Goal: Task Accomplishment & Management: Manage account settings

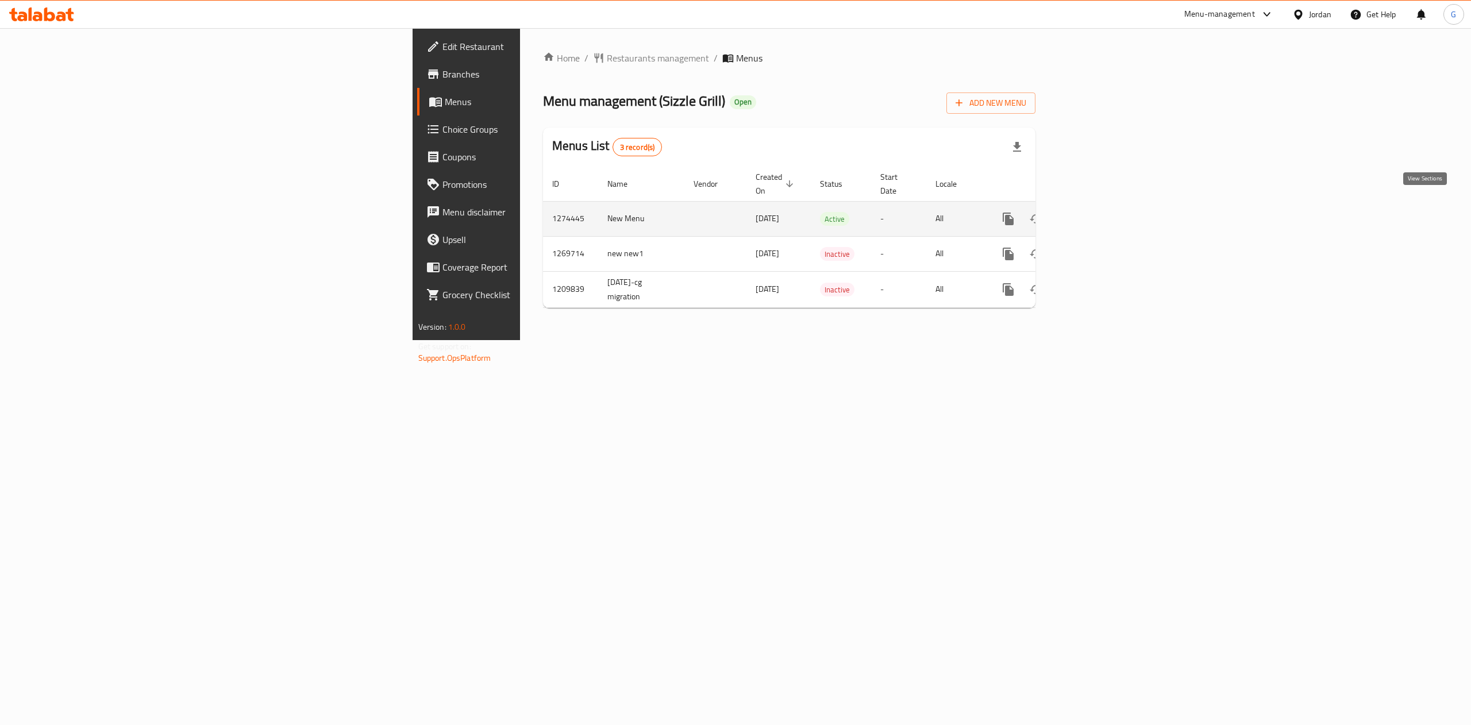
click at [1105, 216] on link "enhanced table" at bounding box center [1091, 219] width 28 height 28
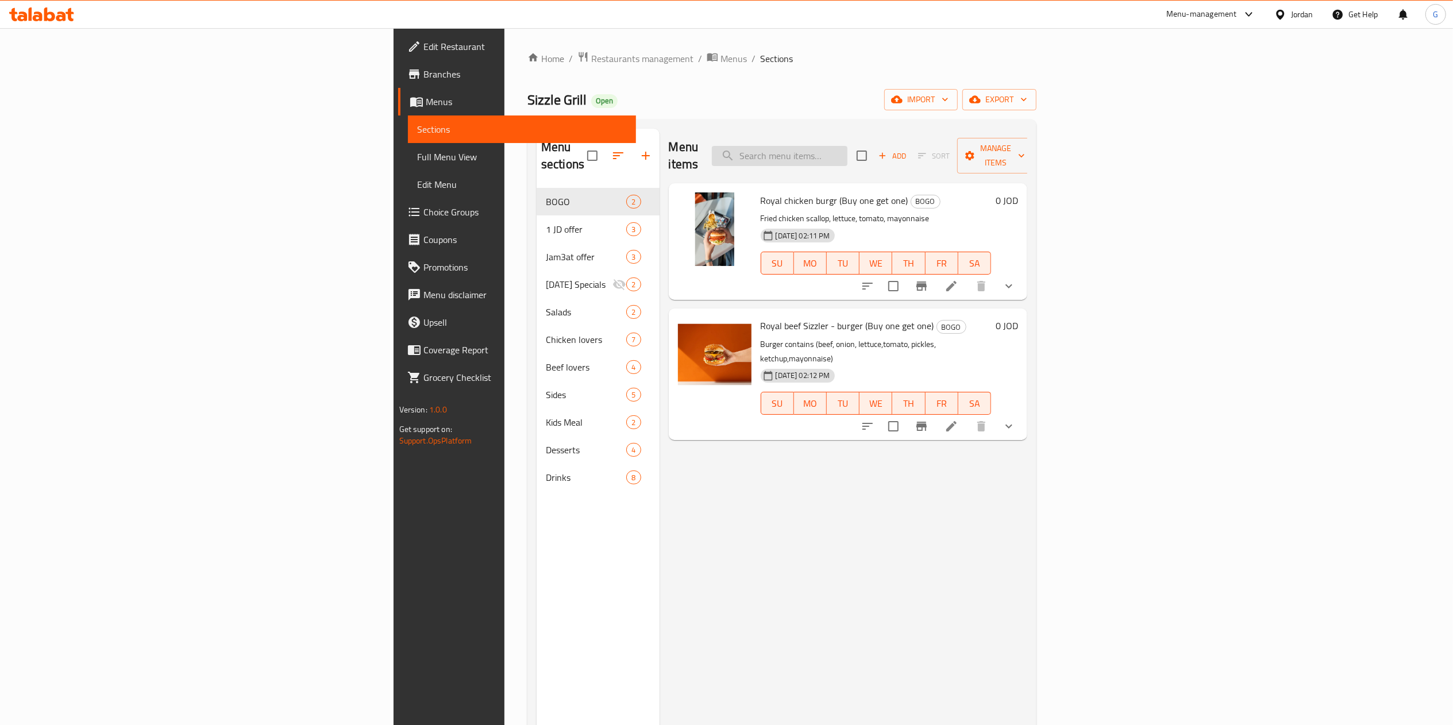
click at [847, 146] on input "search" at bounding box center [780, 156] width 136 height 20
type input "rap"
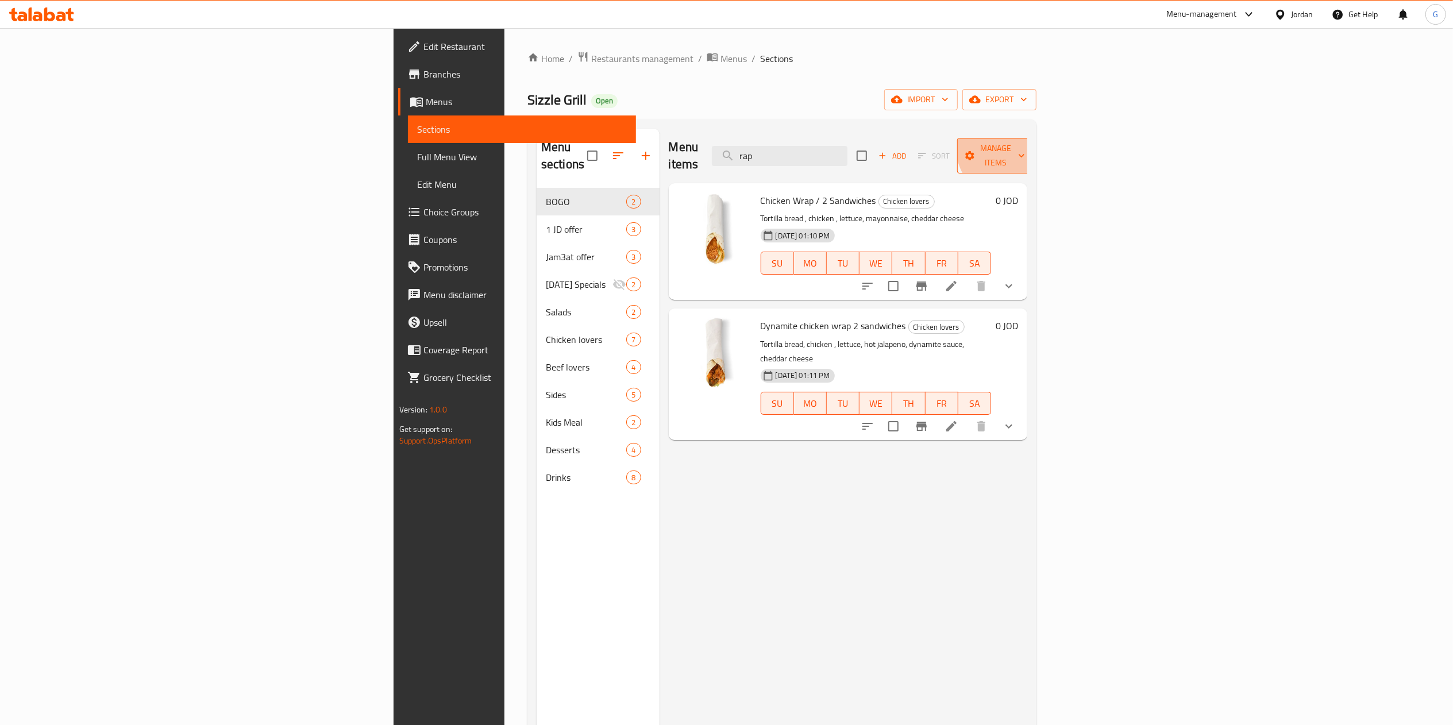
click at [1025, 146] on span "Manage items" at bounding box center [995, 155] width 59 height 29
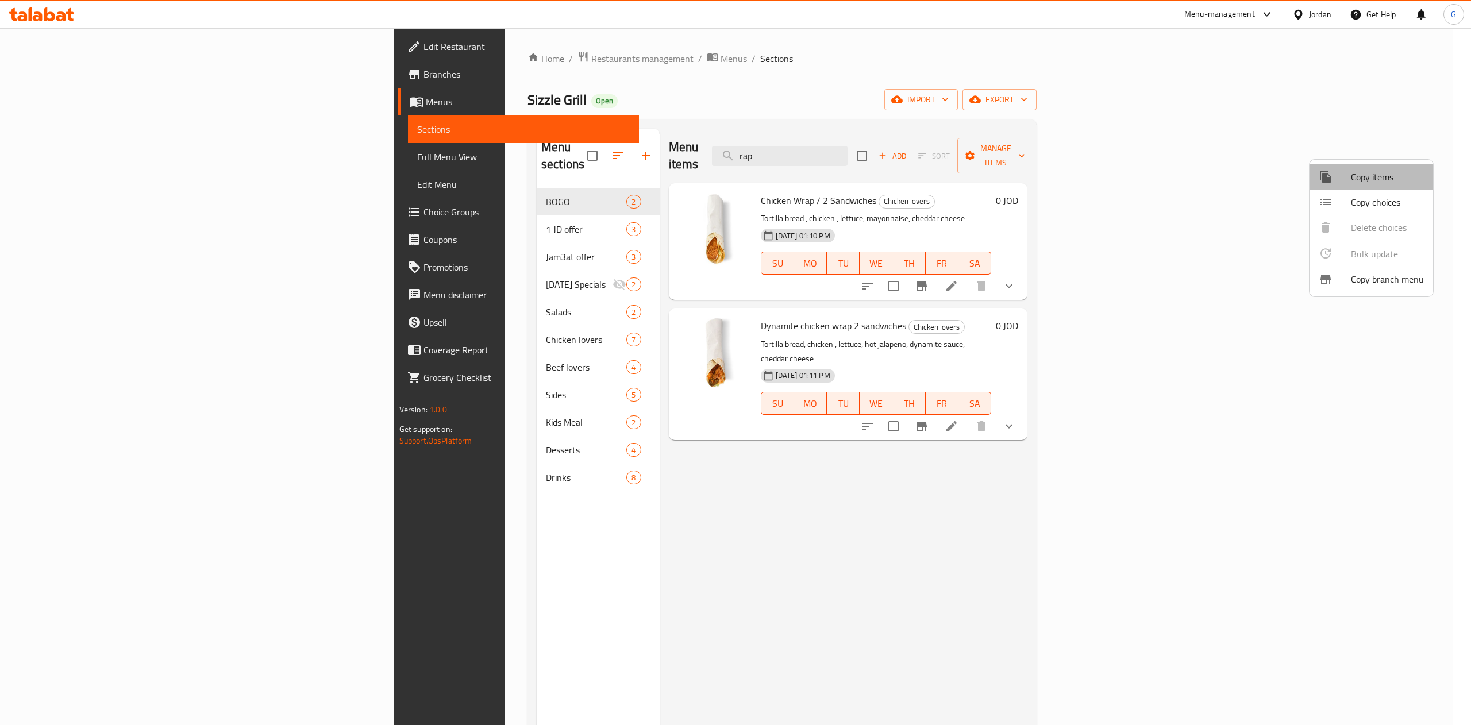
click at [1370, 184] on span "Copy items" at bounding box center [1387, 177] width 73 height 14
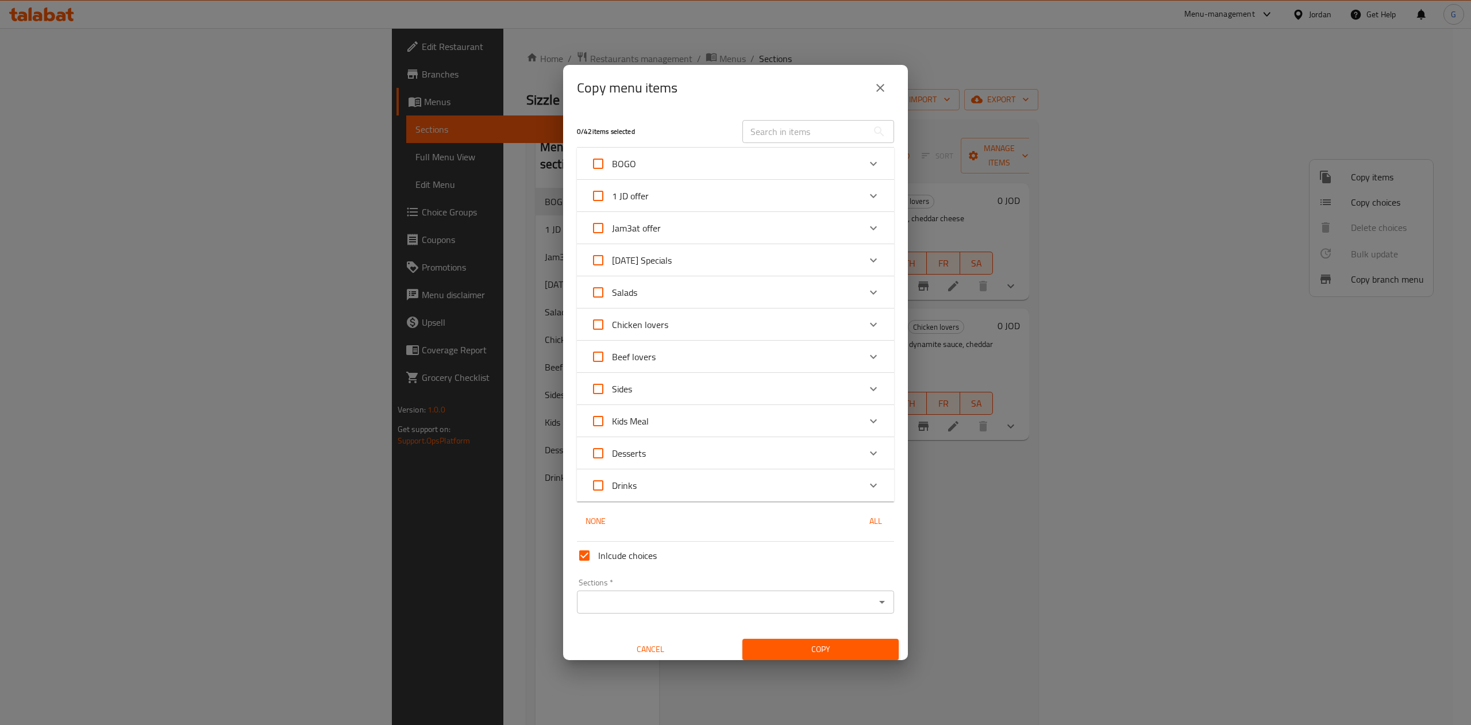
click at [777, 134] on input "text" at bounding box center [804, 131] width 125 height 23
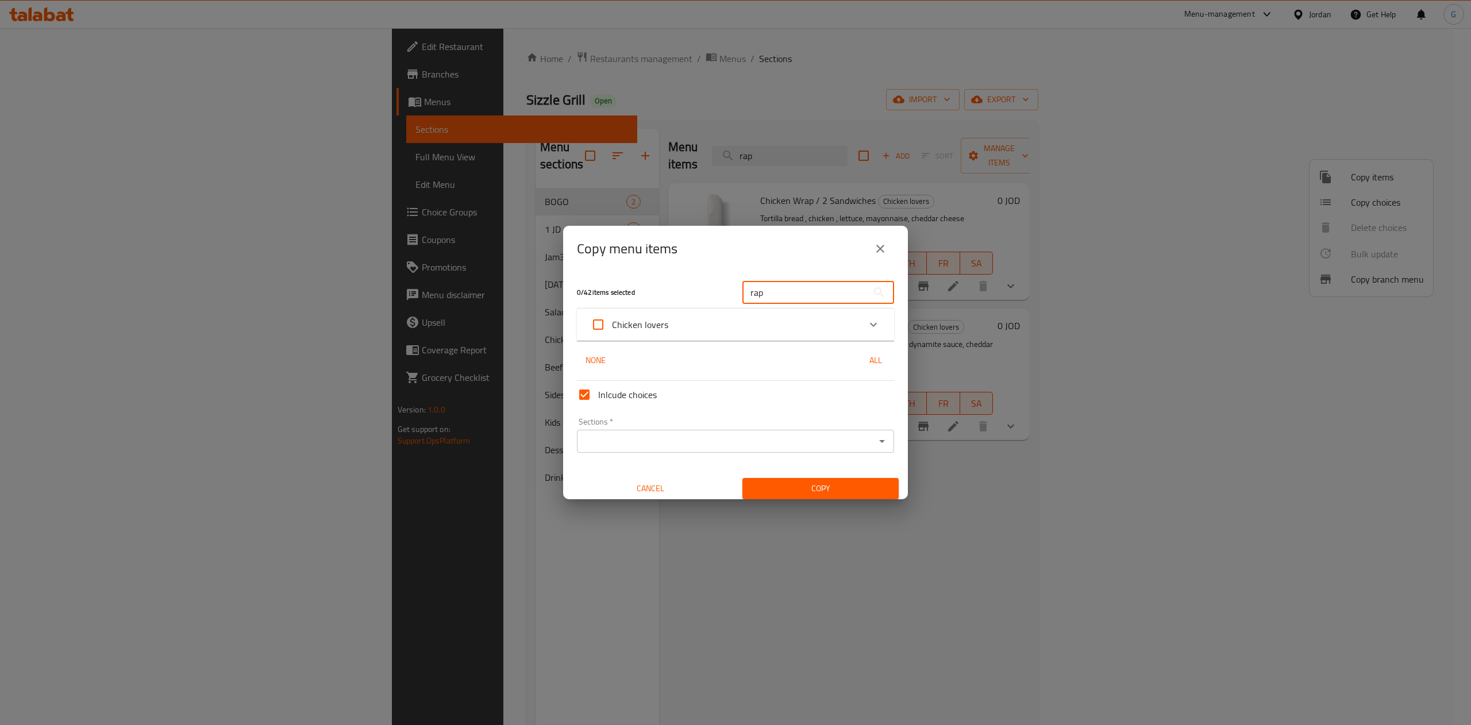
type input "rap"
click at [859, 323] on div "Expand" at bounding box center [873, 325] width 28 height 28
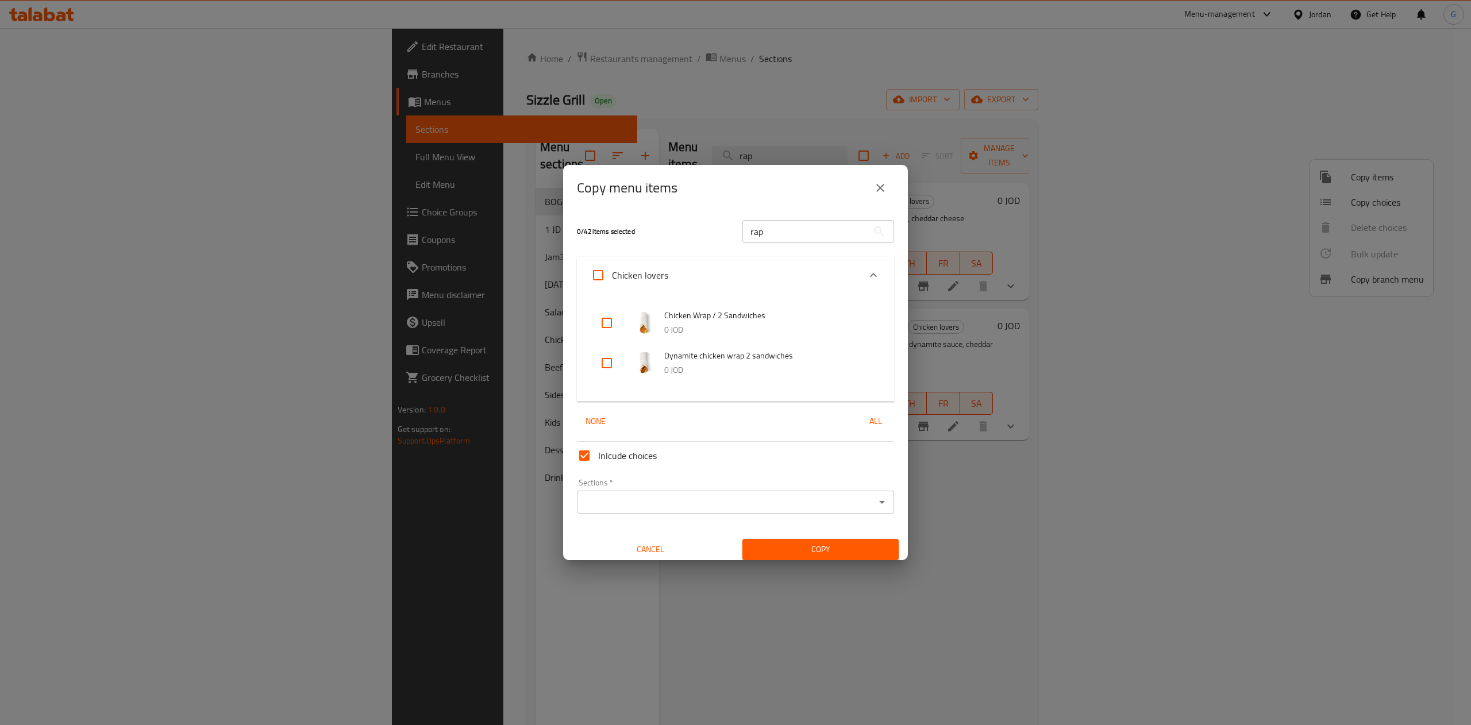
click at [605, 324] on input "checkbox" at bounding box center [607, 323] width 28 height 28
checkbox input "true"
click at [606, 362] on input "checkbox" at bounding box center [607, 363] width 28 height 28
checkbox input "true"
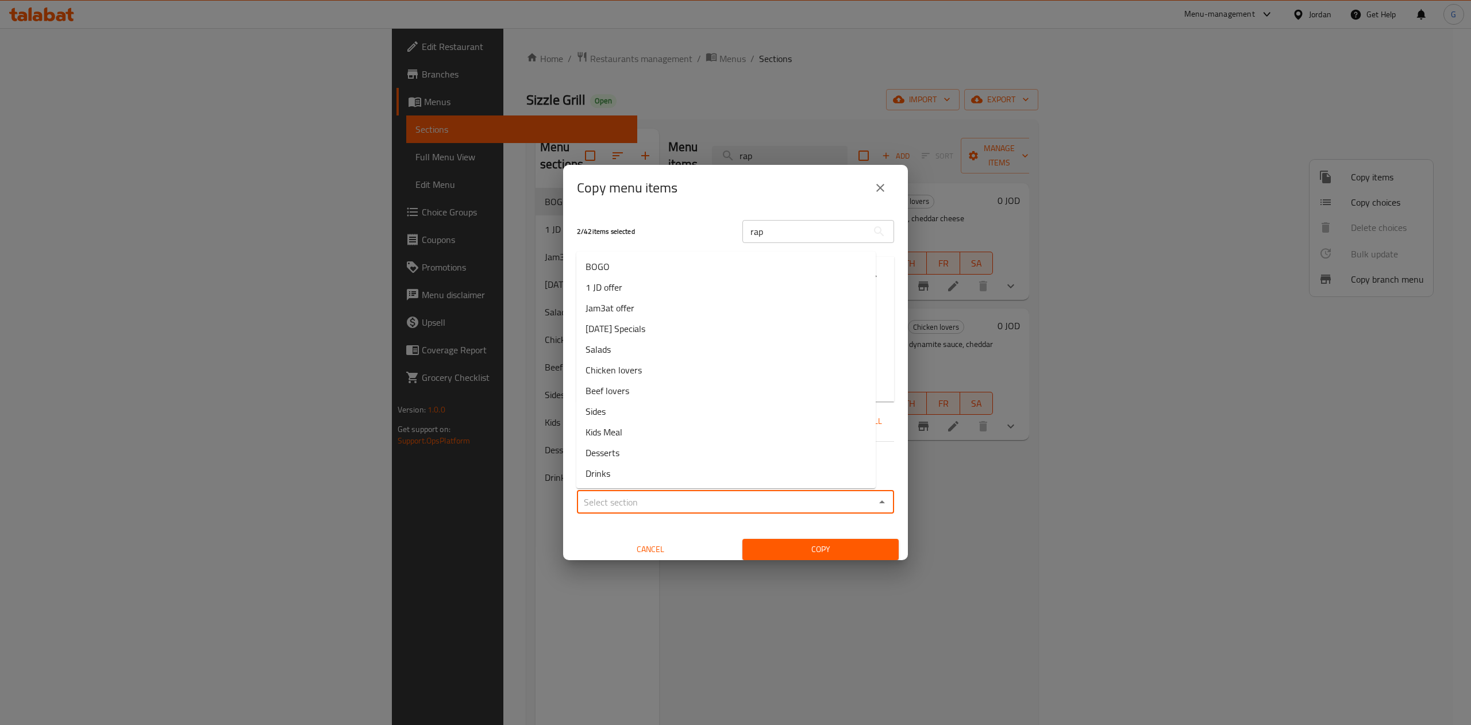
click at [687, 496] on input "Sections   *" at bounding box center [725, 502] width 291 height 16
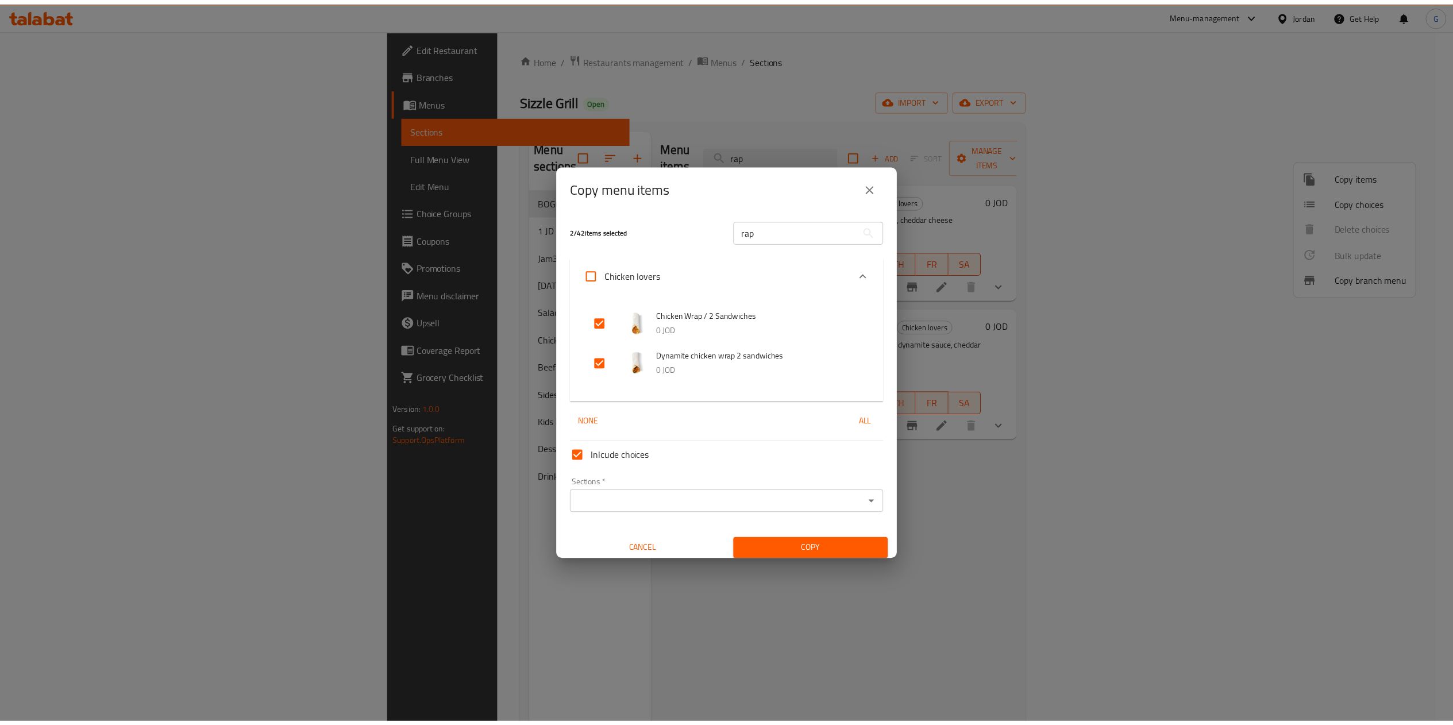
scroll to position [7, 0]
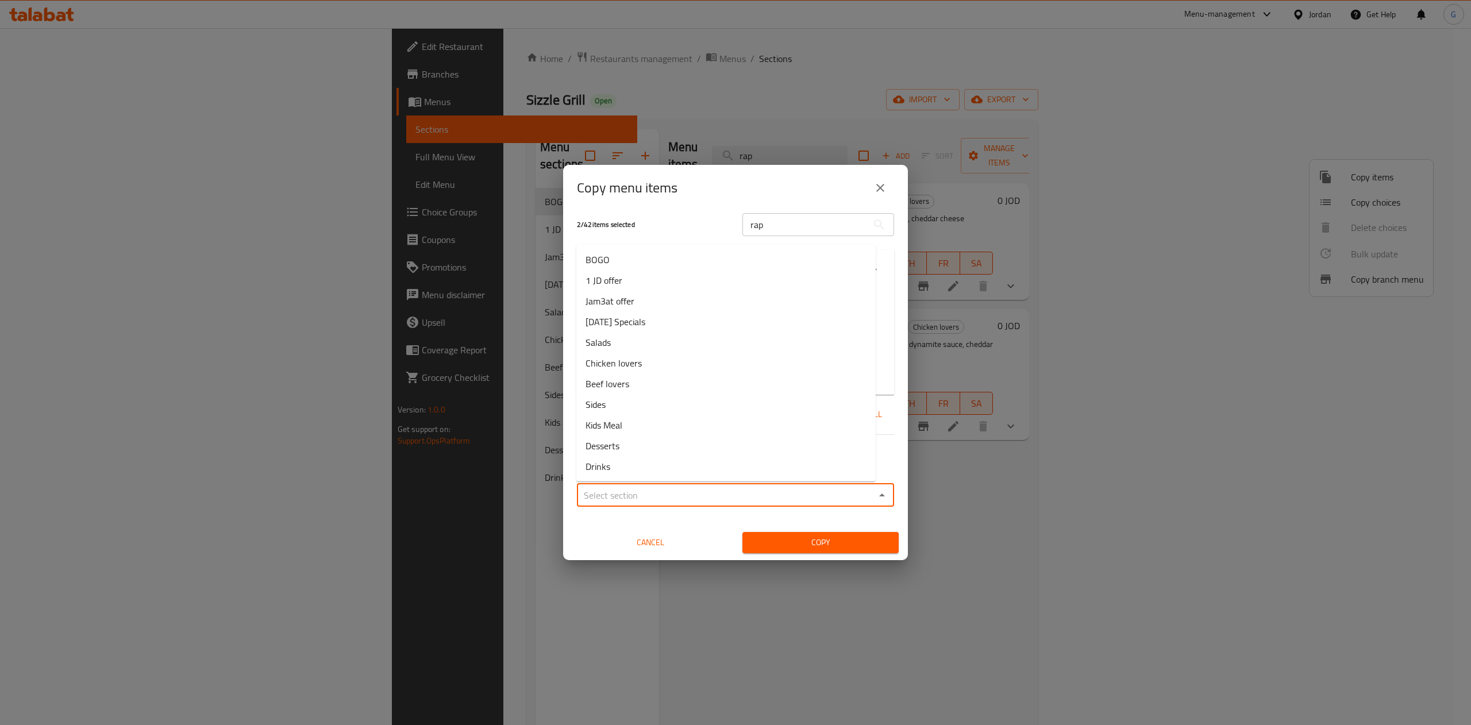
click at [820, 496] on input "Sections   *" at bounding box center [725, 495] width 291 height 16
click at [620, 260] on li "BOGO" at bounding box center [725, 259] width 299 height 21
type input "BOGO"
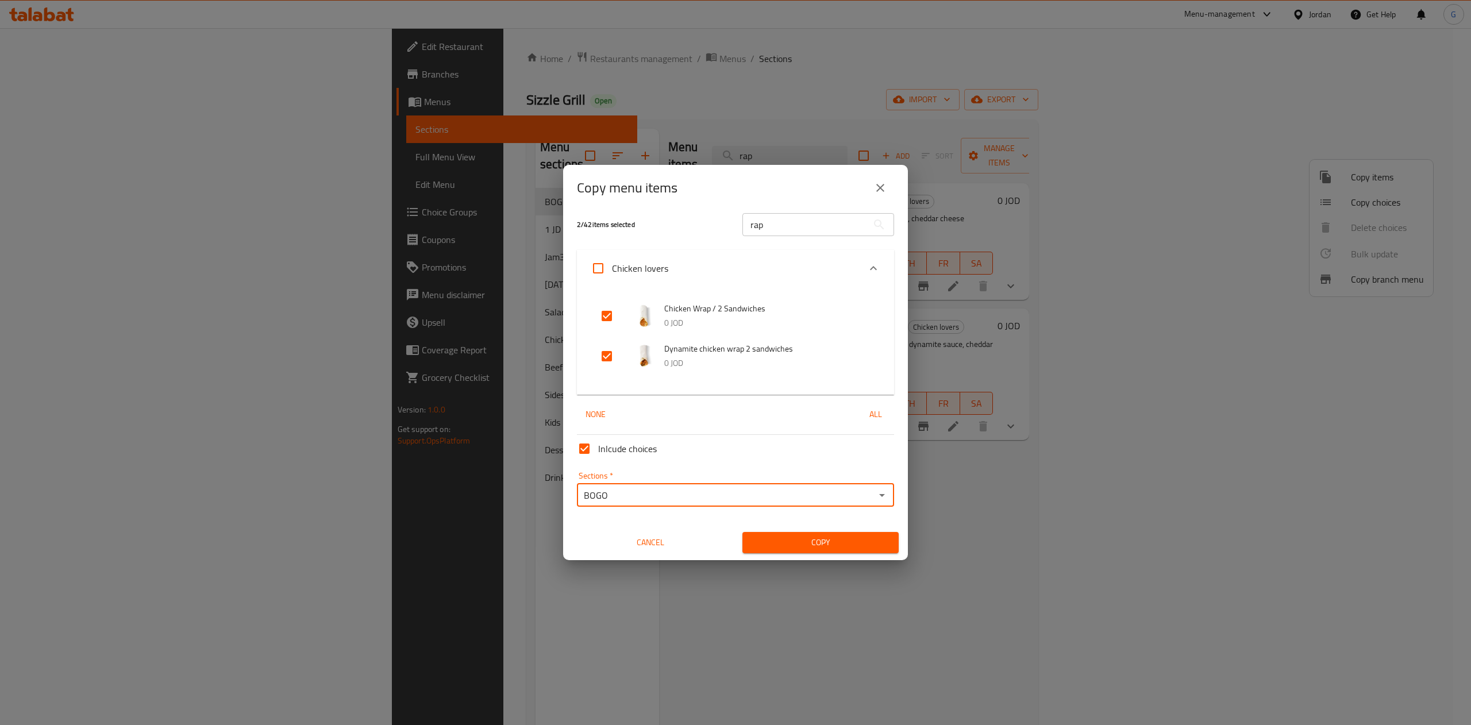
click at [805, 535] on span "Copy" at bounding box center [820, 542] width 138 height 14
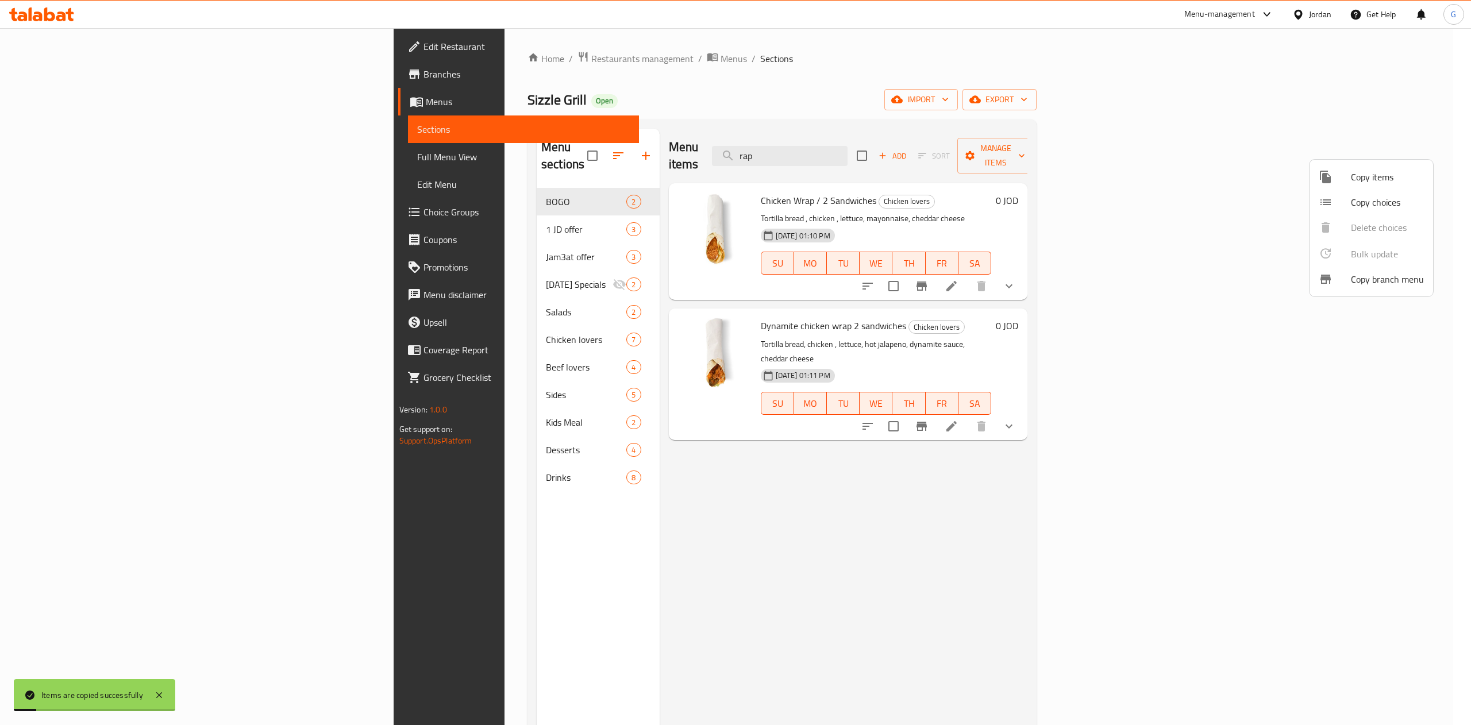
click at [358, 182] on div at bounding box center [735, 362] width 1471 height 725
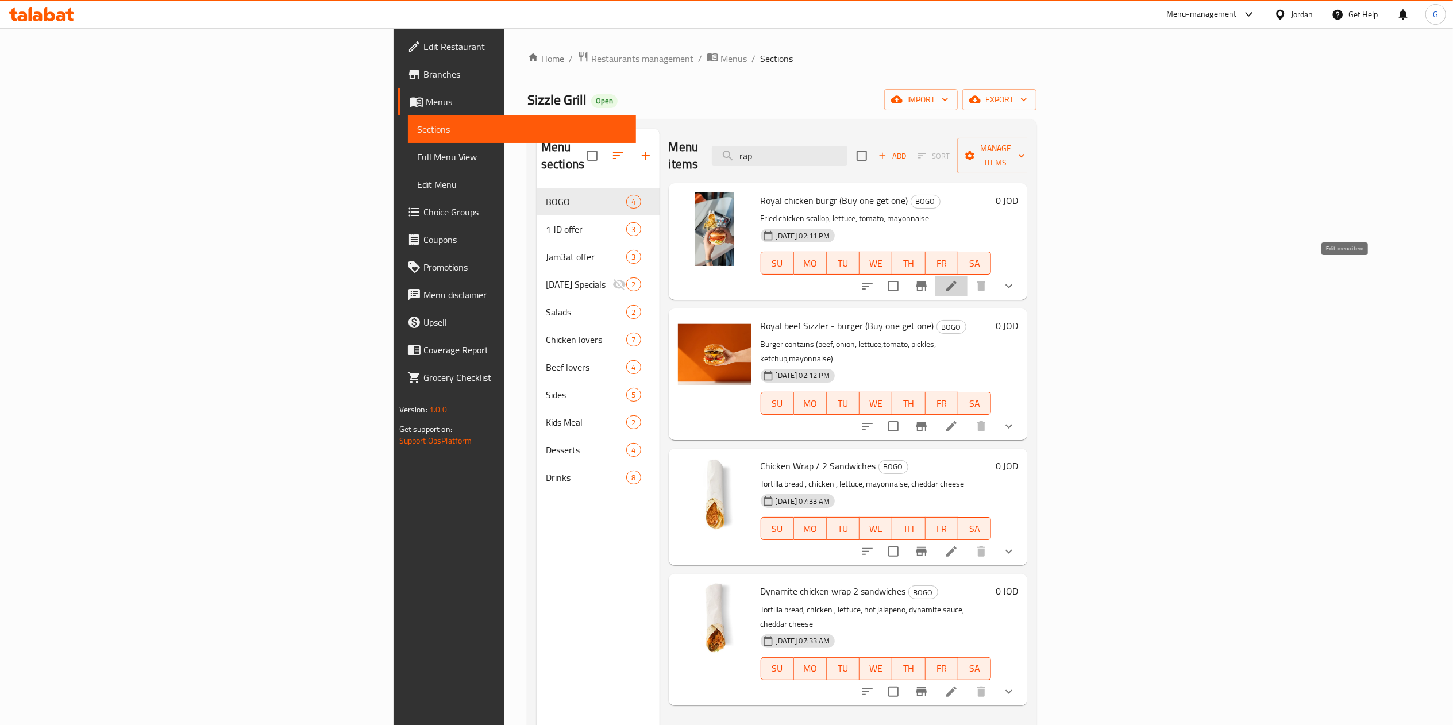
click at [958, 279] on icon at bounding box center [951, 286] width 14 height 14
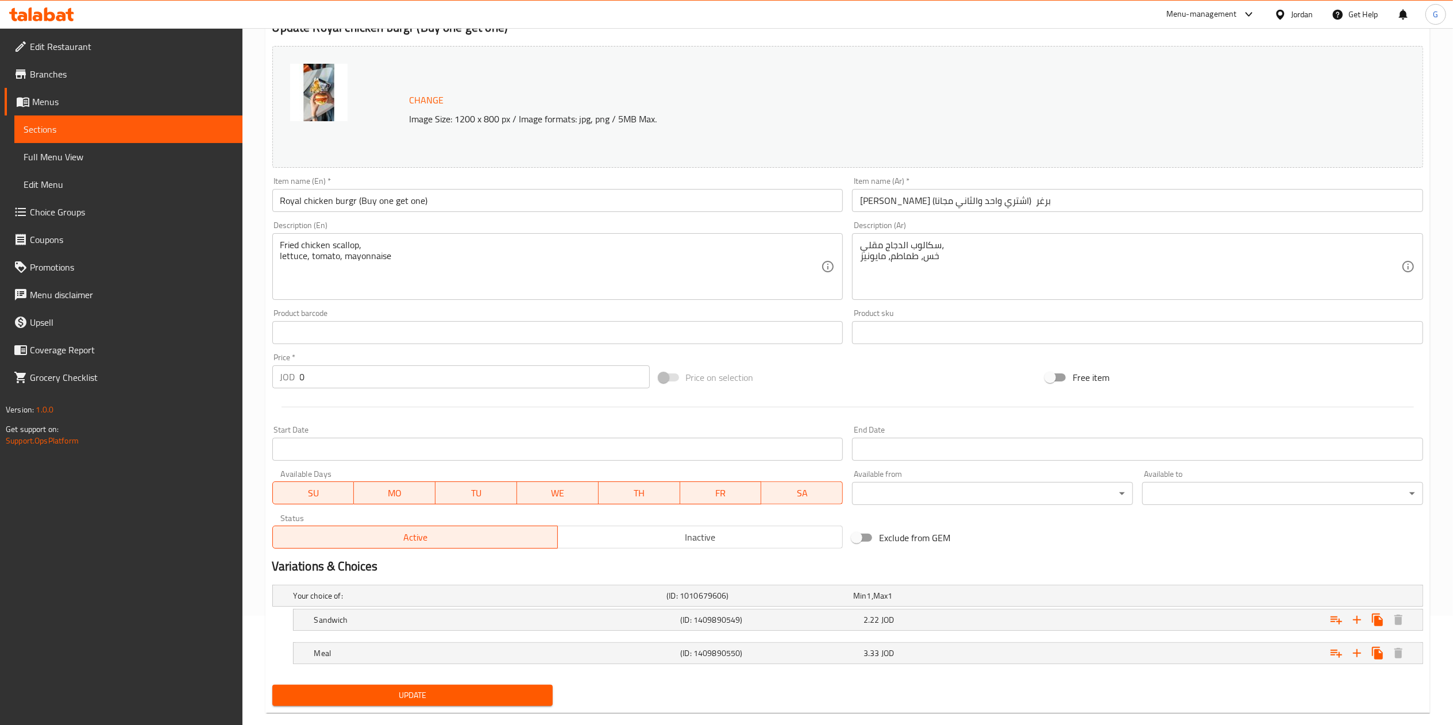
scroll to position [130, 0]
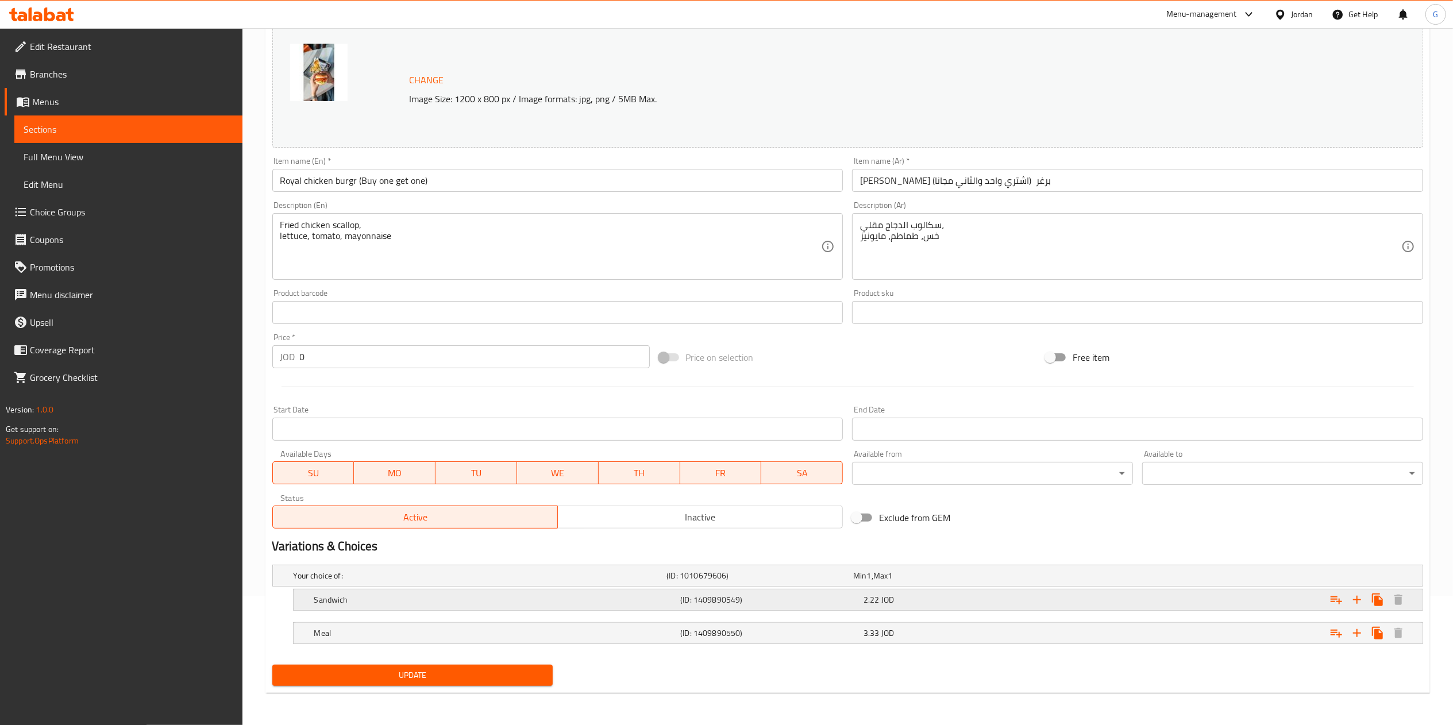
click at [950, 597] on div "2.22 JOD" at bounding box center [952, 599] width 179 height 11
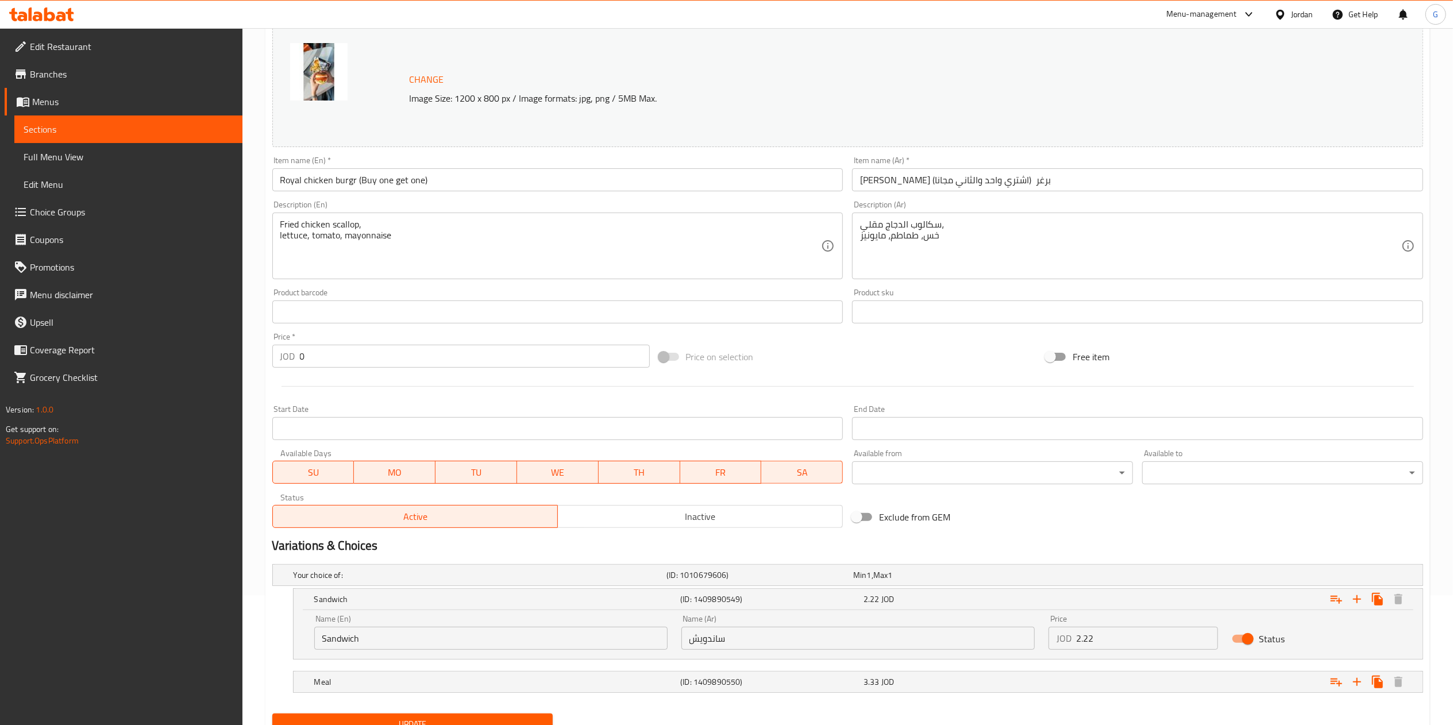
scroll to position [180, 0]
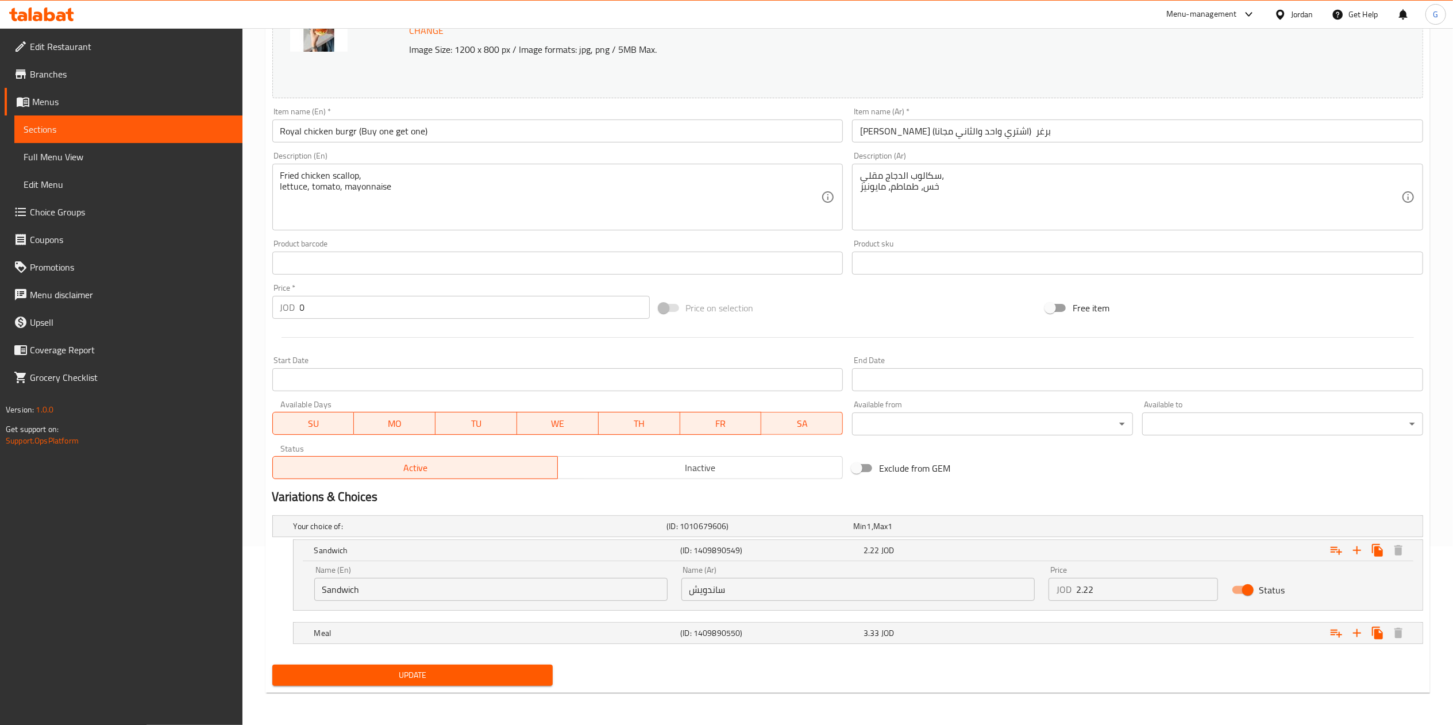
click at [1134, 587] on input "2.22" at bounding box center [1147, 589] width 142 height 23
type input "4.44"
click at [1067, 626] on div "Expand" at bounding box center [1227, 632] width 367 height 25
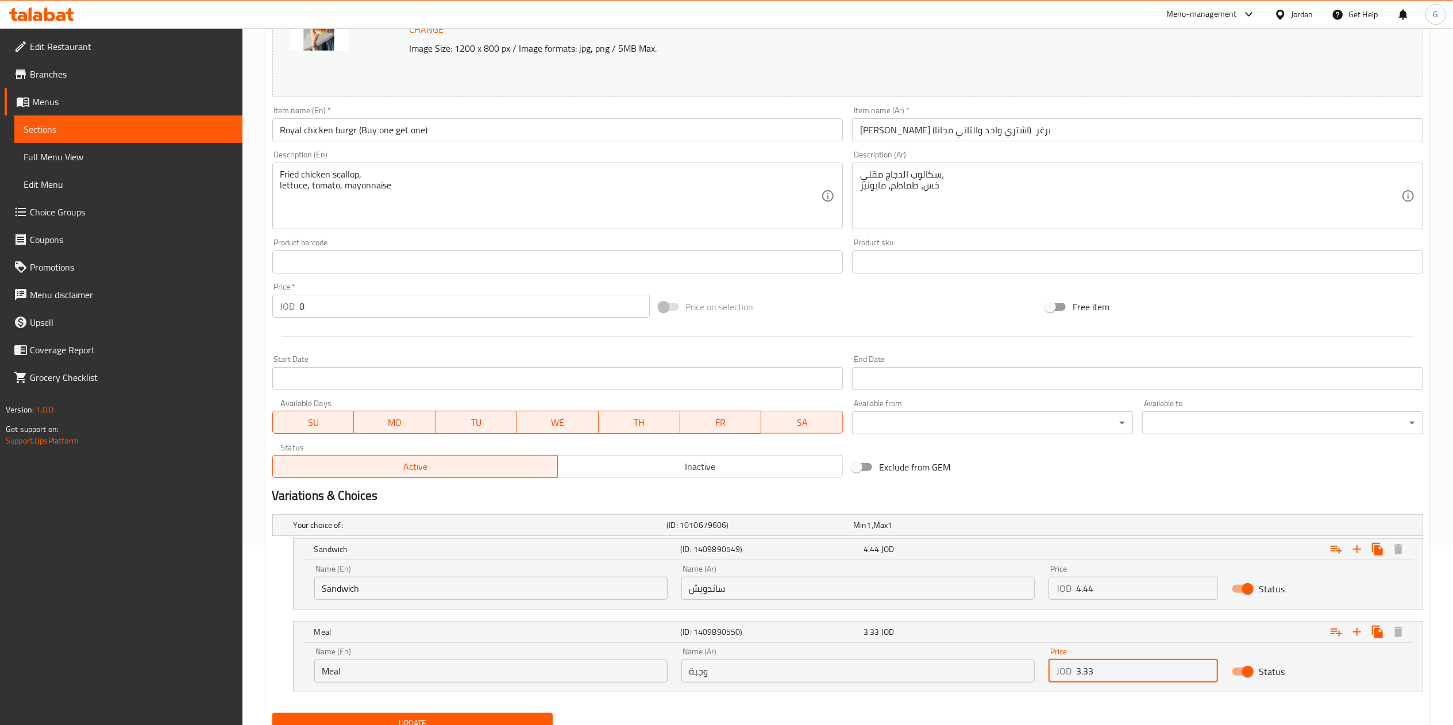
click at [1078, 672] on input "3.33" at bounding box center [1147, 671] width 142 height 23
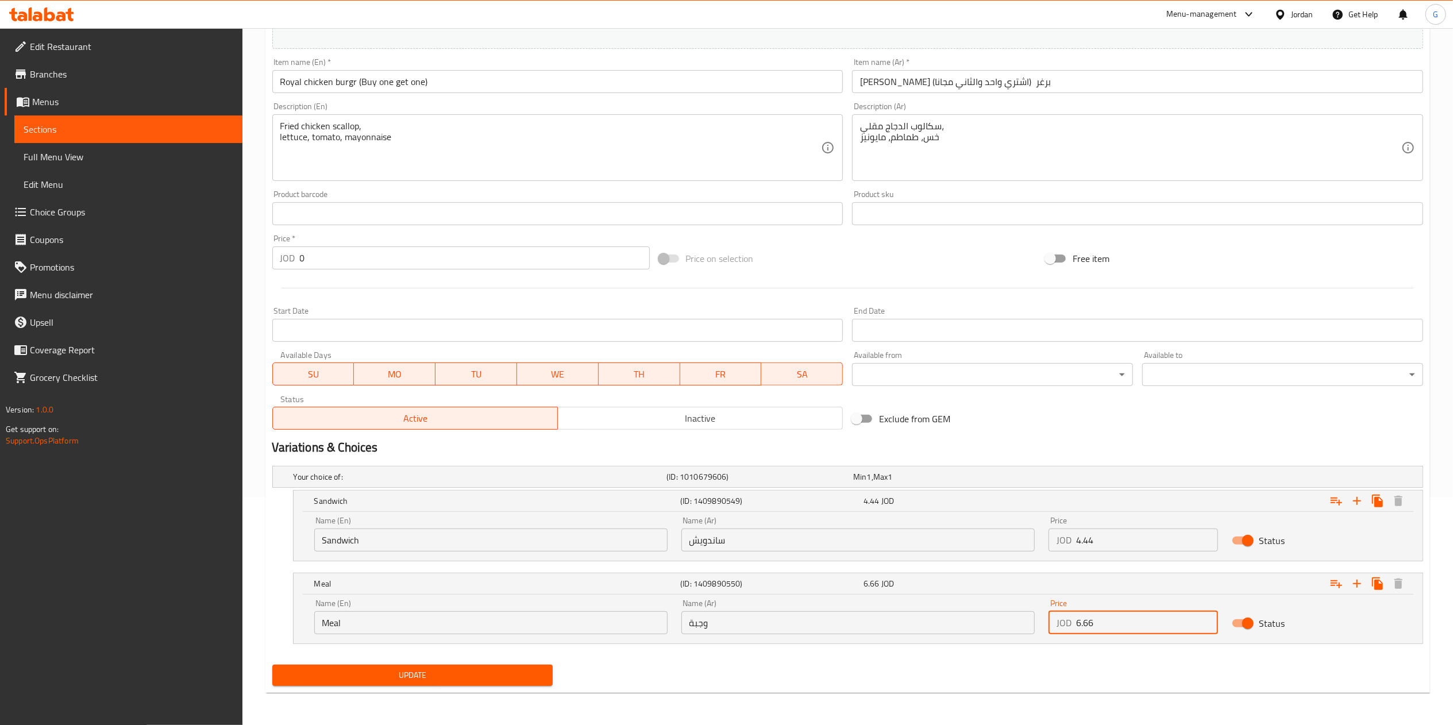
type input "6.66"
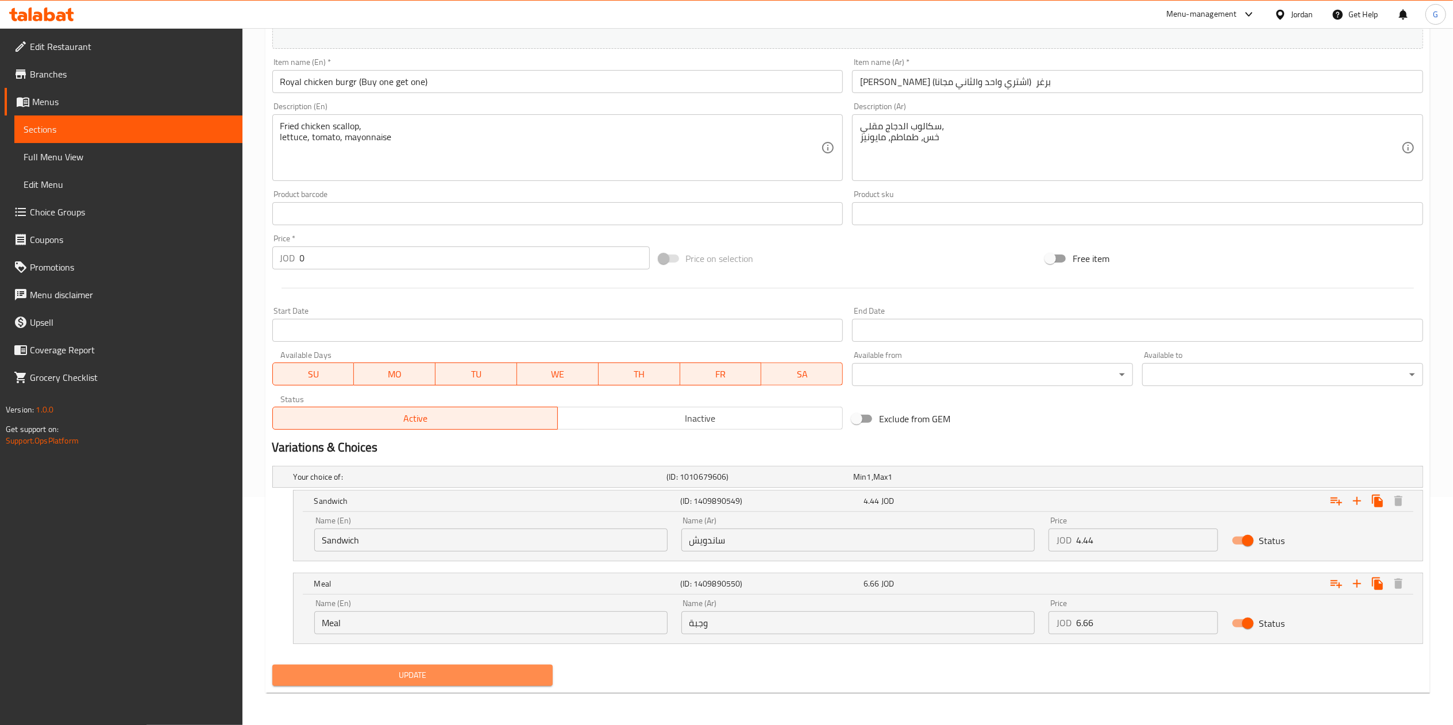
click at [400, 679] on span "Update" at bounding box center [412, 675] width 263 height 14
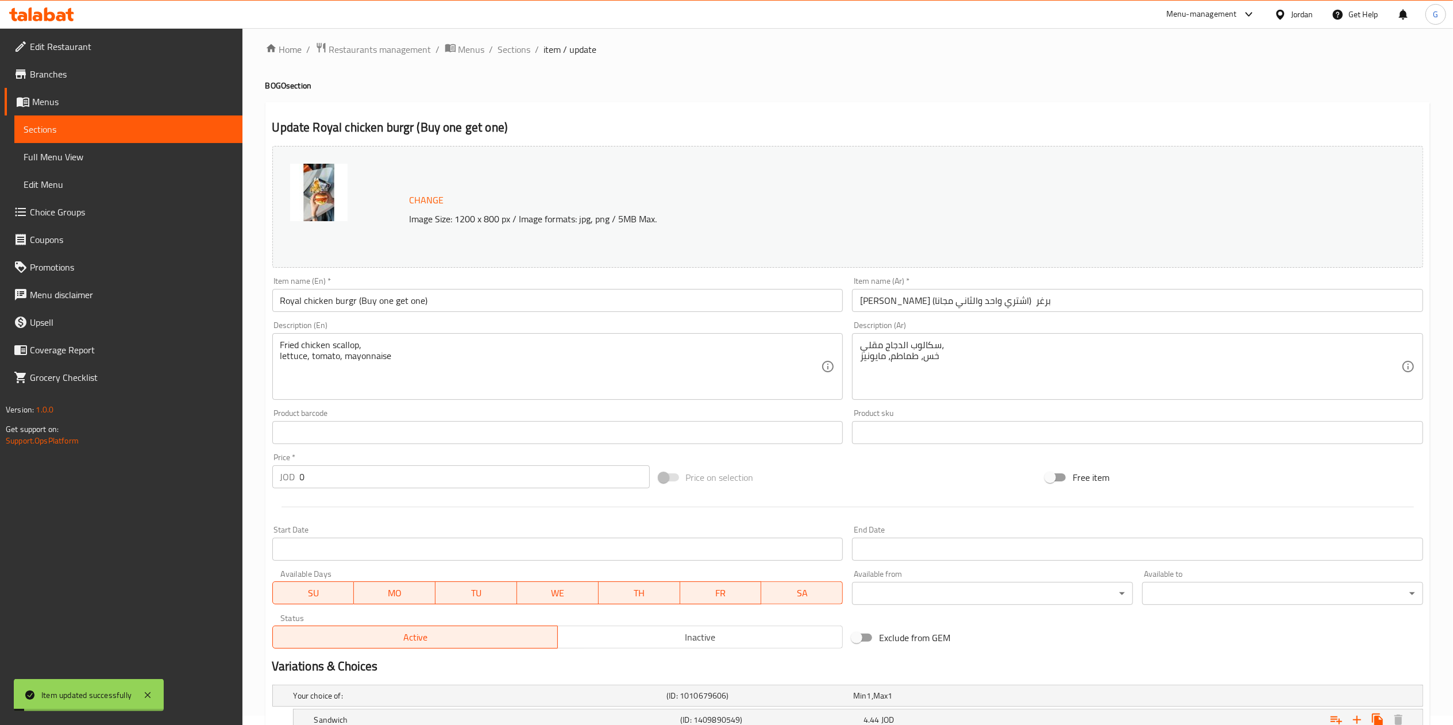
scroll to position [0, 0]
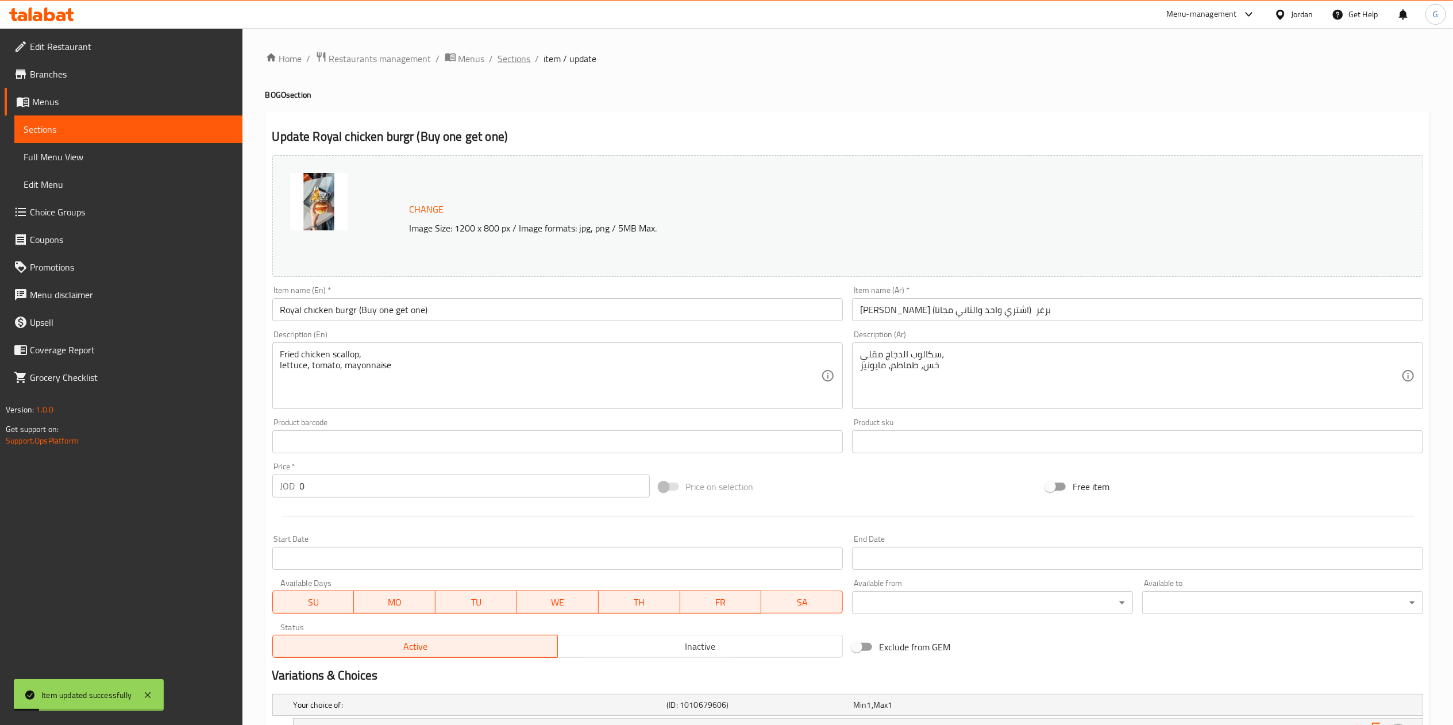
click at [515, 55] on span "Sections" at bounding box center [514, 59] width 33 height 14
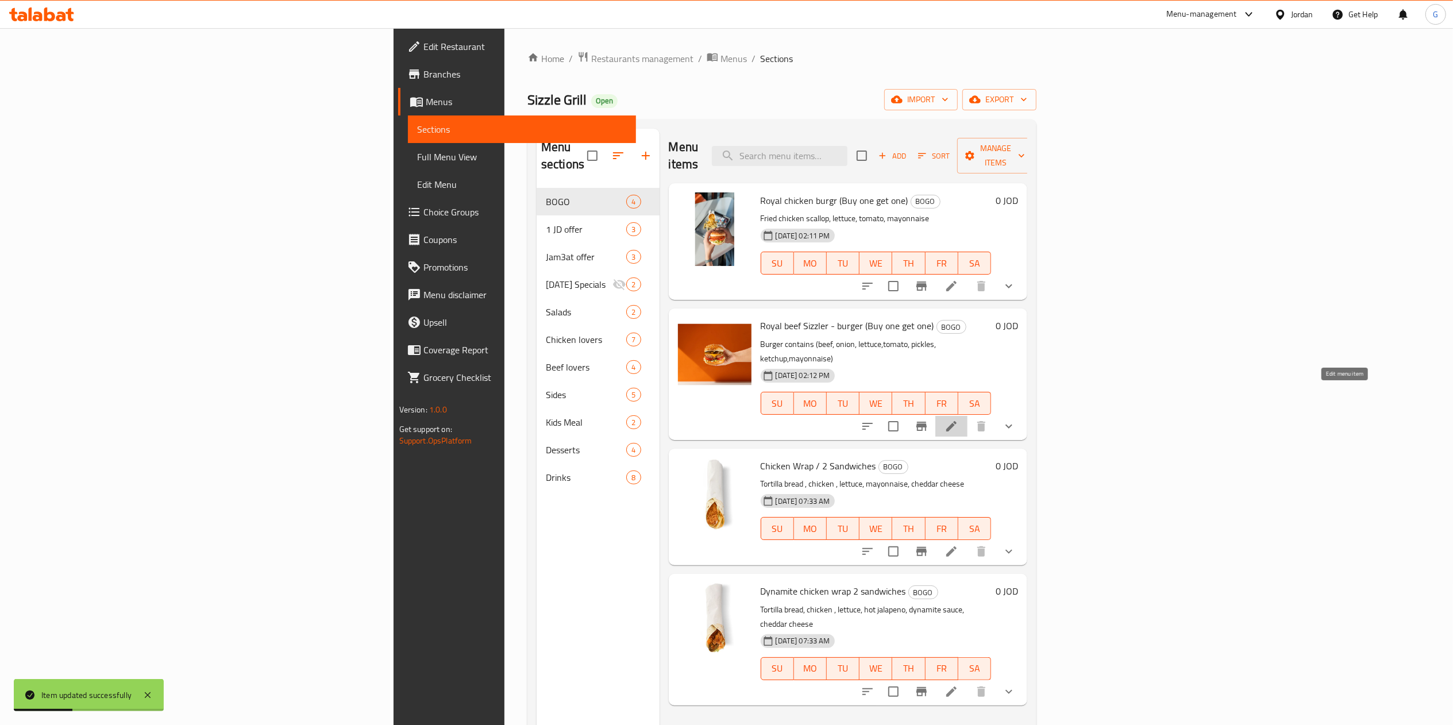
click at [958, 419] on icon at bounding box center [951, 426] width 14 height 14
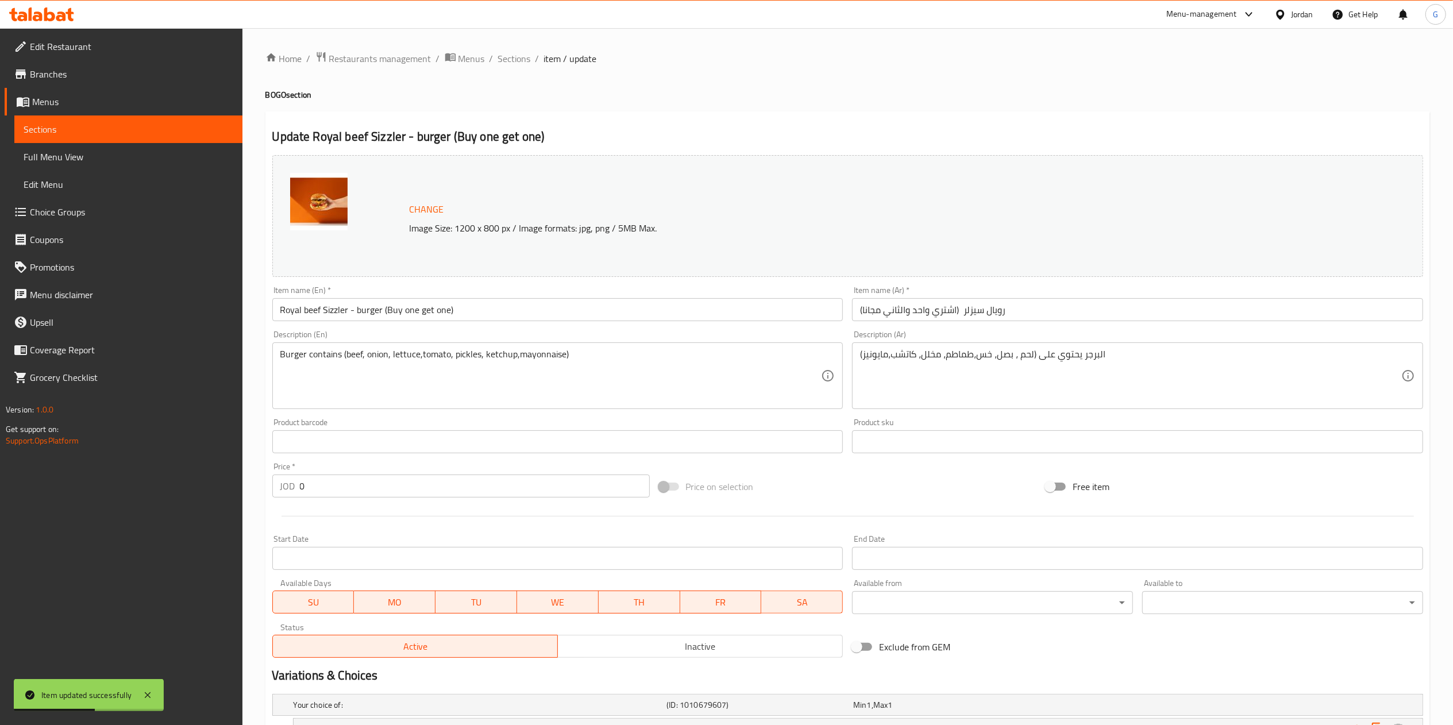
scroll to position [226, 0]
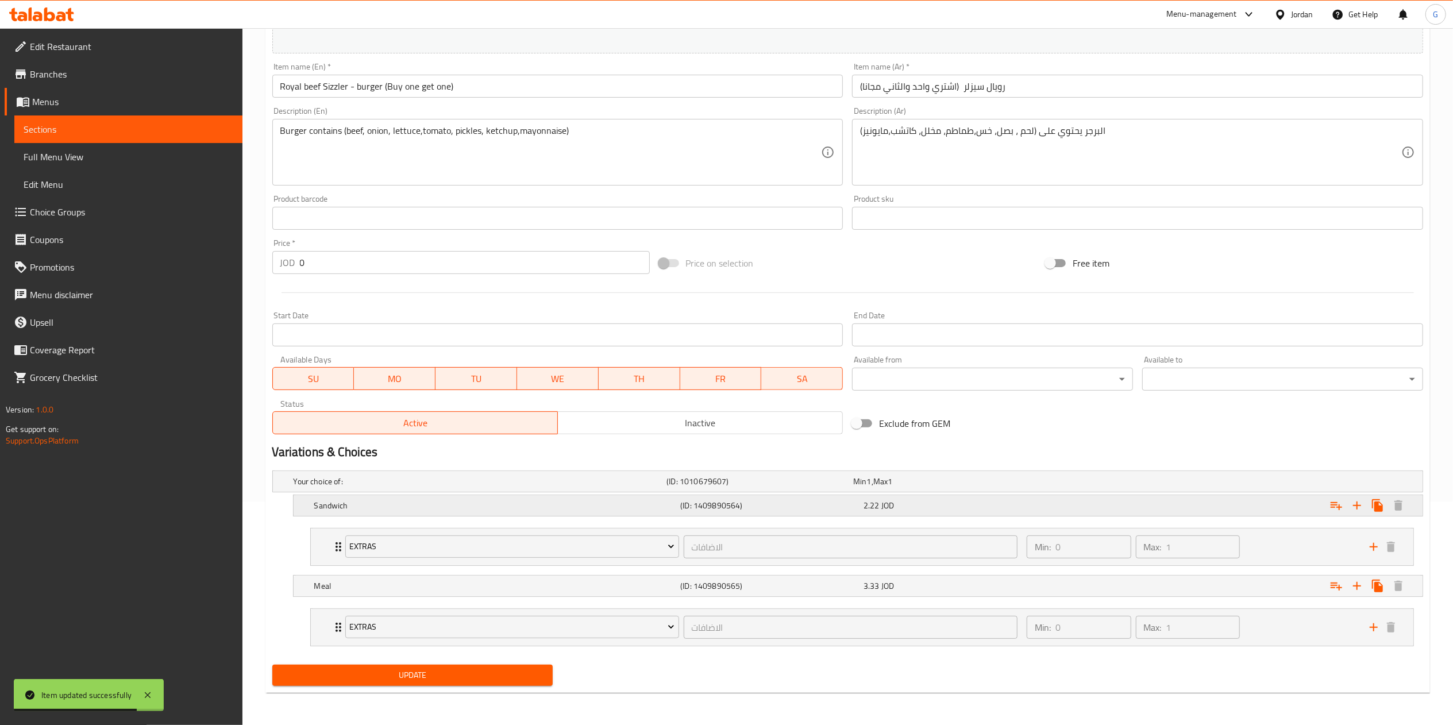
click at [955, 514] on div "Sandwich (ID: 1409890564) 2.22 JOD" at bounding box center [861, 505] width 1099 height 25
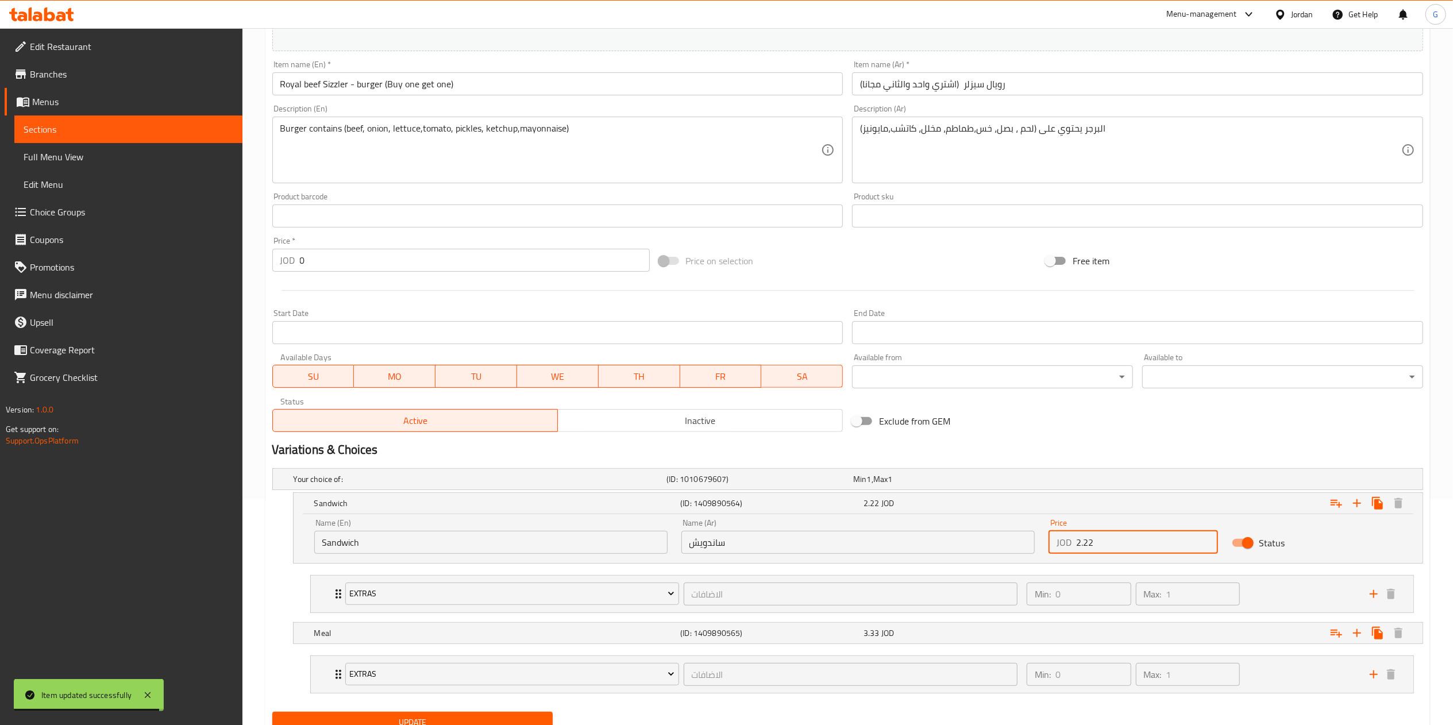
click at [1104, 546] on input "2.22" at bounding box center [1147, 542] width 142 height 23
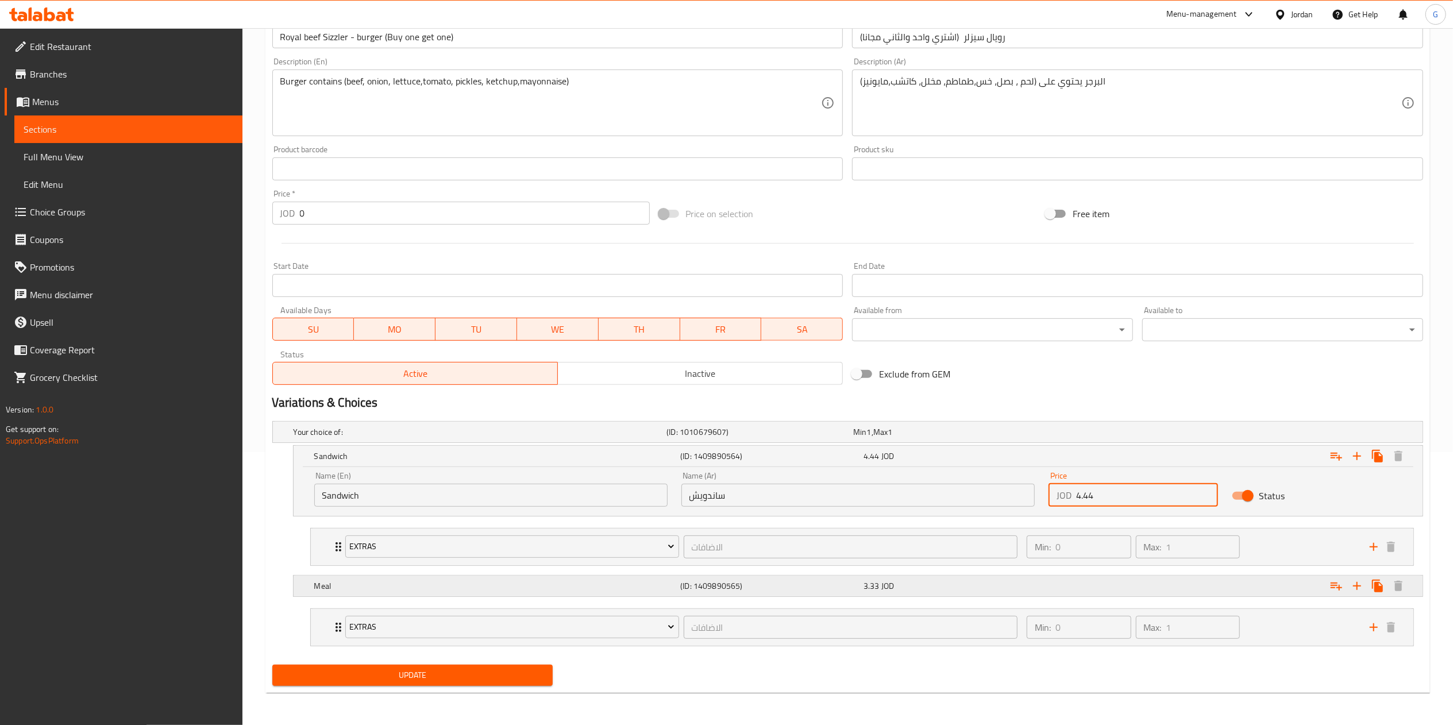
type input "4.44"
click at [869, 595] on div "Meal (ID: 1409890565) 3.33 JOD" at bounding box center [861, 585] width 1099 height 25
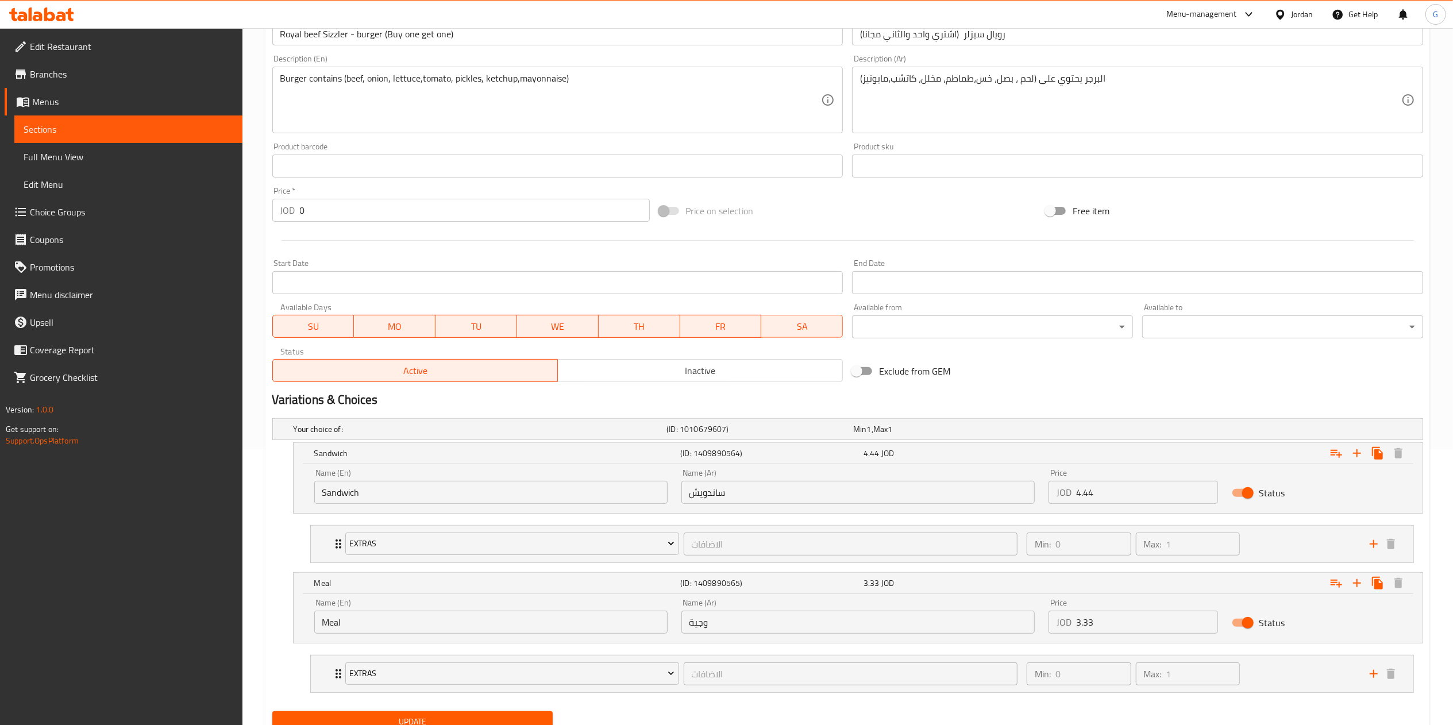
click at [1098, 620] on input "3.33" at bounding box center [1147, 622] width 142 height 23
type input "6.66"
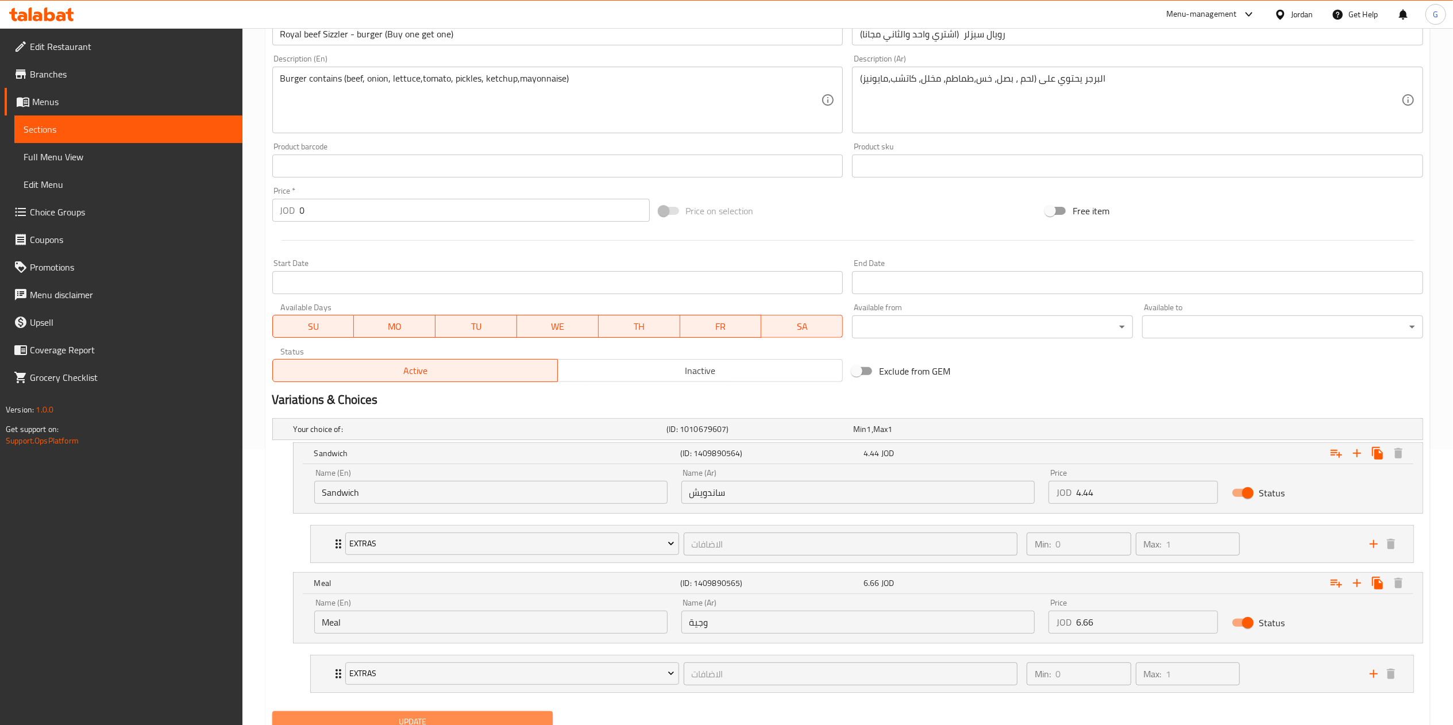
click at [511, 721] on span "Update" at bounding box center [412, 722] width 263 height 14
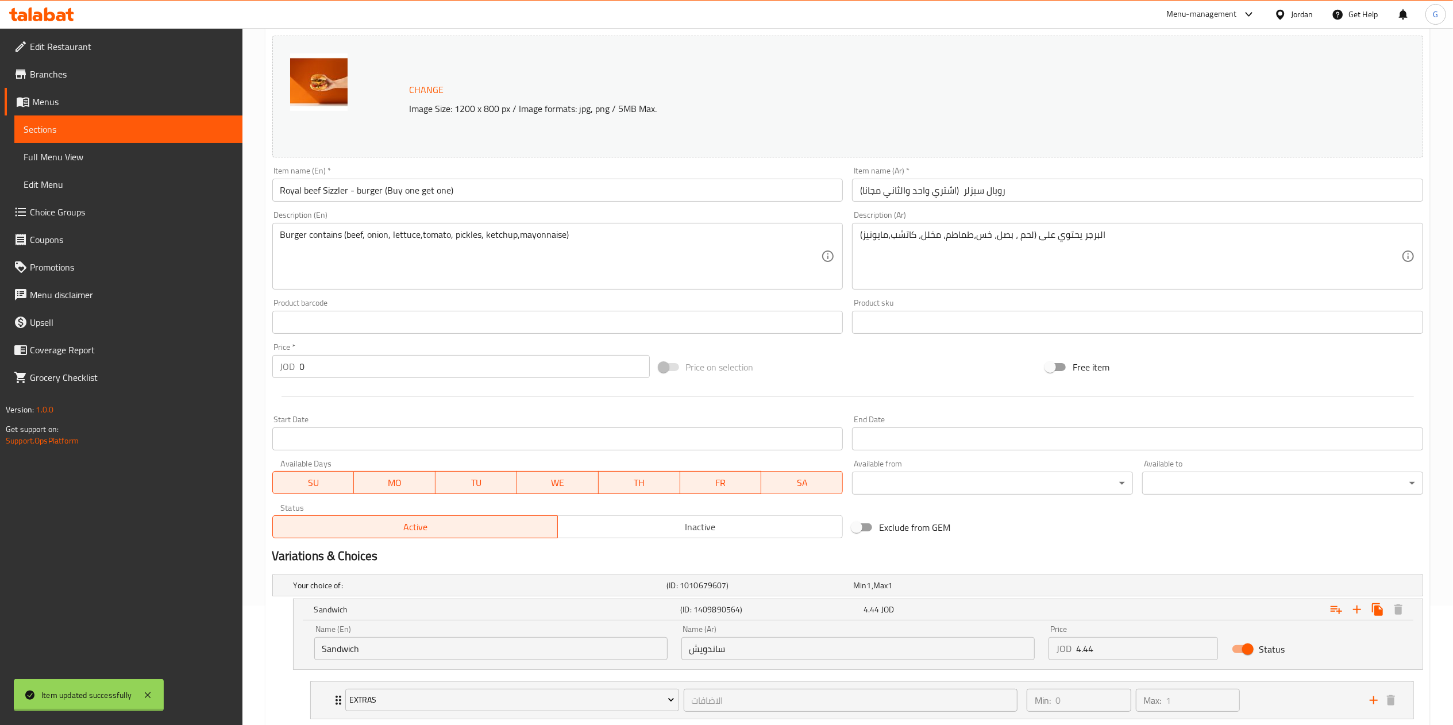
scroll to position [0, 0]
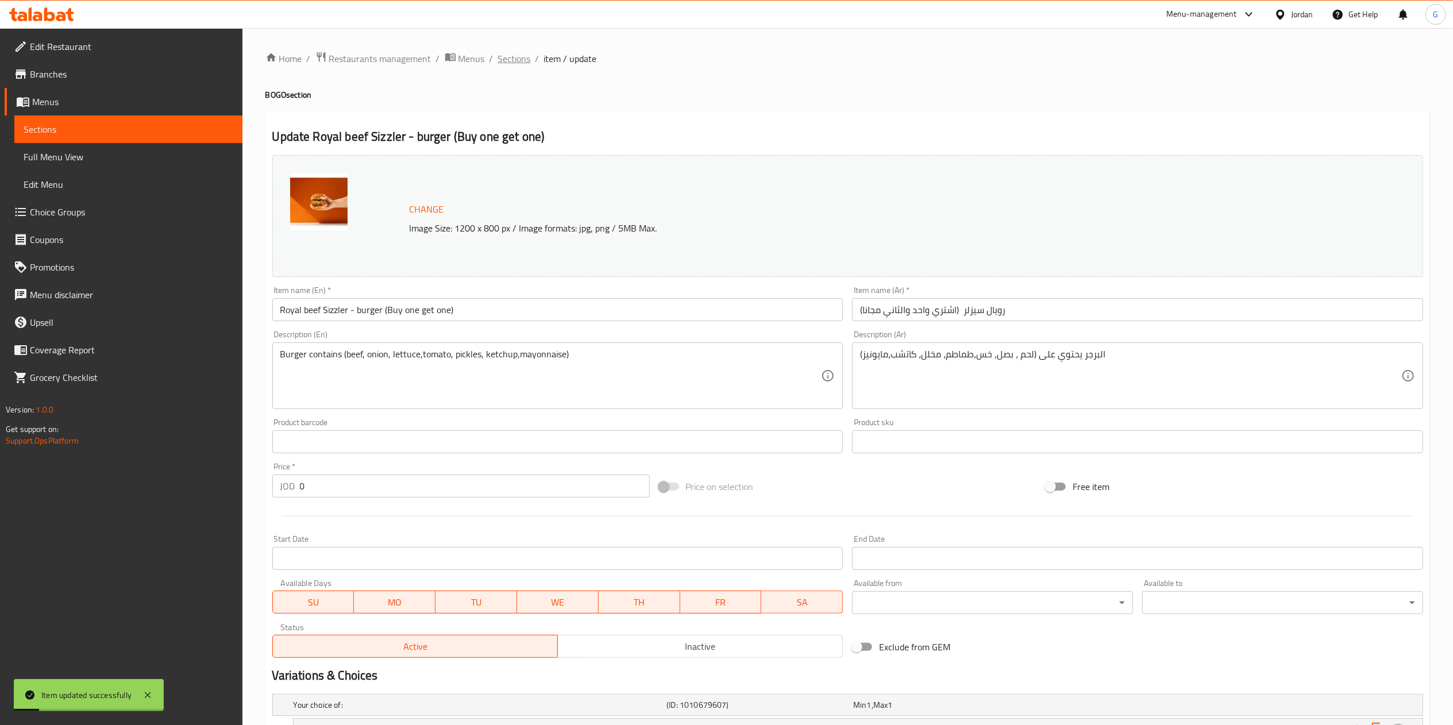
click at [523, 64] on span "Sections" at bounding box center [514, 59] width 33 height 14
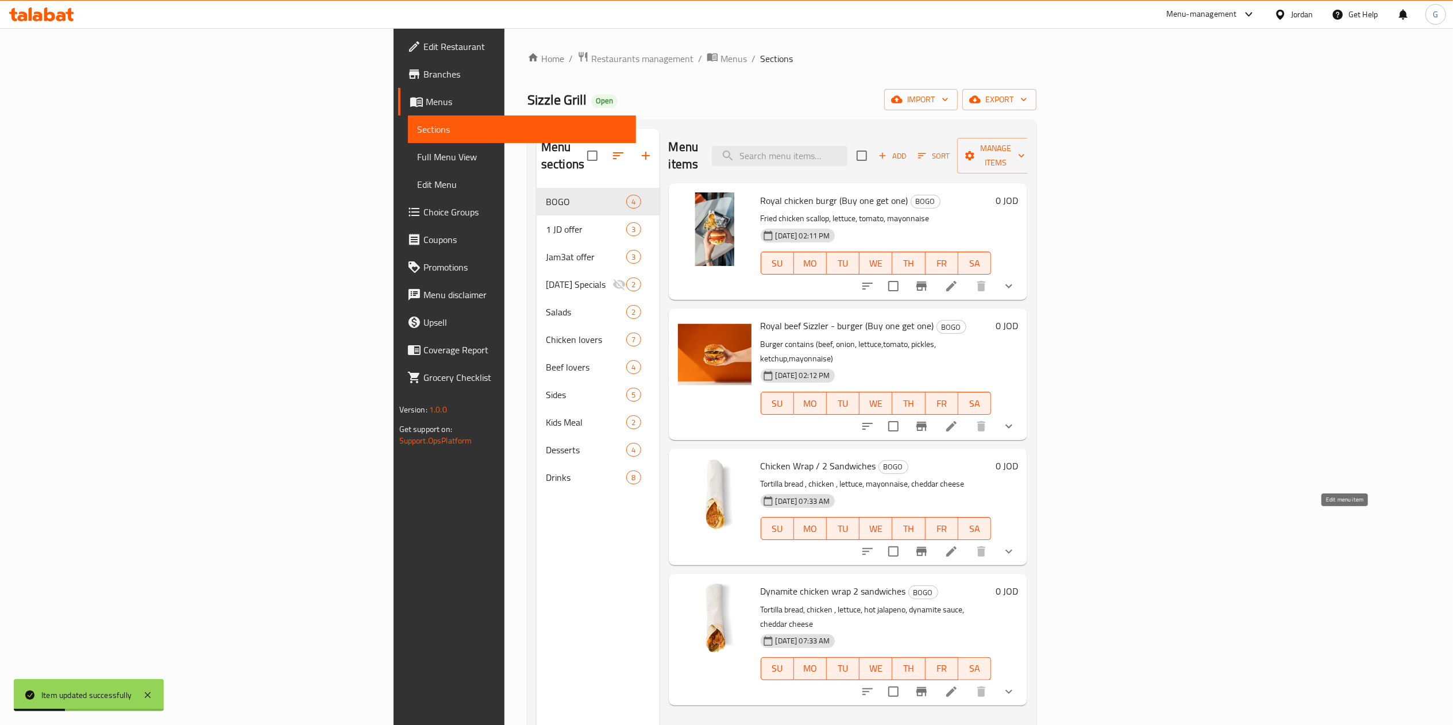
click at [958, 545] on icon at bounding box center [951, 552] width 14 height 14
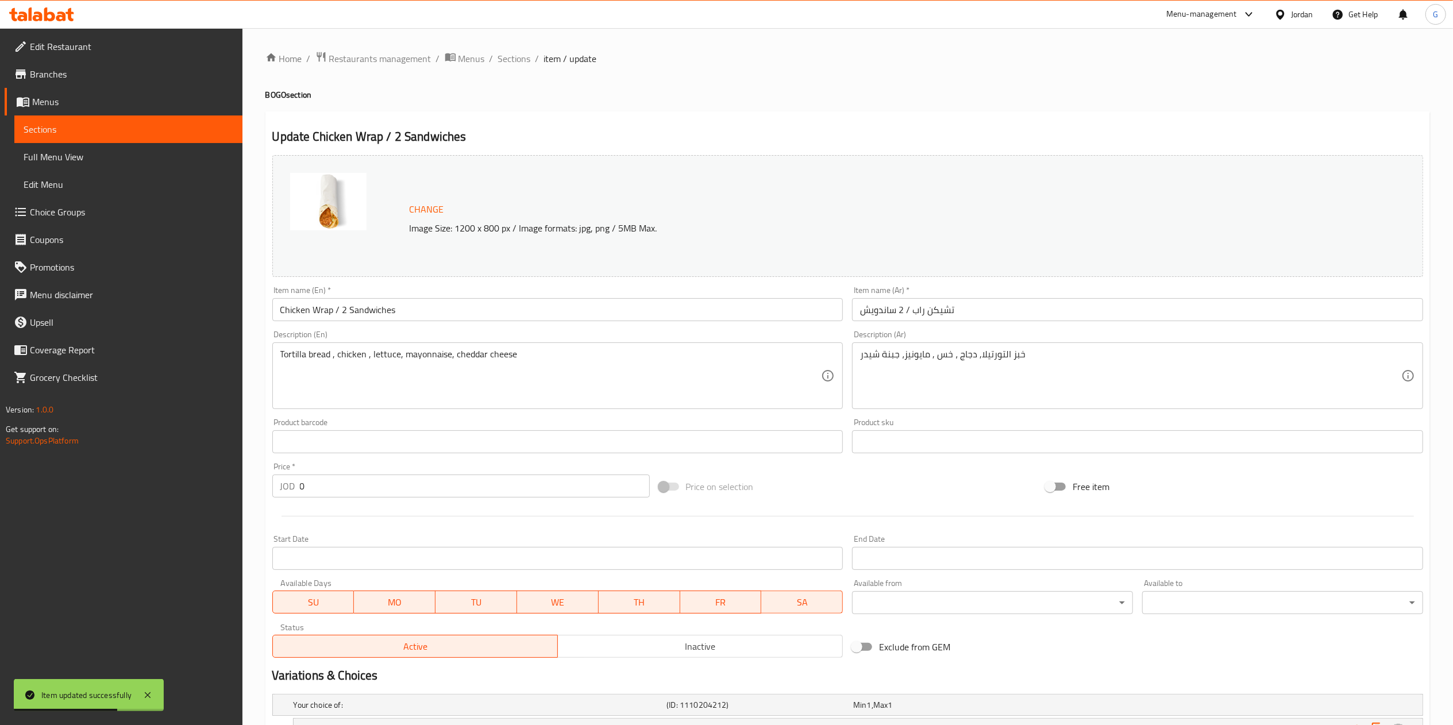
scroll to position [130, 0]
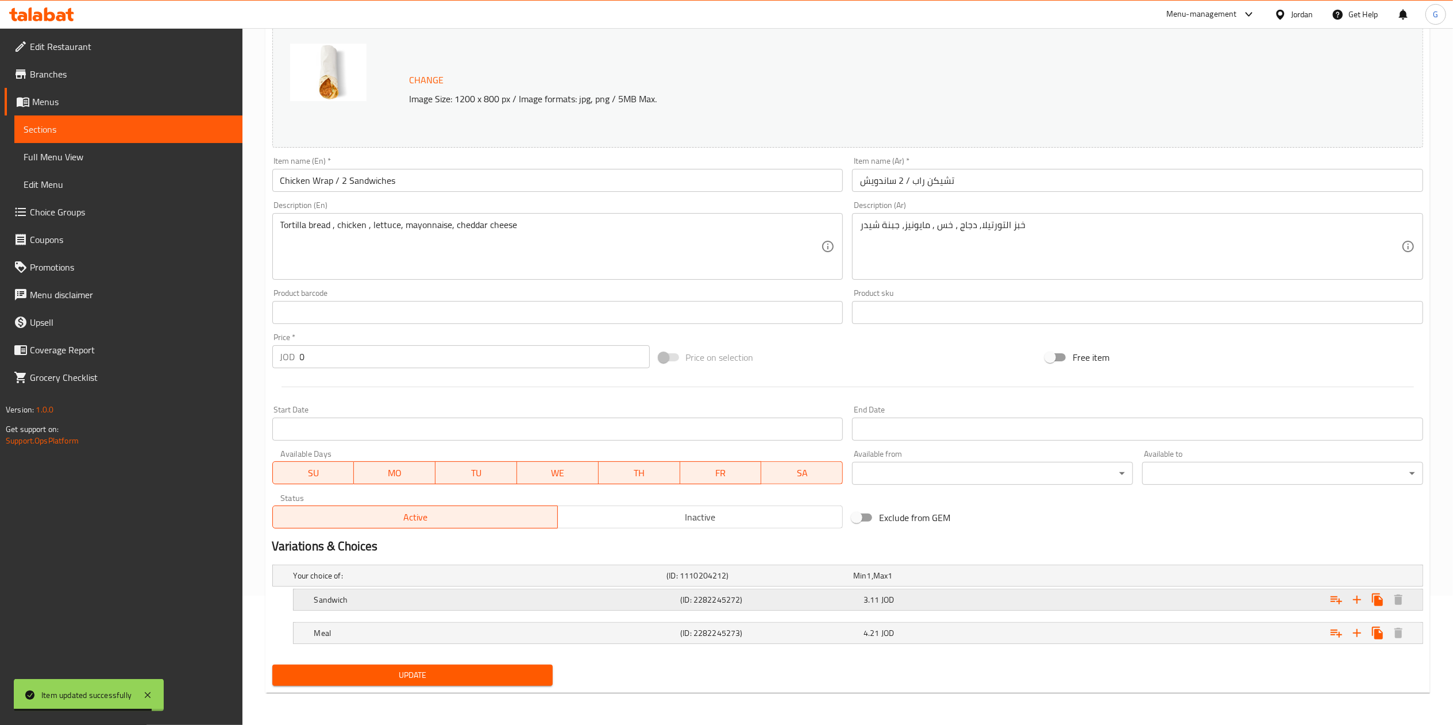
click at [1021, 596] on div "3.11 JOD" at bounding box center [952, 599] width 179 height 11
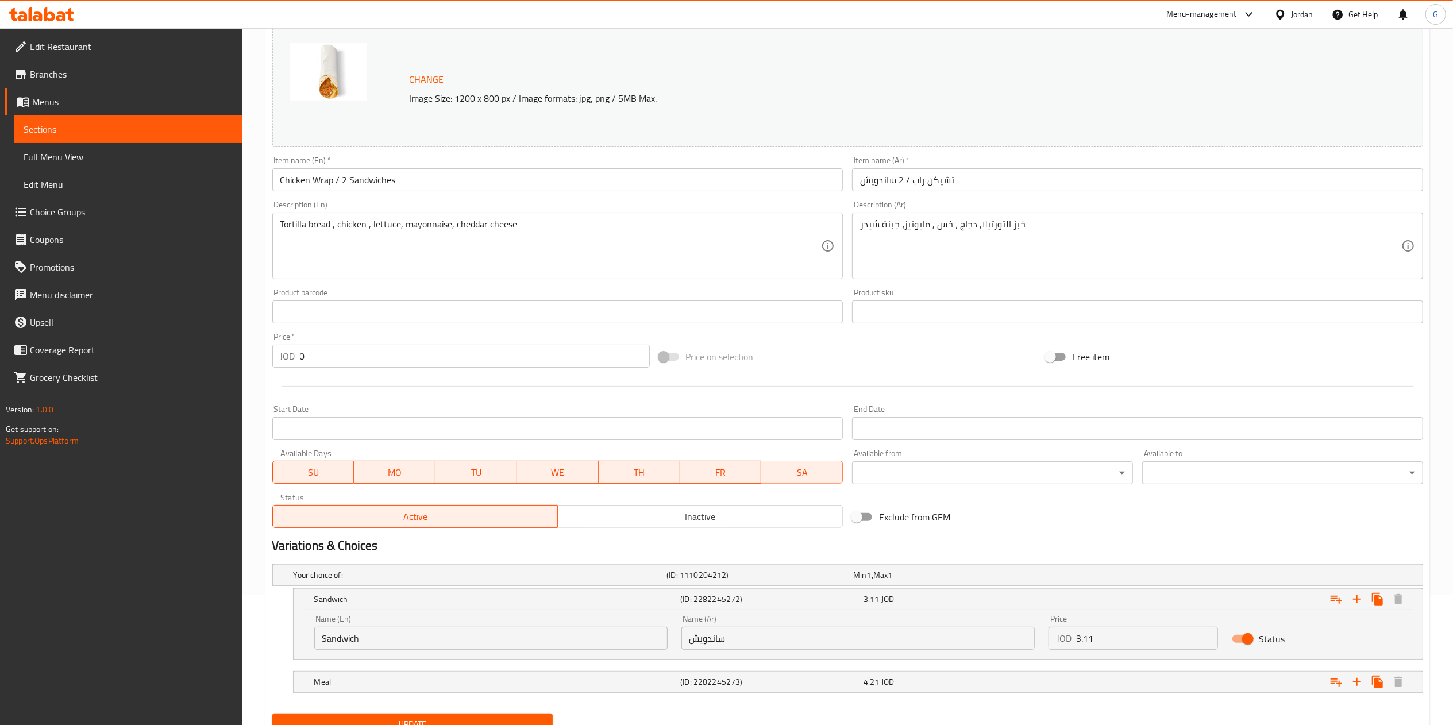
scroll to position [180, 0]
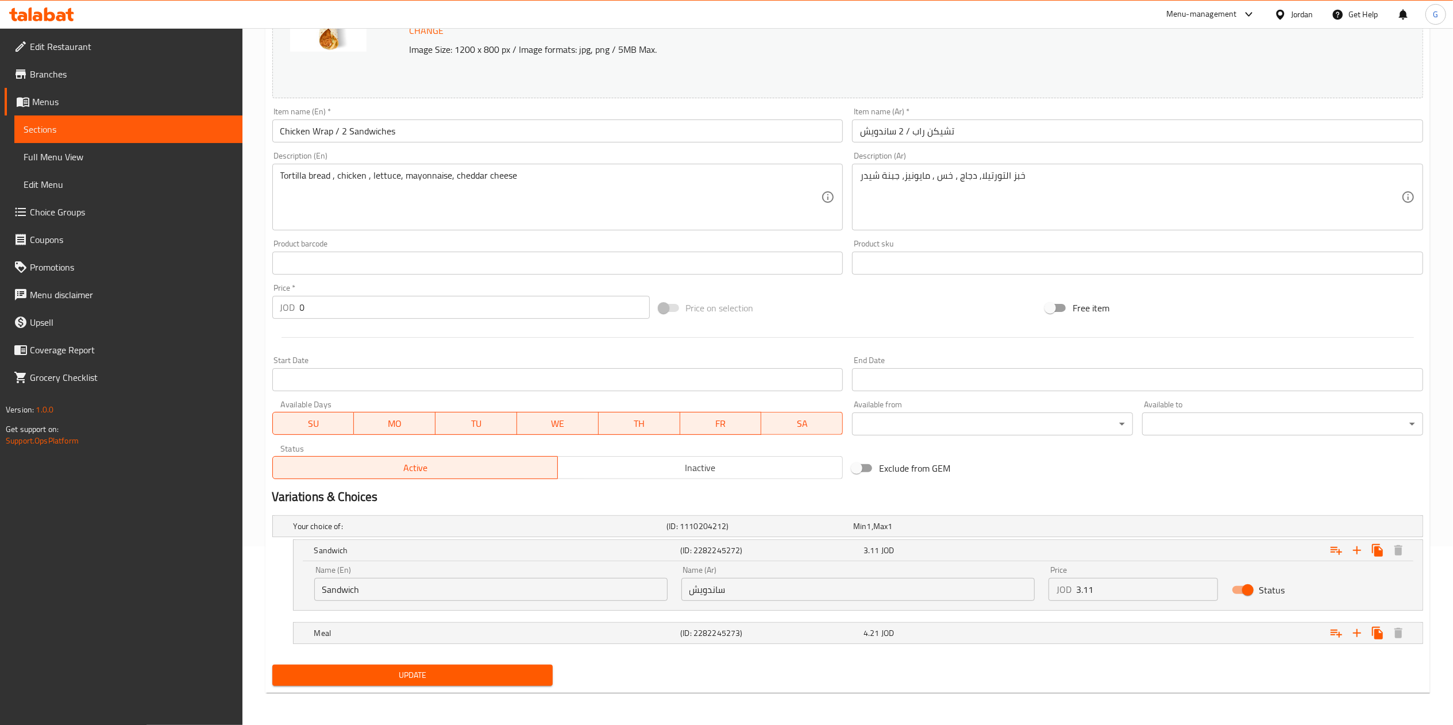
click at [1111, 589] on input "3.11" at bounding box center [1147, 589] width 142 height 23
type input "6.22"
click at [947, 625] on div "4.21 JOD" at bounding box center [952, 633] width 183 height 16
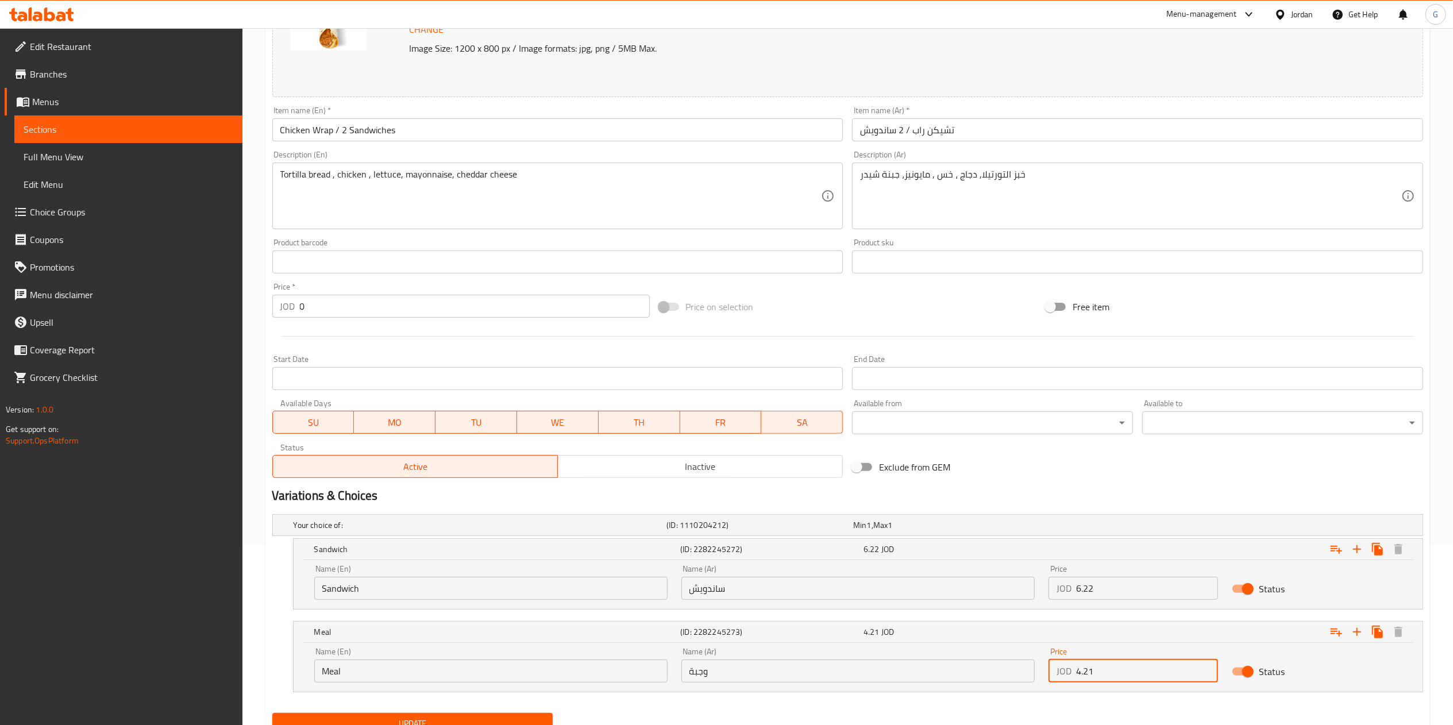
drag, startPoint x: 1083, startPoint y: 673, endPoint x: 1050, endPoint y: 677, distance: 32.9
click at [1050, 677] on div "JOD 4.21 Price" at bounding box center [1133, 671] width 170 height 23
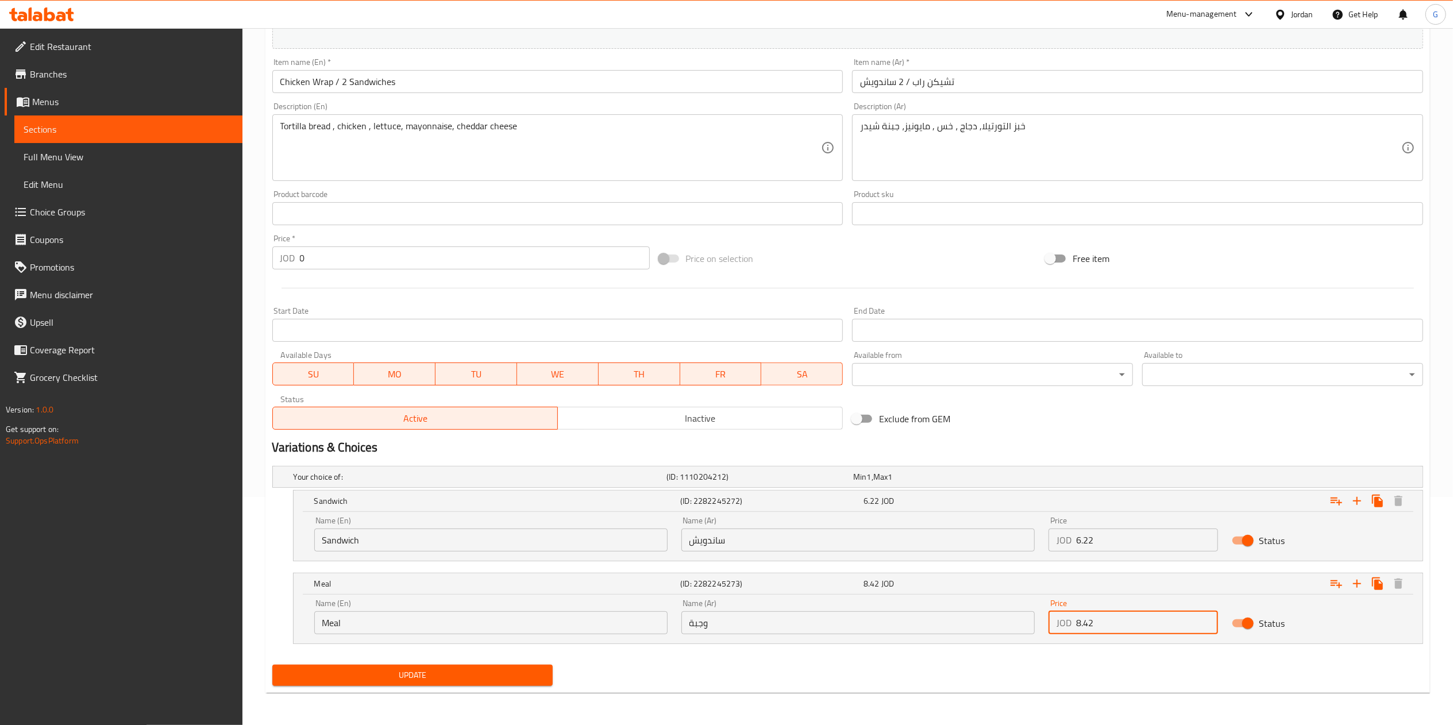
type input "8.42"
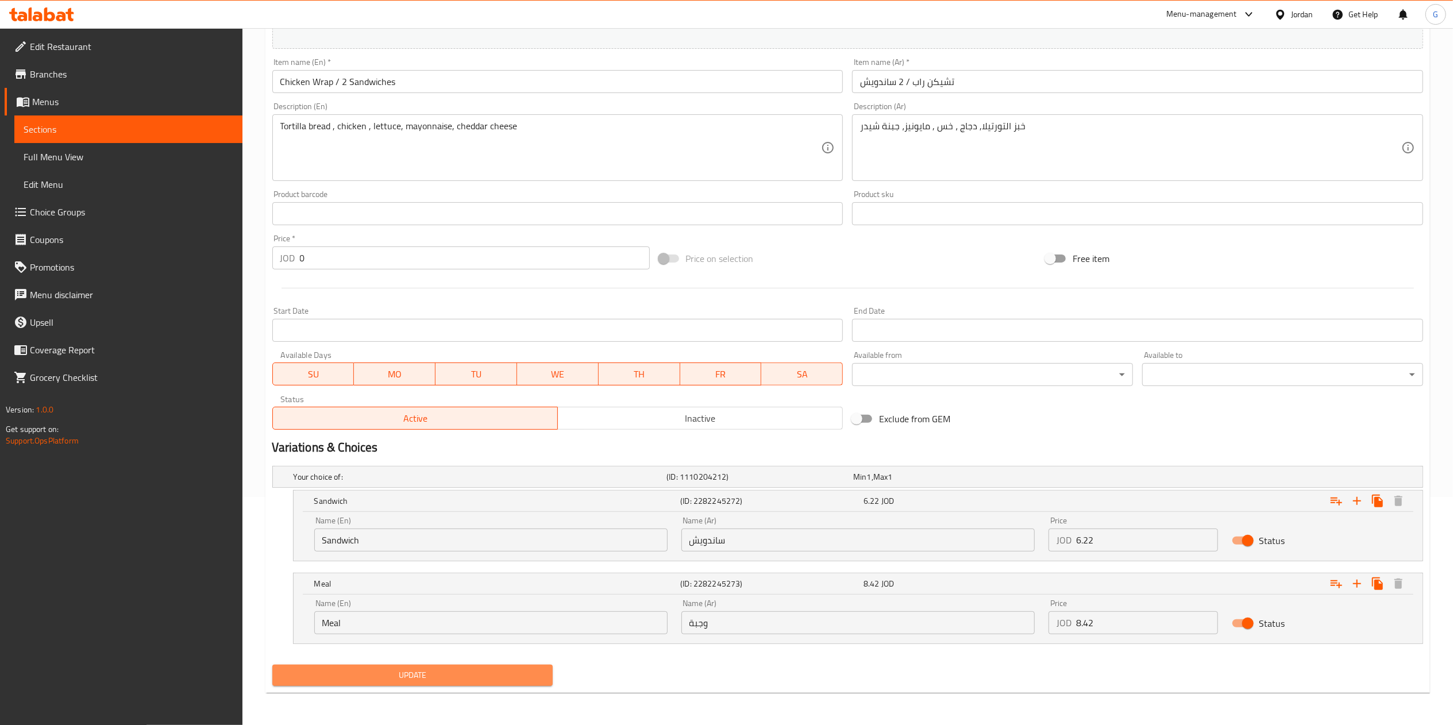
click at [495, 668] on span "Update" at bounding box center [412, 675] width 263 height 14
click at [511, 673] on span "Update" at bounding box center [412, 675] width 263 height 14
click at [495, 665] on button "Update" at bounding box center [412, 675] width 281 height 21
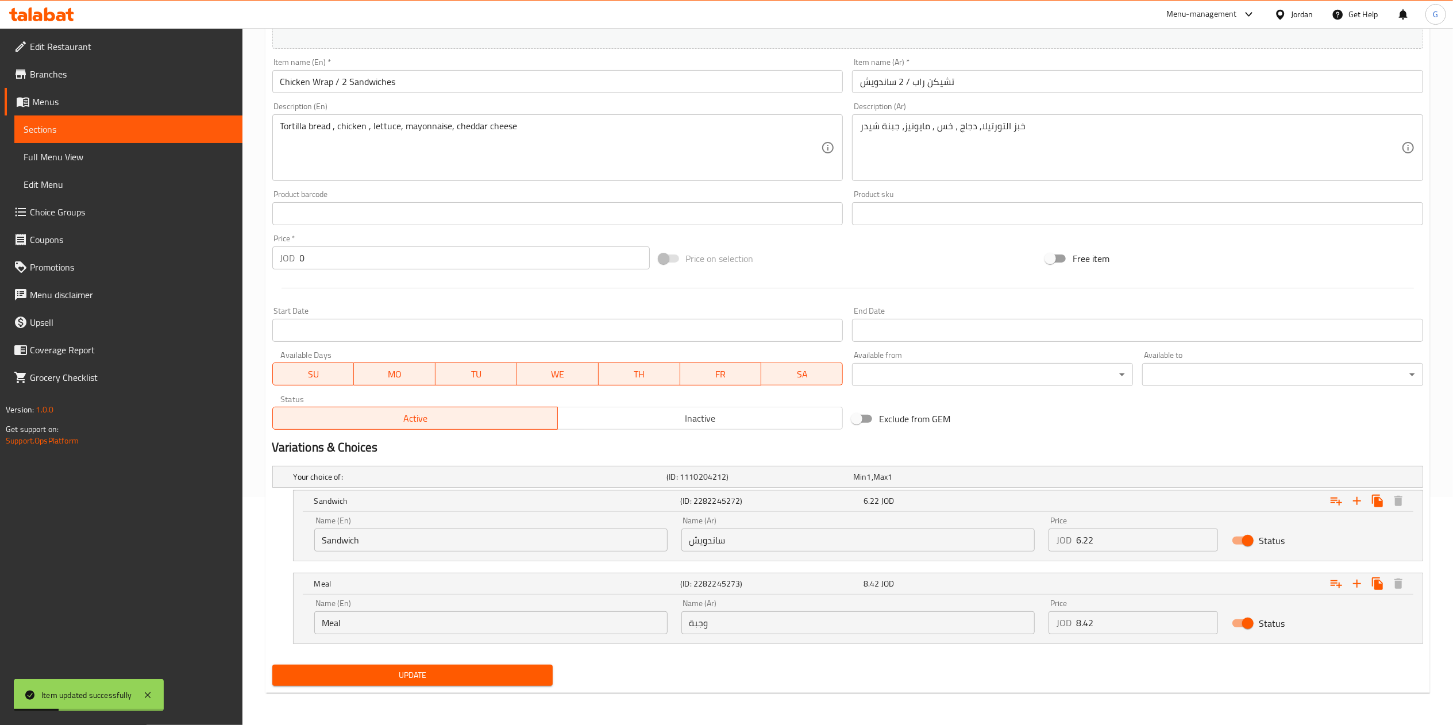
scroll to position [0, 0]
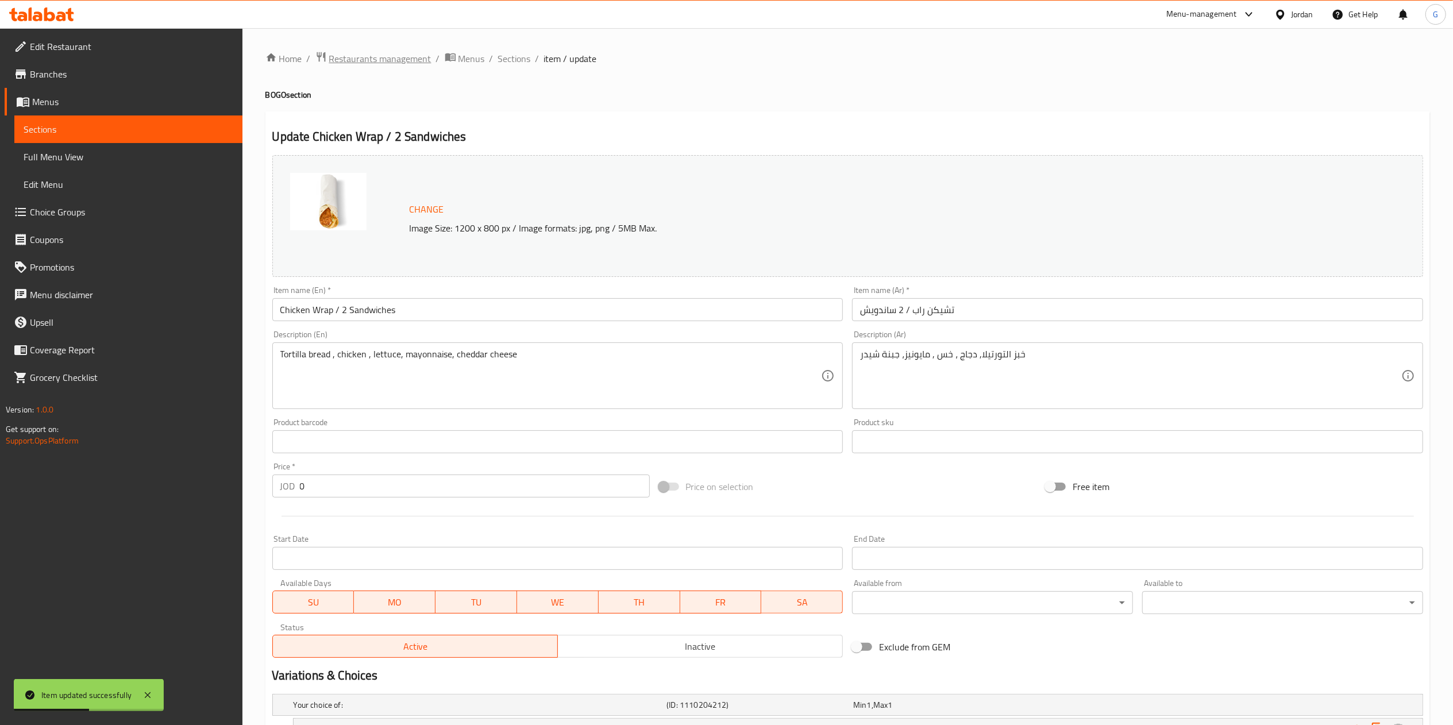
click at [402, 64] on span "Restaurants management" at bounding box center [380, 59] width 102 height 14
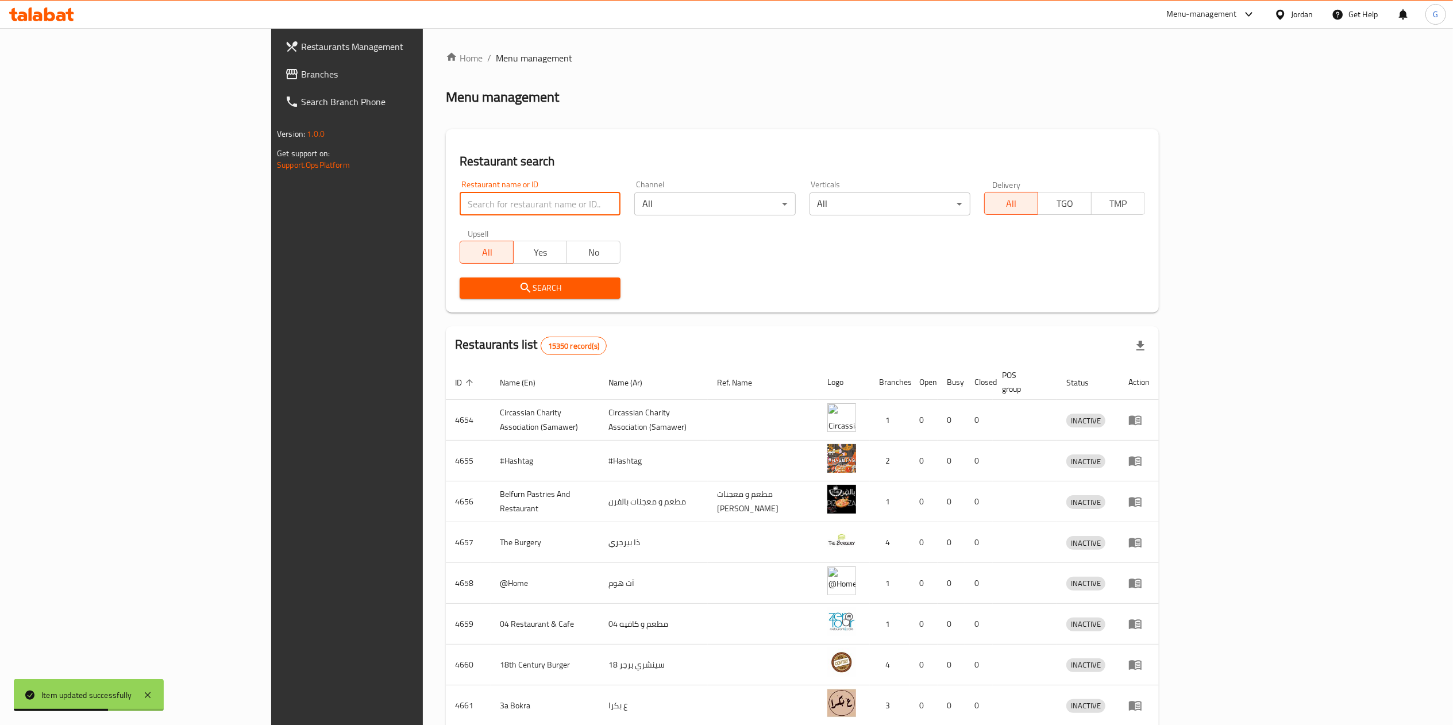
click at [503, 206] on input "search" at bounding box center [540, 203] width 161 height 23
type input "cozy pizza"
click at [463, 295] on button "Search" at bounding box center [540, 287] width 161 height 21
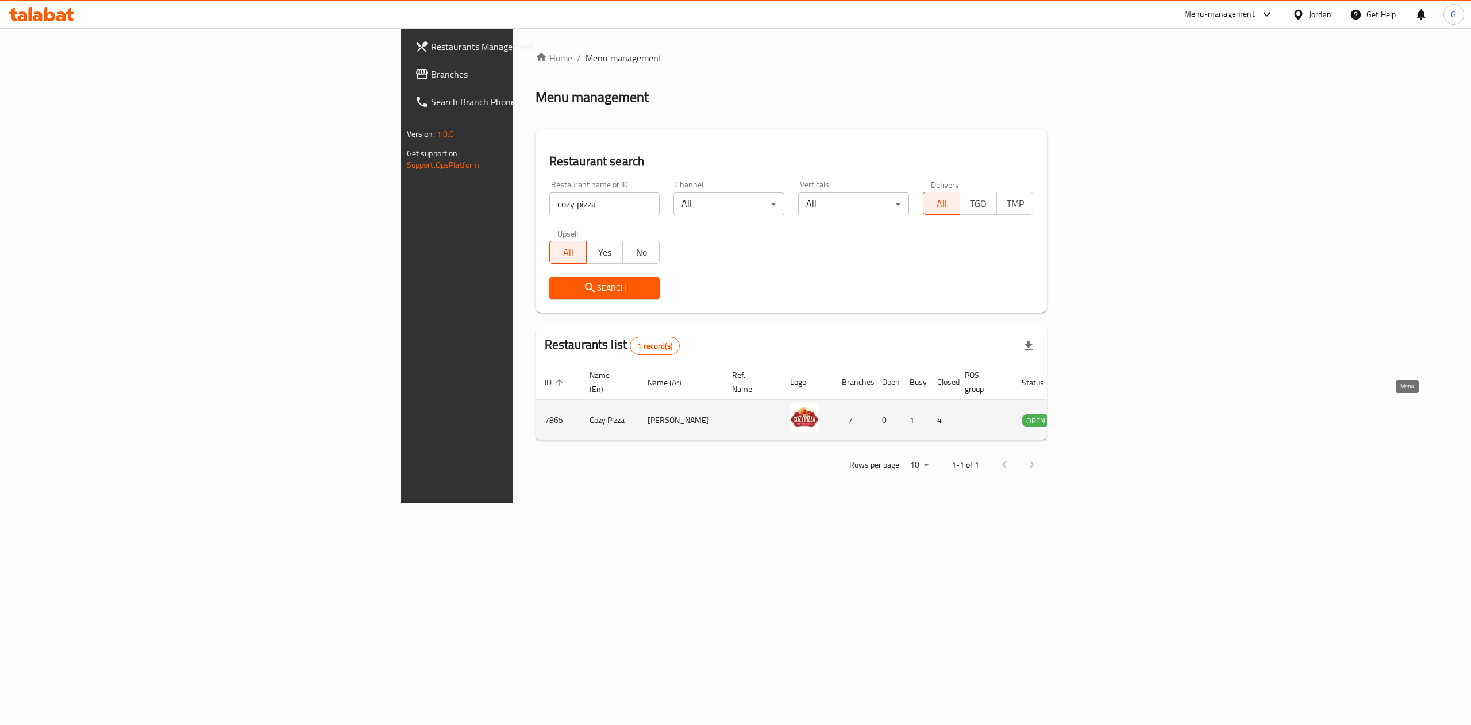
click at [1096, 413] on icon "enhanced table" at bounding box center [1089, 420] width 14 height 14
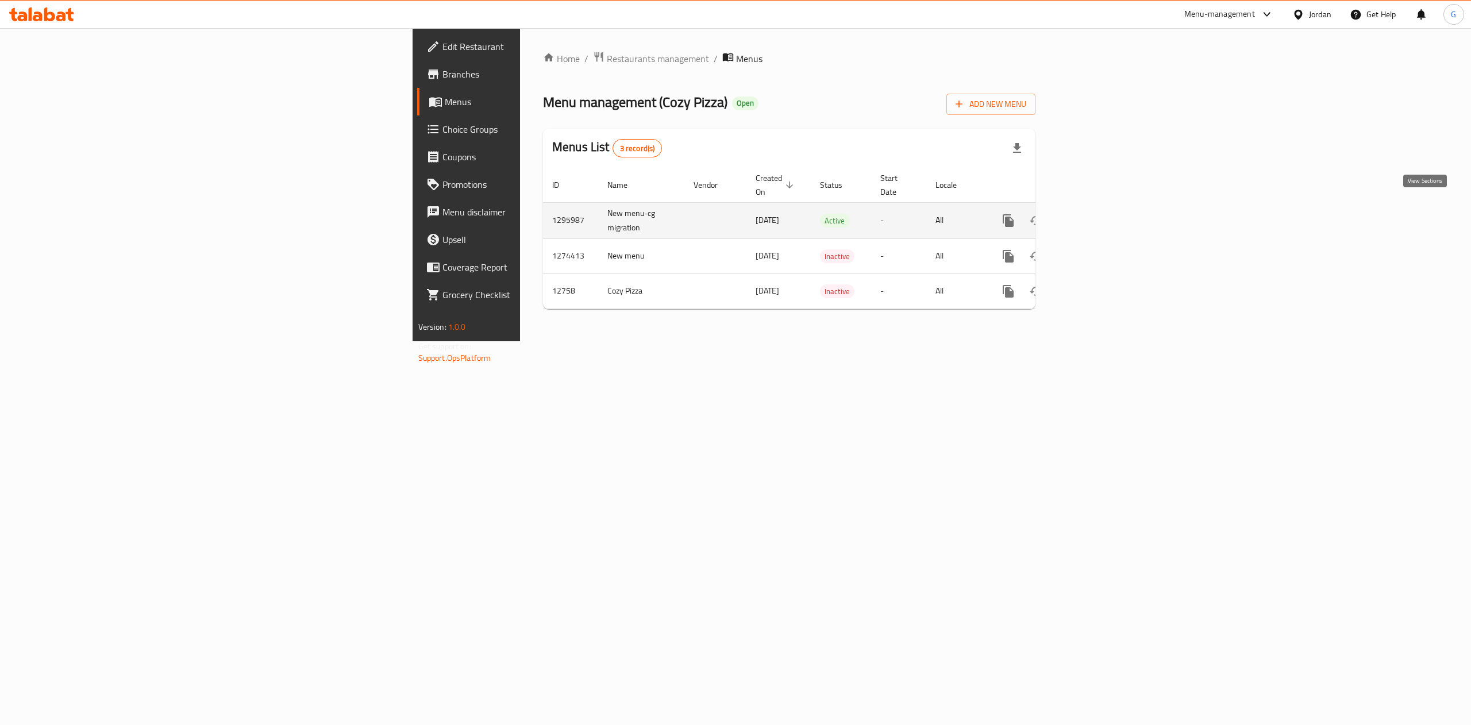
click at [1098, 214] on icon "enhanced table" at bounding box center [1091, 221] width 14 height 14
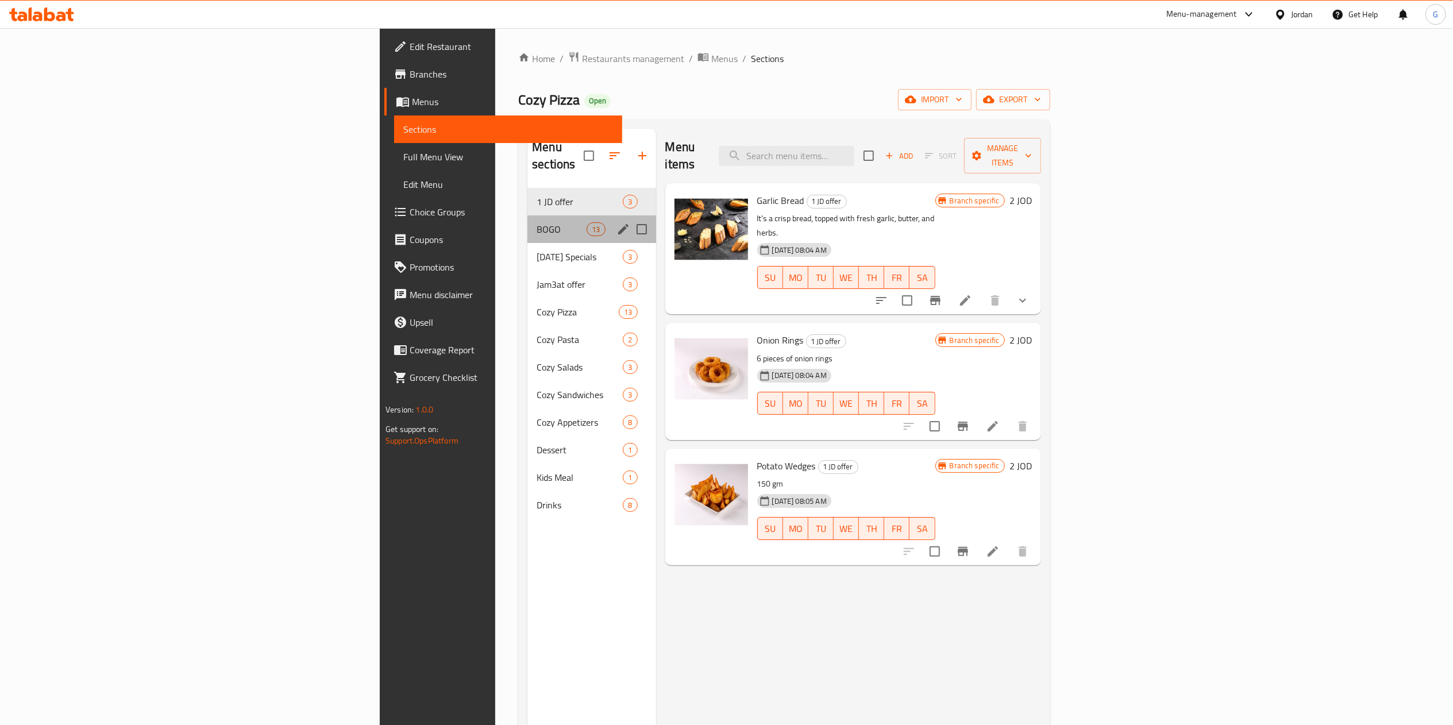
click at [527, 221] on div "BOGO 13" at bounding box center [591, 229] width 128 height 28
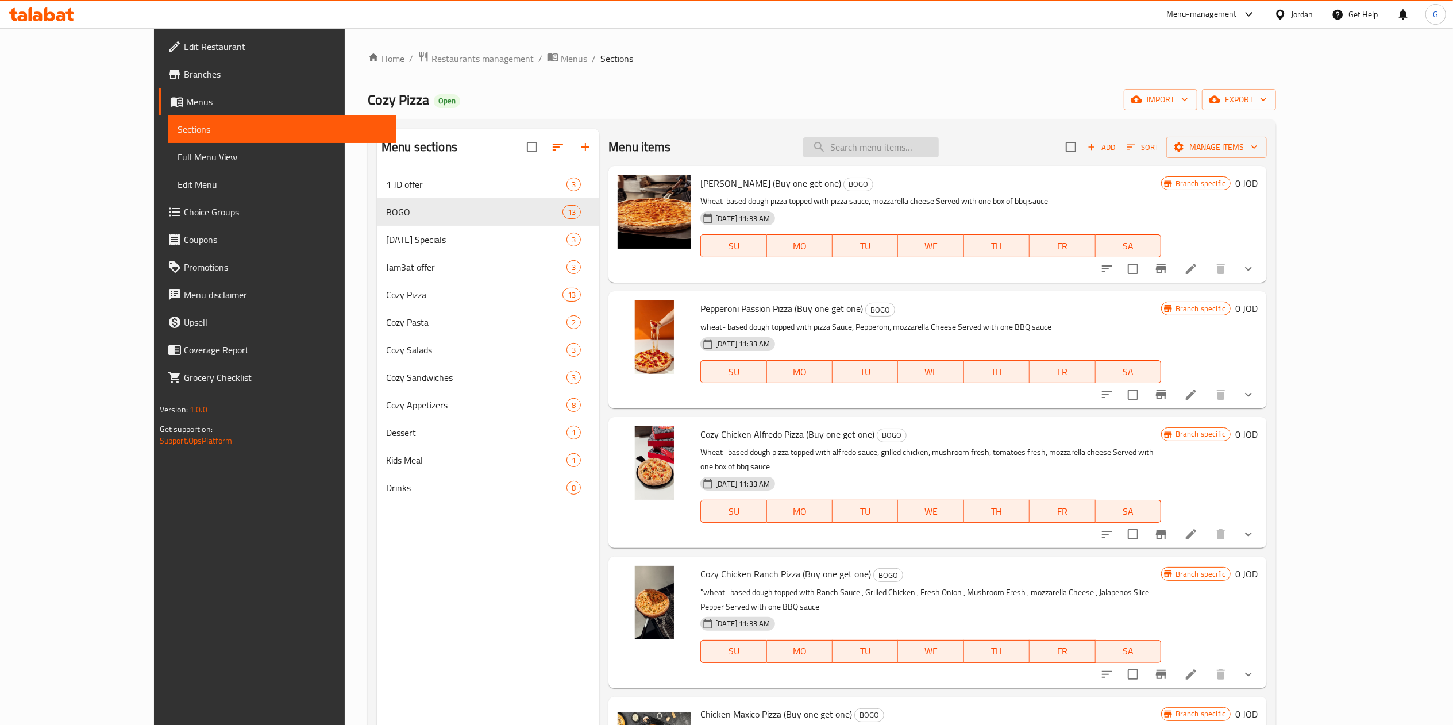
click at [939, 149] on input "search" at bounding box center [871, 147] width 136 height 20
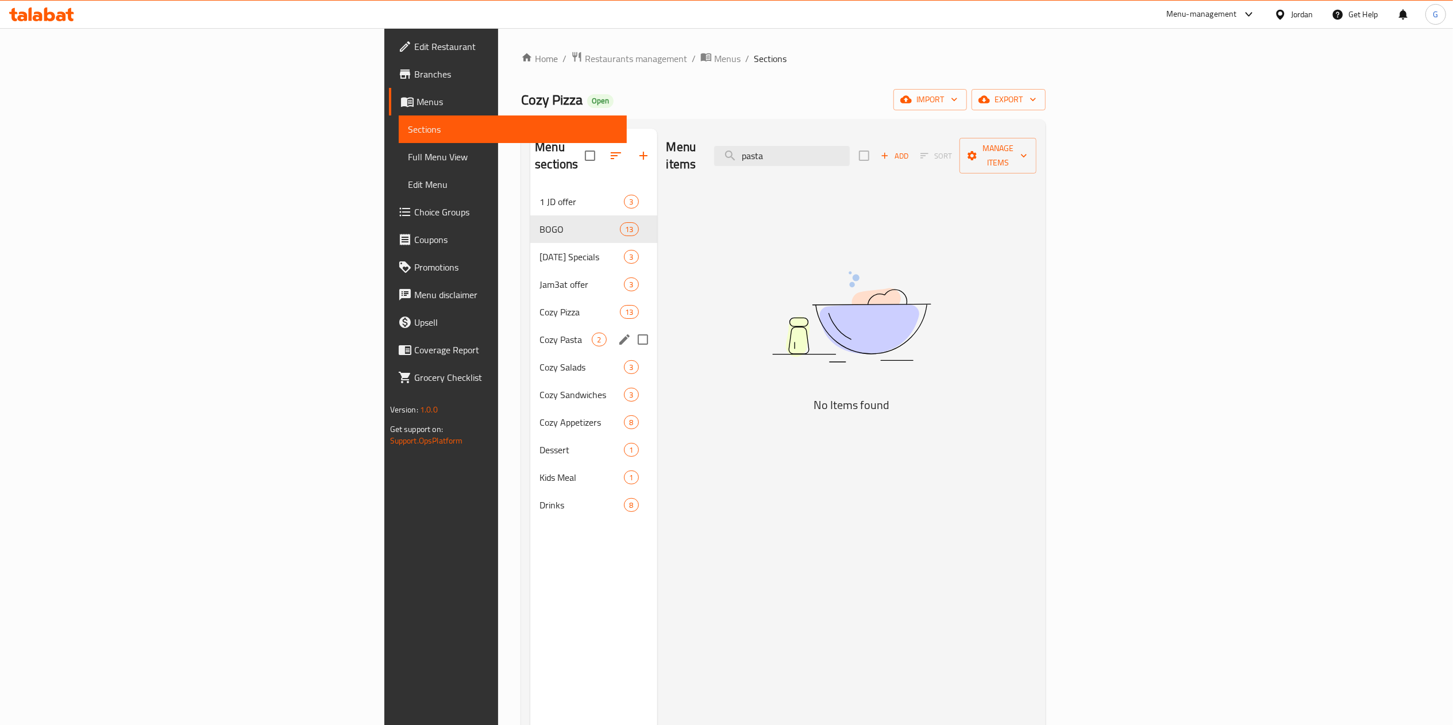
type input "pasta"
click at [530, 330] on div "Cozy Pasta 2" at bounding box center [593, 340] width 126 height 28
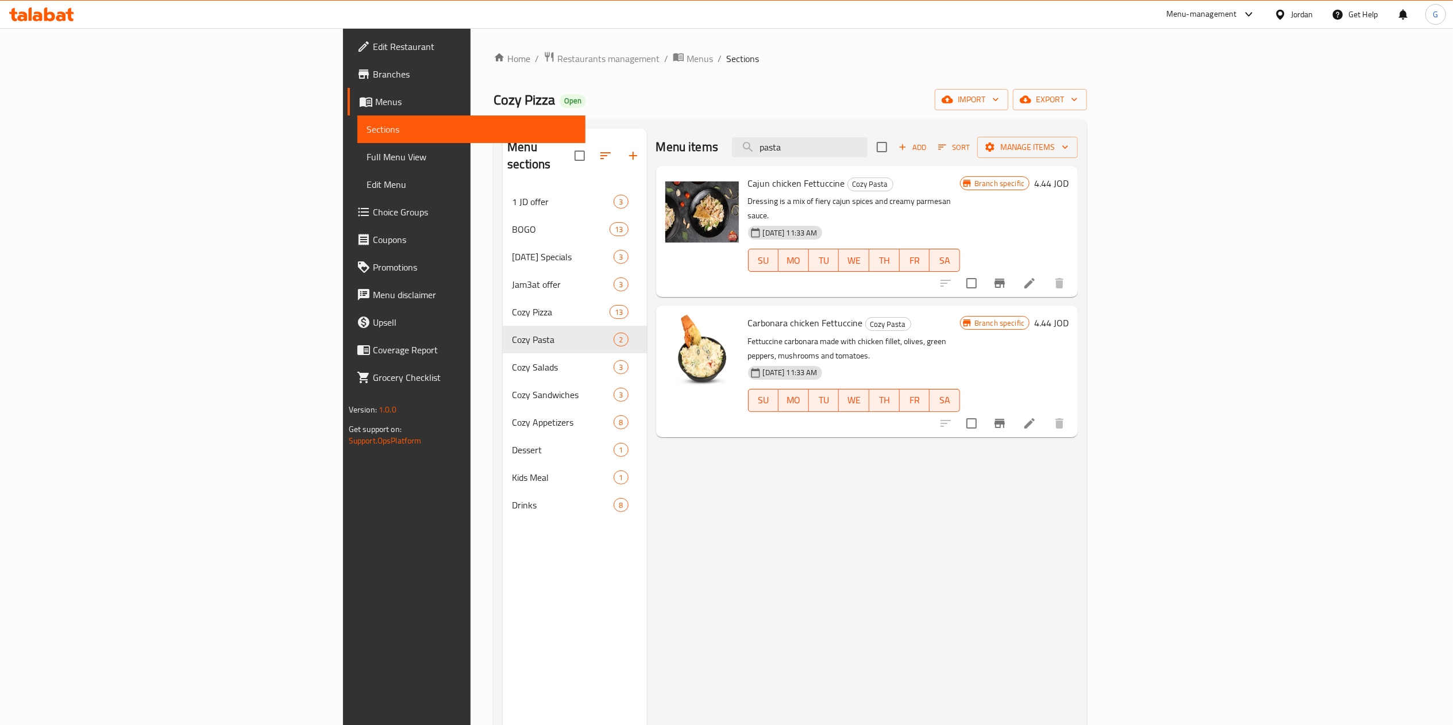
click at [748, 183] on span "Cajun chicken Fettuccine" at bounding box center [796, 183] width 97 height 17
copy span "Cajun"
drag, startPoint x: 1363, startPoint y: 136, endPoint x: 1365, endPoint y: 145, distance: 9.4
click at [1078, 145] on div "Add Sort Manage items" at bounding box center [977, 147] width 201 height 24
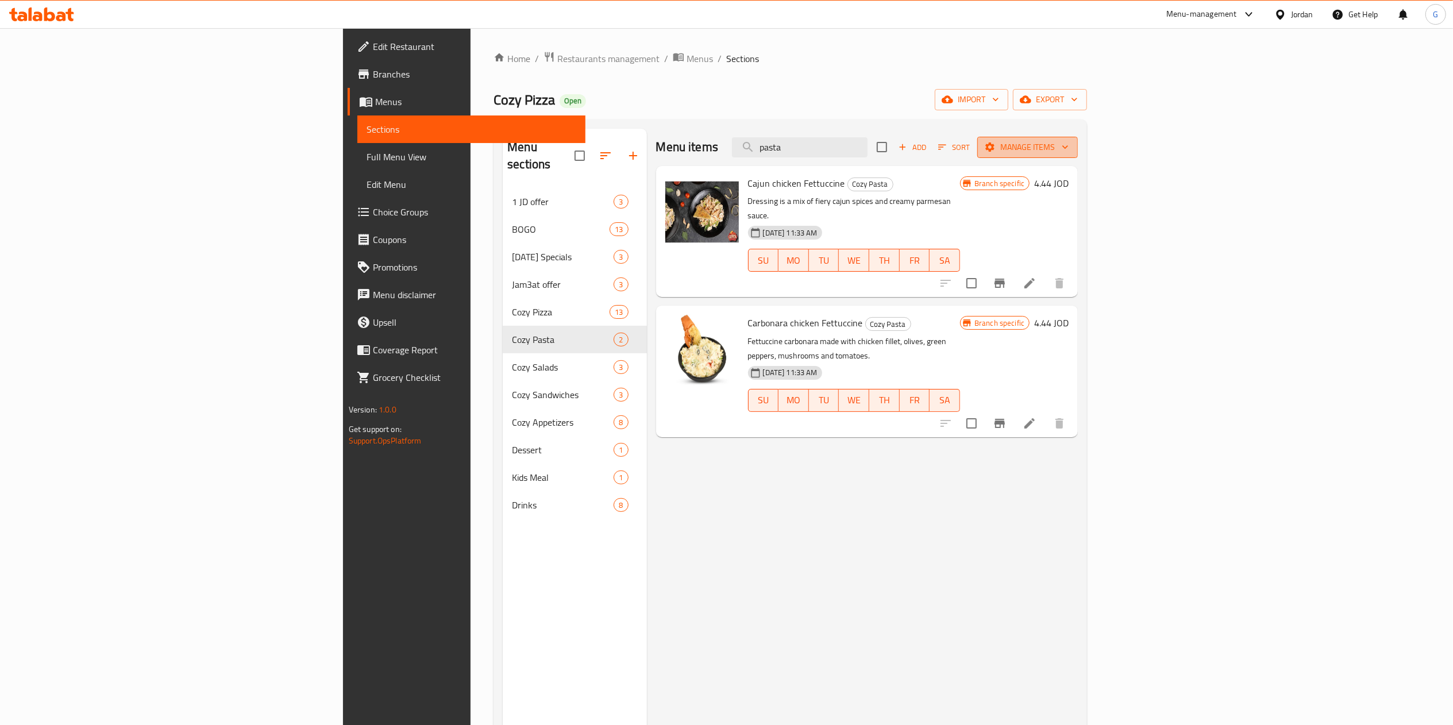
click at [1069, 145] on span "Manage items" at bounding box center [1027, 147] width 82 height 14
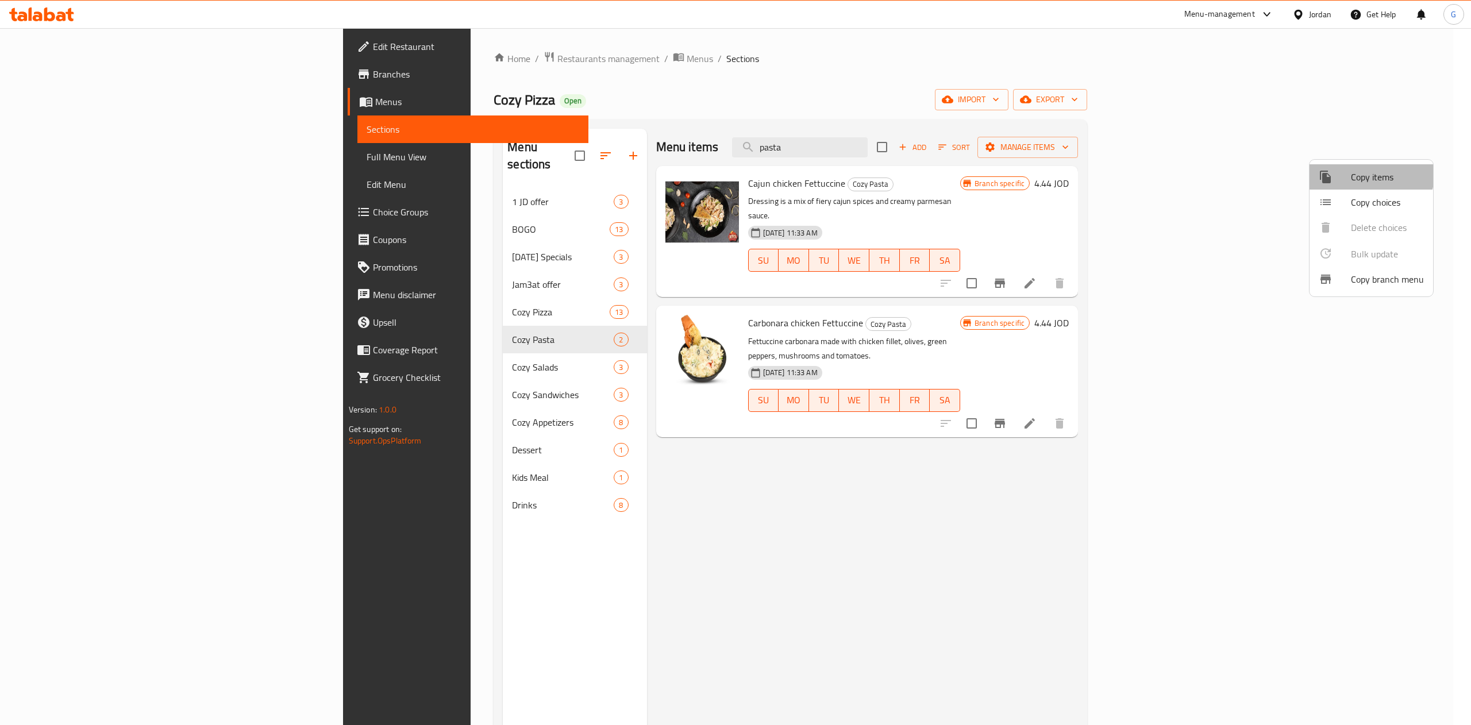
click at [1352, 170] on span "Copy items" at bounding box center [1387, 177] width 73 height 14
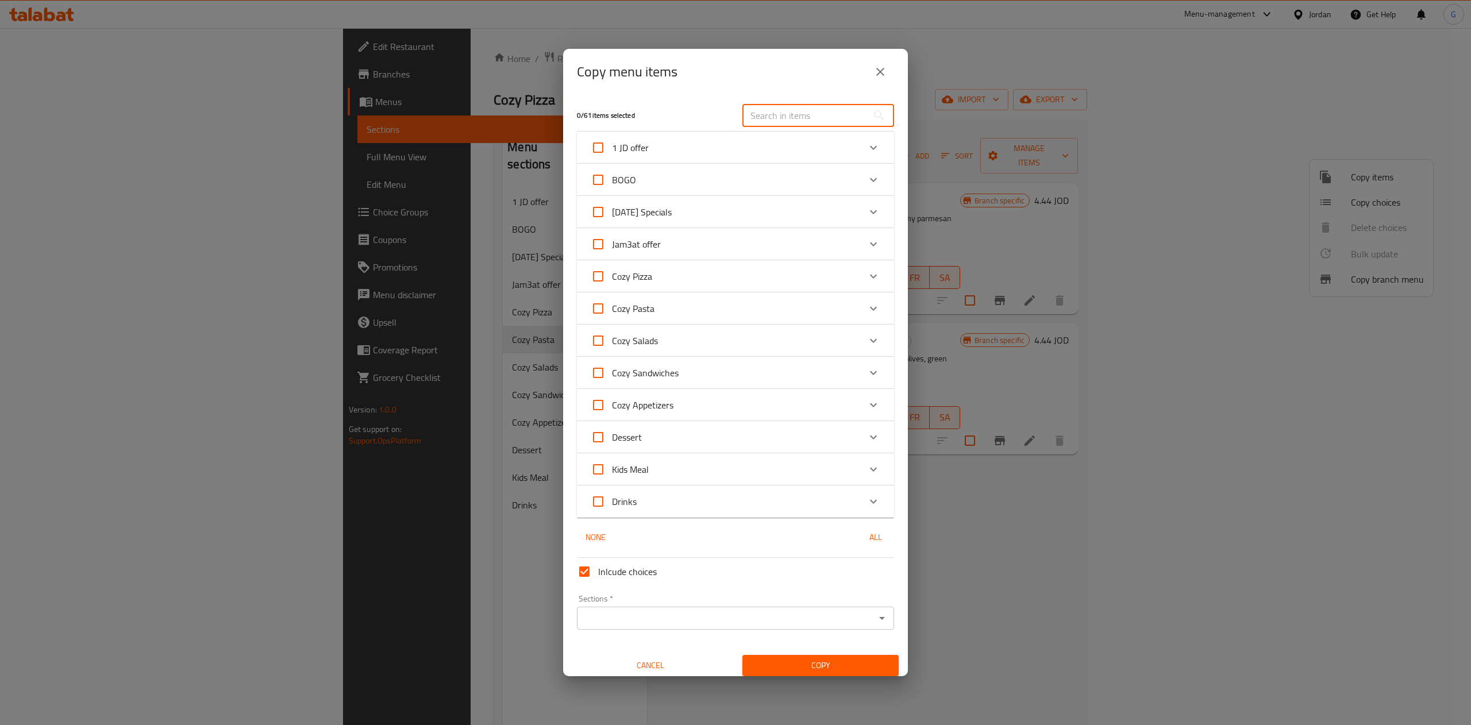
paste input "Cajun"
click at [768, 119] on div "Copy menu items 0 / 61 items selected Cajun ​ 1 JD offer Garlic Bread 2 JOD Oni…" at bounding box center [735, 362] width 1471 height 725
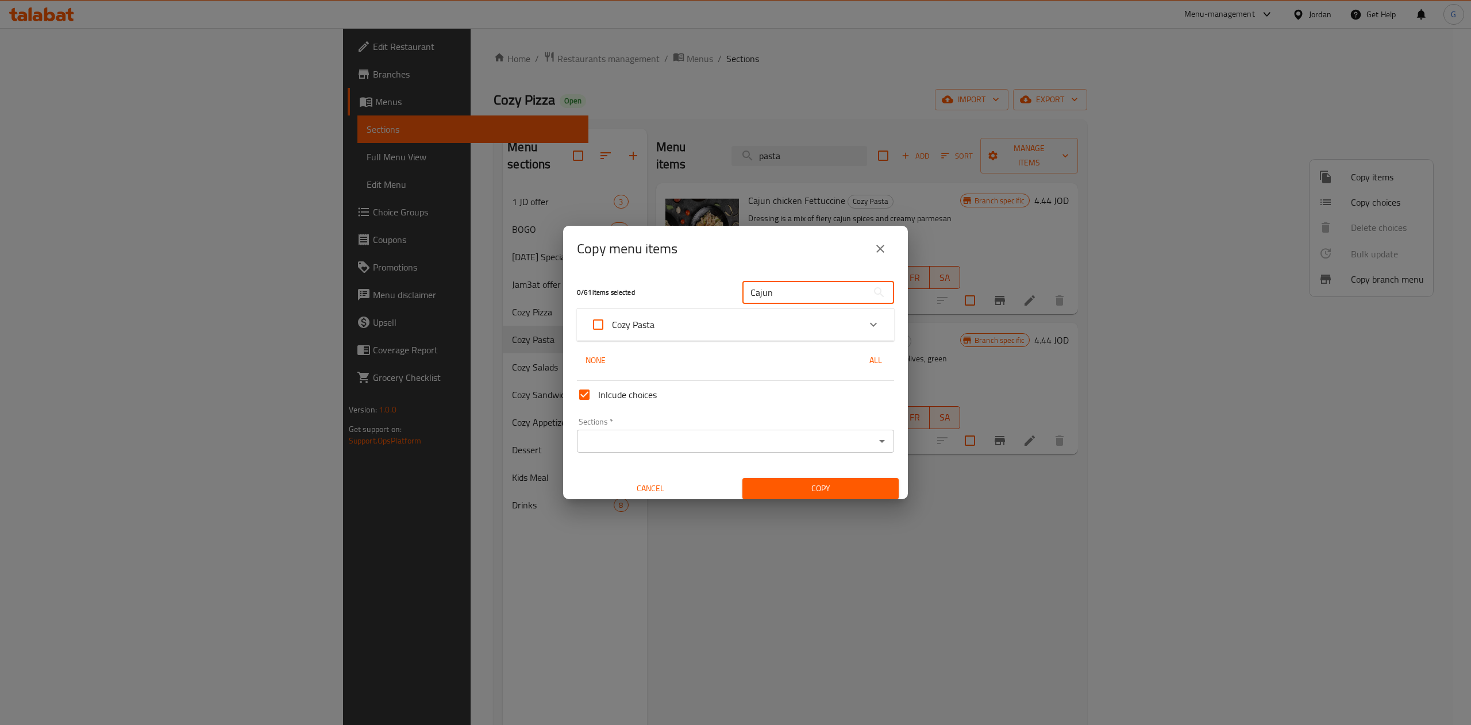
type input "Cajun"
click at [866, 326] on icon "Expand" at bounding box center [873, 325] width 14 height 14
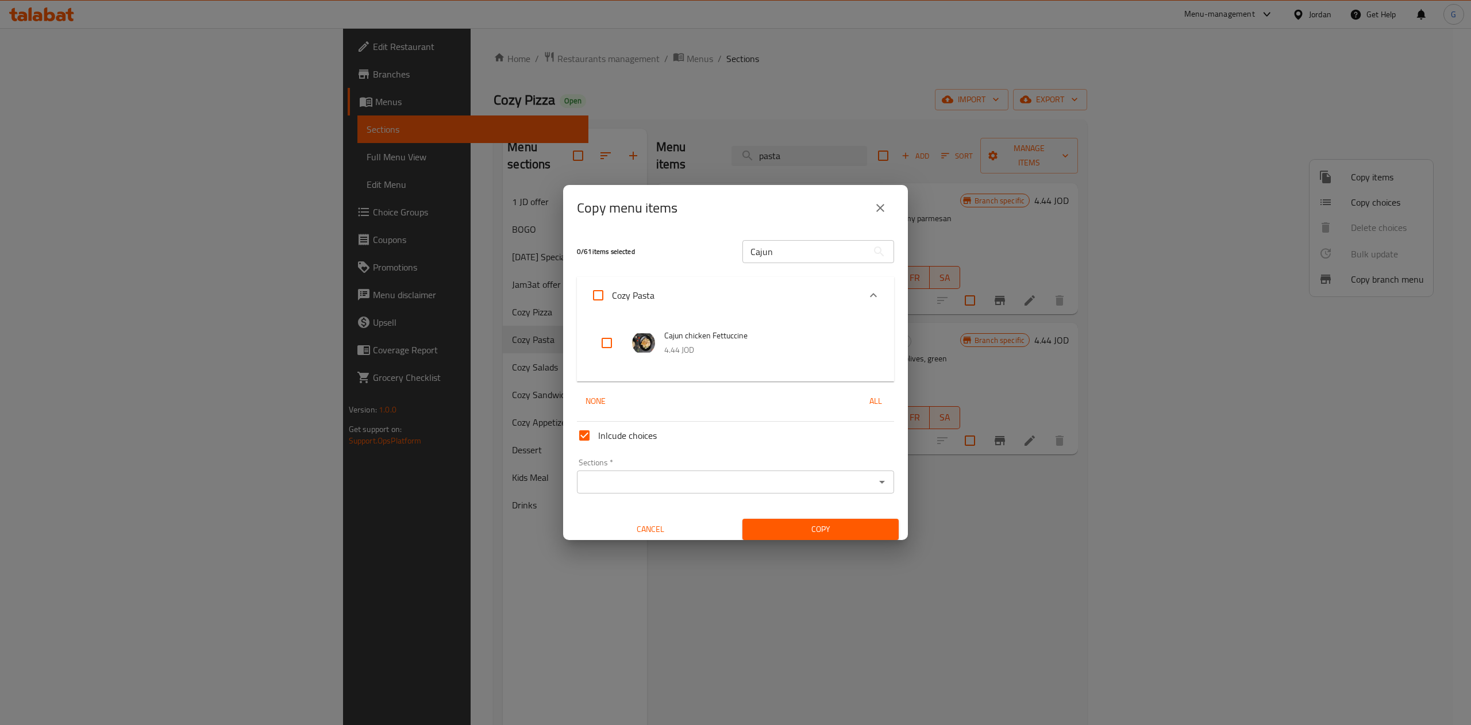
click at [605, 340] on input "checkbox" at bounding box center [607, 343] width 28 height 28
checkbox input "true"
click at [775, 244] on input "Cajun" at bounding box center [804, 251] width 125 height 23
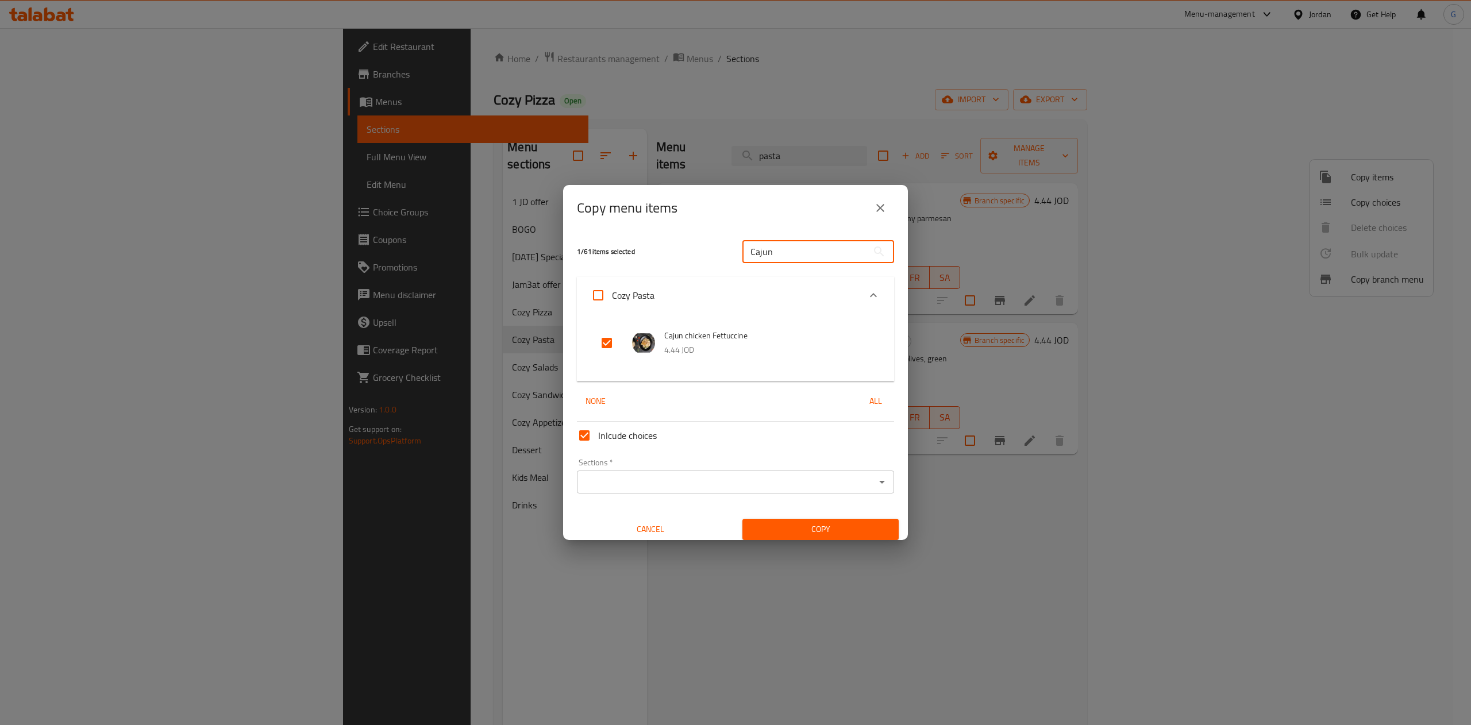
click at [775, 244] on input "Cajun" at bounding box center [804, 251] width 125 height 23
click at [775, 245] on input "Cajun" at bounding box center [804, 251] width 125 height 23
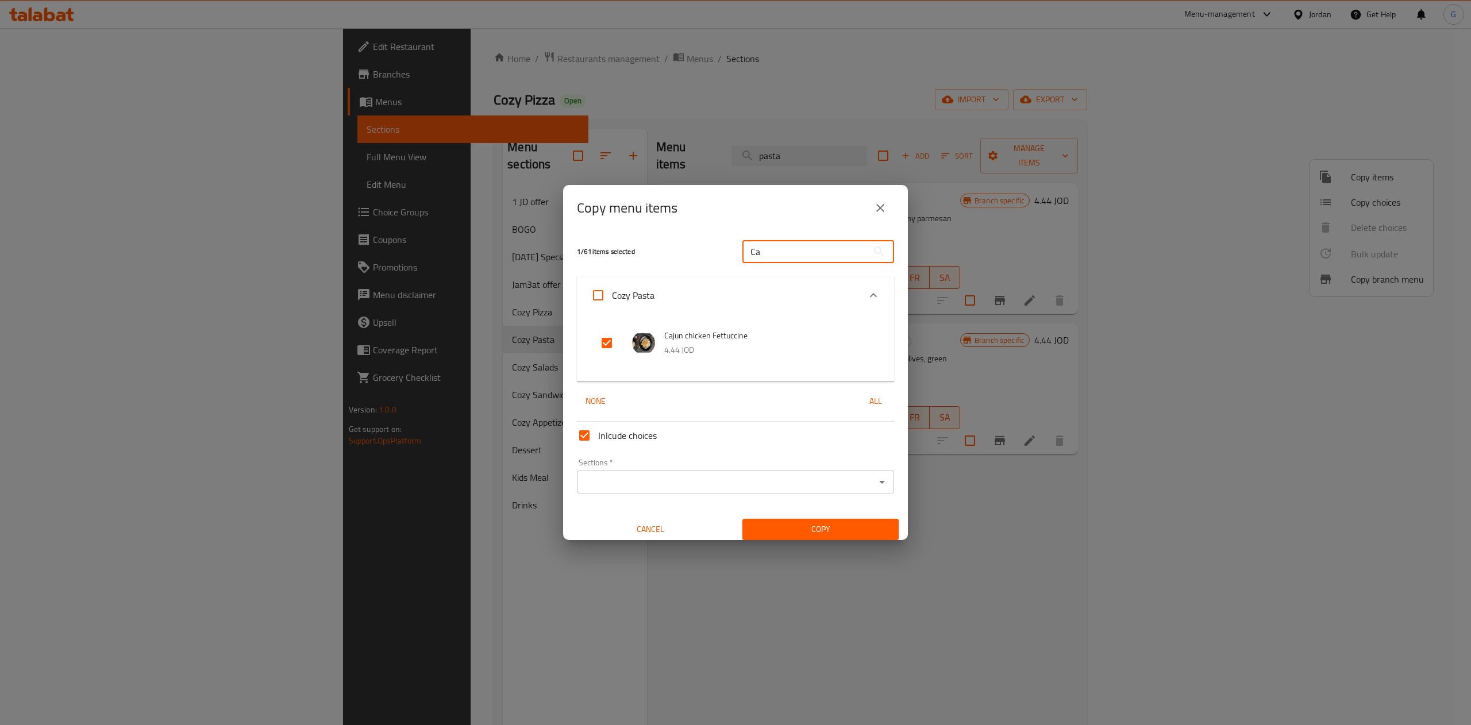
type input "C"
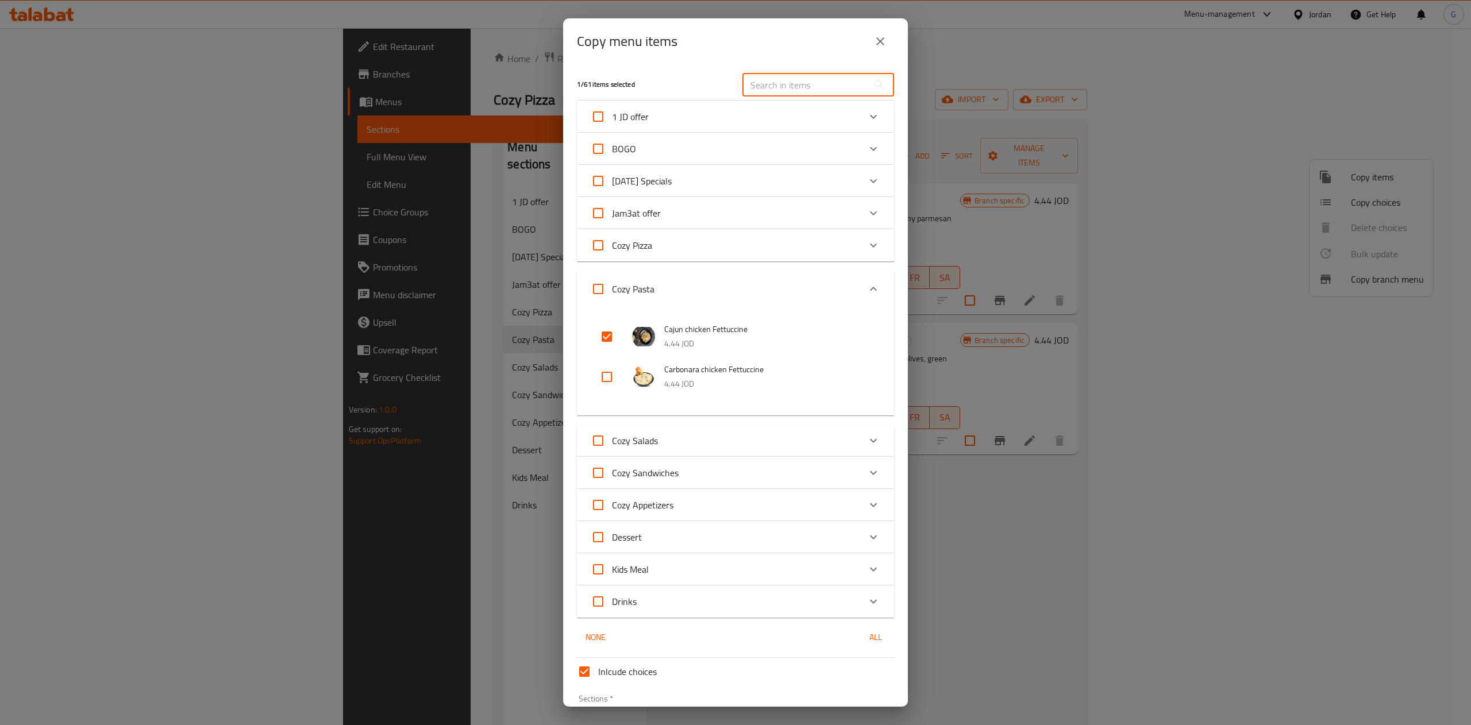
click at [793, 91] on input "text" at bounding box center [804, 85] width 125 height 23
click at [781, 91] on input "text" at bounding box center [804, 85] width 125 height 23
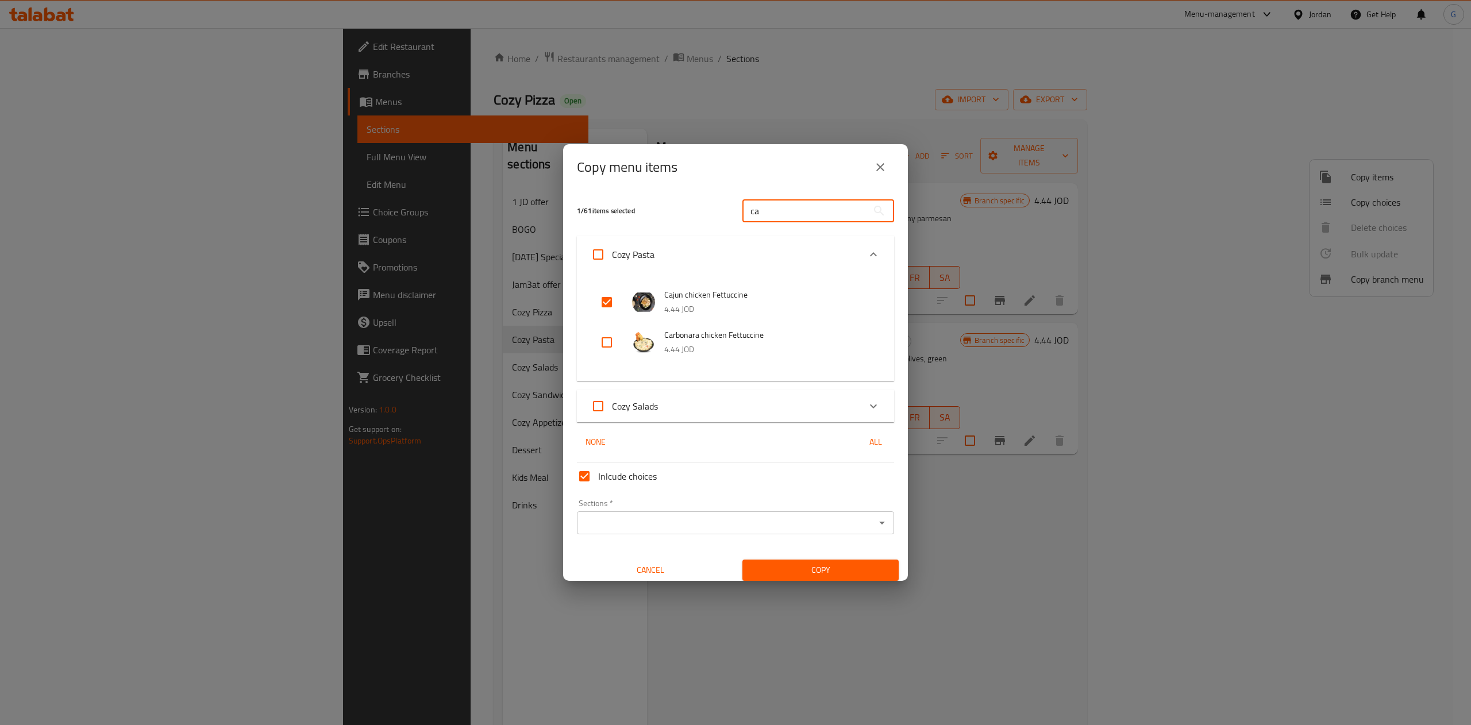
type input "ca"
click at [616, 344] on input "checkbox" at bounding box center [607, 343] width 28 height 28
checkbox input "true"
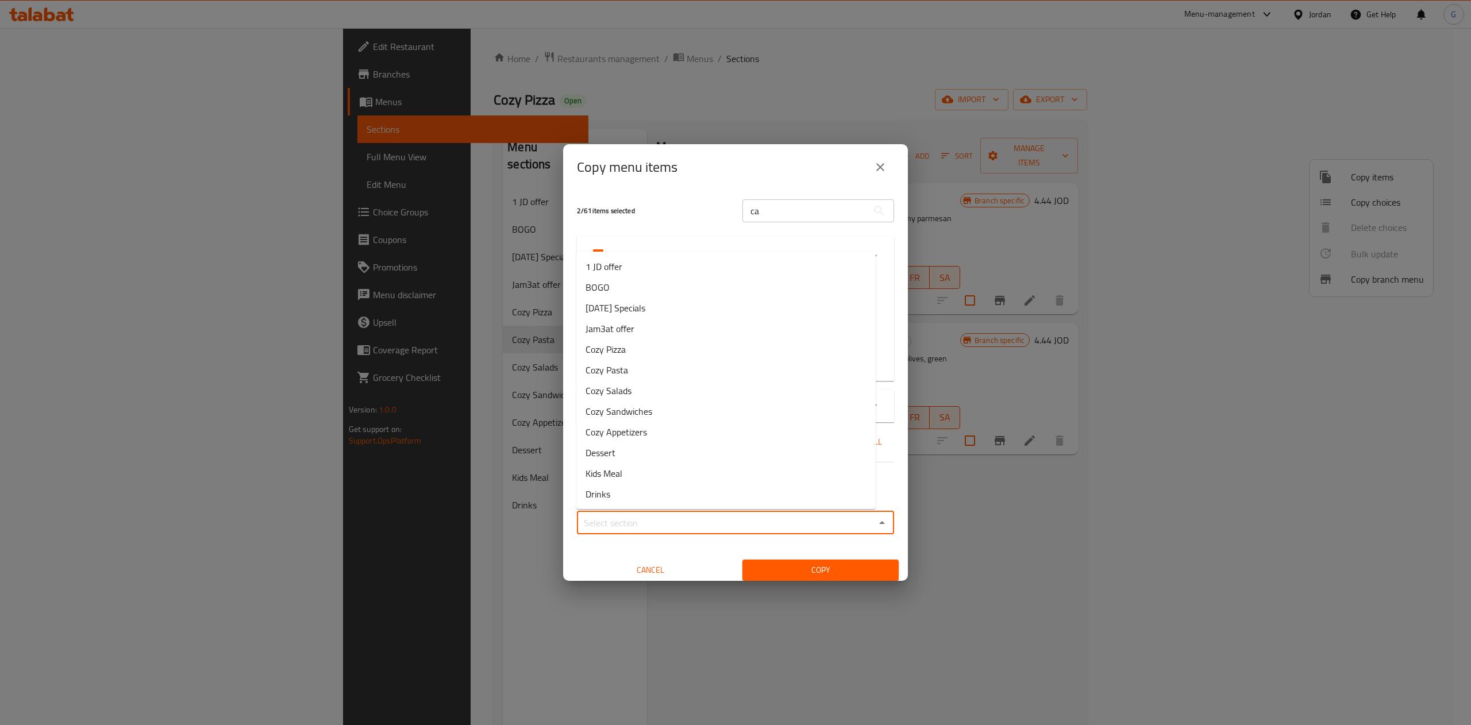
click at [639, 519] on input "Sections   *" at bounding box center [725, 523] width 291 height 16
click at [625, 280] on li "BOGO" at bounding box center [725, 287] width 299 height 21
type input "BOGO"
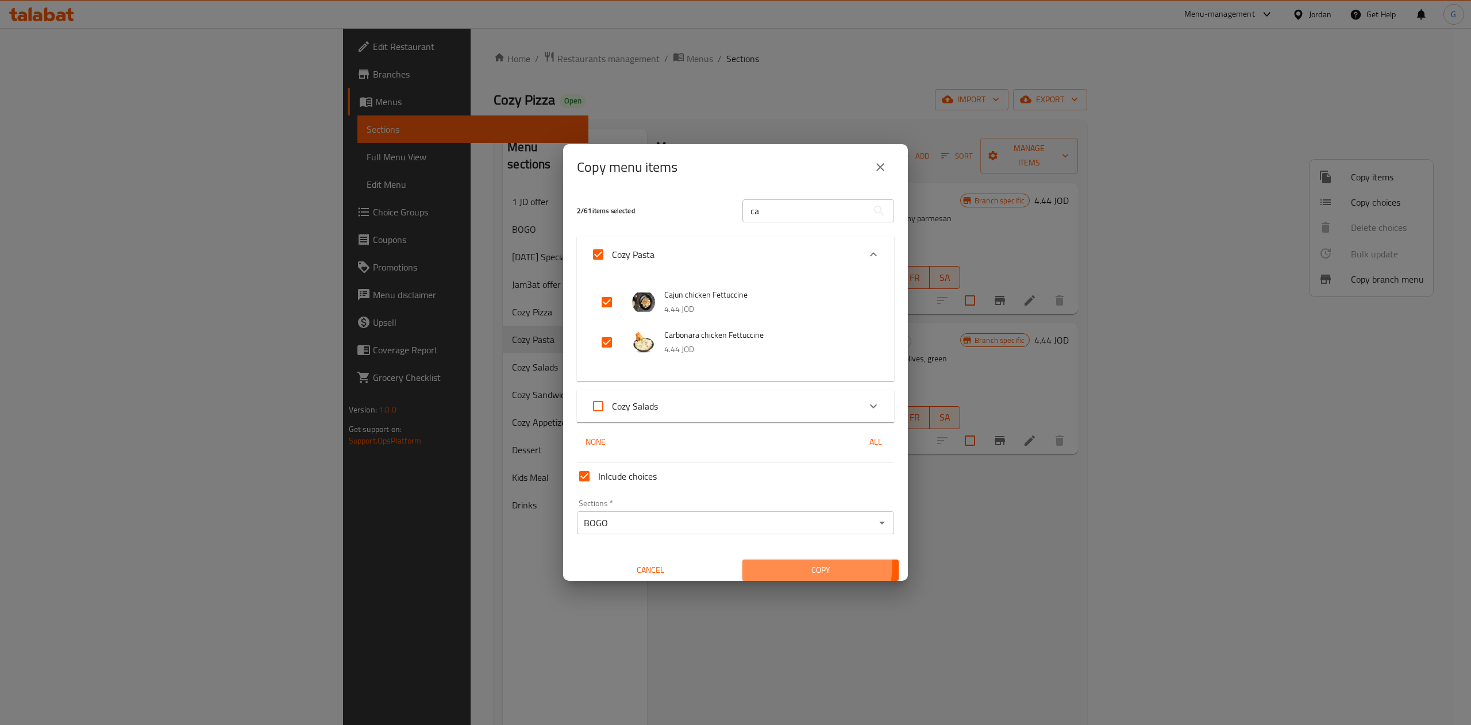
click at [793, 565] on span "Copy" at bounding box center [820, 570] width 138 height 14
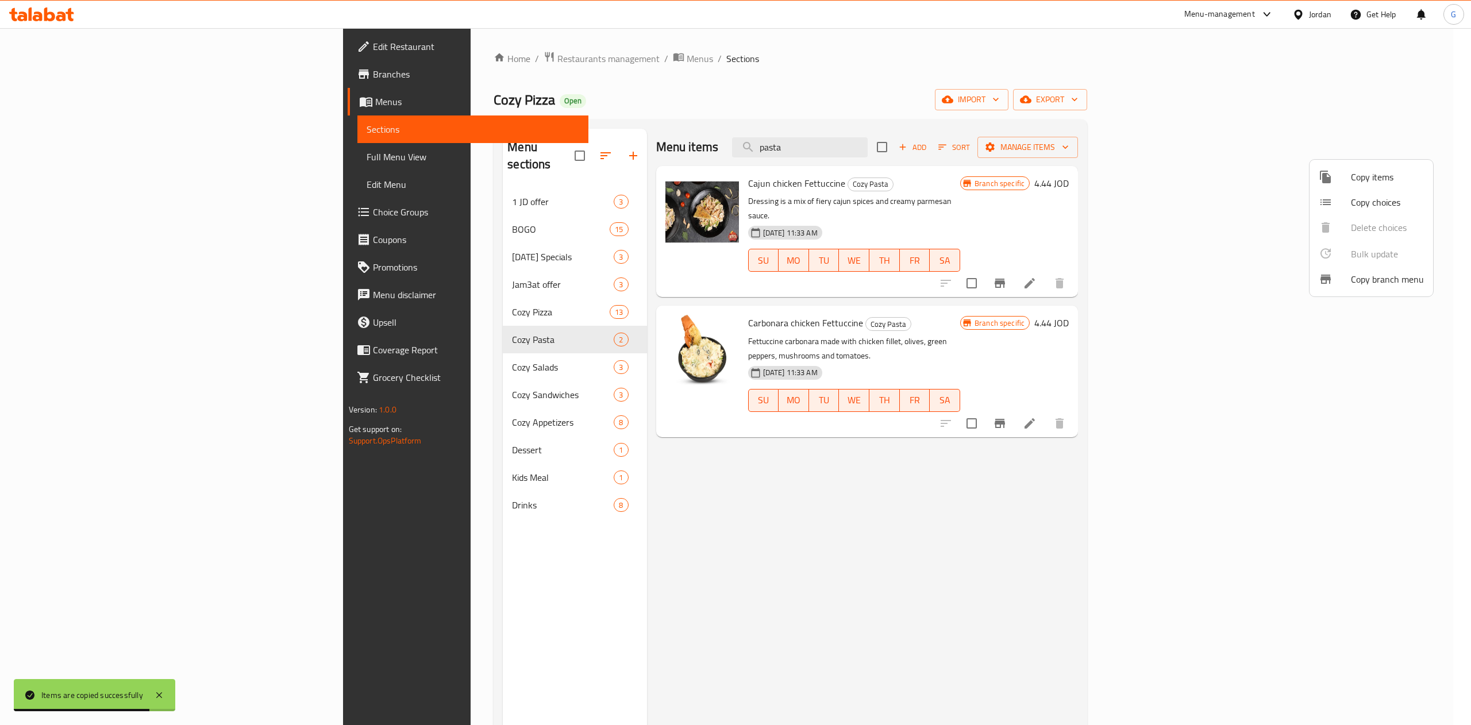
click at [361, 208] on div at bounding box center [735, 362] width 1471 height 725
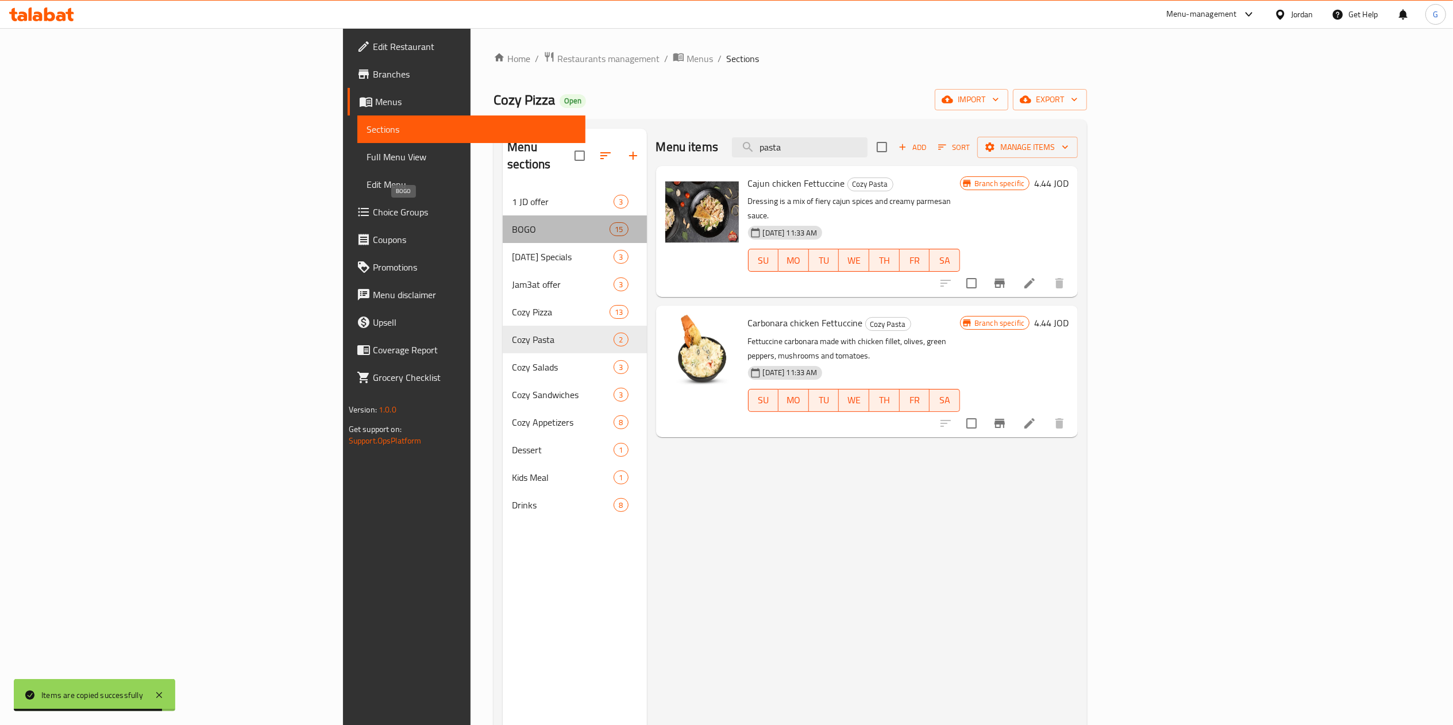
click at [512, 222] on span "BOGO" at bounding box center [561, 229] width 98 height 14
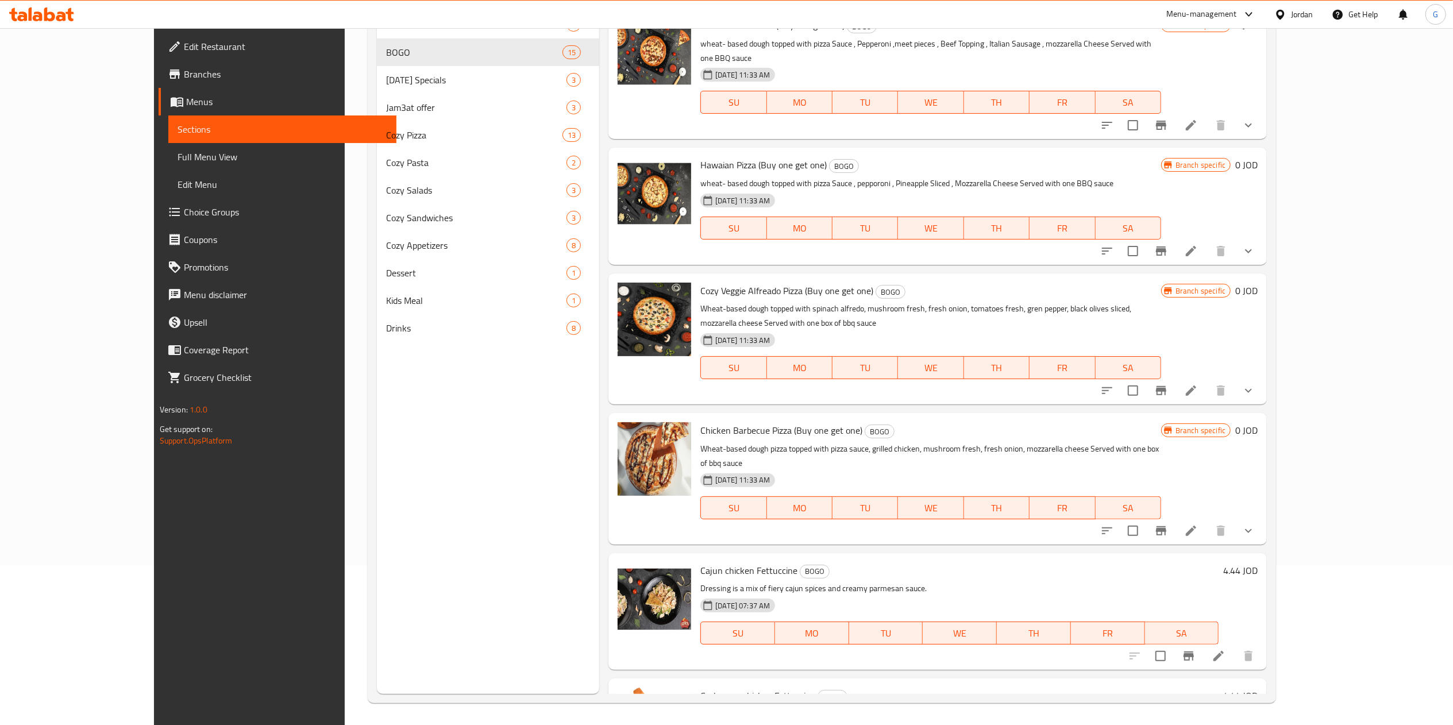
scroll to position [161, 0]
click at [1225, 648] on icon at bounding box center [1219, 655] width 14 height 14
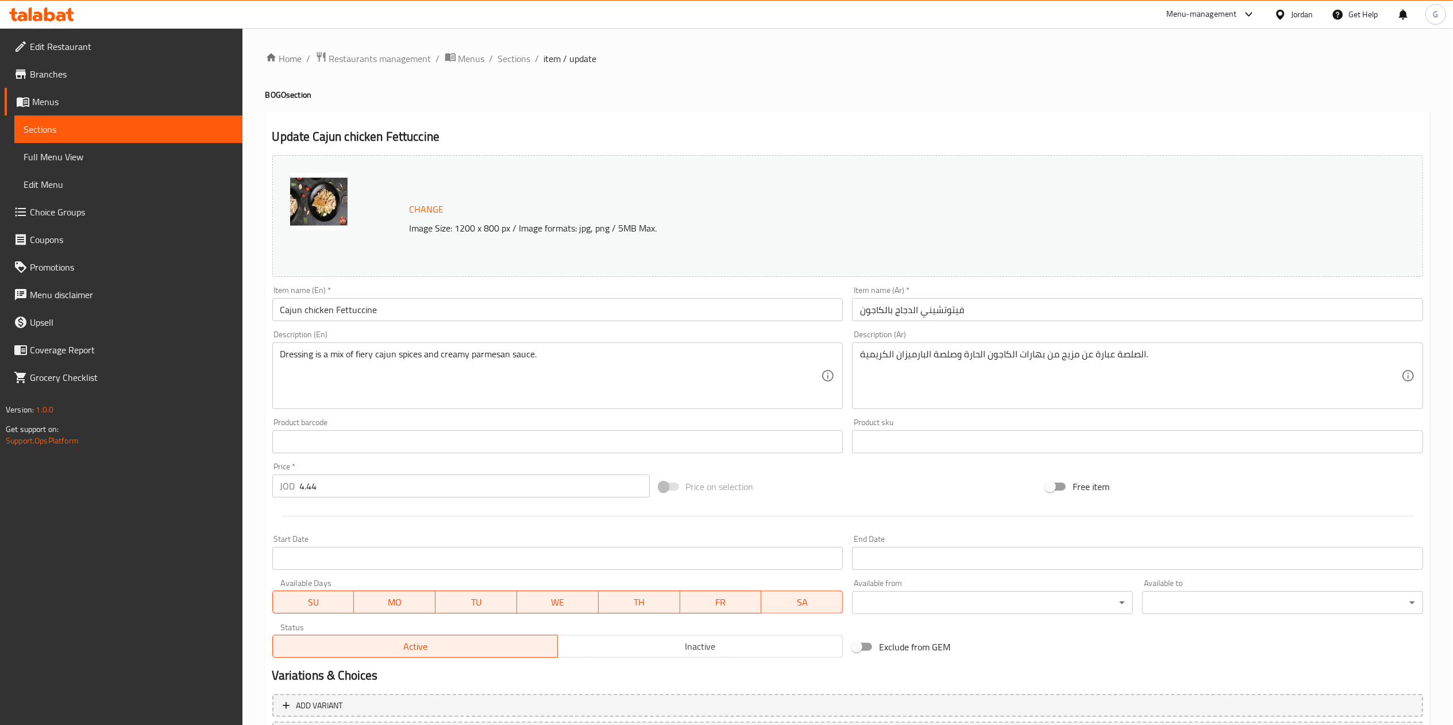
scroll to position [102, 0]
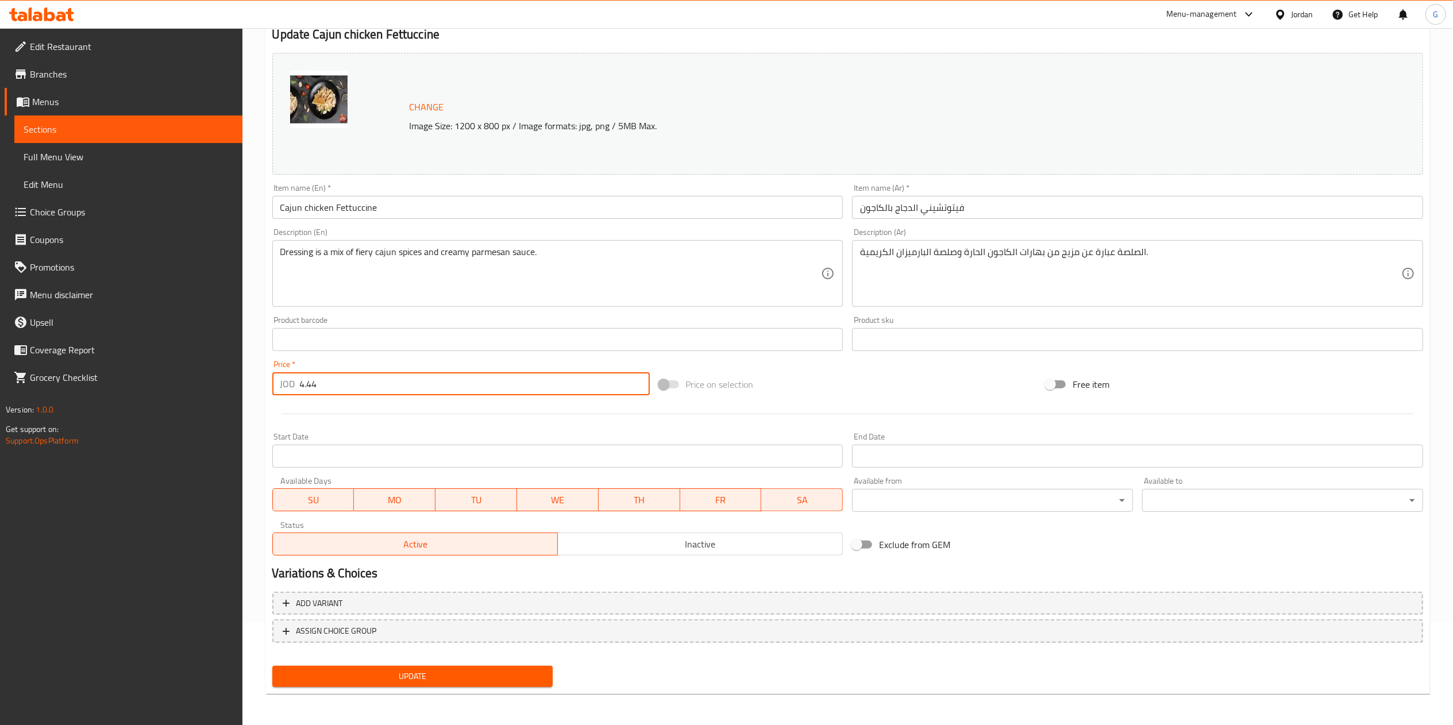
click at [357, 384] on input "4.44" at bounding box center [475, 383] width 350 height 23
type input "8.88"
click at [430, 664] on div "Update" at bounding box center [413, 676] width 290 height 30
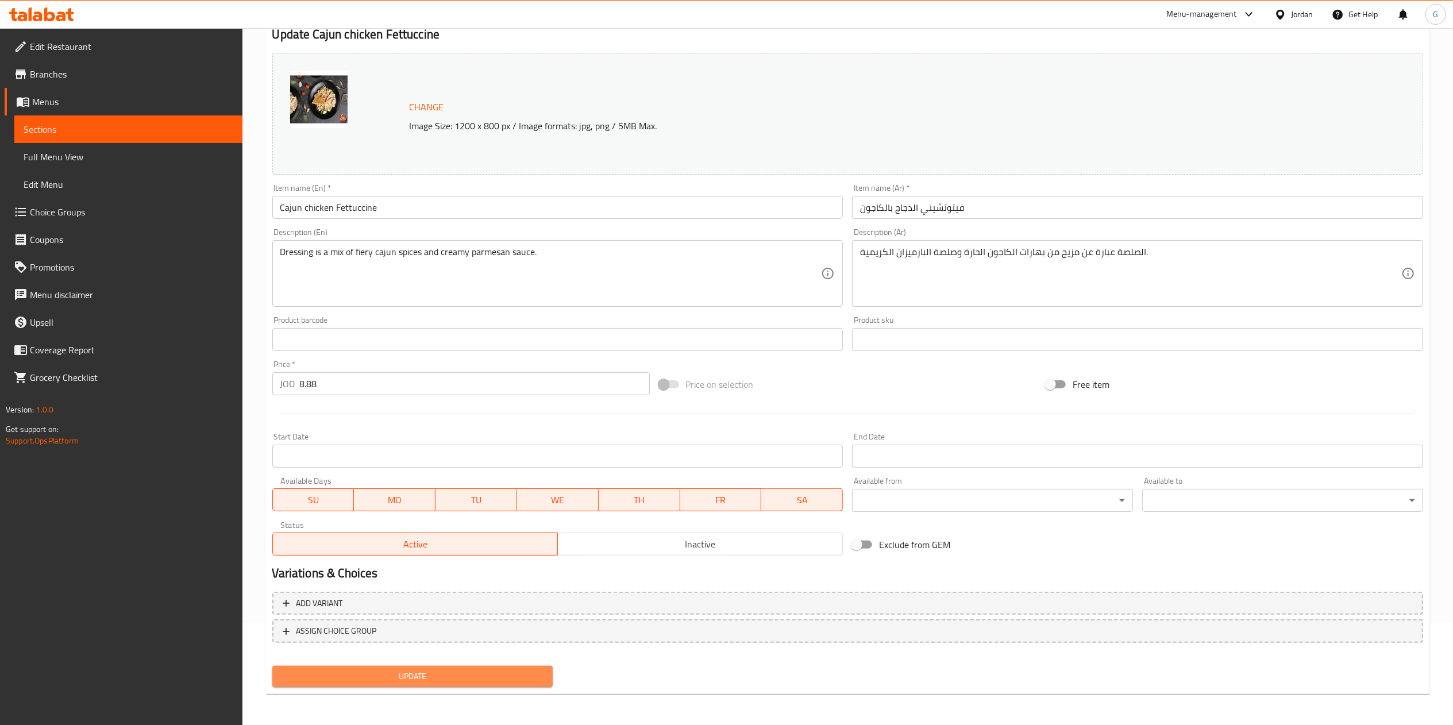
click at [433, 670] on span "Update" at bounding box center [412, 676] width 263 height 14
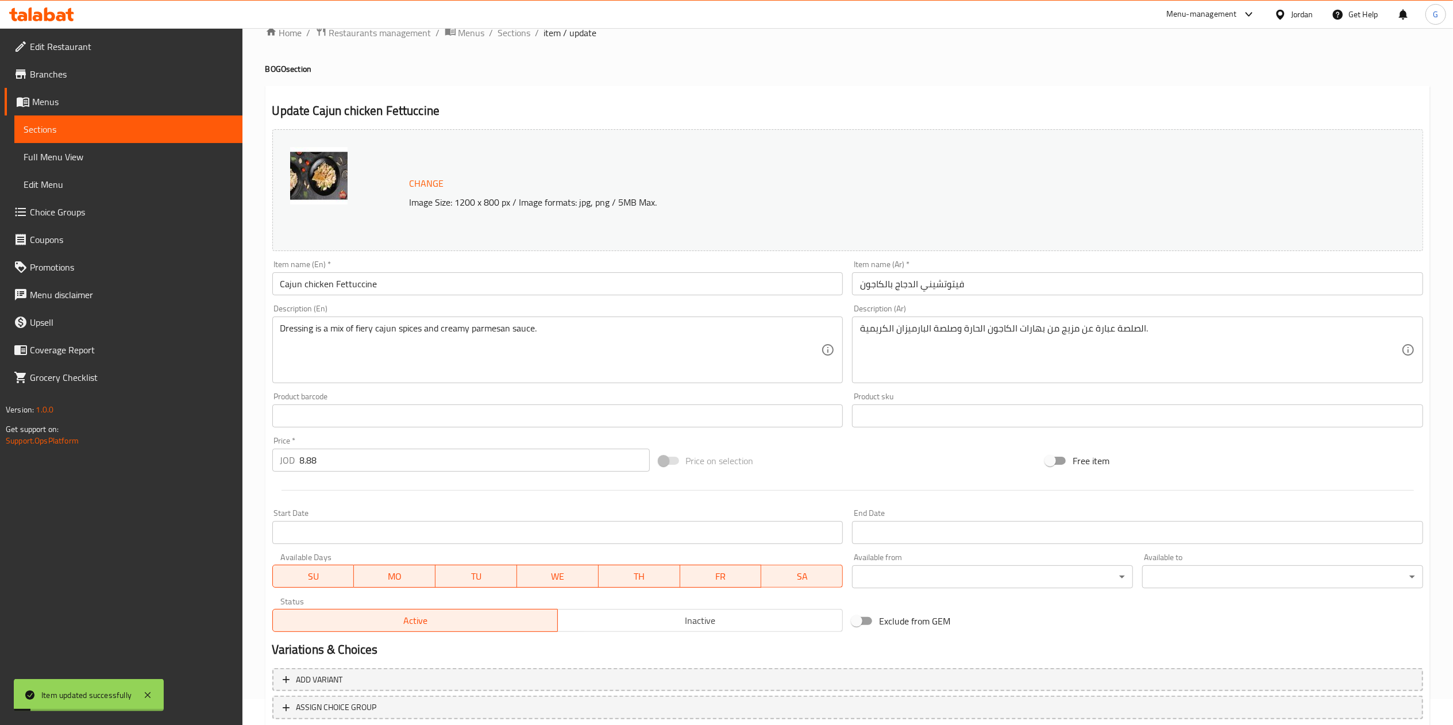
scroll to position [0, 0]
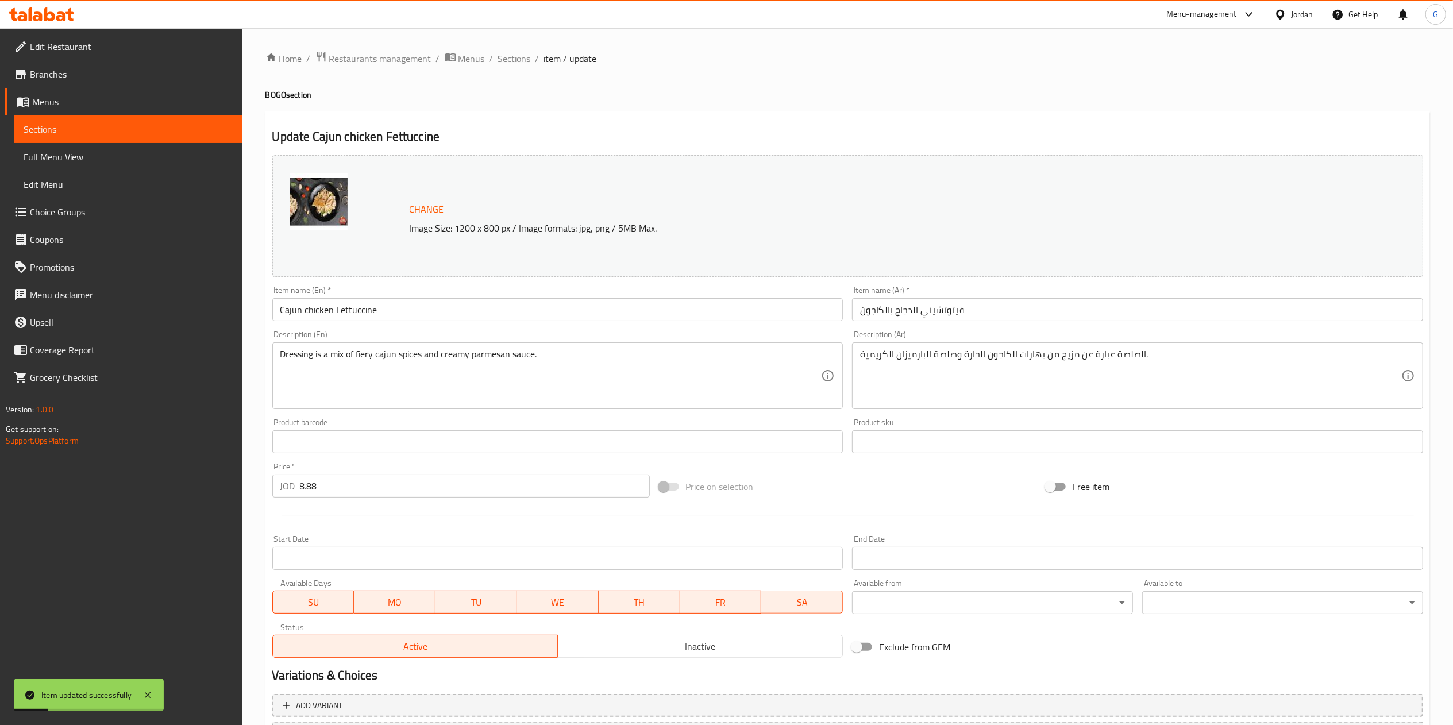
click at [517, 59] on span "Sections" at bounding box center [514, 59] width 33 height 14
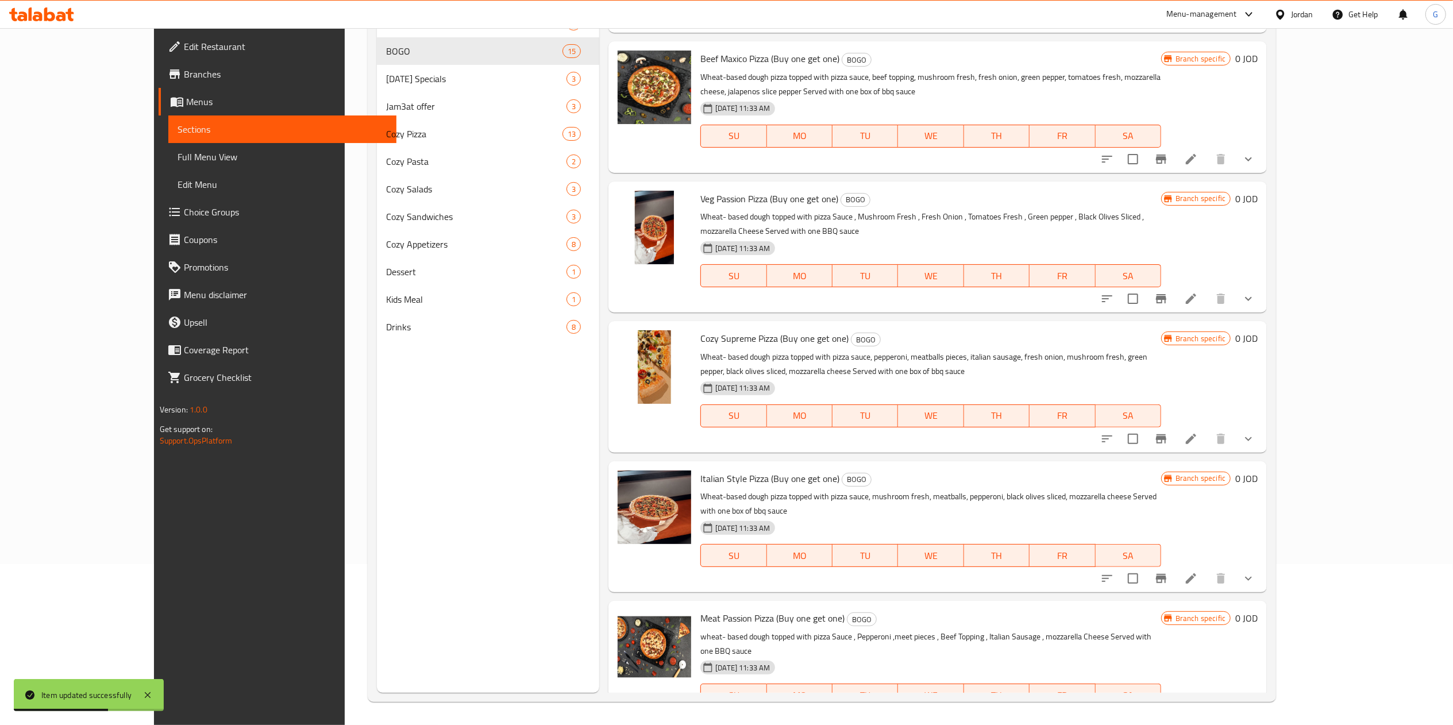
scroll to position [1228, 0]
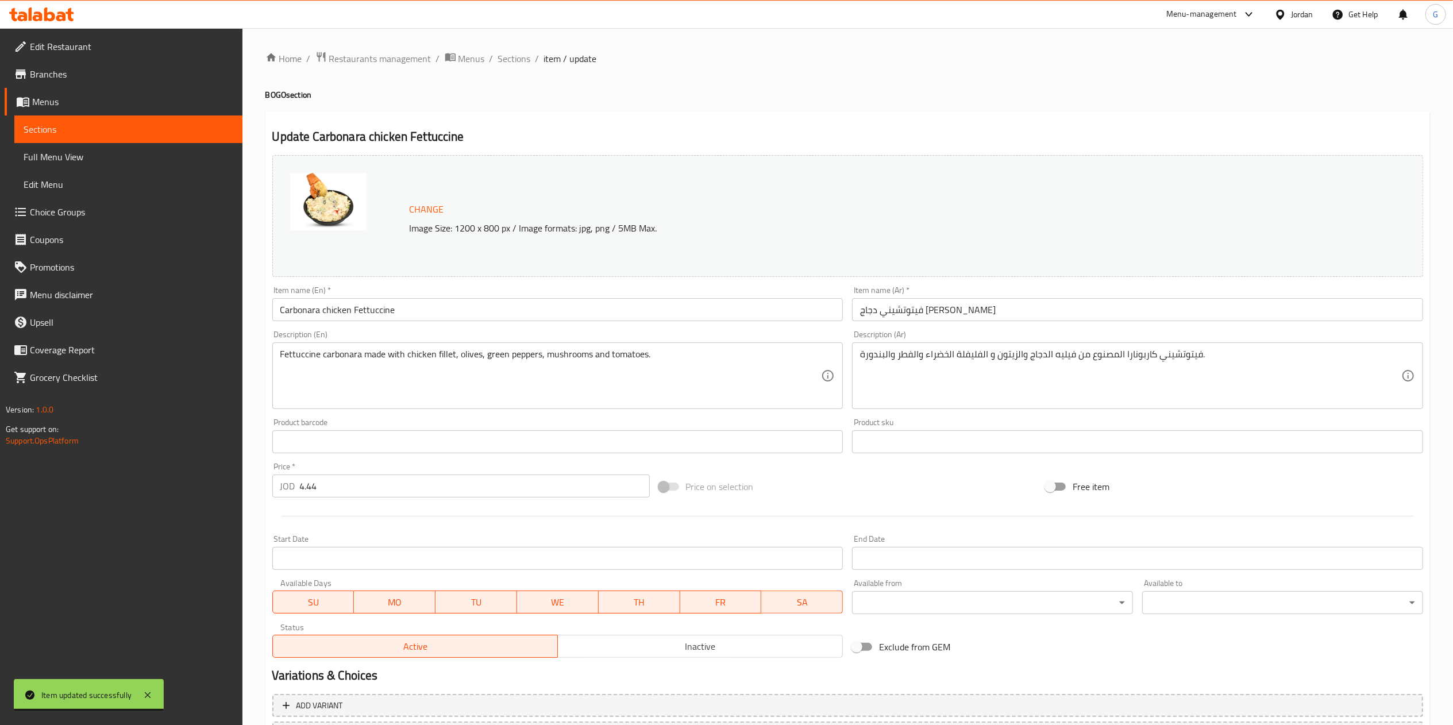
click at [407, 485] on input "4.44" at bounding box center [475, 486] width 350 height 23
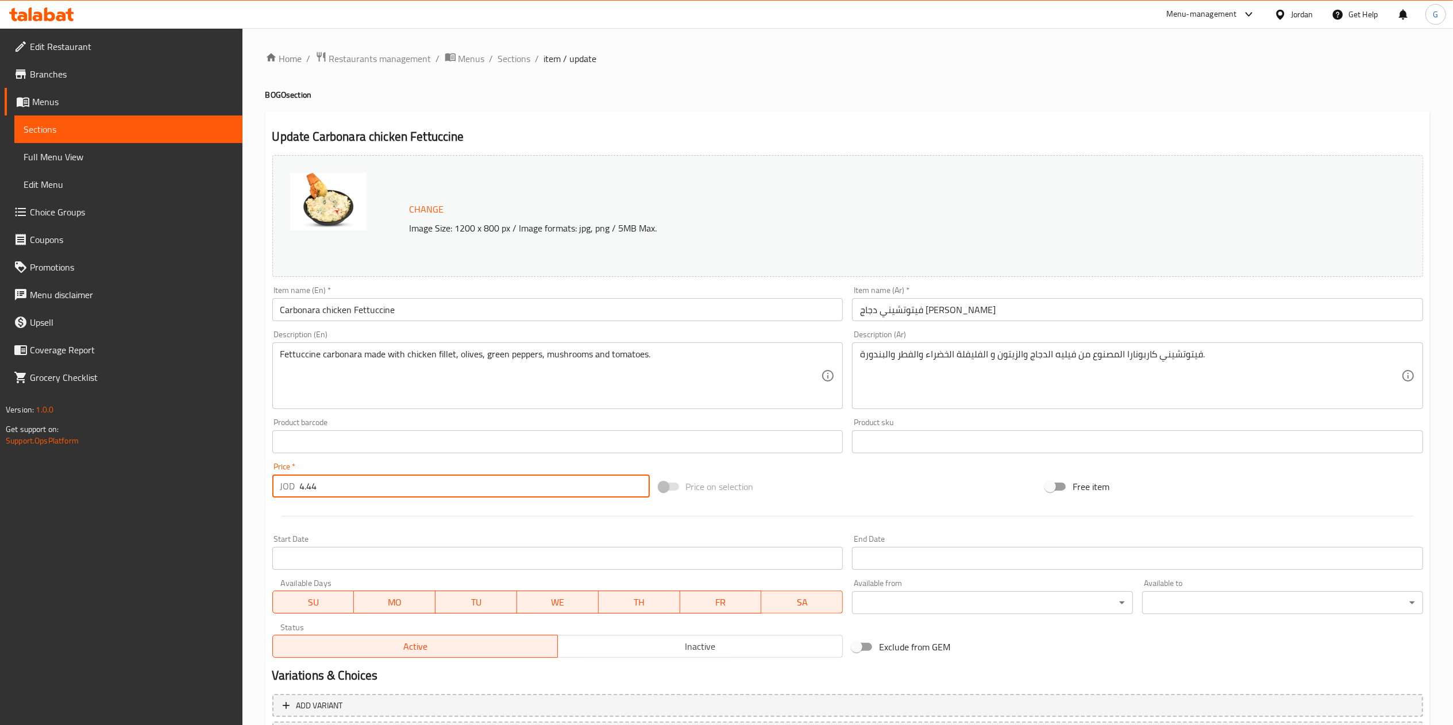
click at [407, 485] on input "4.44" at bounding box center [475, 486] width 350 height 23
type input "8.88"
click at [1451, 654] on div "Home / Restaurants management / Menus / Sections / item / update BOGO section U…" at bounding box center [847, 428] width 1210 height 800
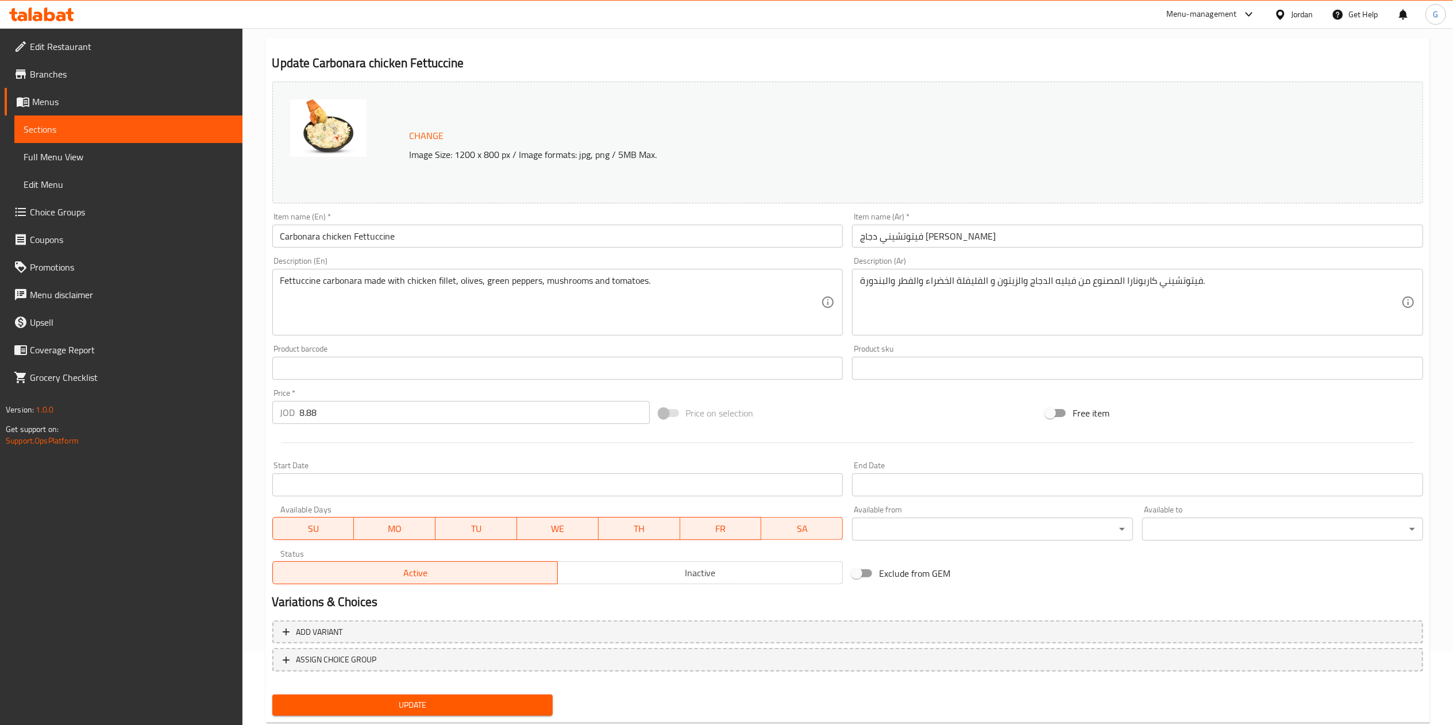
scroll to position [102, 0]
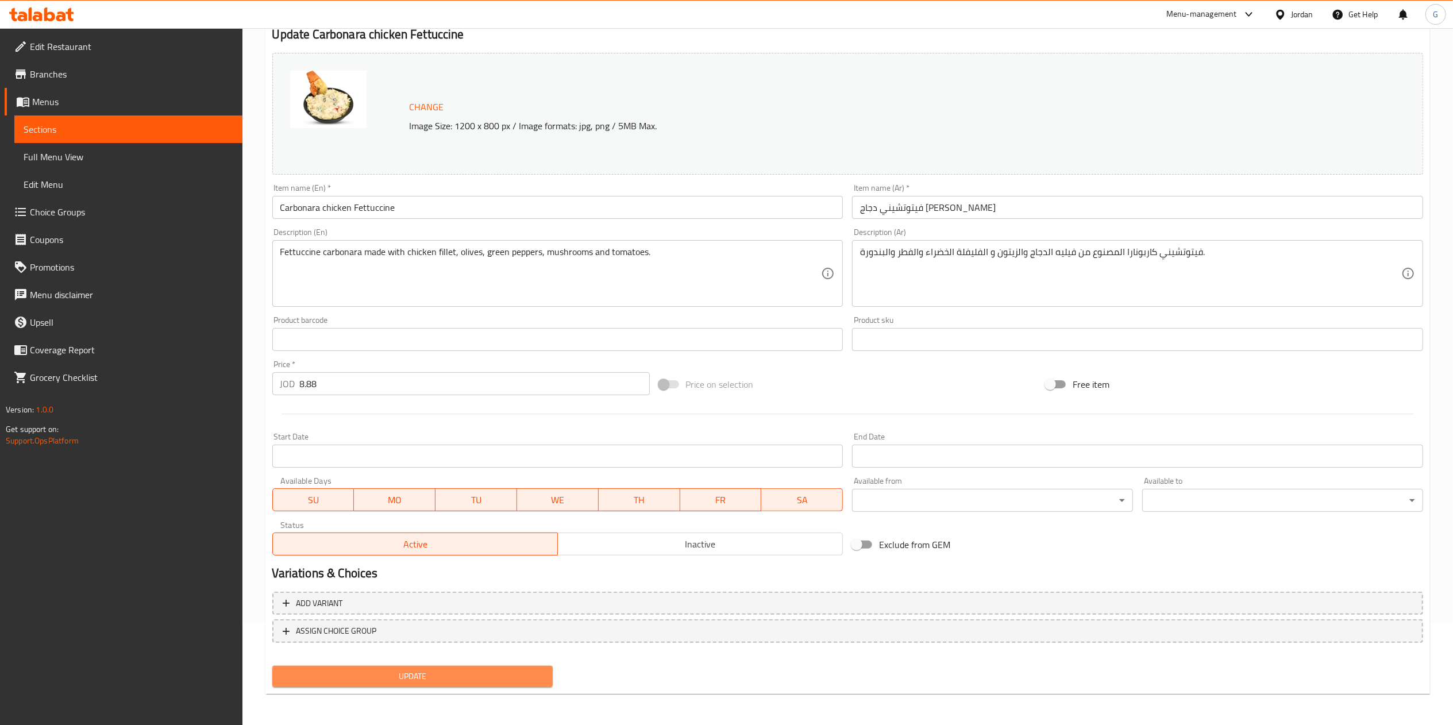
click at [494, 671] on span "Update" at bounding box center [412, 676] width 263 height 14
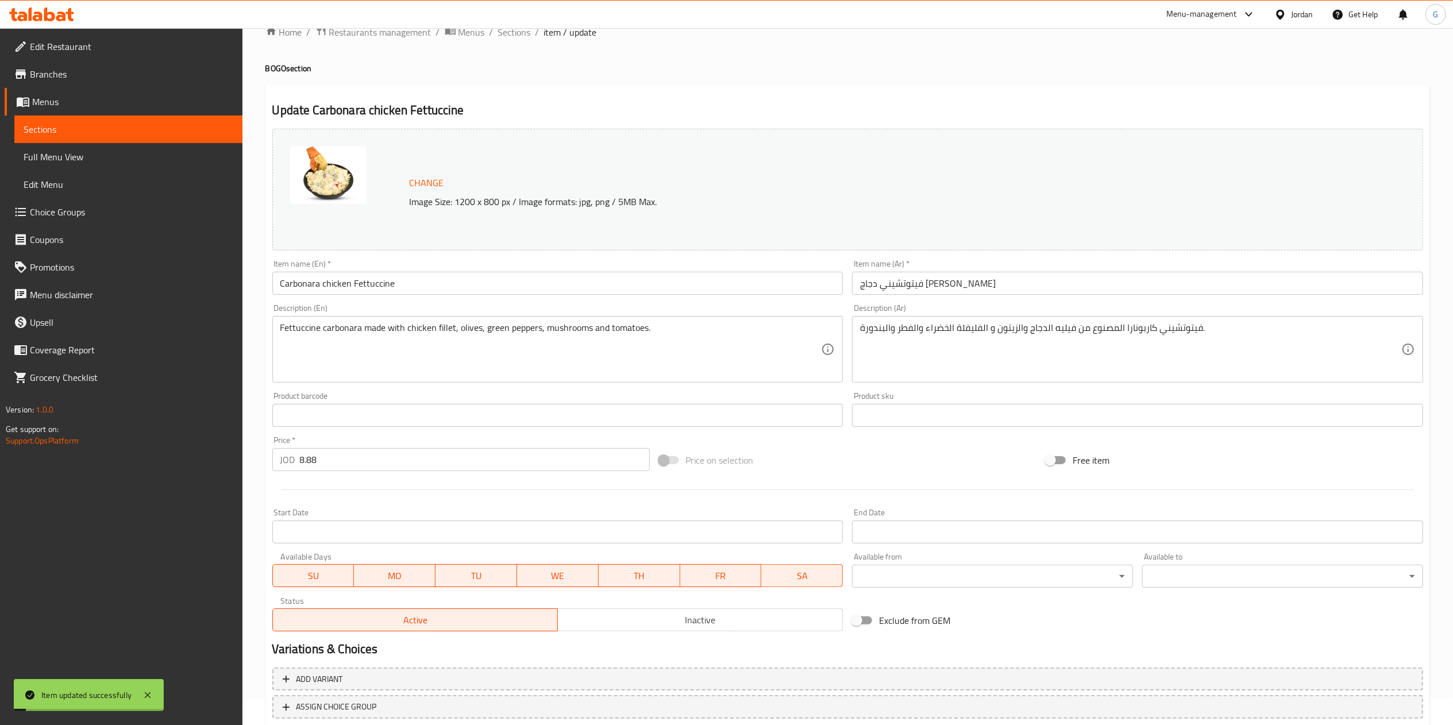
scroll to position [0, 0]
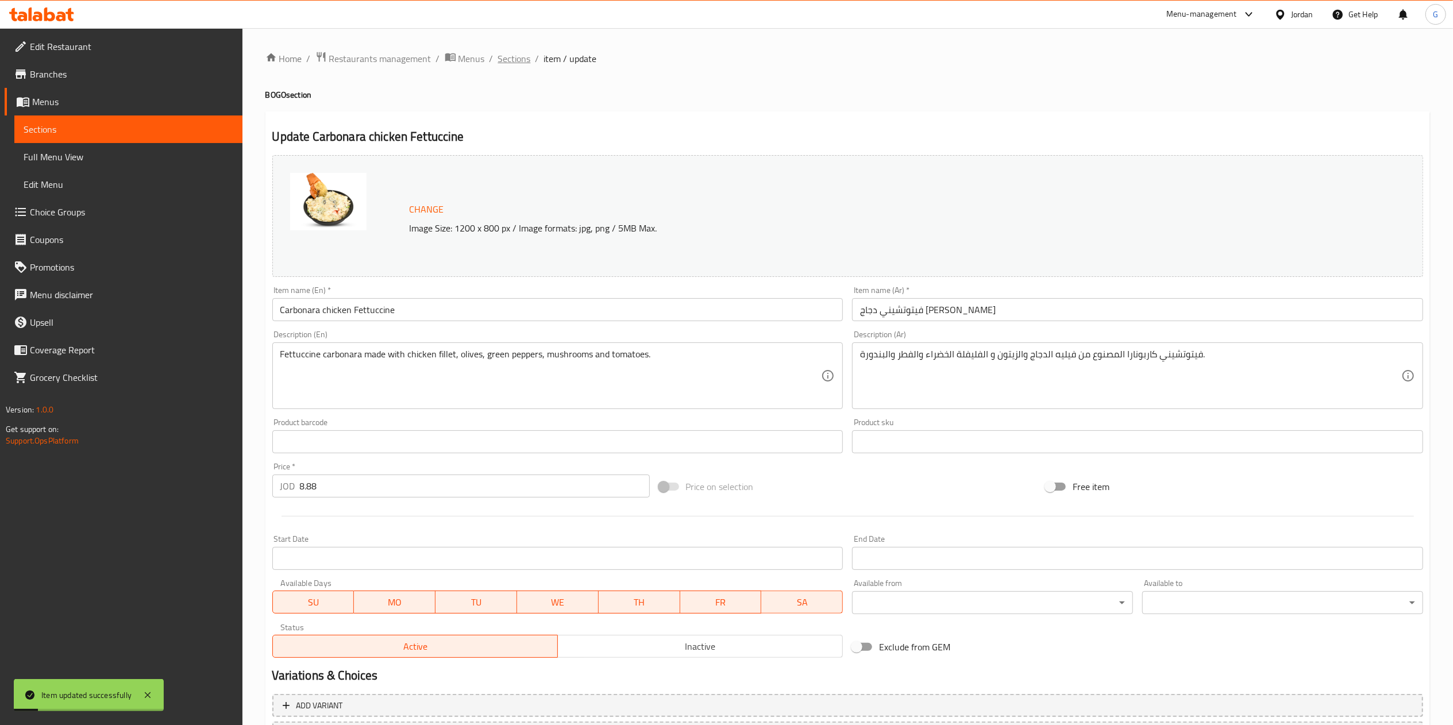
click at [518, 57] on span "Sections" at bounding box center [514, 59] width 33 height 14
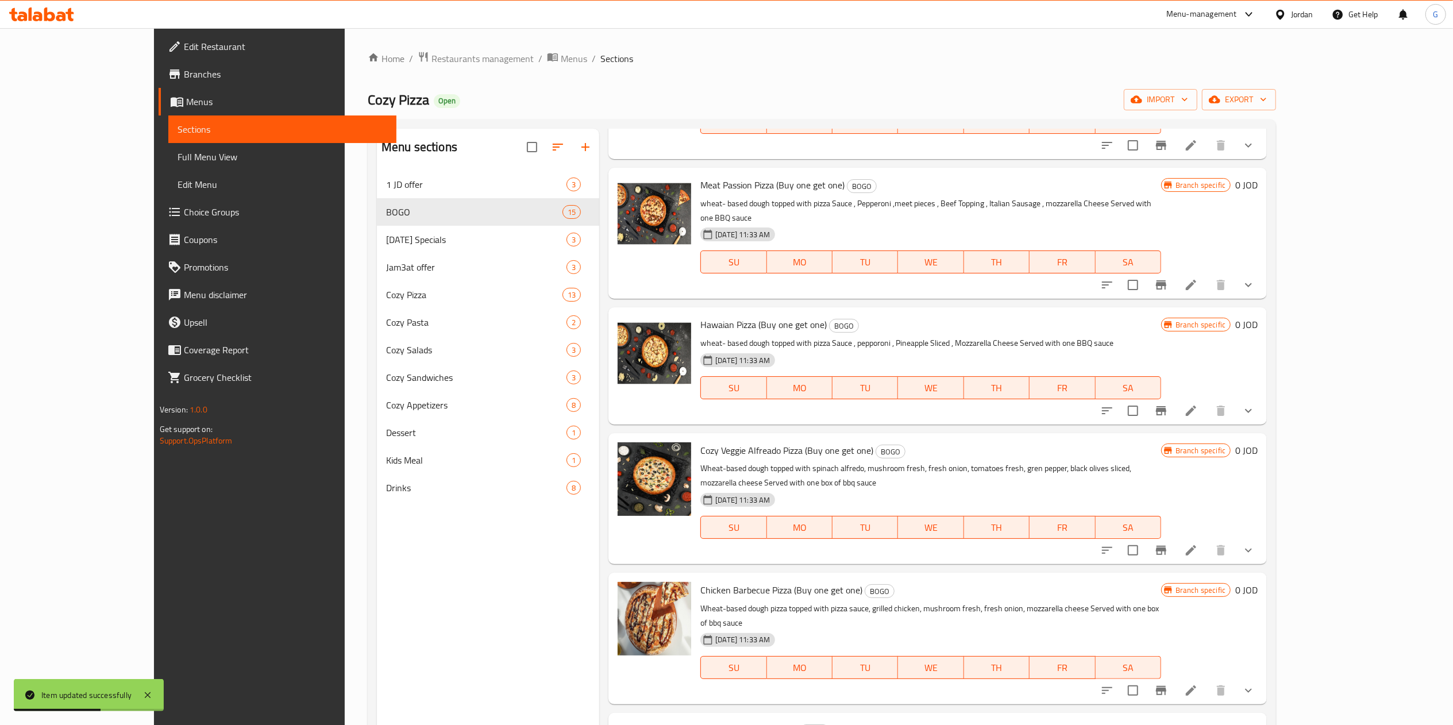
scroll to position [161, 0]
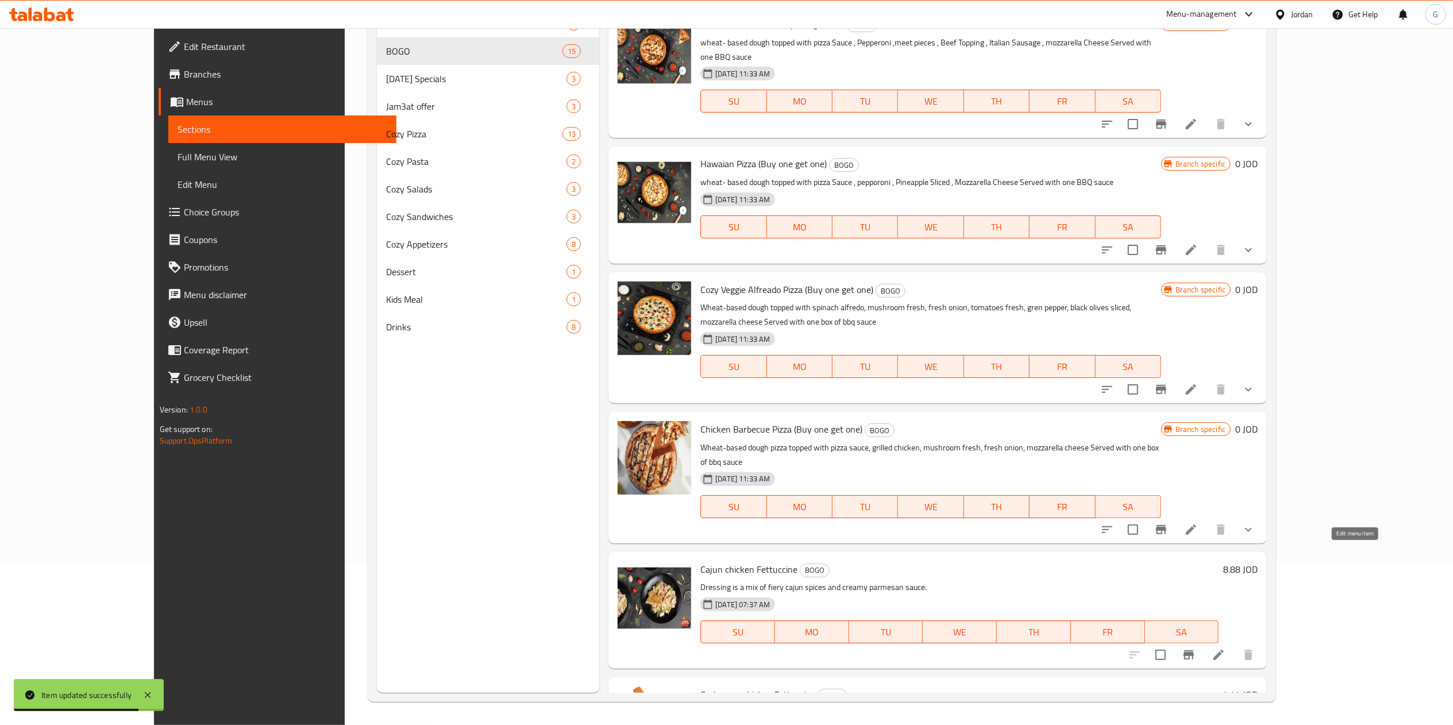
click at [1225, 648] on icon at bounding box center [1219, 655] width 14 height 14
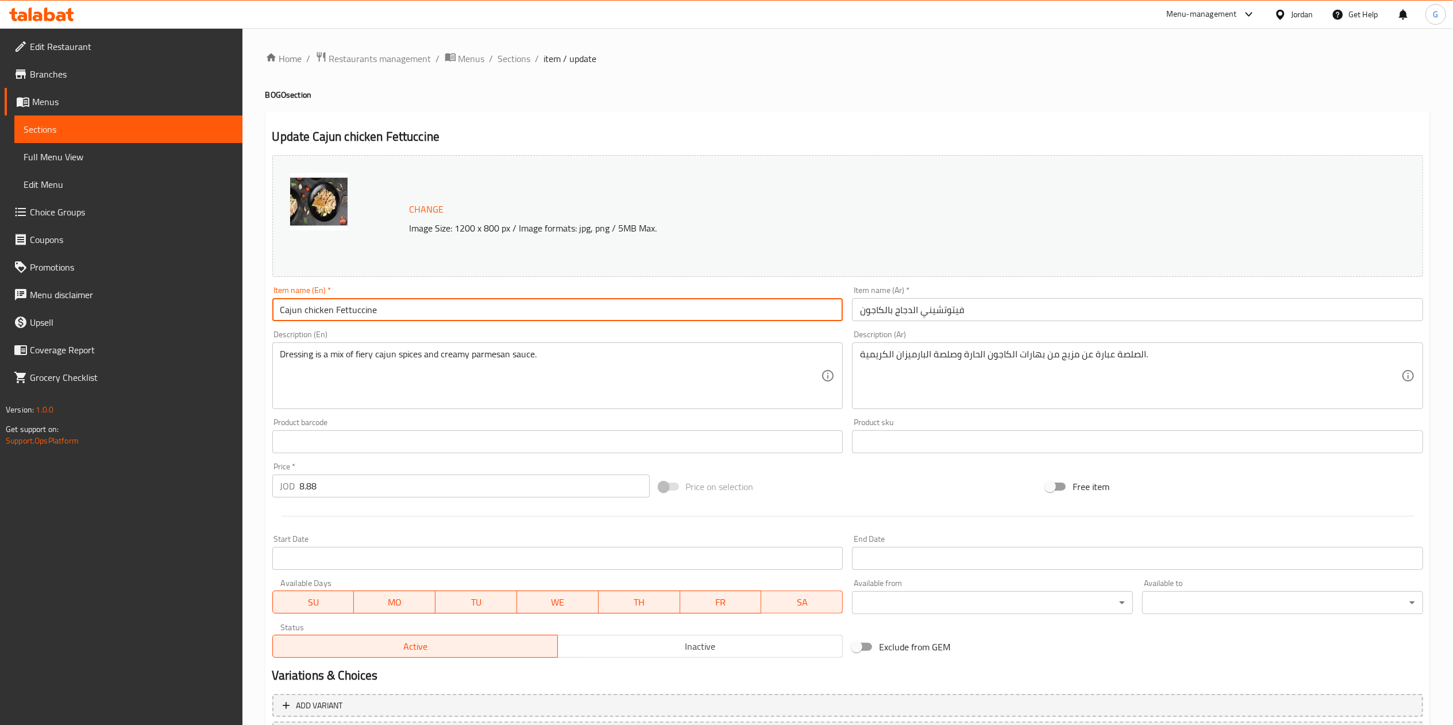
click at [522, 310] on input "Cajun chicken Fettuccine" at bounding box center [557, 309] width 571 height 23
type input "Cajun chicken Fettuccine (buy one get one)"
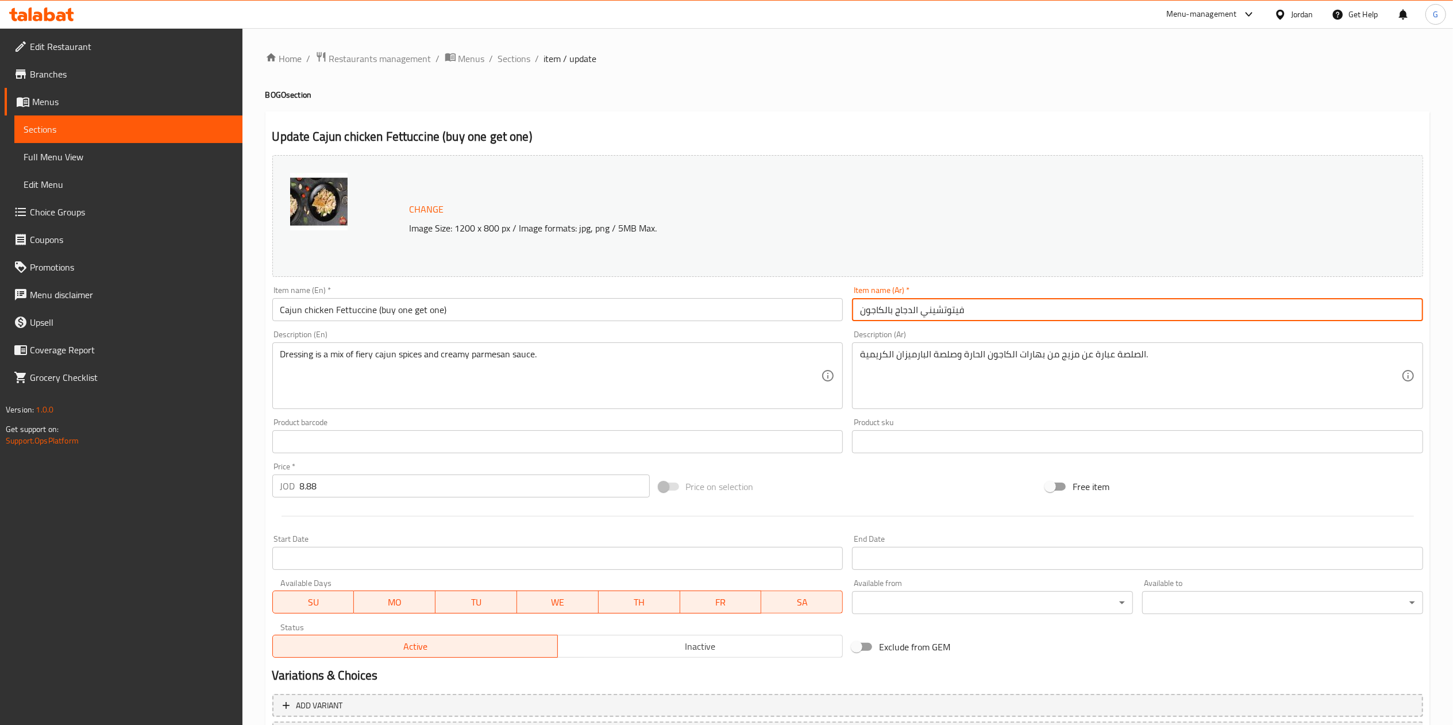
click at [1003, 306] on input "فيتوتشيني الدجاج بالكاجون" at bounding box center [1137, 309] width 571 height 23
type input "فيتوتشيني الدجاج بالكاجون (اشتري واحد والثاني مجانا)"
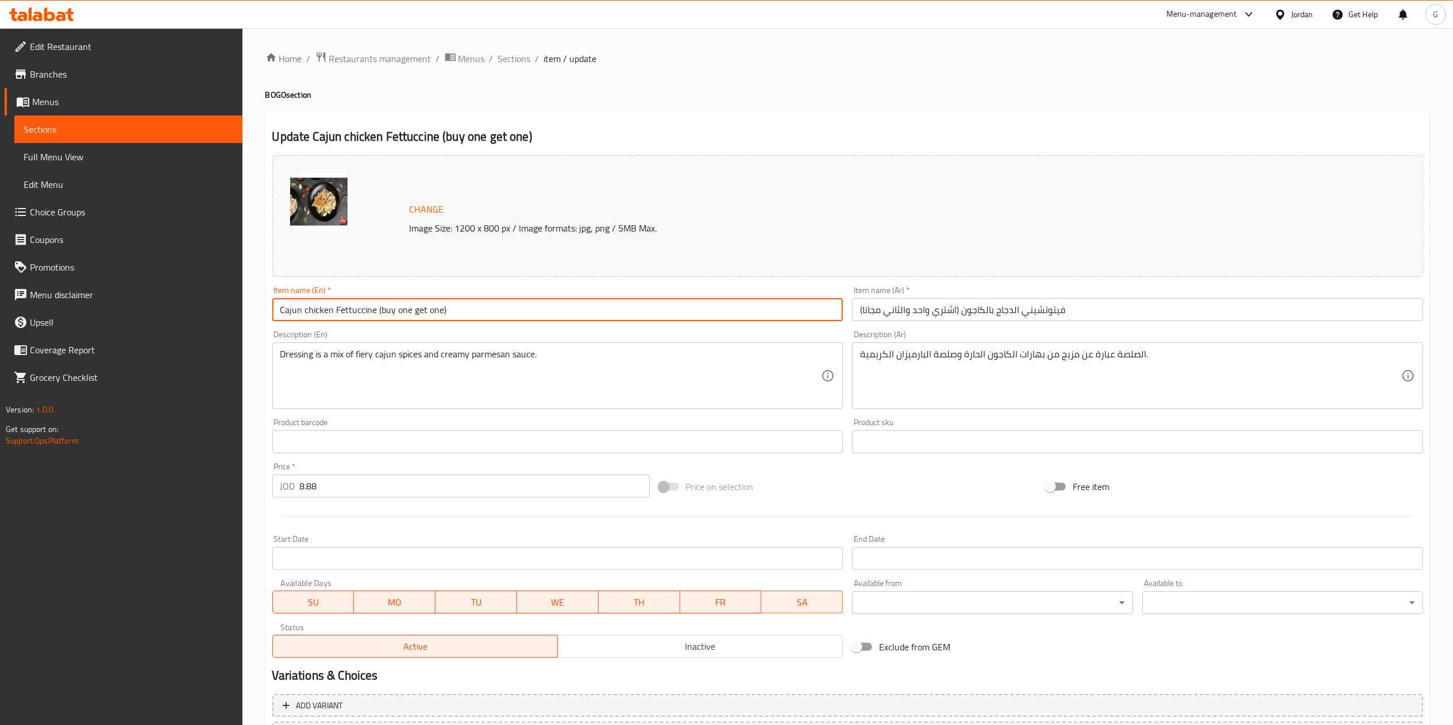
drag, startPoint x: 452, startPoint y: 308, endPoint x: 378, endPoint y: 307, distance: 73.5
click at [378, 307] on input "Cajun chicken Fettuccine (buy one get one)" at bounding box center [557, 309] width 571 height 23
drag, startPoint x: 375, startPoint y: 307, endPoint x: 472, endPoint y: 324, distance: 98.5
click at [472, 324] on div "Item name (En)   * Cajun chicken Fettuccine (buy one get one) Item name (En) *" at bounding box center [558, 303] width 580 height 44
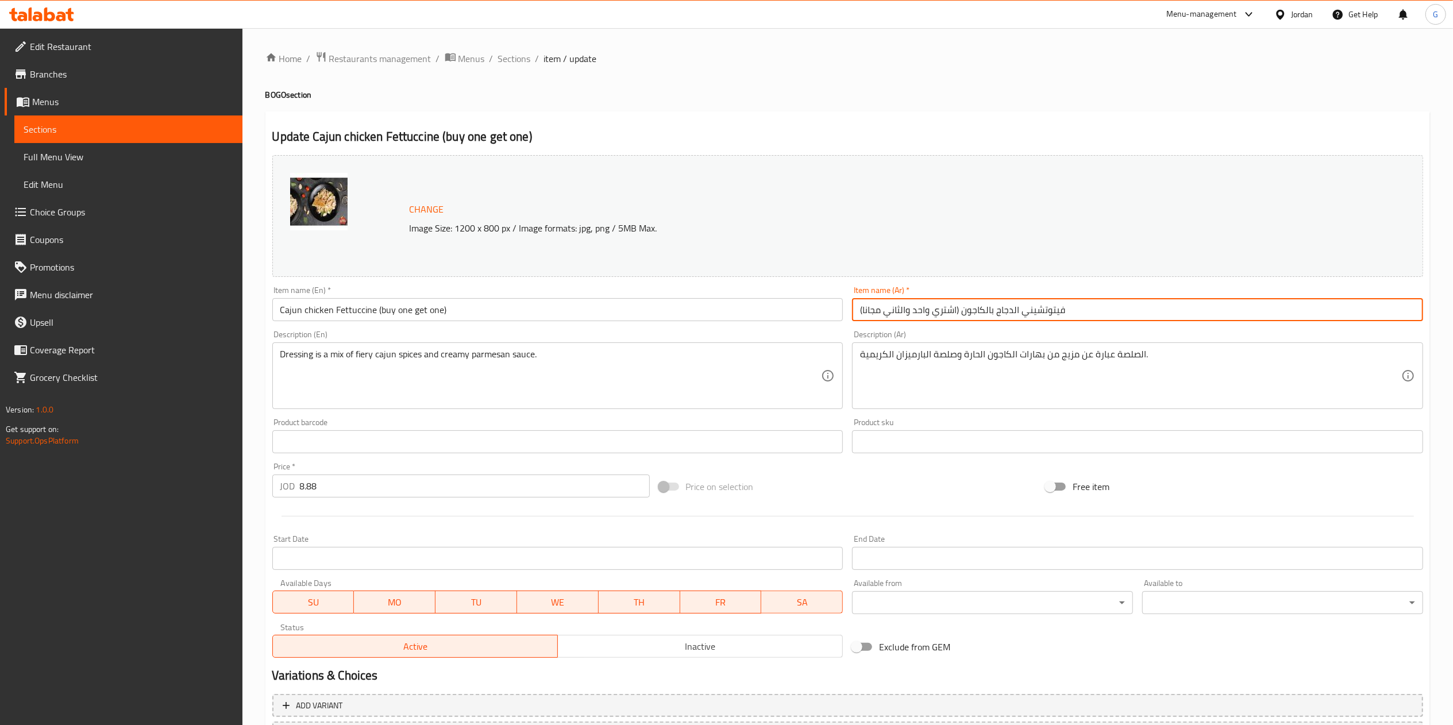
drag, startPoint x: 1073, startPoint y: 305, endPoint x: 1044, endPoint y: 307, distance: 28.8
click at [1044, 307] on input "فيتوتشيني الدجاج بالكاجون (اشتري واحد والثاني مجانا)" at bounding box center [1137, 309] width 571 height 23
drag, startPoint x: 959, startPoint y: 309, endPoint x: 849, endPoint y: 317, distance: 110.6
click at [849, 317] on div "Item name (Ar)   * فيتوتشيني الدجاج بالكاجون (اشتري واحد والثاني مجانا) Item na…" at bounding box center [1137, 303] width 580 height 44
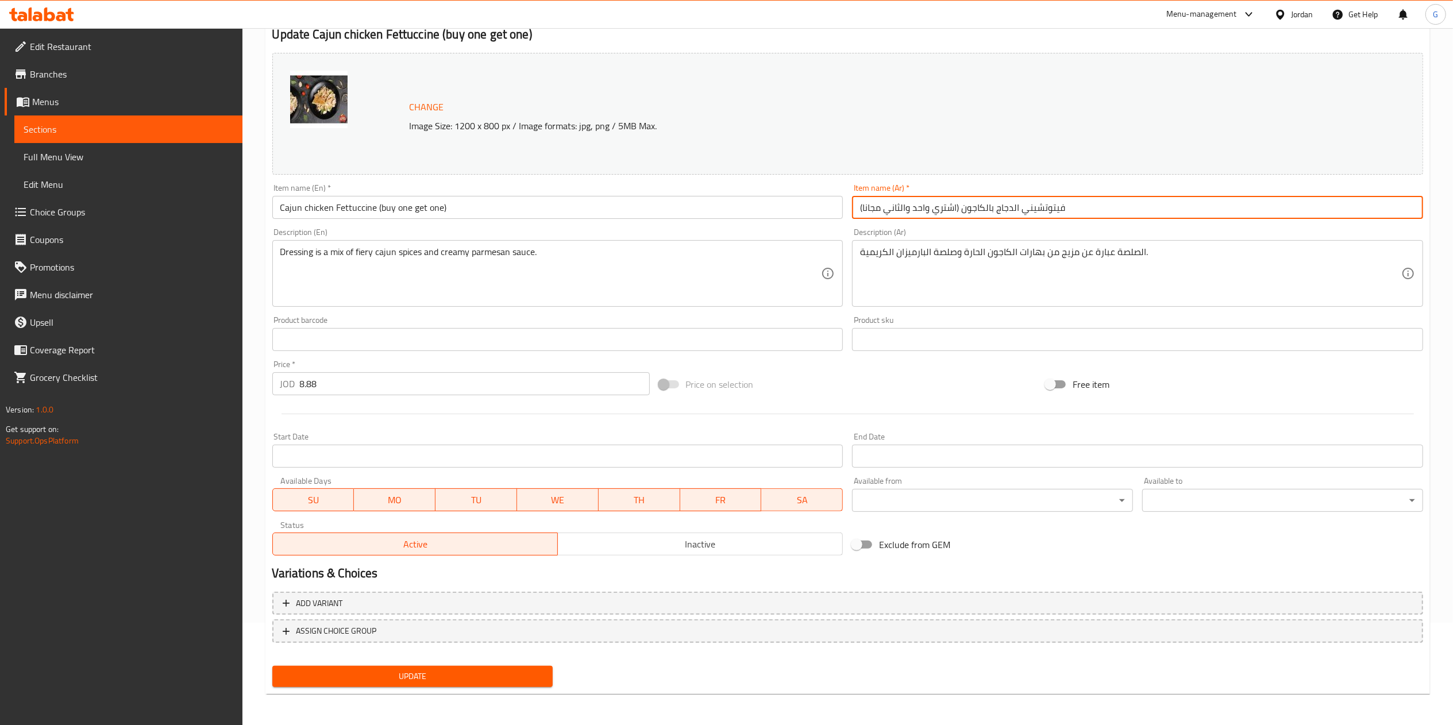
click at [508, 668] on button "Update" at bounding box center [412, 676] width 281 height 21
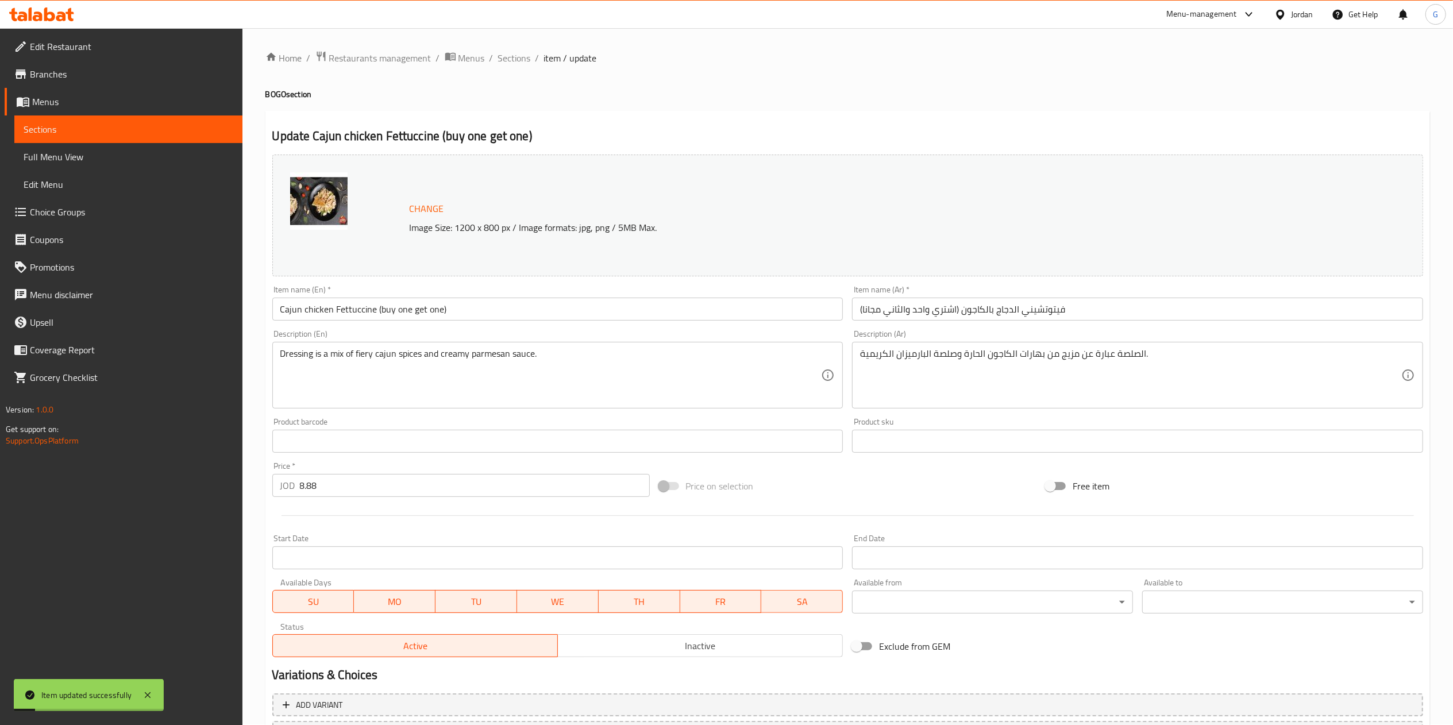
scroll to position [0, 0]
click at [520, 65] on span "Sections" at bounding box center [514, 59] width 33 height 14
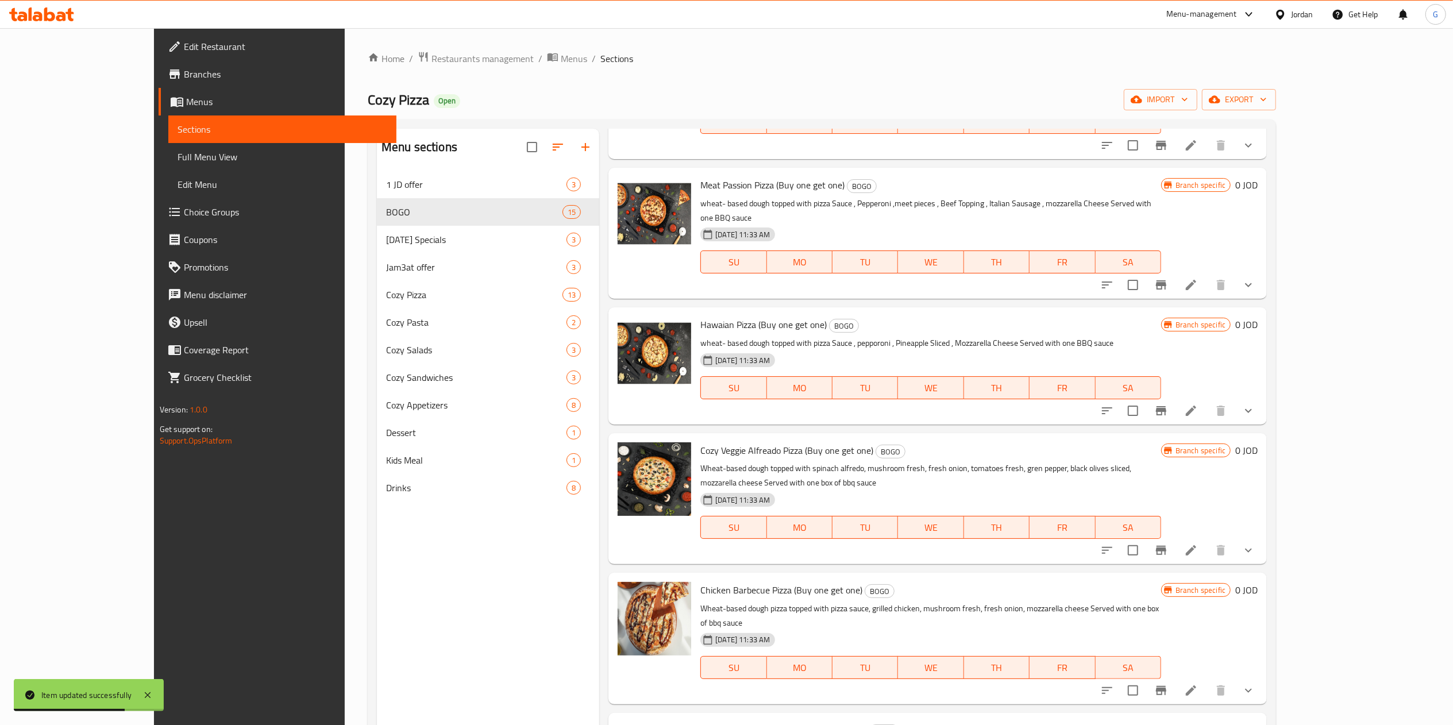
scroll to position [161, 0]
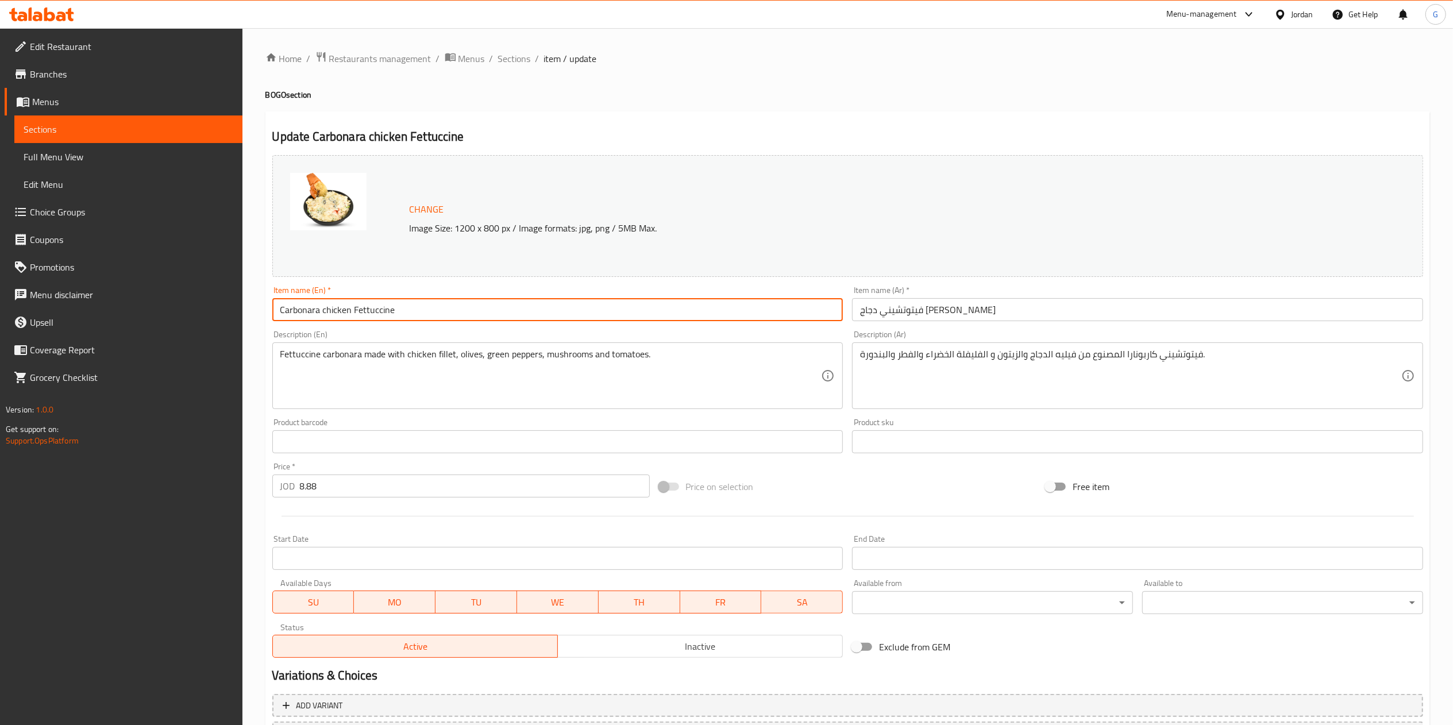
click at [499, 319] on input "Carbonara chicken Fettuccine" at bounding box center [557, 309] width 571 height 23
paste input "(buy one get one)"
type input "Carbonara chicken Fettuccine (buy one get one)"
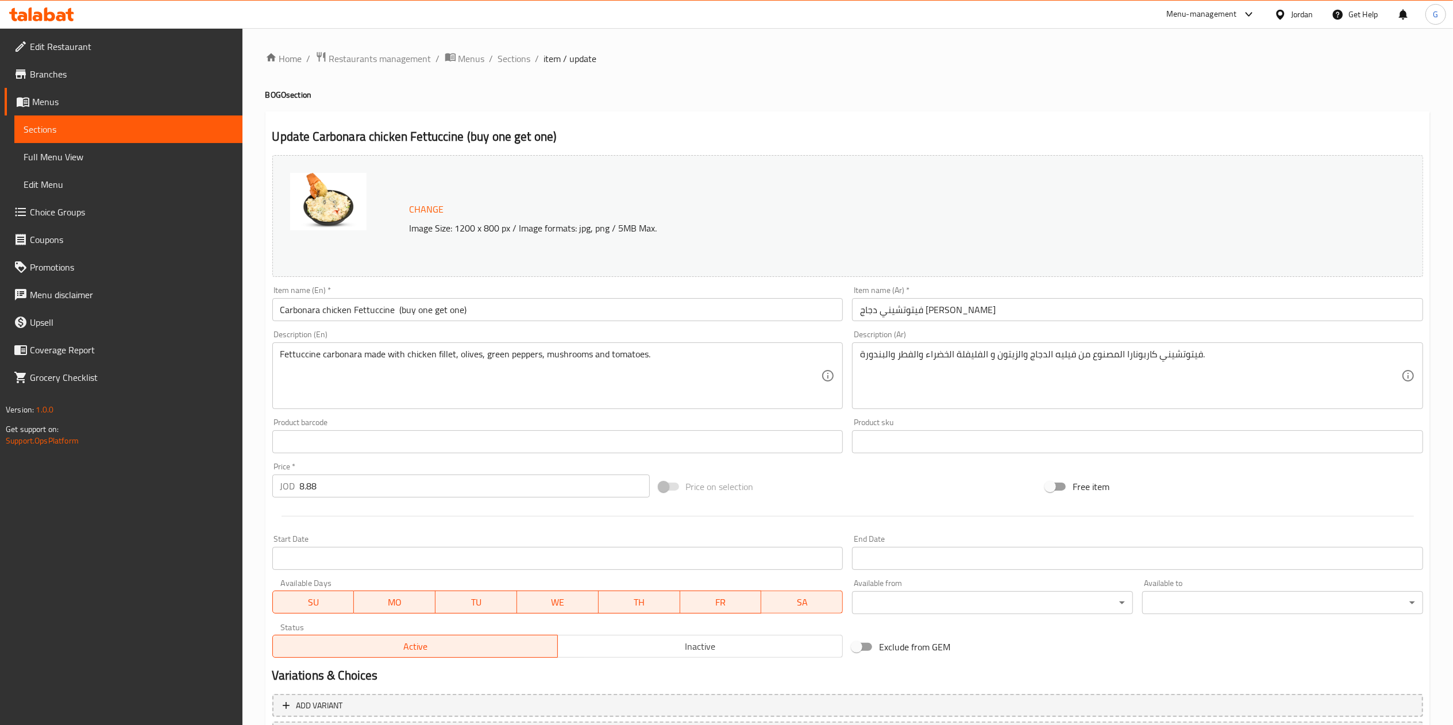
drag, startPoint x: 1031, startPoint y: 324, endPoint x: 1014, endPoint y: 312, distance: 20.6
click at [1014, 312] on div "Item name (Ar)   * فيتوتشيني دجاج كاربونارا Item name (Ar) *" at bounding box center [1137, 303] width 580 height 44
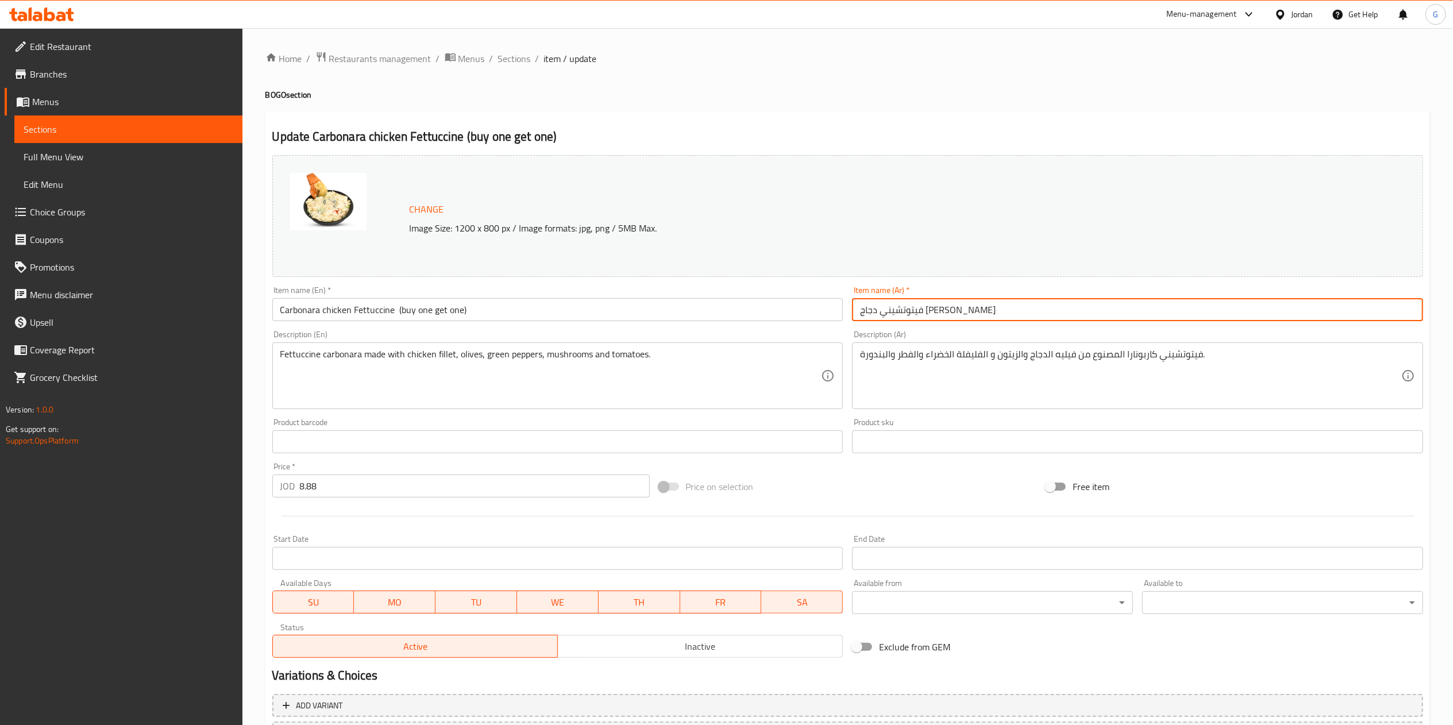
click at [1014, 312] on input "فيتوتشيني دجاج كاربونارا" at bounding box center [1137, 309] width 571 height 23
paste input "(اشتري واحد والثاني مجانا)"
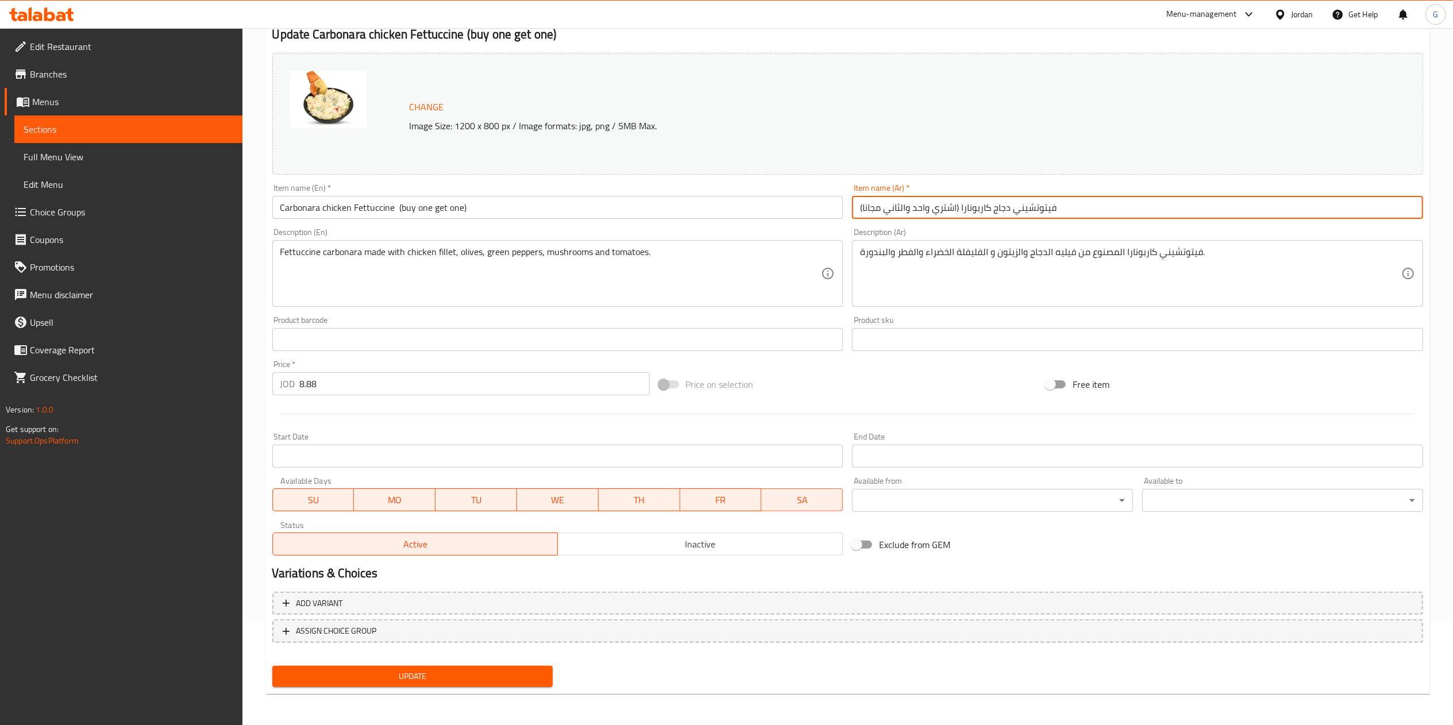
type input "فيتوتشيني دجاج كاربونارا (اشتري واحد والثاني مجانا)"
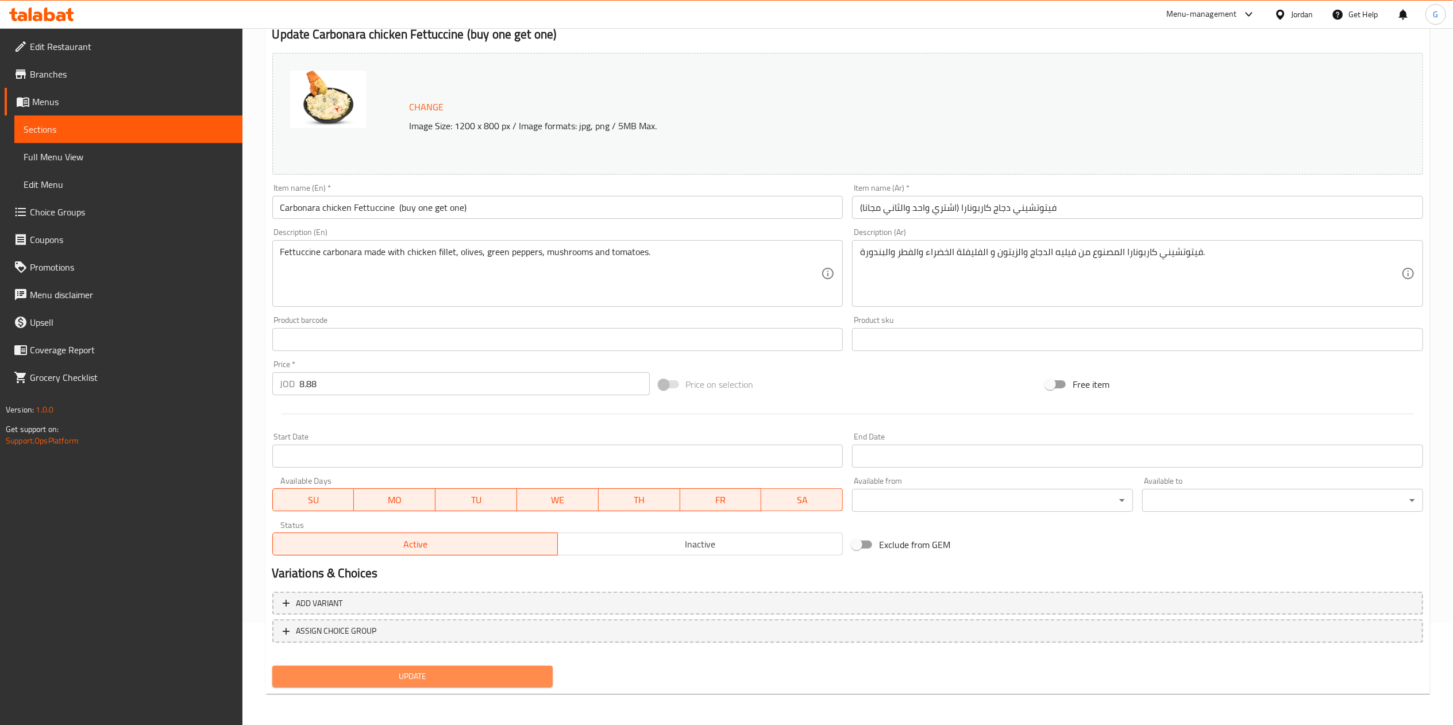
click at [430, 677] on span "Update" at bounding box center [412, 676] width 263 height 14
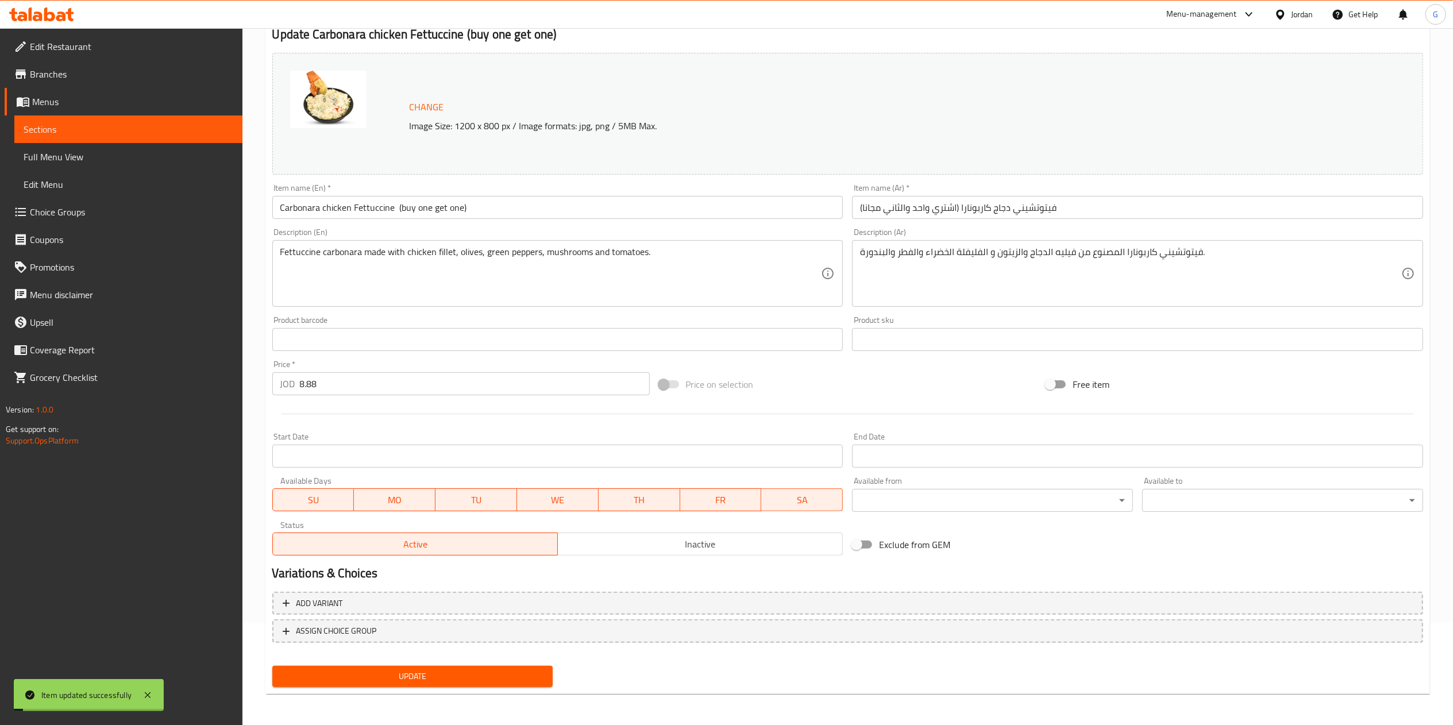
scroll to position [0, 0]
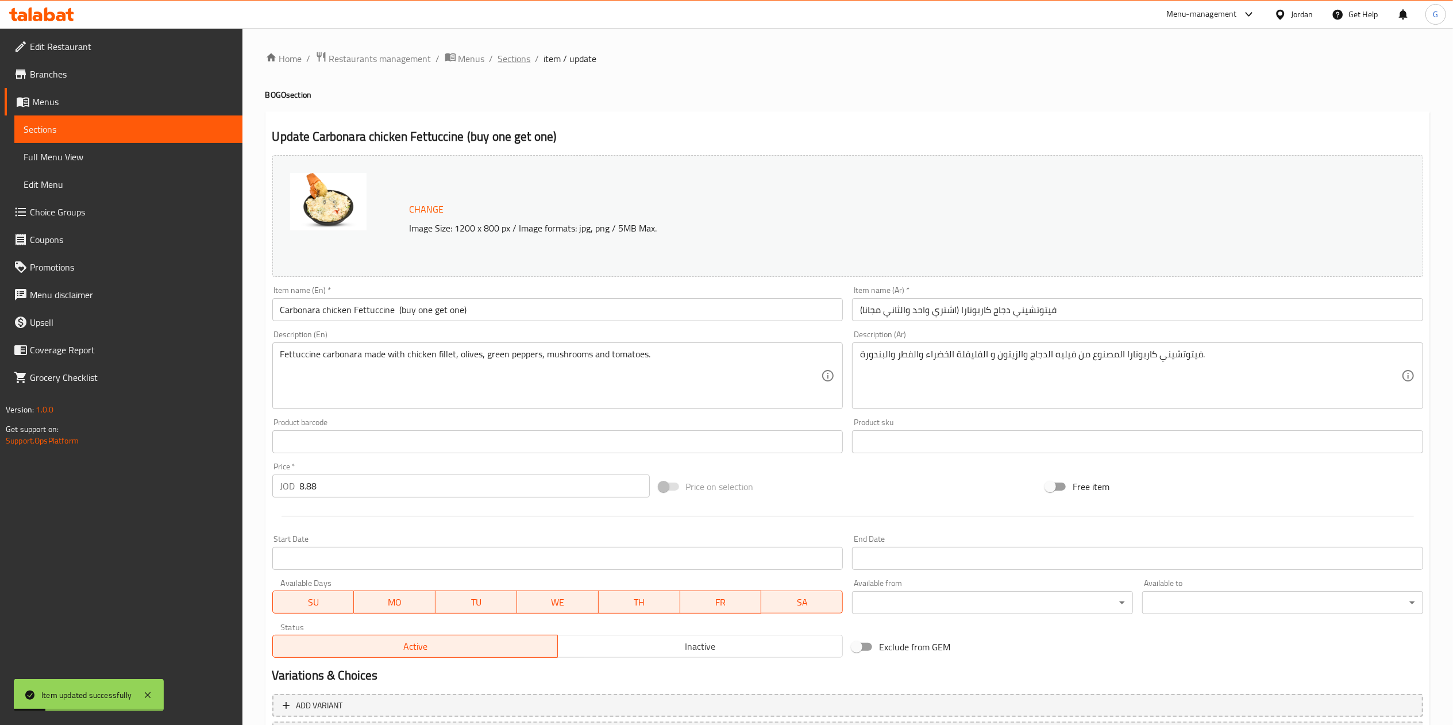
click at [515, 54] on span "Sections" at bounding box center [514, 59] width 33 height 14
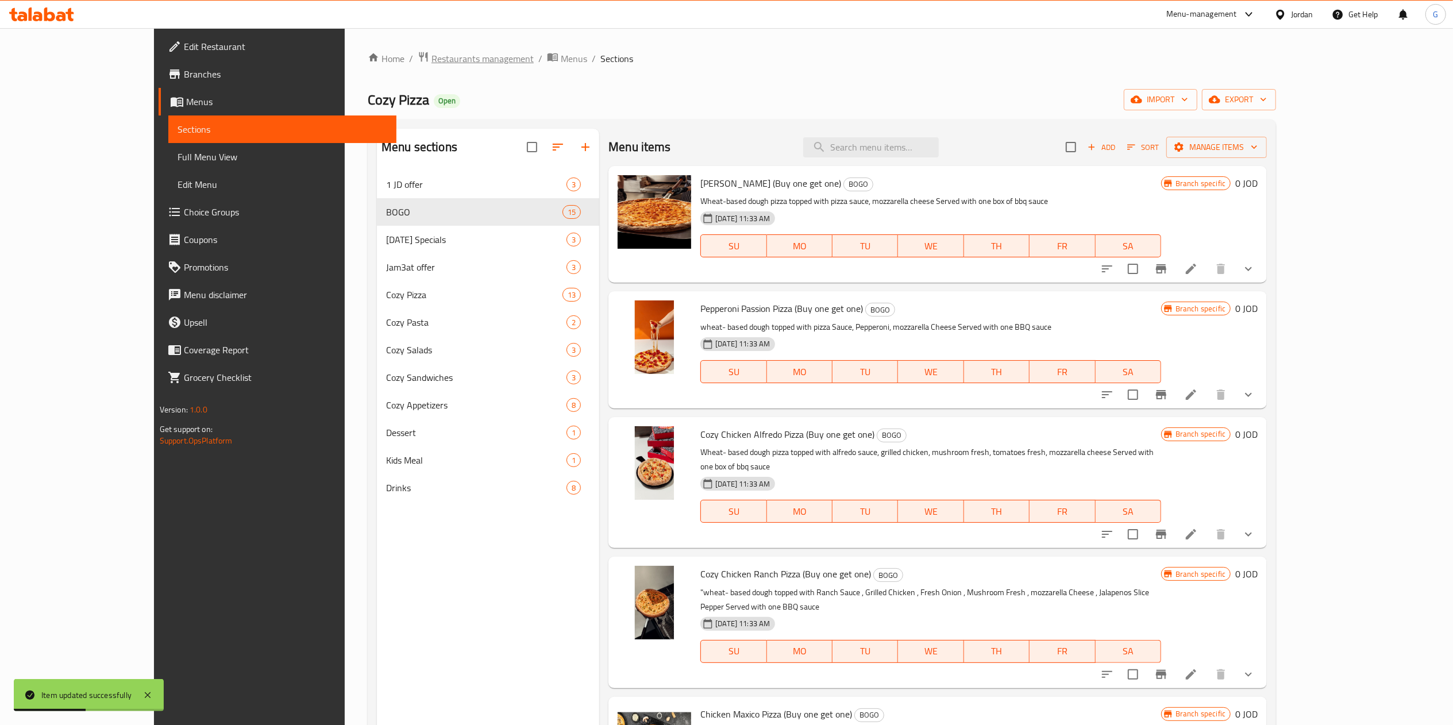
click at [431, 55] on span "Restaurants management" at bounding box center [482, 59] width 102 height 14
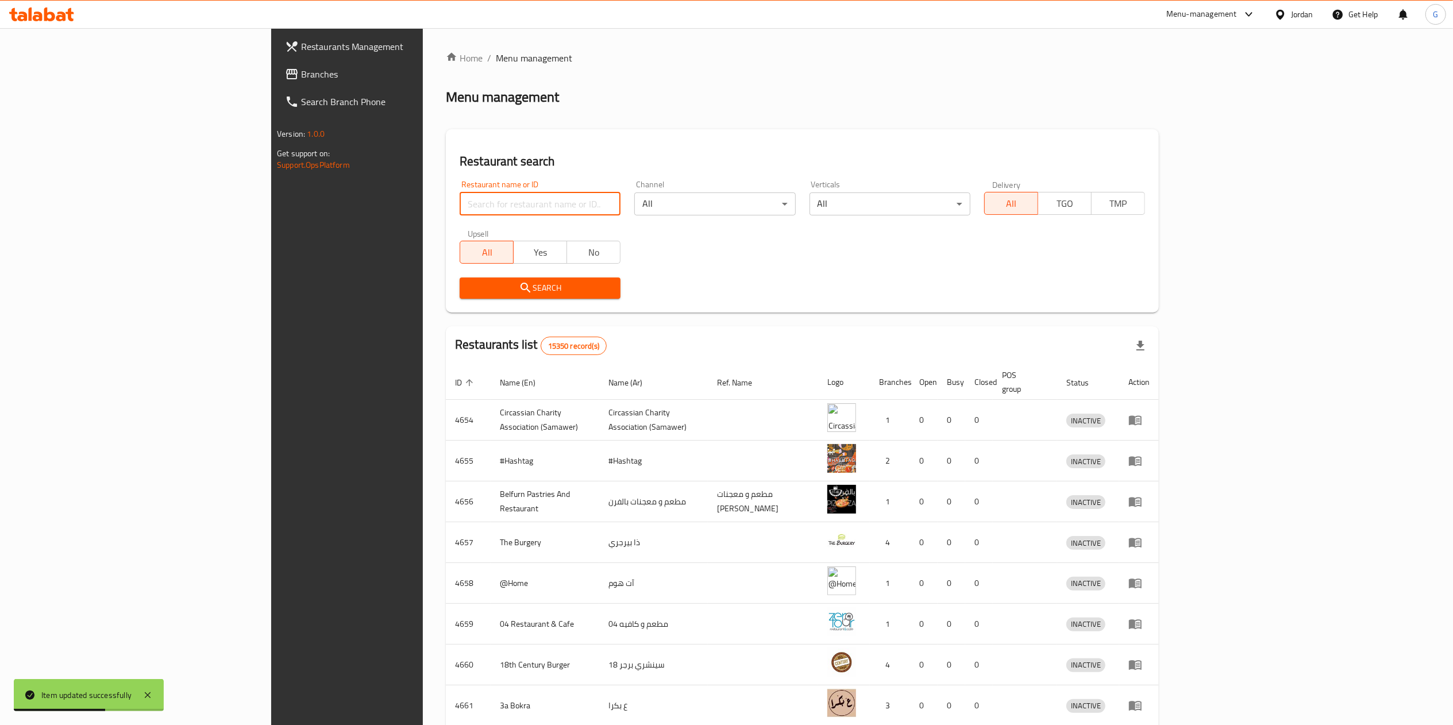
click at [493, 204] on input "search" at bounding box center [540, 203] width 161 height 23
type input "sizzle grill"
drag, startPoint x: 451, startPoint y: 302, endPoint x: 484, endPoint y: 284, distance: 37.3
click at [484, 284] on span "Search" at bounding box center [540, 288] width 142 height 14
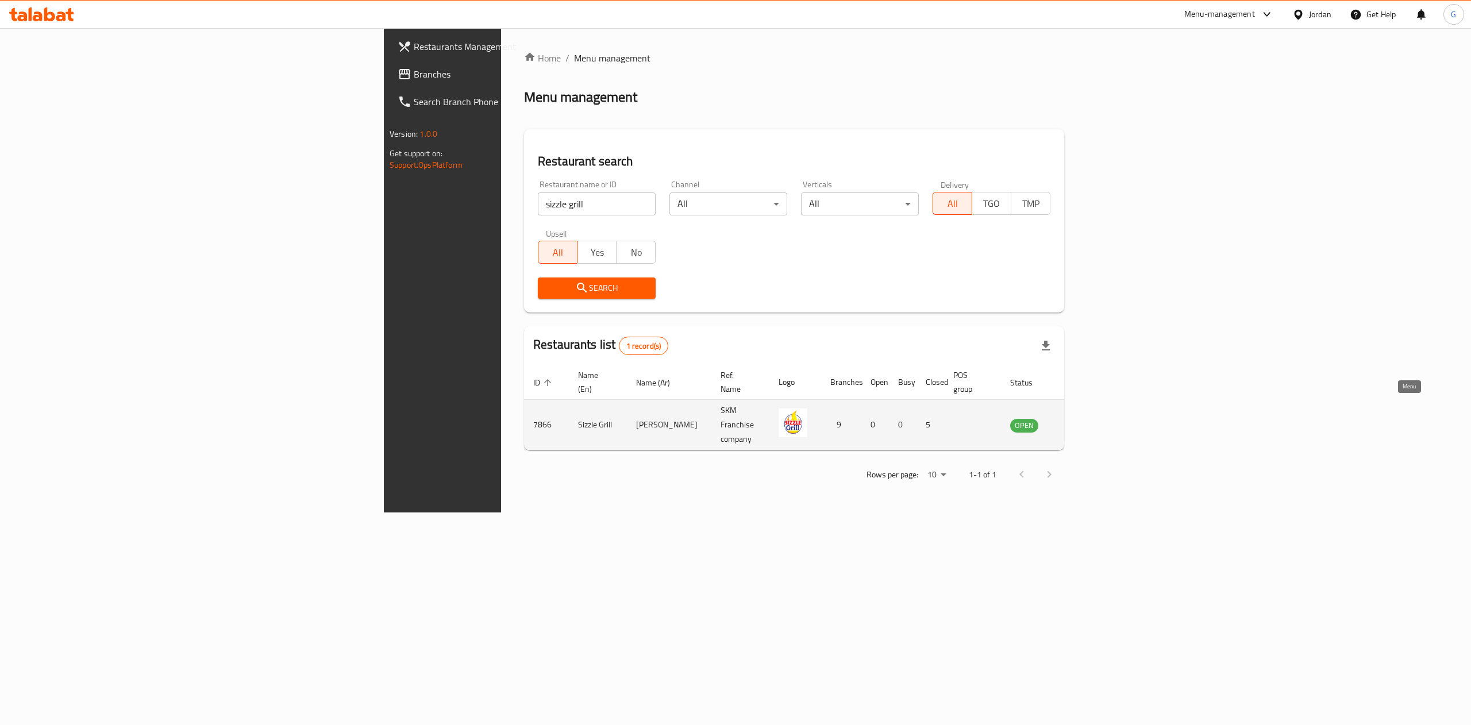
click at [1092, 418] on link "enhanced table" at bounding box center [1080, 425] width 21 height 14
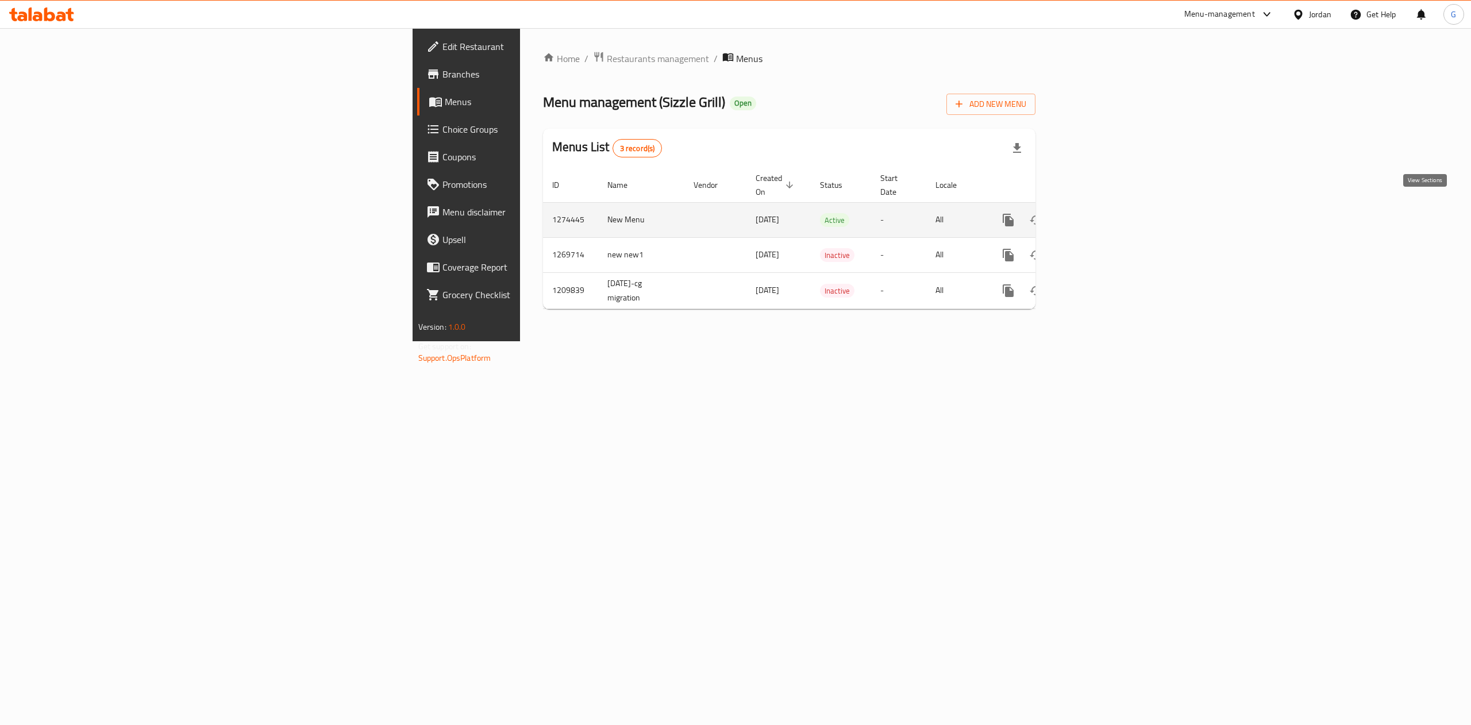
click at [1105, 215] on link "enhanced table" at bounding box center [1091, 220] width 28 height 28
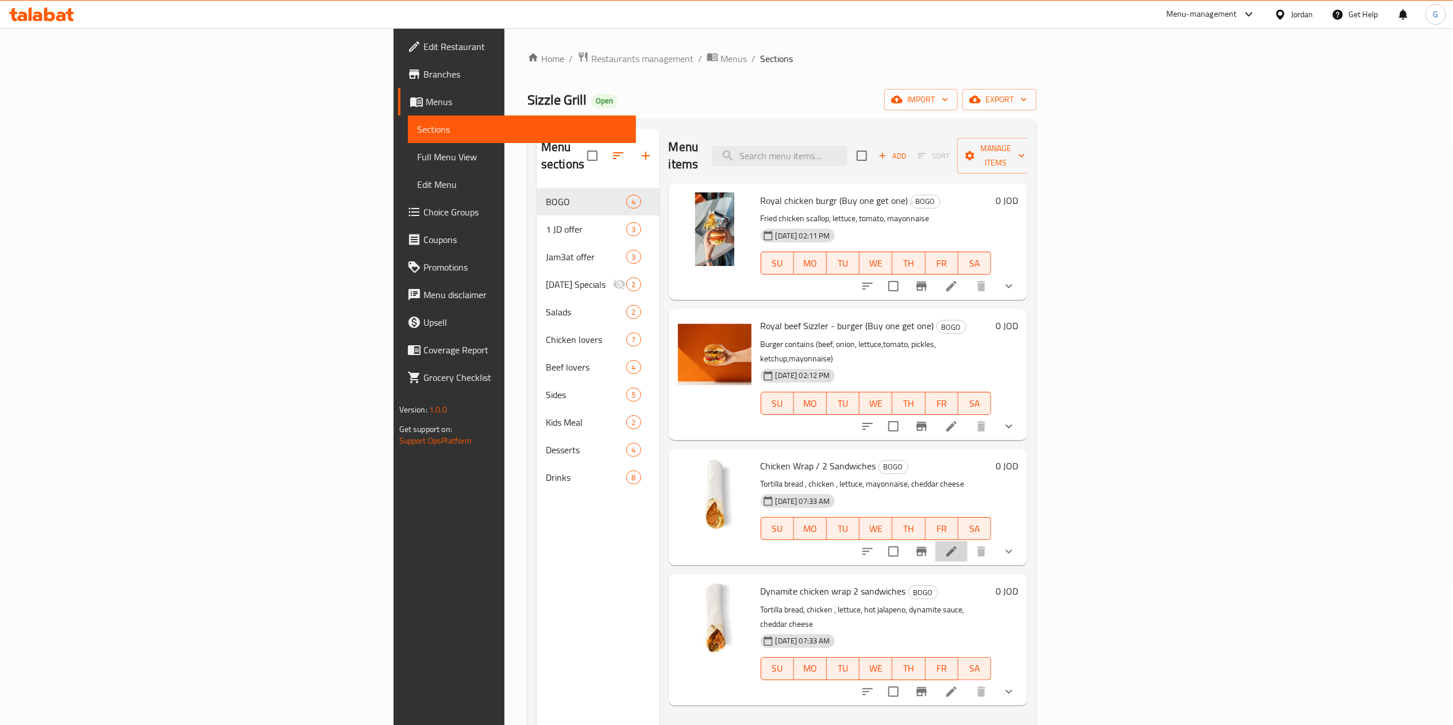
click at [967, 541] on li at bounding box center [951, 551] width 32 height 21
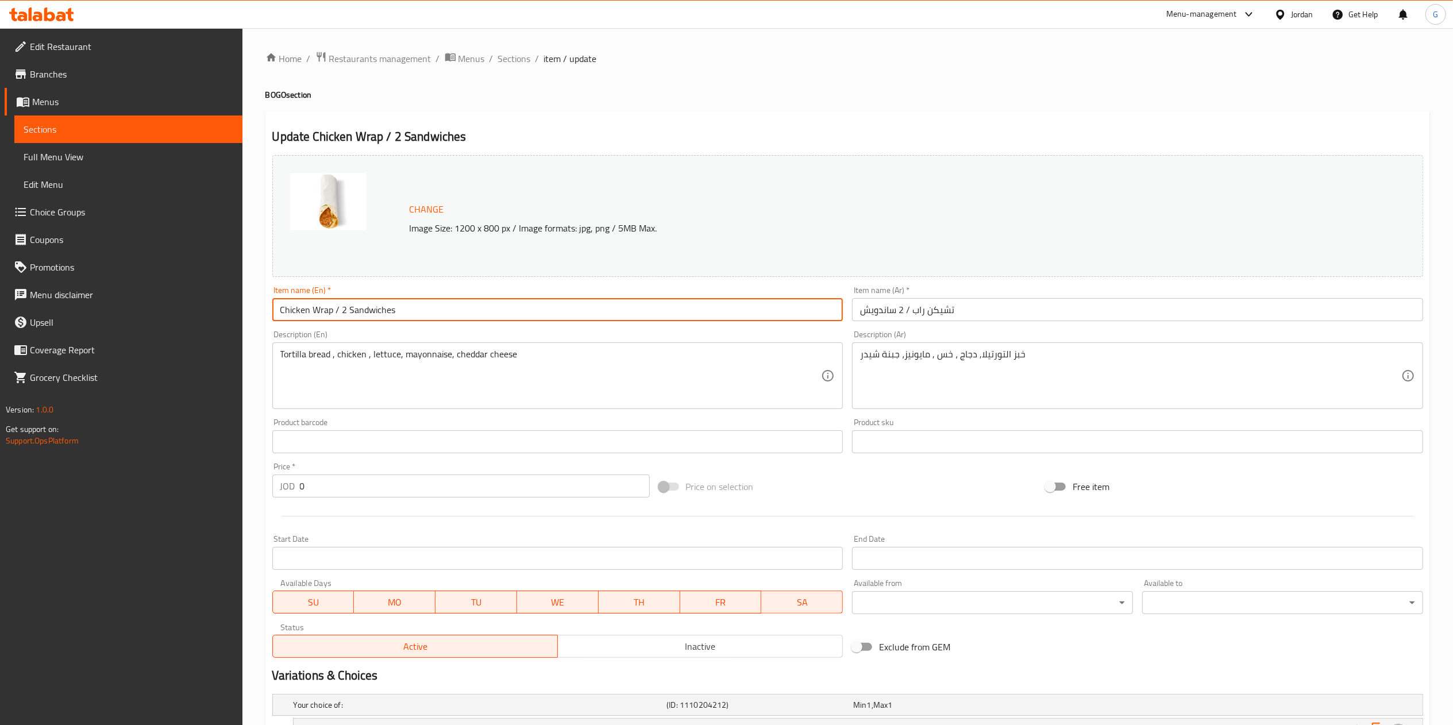
click at [442, 317] on input "Chicken Wrap / 2 Sandwiches" at bounding box center [557, 309] width 571 height 23
paste input "(buy one get one)"
type input "Chicken Wrap / 2 Sandwiches (buy one get one)"
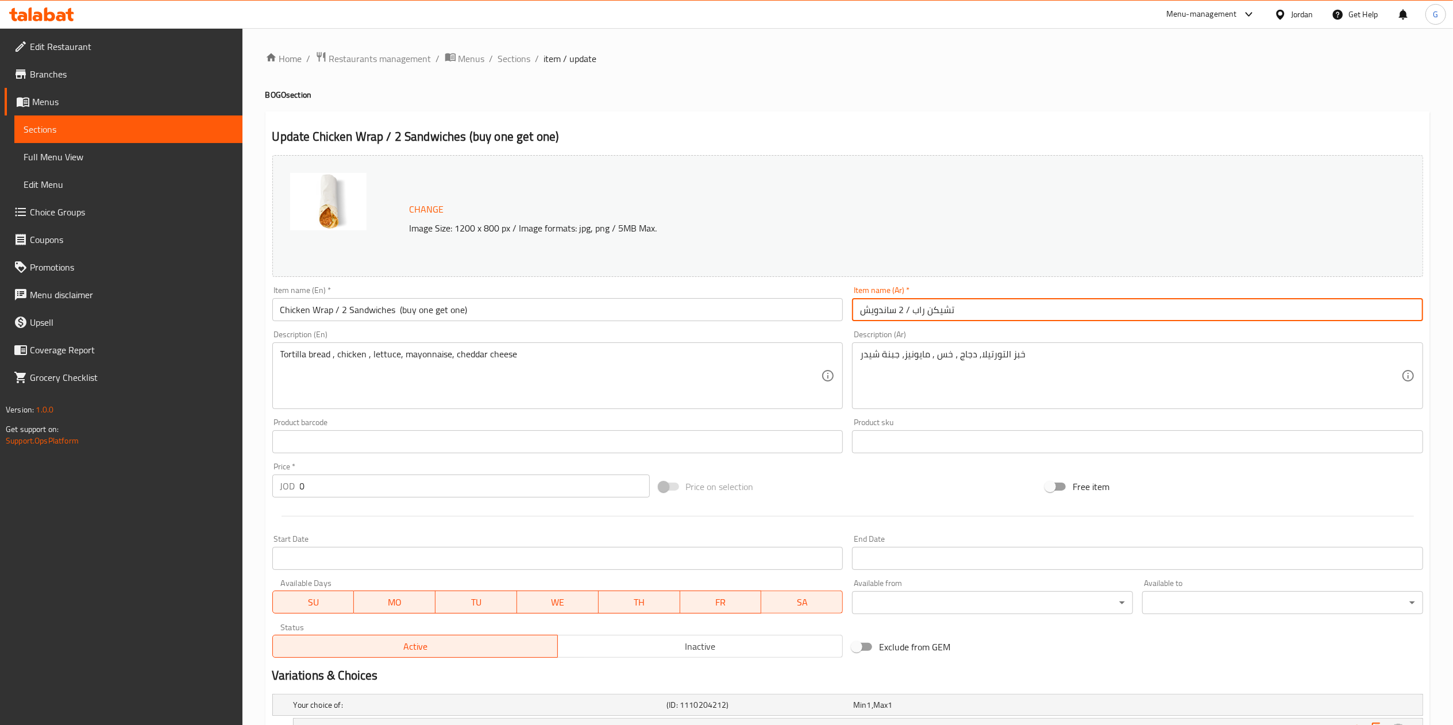
click at [1104, 317] on input "تشيكن راب / 2 ساندويش" at bounding box center [1137, 309] width 571 height 23
paste input "(اشتري واحد والثاني مجانا)"
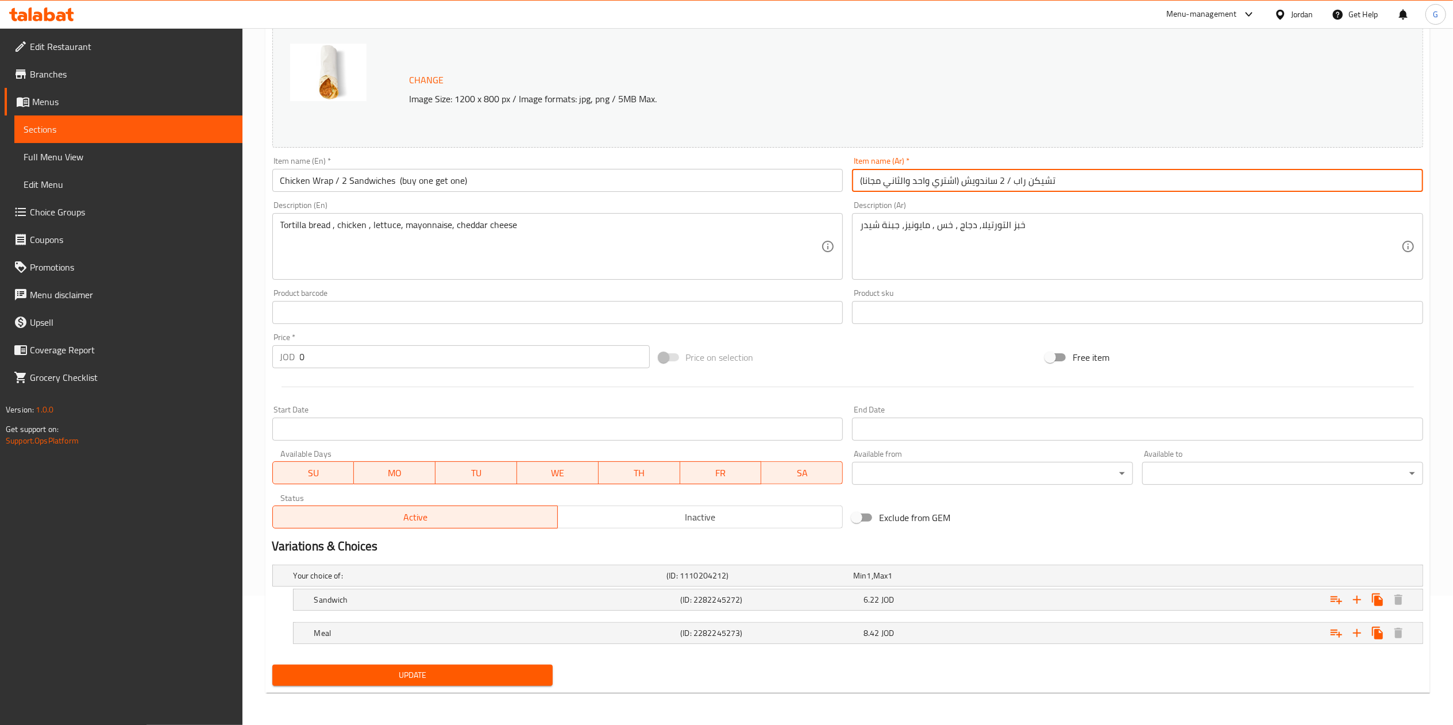
type input "تشيكن راب / 2 ساندويش (اشتري واحد والثاني مجانا)"
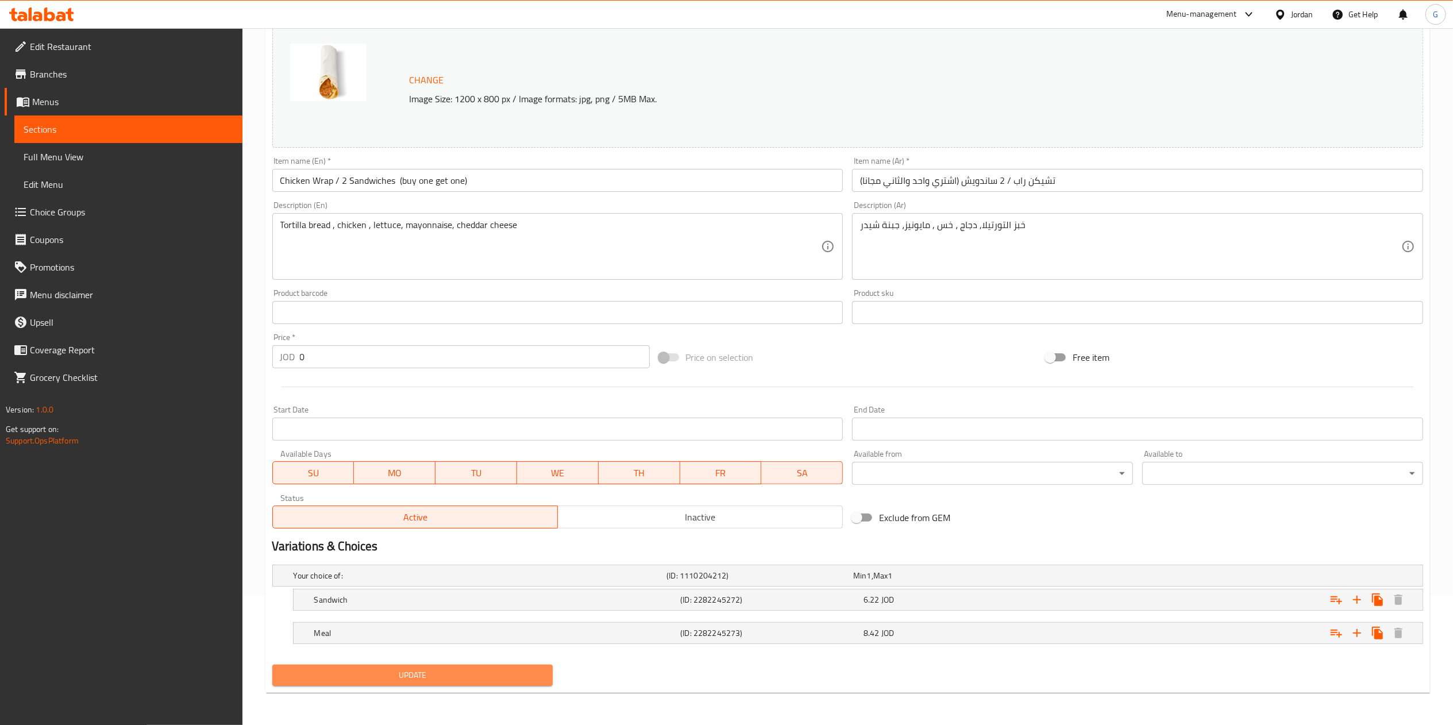
click at [452, 677] on span "Update" at bounding box center [412, 675] width 263 height 14
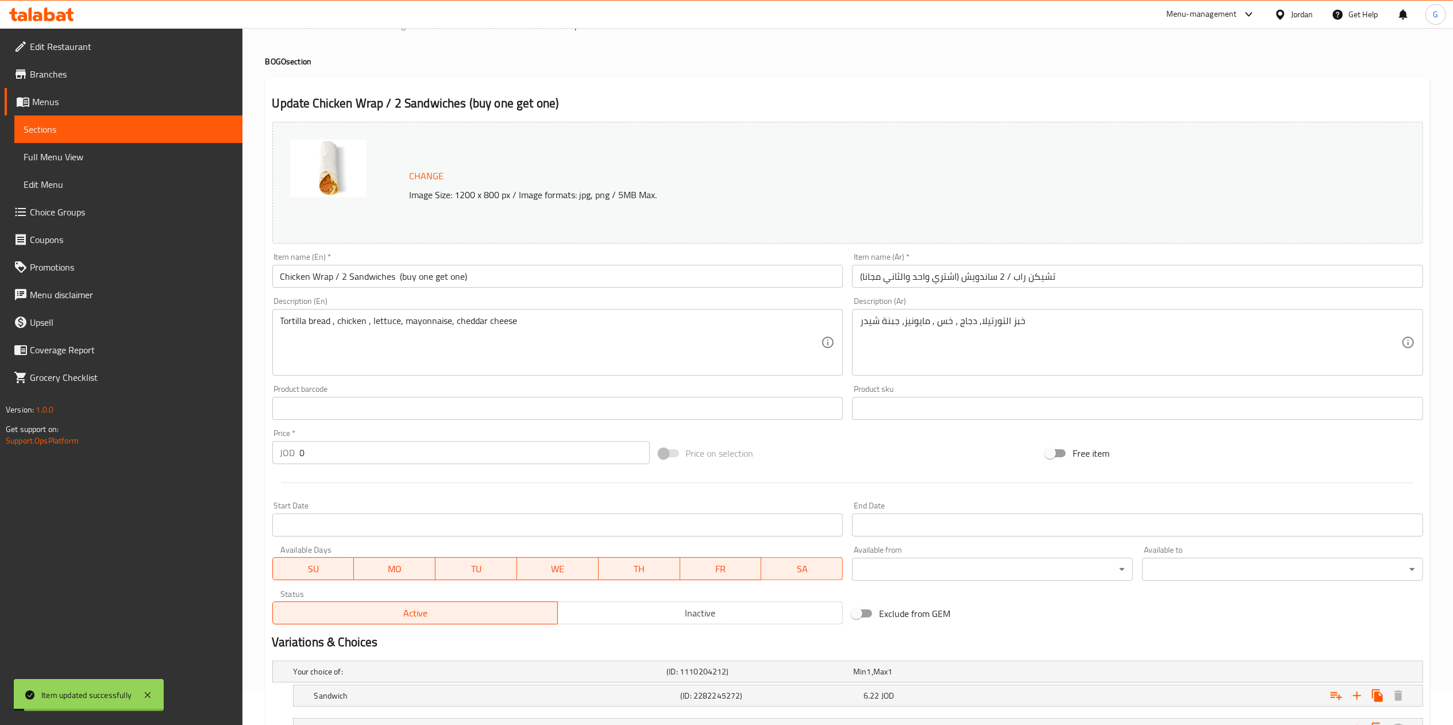
scroll to position [0, 0]
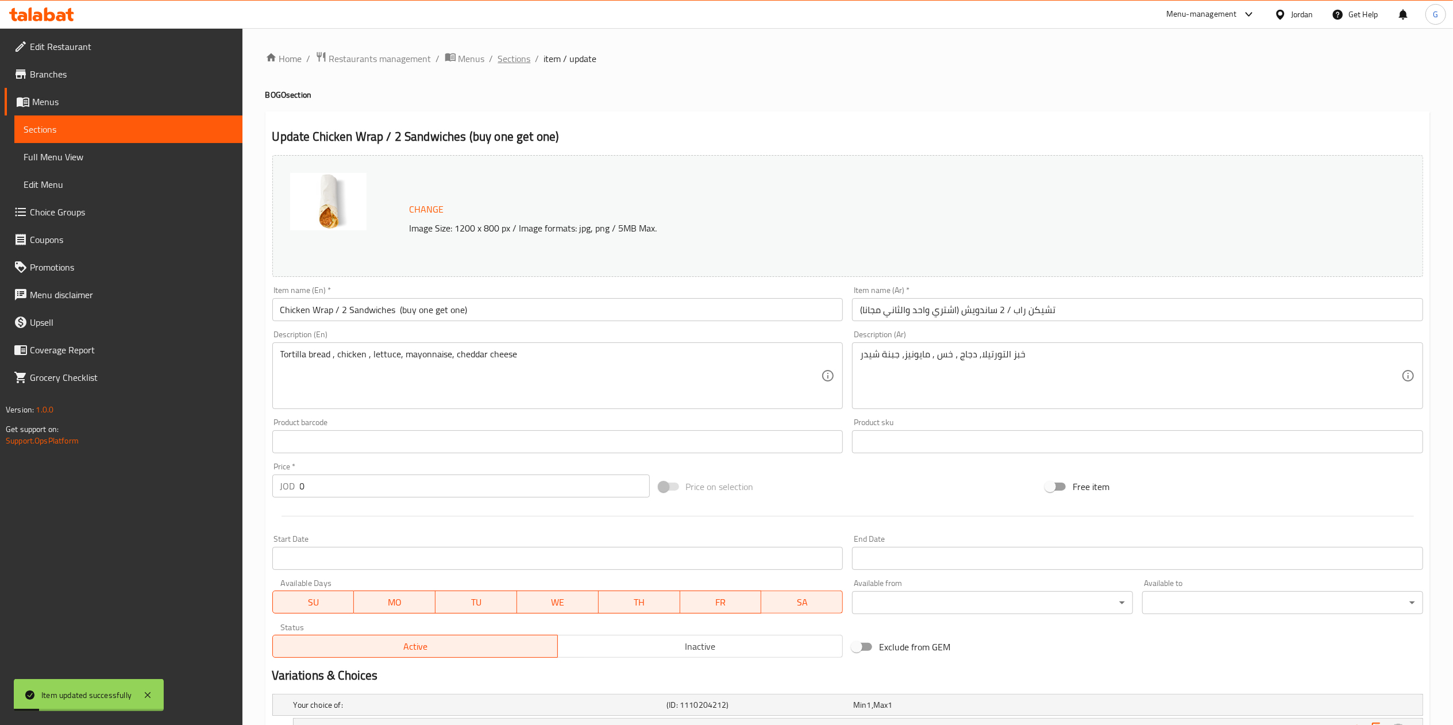
click at [509, 62] on span "Sections" at bounding box center [514, 59] width 33 height 14
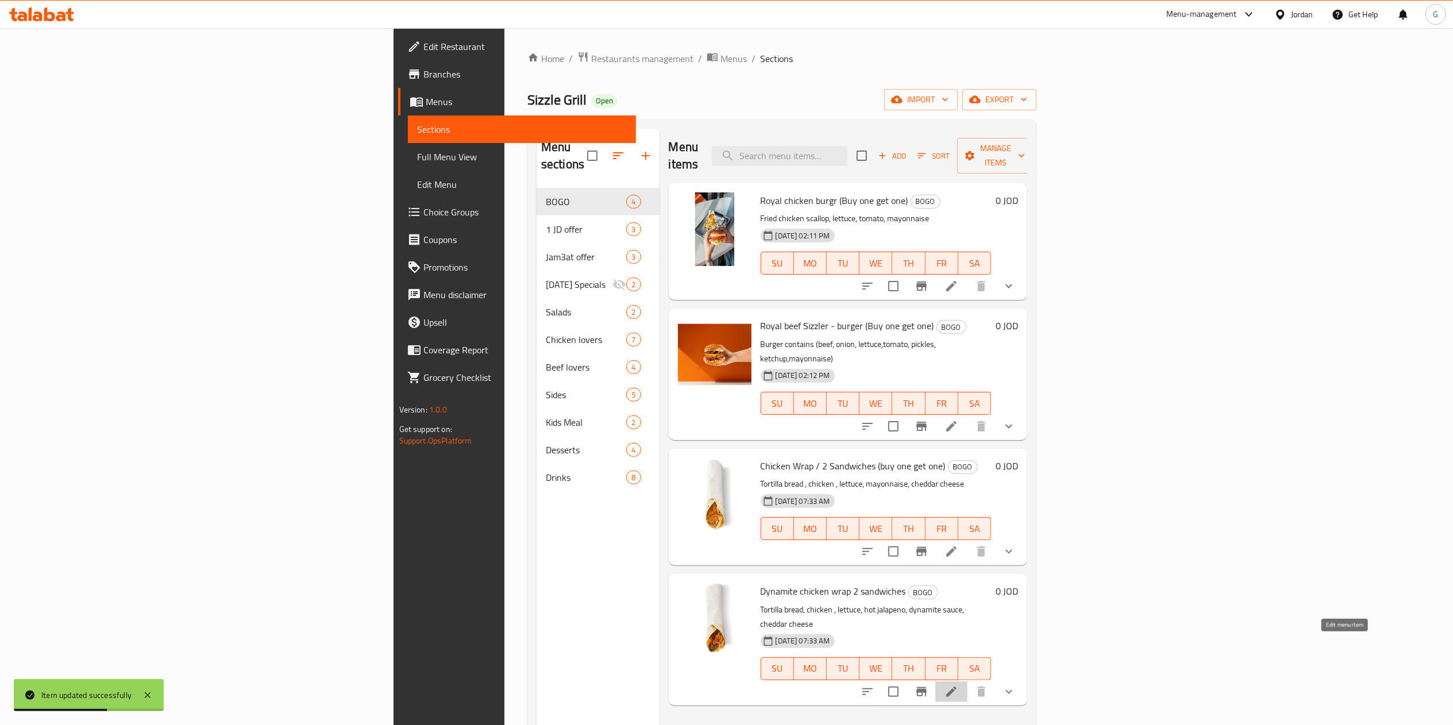
click at [958, 685] on icon at bounding box center [951, 692] width 14 height 14
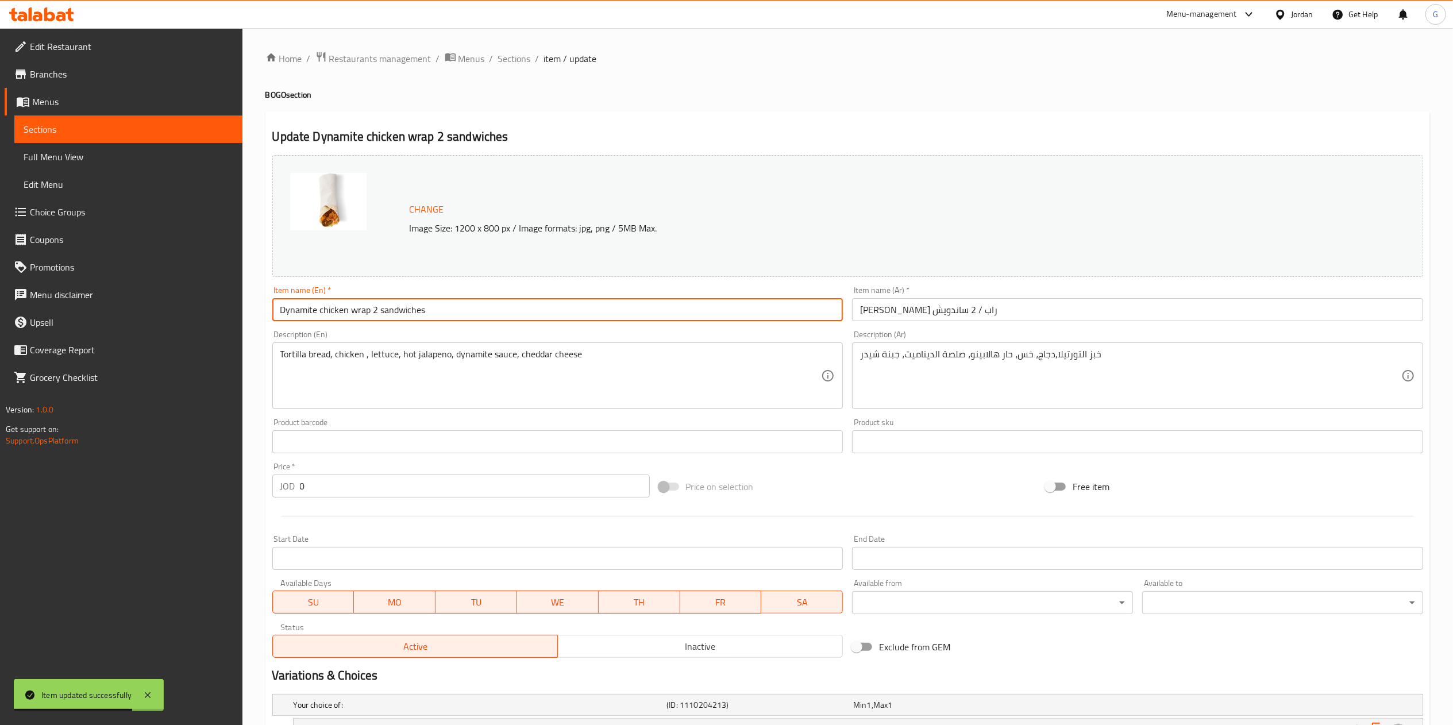
click at [497, 310] on input "Dynamite chicken wrap 2 sandwiches" at bounding box center [557, 309] width 571 height 23
paste input "(buy one get one)"
type input "Dynamite chicken wrap 2 sandwiches (buy one get one)"
click at [1059, 310] on input "داينامايت تشيكن راب / 2 ساندويش" at bounding box center [1137, 309] width 571 height 23
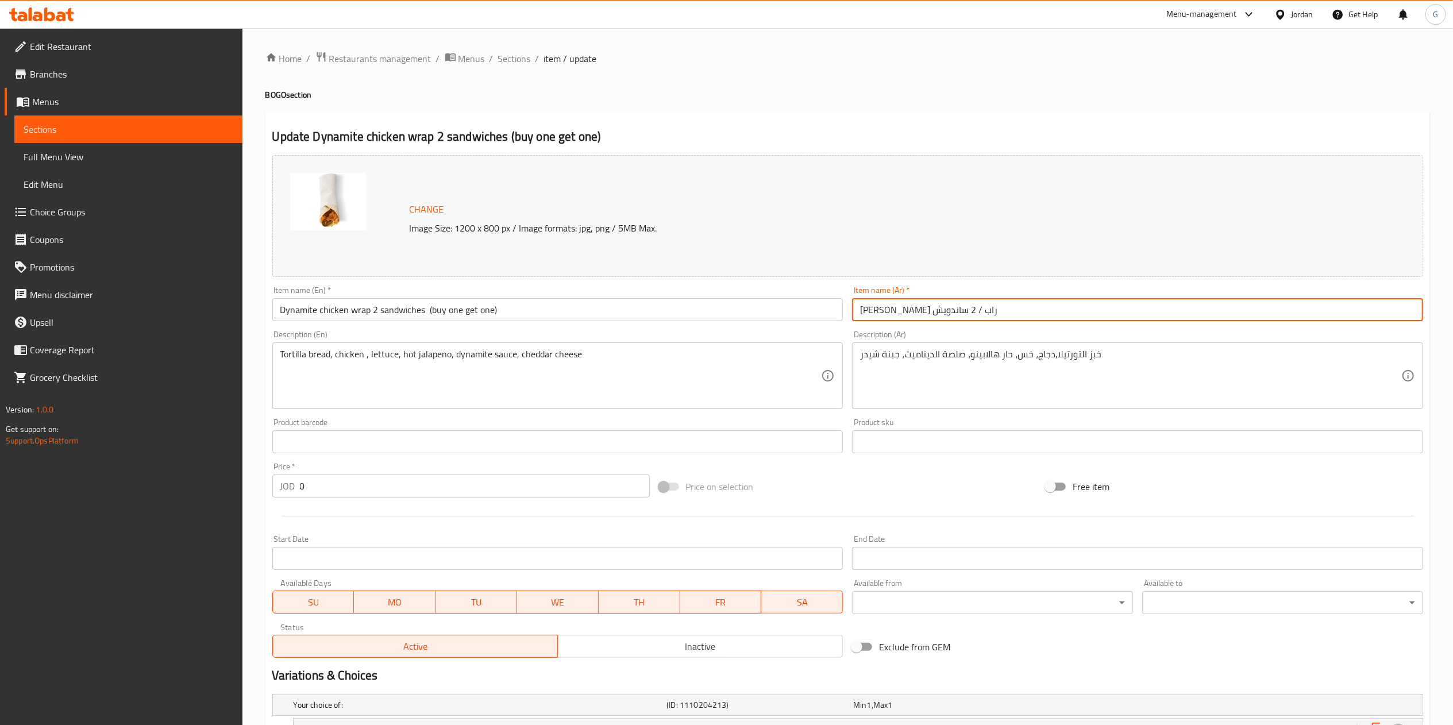
click at [1059, 310] on input "داينامايت تشيكن راب / 2 ساندويش" at bounding box center [1137, 309] width 571 height 23
paste input "(اشتري واحد والثاني مجانا)"
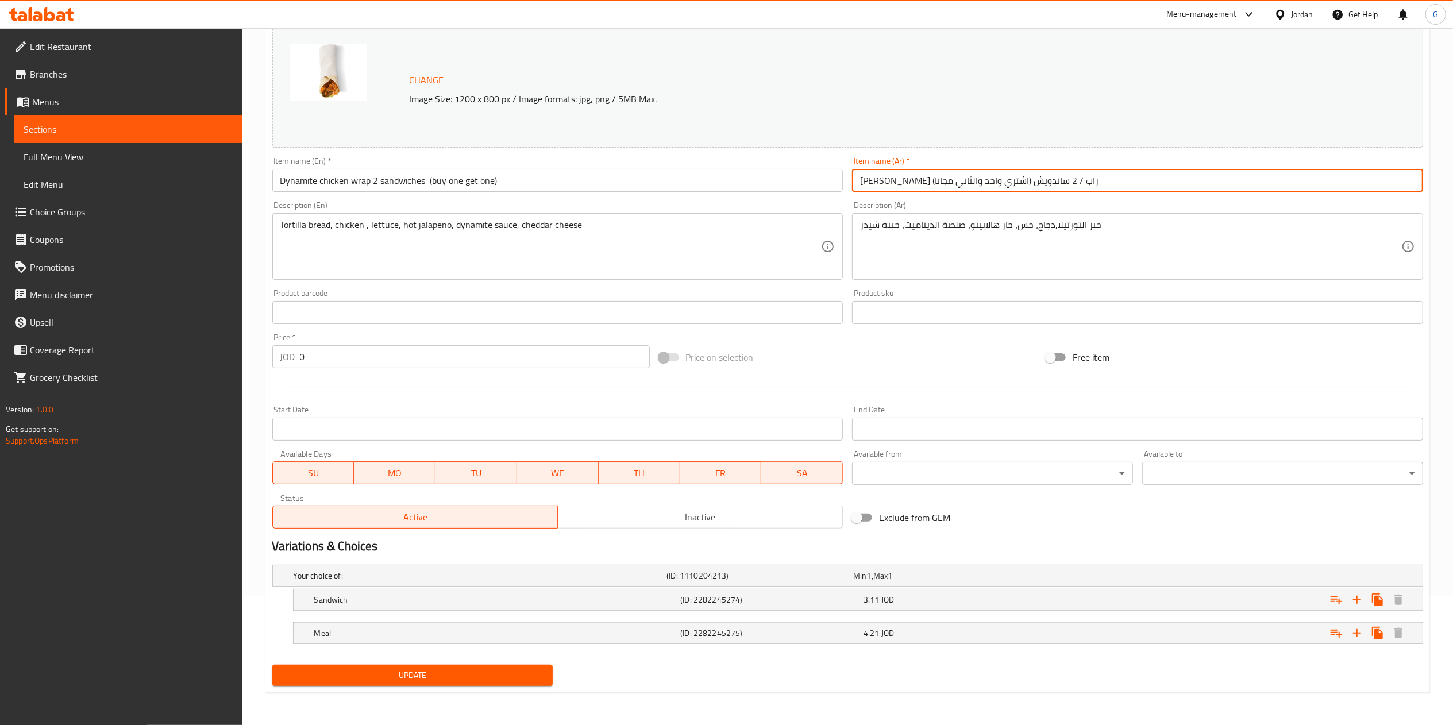
type input "داينامايت تشيكن راب / 2 ساندويش (اشتري واحد والثاني مجانا)"
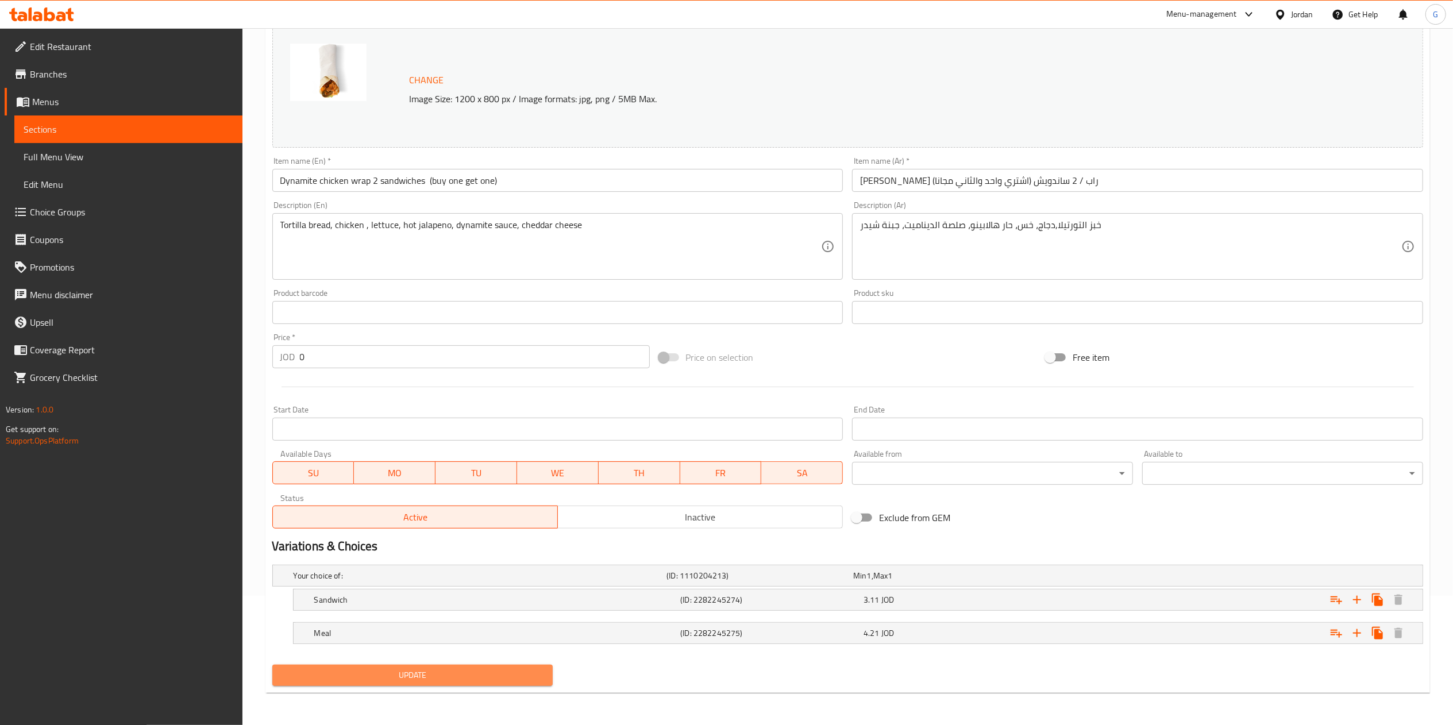
click at [518, 680] on span "Update" at bounding box center [412, 675] width 263 height 14
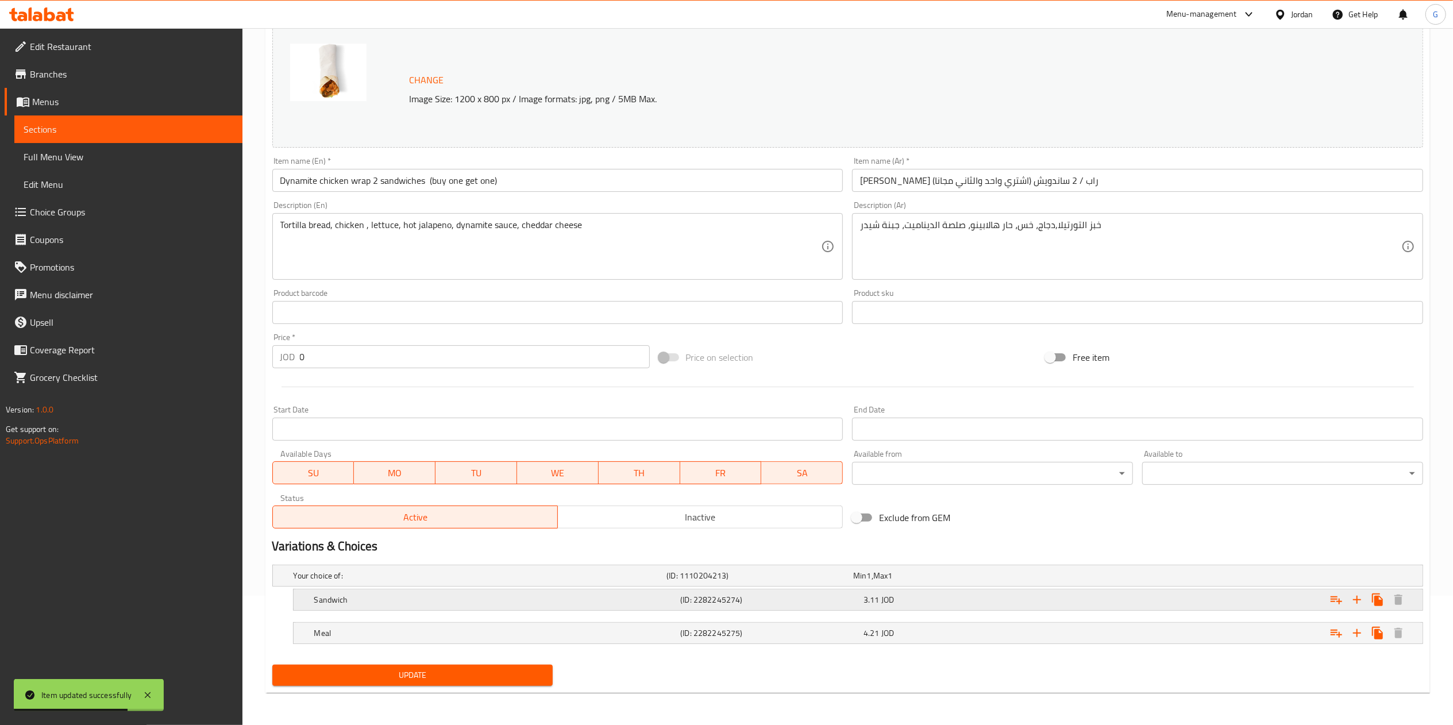
click at [900, 604] on div "3.11 JOD" at bounding box center [952, 599] width 179 height 11
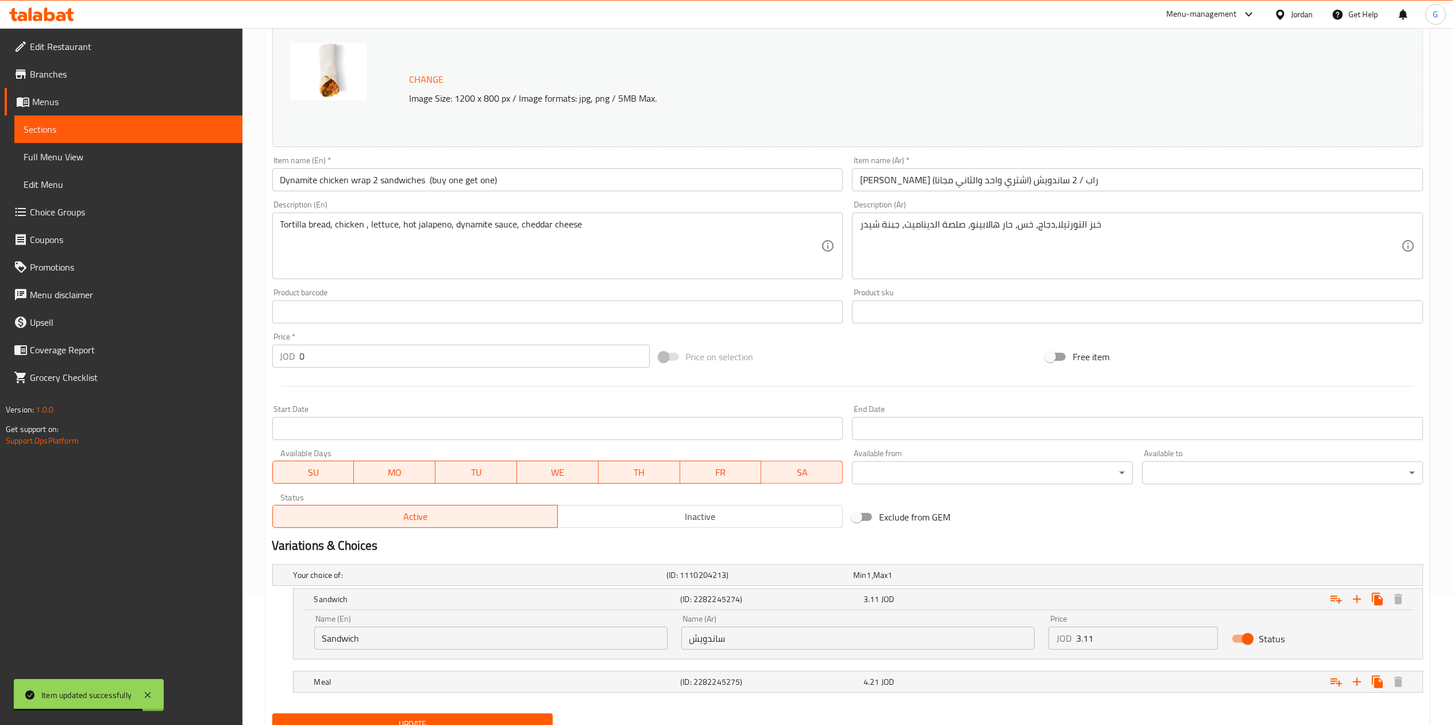
scroll to position [180, 0]
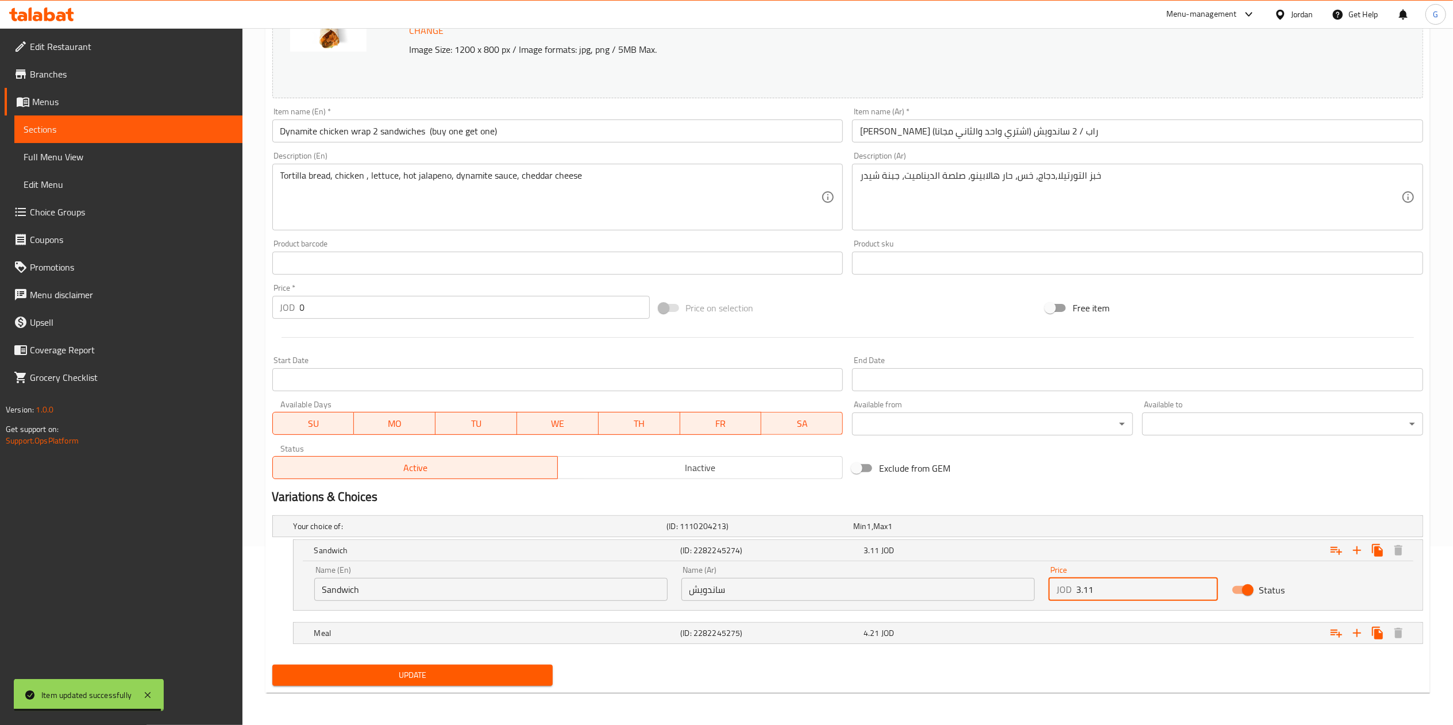
click at [1080, 589] on input "3.11" at bounding box center [1147, 589] width 142 height 23
type input "6.22"
click at [1156, 641] on div "Expand" at bounding box center [1227, 632] width 367 height 25
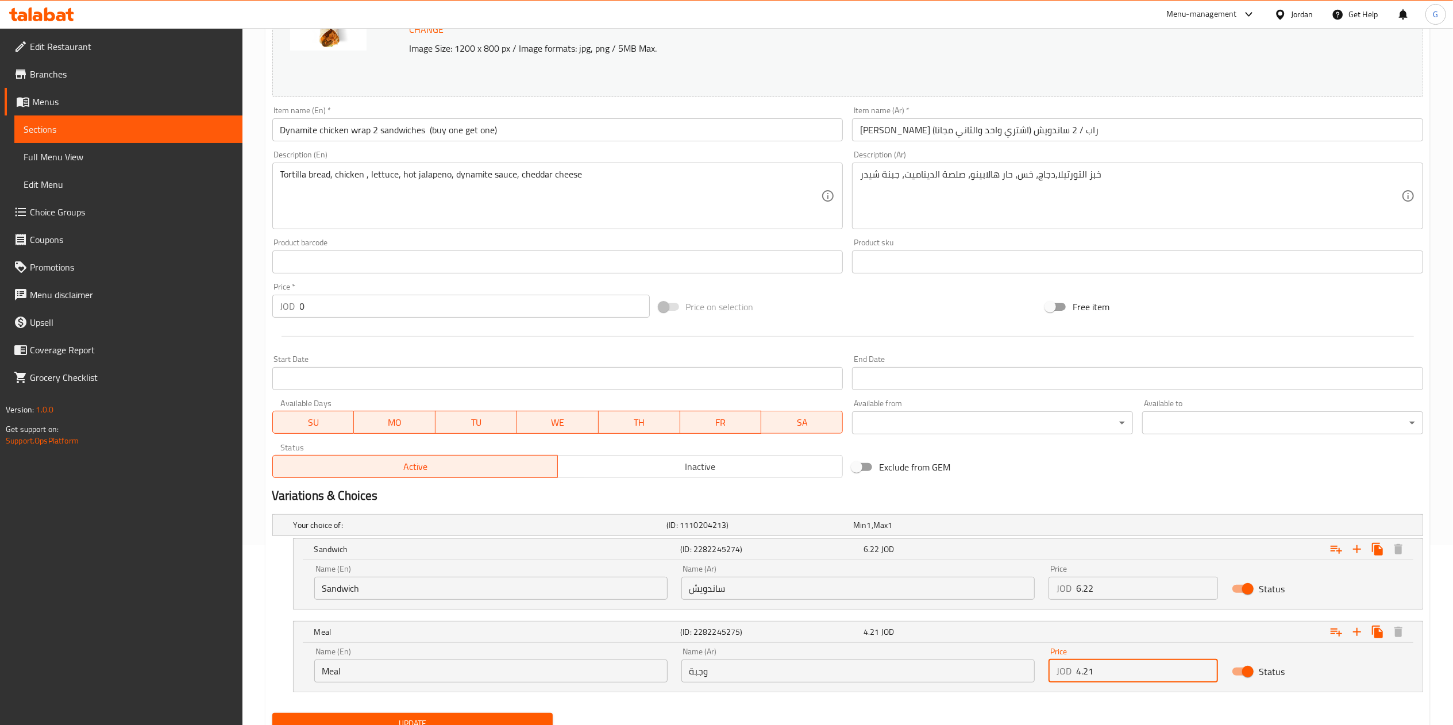
click at [1100, 664] on input "4.21" at bounding box center [1147, 671] width 142 height 23
type input "8.42"
click at [486, 719] on span "Update" at bounding box center [412, 723] width 263 height 14
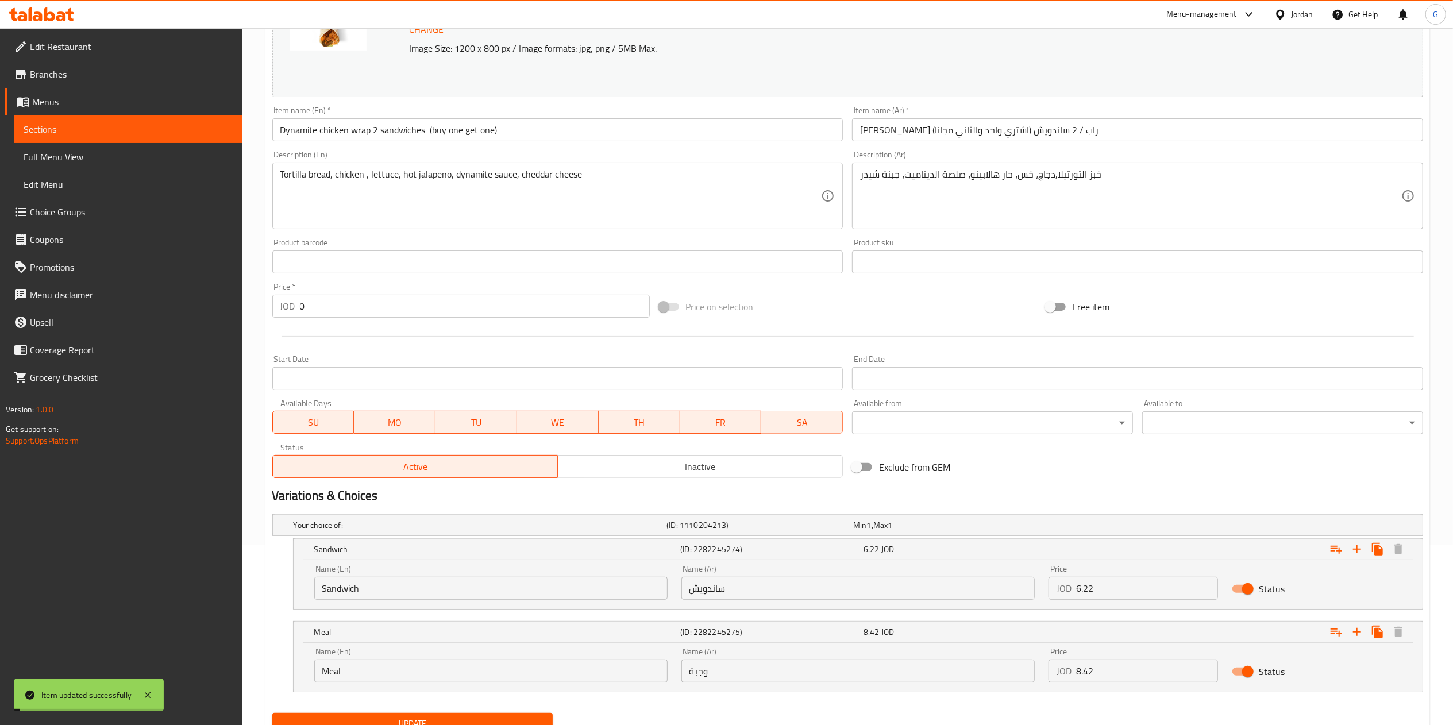
scroll to position [0, 0]
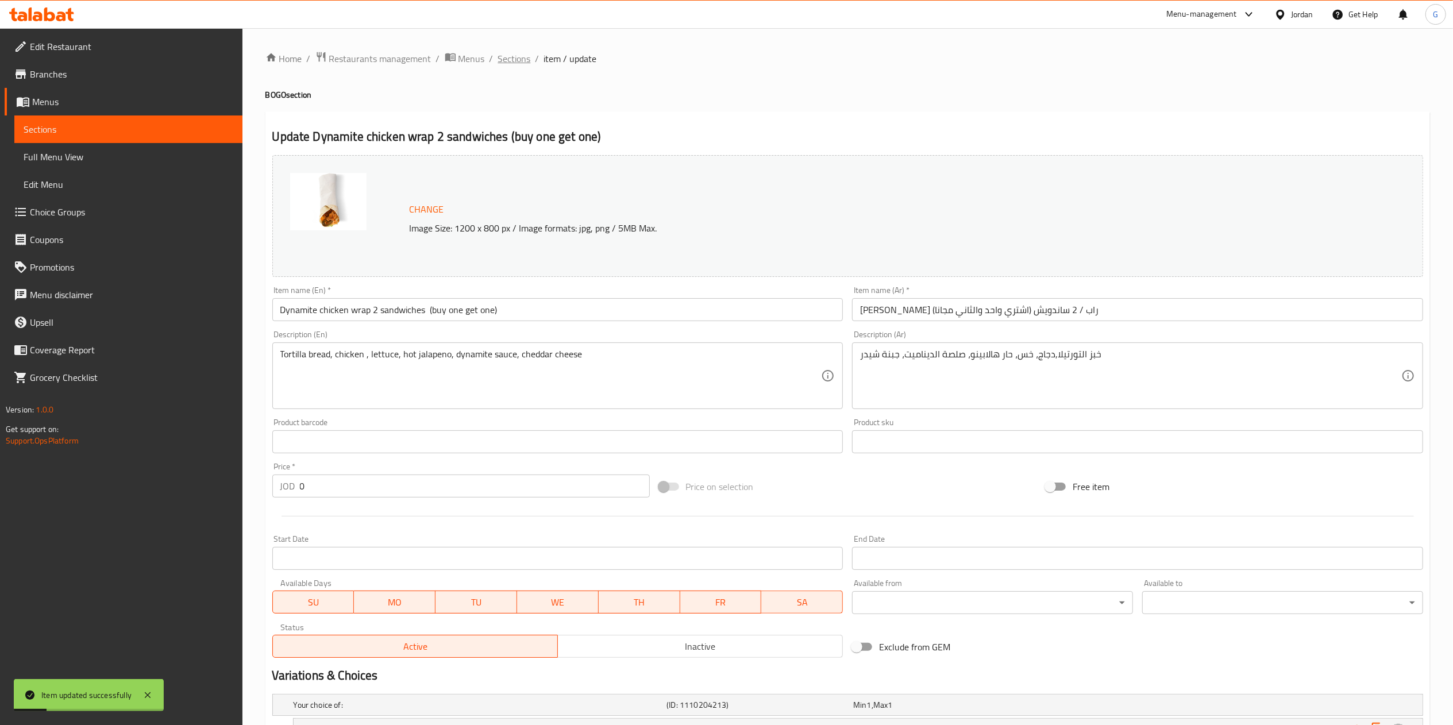
click at [515, 57] on span "Sections" at bounding box center [514, 59] width 33 height 14
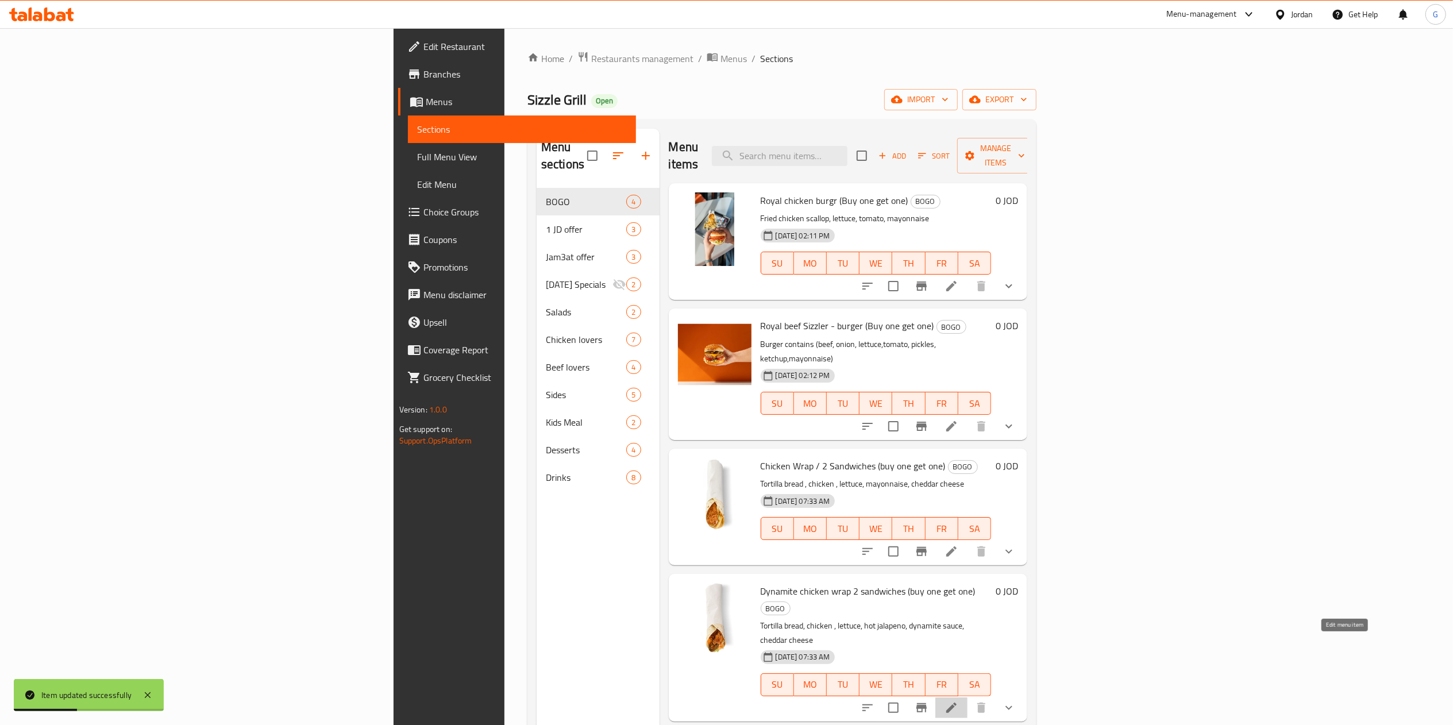
click at [958, 701] on icon at bounding box center [951, 708] width 14 height 14
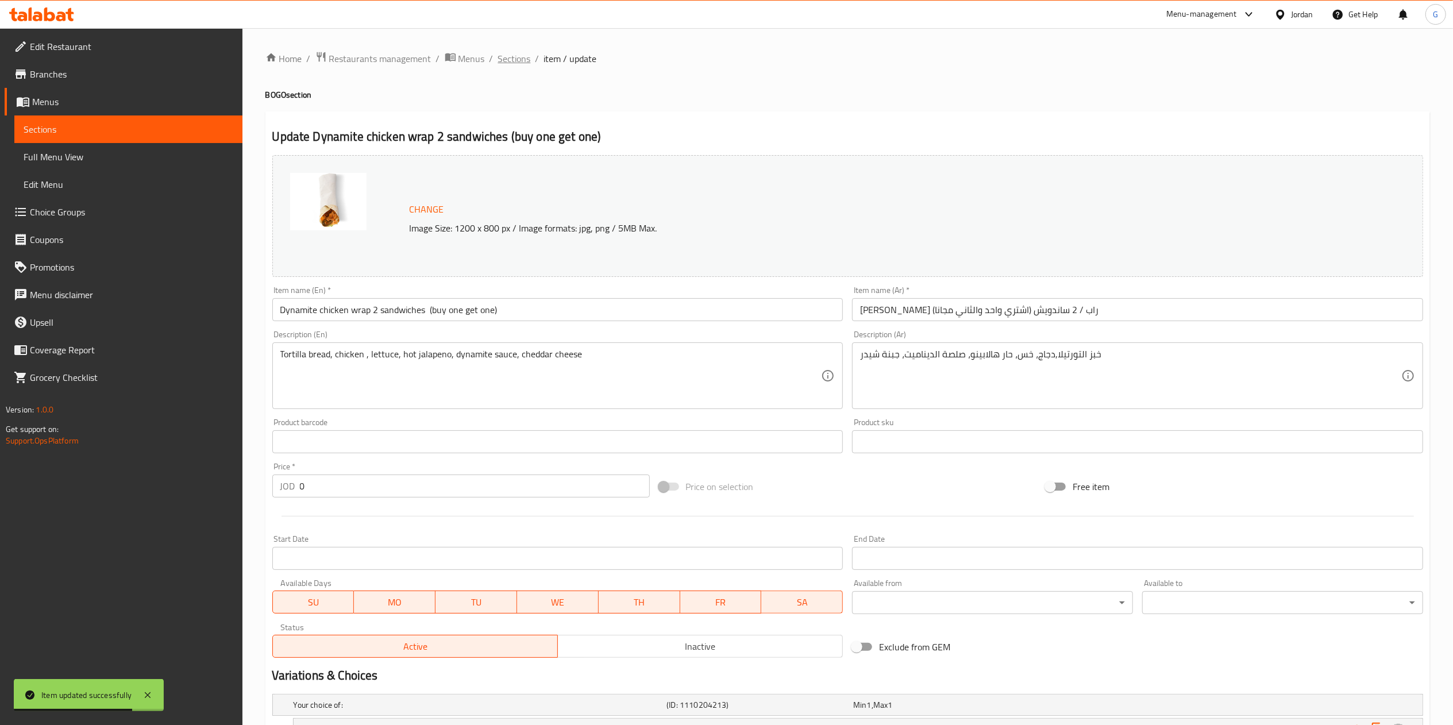
click at [512, 52] on span "Sections" at bounding box center [514, 59] width 33 height 14
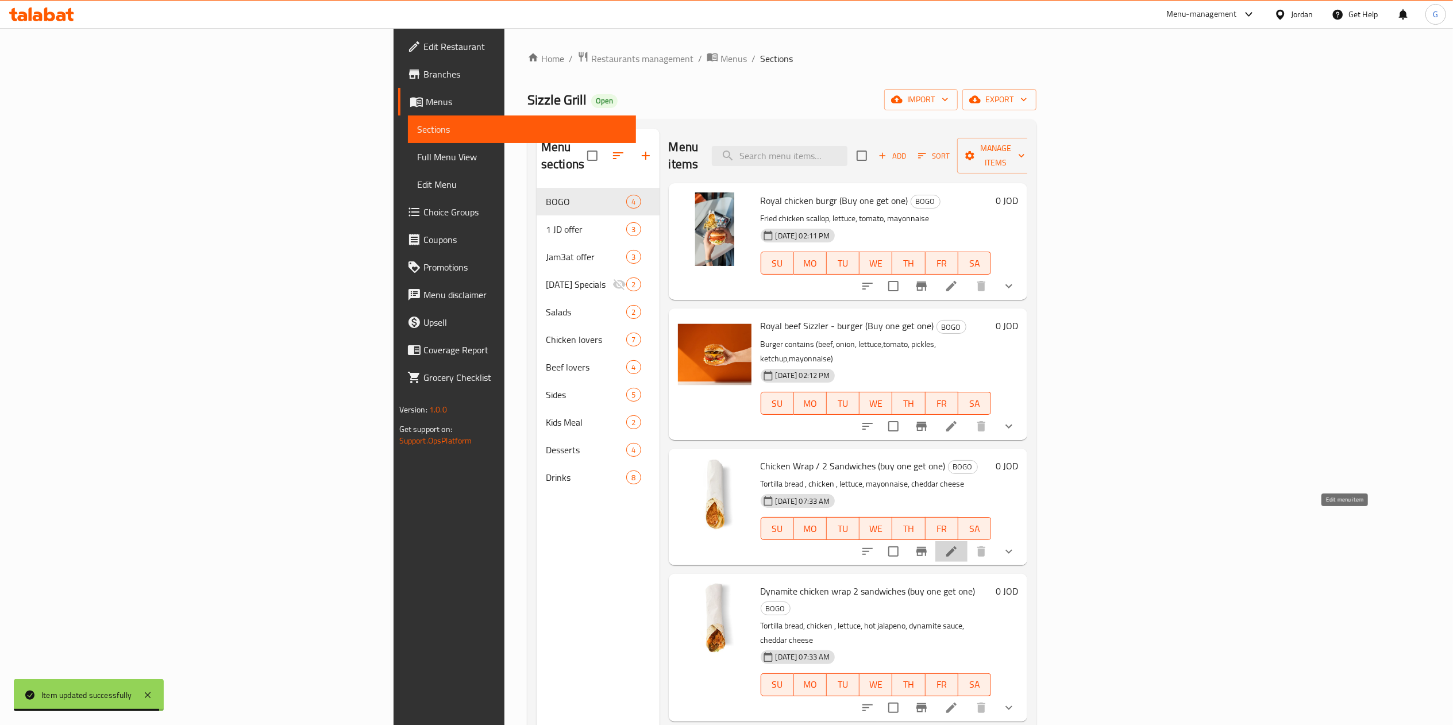
click at [957, 546] on icon at bounding box center [951, 551] width 10 height 10
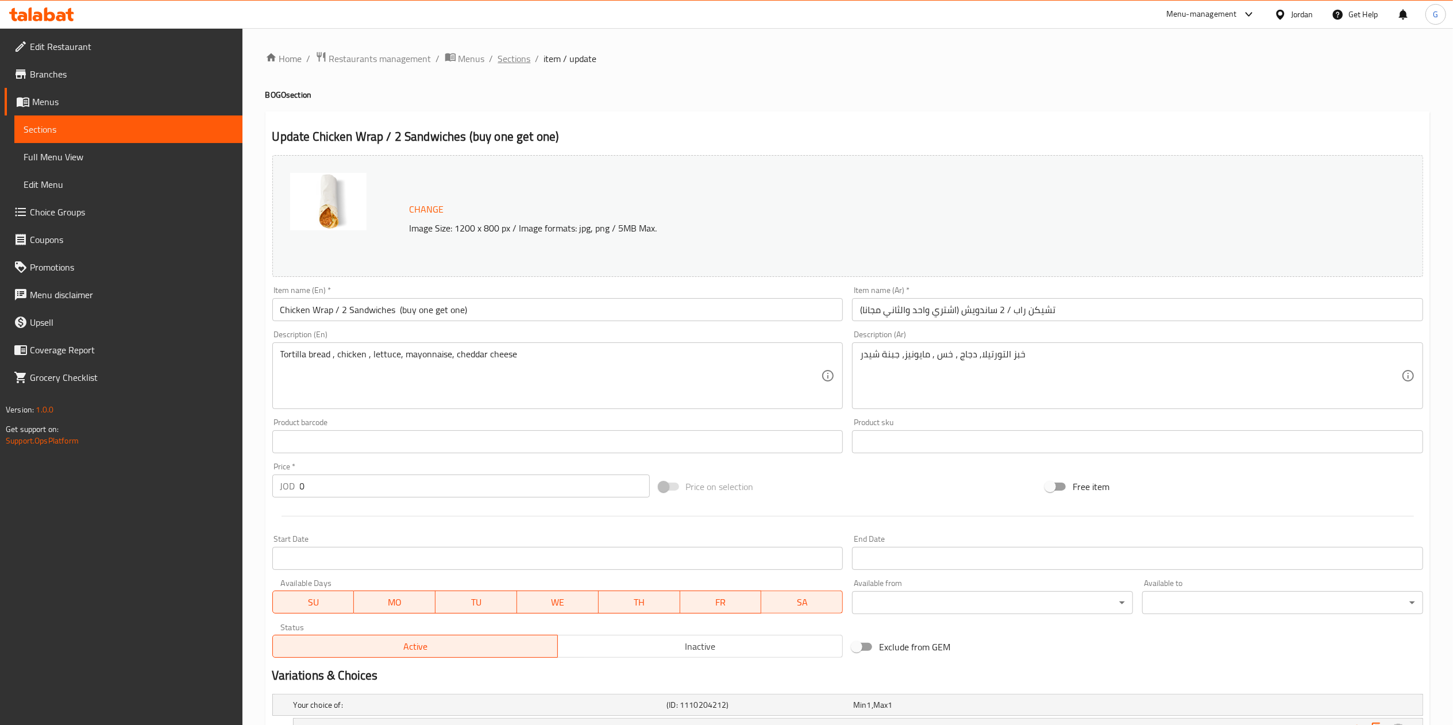
click at [503, 61] on span "Sections" at bounding box center [514, 59] width 33 height 14
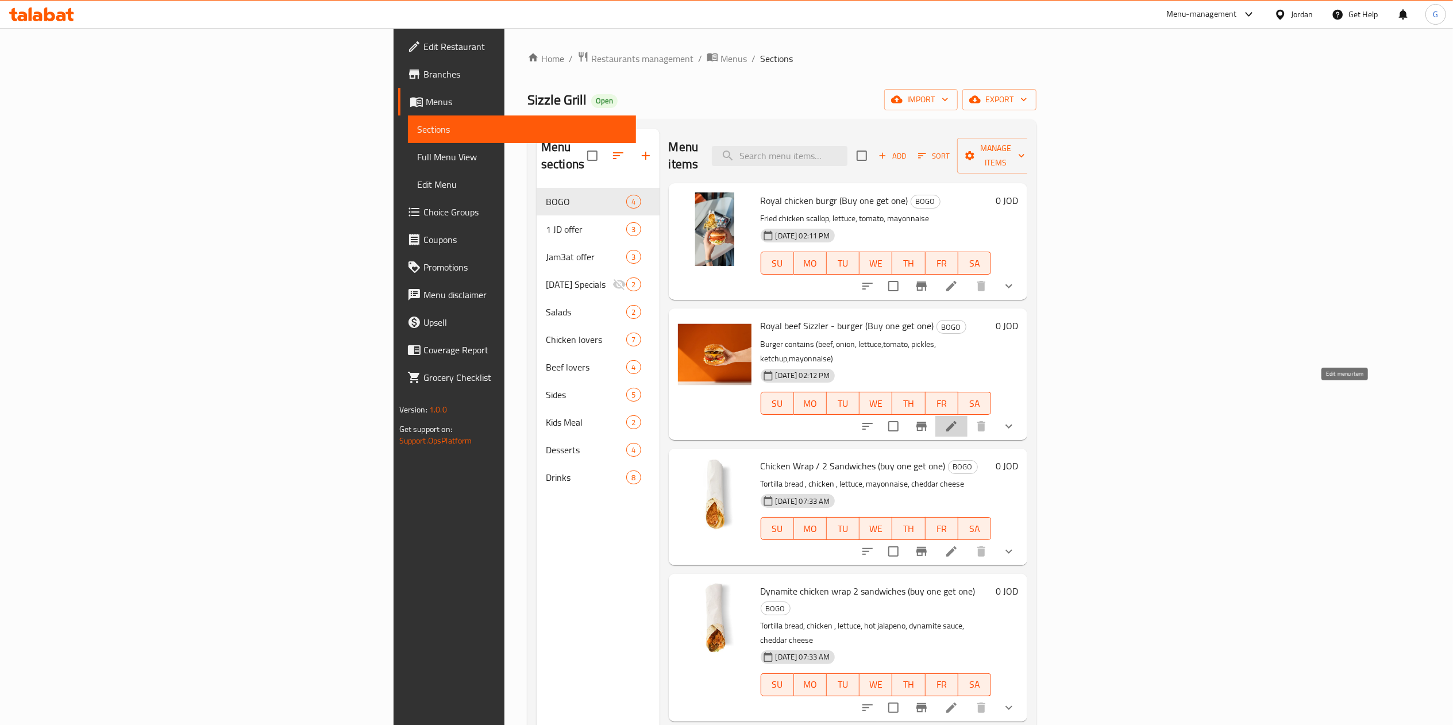
click at [958, 419] on icon at bounding box center [951, 426] width 14 height 14
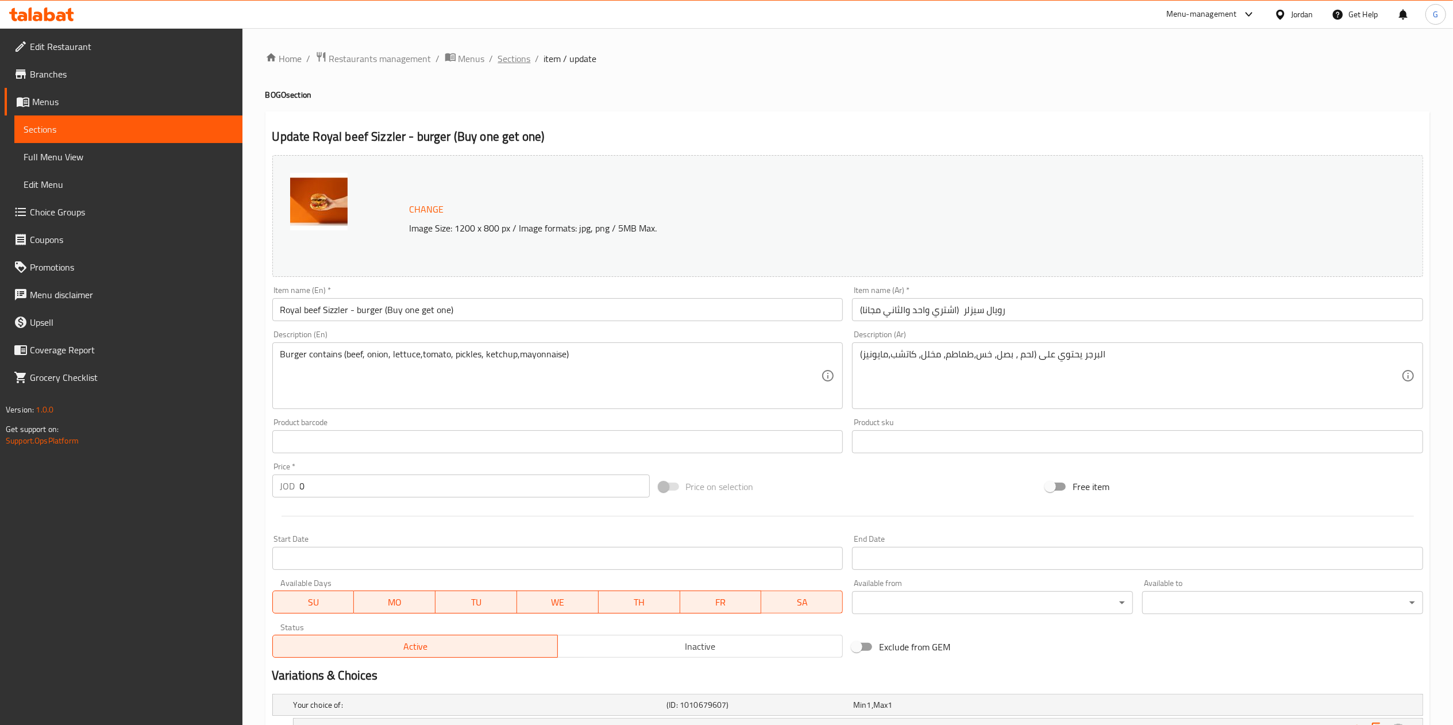
click at [522, 52] on span "Sections" at bounding box center [514, 59] width 33 height 14
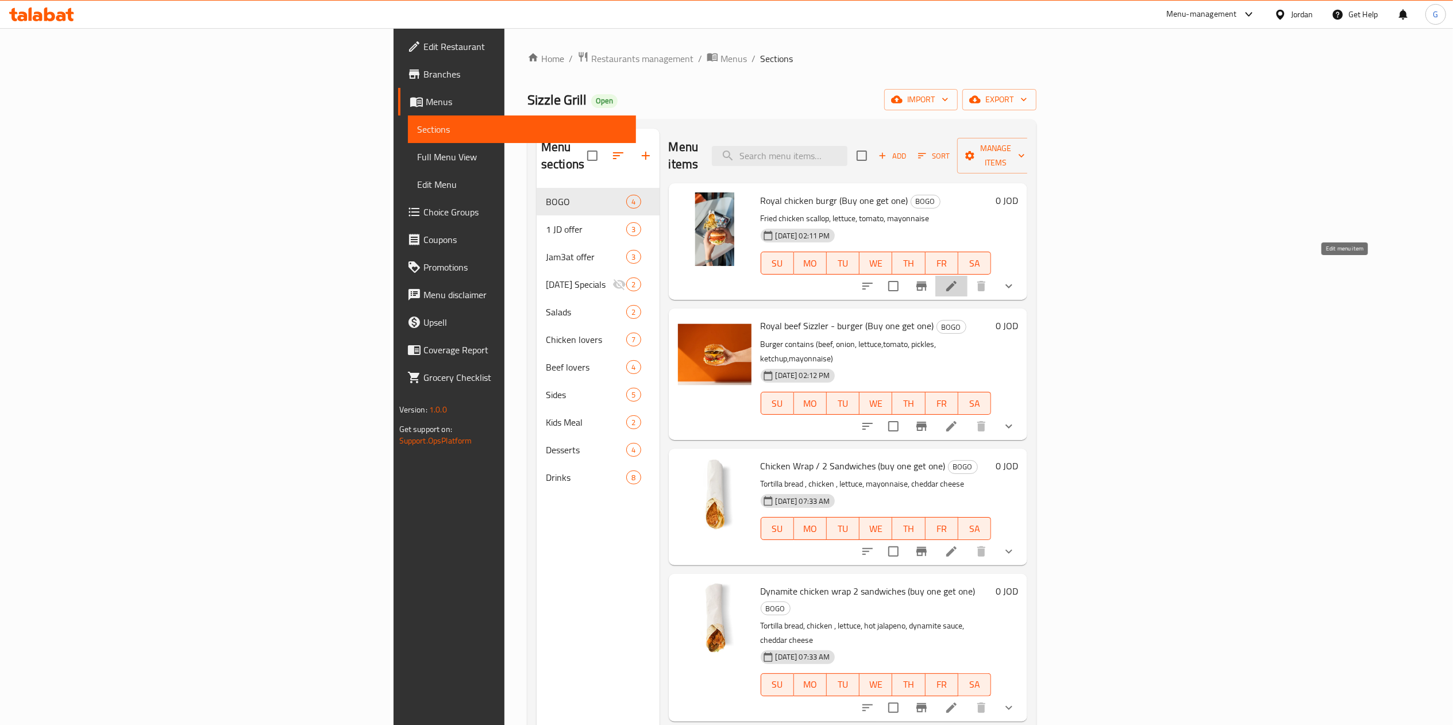
click at [958, 279] on icon at bounding box center [951, 286] width 14 height 14
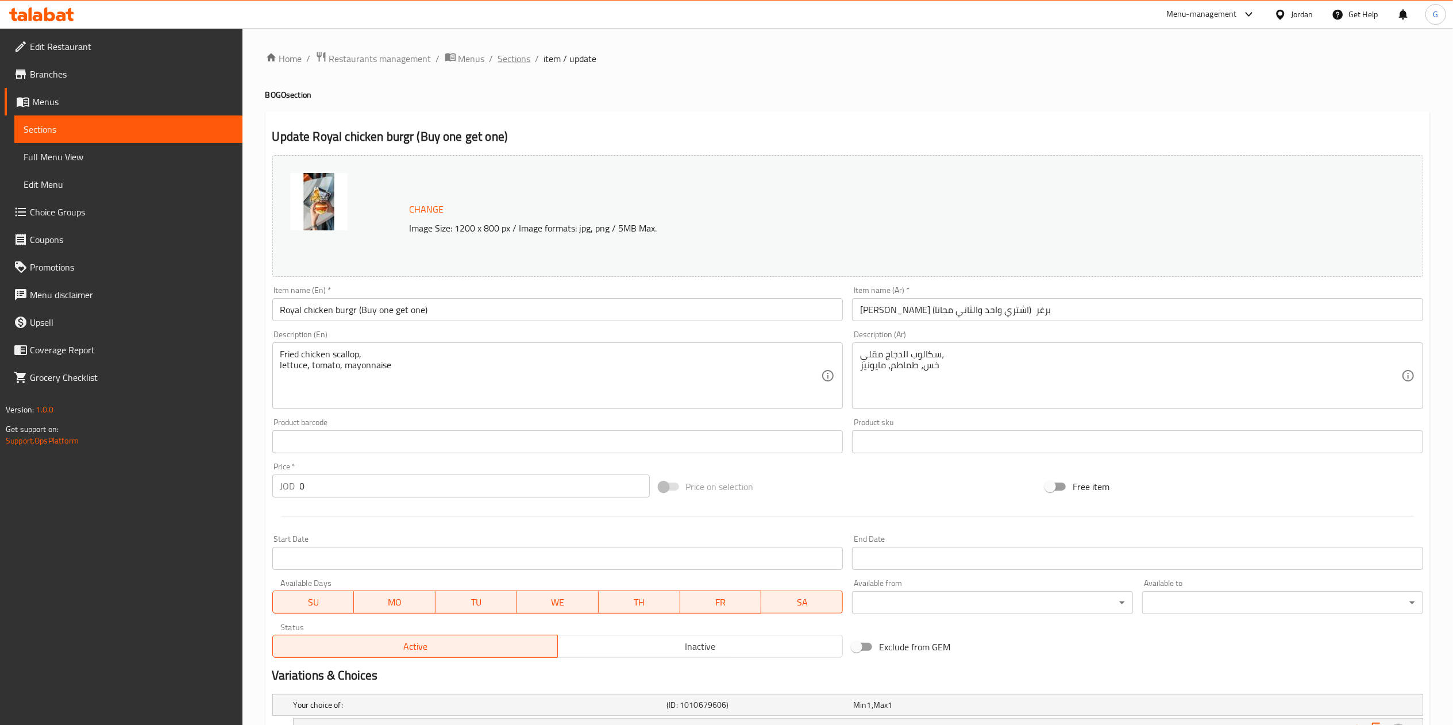
click at [514, 57] on span "Sections" at bounding box center [514, 59] width 33 height 14
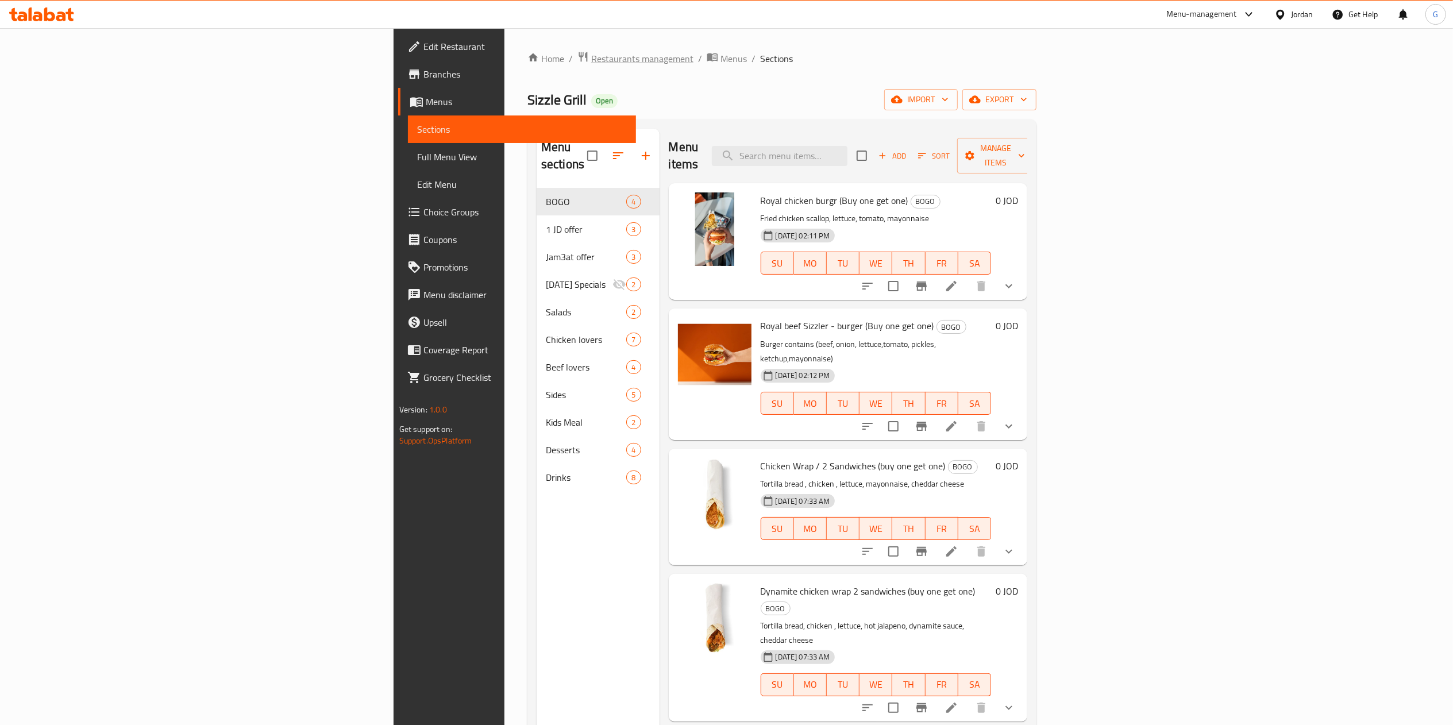
click at [591, 53] on span "Restaurants management" at bounding box center [642, 59] width 102 height 14
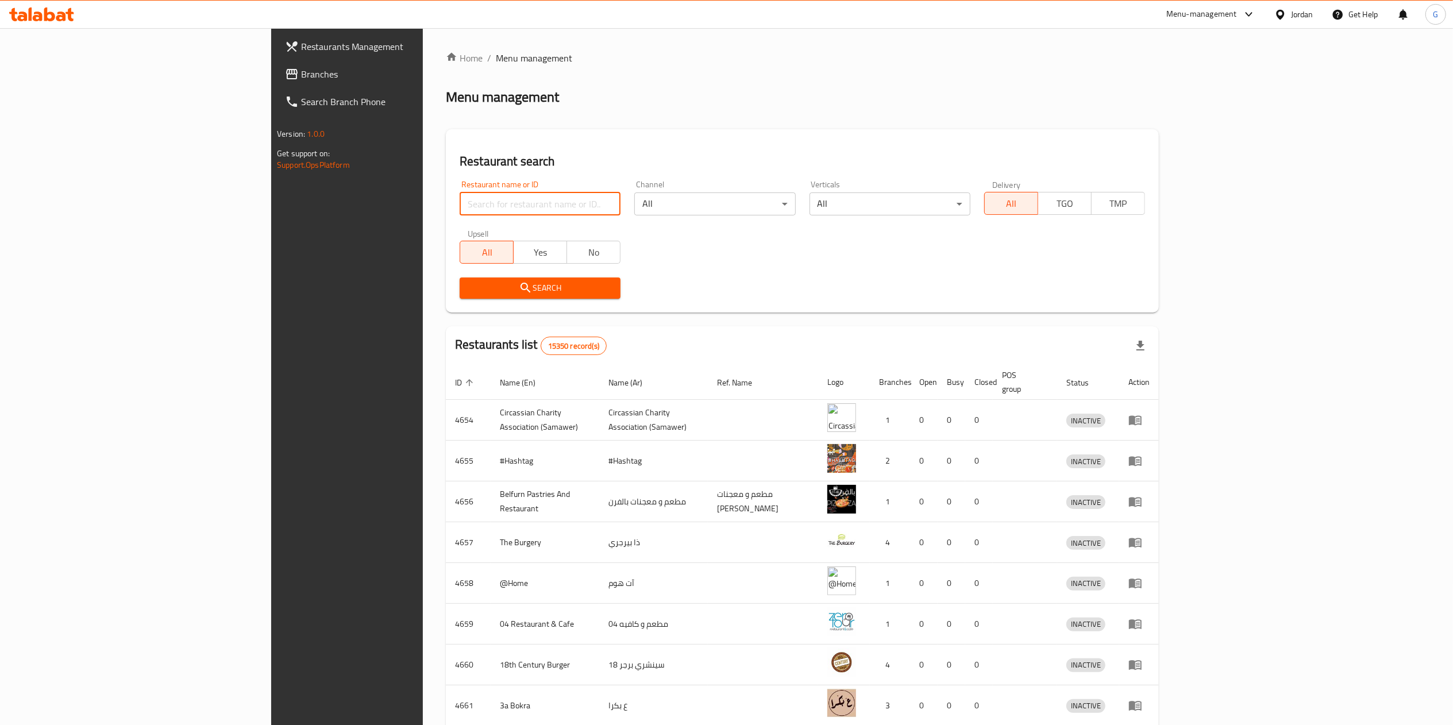
click at [512, 204] on input "search" at bounding box center [540, 203] width 161 height 23
type input "cozy pizza"
click at [488, 288] on span "Search" at bounding box center [540, 288] width 142 height 14
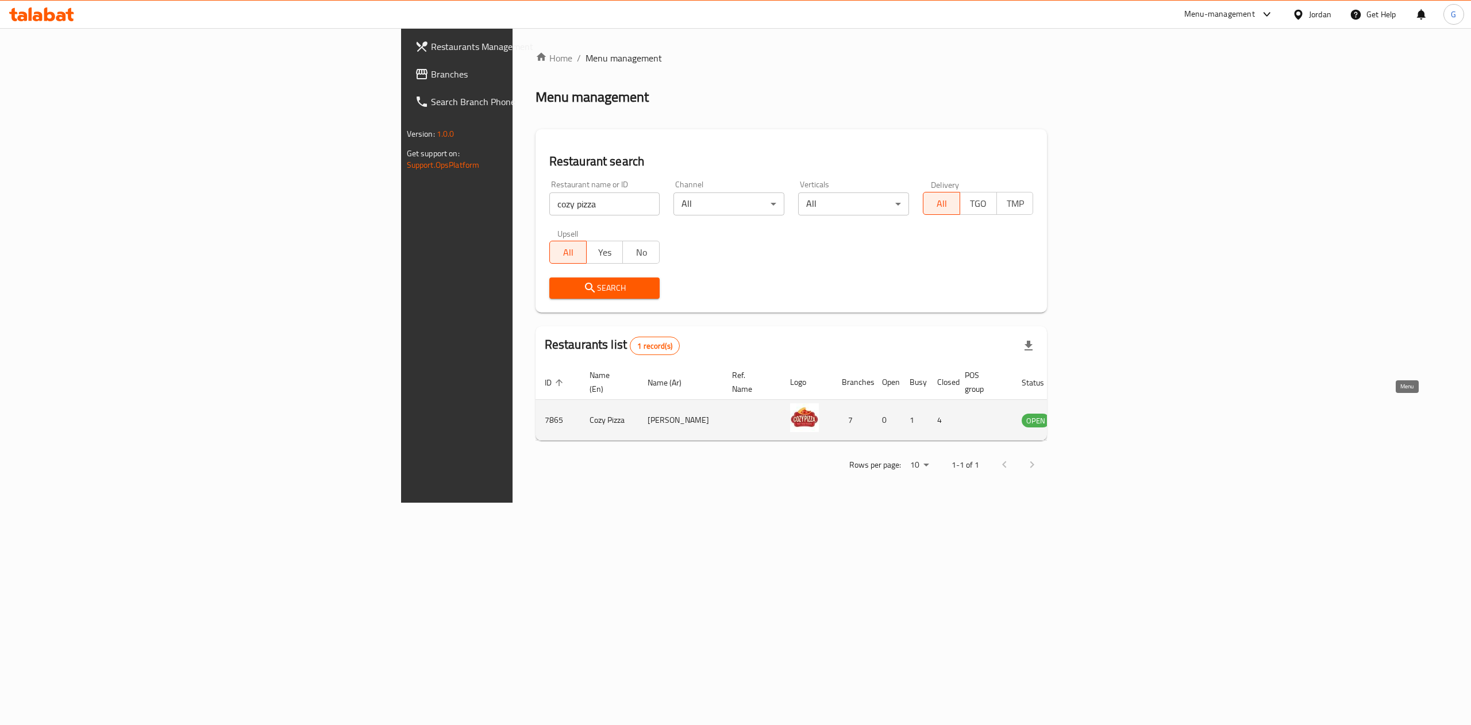
click at [1095, 416] on icon "enhanced table" at bounding box center [1088, 421] width 13 height 10
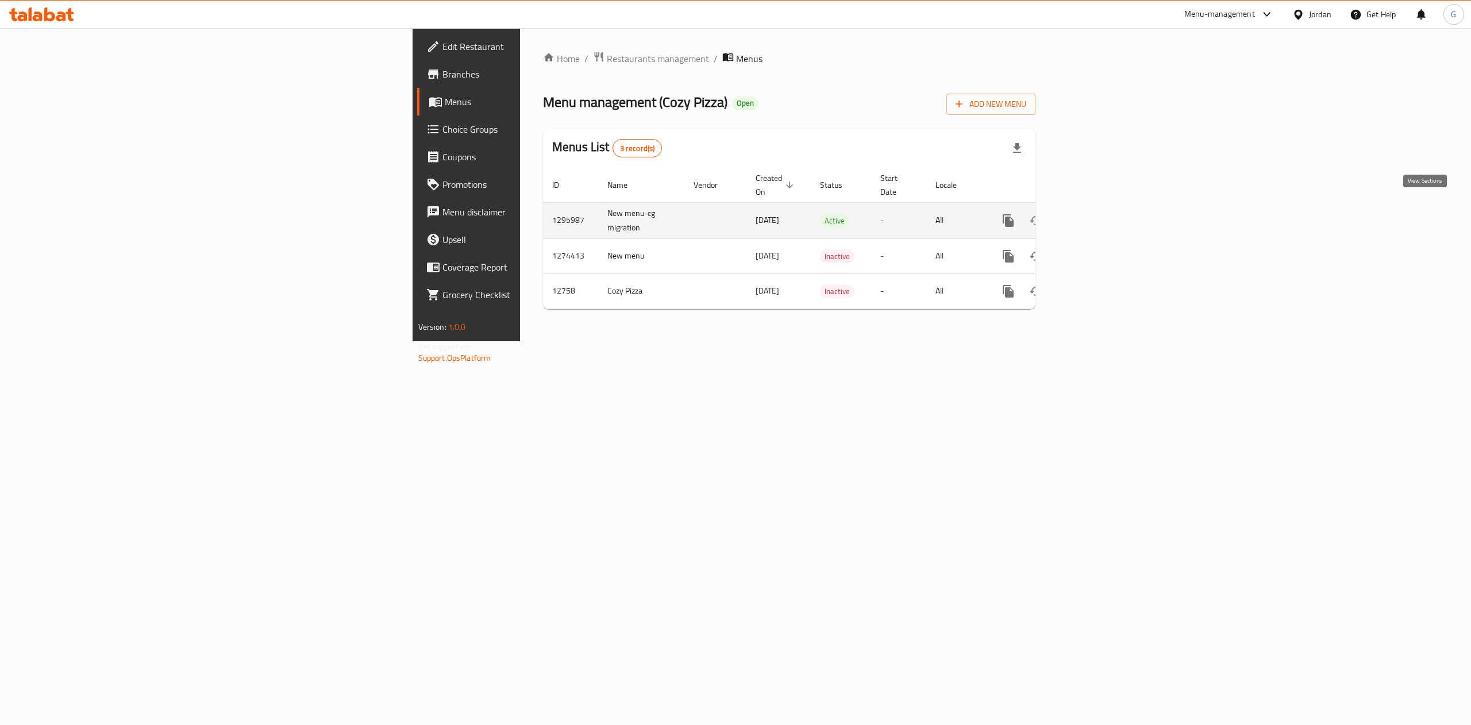
click at [1096, 215] on icon "enhanced table" at bounding box center [1091, 220] width 10 height 10
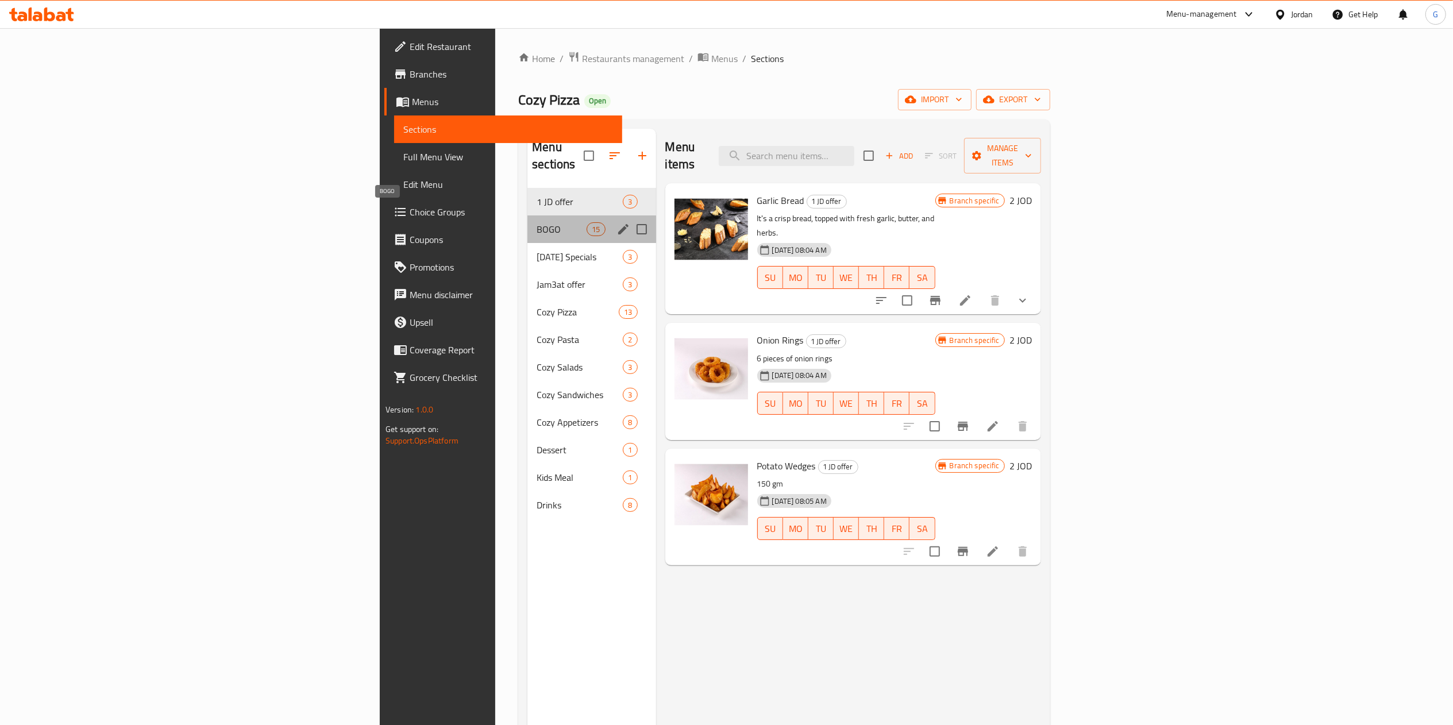
click at [537, 222] on span "BOGO" at bounding box center [562, 229] width 50 height 14
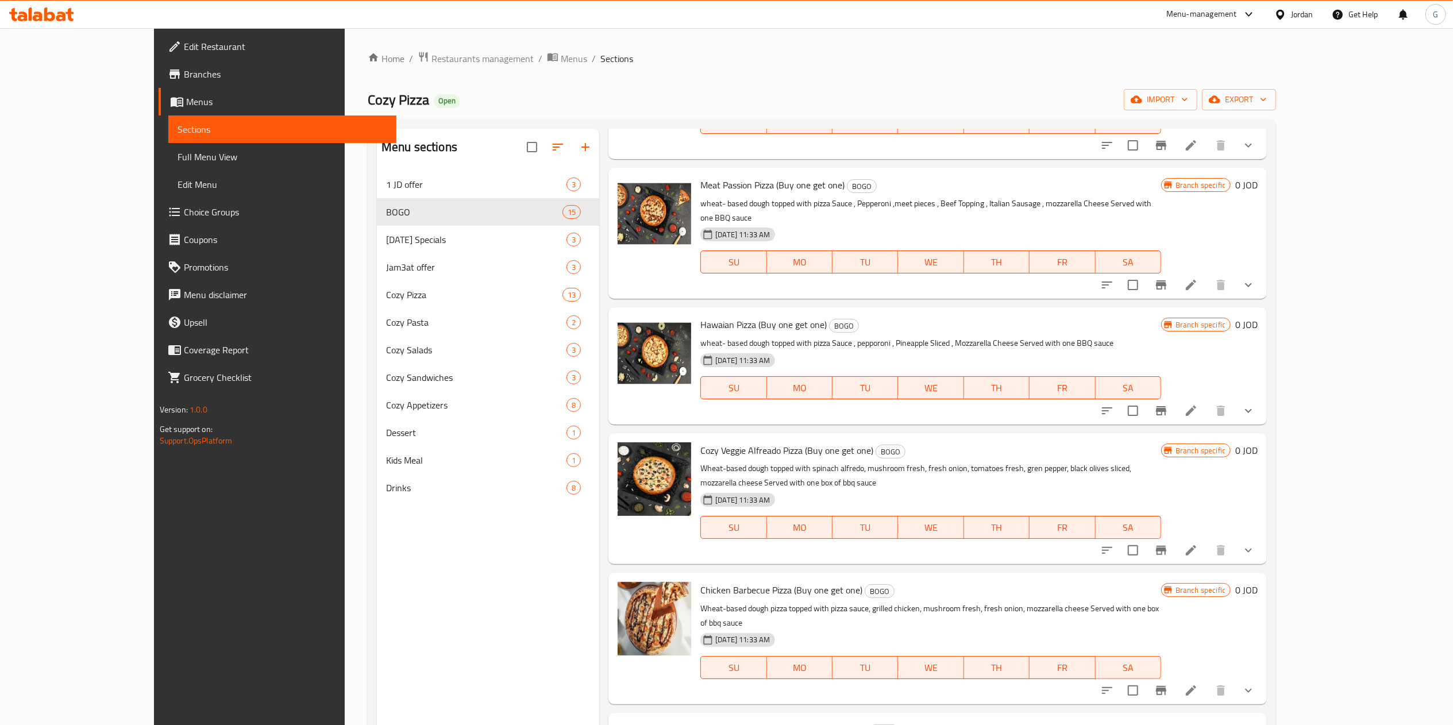
scroll to position [161, 0]
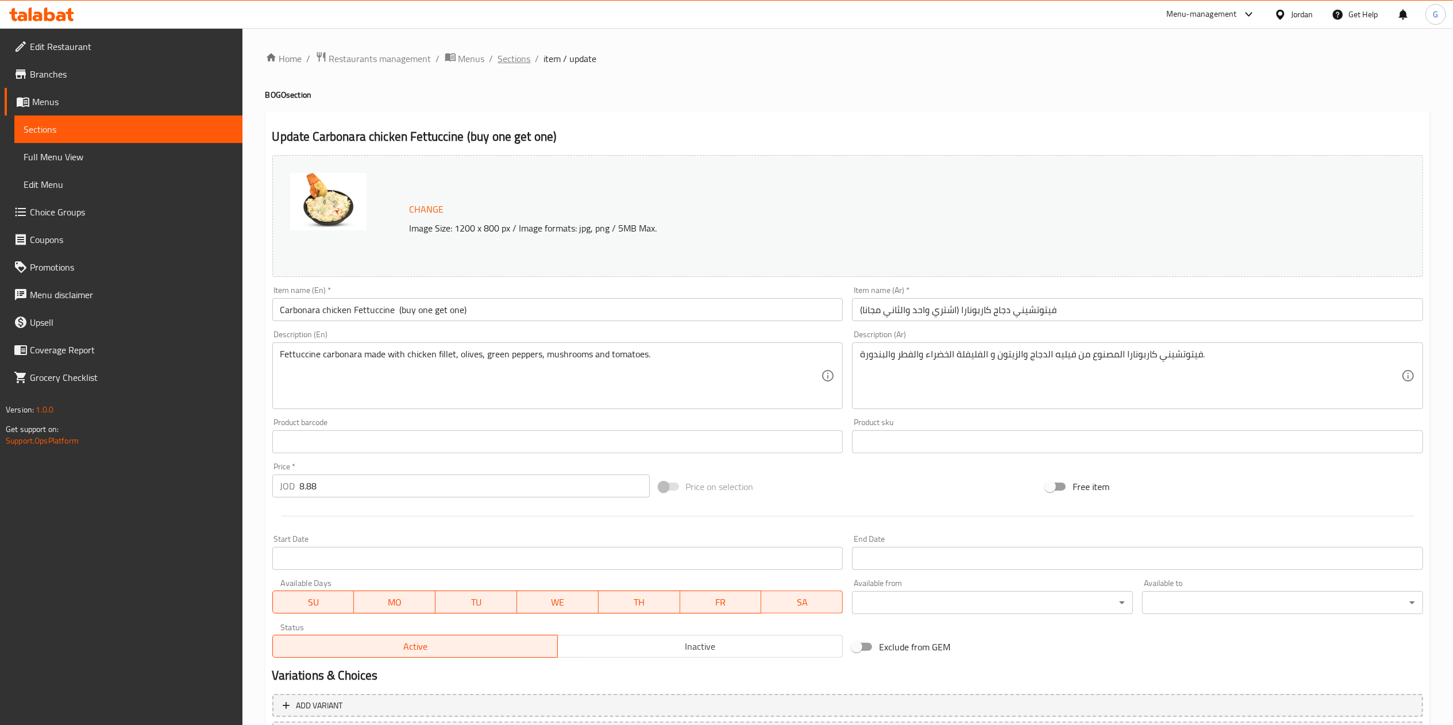
click at [520, 54] on span "Sections" at bounding box center [514, 59] width 33 height 14
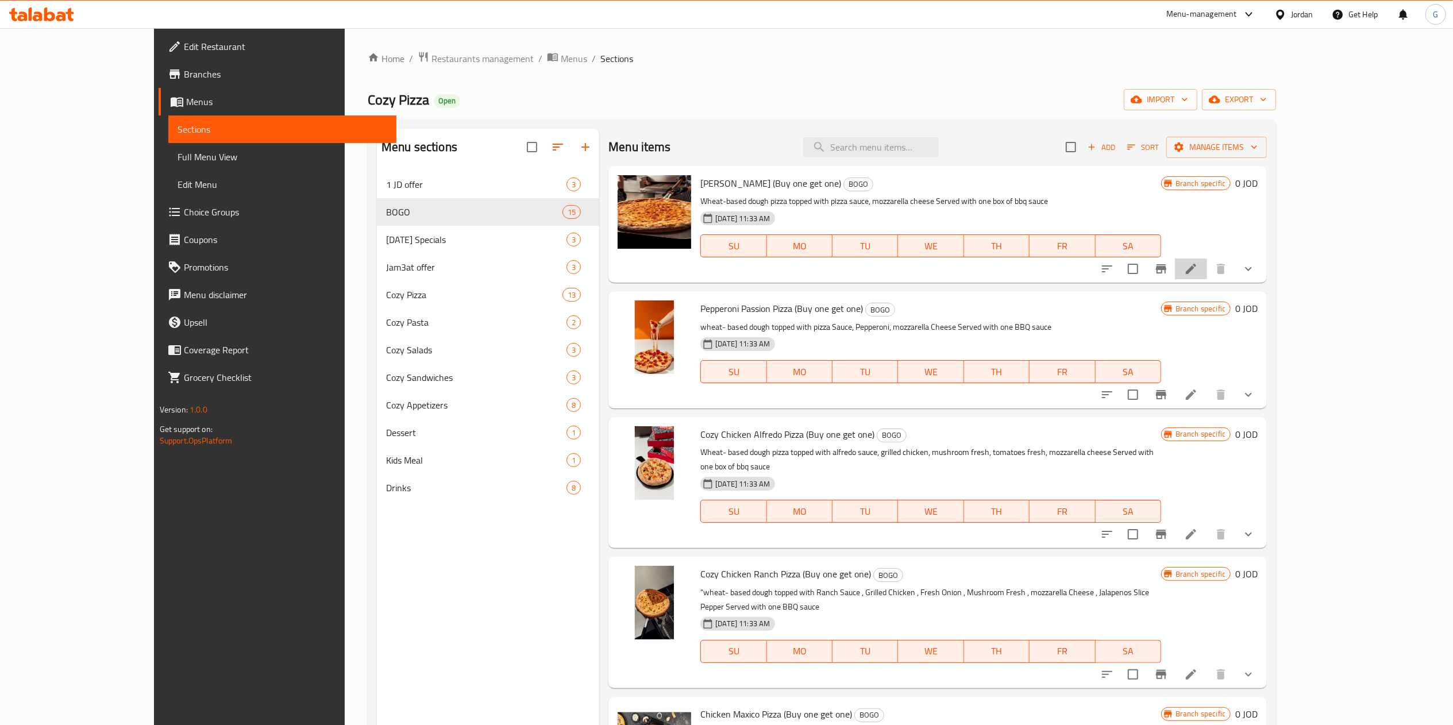
click at [1207, 278] on li at bounding box center [1191, 269] width 32 height 21
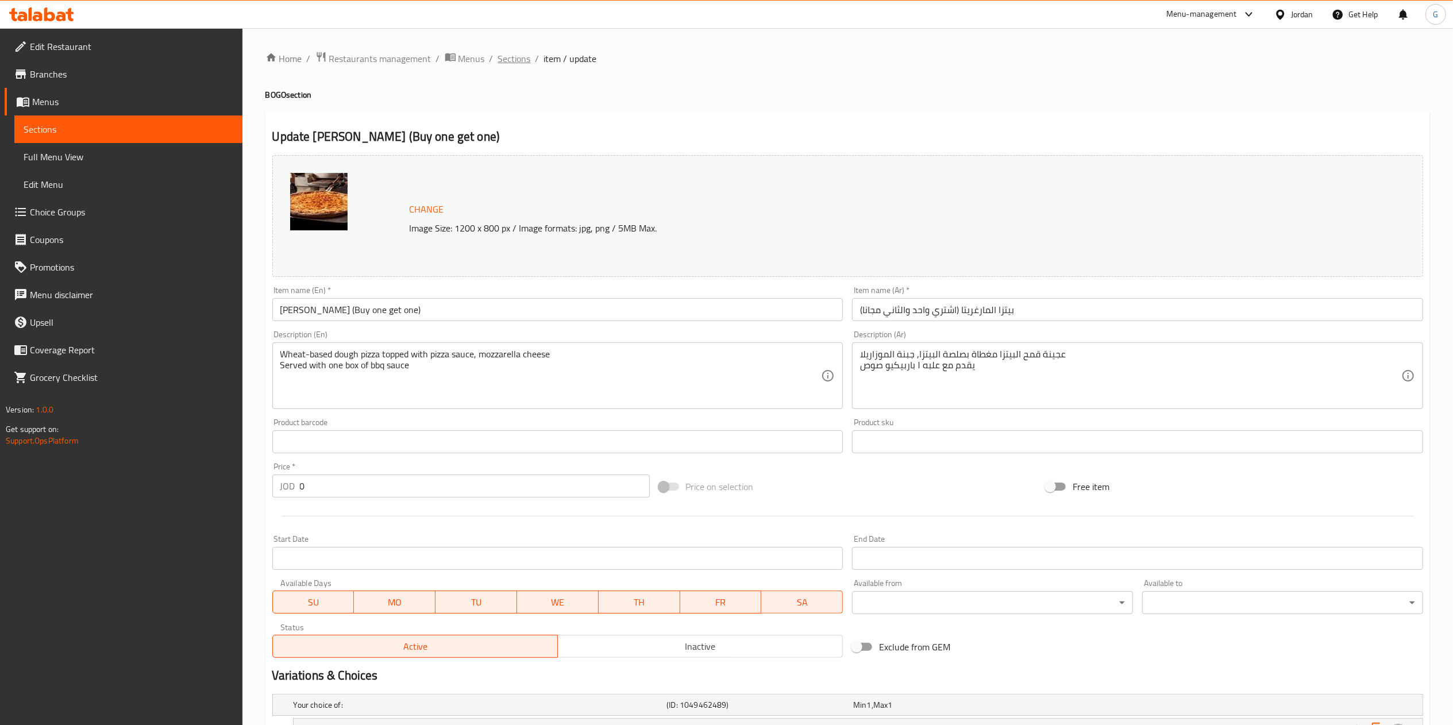
click at [502, 59] on span "Sections" at bounding box center [514, 59] width 33 height 14
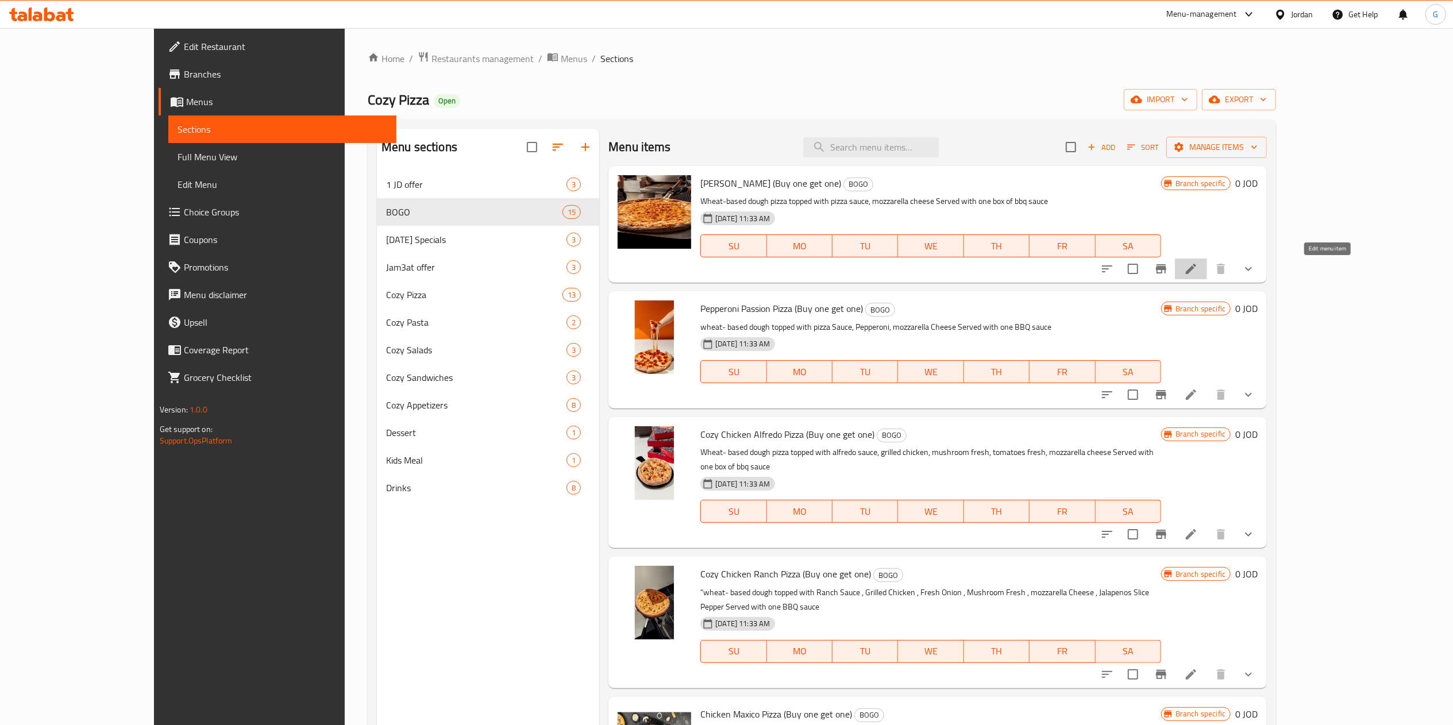
click at [1198, 270] on icon at bounding box center [1191, 269] width 14 height 14
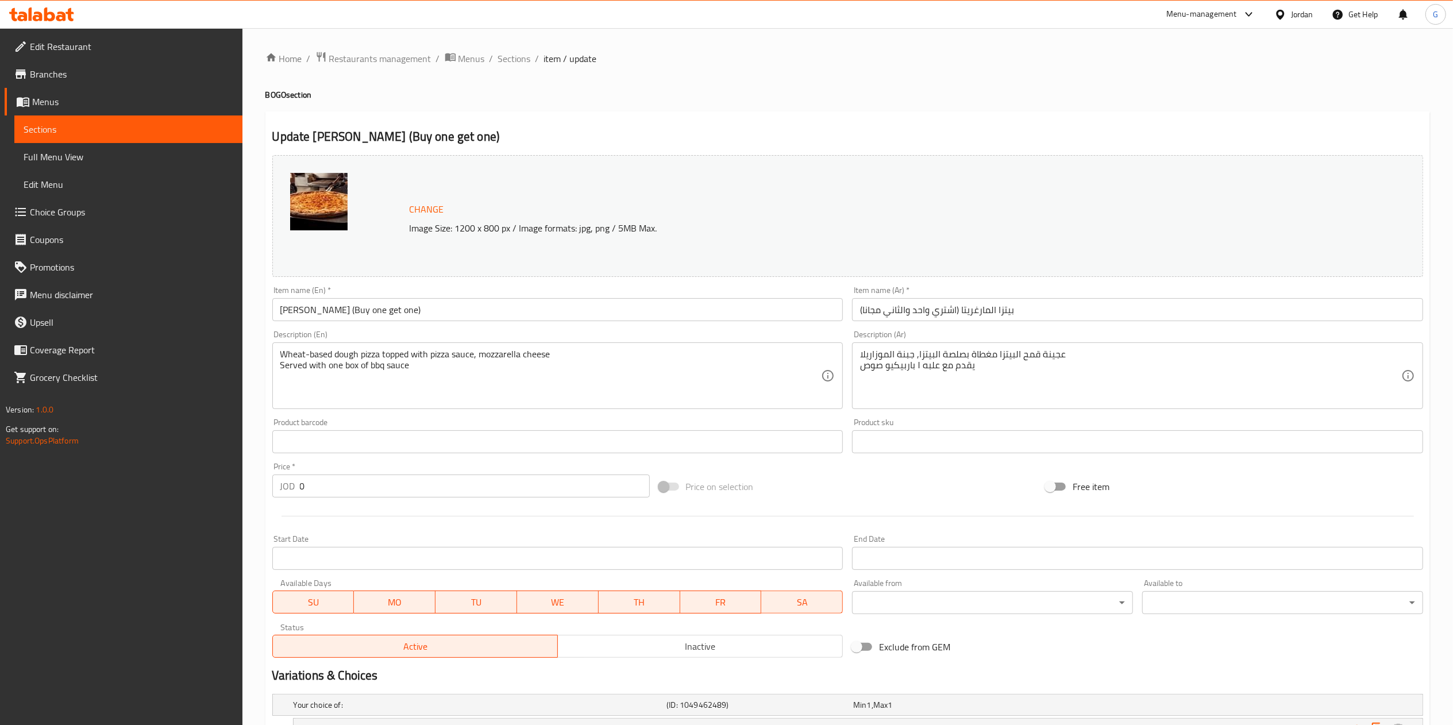
scroll to position [164, 0]
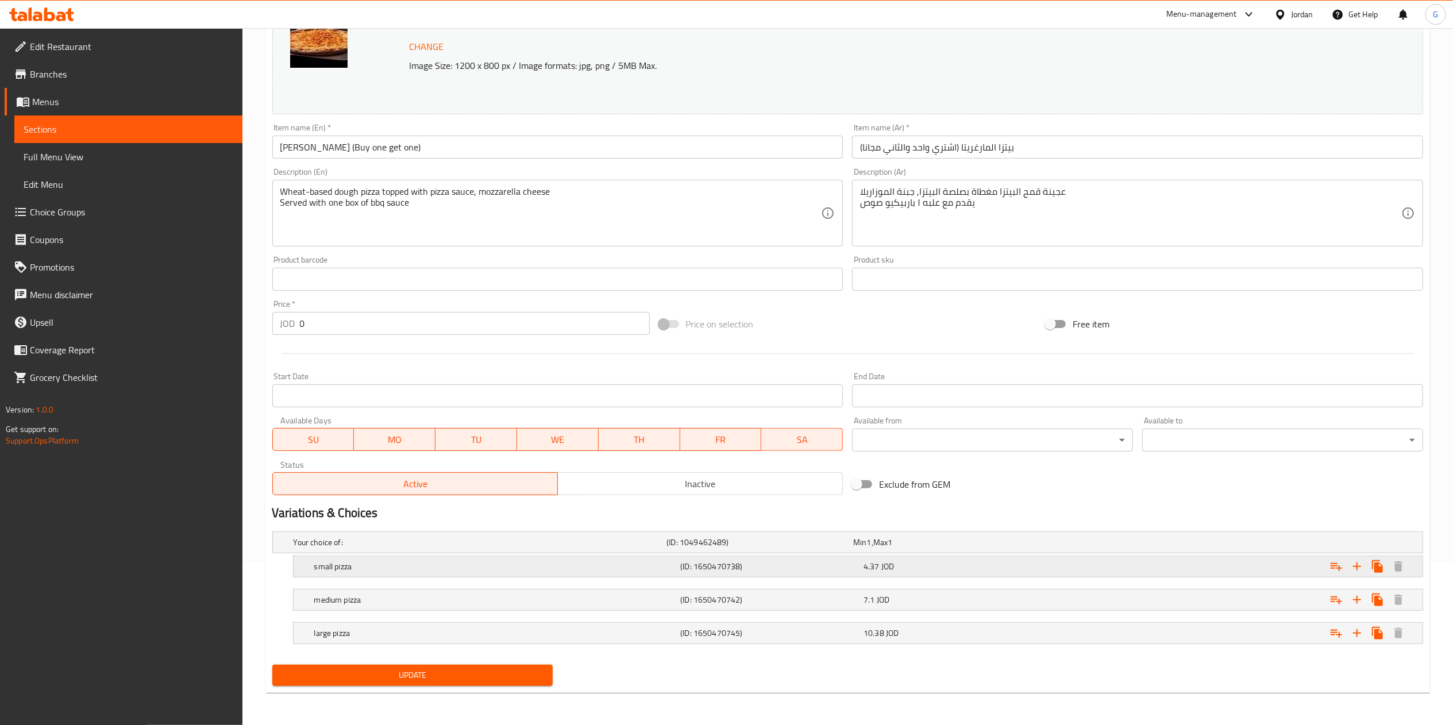
click at [931, 568] on div "4.37 JOD" at bounding box center [952, 566] width 179 height 11
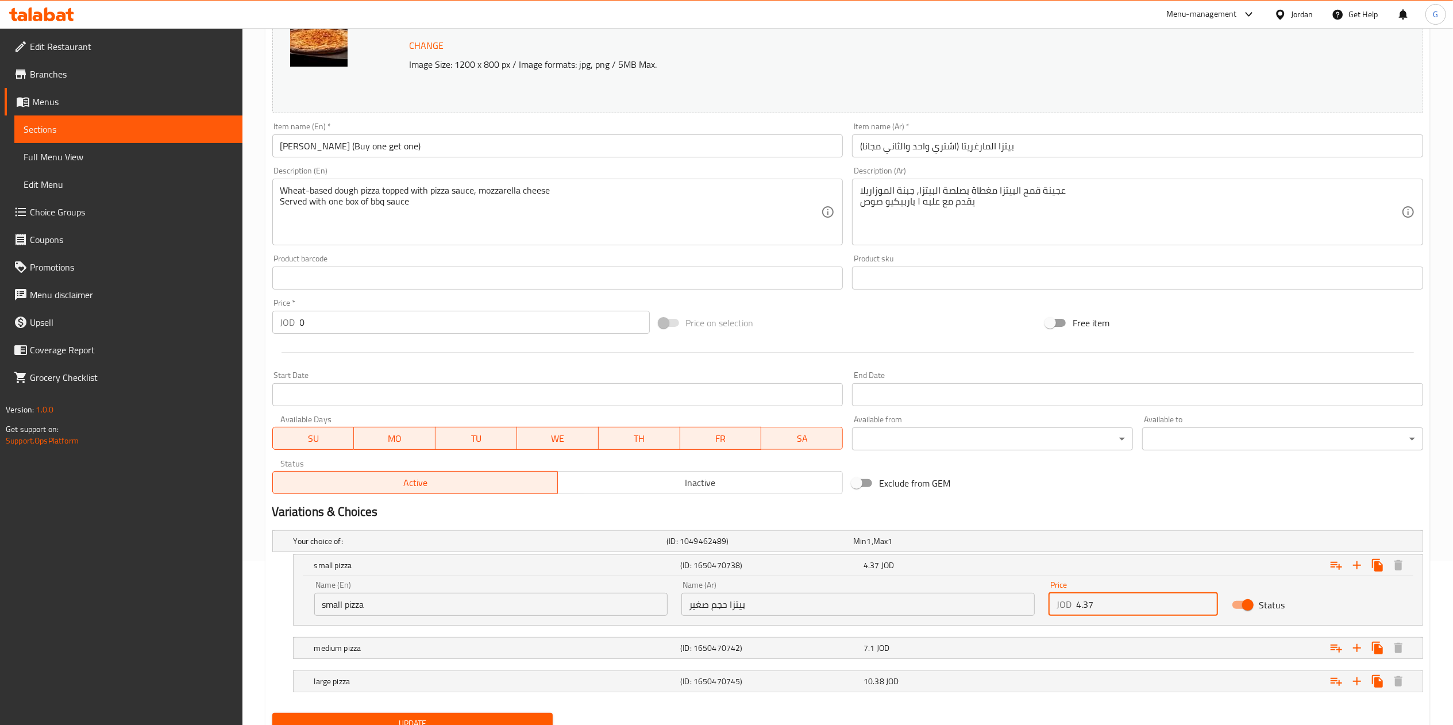
click at [1108, 604] on input "4.37" at bounding box center [1147, 604] width 142 height 23
type input "8.74"
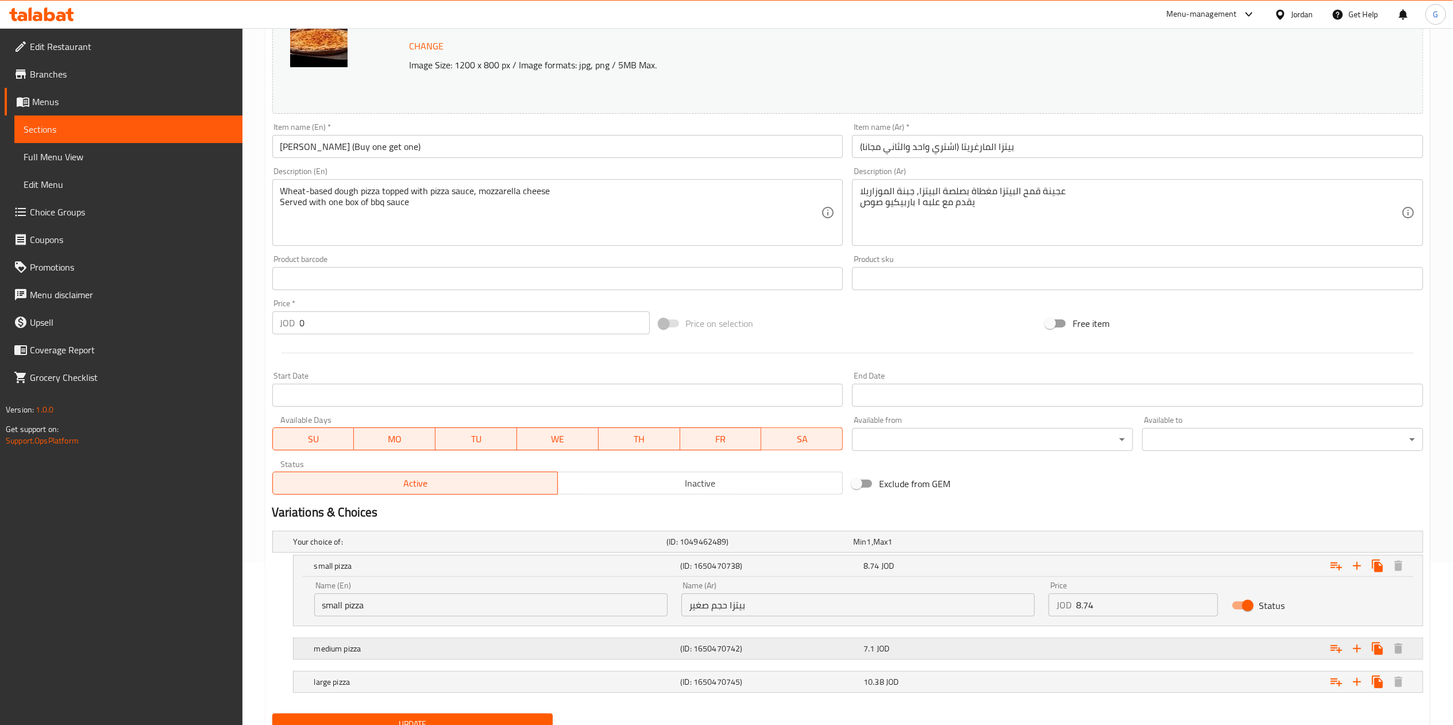
click at [1058, 647] on div "Expand" at bounding box center [1227, 648] width 367 height 25
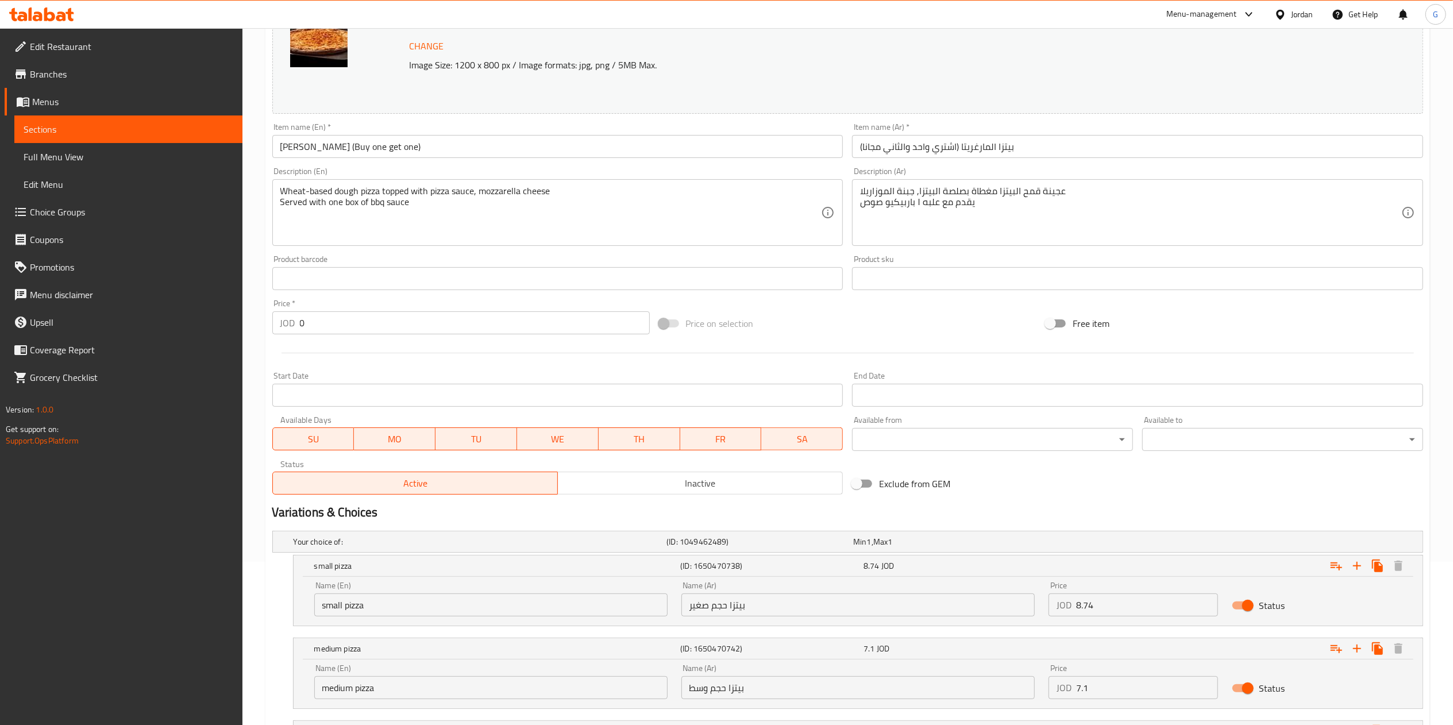
scroll to position [263, 0]
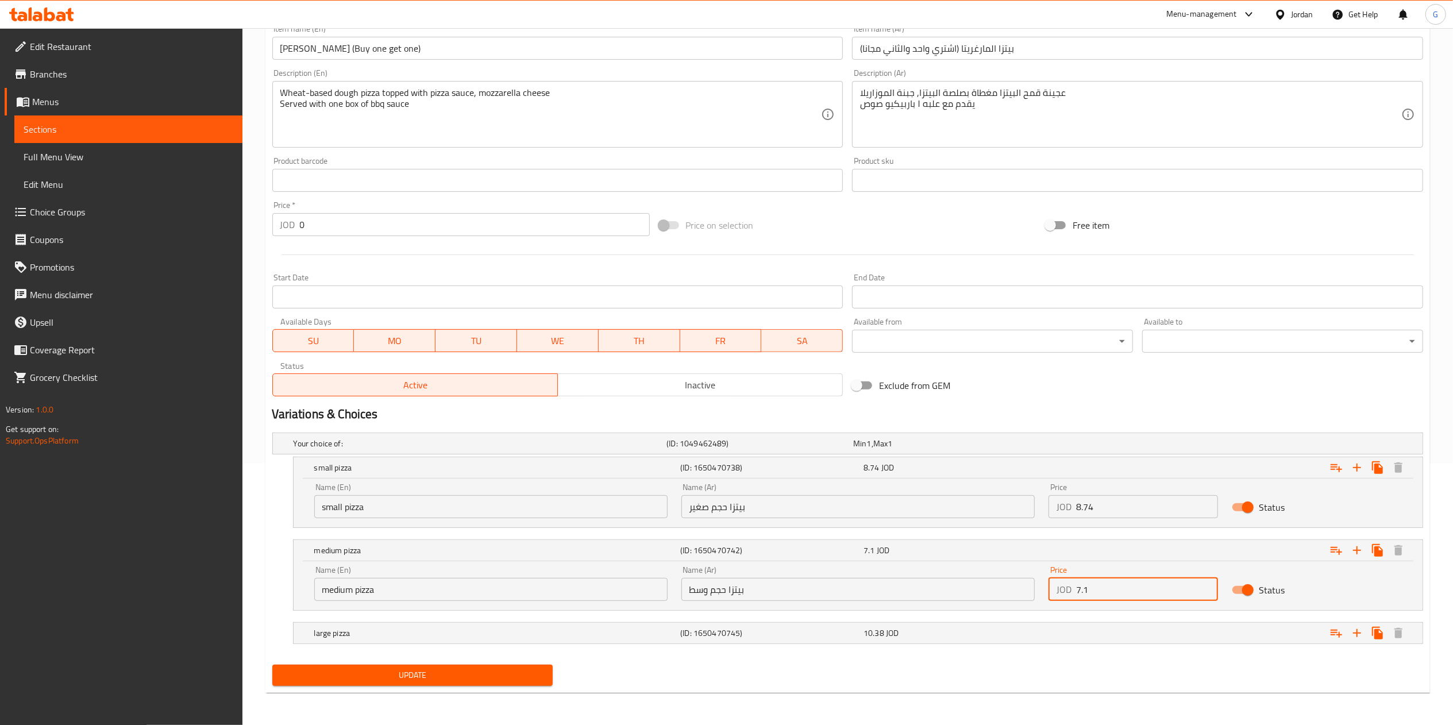
click at [1102, 593] on input "7.1" at bounding box center [1147, 589] width 142 height 23
type input "14.2"
click at [1085, 641] on div "Expand" at bounding box center [1227, 632] width 367 height 25
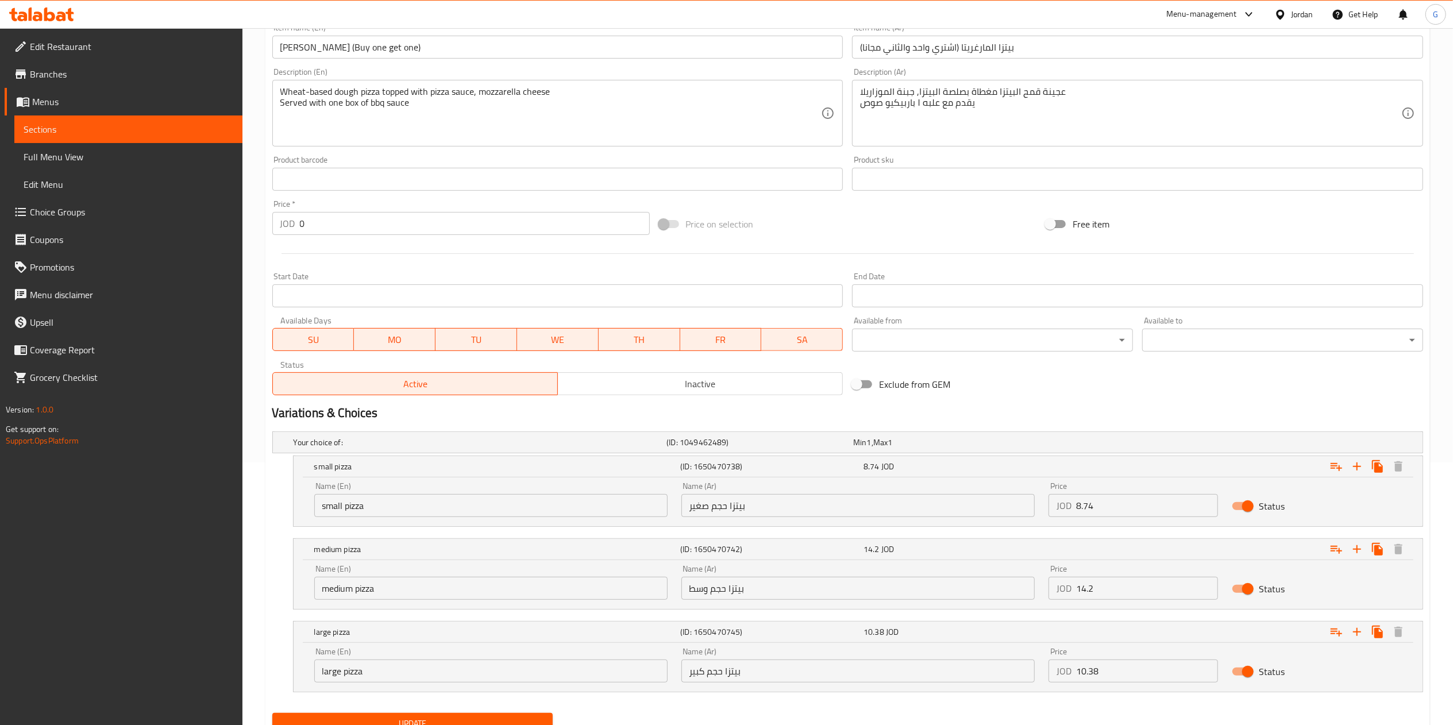
scroll to position [262, 0]
click at [1086, 677] on input "10.38" at bounding box center [1147, 671] width 142 height 23
type input "20.76"
click at [1137, 510] on input "8.74" at bounding box center [1147, 506] width 142 height 23
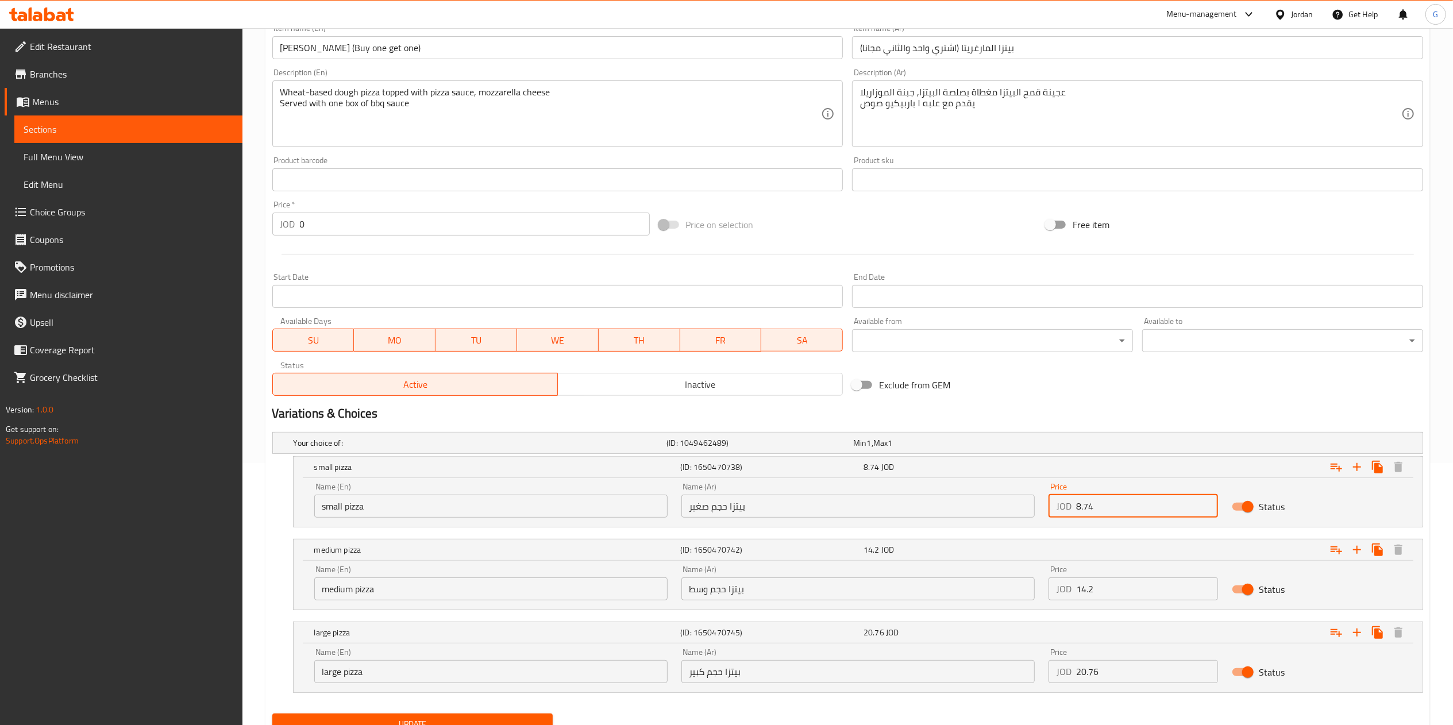
click at [1137, 510] on input "8.74" at bounding box center [1147, 506] width 142 height 23
click at [1110, 587] on input "14.2" at bounding box center [1147, 588] width 142 height 23
click at [1113, 665] on input "20.76" at bounding box center [1147, 671] width 142 height 23
click at [506, 716] on button "Update" at bounding box center [412, 724] width 281 height 21
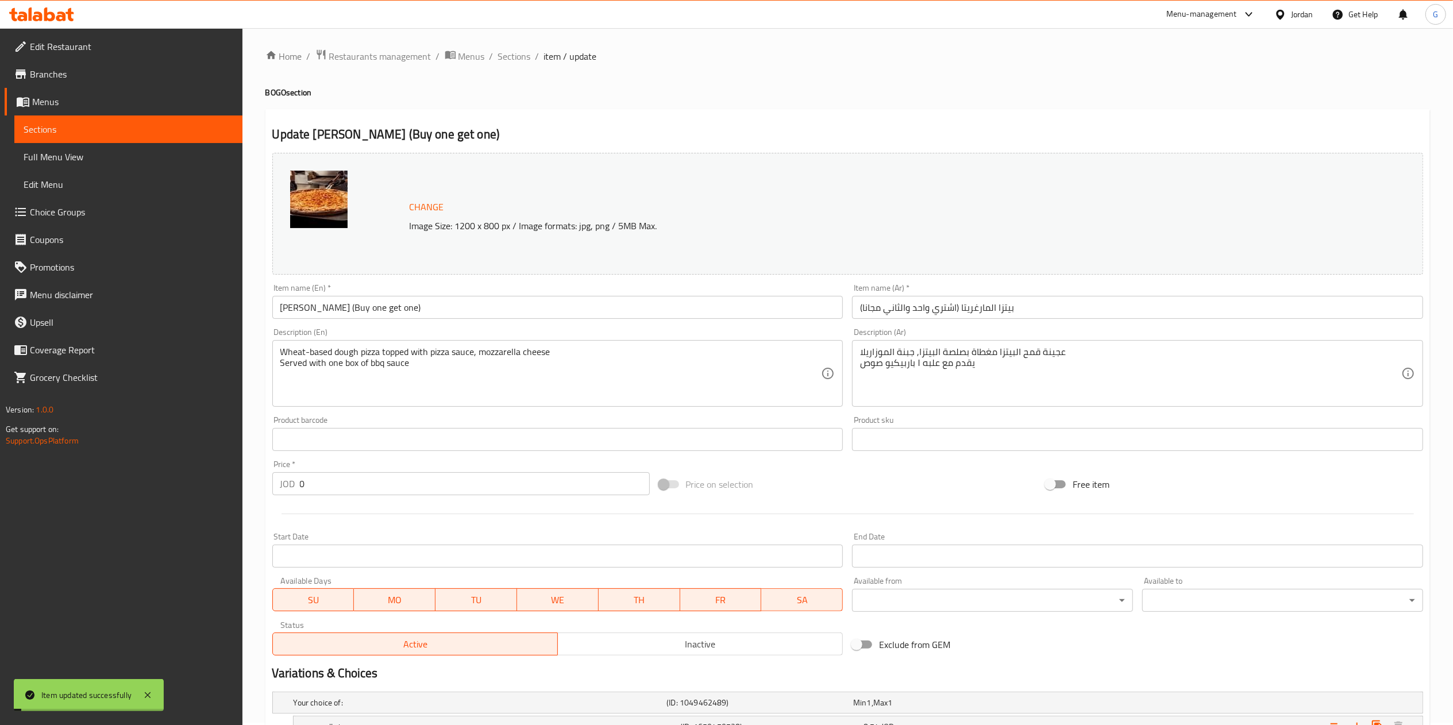
scroll to position [0, 0]
click at [508, 64] on span "Sections" at bounding box center [514, 59] width 33 height 14
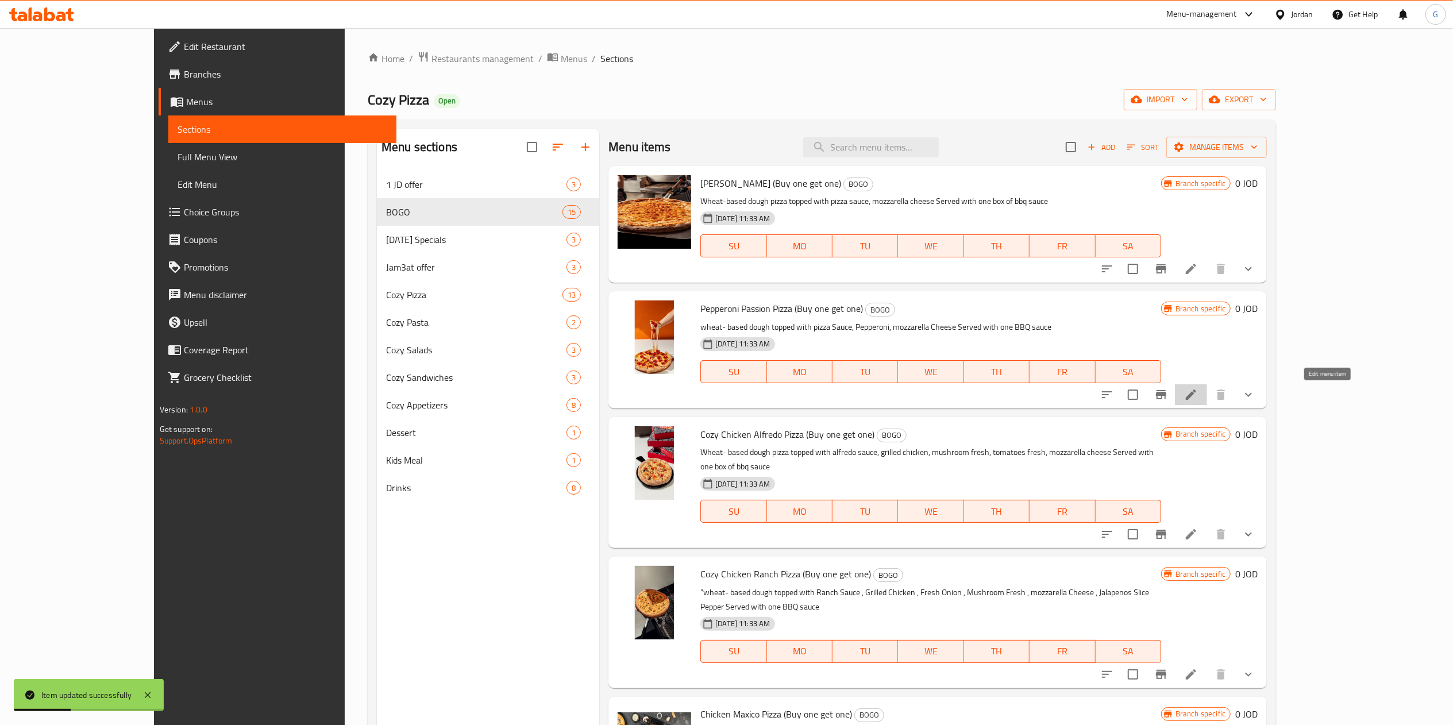
click at [1198, 390] on icon at bounding box center [1191, 395] width 14 height 14
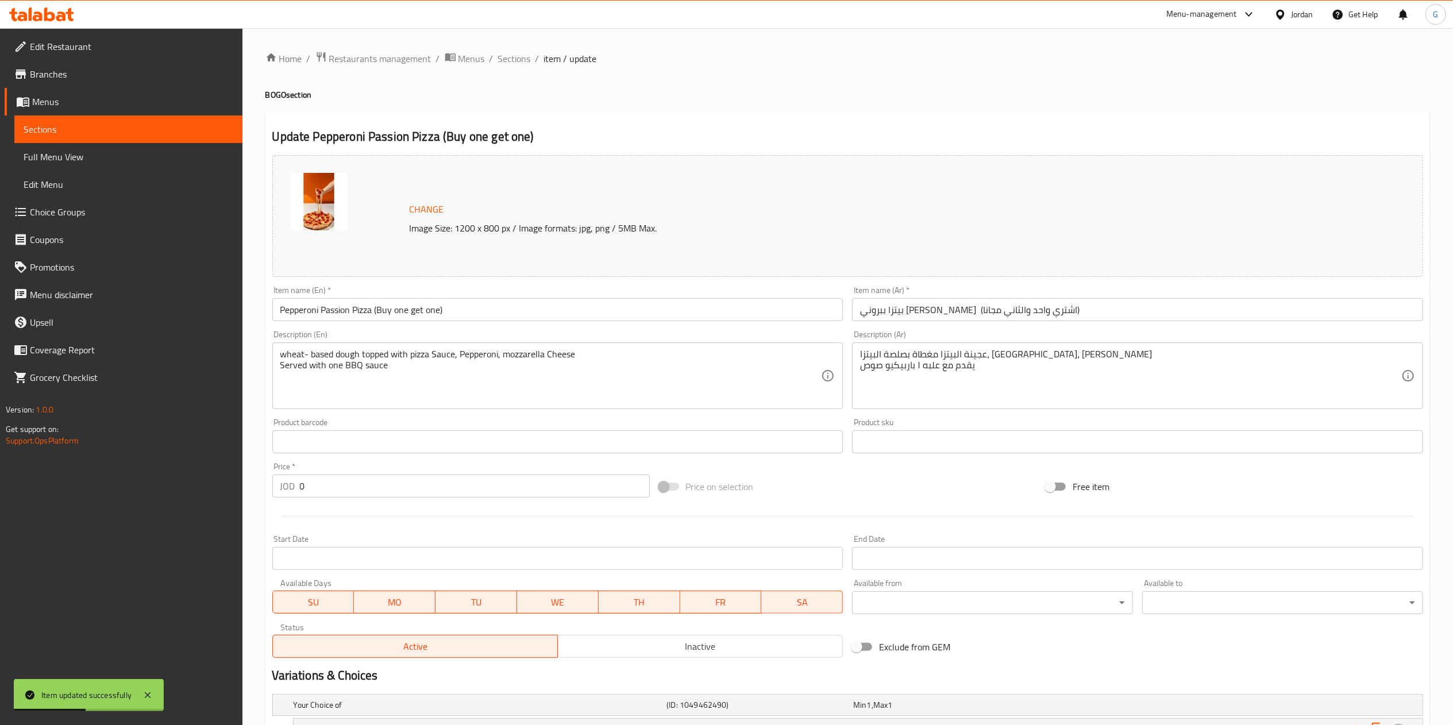
scroll to position [164, 0]
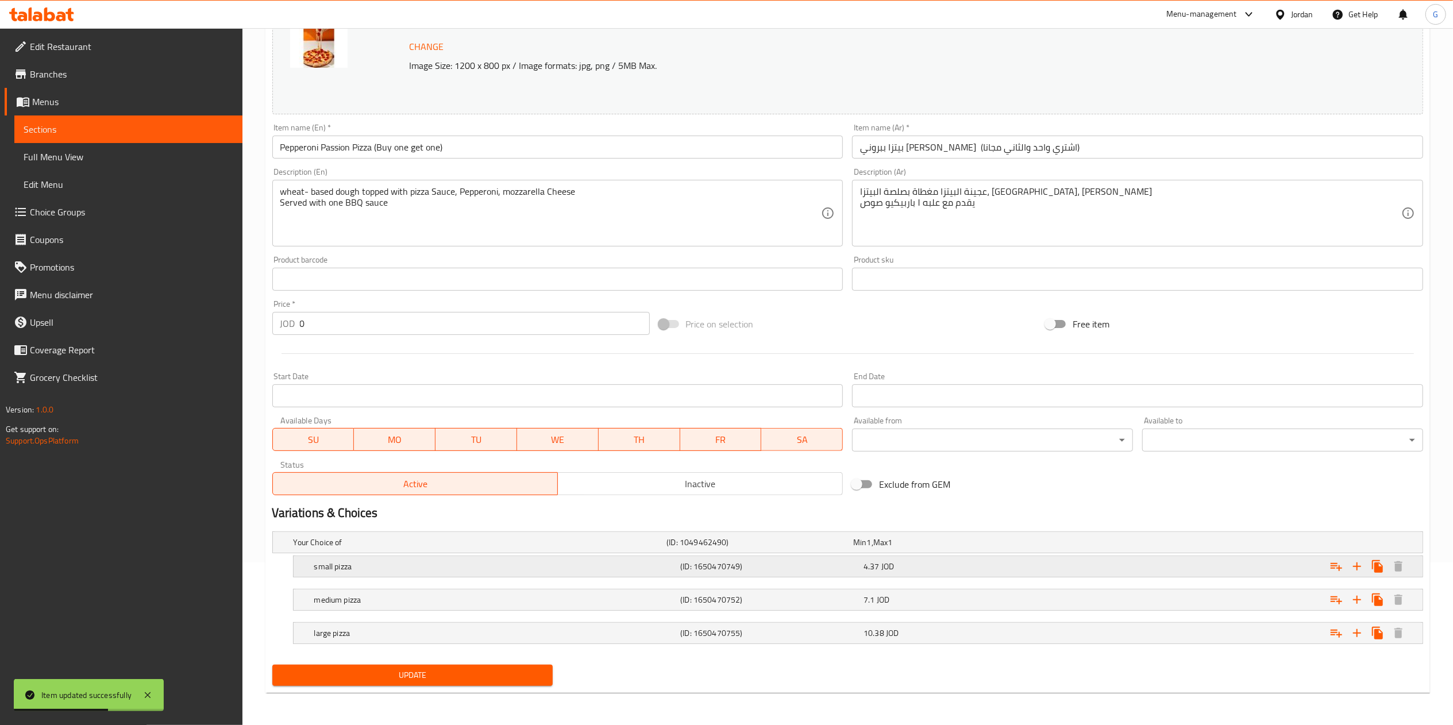
click at [926, 563] on div "4.37 JOD" at bounding box center [952, 566] width 179 height 11
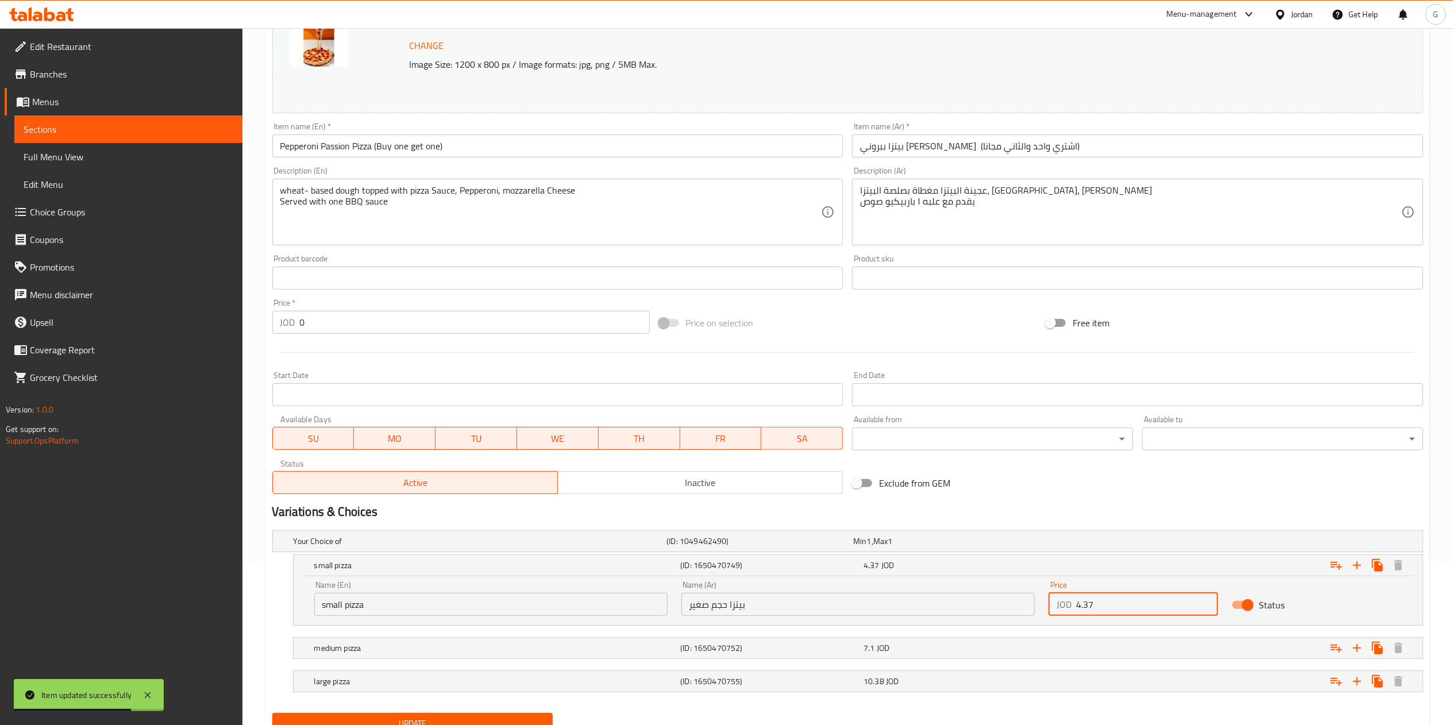
click at [1109, 607] on input "4.37" at bounding box center [1147, 604] width 142 height 23
paste input "8.74"
type input "8.74"
click at [1104, 642] on div "Expand" at bounding box center [1227, 647] width 367 height 25
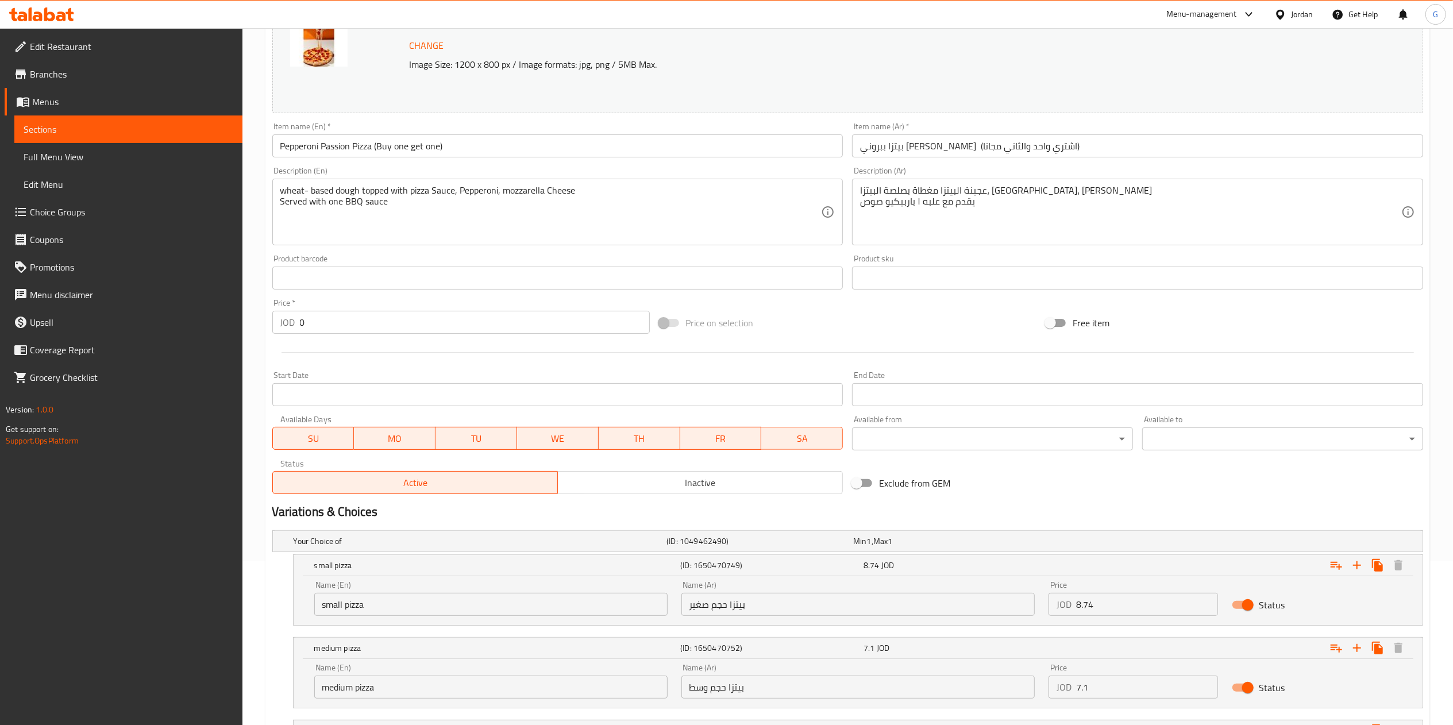
click at [1094, 682] on input "7.1" at bounding box center [1147, 687] width 142 height 23
click at [963, 493] on div "Exclude from GEM" at bounding box center [1040, 483] width 387 height 31
click at [1102, 680] on input "7.1" at bounding box center [1147, 687] width 142 height 23
paste input "14.2"
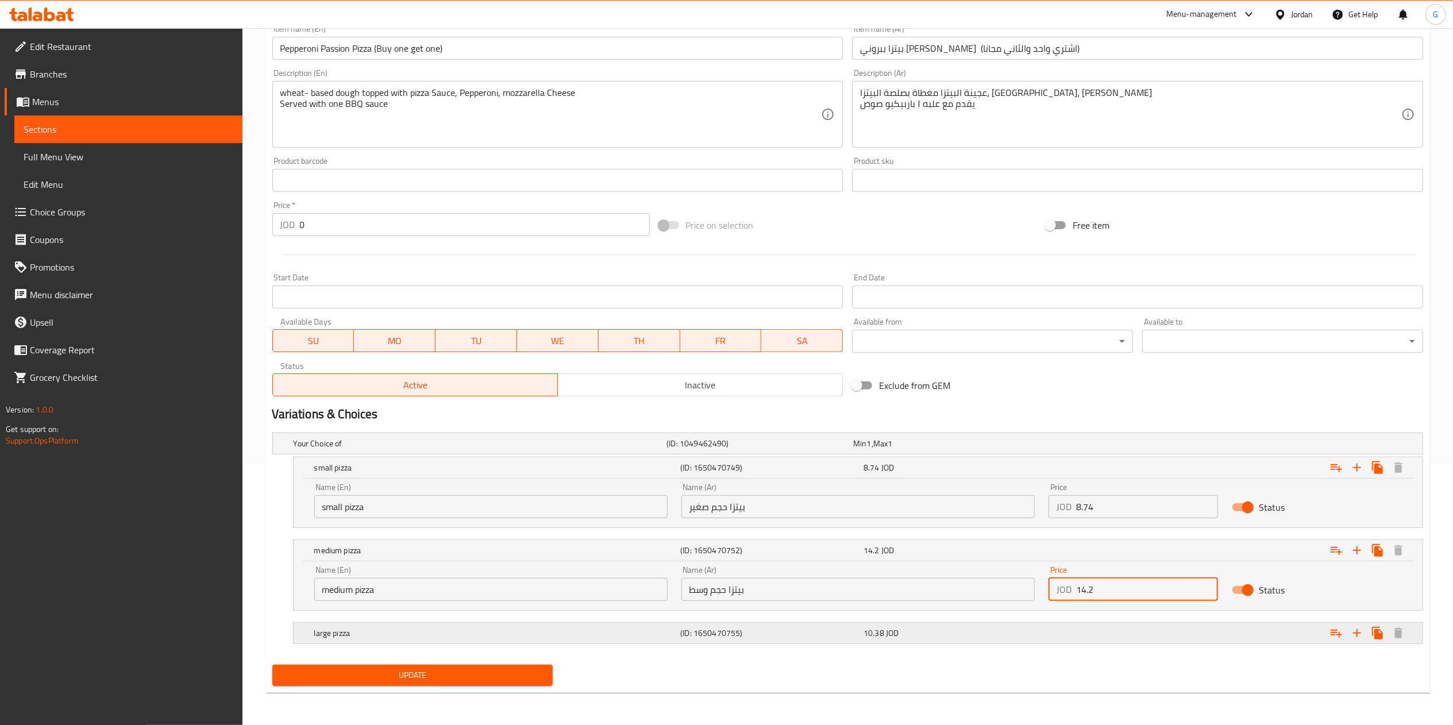
type input "14.2"
click at [1075, 626] on div "Expand" at bounding box center [1227, 632] width 367 height 25
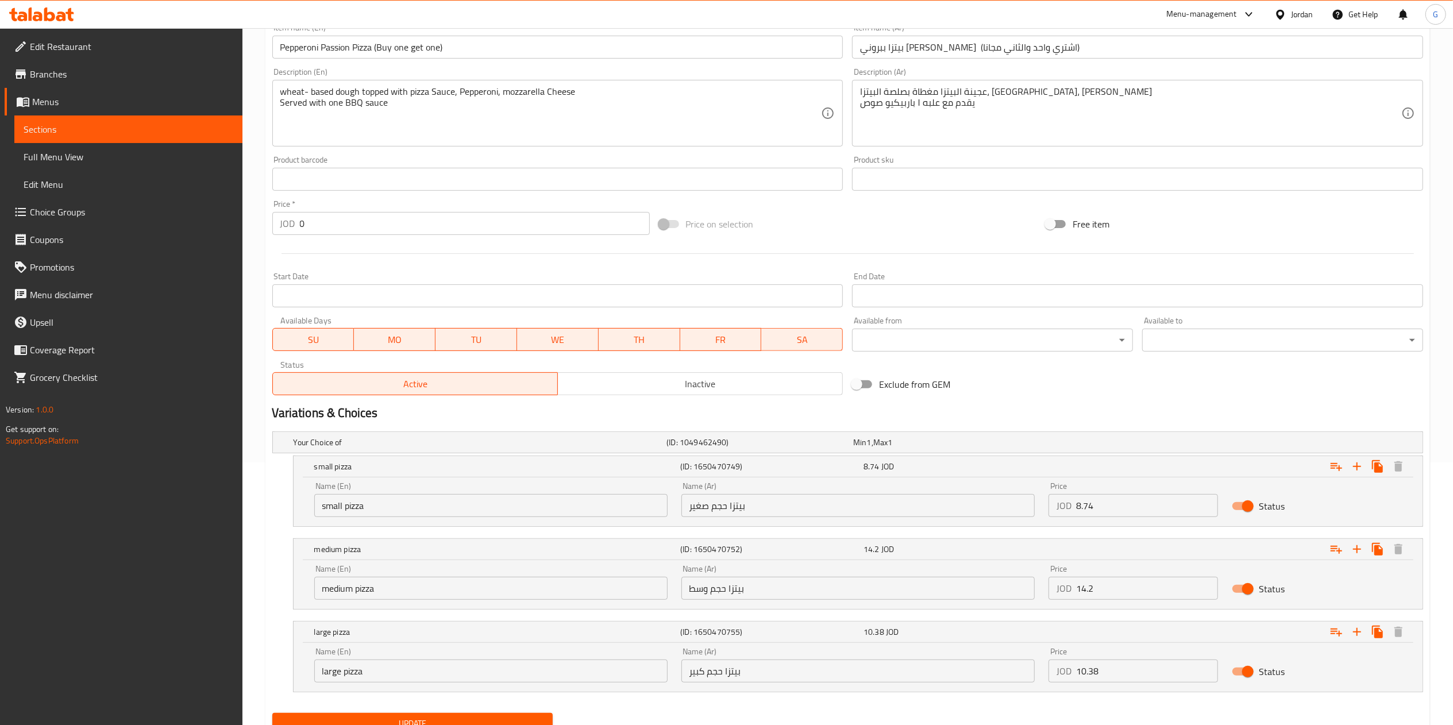
click at [1112, 674] on input "10.38" at bounding box center [1147, 671] width 142 height 23
paste input "20.76"
type input "20.76"
click at [499, 719] on span "Update" at bounding box center [412, 723] width 263 height 14
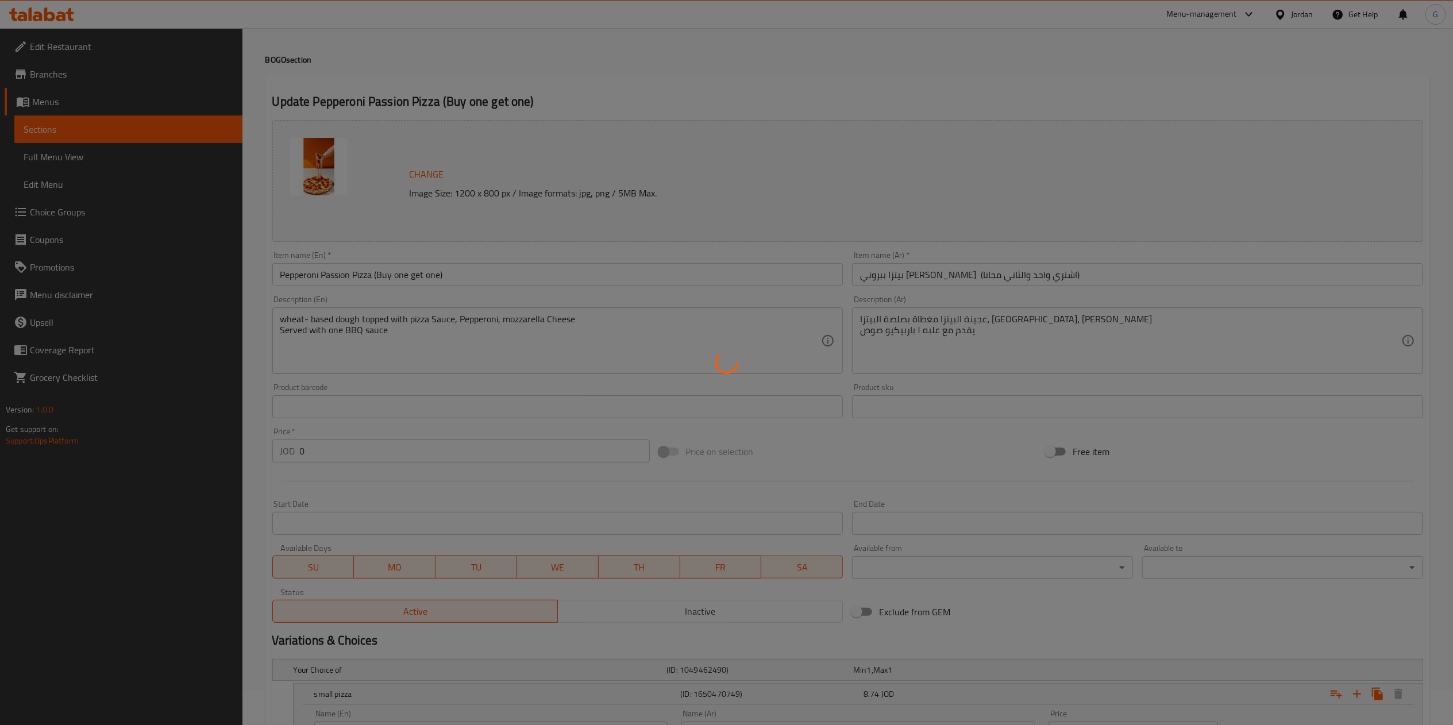
scroll to position [0, 0]
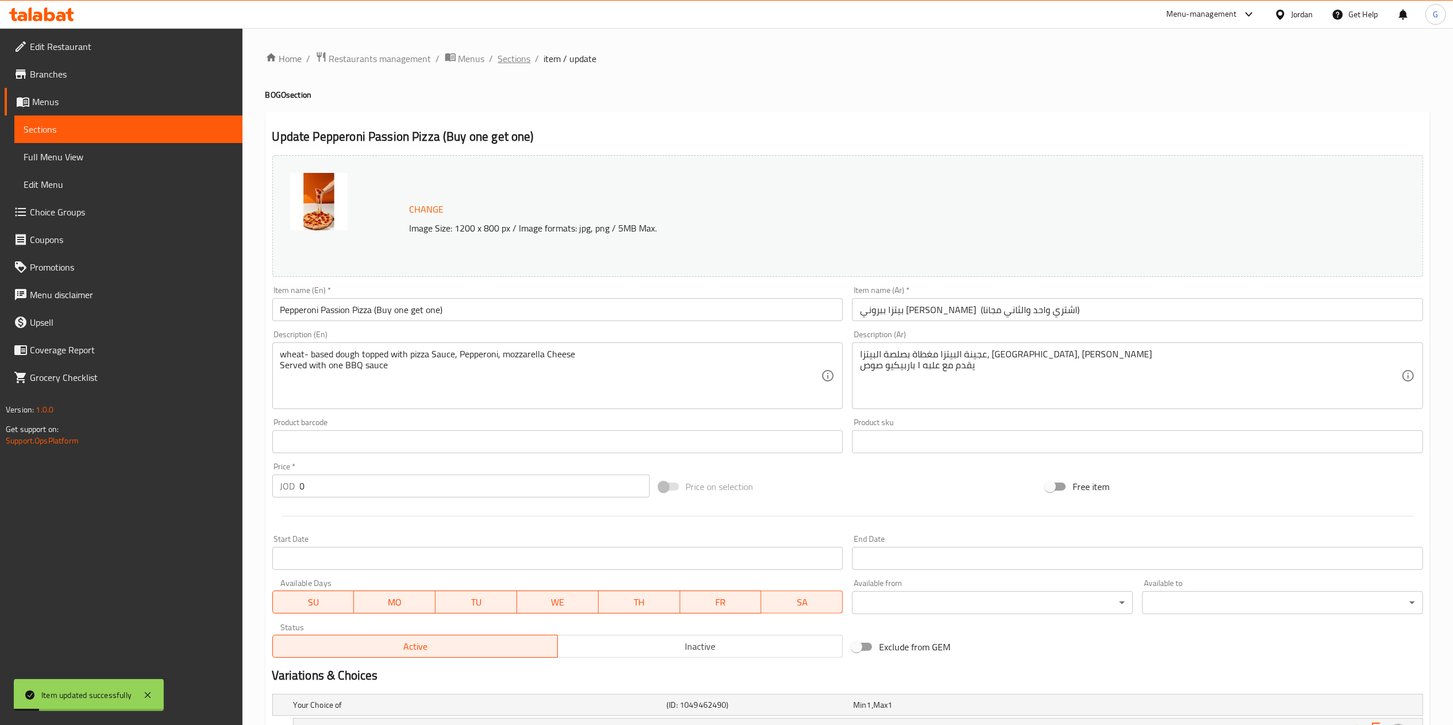
click at [506, 56] on span "Sections" at bounding box center [514, 59] width 33 height 14
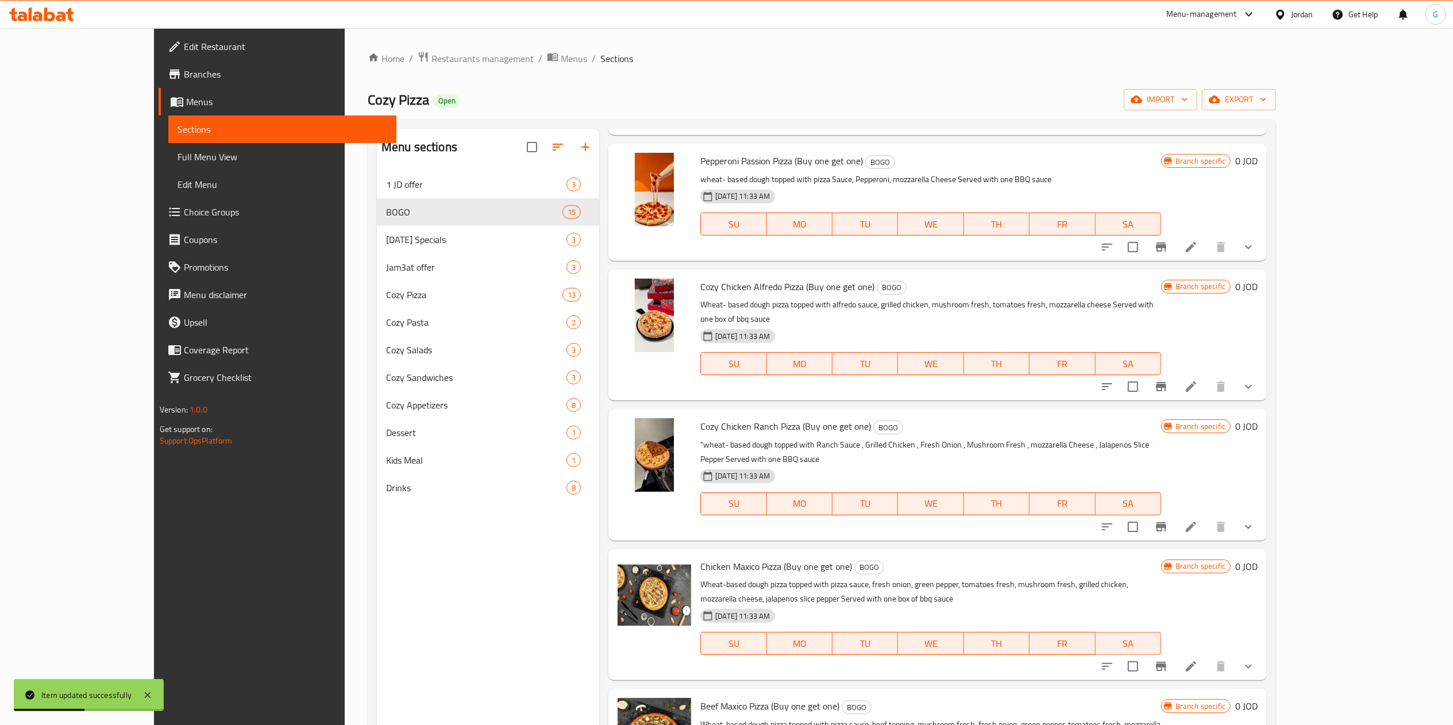
scroll to position [150, 0]
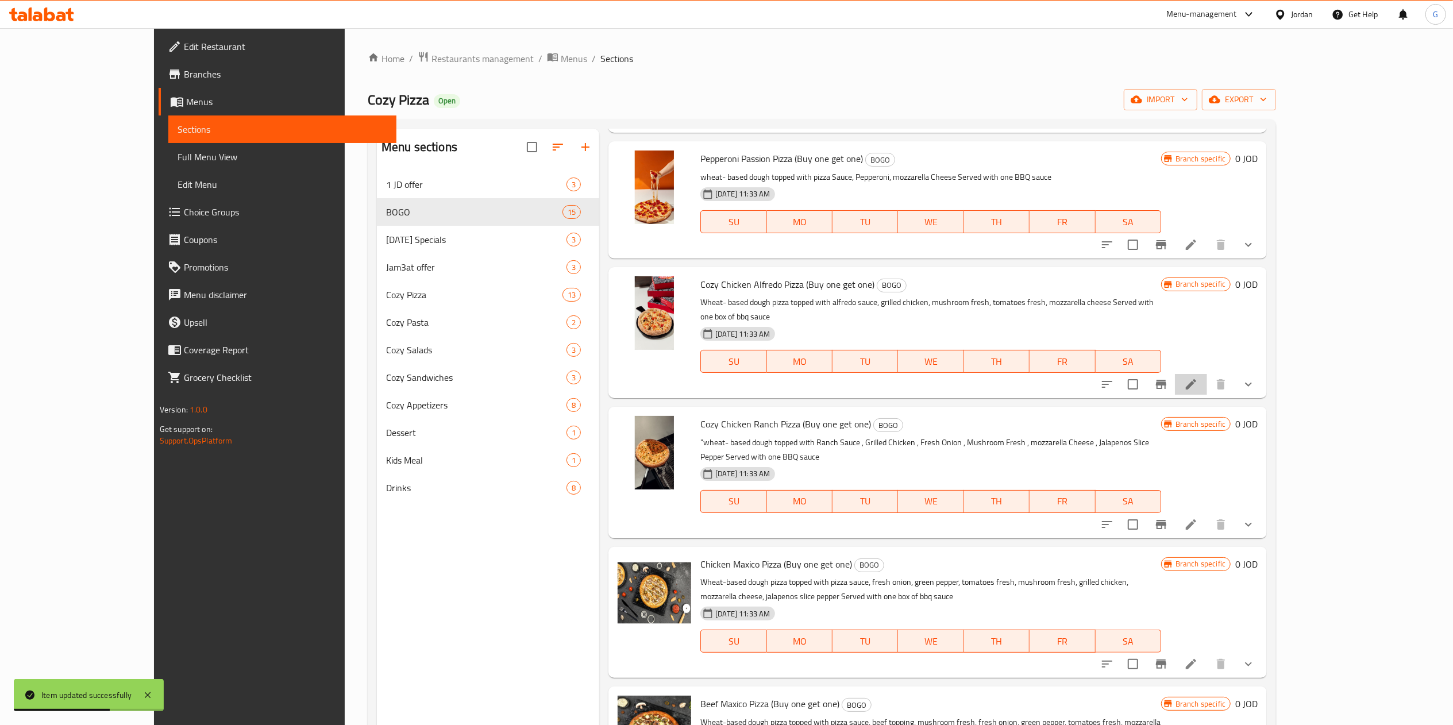
click at [1207, 379] on li at bounding box center [1191, 384] width 32 height 21
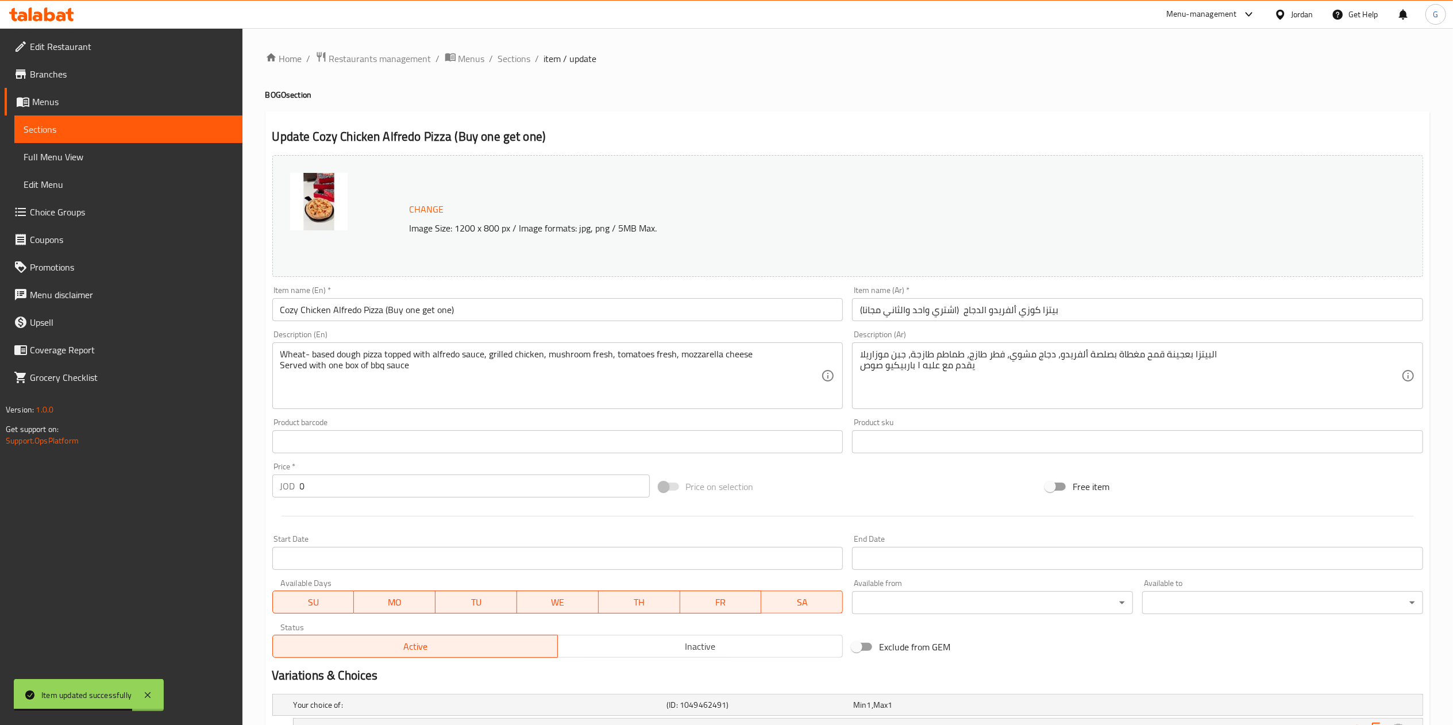
scroll to position [164, 0]
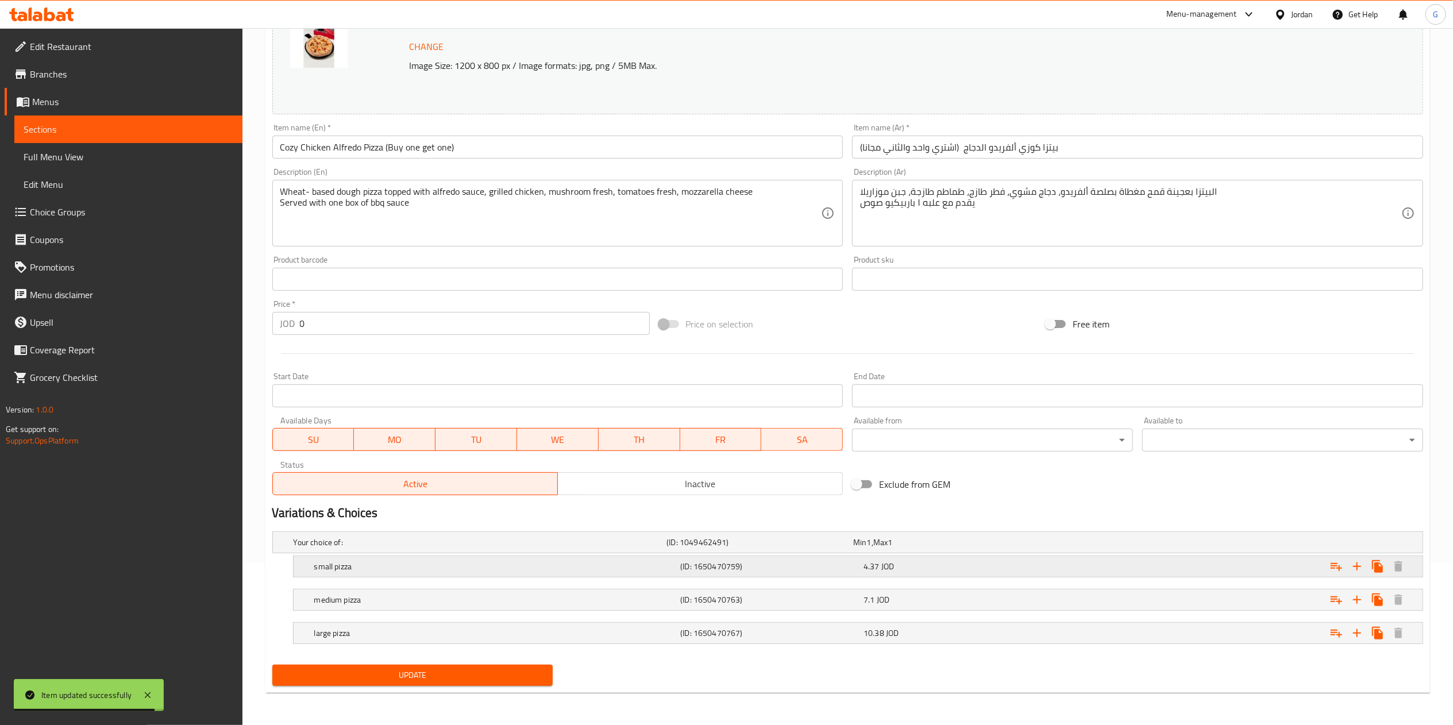
click at [957, 555] on div "small pizza (ID: 1650470759) 4.37 JOD" at bounding box center [861, 566] width 1099 height 25
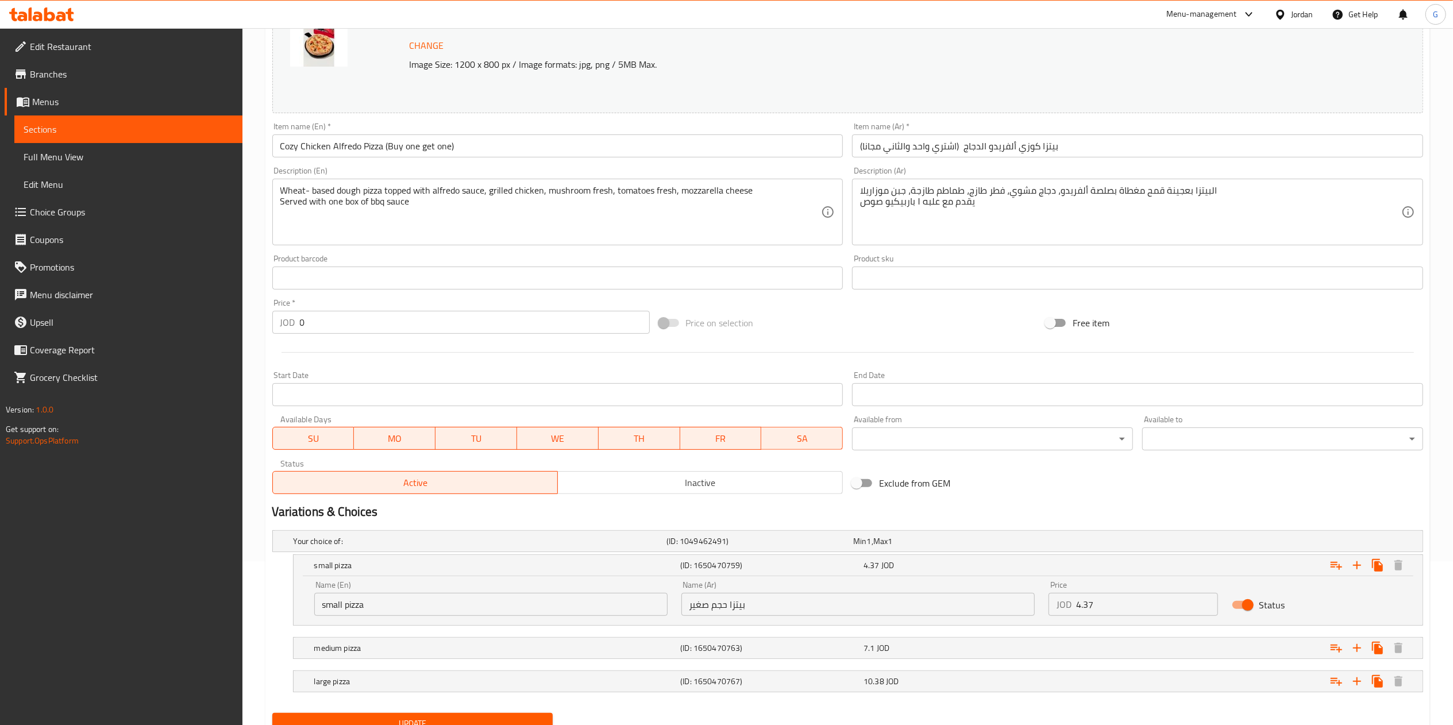
scroll to position [214, 0]
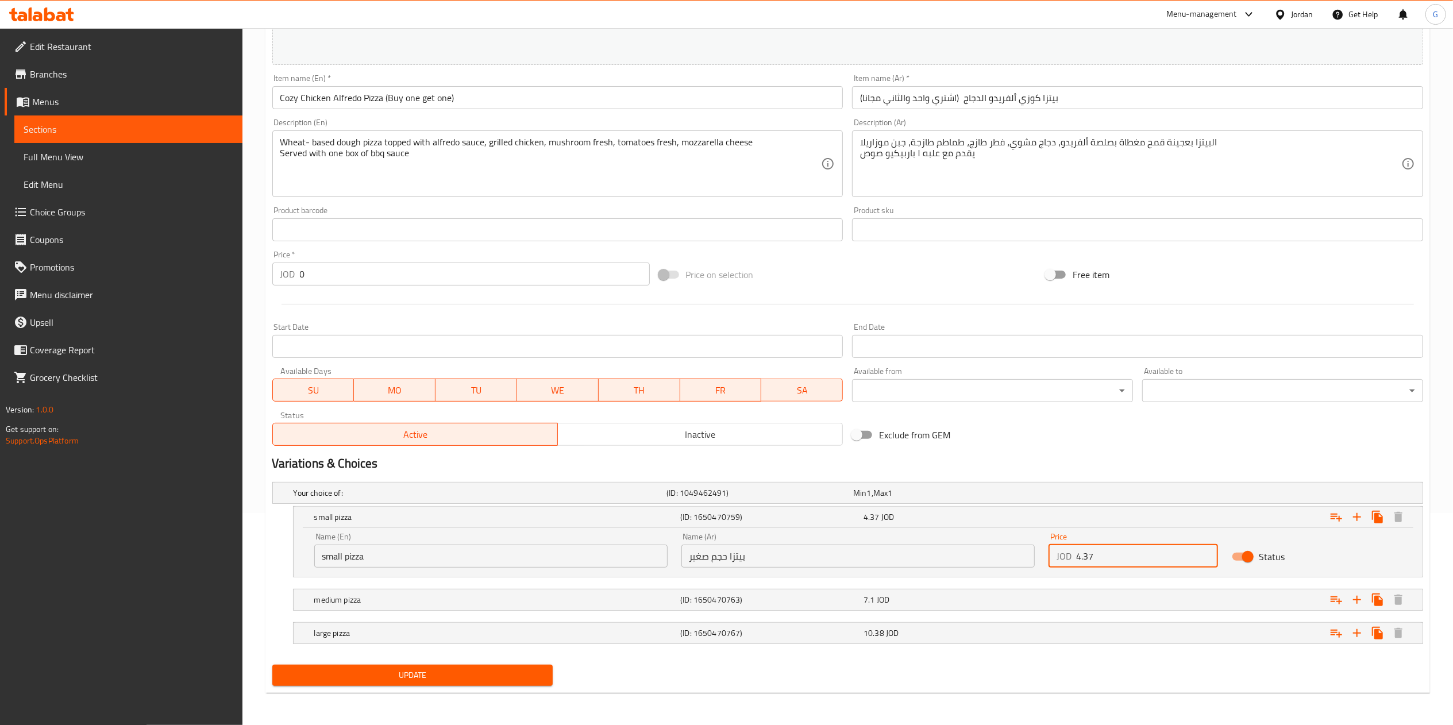
click at [1110, 562] on input "4.37" at bounding box center [1147, 556] width 142 height 23
paste input "8.74"
type input "8.74"
drag, startPoint x: 1119, startPoint y: 585, endPoint x: 1120, endPoint y: 595, distance: 9.8
click at [1120, 595] on div "Your choice of: (ID: 1049462491) Min 1 , Max 1 Name (En) Your choice of: Name (…" at bounding box center [848, 568] width 1160 height 183
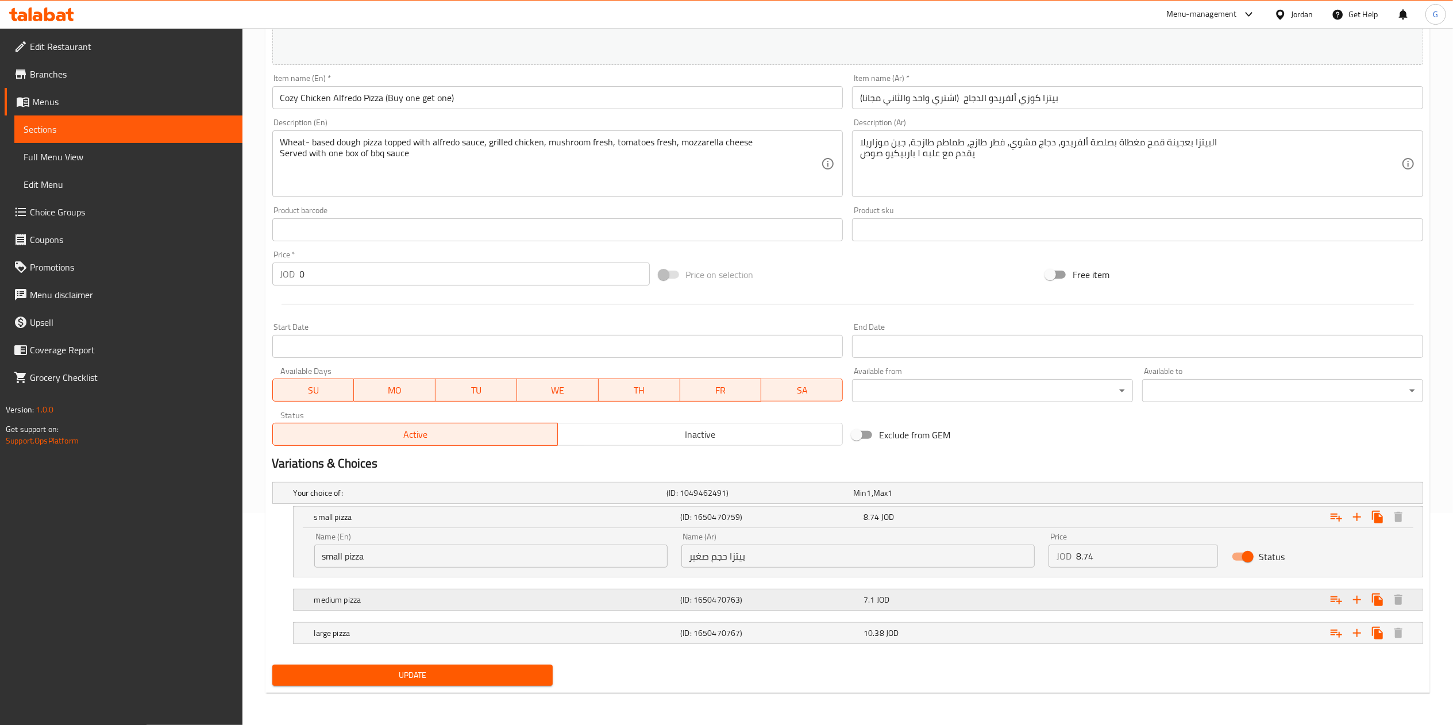
click at [1120, 595] on div "Expand" at bounding box center [1227, 599] width 367 height 25
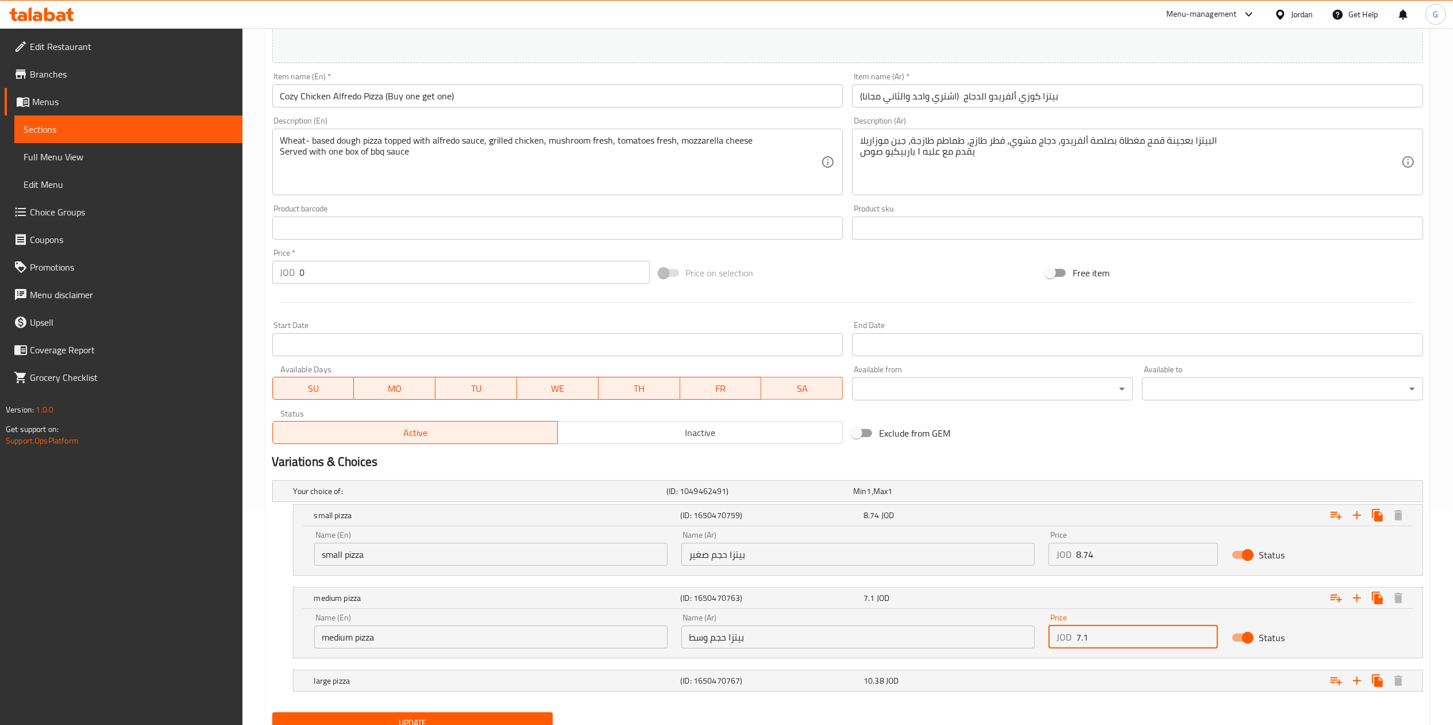
click at [1131, 637] on input "7.1" at bounding box center [1147, 637] width 142 height 23
click at [993, 577] on div "Your choice of: (ID: 1049462491) Min 1 , Max 1 Name (En) Your choice of: Name (…" at bounding box center [848, 592] width 1160 height 232
click at [1120, 636] on input "7.1" at bounding box center [1147, 637] width 142 height 23
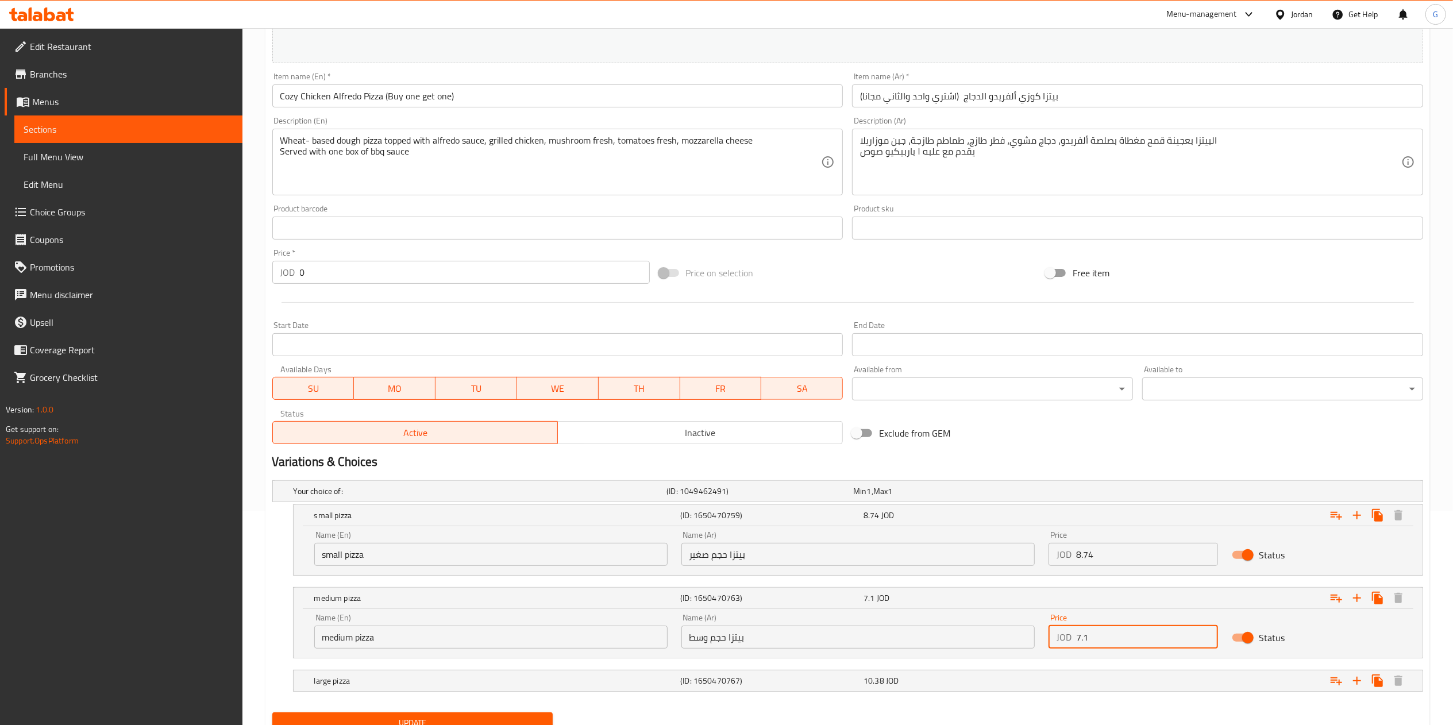
paste input "14.2"
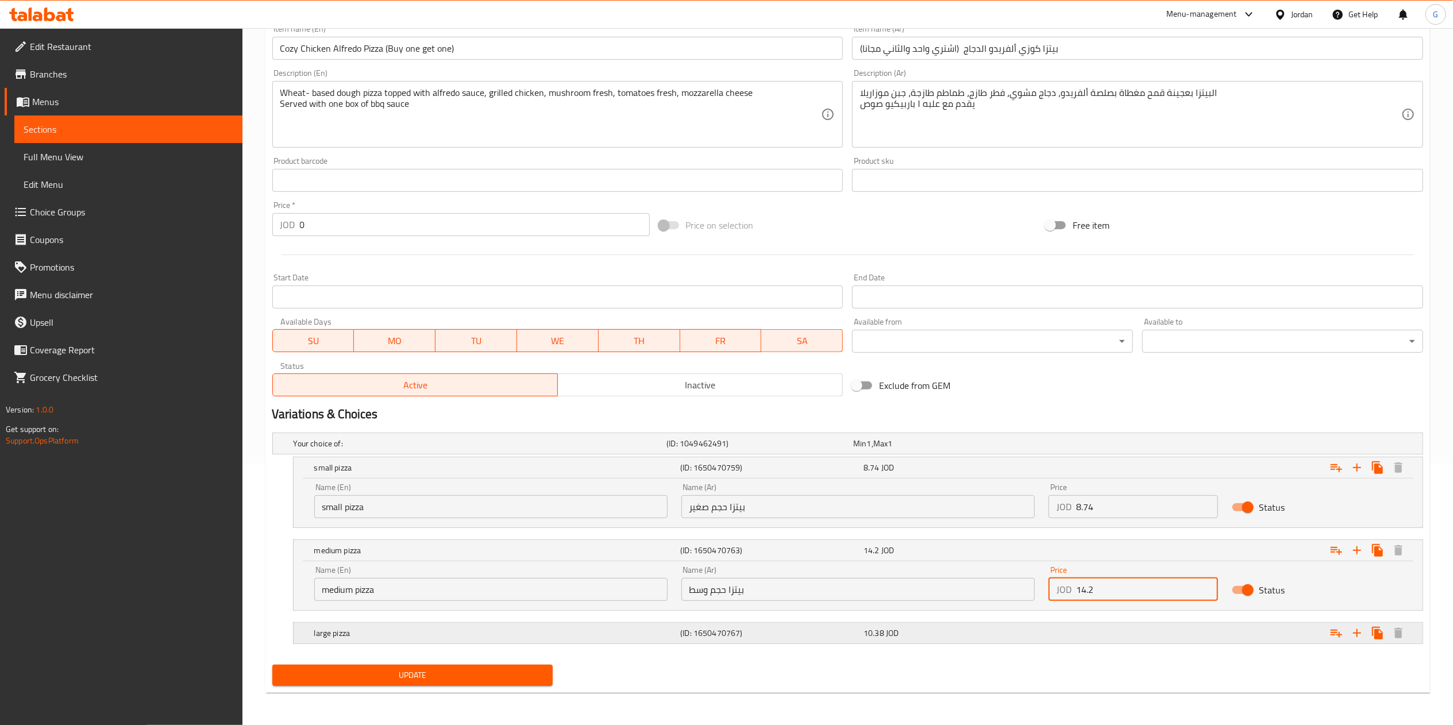
type input "14.2"
click at [1124, 633] on div "Expand" at bounding box center [1227, 632] width 367 height 25
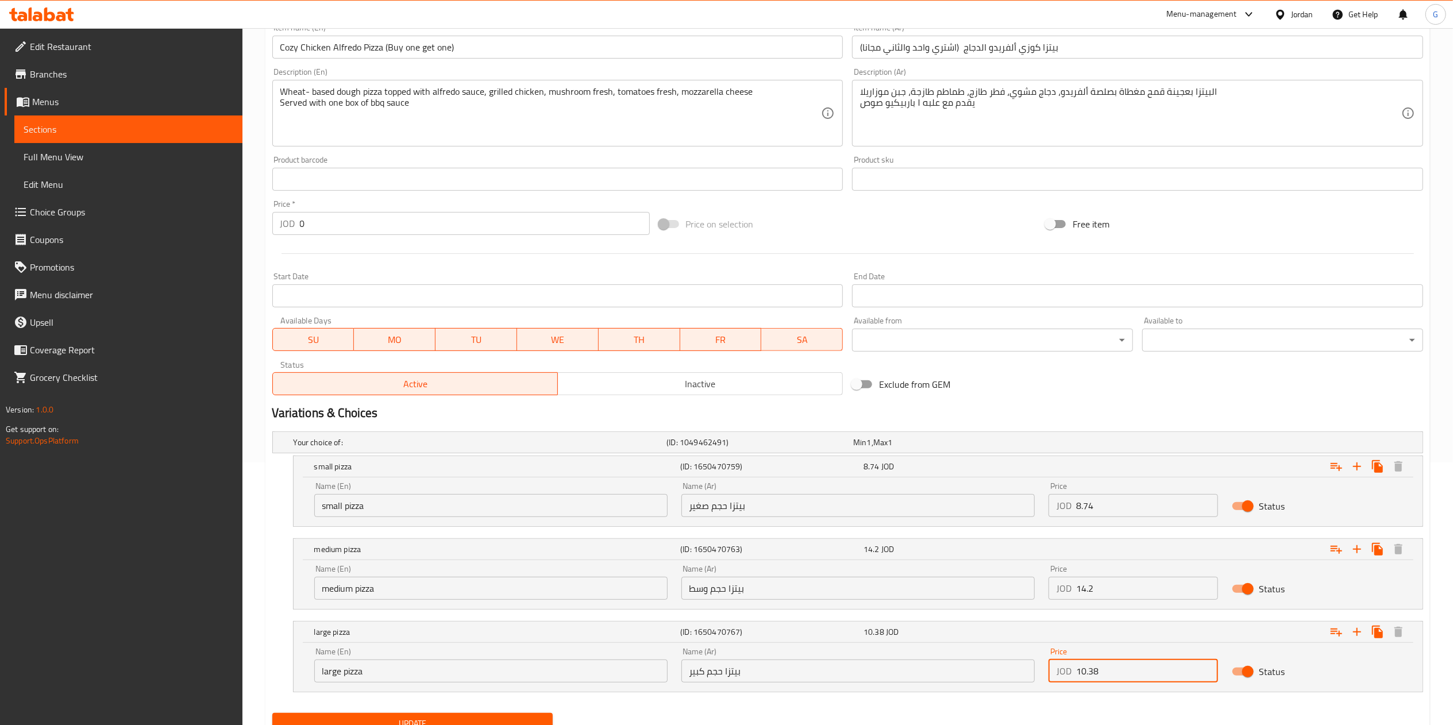
click at [1136, 675] on input "10.38" at bounding box center [1147, 671] width 142 height 23
paste input "20.76"
type input "20.76"
click at [511, 718] on span "Update" at bounding box center [412, 723] width 263 height 14
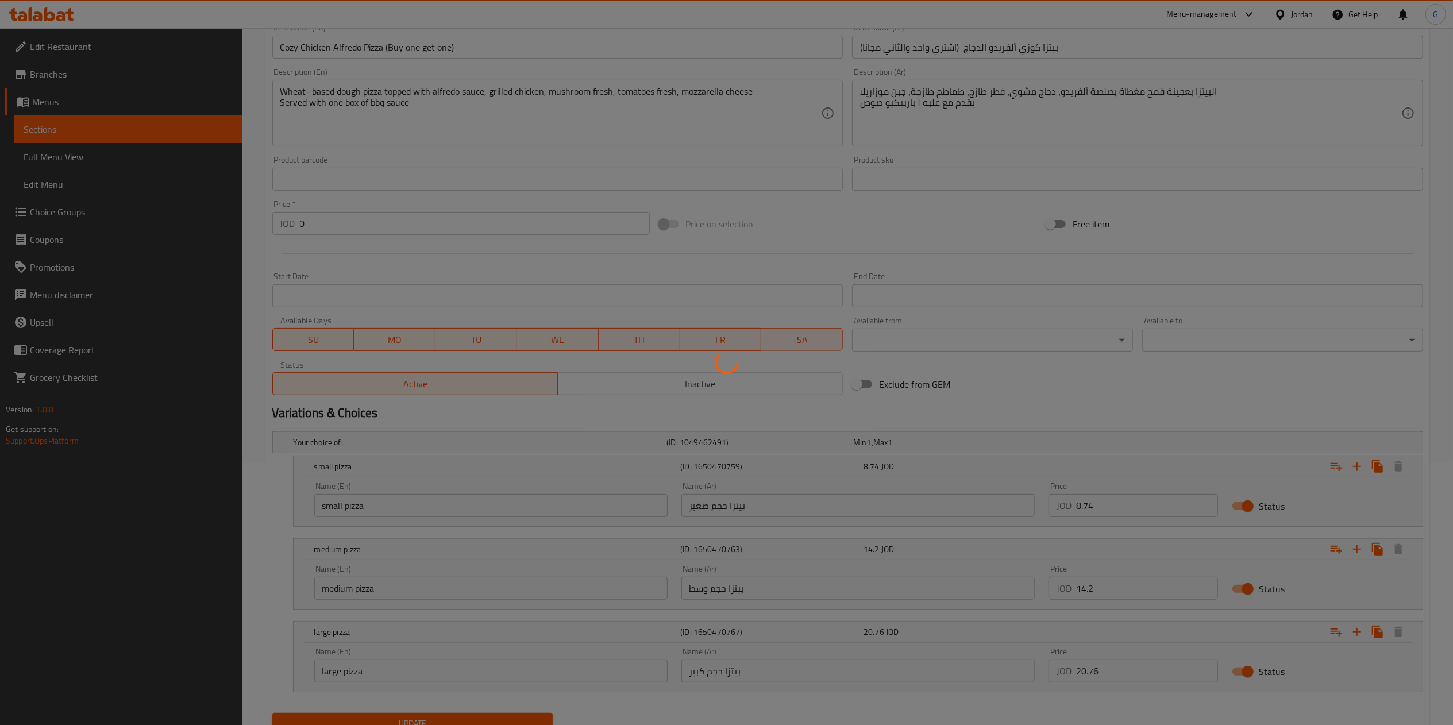
scroll to position [0, 0]
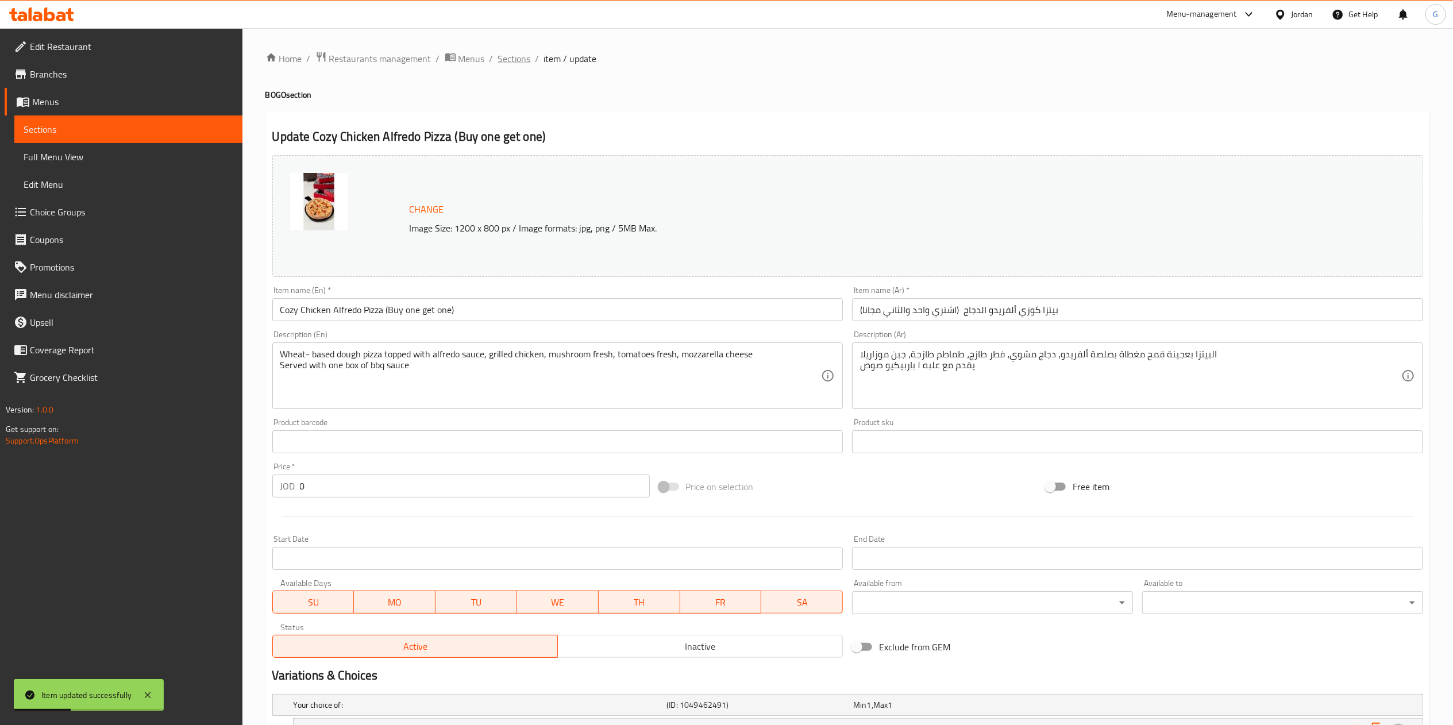
click at [515, 52] on span "Sections" at bounding box center [514, 59] width 33 height 14
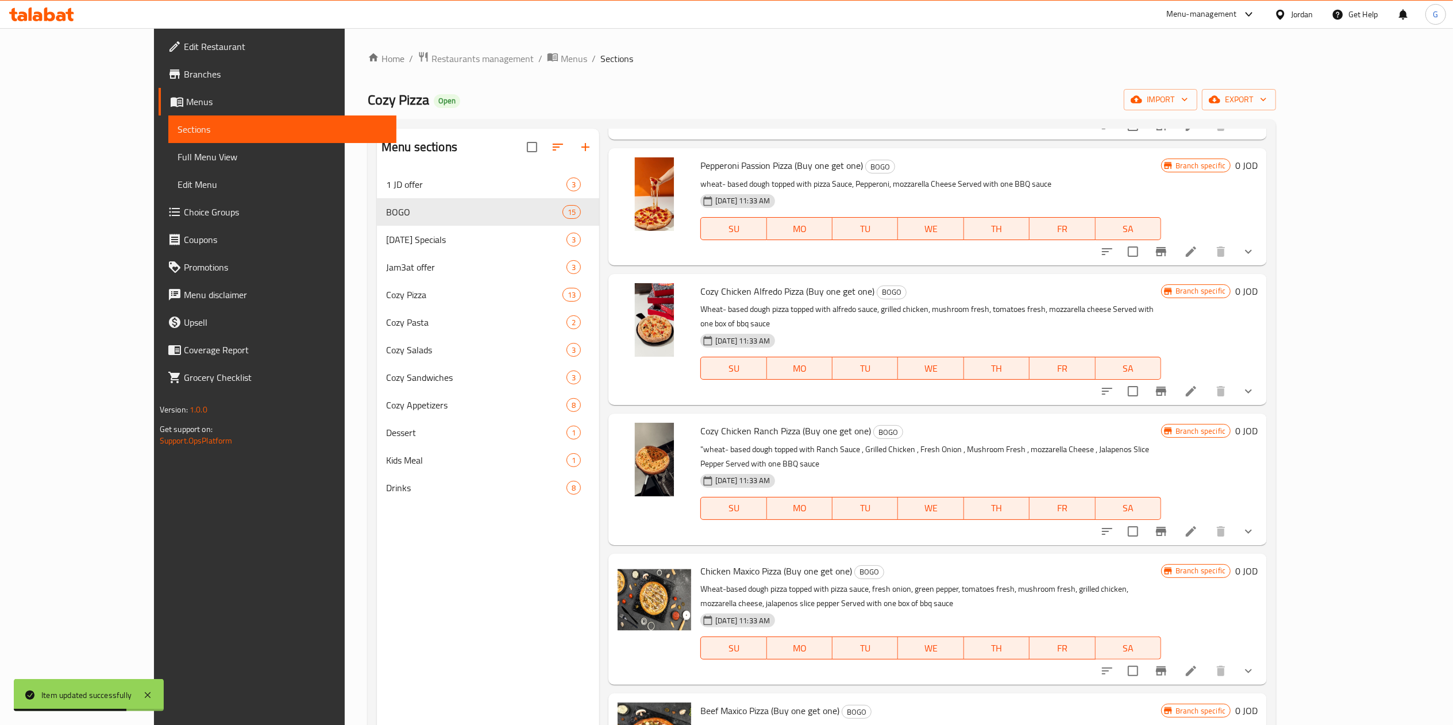
scroll to position [165, 0]
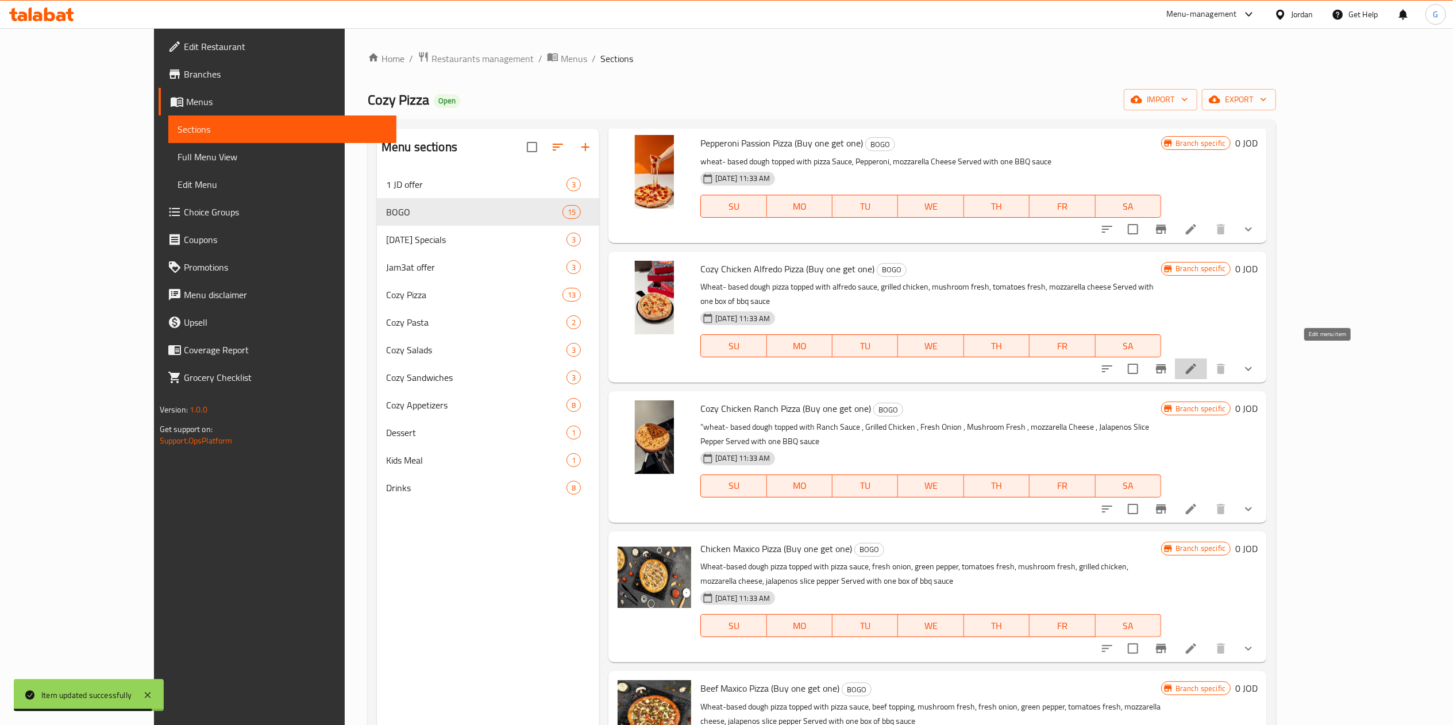
click at [1198, 362] on icon at bounding box center [1191, 369] width 14 height 14
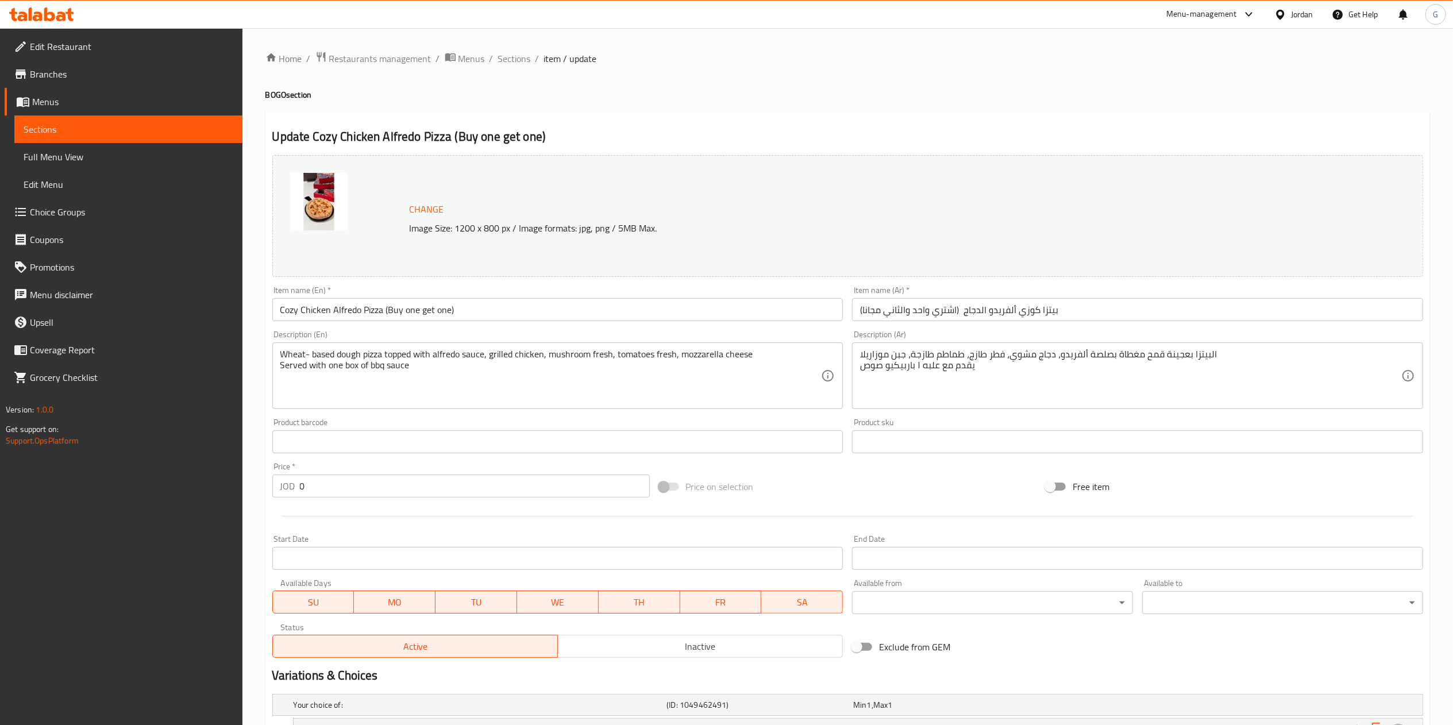
scroll to position [164, 0]
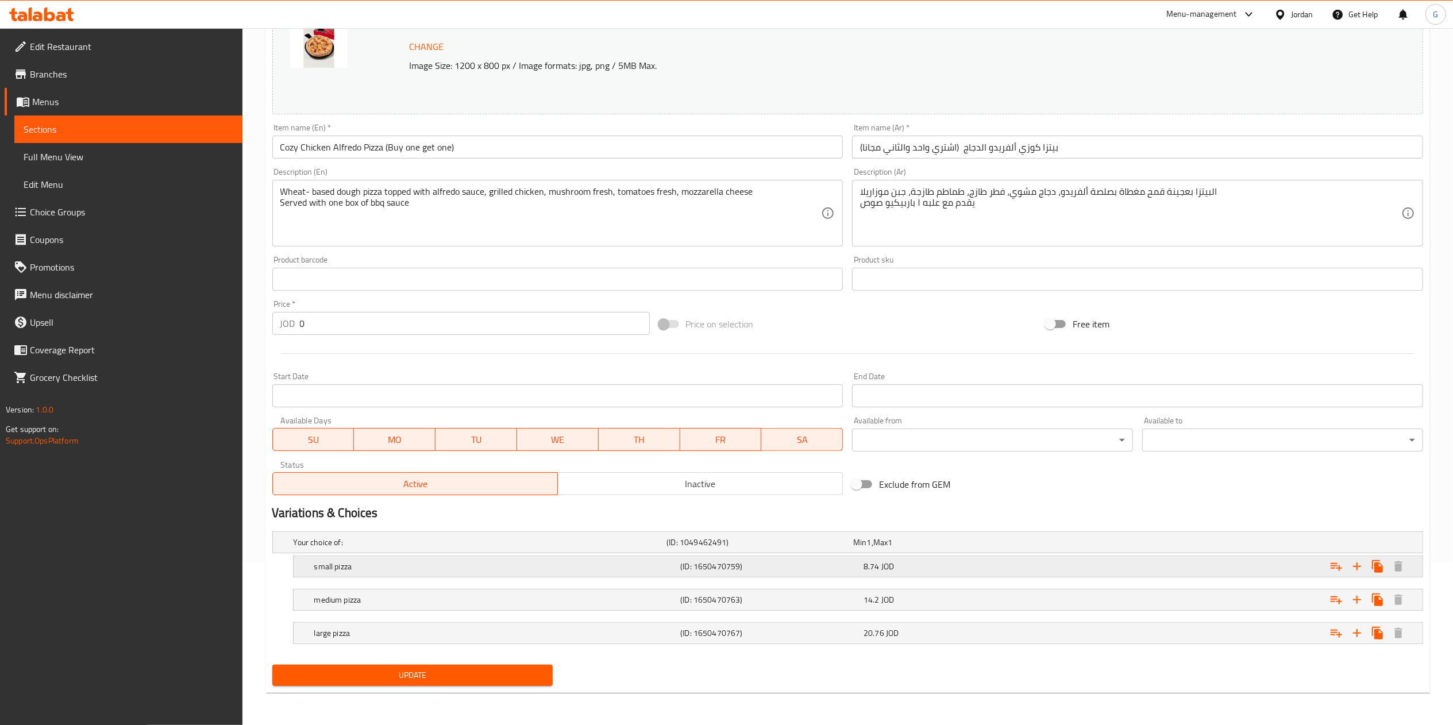
click at [932, 565] on div "8.74 JOD" at bounding box center [952, 566] width 179 height 11
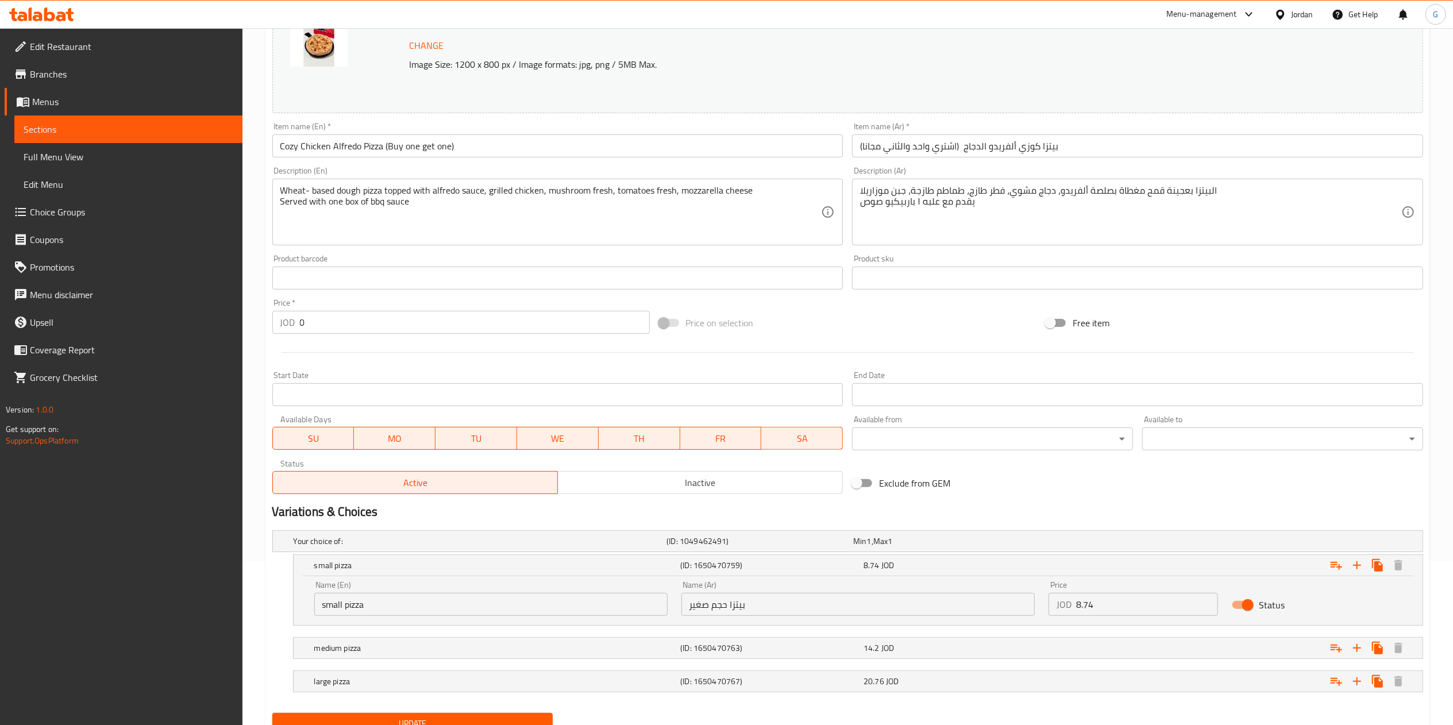
scroll to position [214, 0]
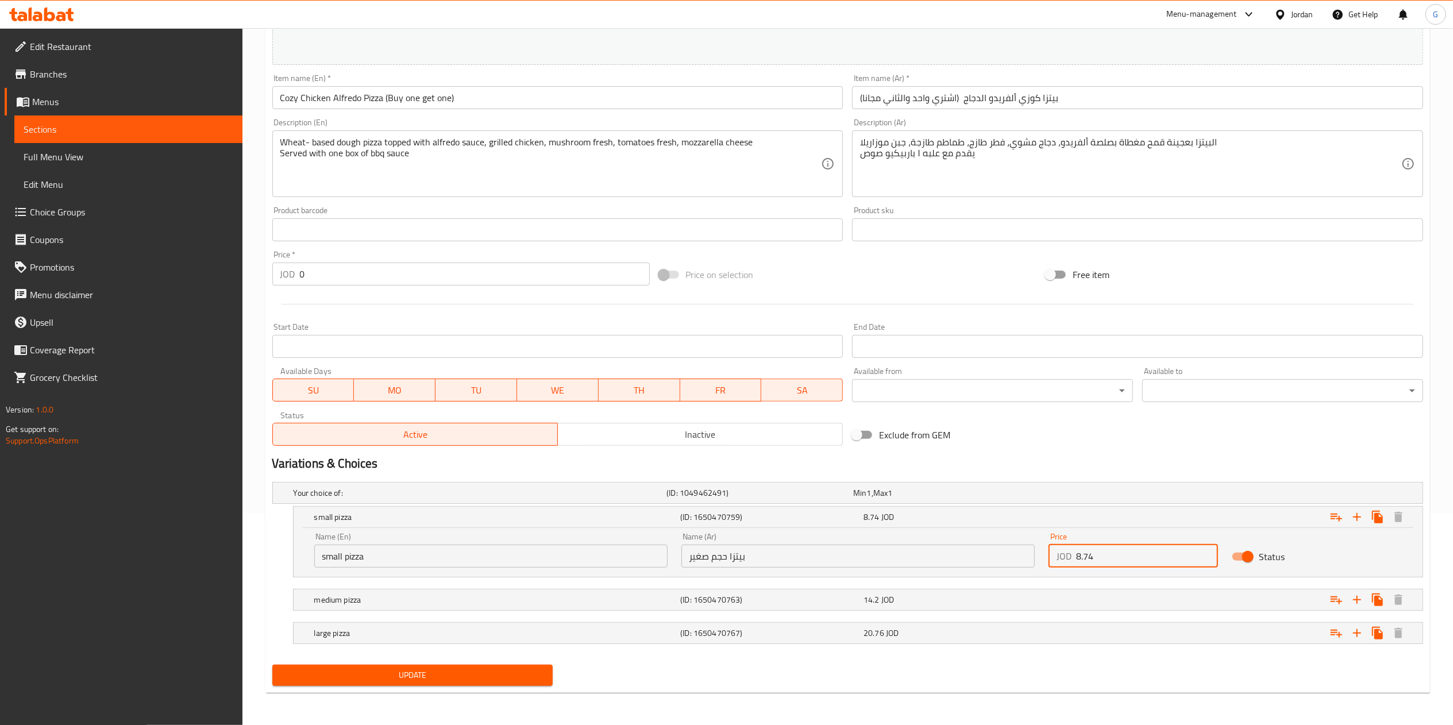
click at [1108, 555] on input "8.74" at bounding box center [1147, 556] width 142 height 23
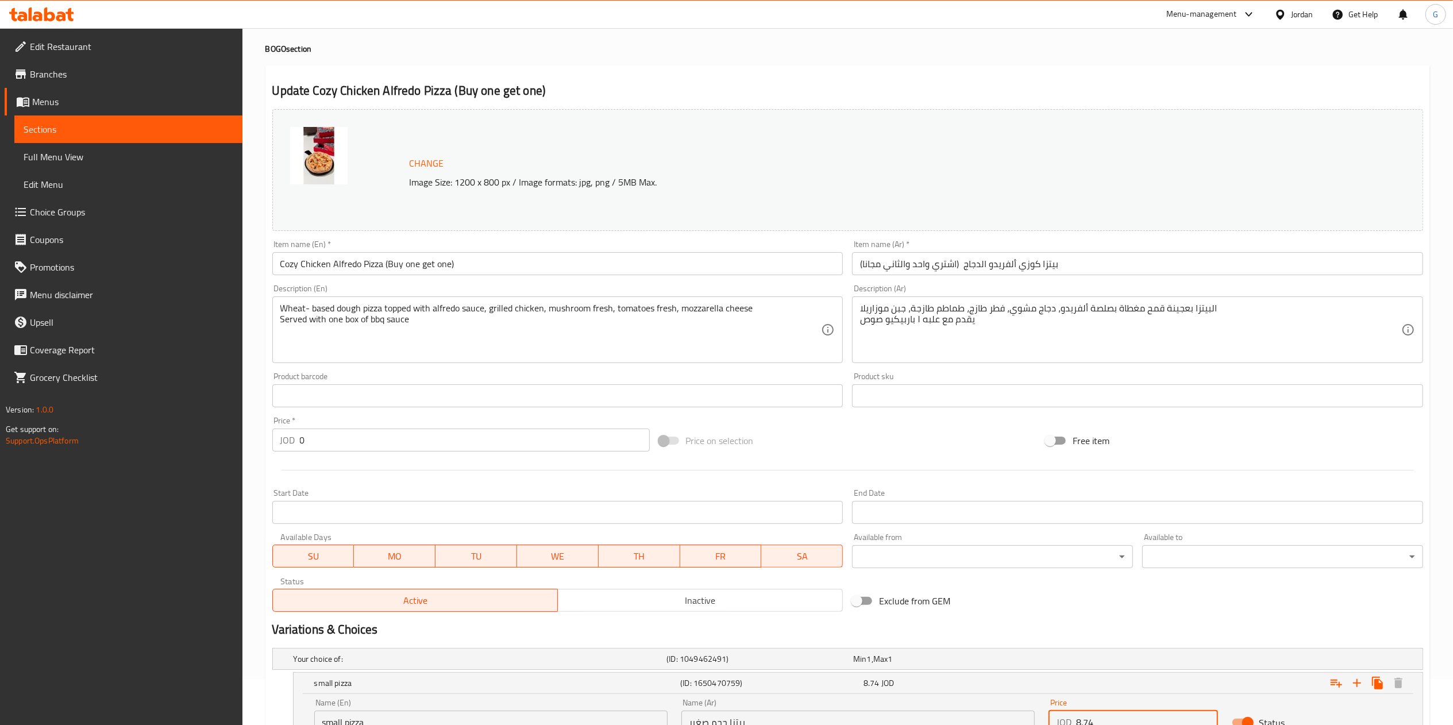
scroll to position [0, 0]
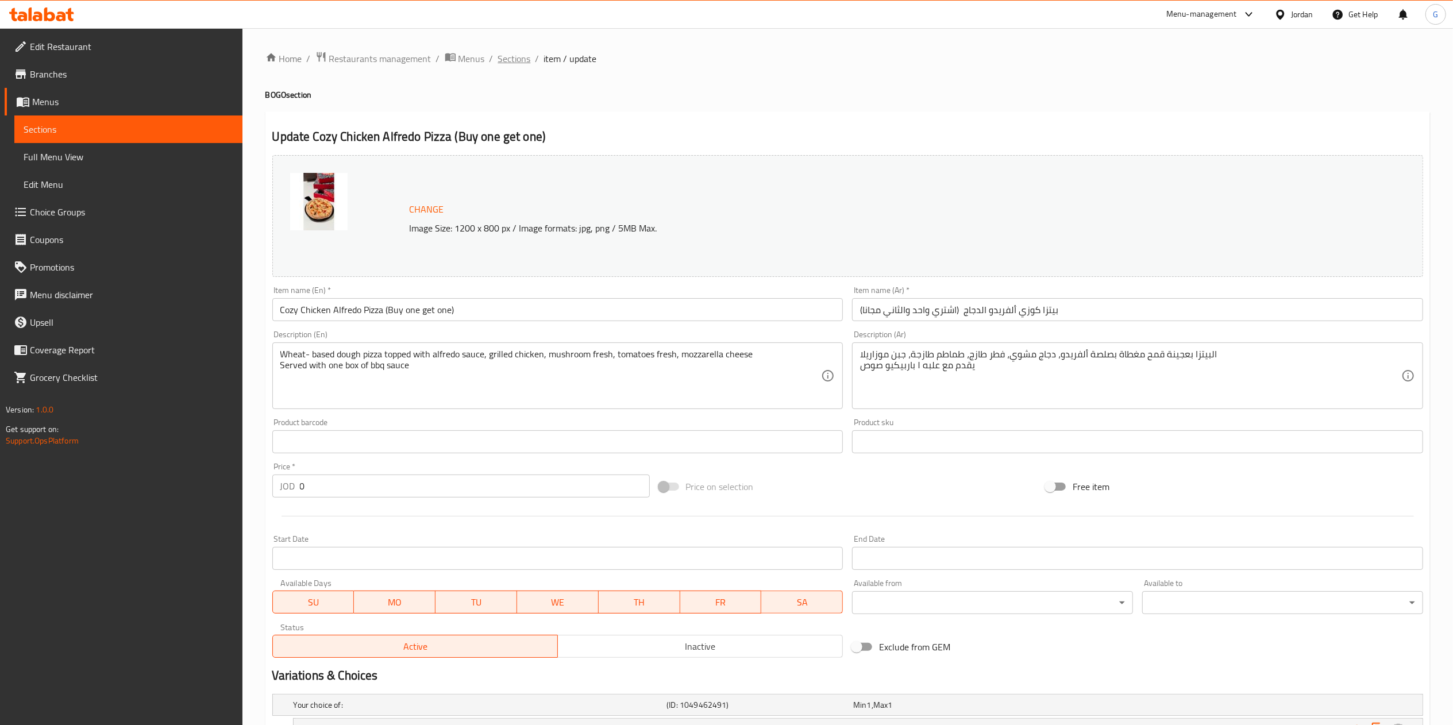
click at [511, 55] on span "Sections" at bounding box center [514, 59] width 33 height 14
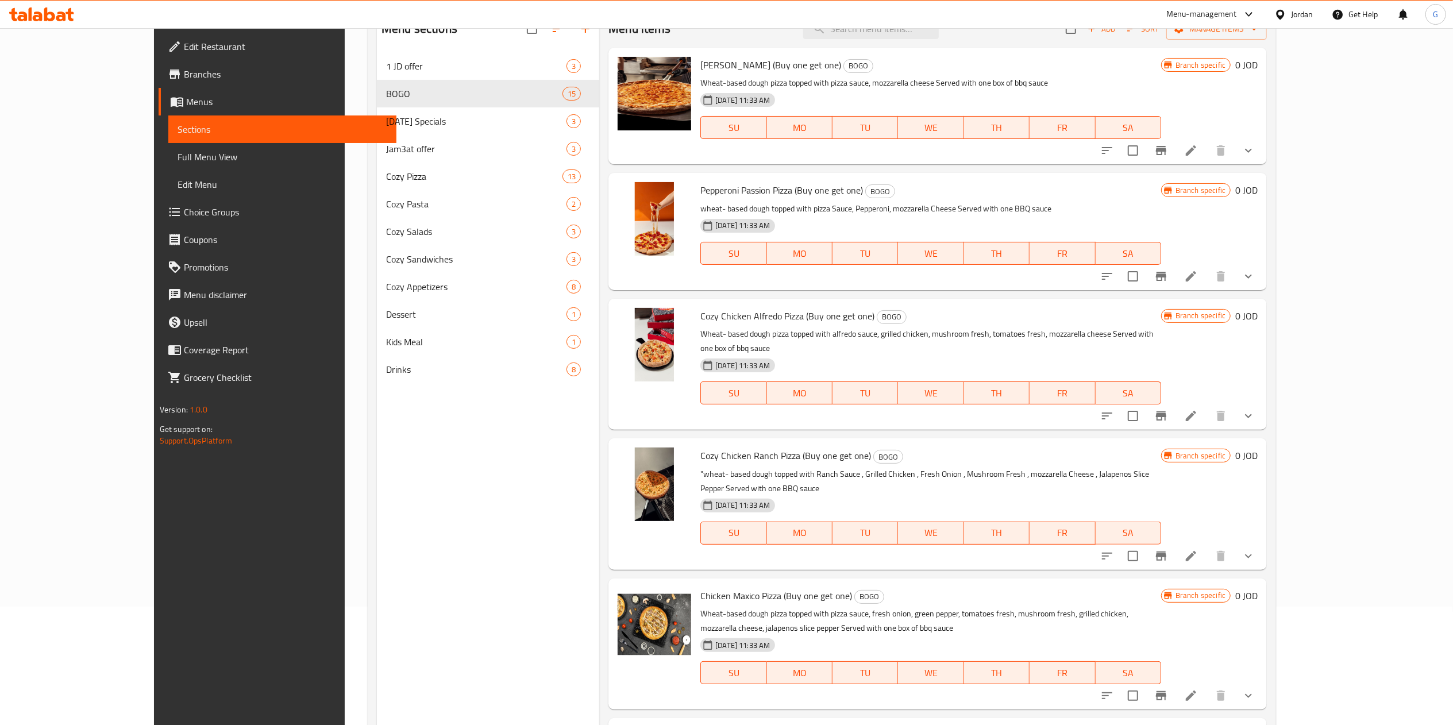
scroll to position [122, 0]
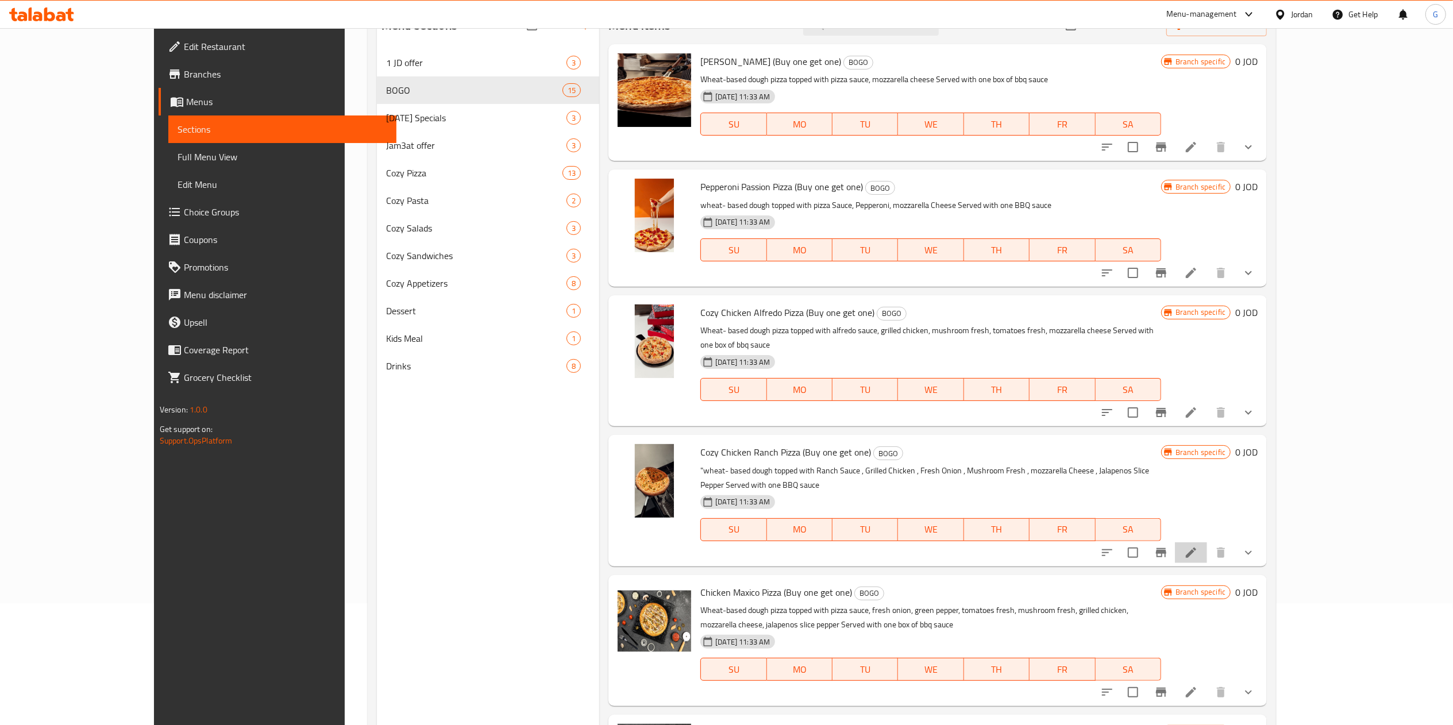
click at [1207, 542] on li at bounding box center [1191, 552] width 32 height 21
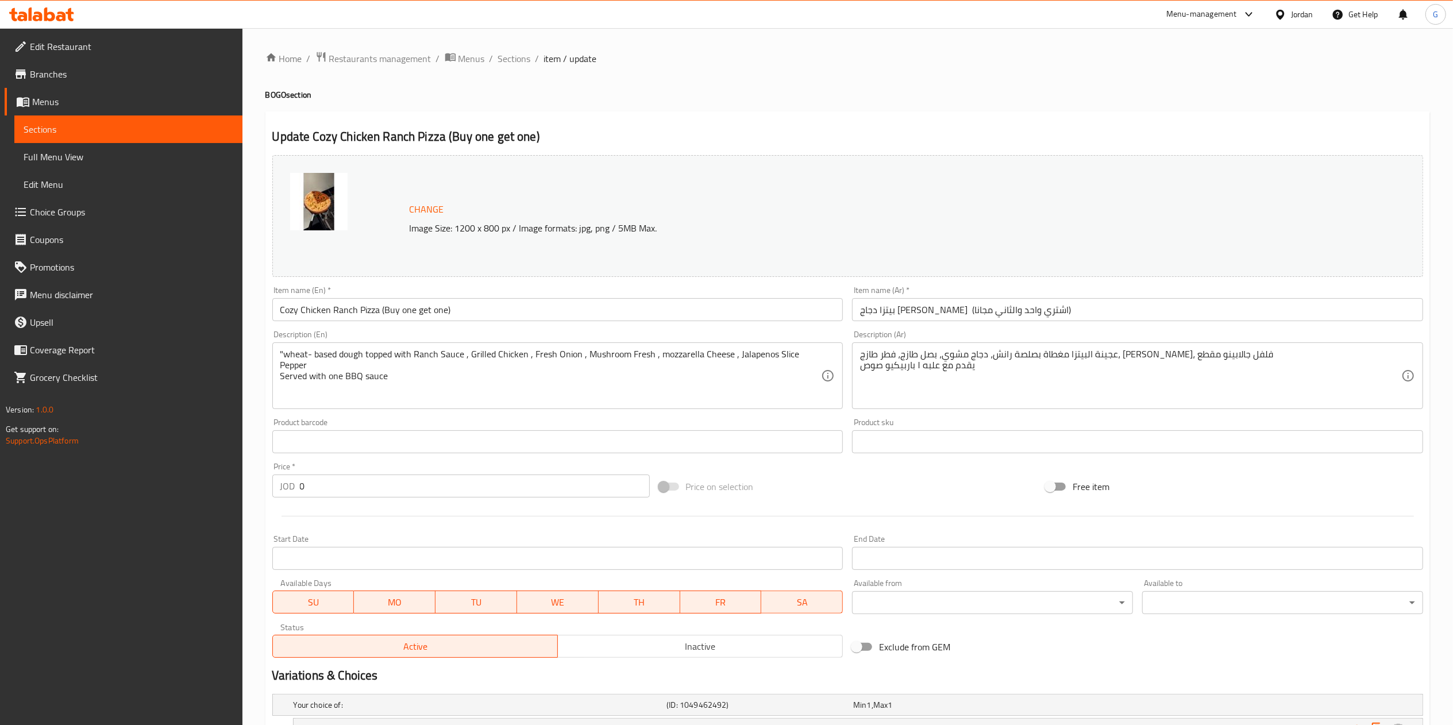
scroll to position [164, 0]
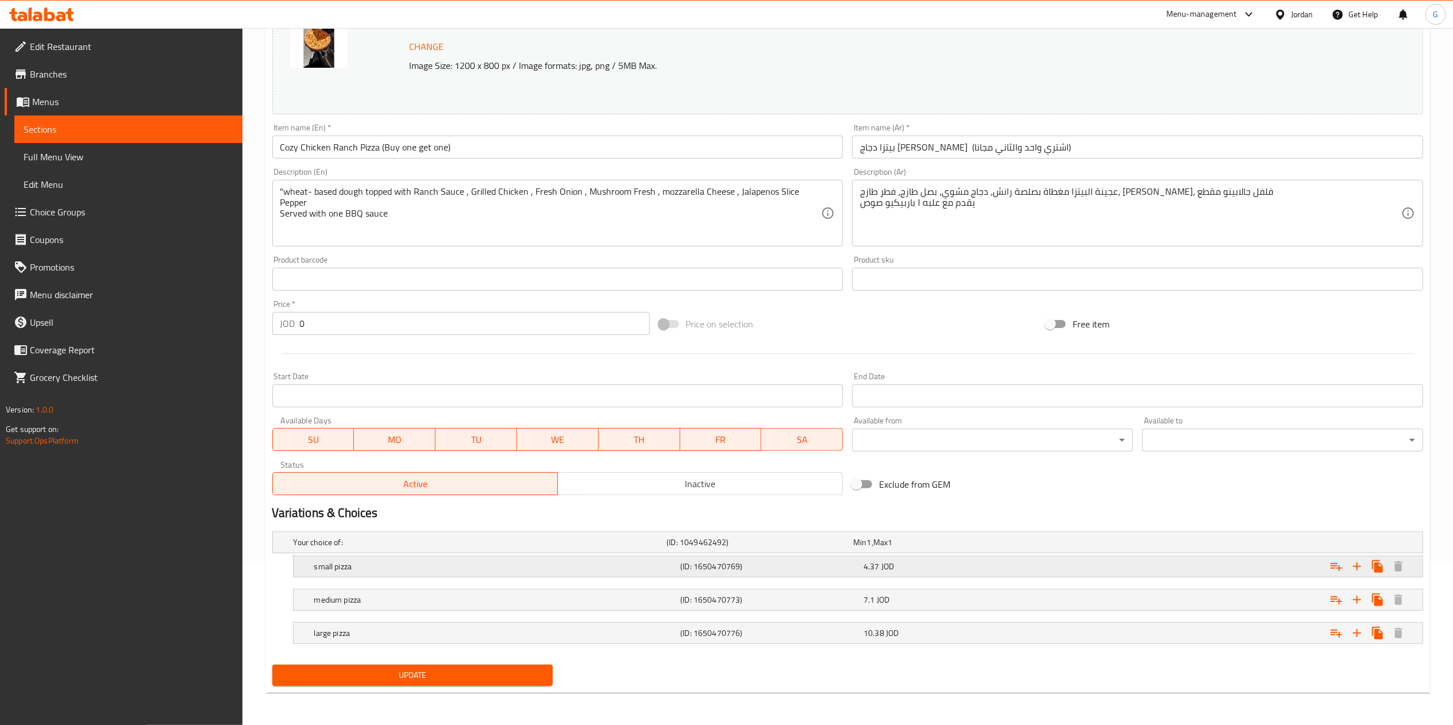
click at [935, 570] on div "4.37 JOD" at bounding box center [952, 566] width 179 height 11
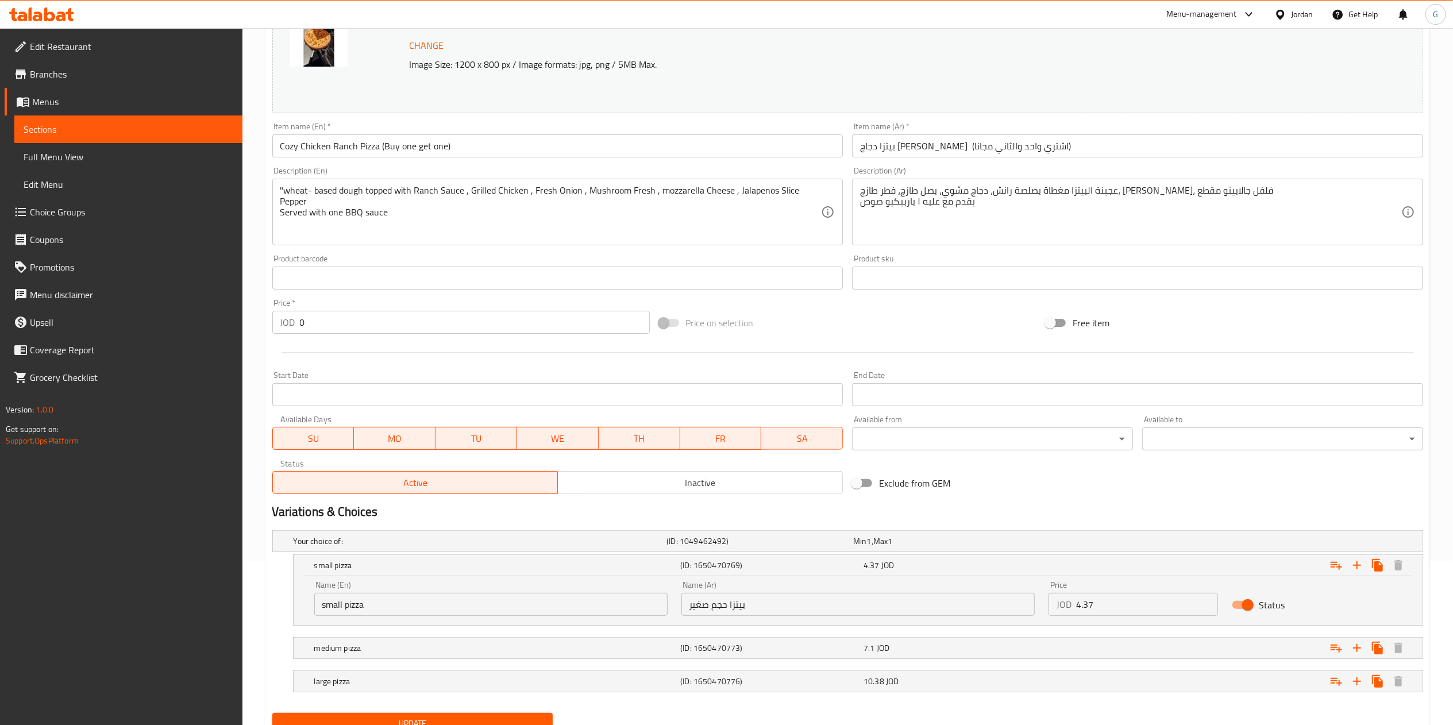
click at [1127, 608] on input "4.37" at bounding box center [1147, 604] width 142 height 23
paste input "8.74"
type input "8.74"
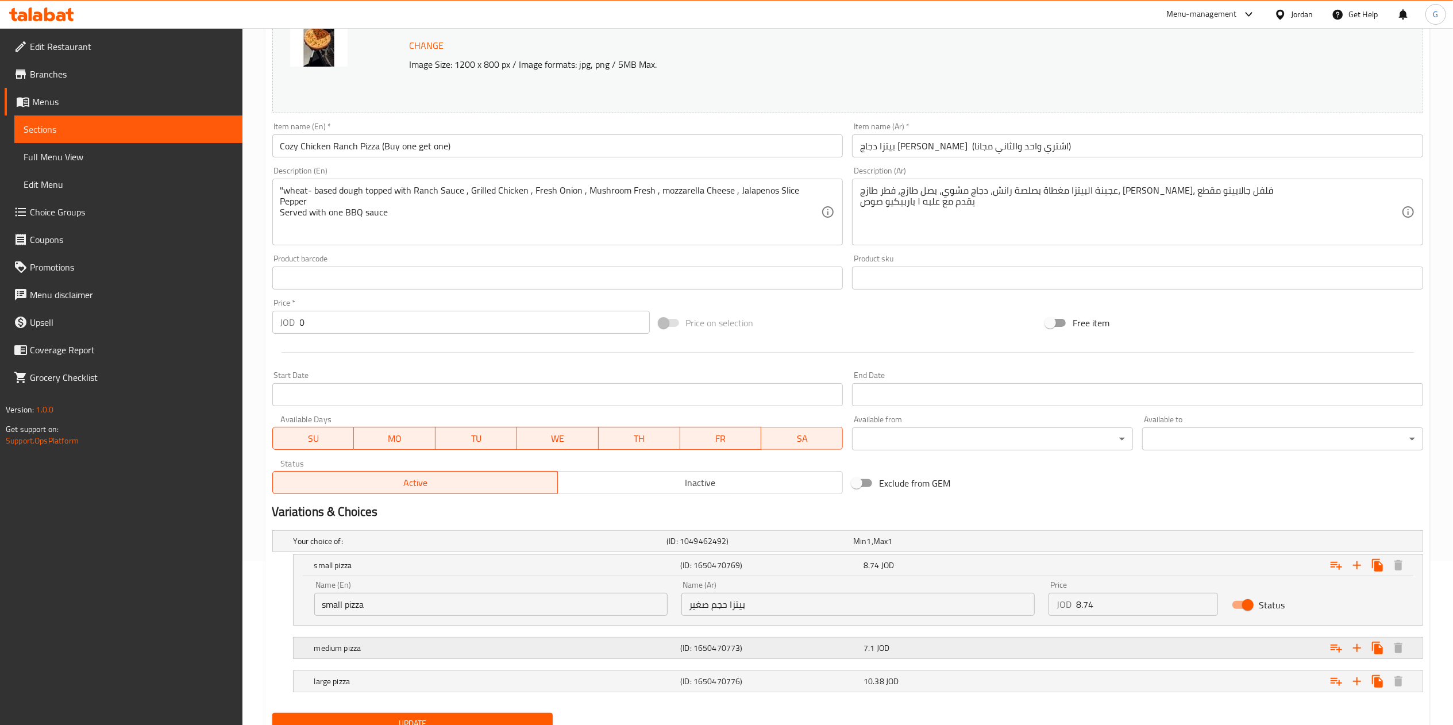
click at [1151, 650] on div "Expand" at bounding box center [1227, 647] width 367 height 25
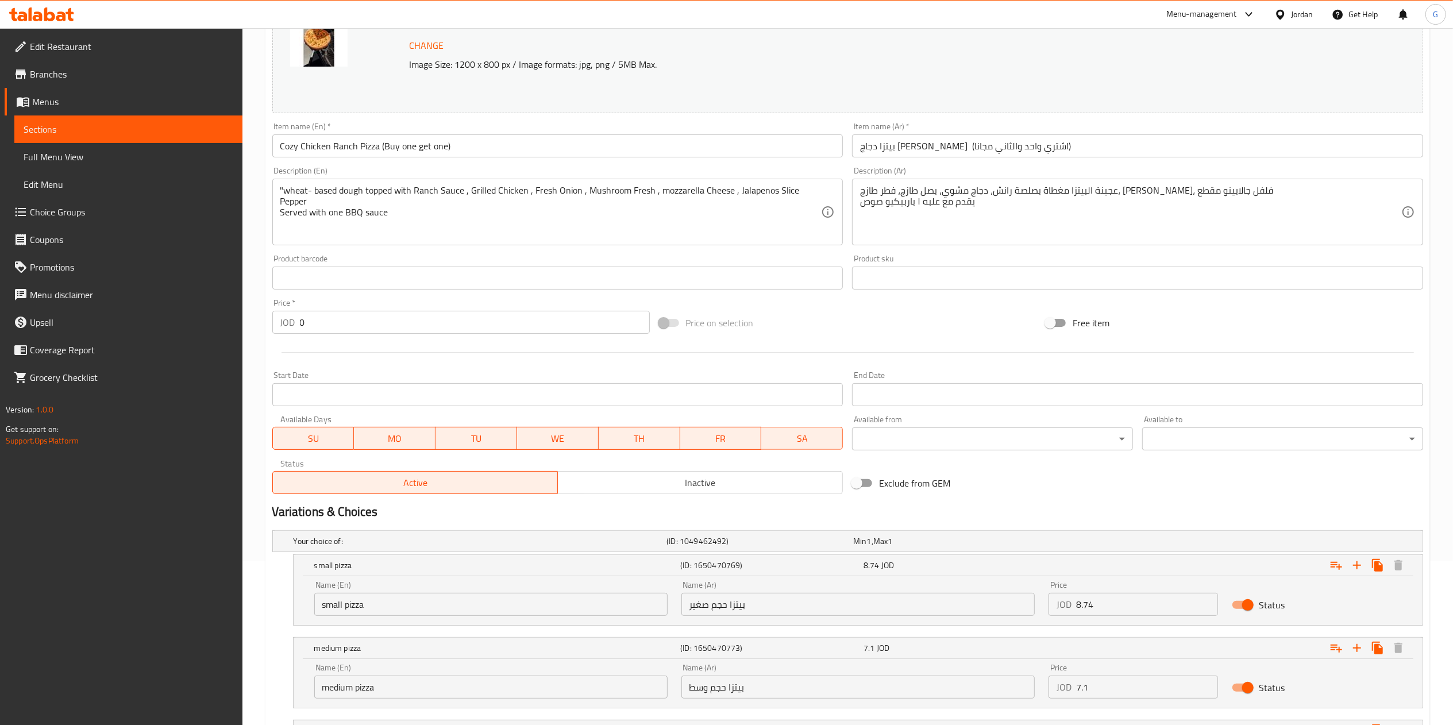
click at [1140, 681] on input "7.1" at bounding box center [1147, 687] width 142 height 23
paste input "14.2"
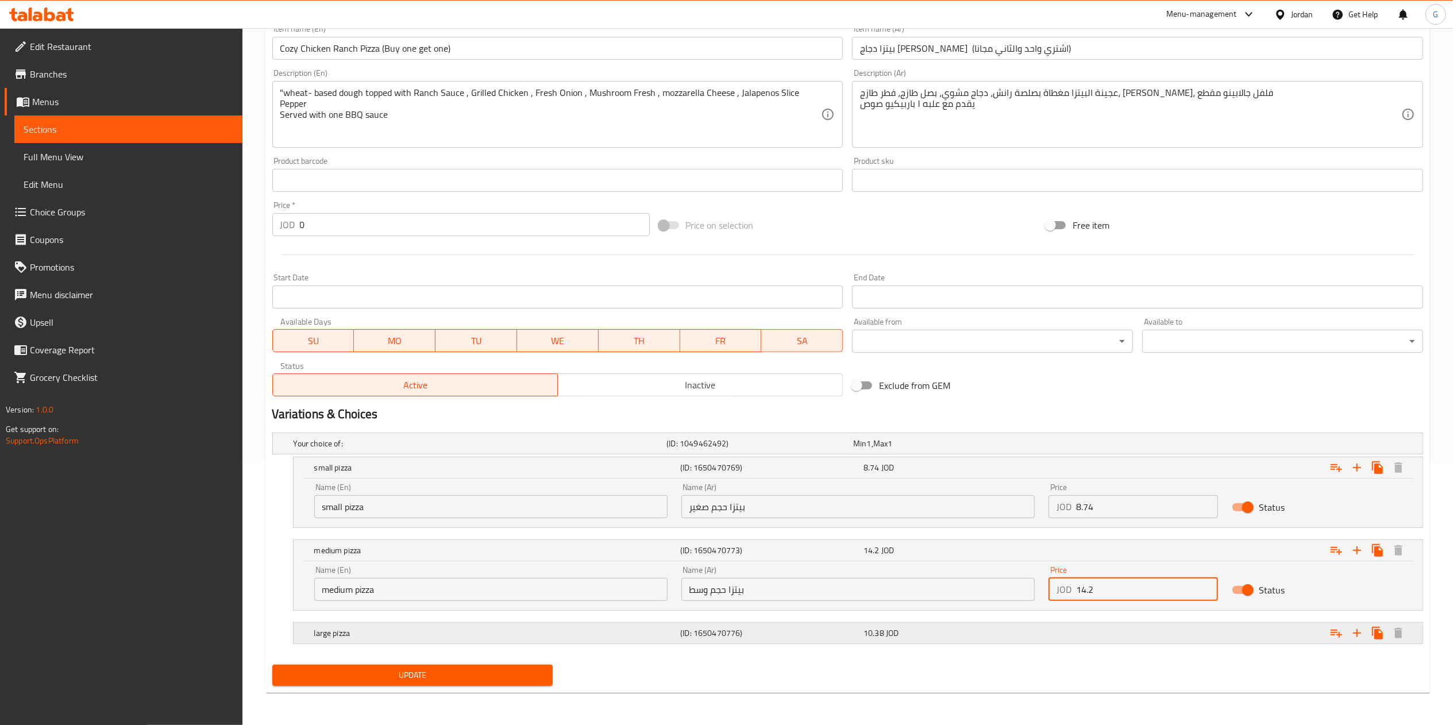
type input "14.2"
click at [1081, 638] on div "Expand" at bounding box center [1227, 632] width 367 height 25
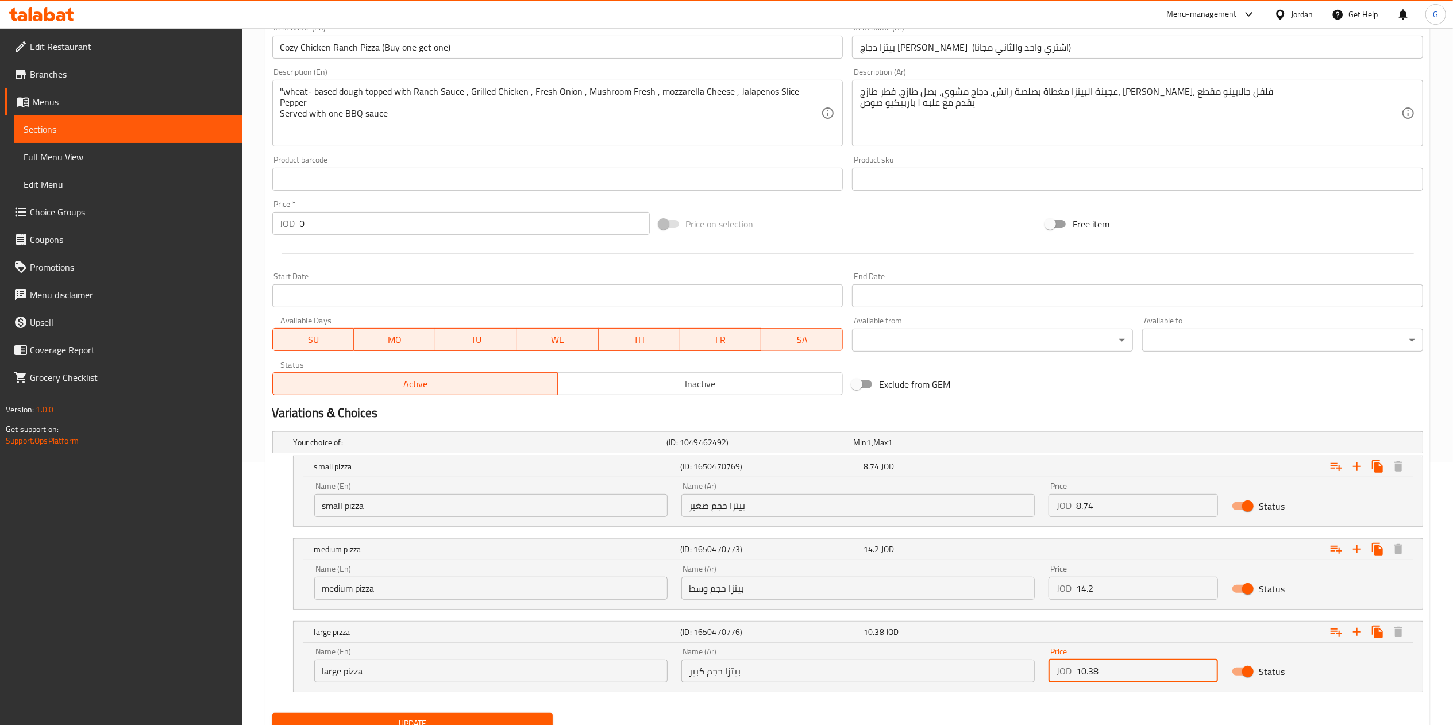
click at [1154, 677] on input "10.38" at bounding box center [1147, 671] width 142 height 23
paste input "20.76"
type input "20.76"
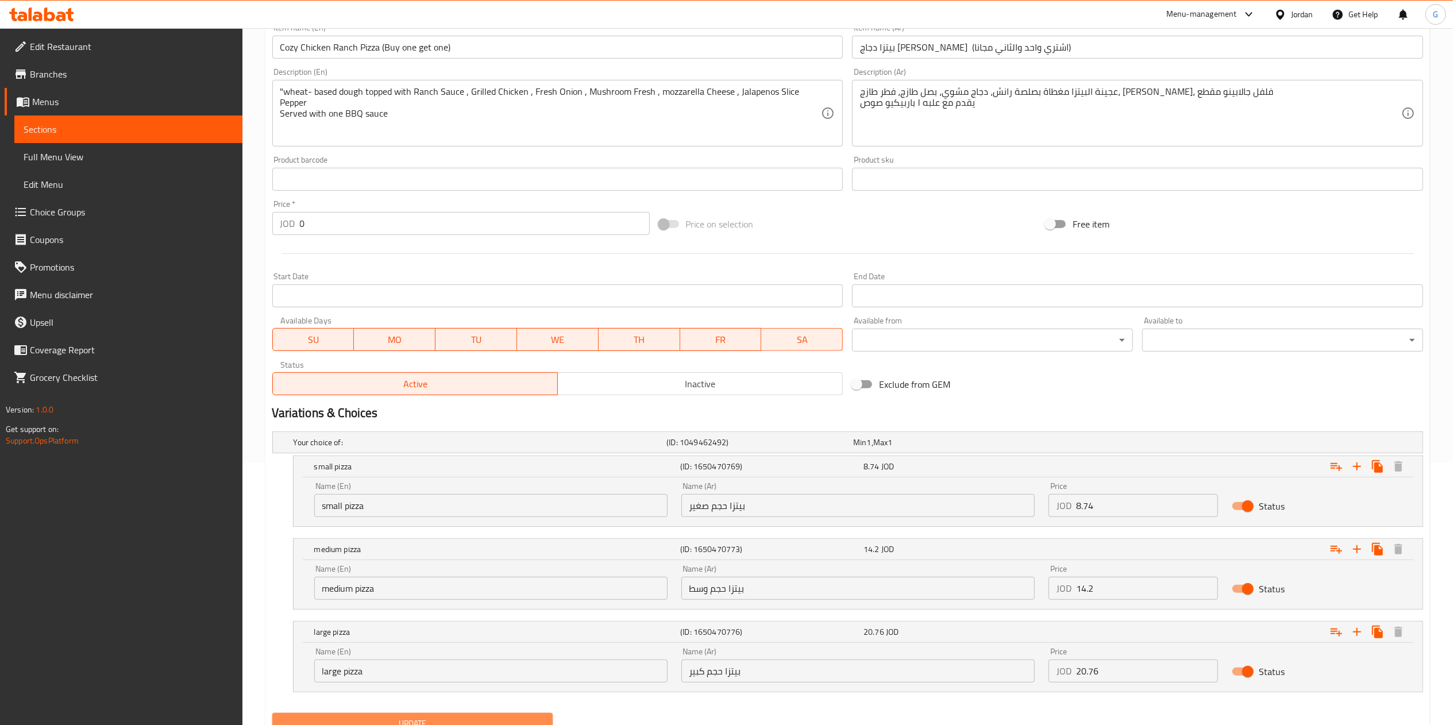
click at [522, 719] on span "Update" at bounding box center [412, 723] width 263 height 14
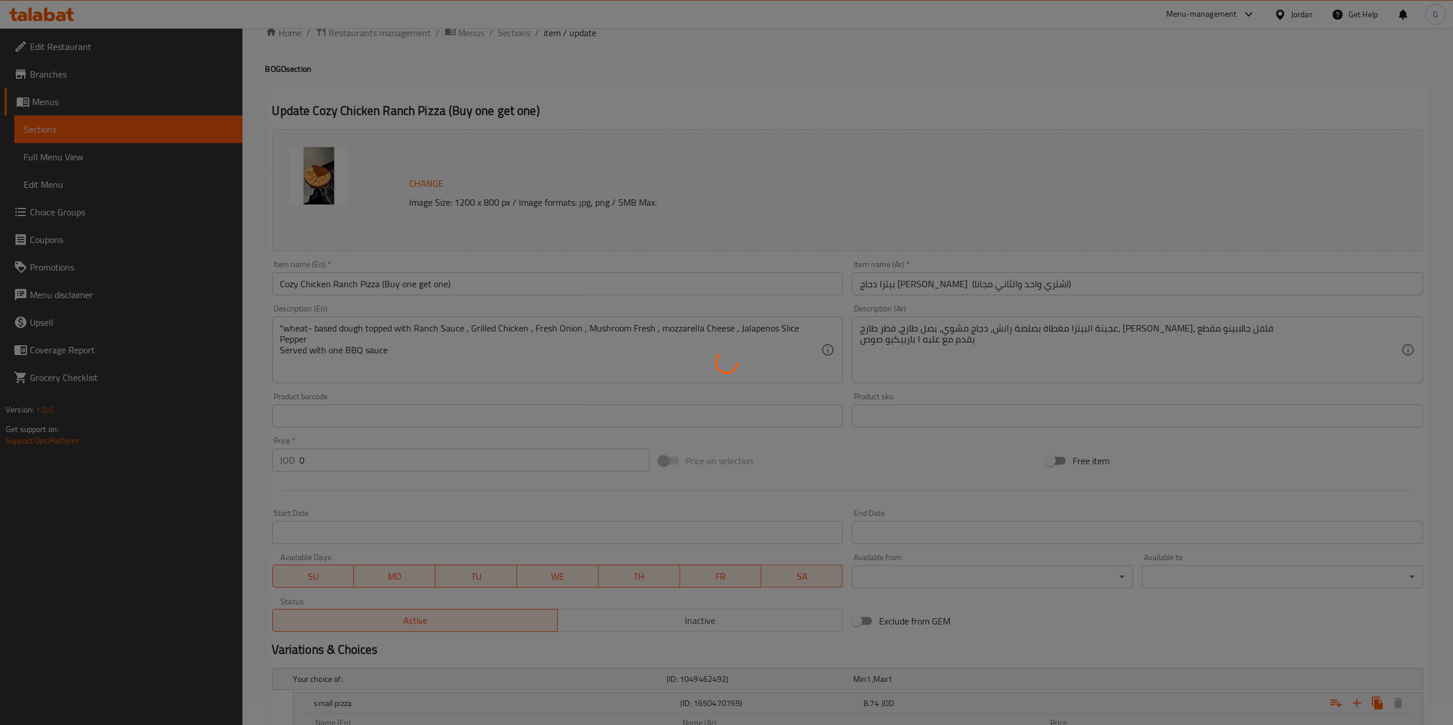
scroll to position [0, 0]
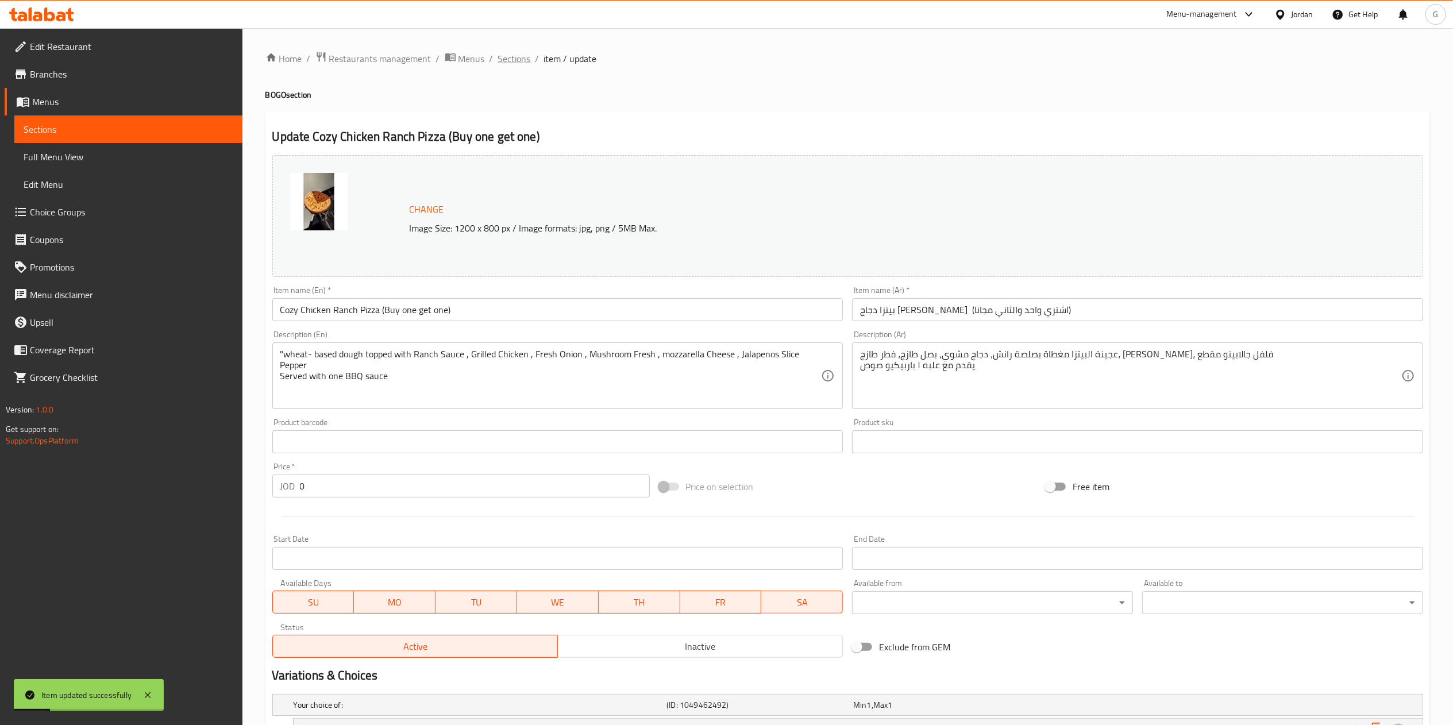
click at [525, 52] on span "Sections" at bounding box center [514, 59] width 33 height 14
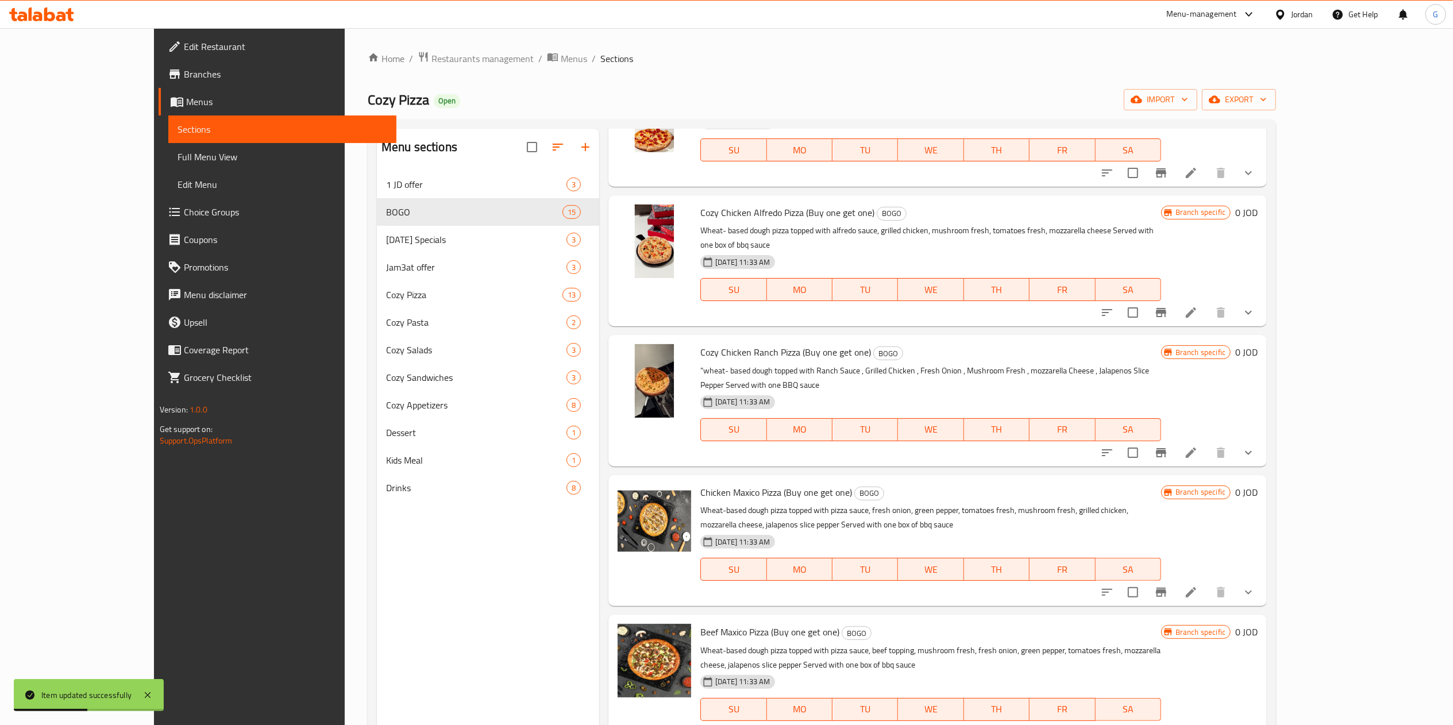
scroll to position [226, 0]
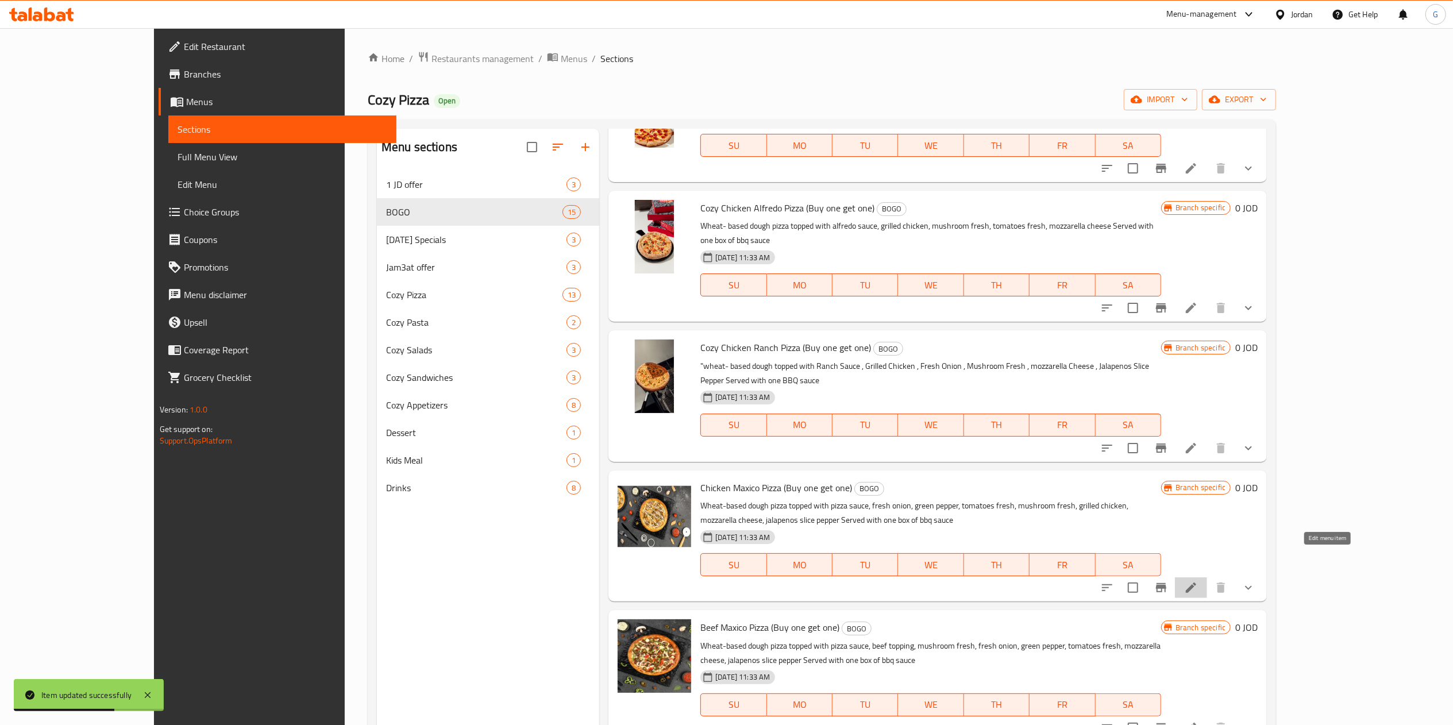
click at [1196, 583] on icon at bounding box center [1191, 588] width 10 height 10
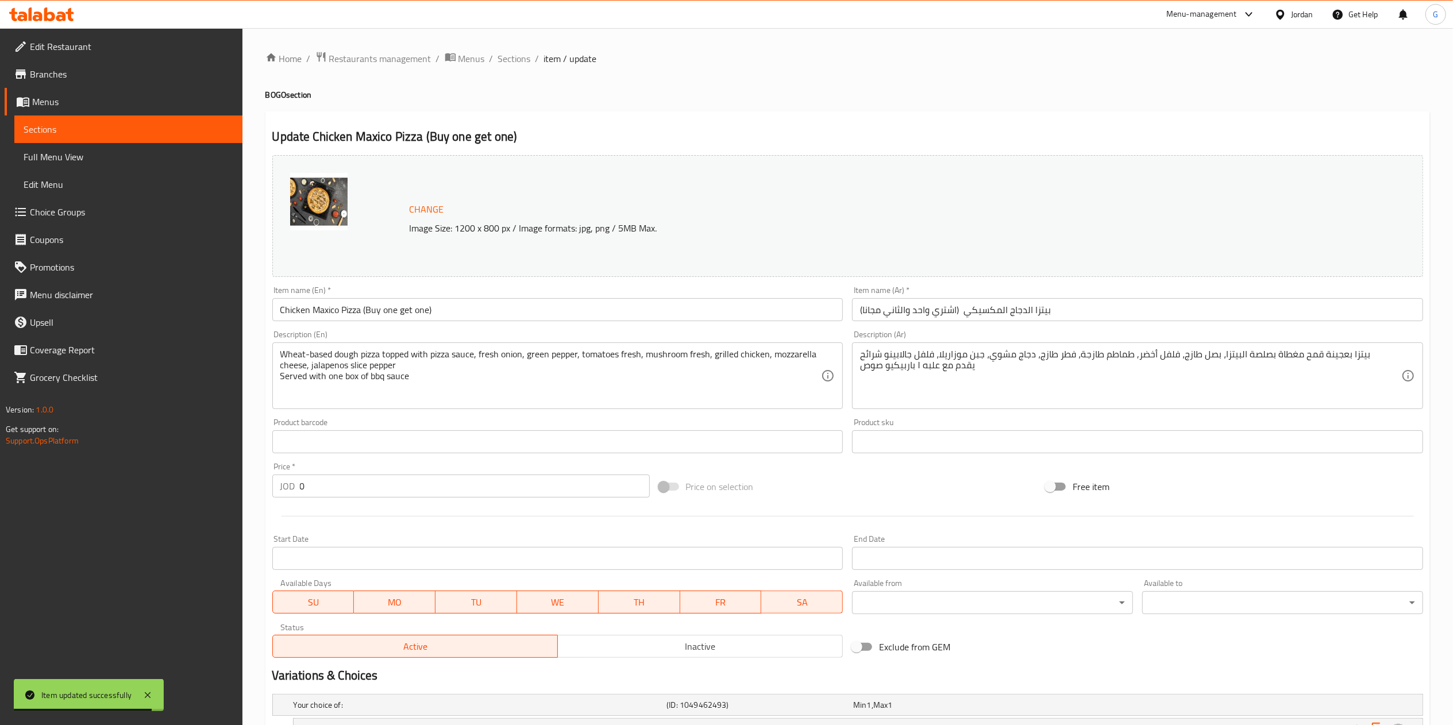
scroll to position [164, 0]
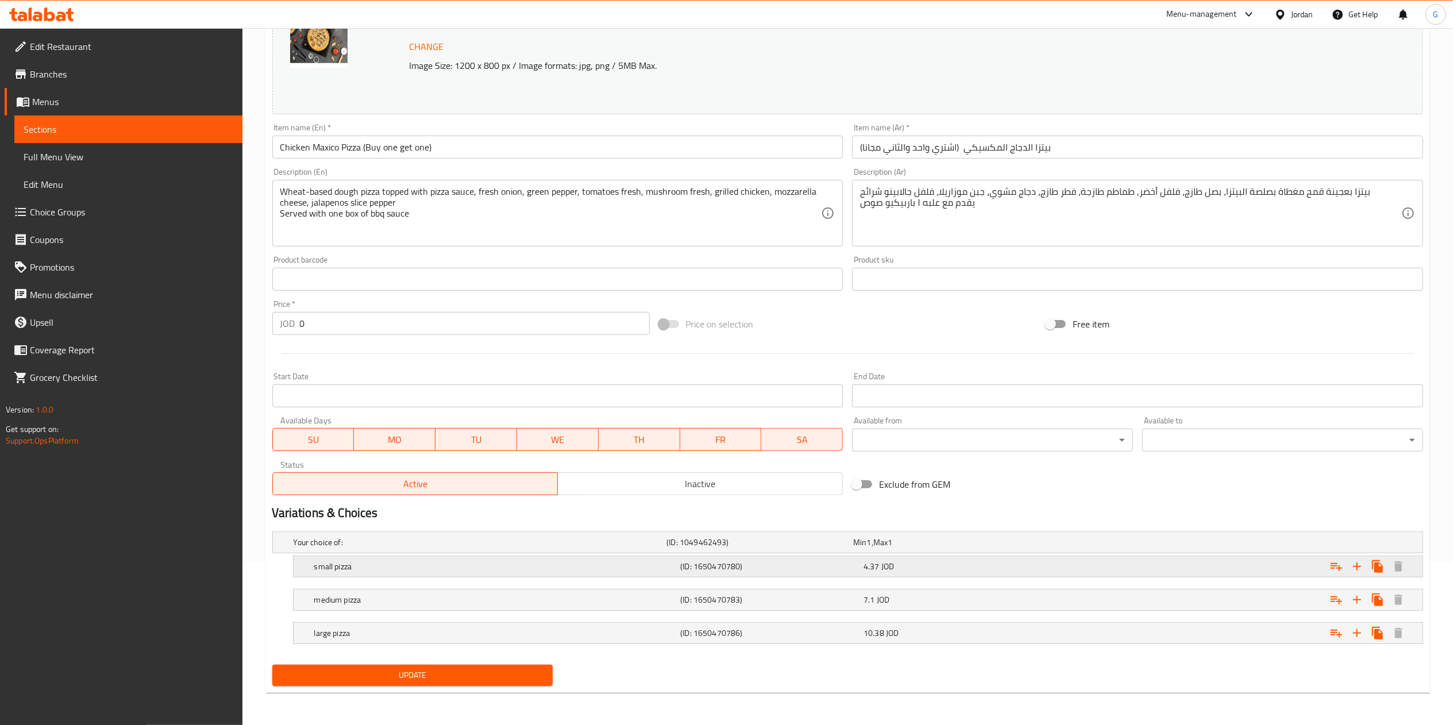
click at [952, 572] on div "4.37 JOD" at bounding box center [952, 566] width 179 height 11
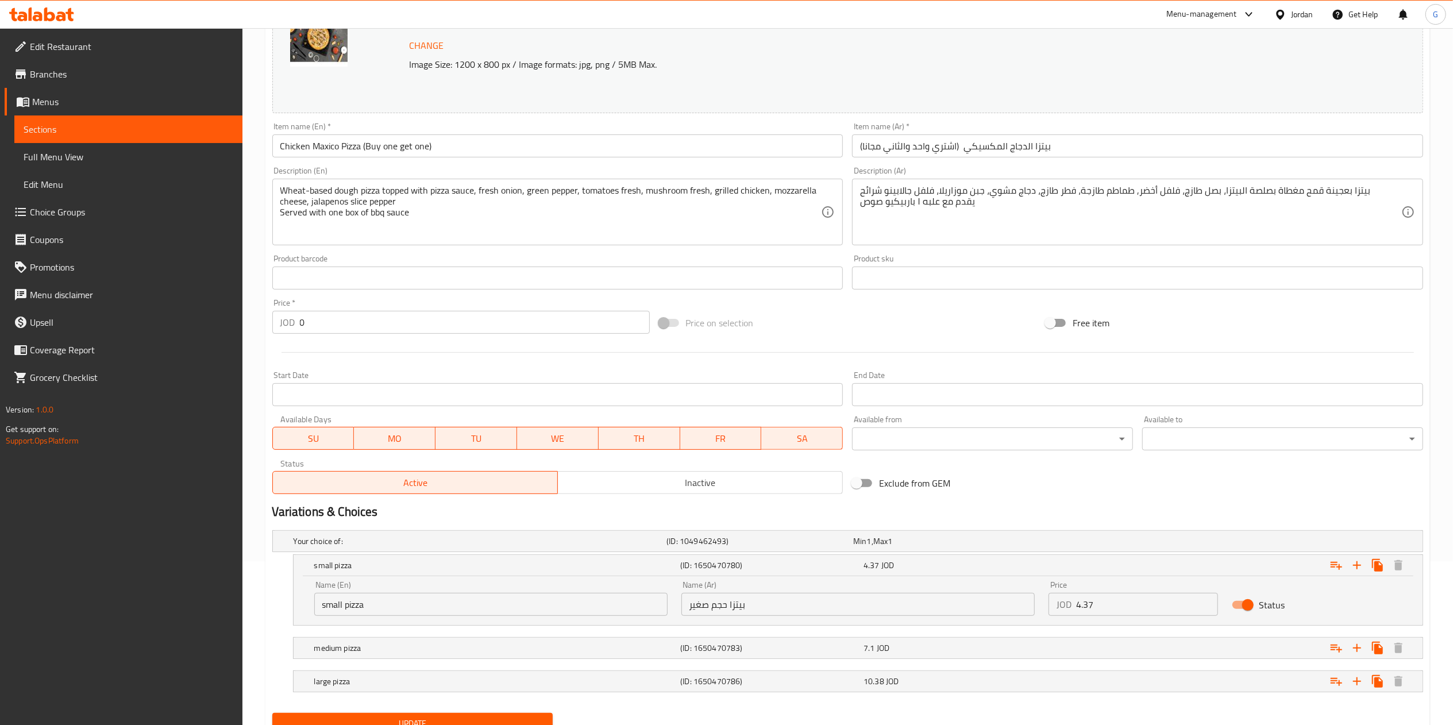
scroll to position [214, 0]
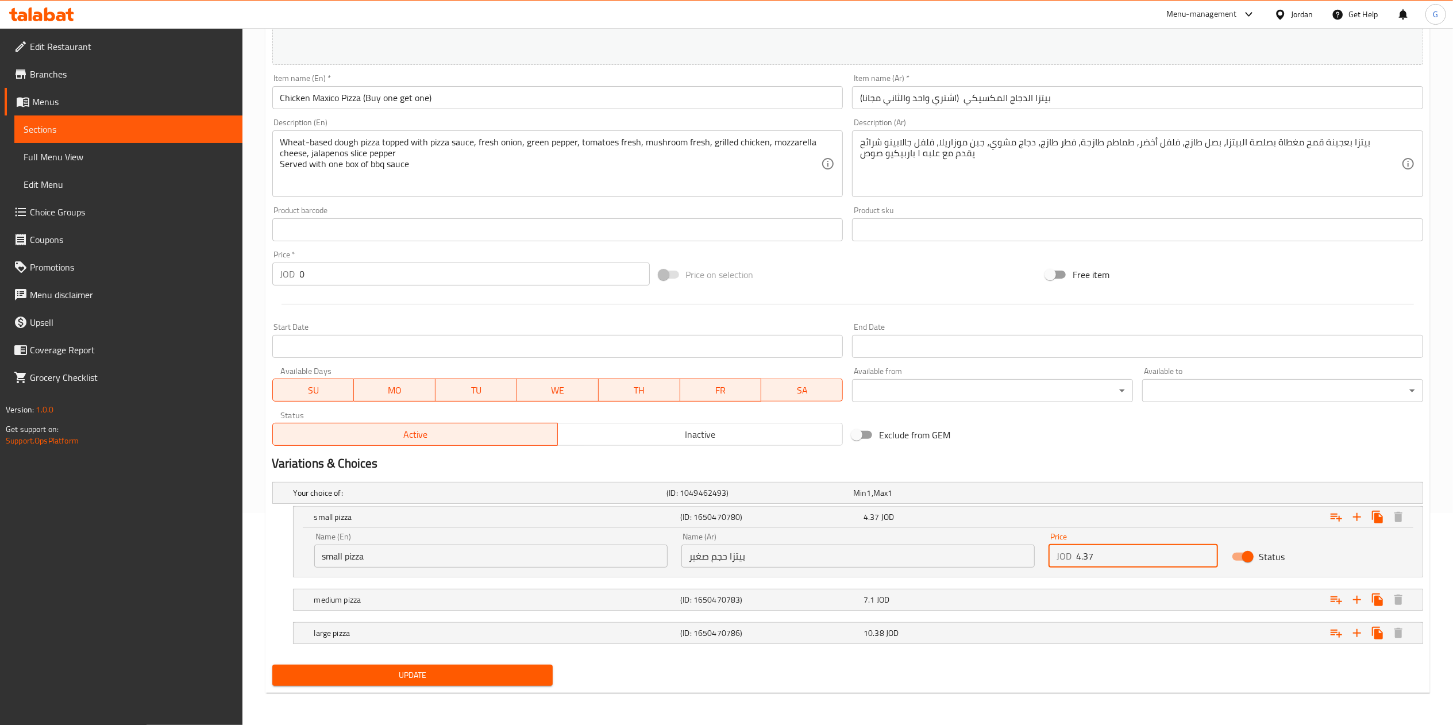
click at [1135, 561] on input "4.37" at bounding box center [1147, 556] width 142 height 23
paste input "14.2"
click at [1131, 556] on input "14.2" at bounding box center [1147, 556] width 142 height 23
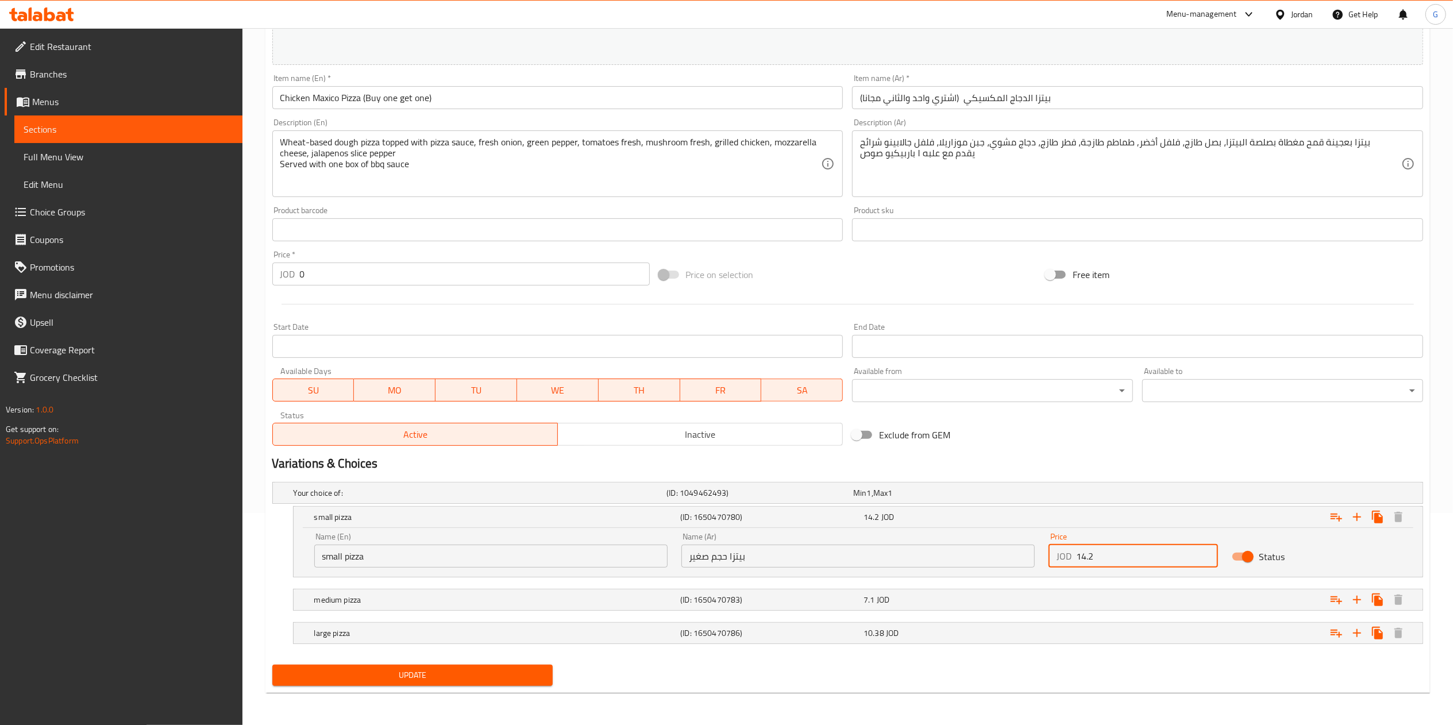
click at [1131, 556] on input "14.2" at bounding box center [1147, 556] width 142 height 23
paste input "8.74"
type input "8.74"
click at [1125, 593] on div "Expand" at bounding box center [1227, 599] width 367 height 25
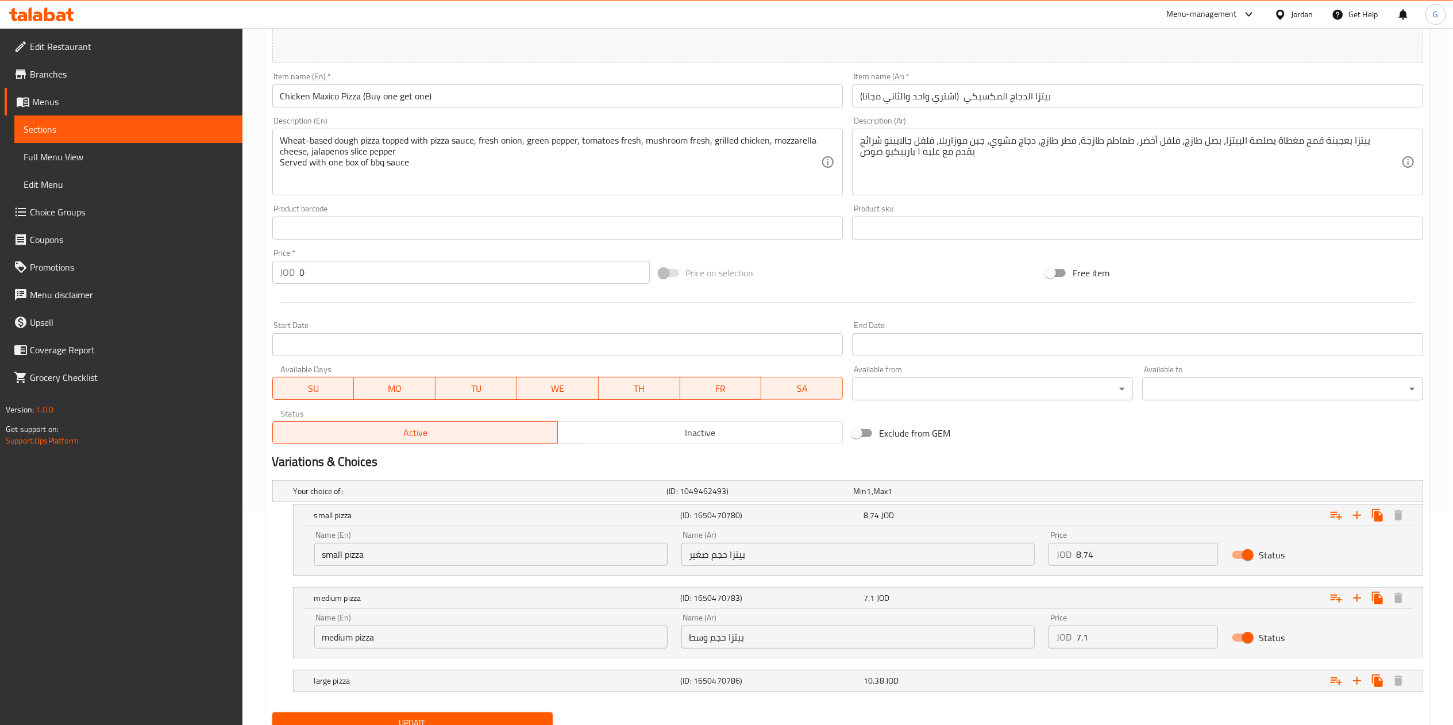
click at [1143, 635] on input "7.1" at bounding box center [1147, 637] width 142 height 23
paste input "14.2"
type input "14.2"
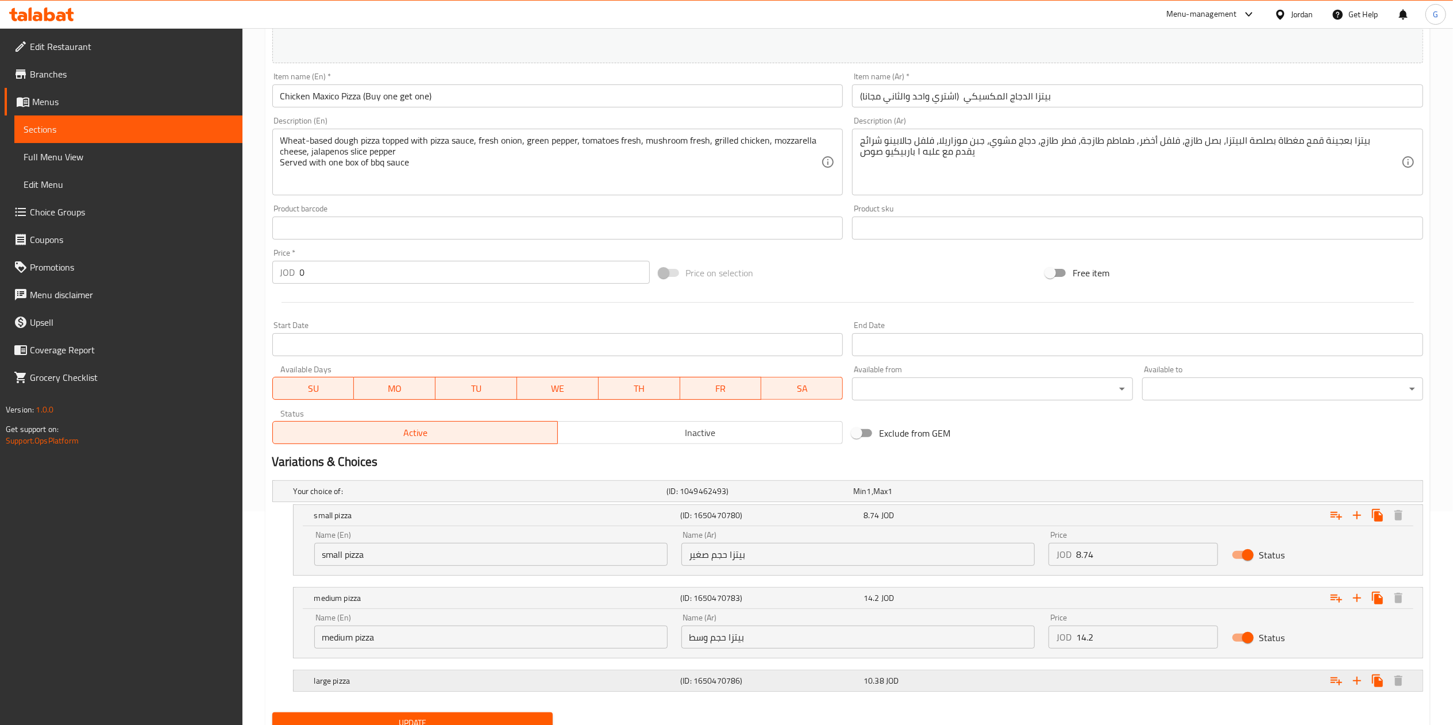
click at [1159, 680] on div "Expand" at bounding box center [1227, 680] width 367 height 25
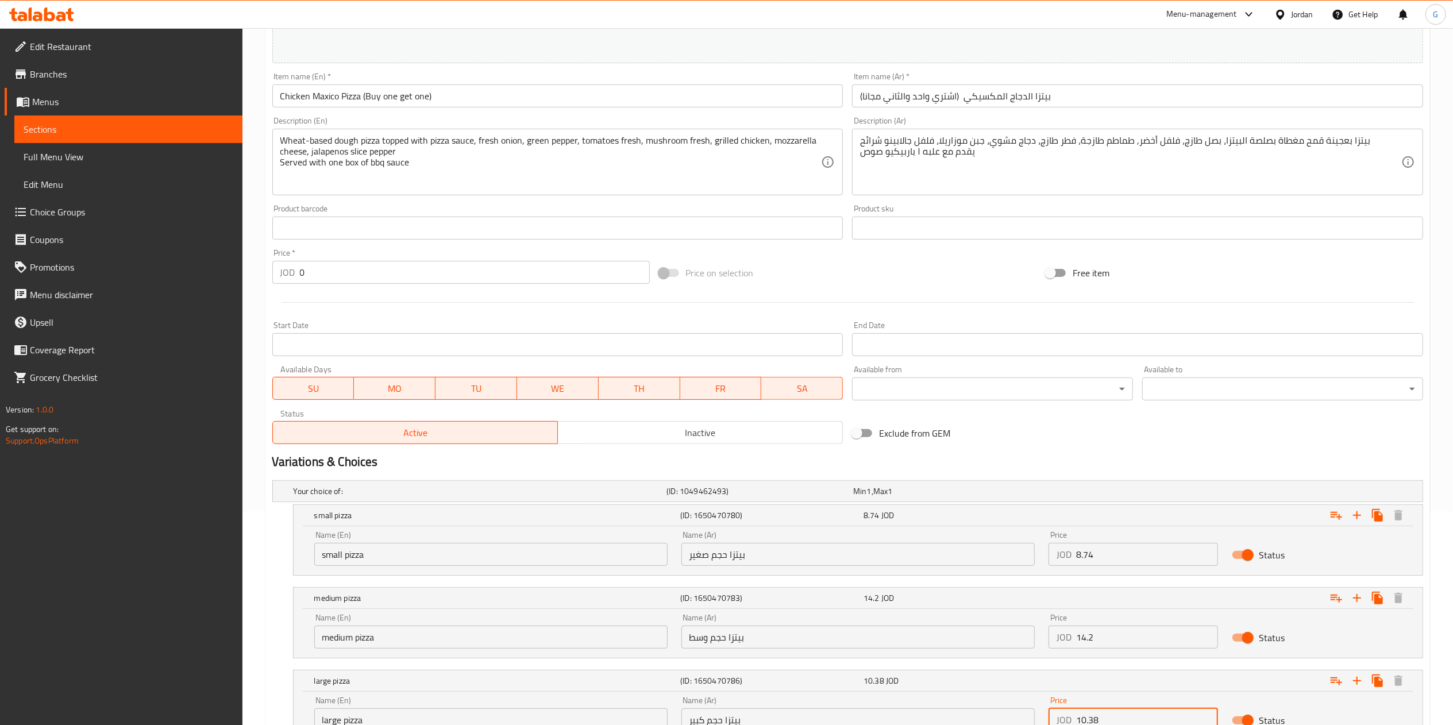
click at [1156, 711] on input "10.38" at bounding box center [1147, 719] width 142 height 23
paste input "20.76"
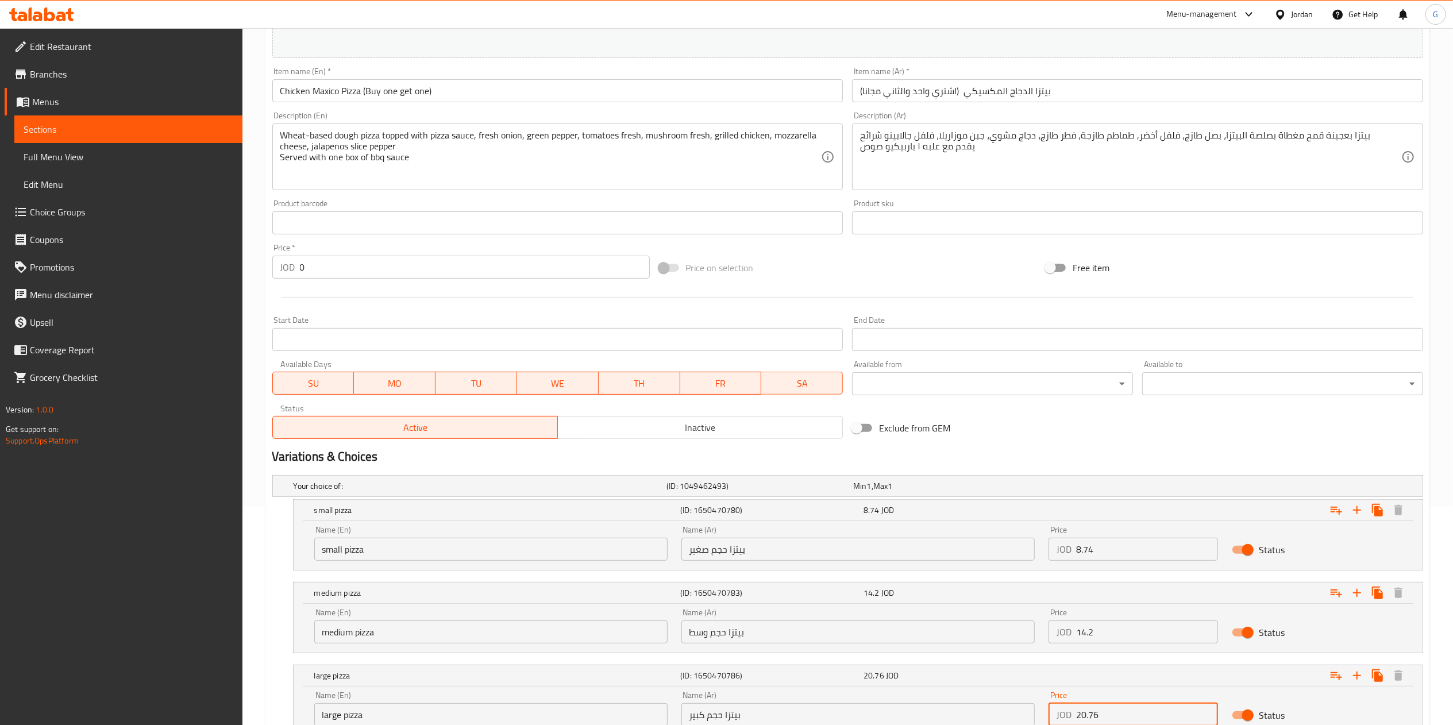
scroll to position [313, 0]
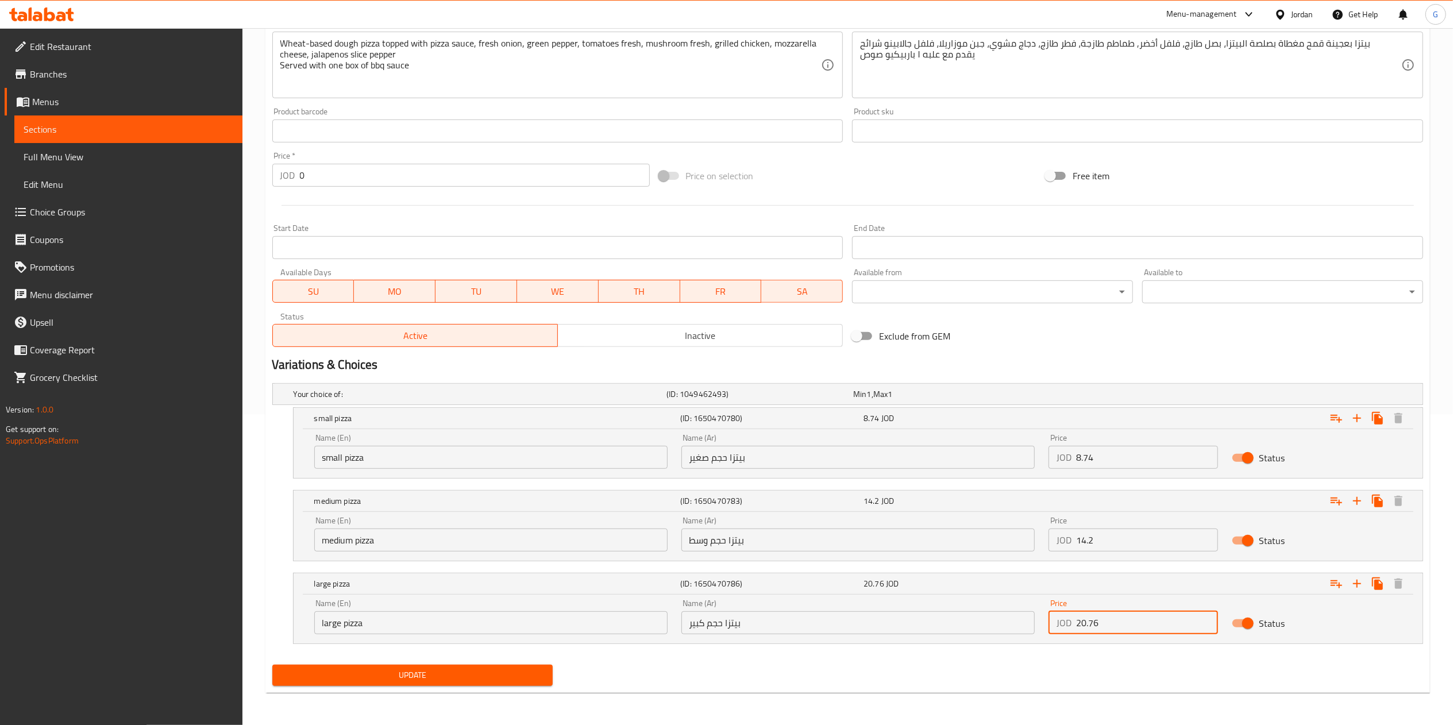
type input "20.76"
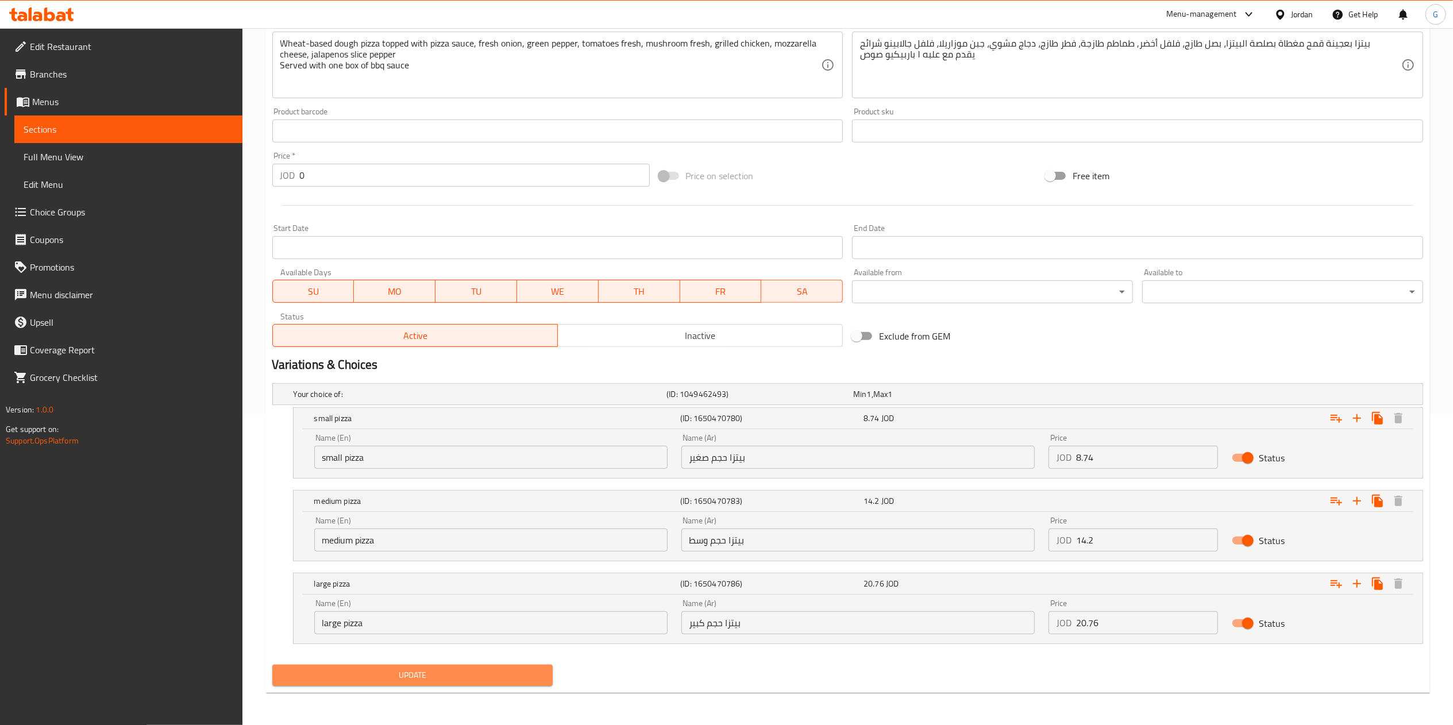
click at [479, 665] on button "Update" at bounding box center [412, 675] width 281 height 21
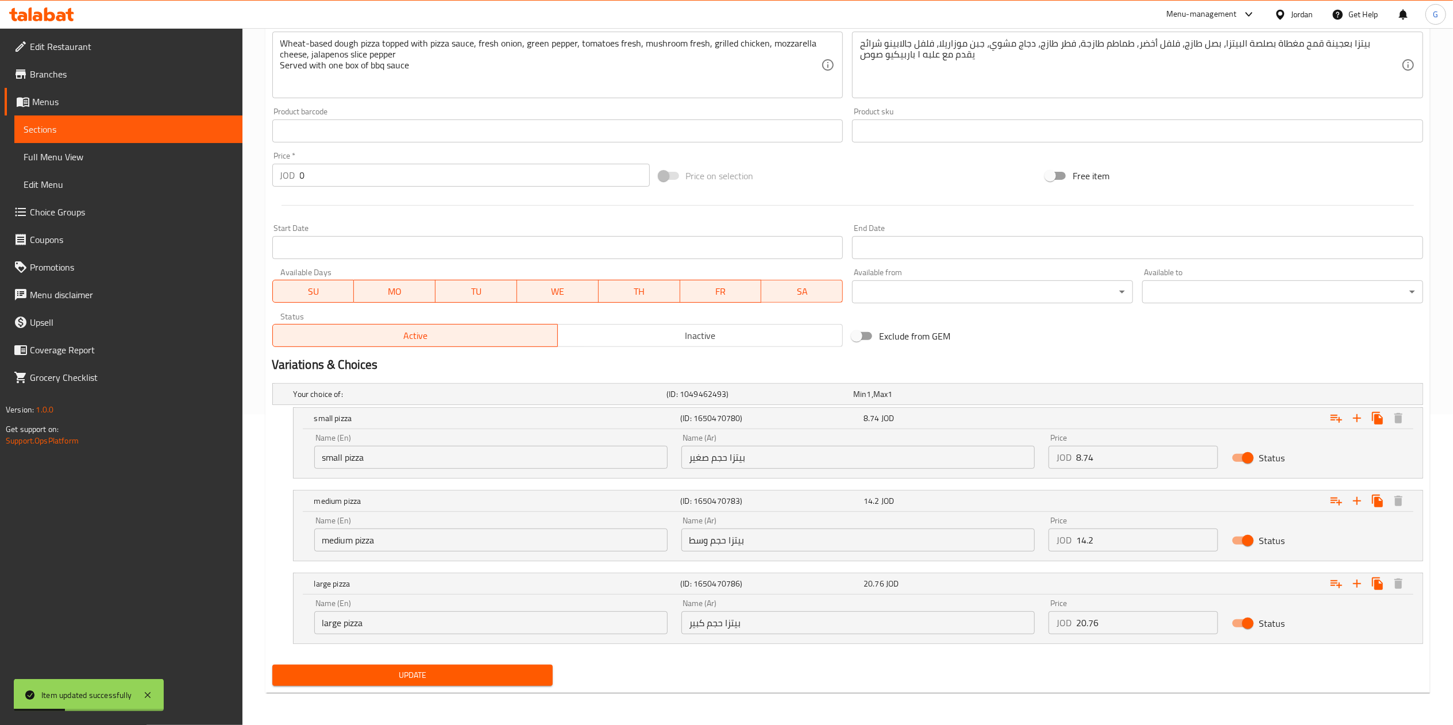
scroll to position [0, 0]
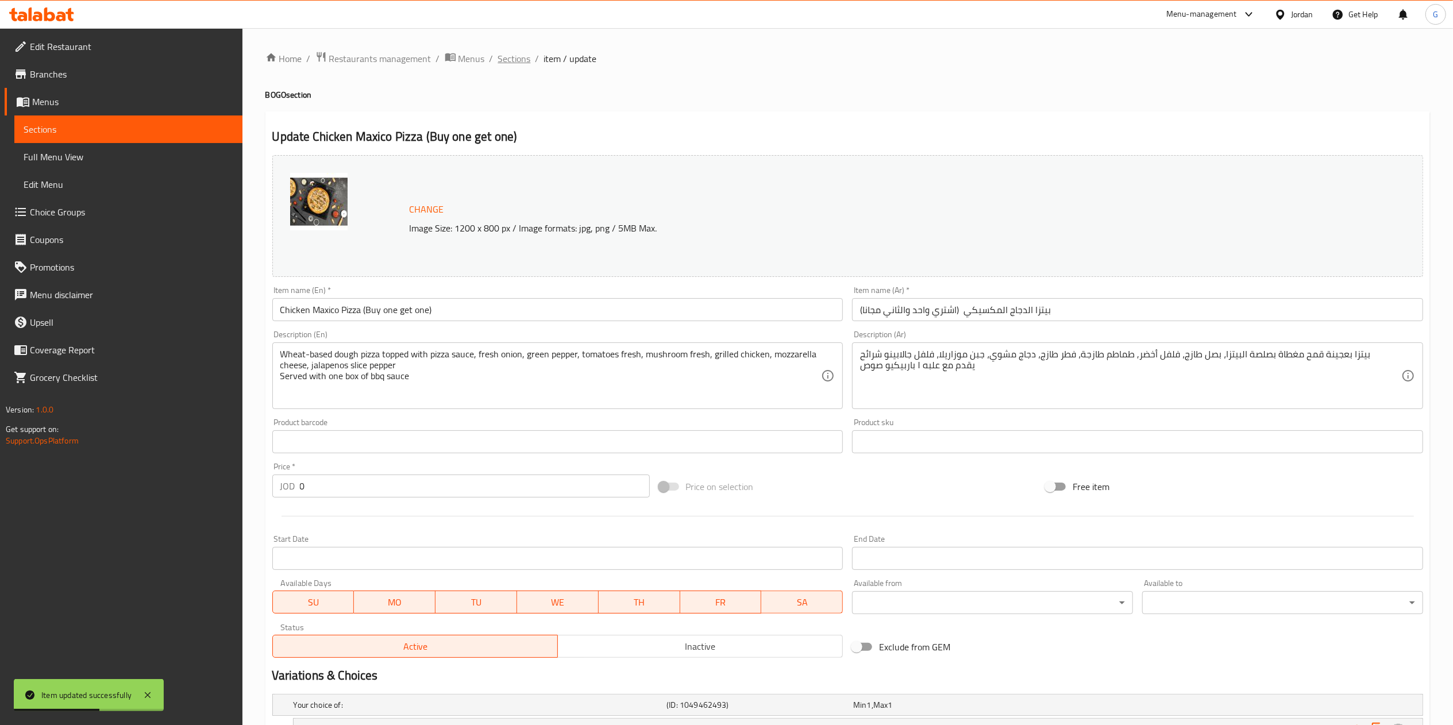
click at [515, 61] on span "Sections" at bounding box center [514, 59] width 33 height 14
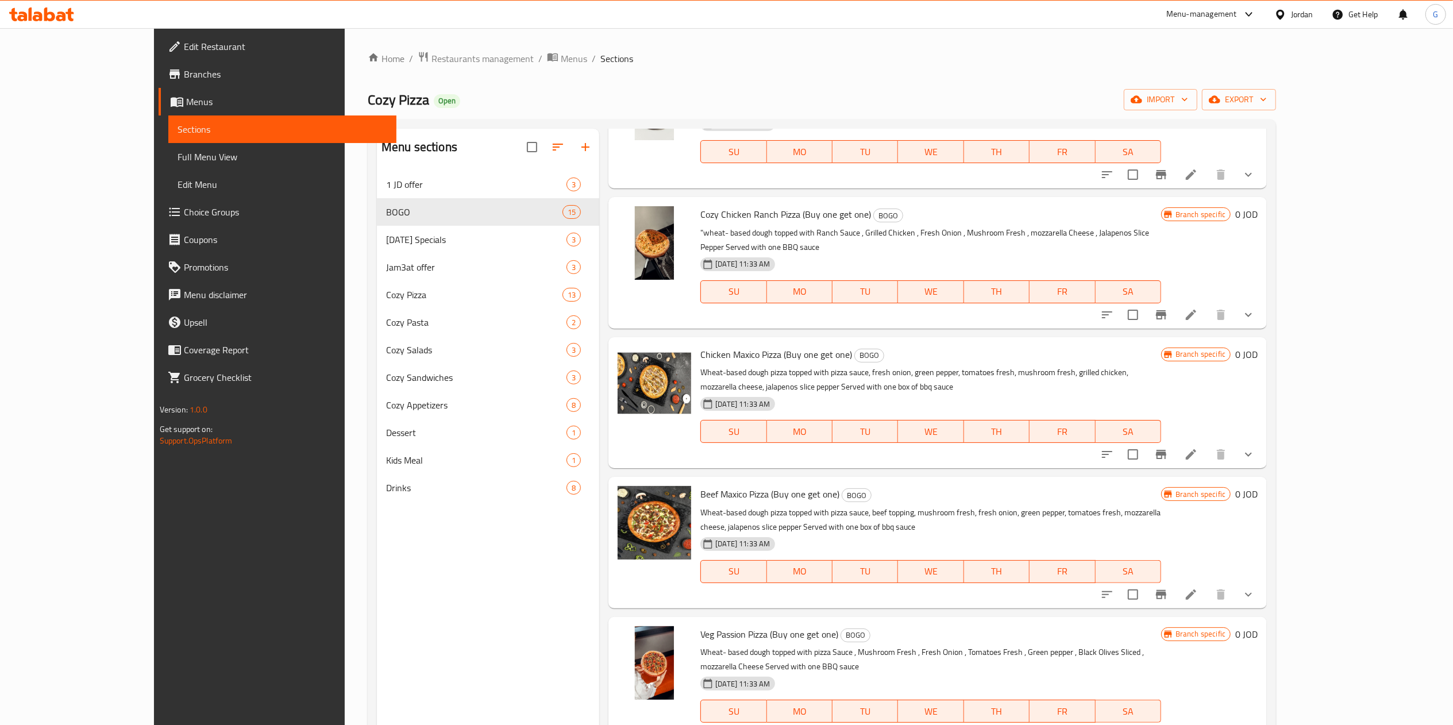
scroll to position [367, 0]
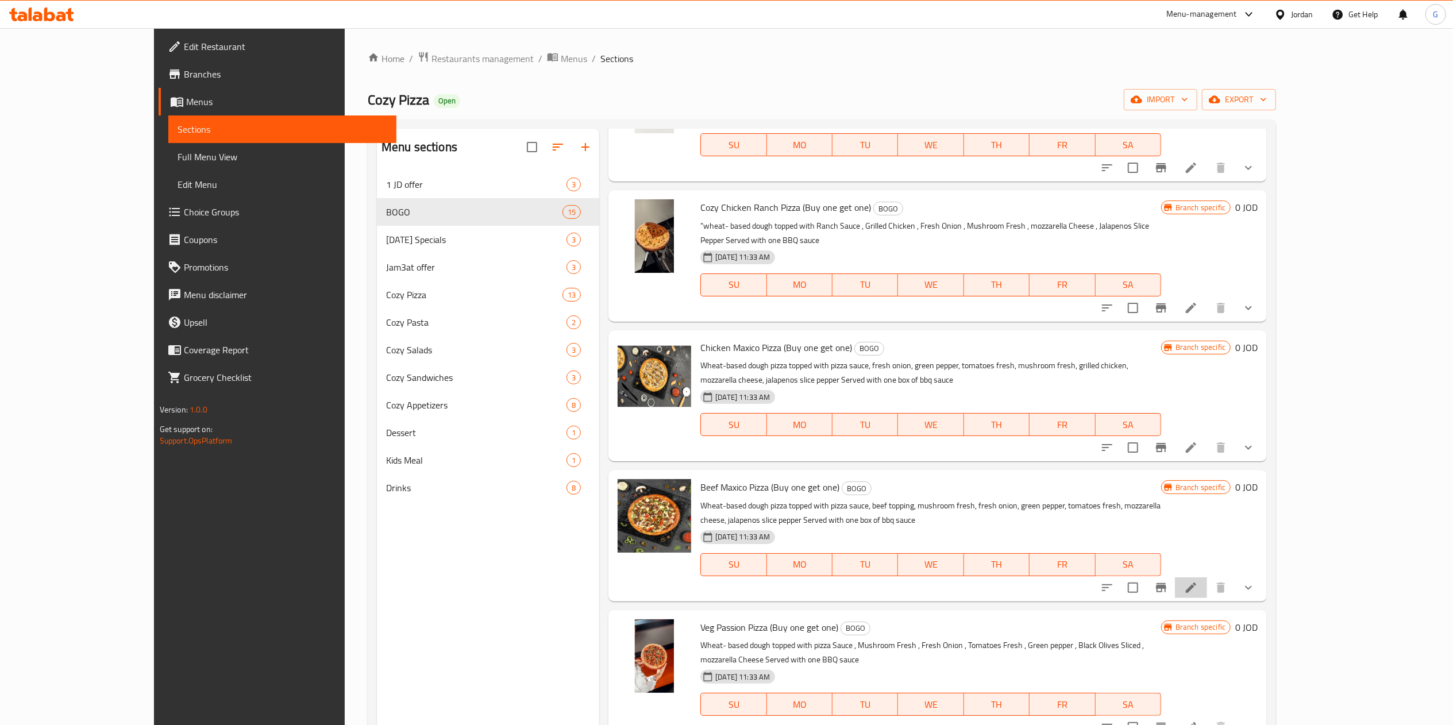
click at [1207, 577] on li at bounding box center [1191, 587] width 32 height 21
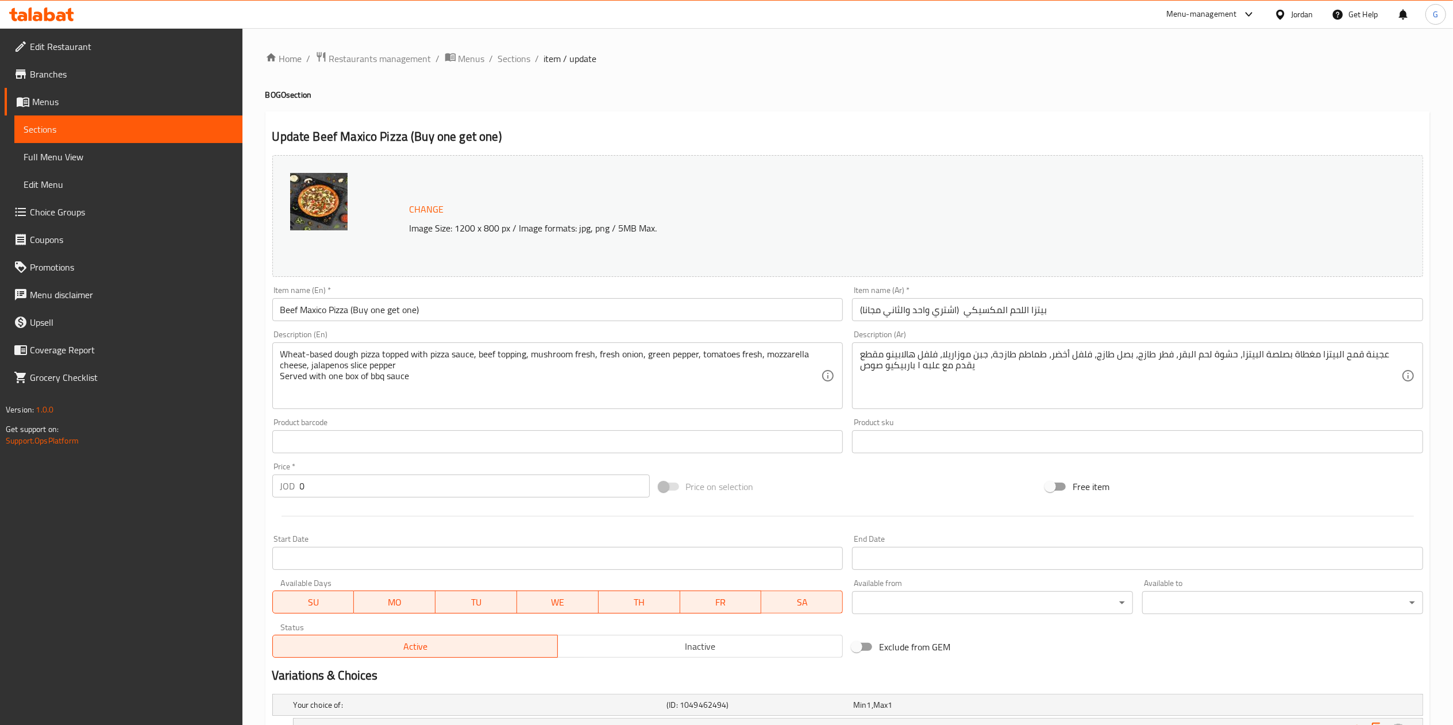
scroll to position [164, 0]
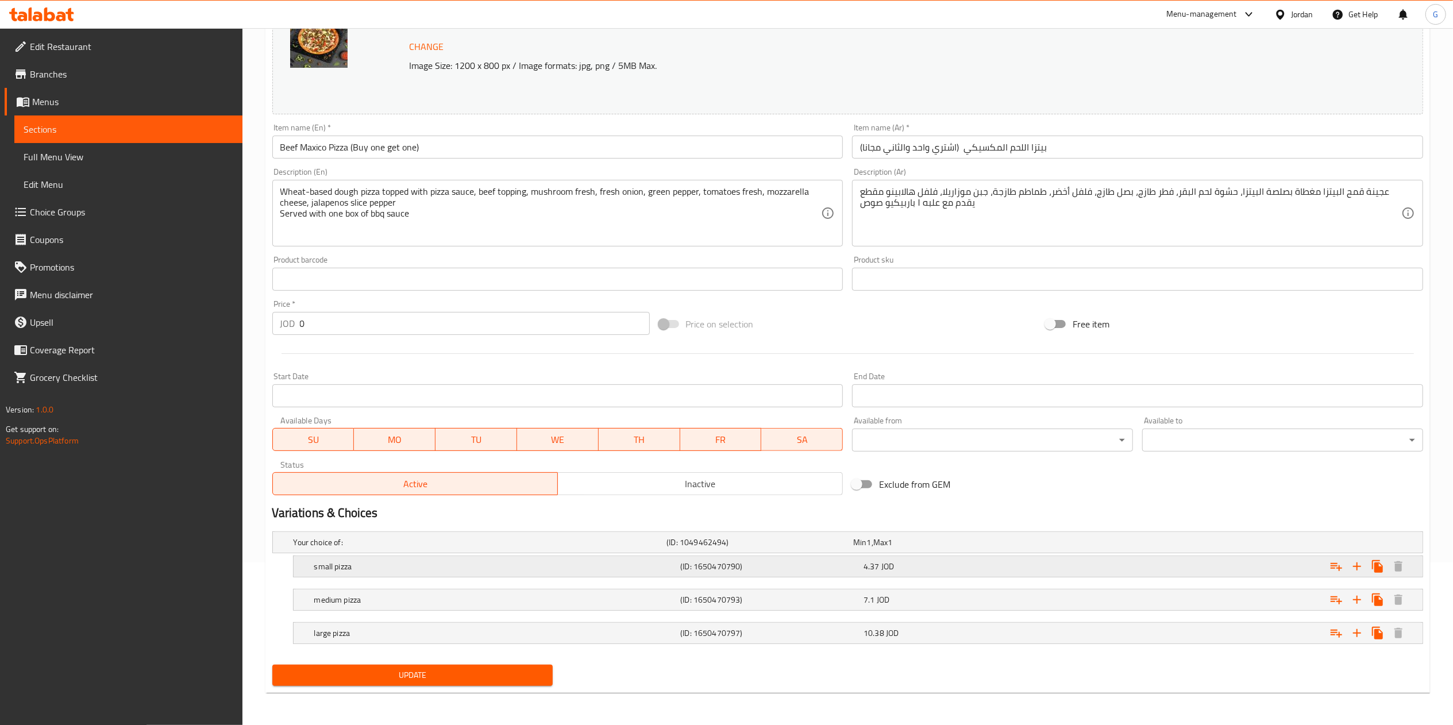
click at [929, 570] on div "4.37 JOD" at bounding box center [952, 566] width 179 height 11
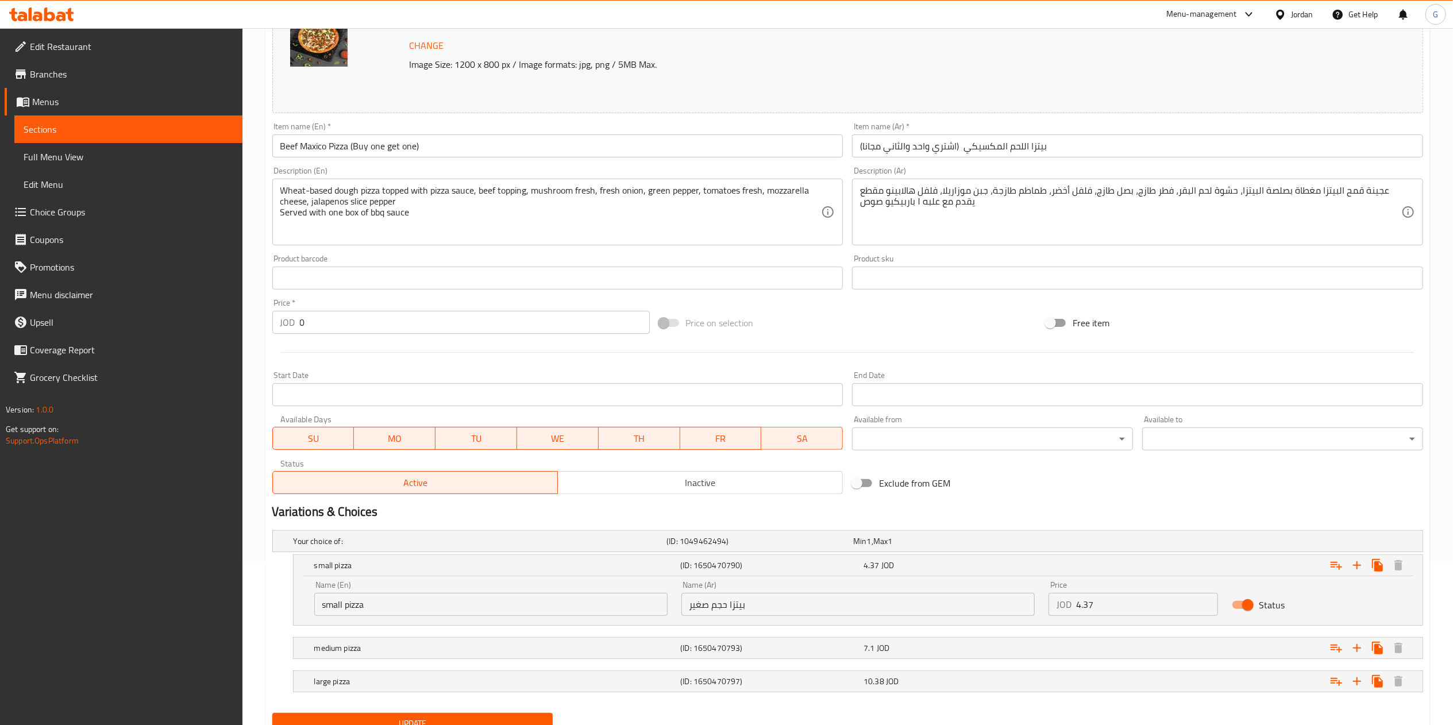
scroll to position [214, 0]
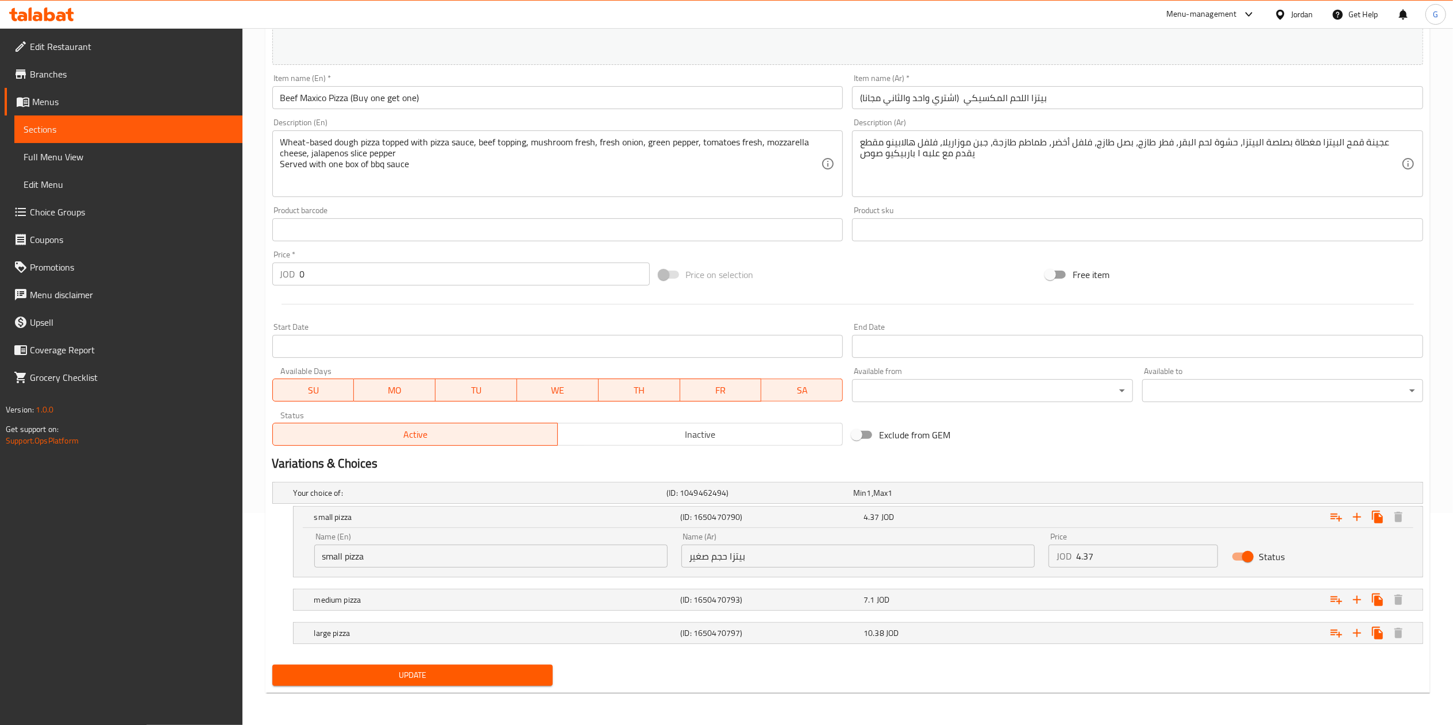
click at [1110, 564] on input "4.37" at bounding box center [1147, 556] width 142 height 23
paste input "8.74"
type input "8.74"
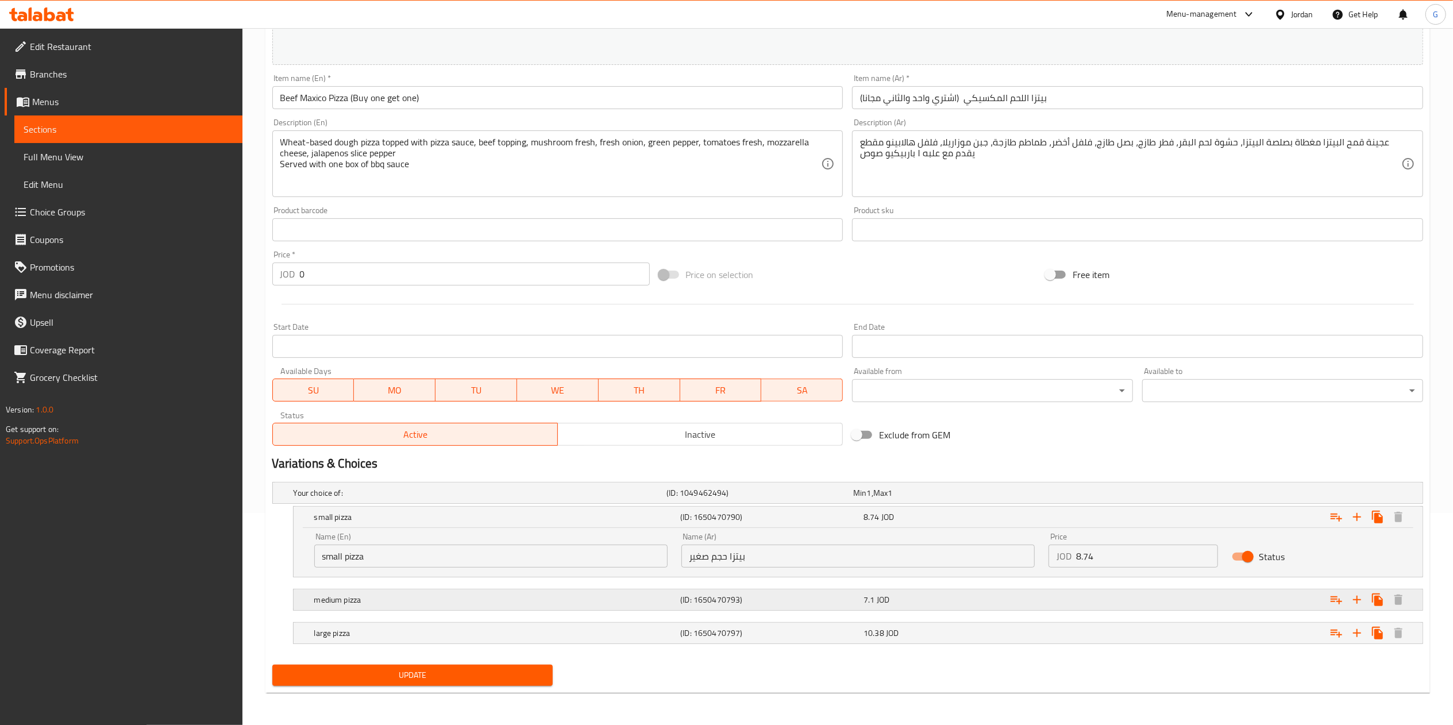
click at [1122, 601] on div "Expand" at bounding box center [1227, 599] width 367 height 25
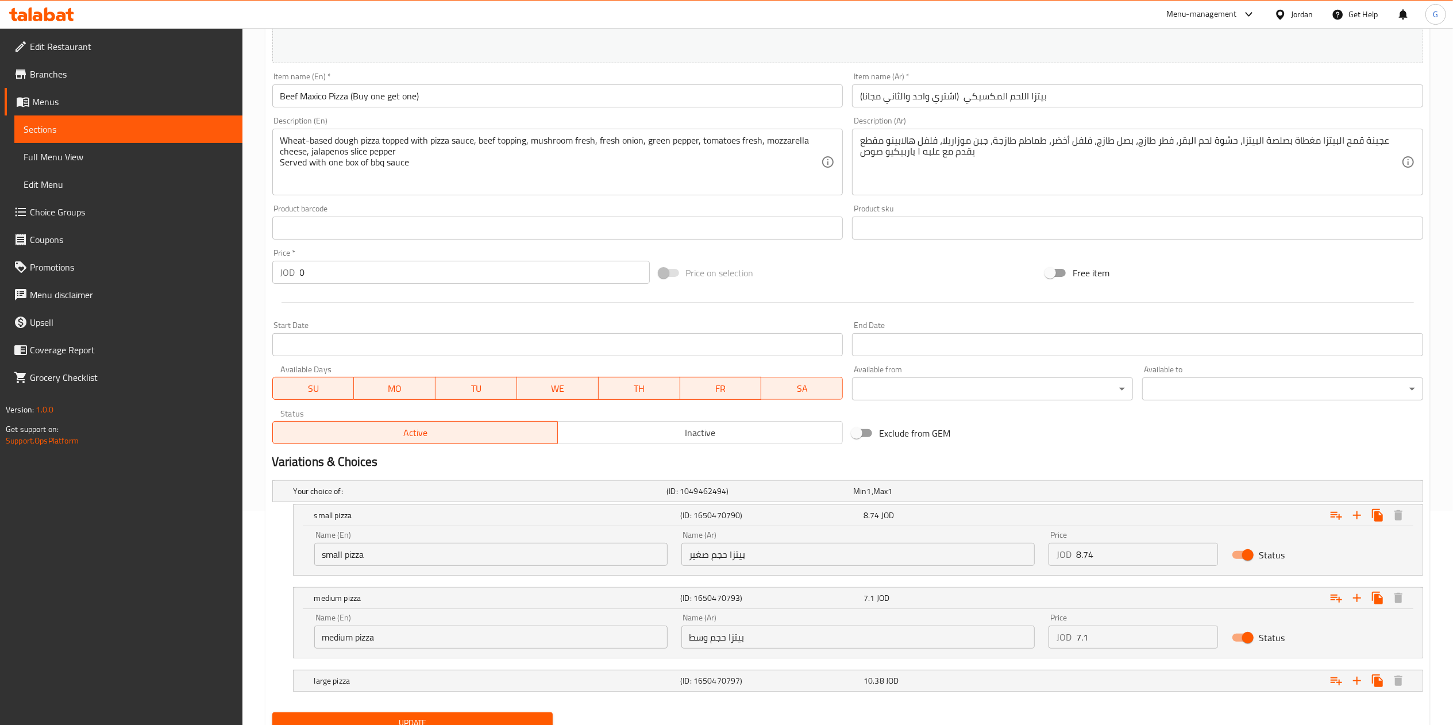
click at [1119, 641] on input "7.1" at bounding box center [1147, 637] width 142 height 23
paste input "14.2"
type input "14.2"
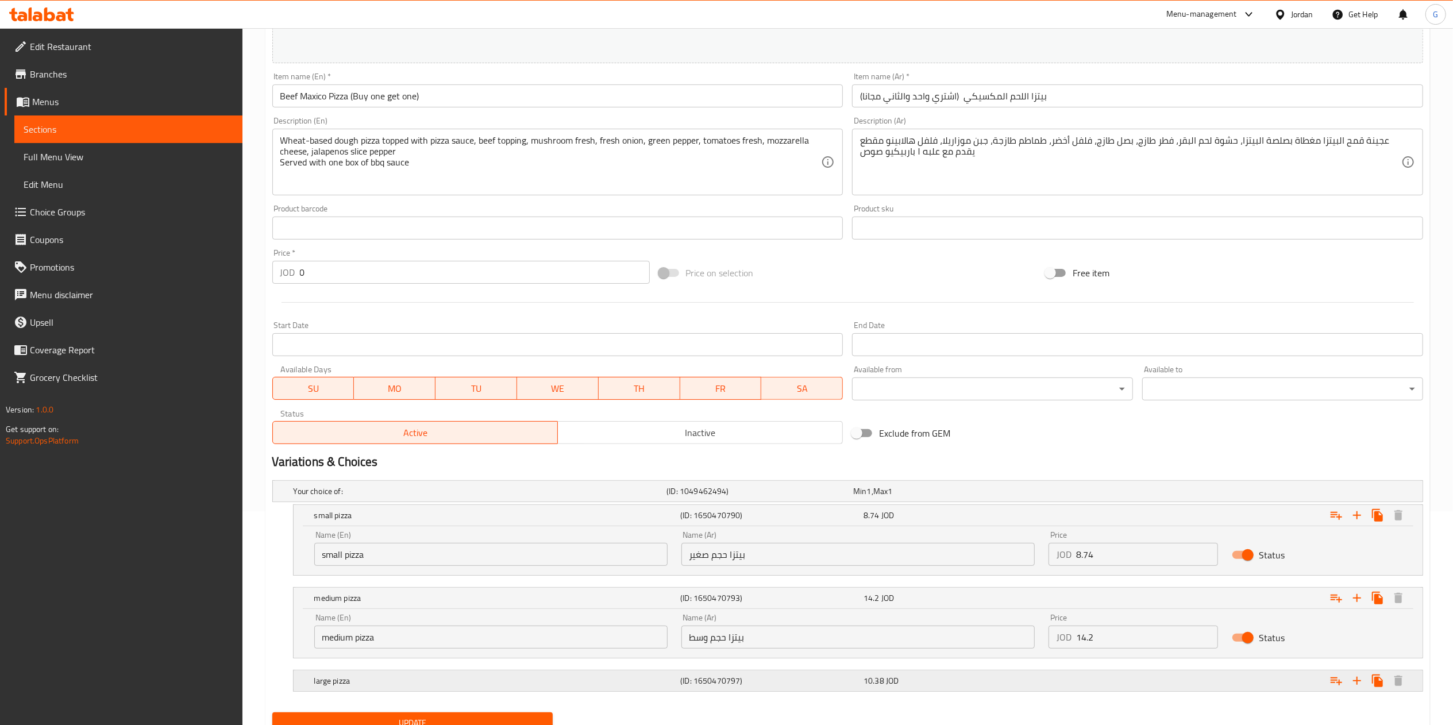
click at [1131, 673] on div "Expand" at bounding box center [1227, 680] width 367 height 25
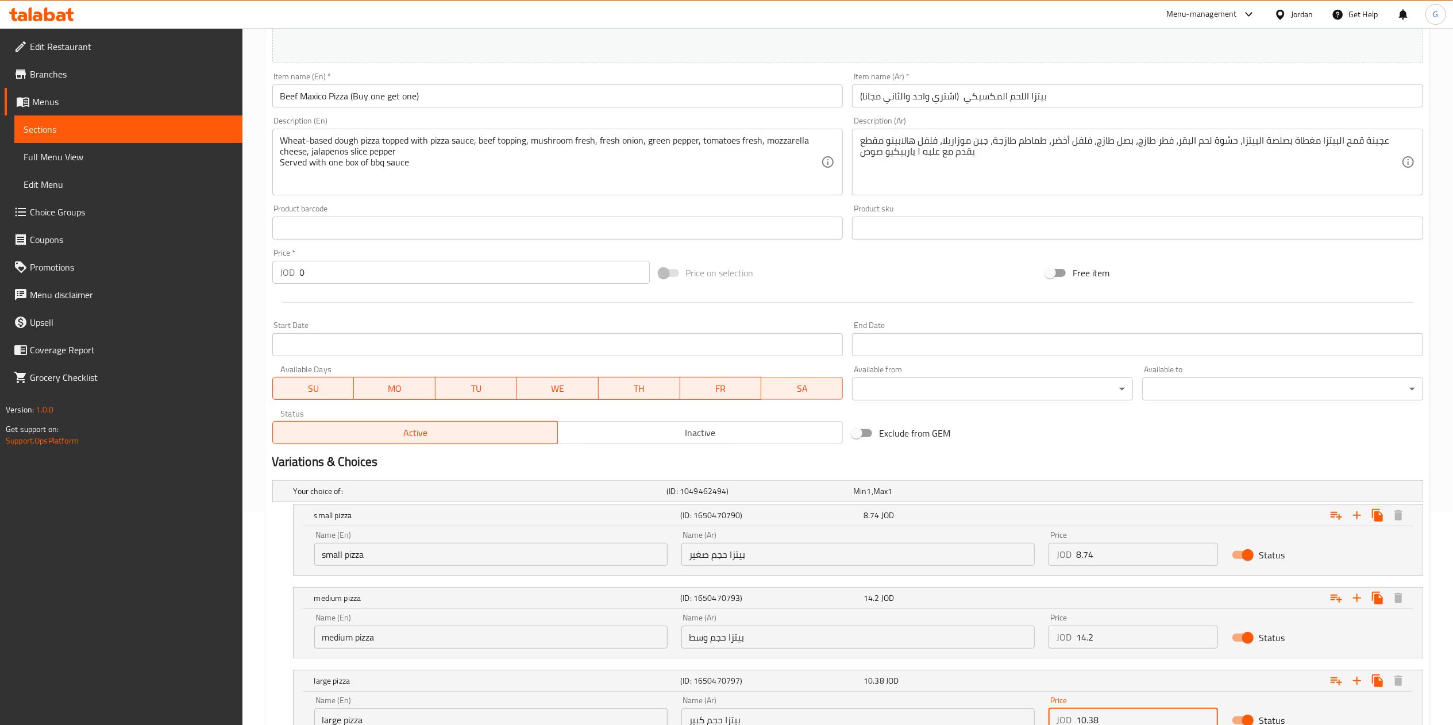
click at [1138, 722] on input "10.38" at bounding box center [1147, 719] width 142 height 23
paste input "20.76"
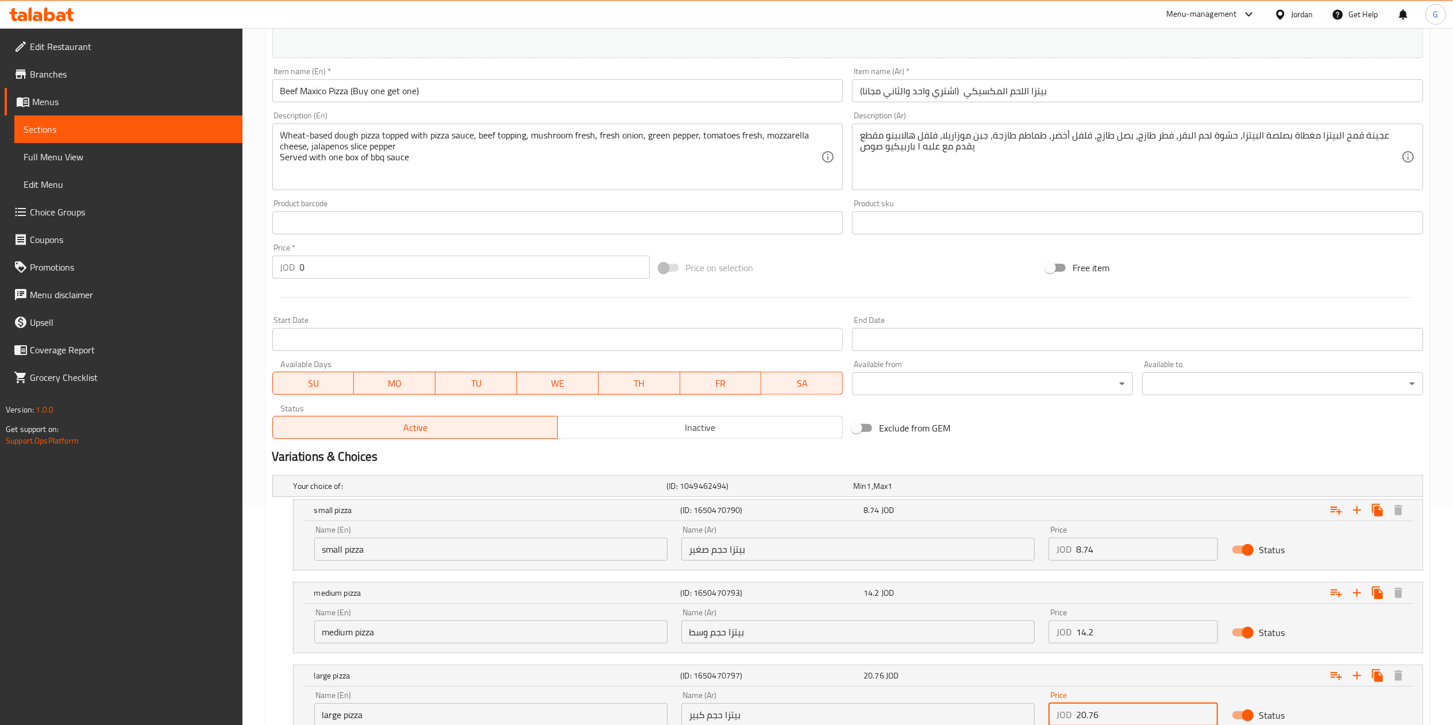
scroll to position [313, 0]
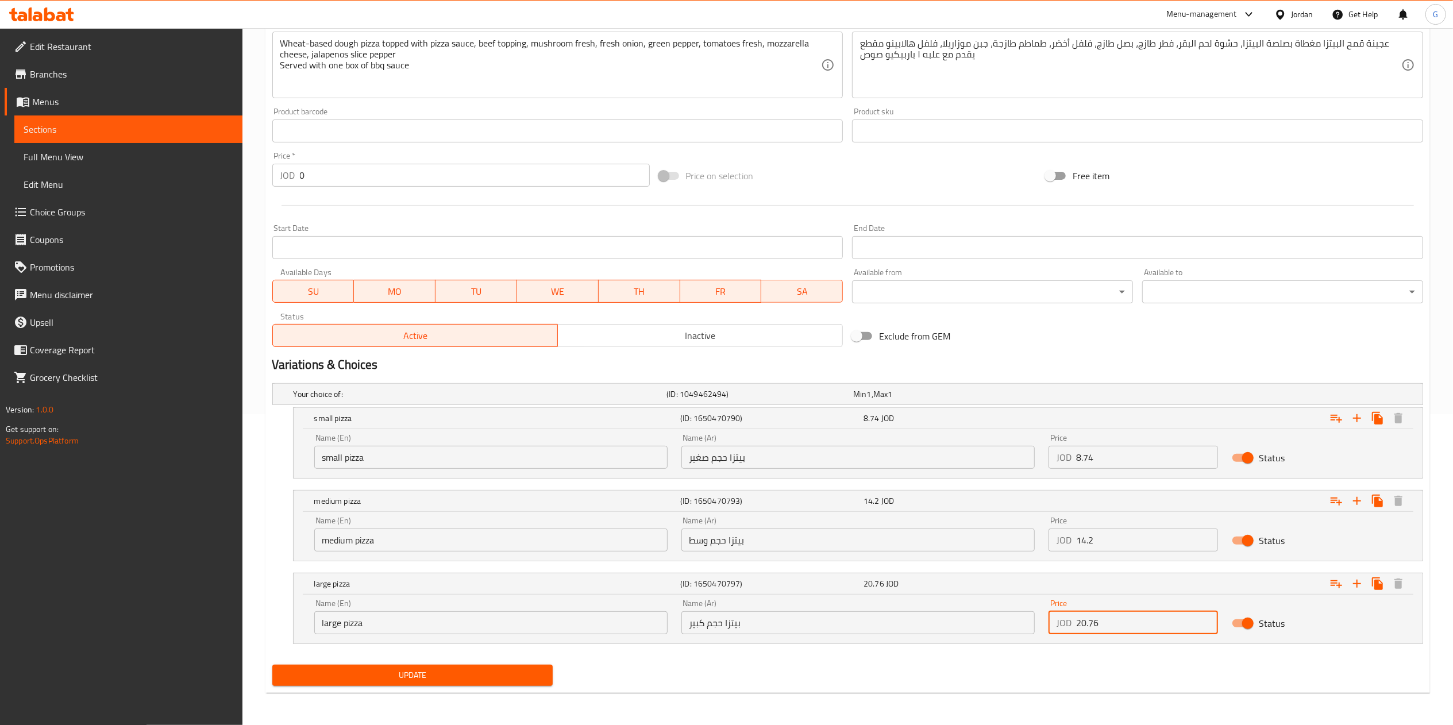
type input "20.76"
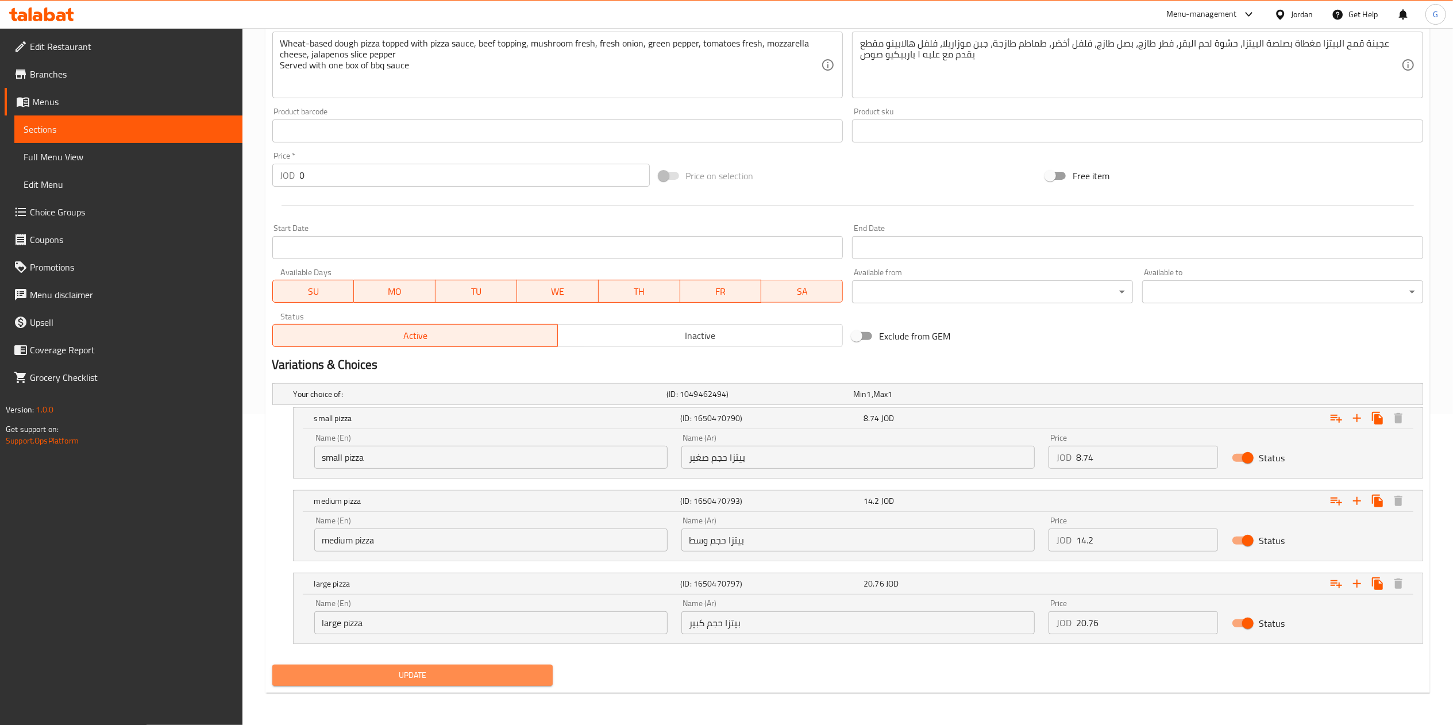
click at [412, 672] on span "Update" at bounding box center [412, 675] width 263 height 14
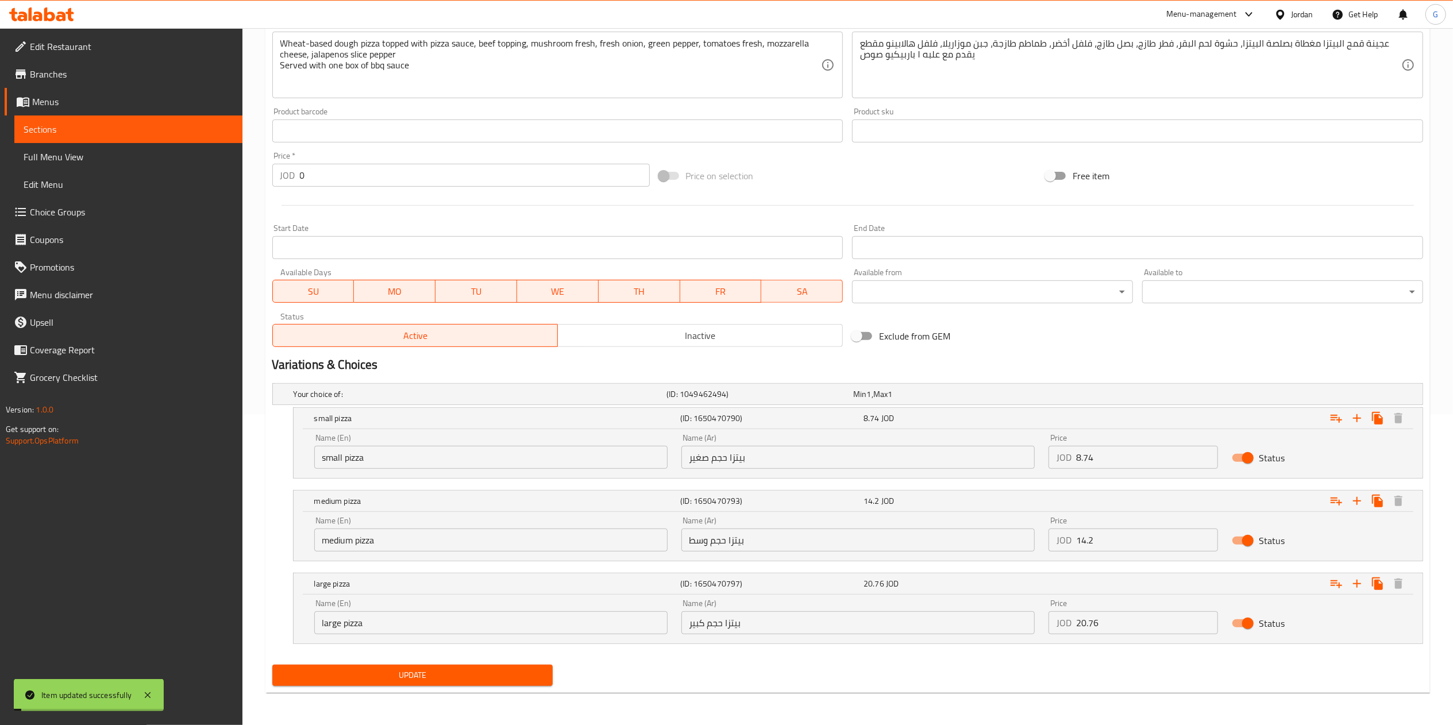
scroll to position [0, 0]
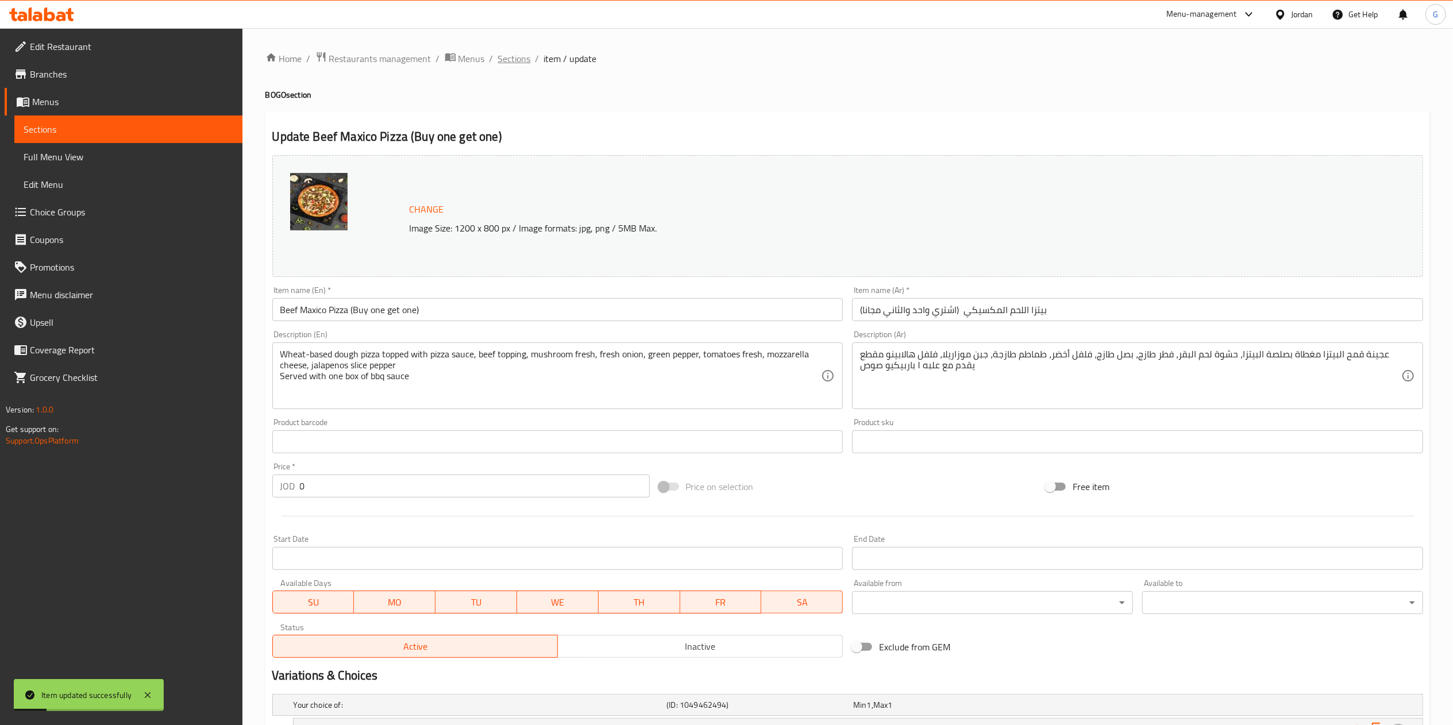
click at [514, 52] on span "Sections" at bounding box center [514, 59] width 33 height 14
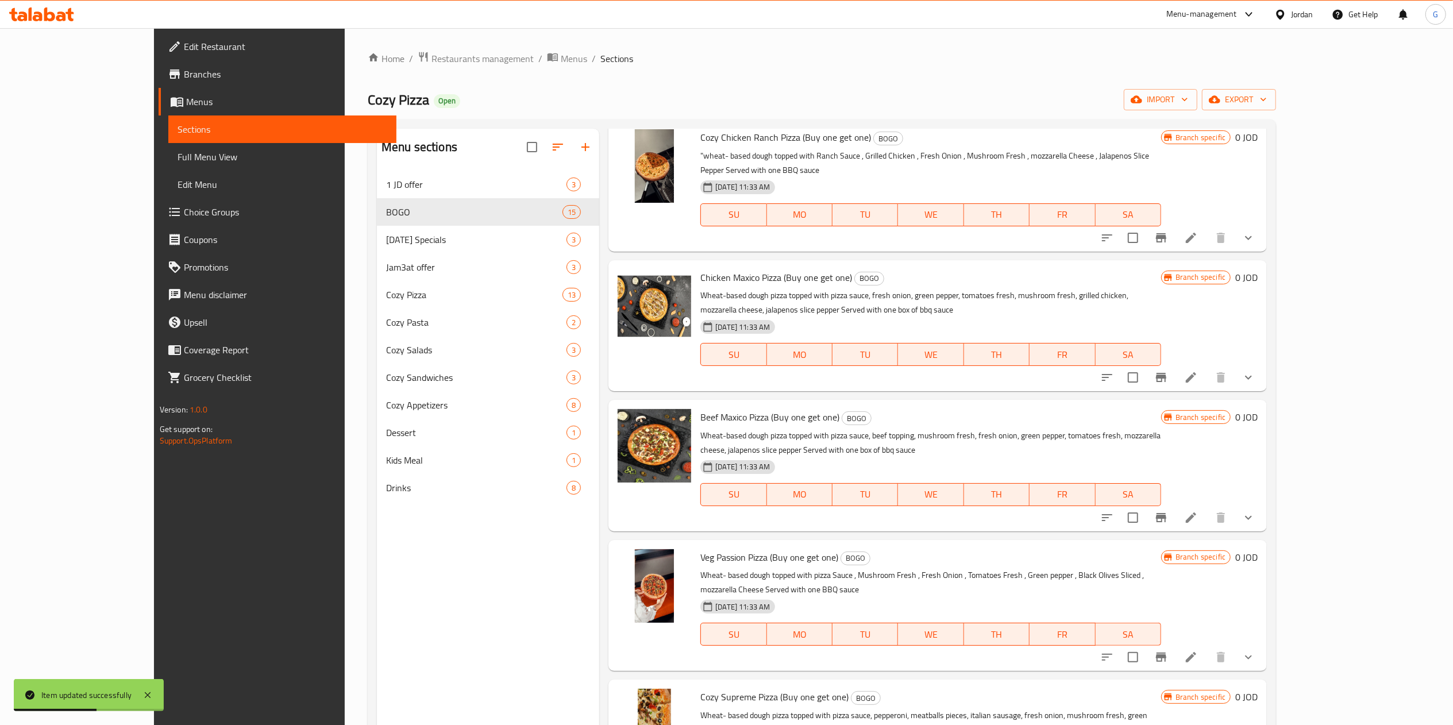
scroll to position [450, 0]
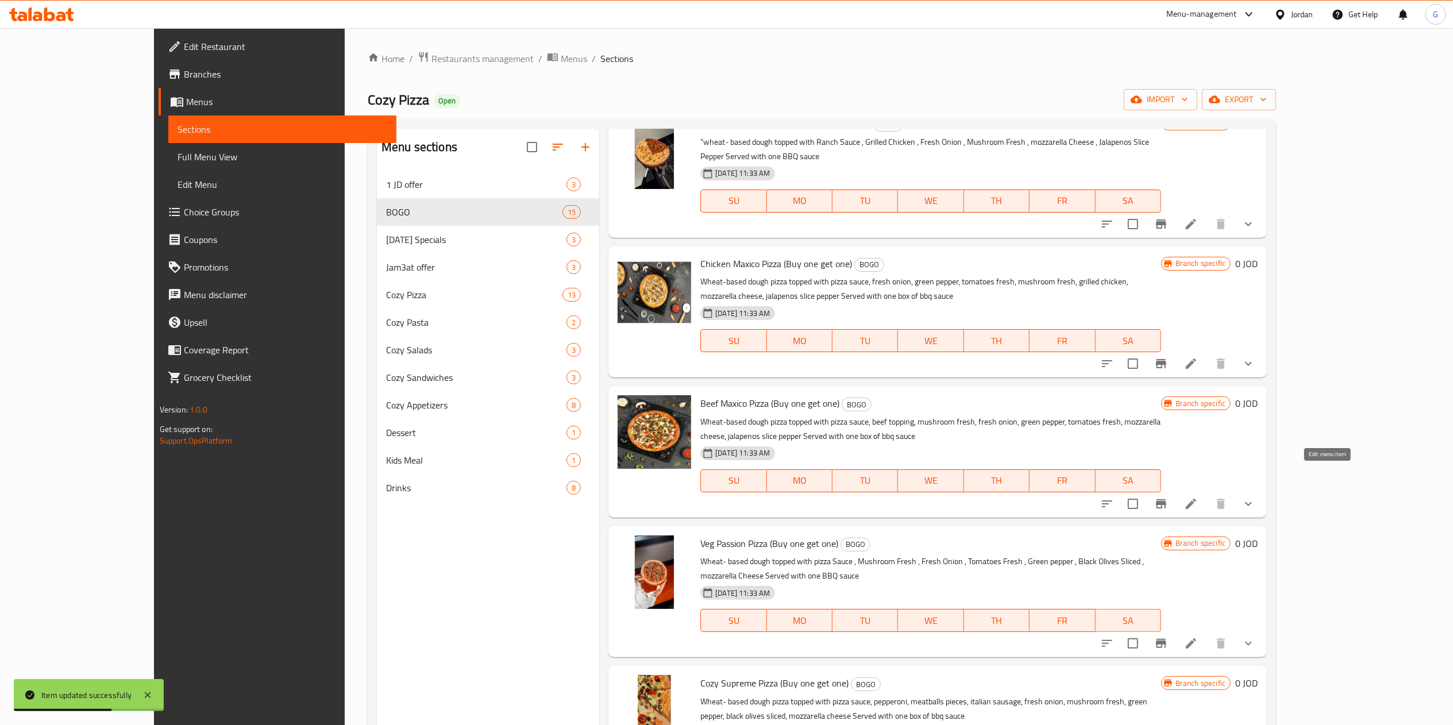
click at [1198, 497] on icon at bounding box center [1191, 504] width 14 height 14
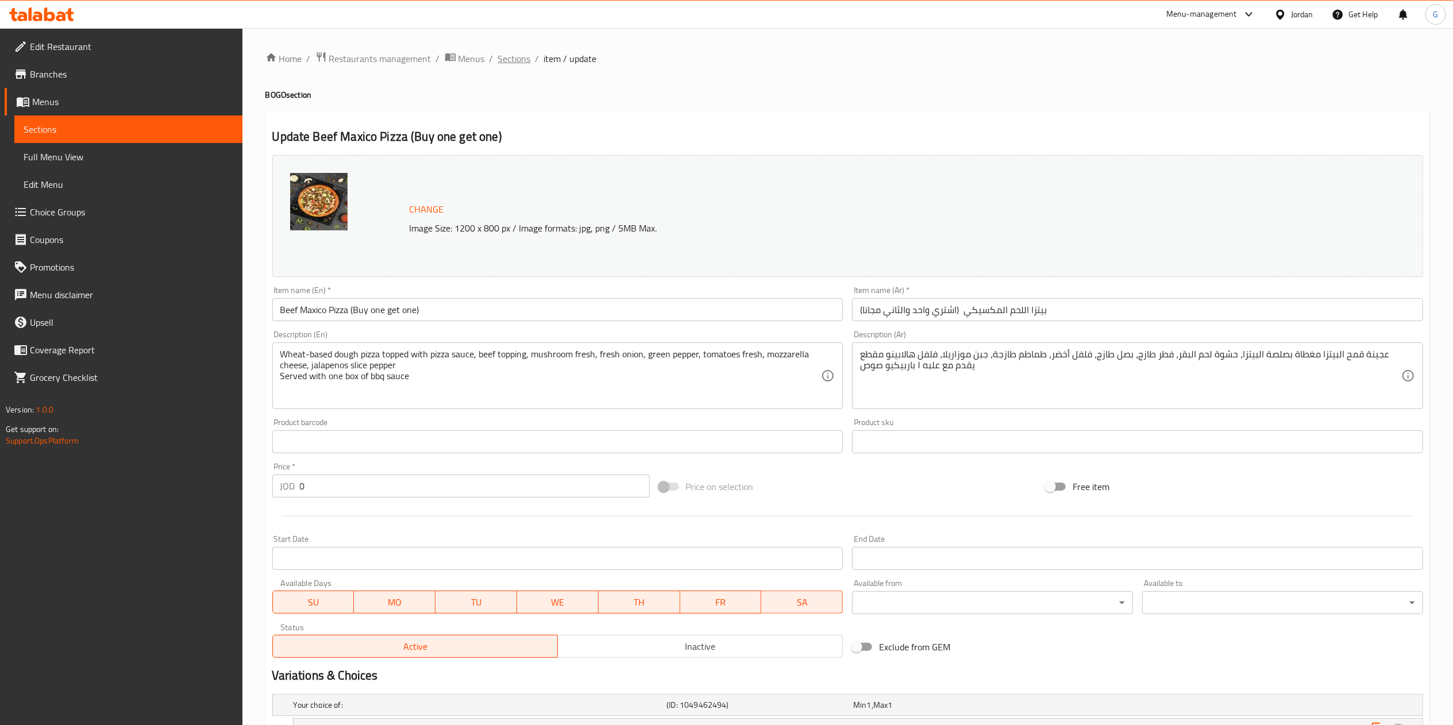
click at [499, 55] on span "Sections" at bounding box center [514, 59] width 33 height 14
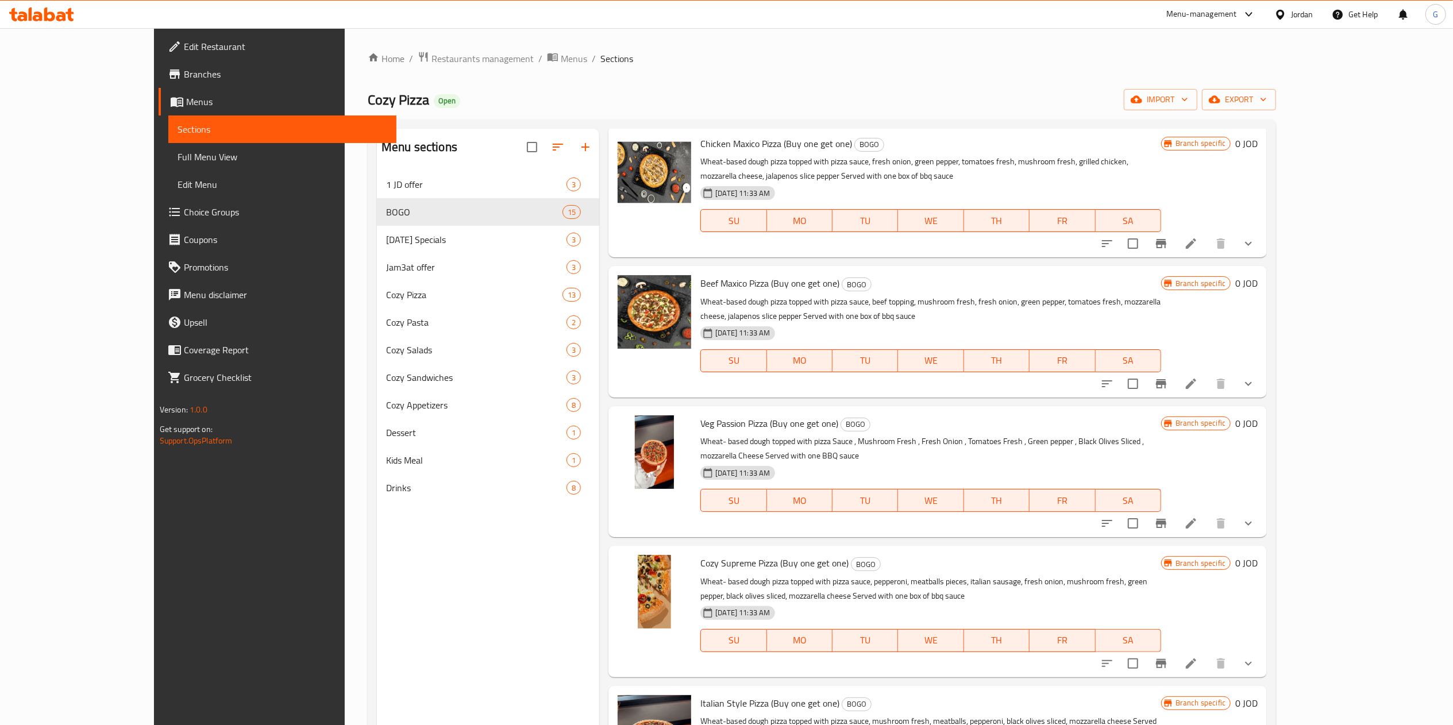
scroll to position [575, 0]
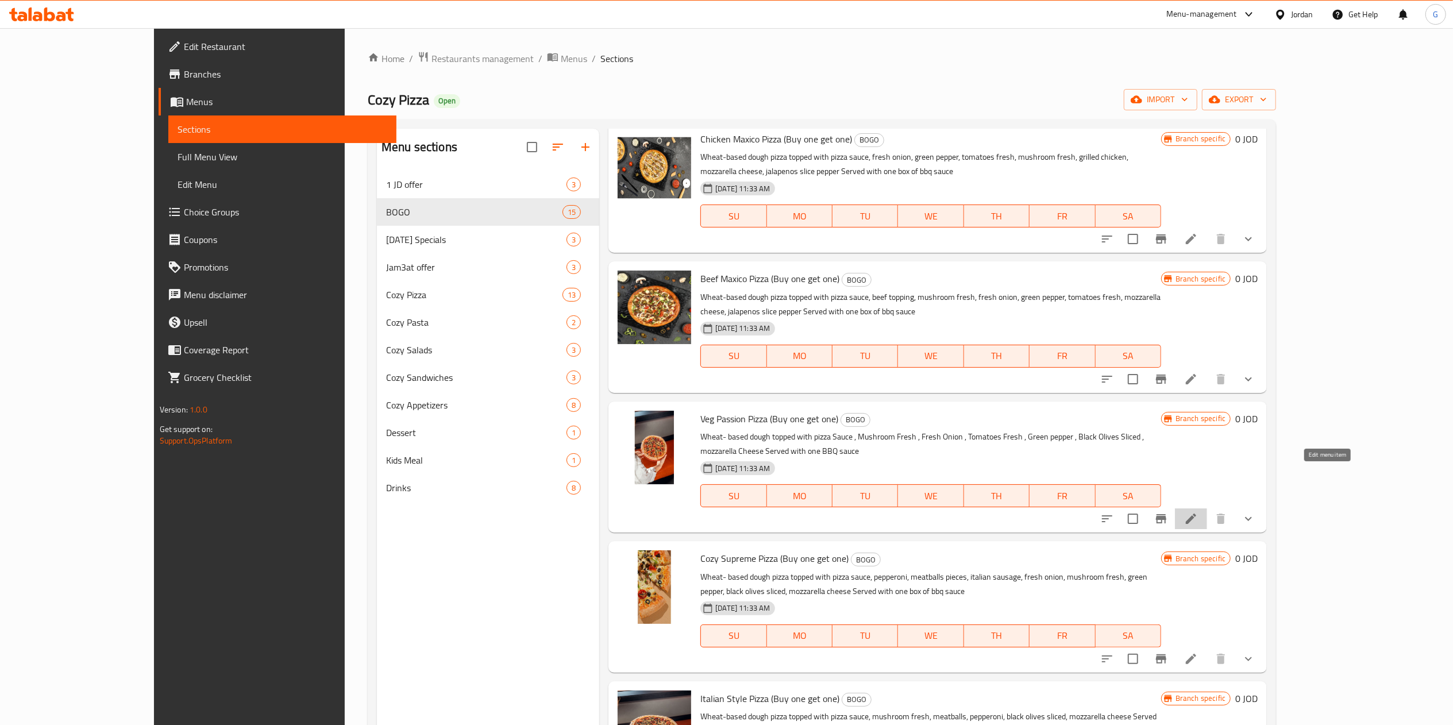
click at [1198, 512] on icon at bounding box center [1191, 519] width 14 height 14
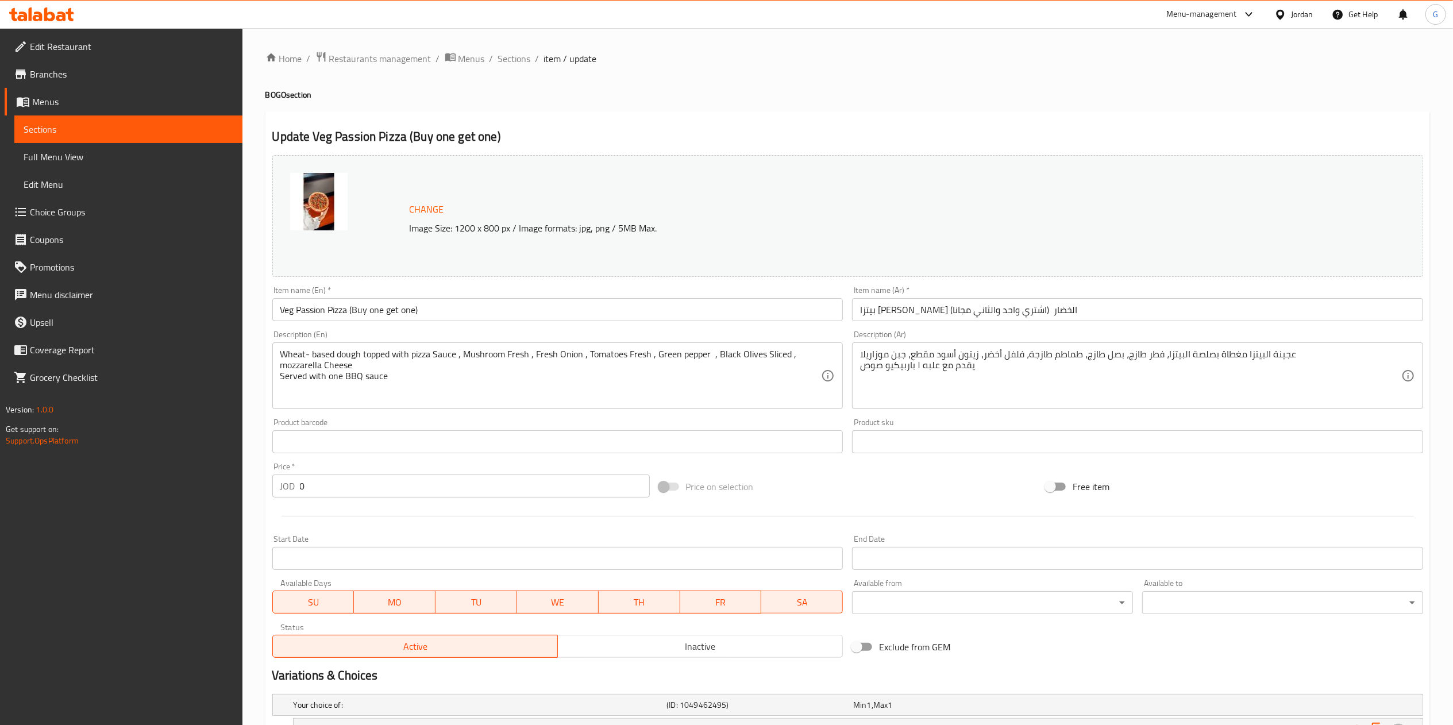
scroll to position [164, 0]
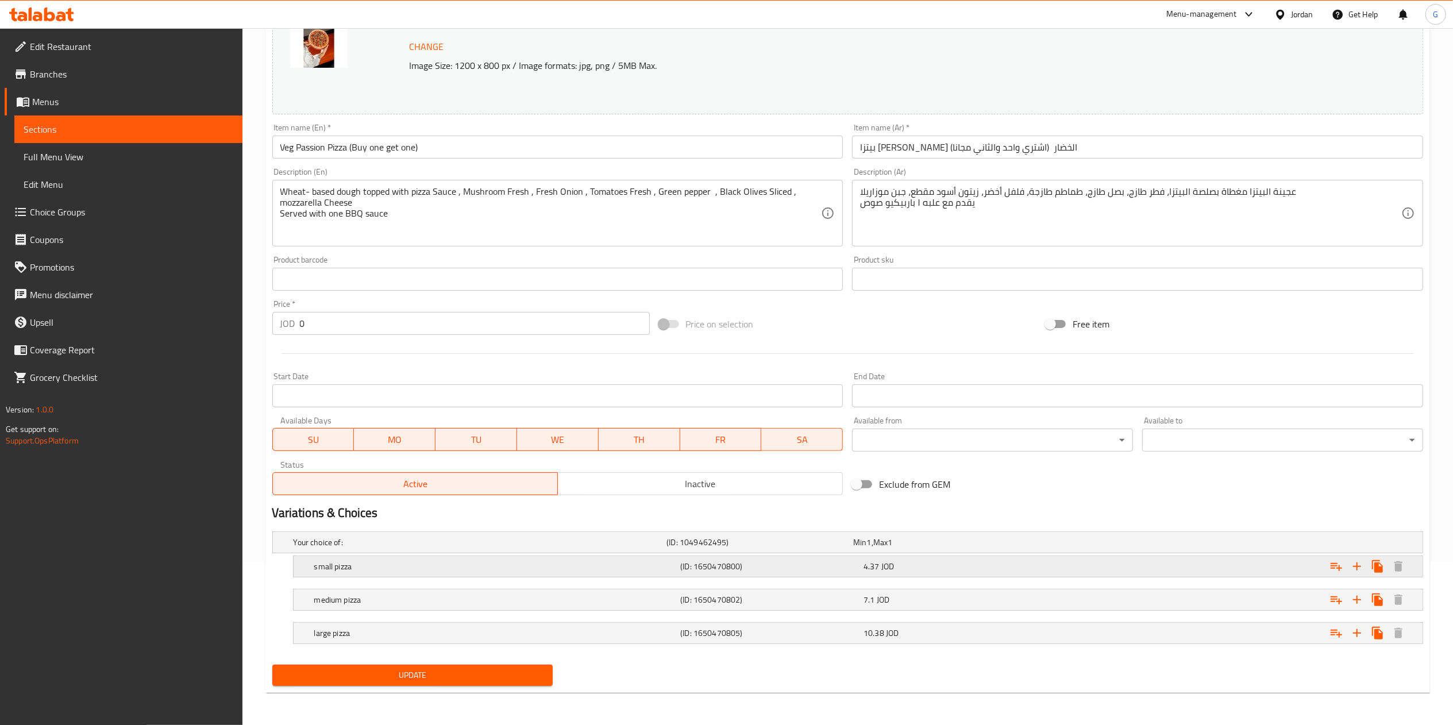
click at [928, 569] on div "4.37 JOD" at bounding box center [952, 566] width 179 height 11
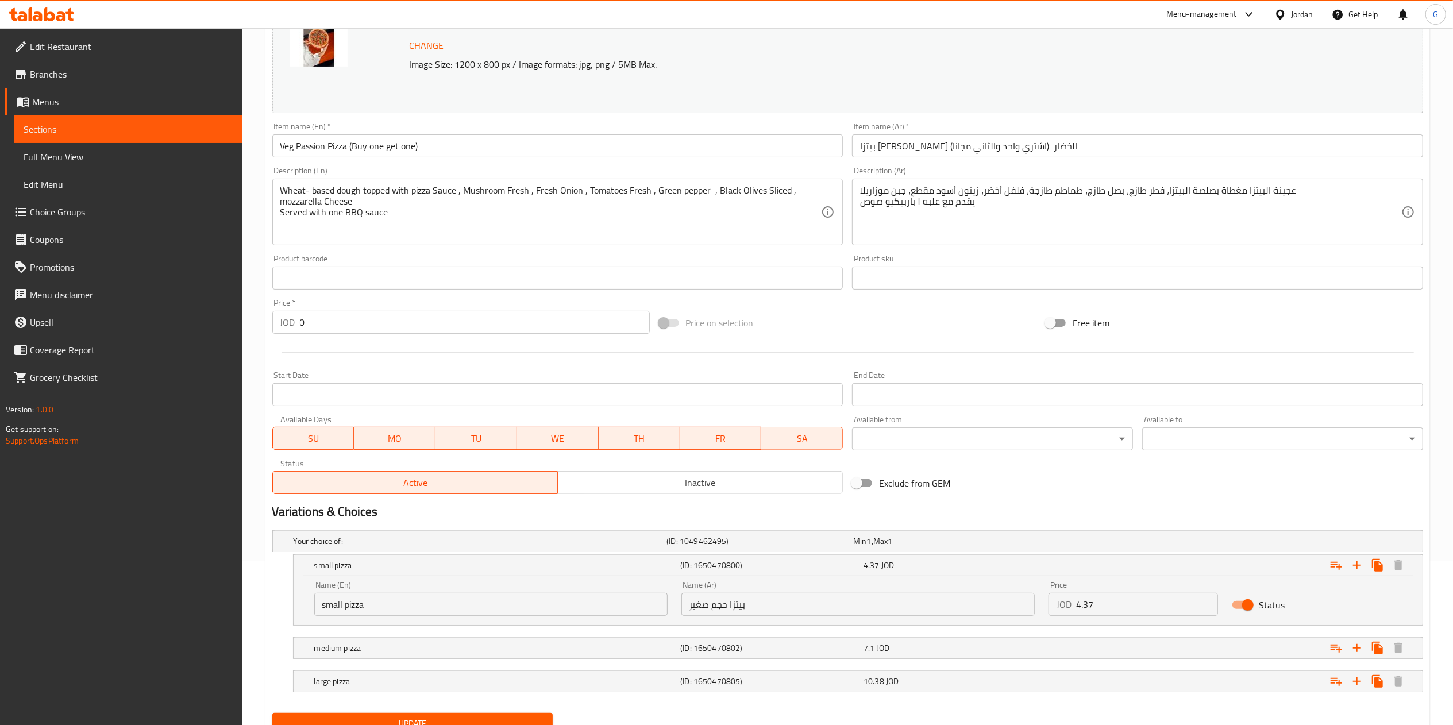
click at [1108, 606] on input "4.37" at bounding box center [1147, 604] width 142 height 23
paste input "20.76"
paste input "8.74"
type input "8.74"
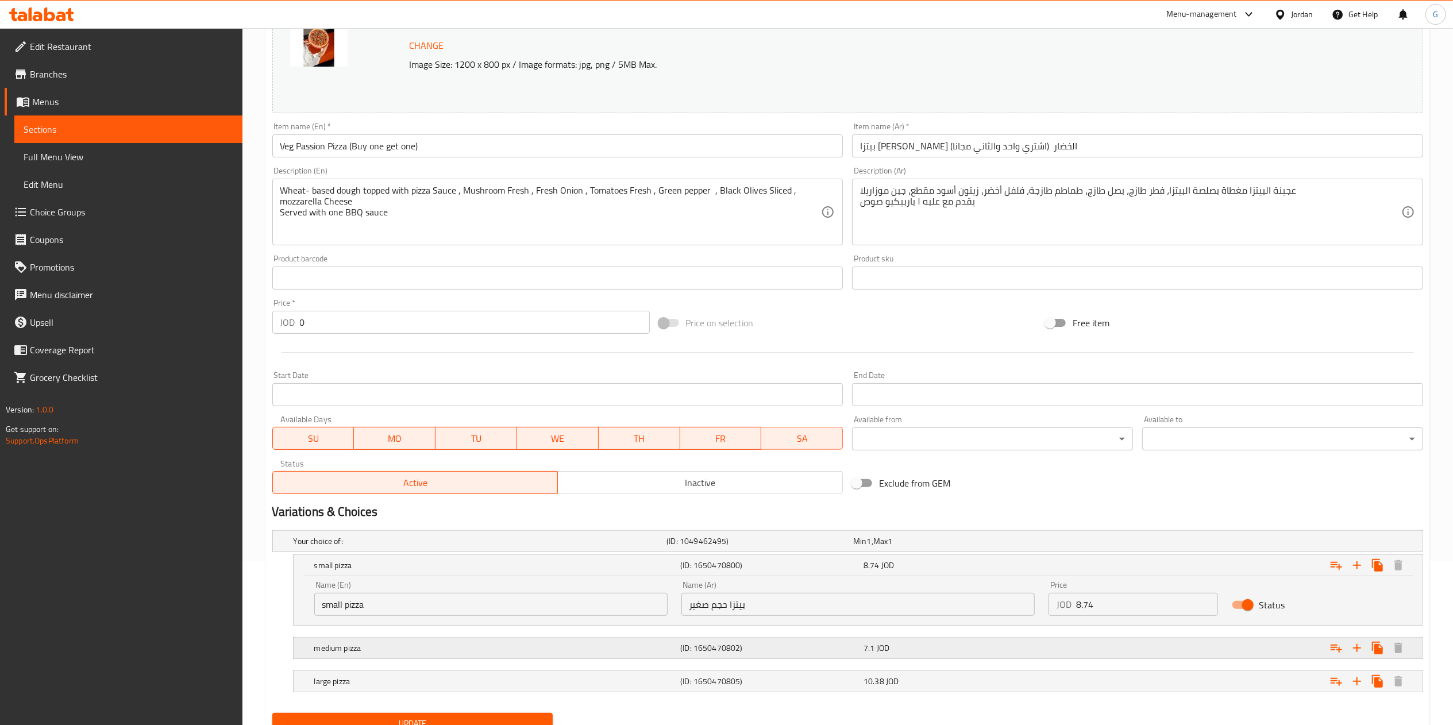
click at [1094, 643] on div "Expand" at bounding box center [1227, 647] width 367 height 25
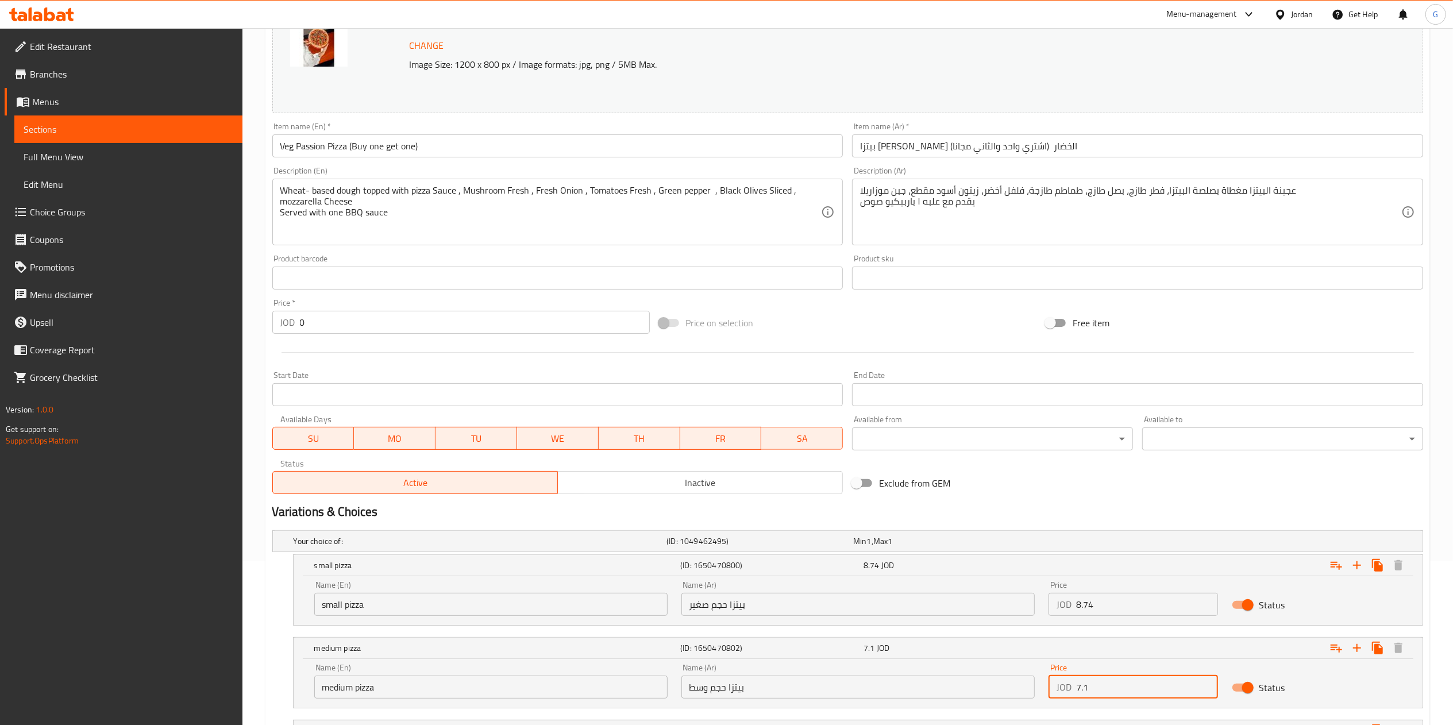
click at [1111, 693] on input "7.1" at bounding box center [1147, 687] width 142 height 23
paste input "14.2"
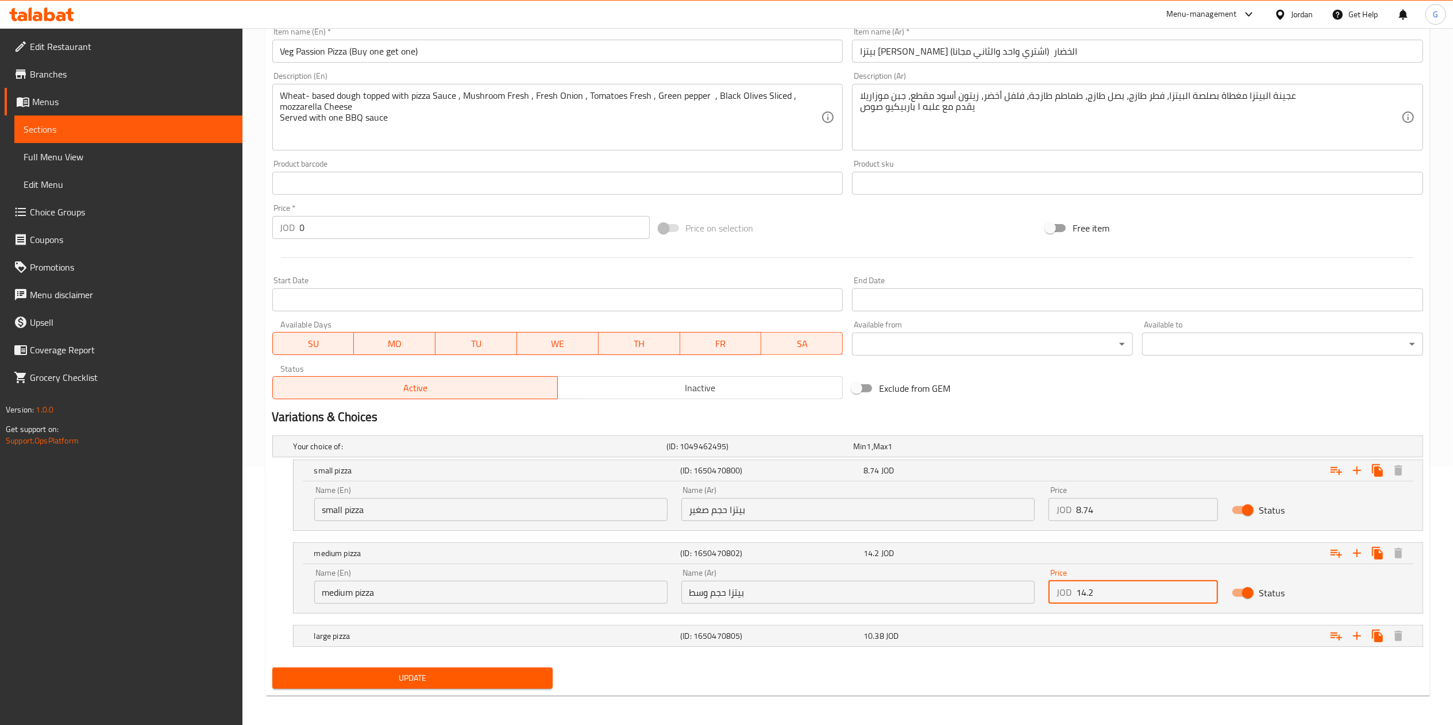
scroll to position [263, 0]
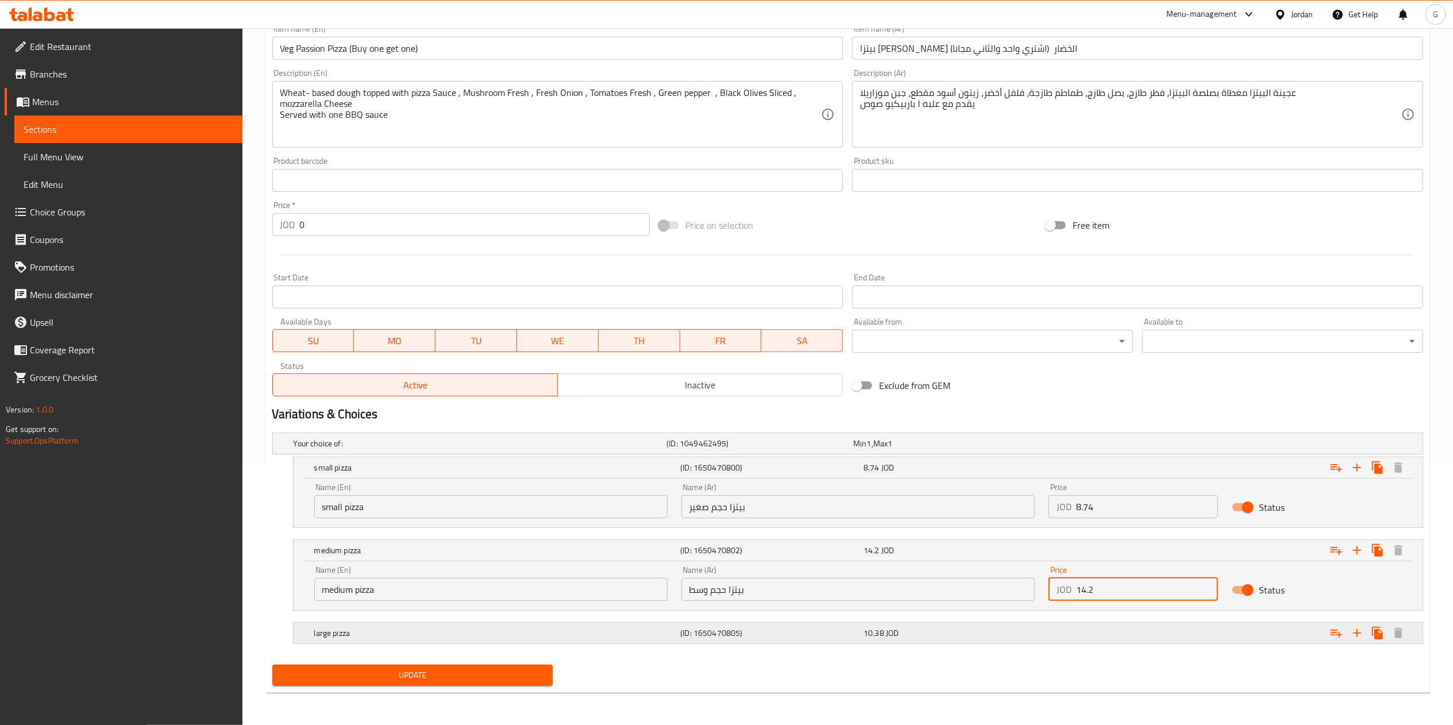
type input "14.2"
click at [1025, 643] on div "large pizza (ID: 1650470805) 10.38 JOD" at bounding box center [861, 632] width 1099 height 25
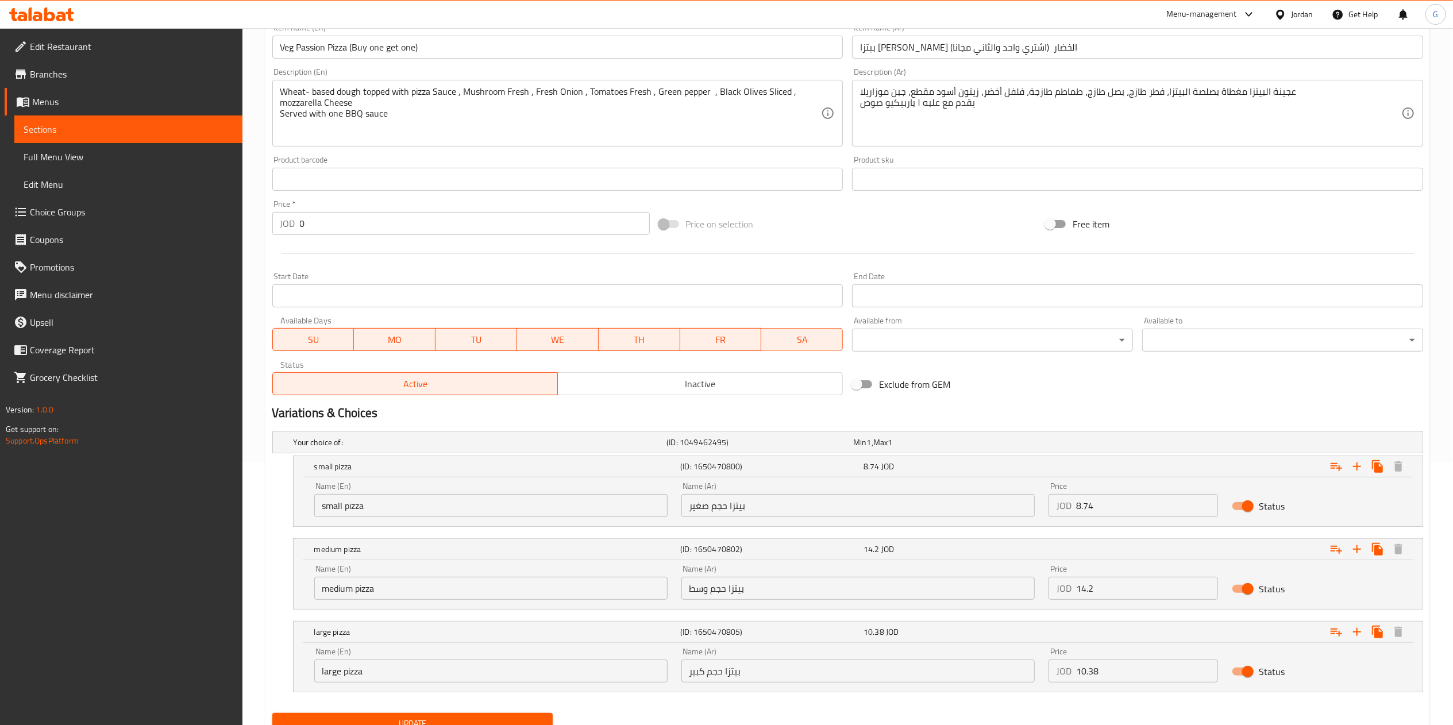
click at [1108, 682] on input "10.38" at bounding box center [1147, 671] width 142 height 23
paste input "20.76"
type input "20.76"
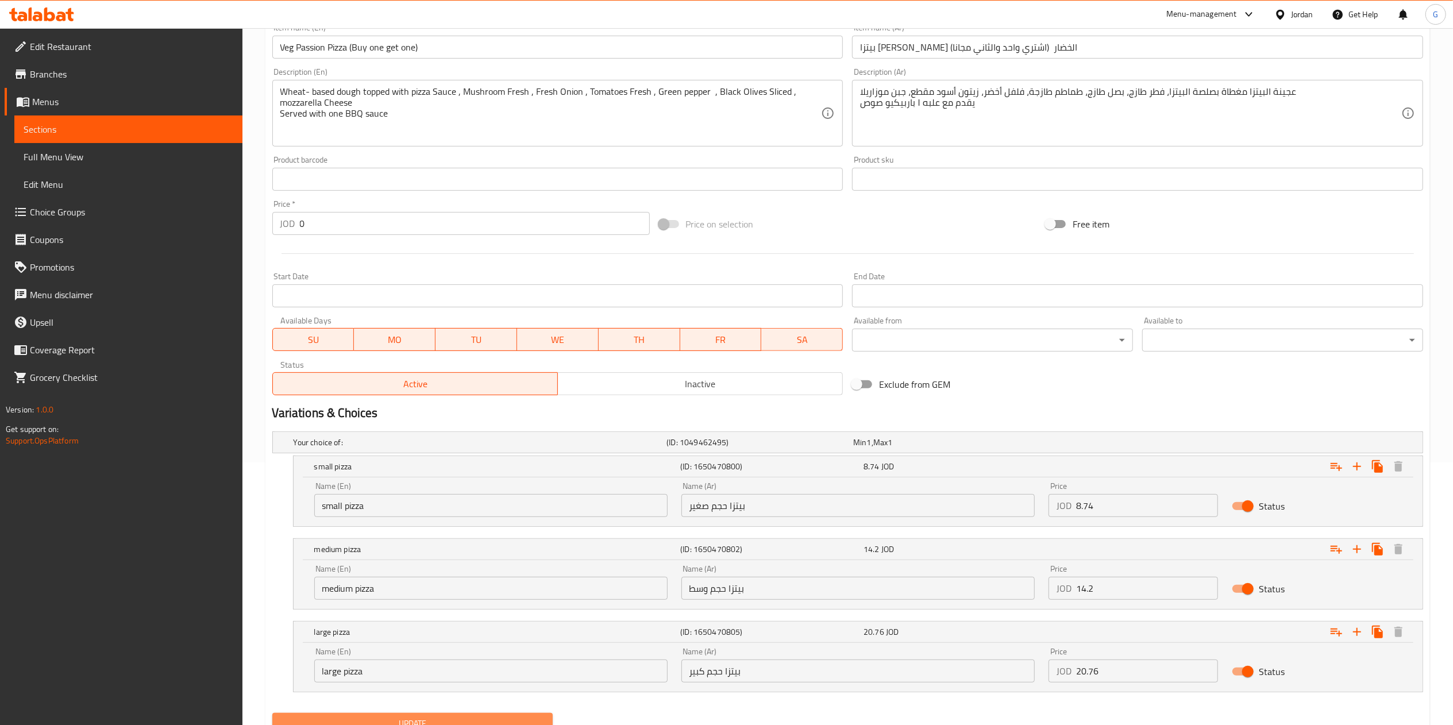
click at [472, 716] on button "Update" at bounding box center [412, 723] width 281 height 21
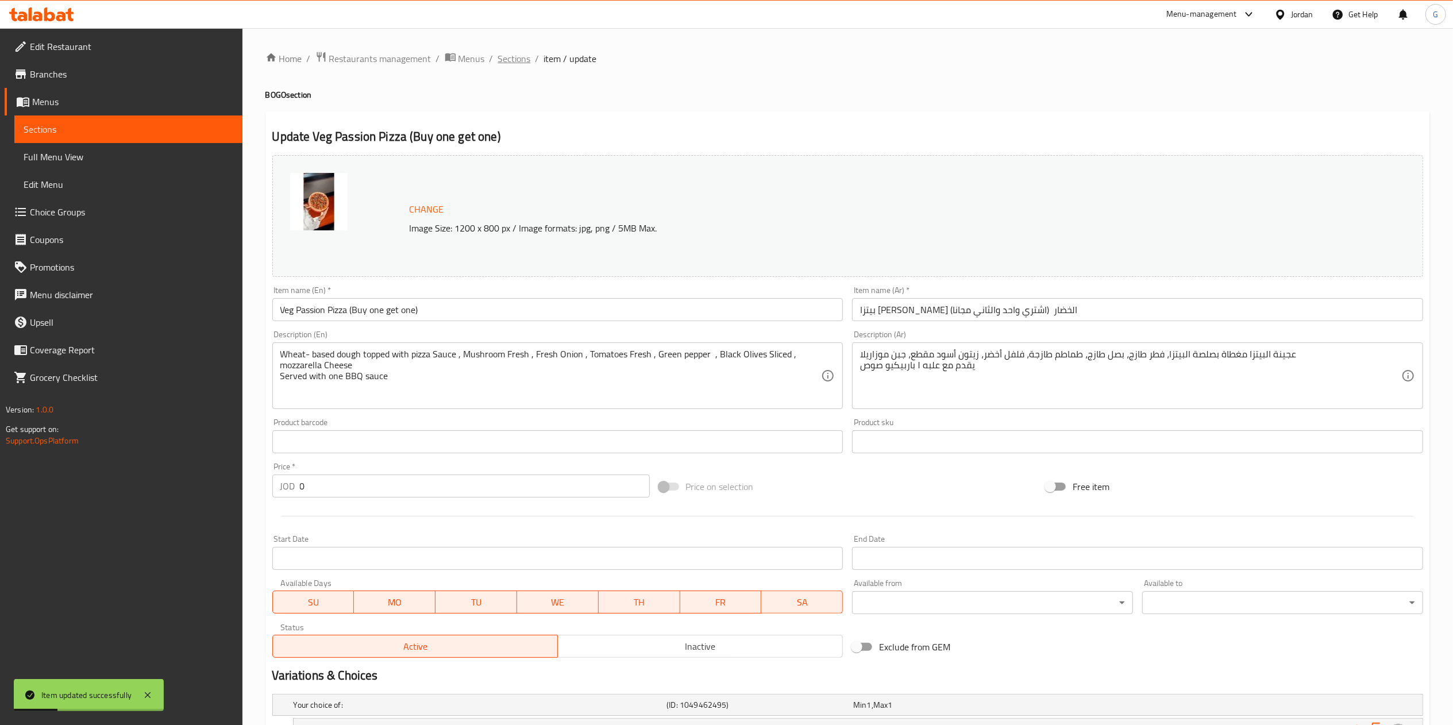
click at [518, 60] on span "Sections" at bounding box center [514, 59] width 33 height 14
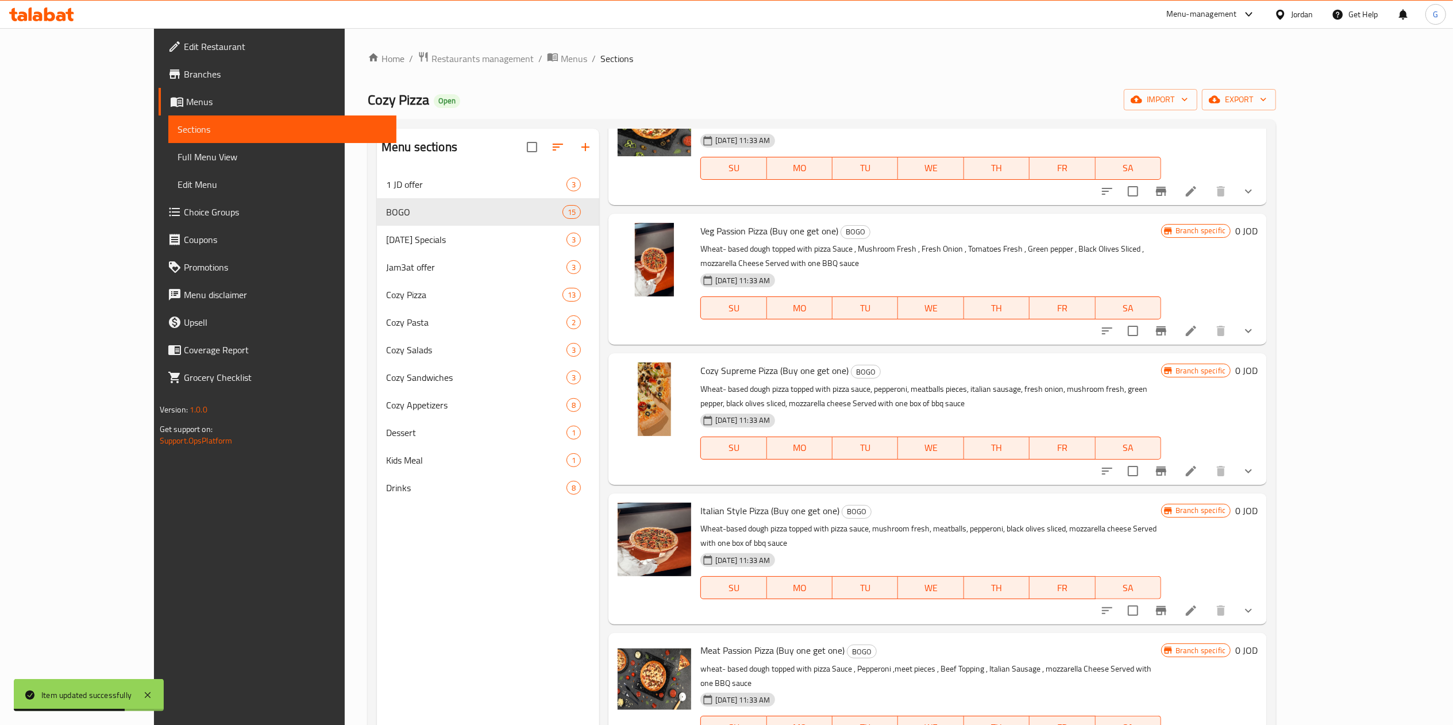
scroll to position [759, 0]
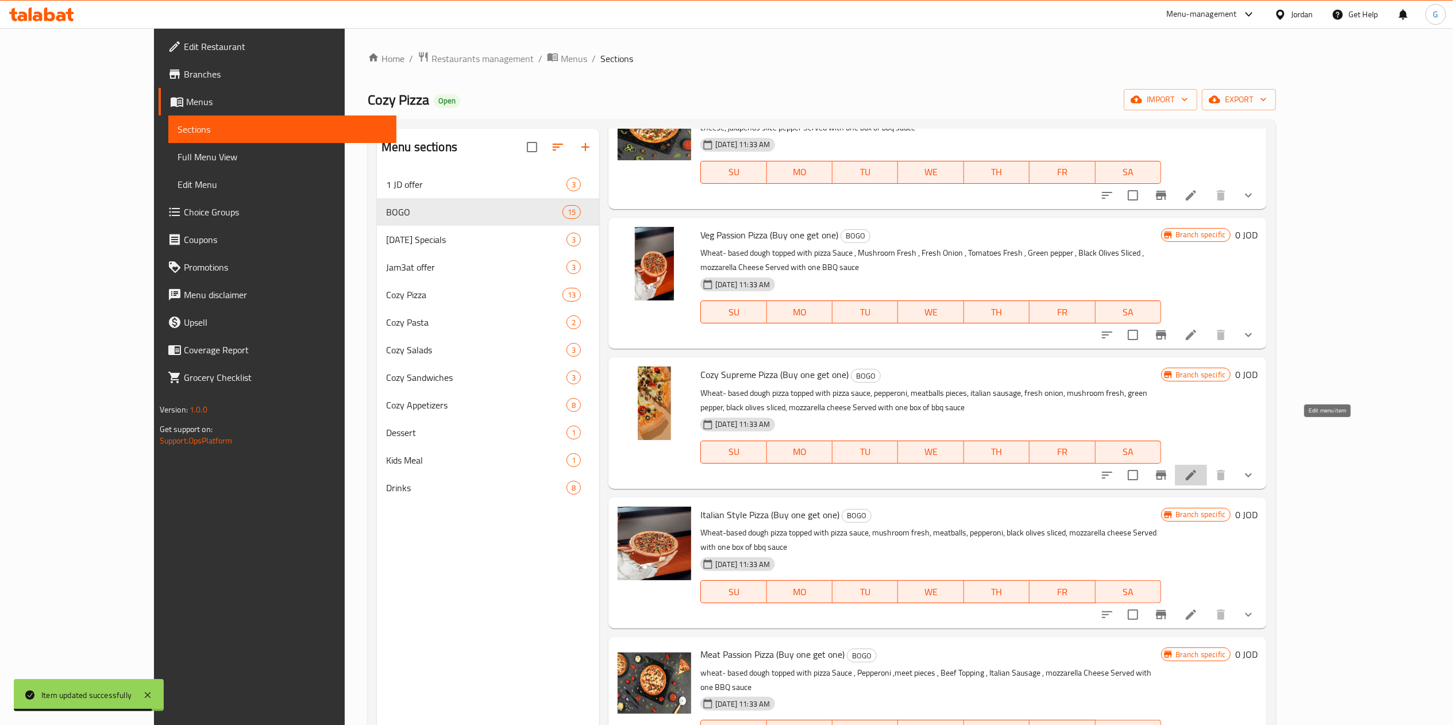
click at [1198, 468] on icon at bounding box center [1191, 475] width 14 height 14
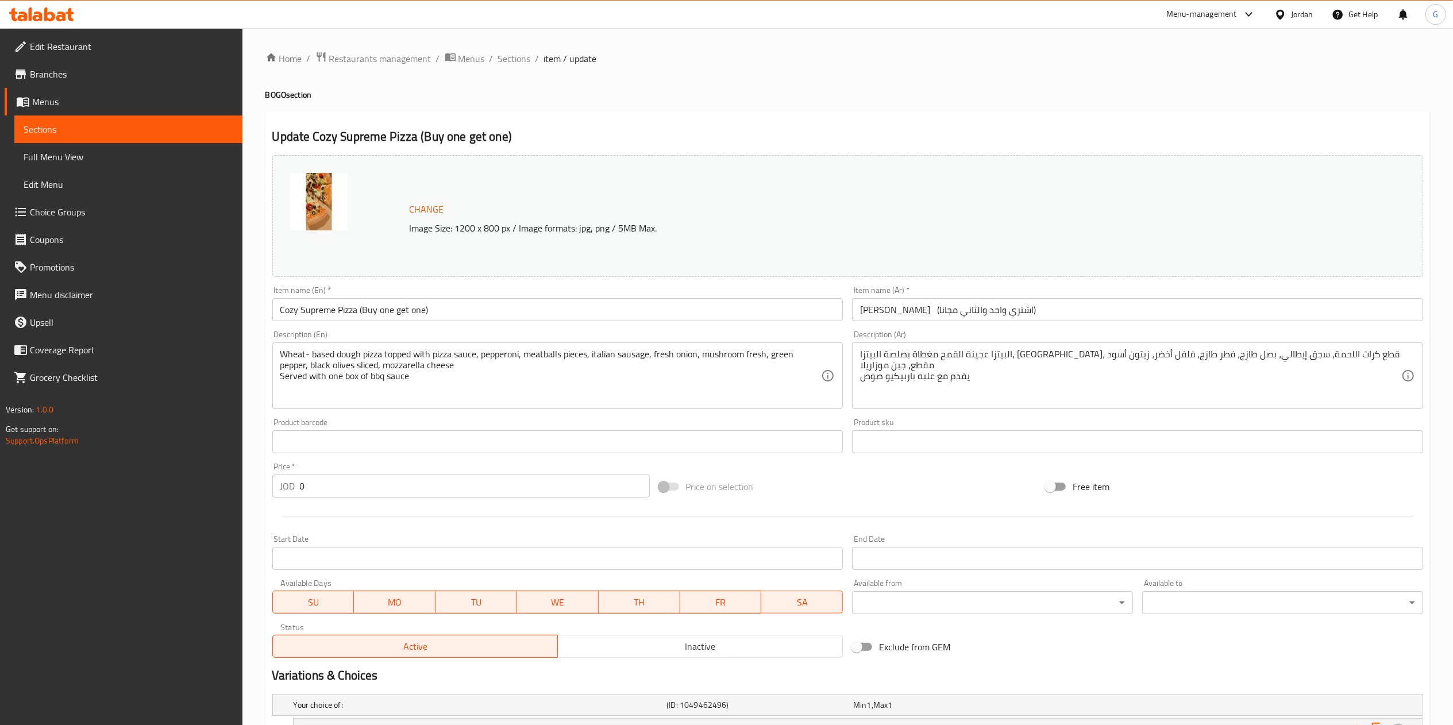
scroll to position [164, 0]
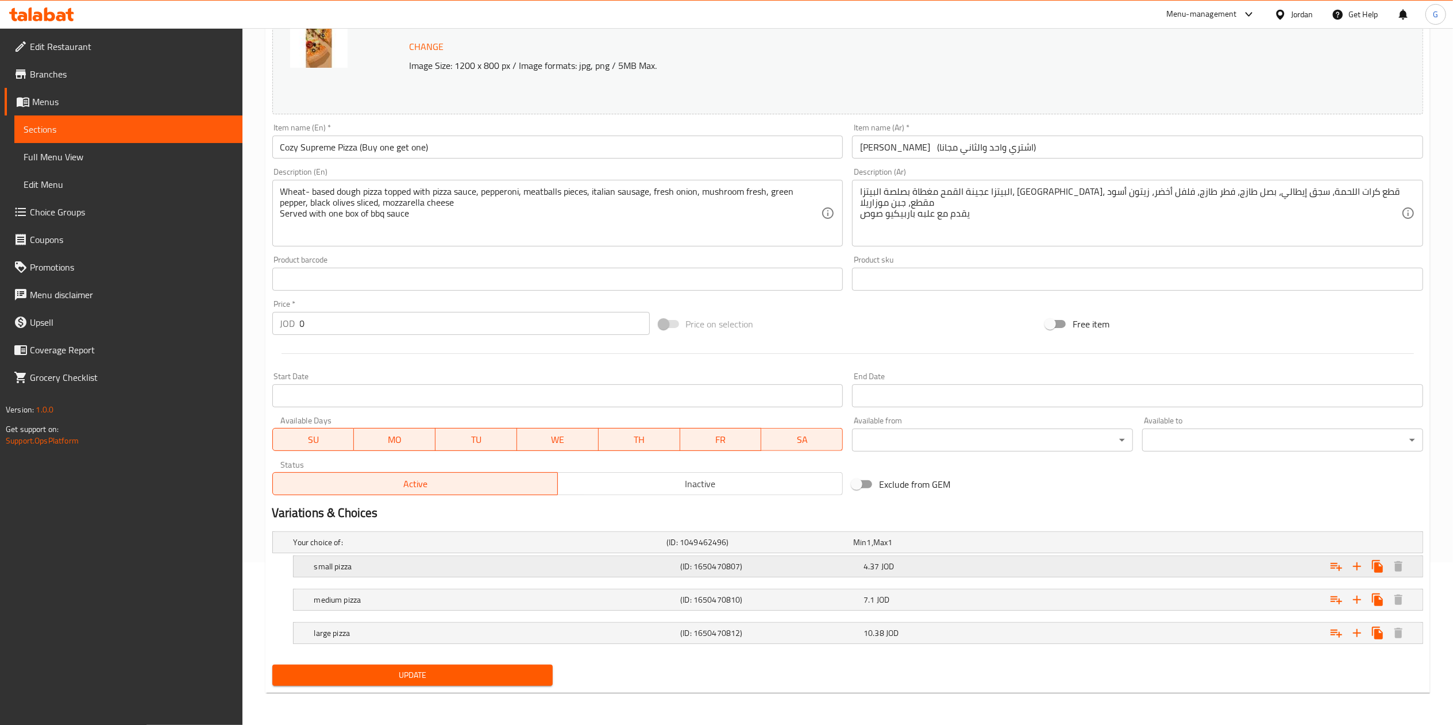
click at [924, 572] on div "4.37 JOD" at bounding box center [952, 566] width 183 height 16
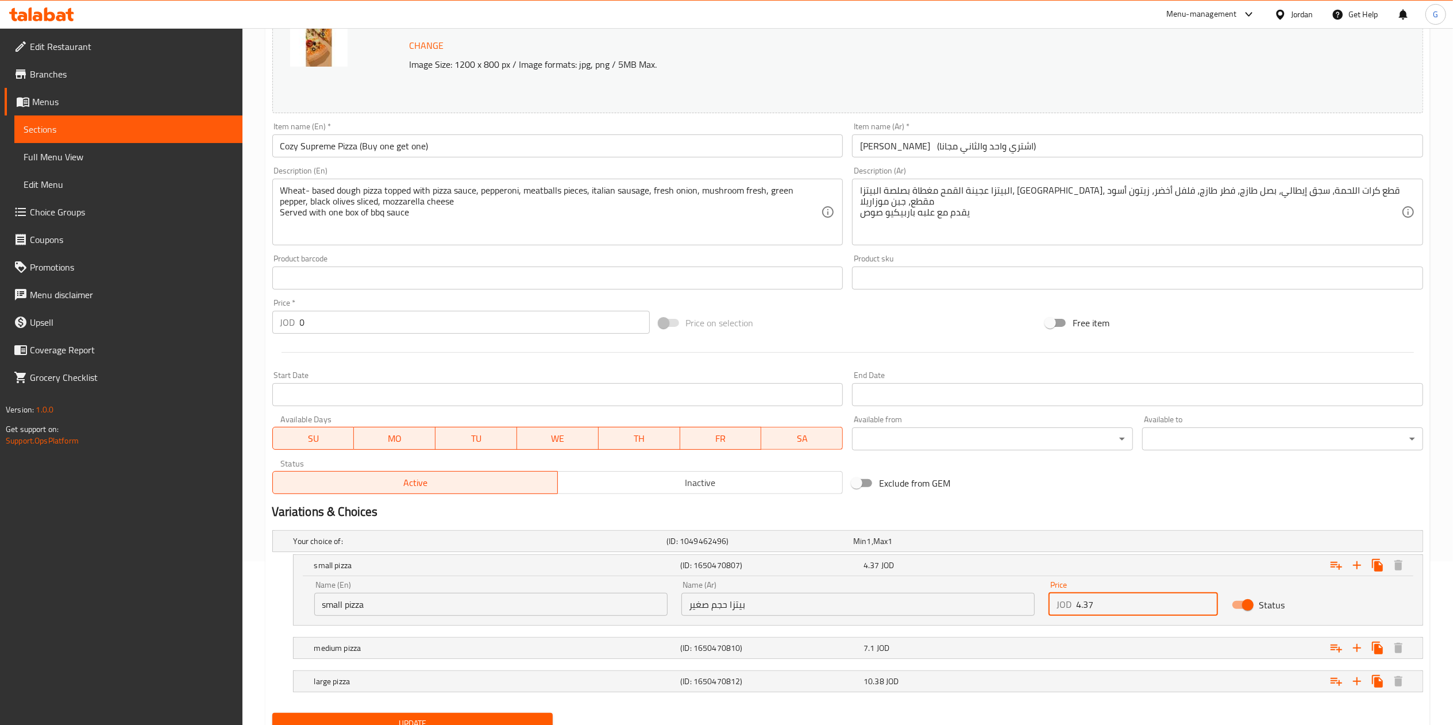
click at [1102, 603] on input "4.37" at bounding box center [1147, 604] width 142 height 23
paste input "8.74"
type input "8.74"
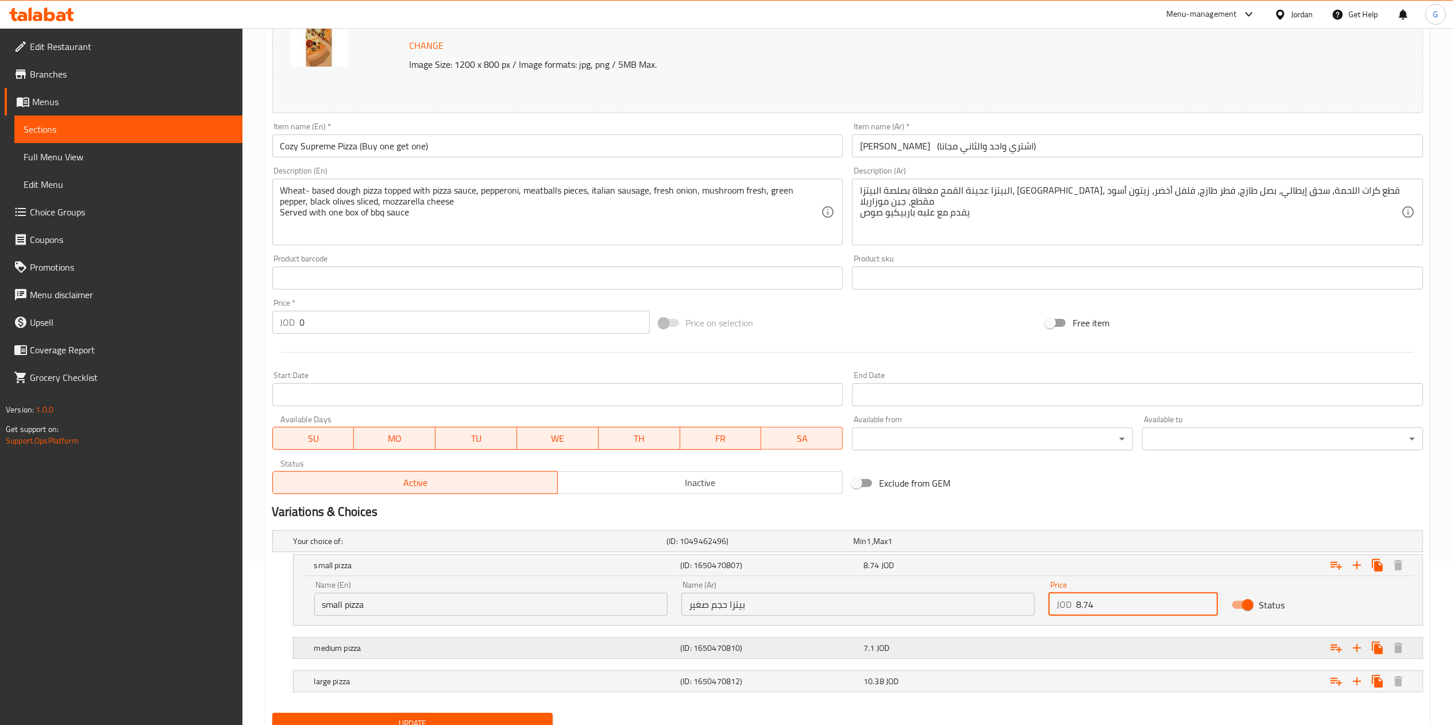
click at [1088, 659] on div "Expand" at bounding box center [1227, 647] width 367 height 25
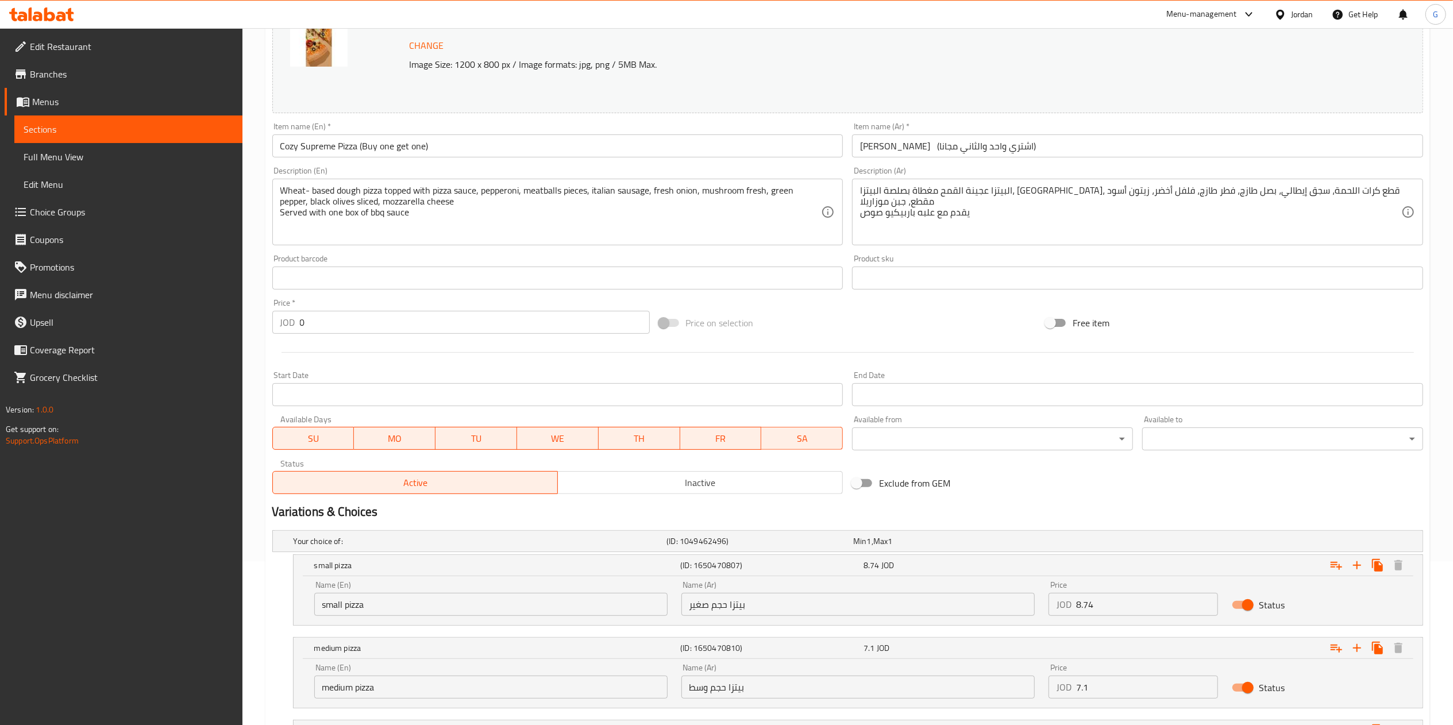
click at [1108, 681] on input "7.1" at bounding box center [1147, 687] width 142 height 23
paste input "14.2"
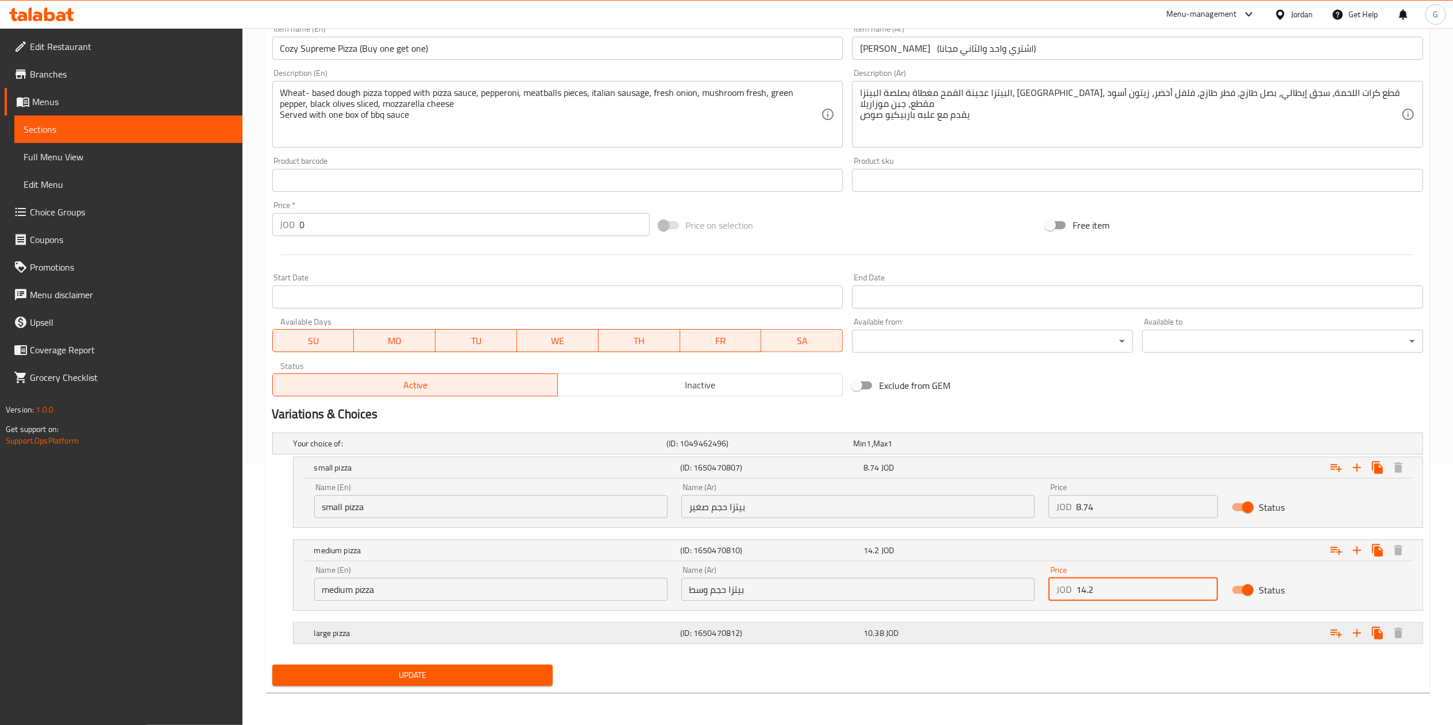
type input "14.2"
click at [1016, 625] on div "10.38 JOD" at bounding box center [952, 633] width 183 height 16
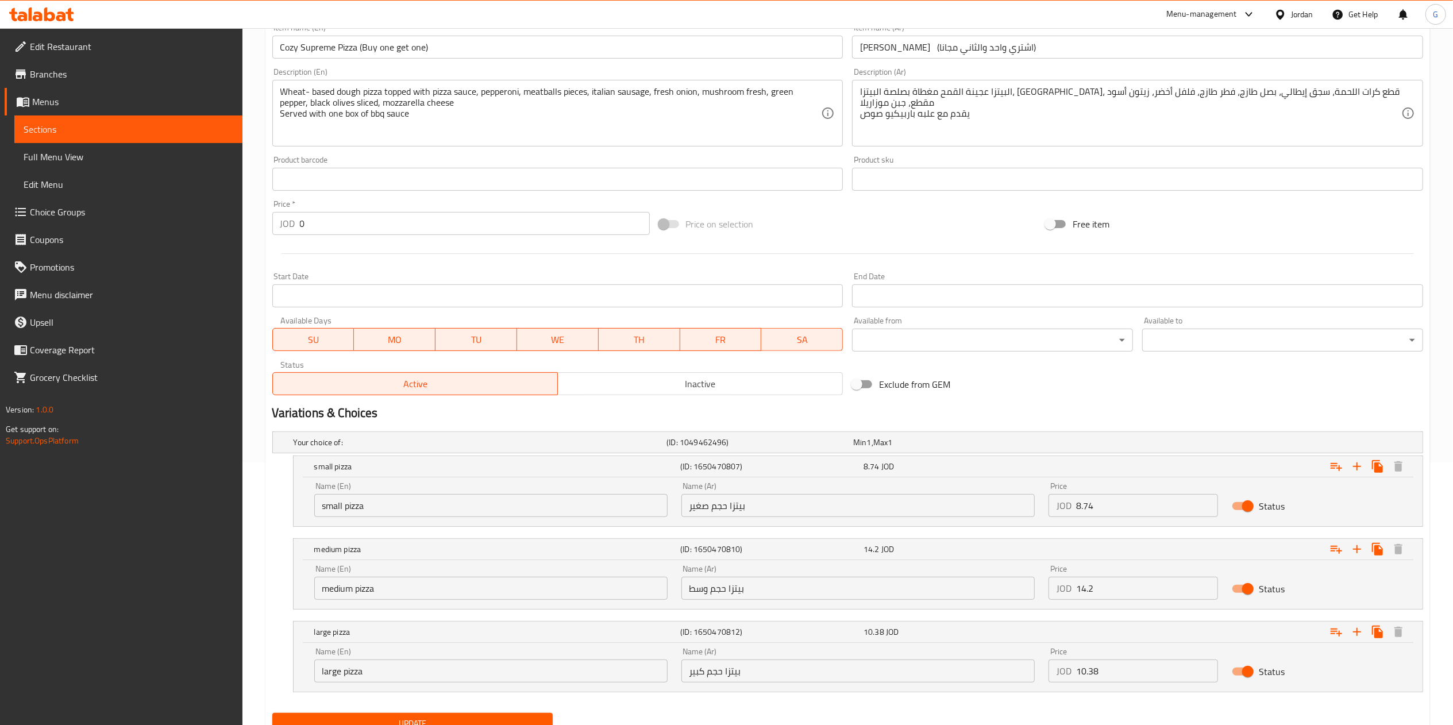
click at [1119, 665] on input "10.38" at bounding box center [1147, 671] width 142 height 23
paste input "20.76"
type input "20.76"
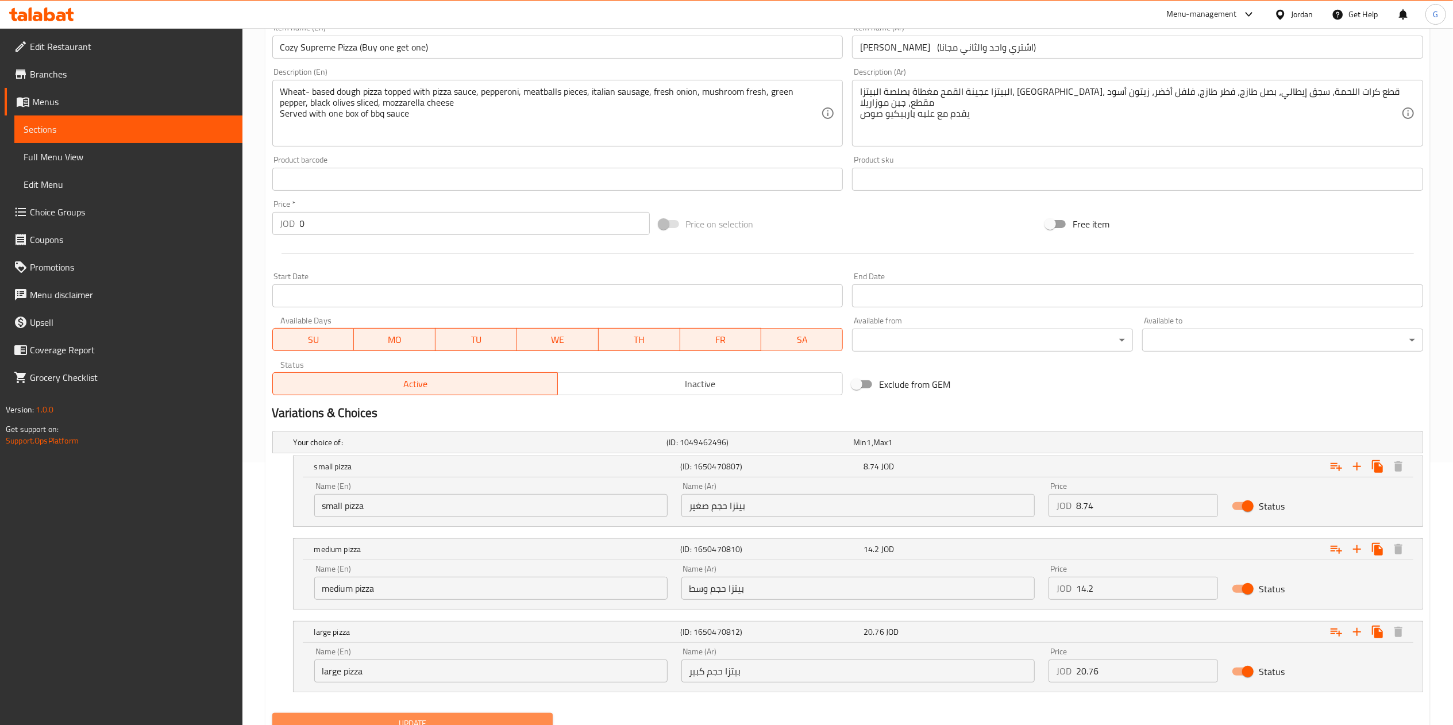
click at [511, 716] on button "Update" at bounding box center [412, 723] width 281 height 21
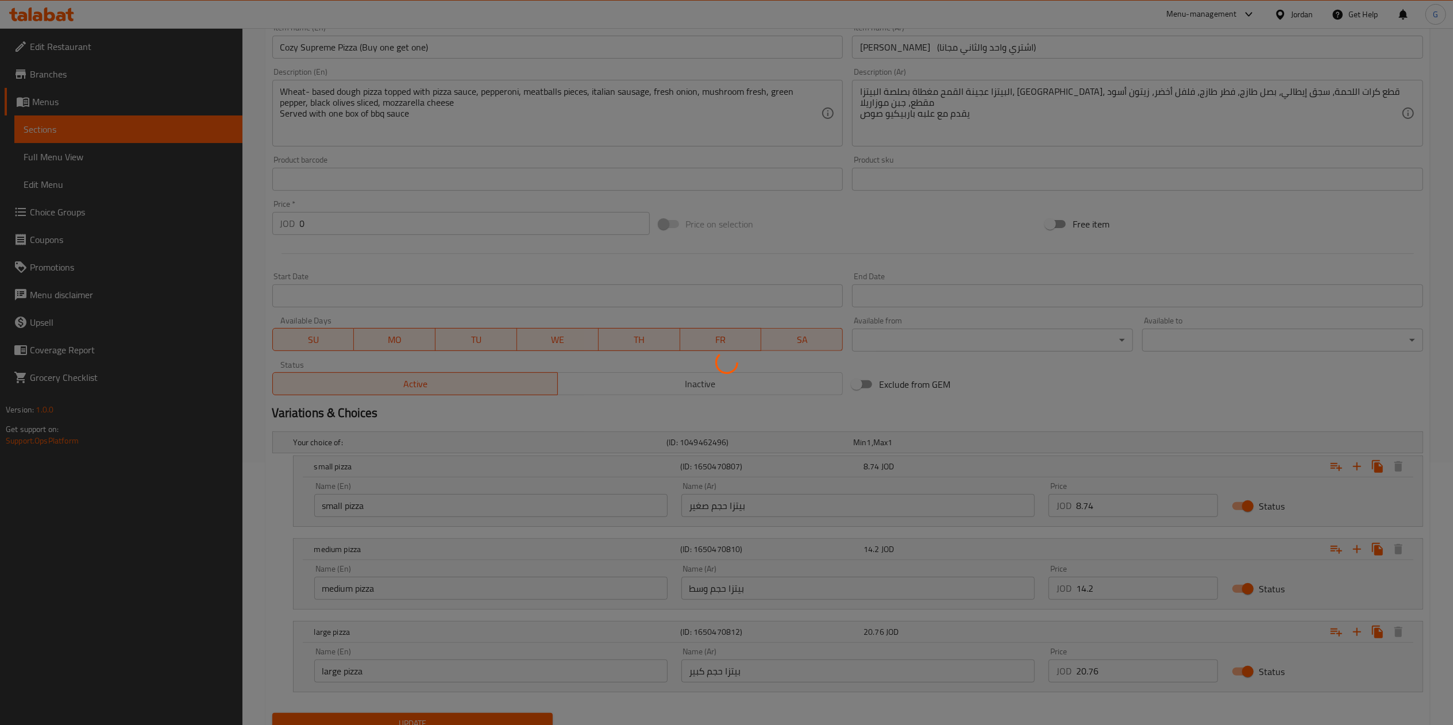
scroll to position [0, 0]
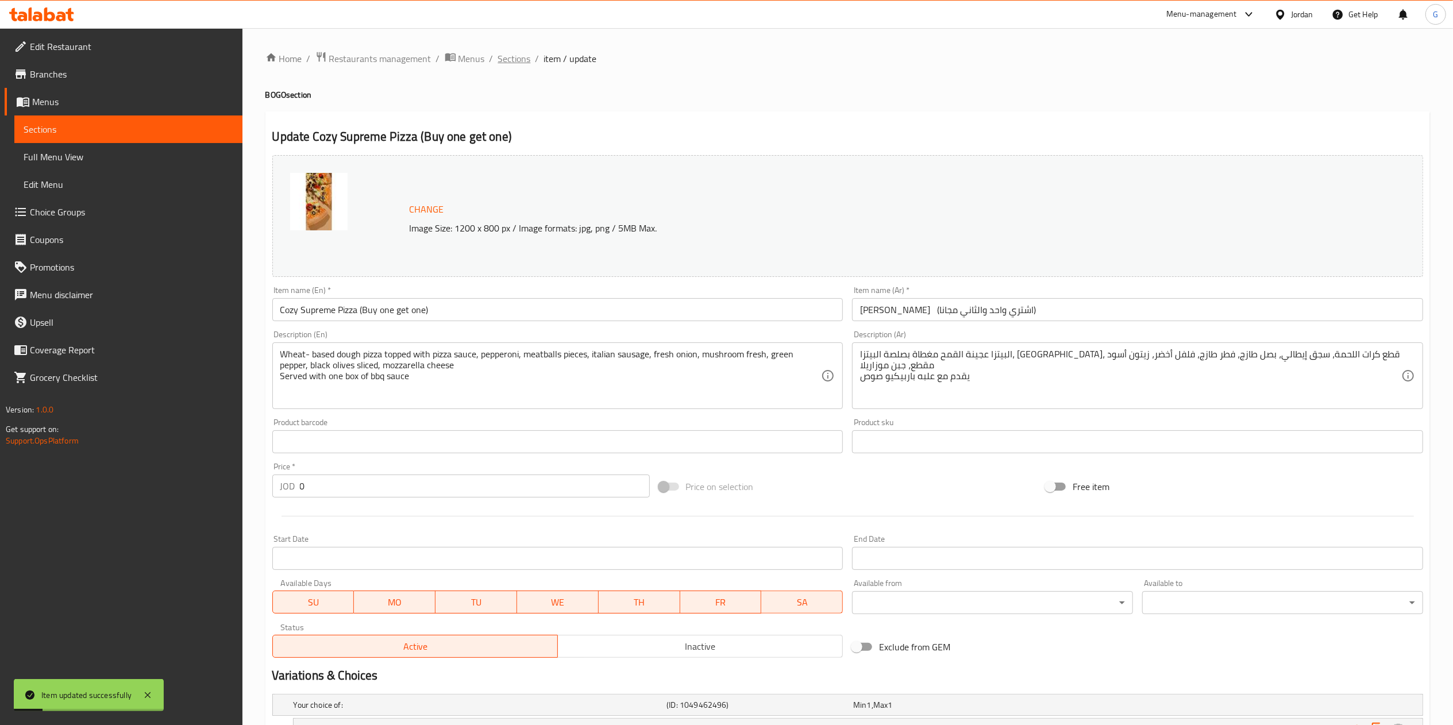
click at [503, 60] on span "Sections" at bounding box center [514, 59] width 33 height 14
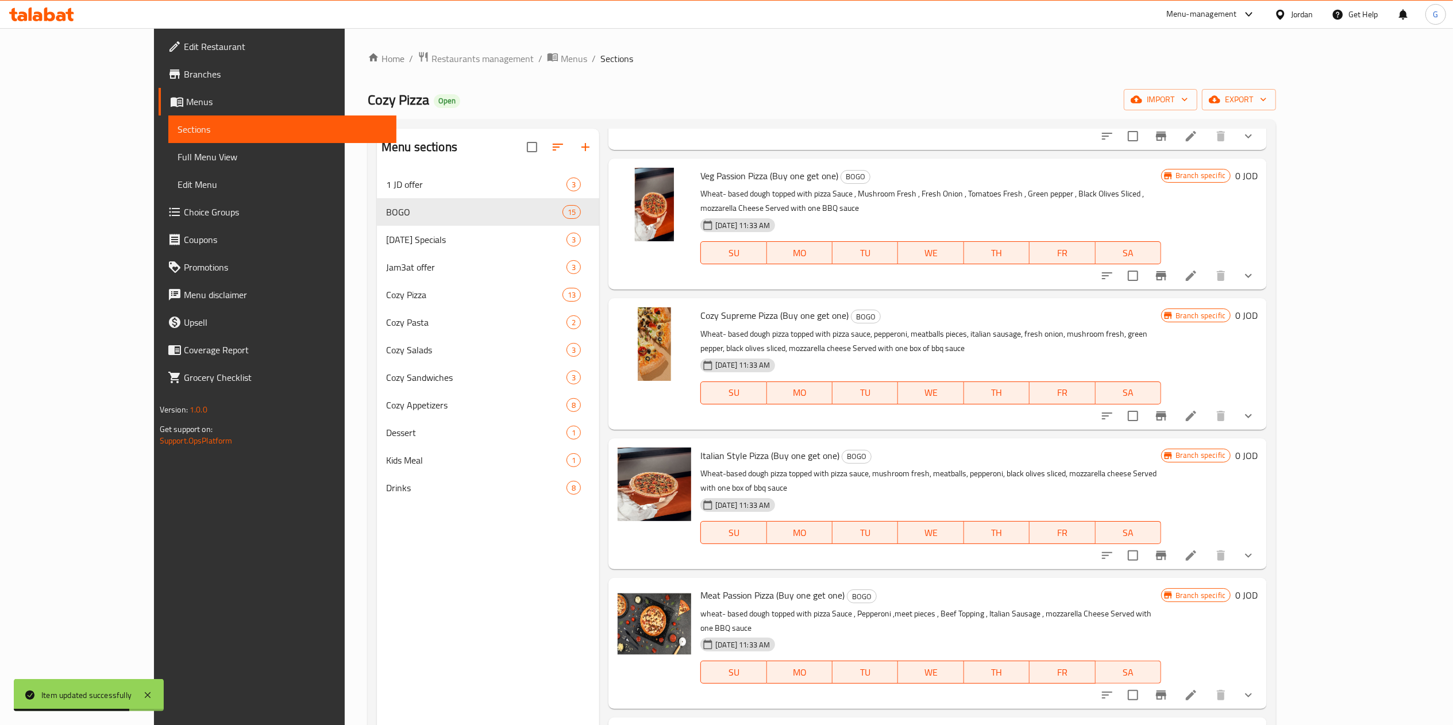
scroll to position [844, 0]
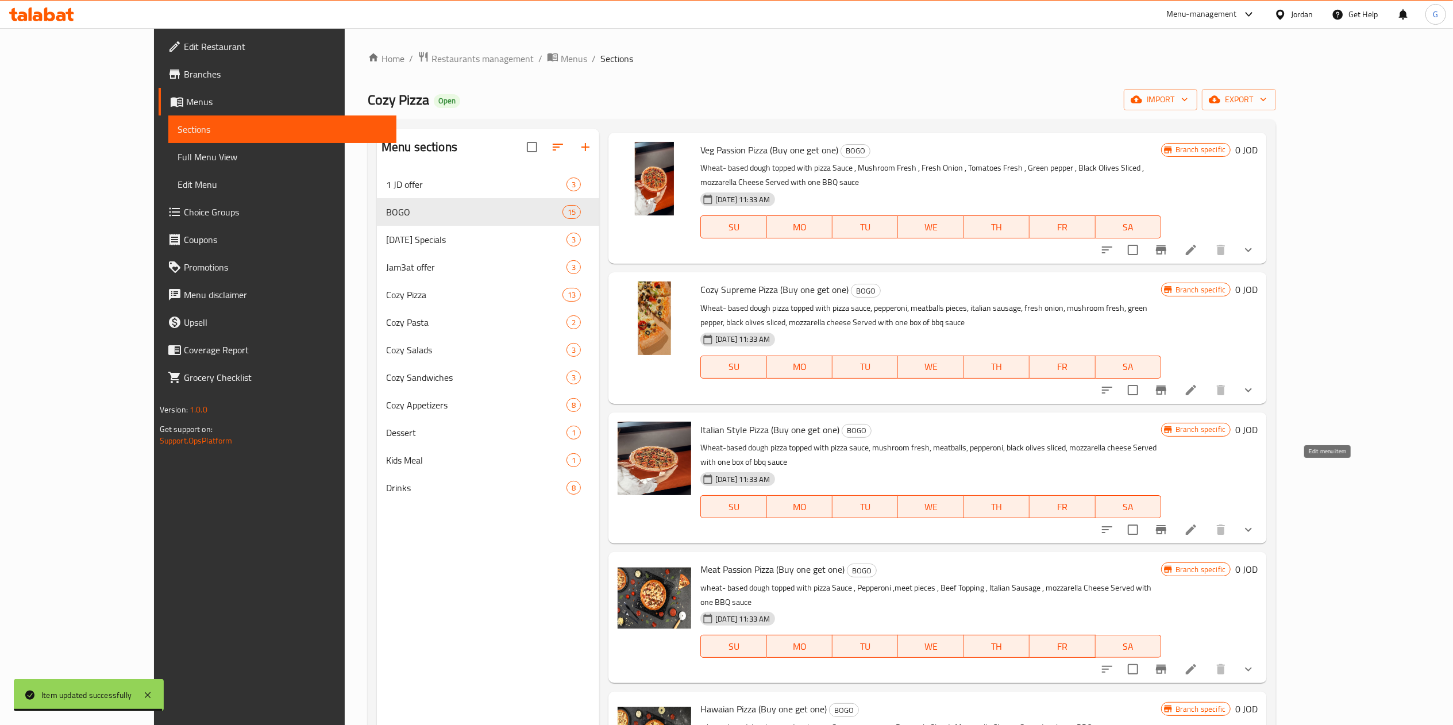
click at [1196, 525] on icon at bounding box center [1191, 530] width 10 height 10
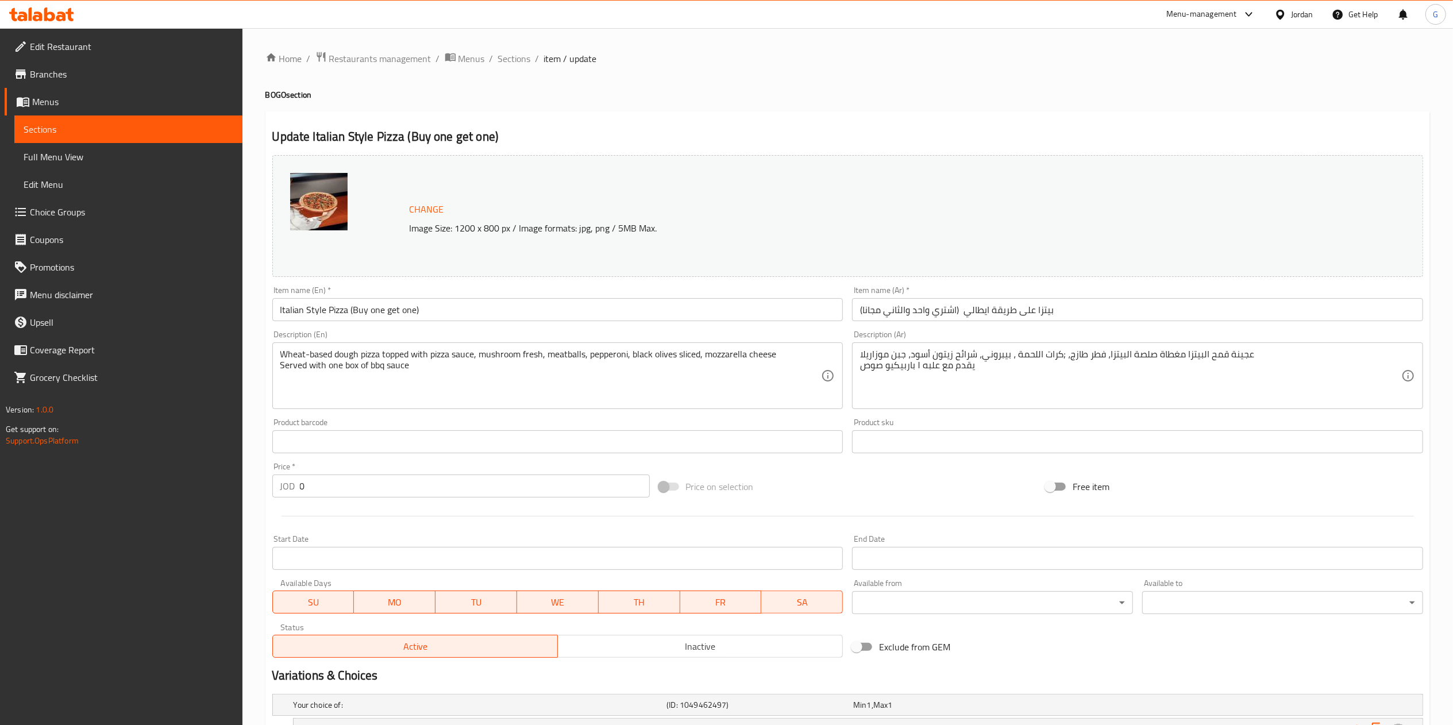
scroll to position [164, 0]
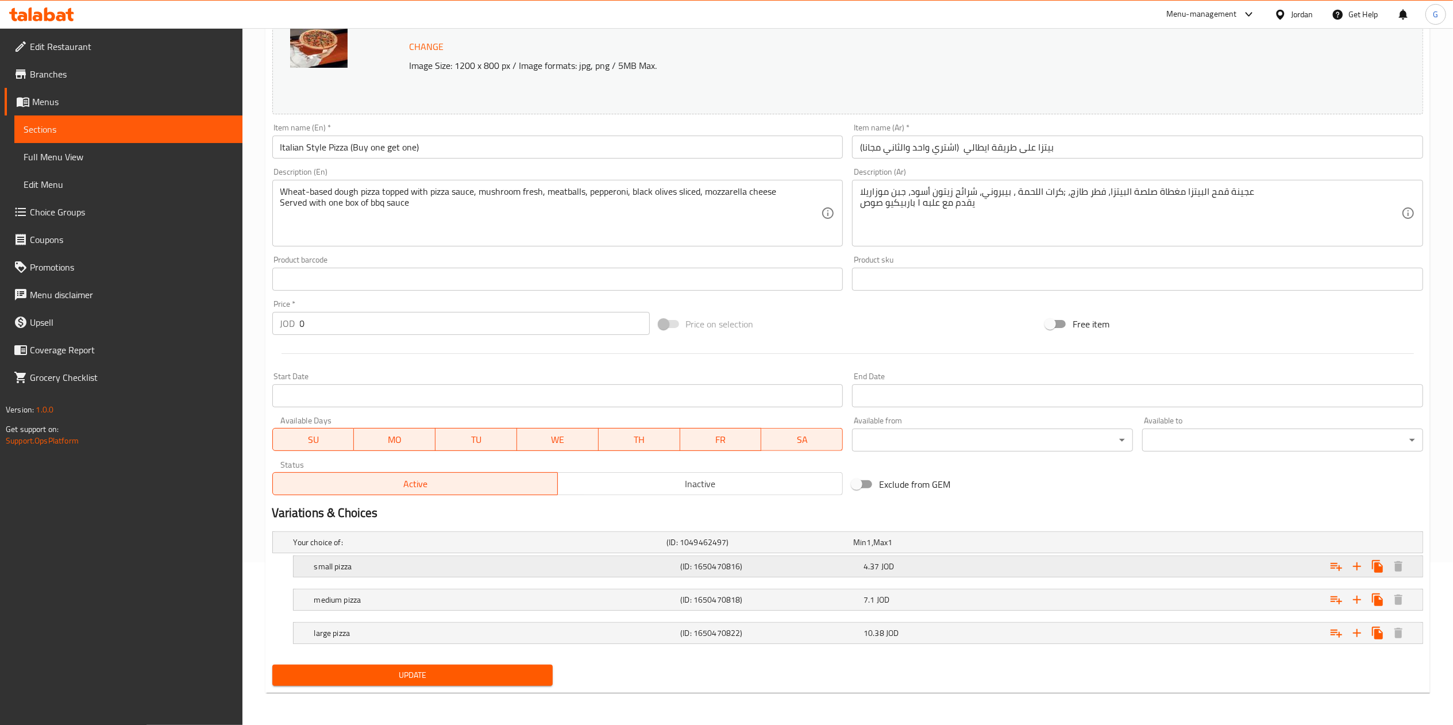
click at [892, 572] on span "JOD" at bounding box center [887, 566] width 13 height 15
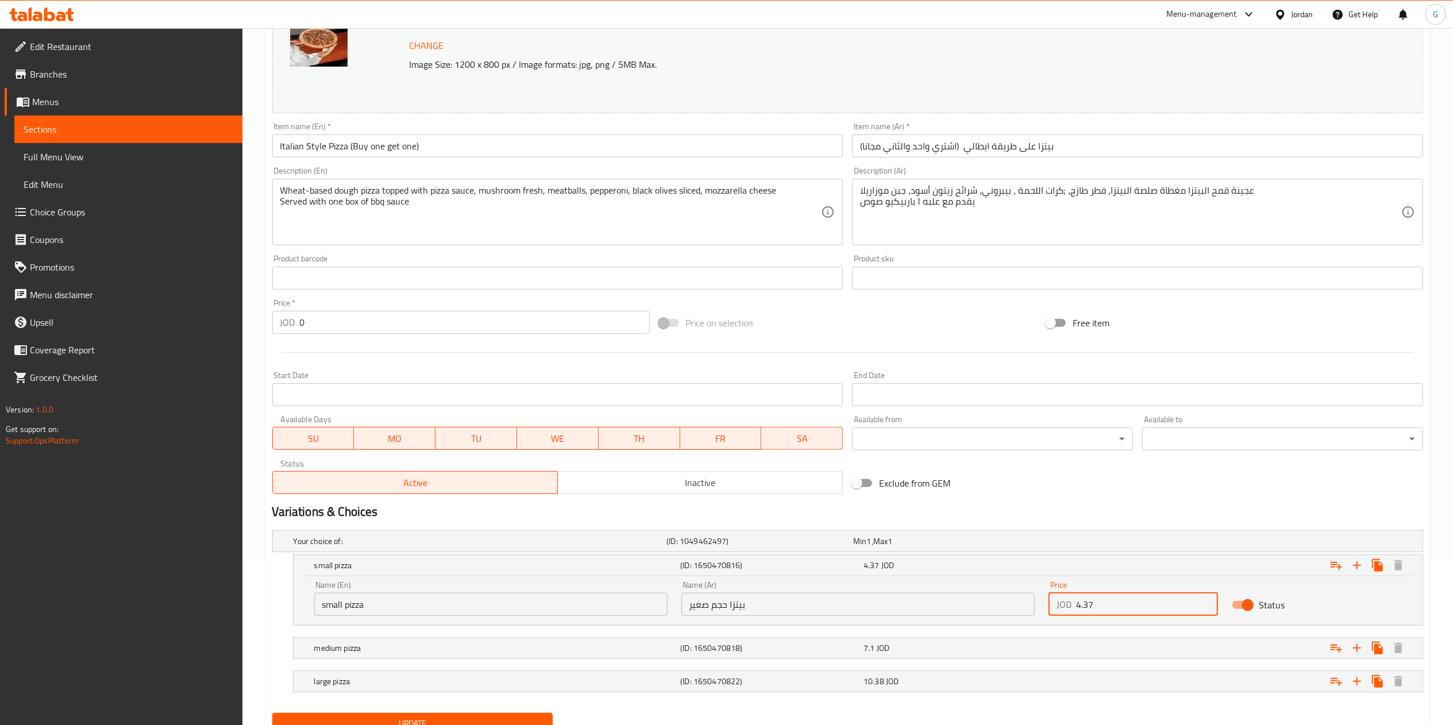
click at [1101, 603] on input "4.37" at bounding box center [1147, 604] width 142 height 23
paste input "8.74"
type input "8.74"
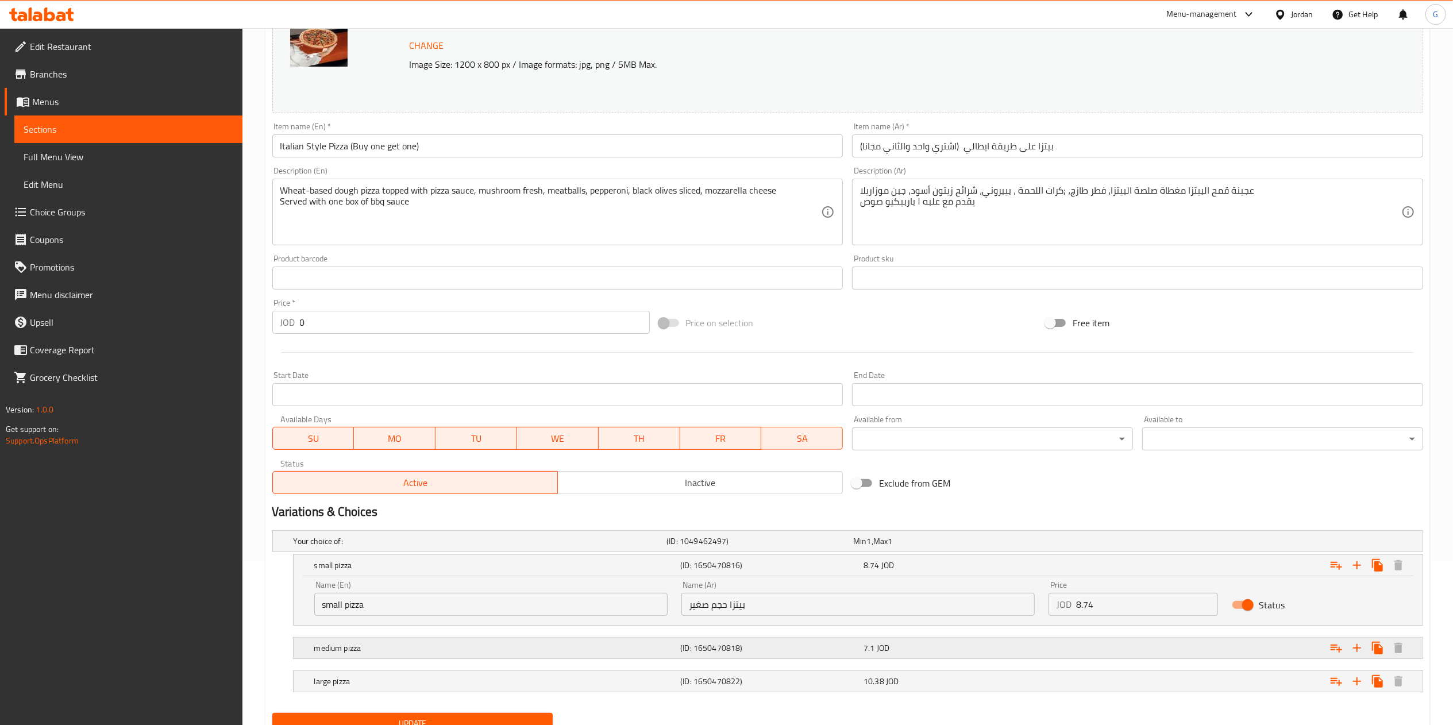
click at [1096, 645] on div "Expand" at bounding box center [1227, 647] width 367 height 25
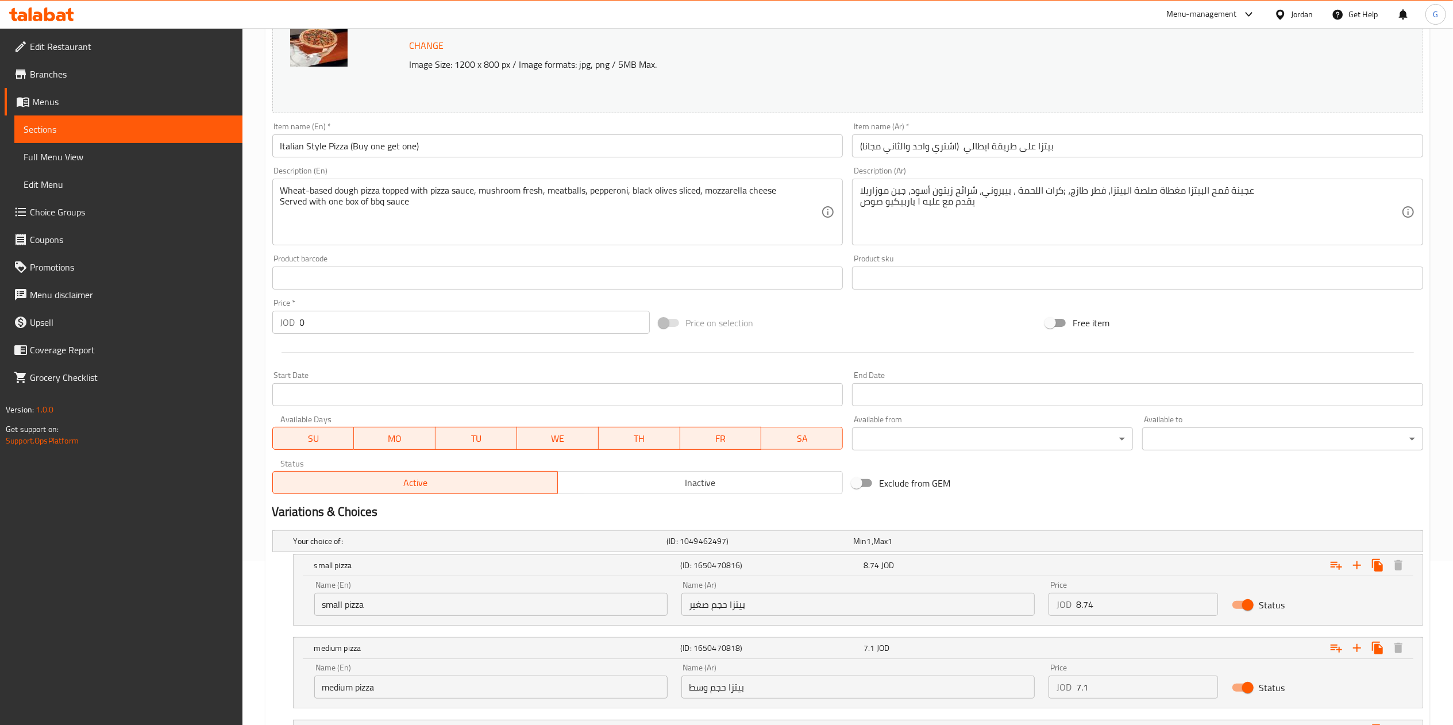
click at [1146, 689] on input "7.1" at bounding box center [1147, 687] width 142 height 23
paste input "14.2"
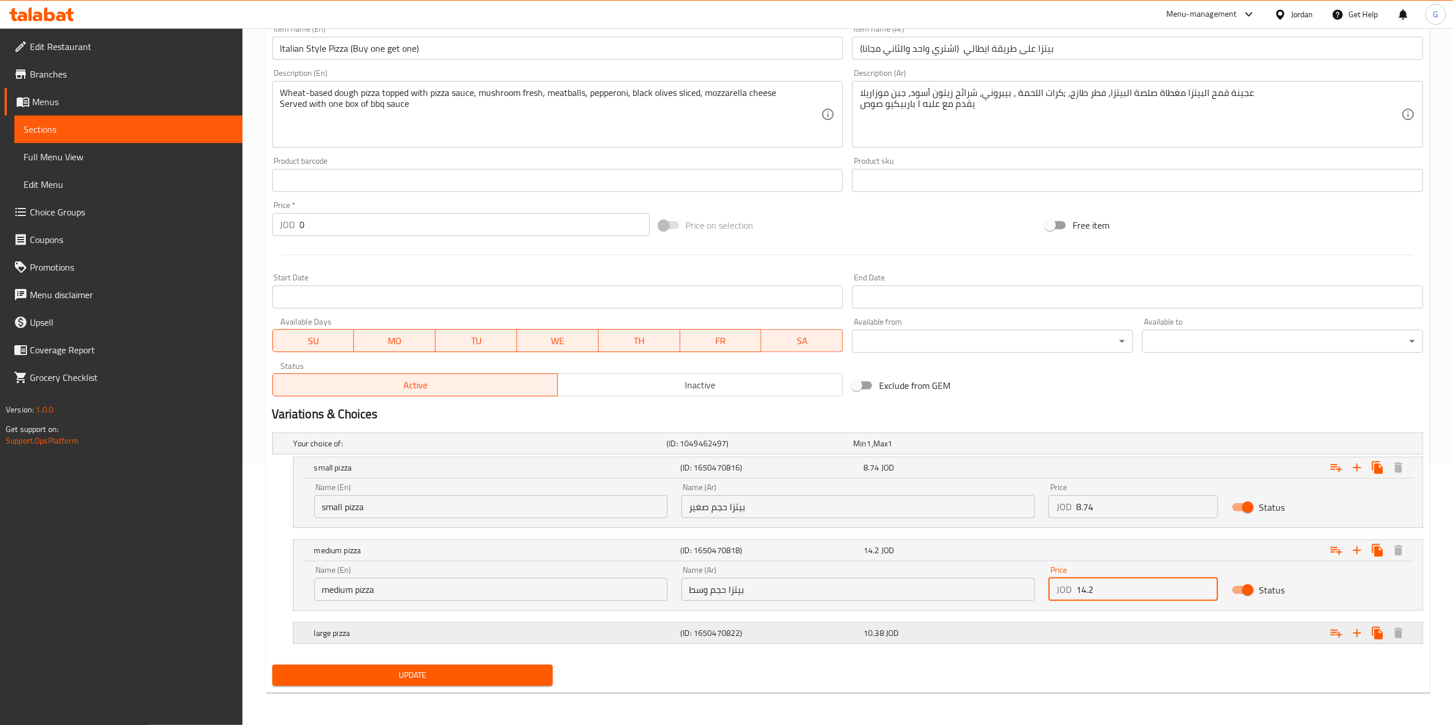
type input "14.2"
click at [1059, 645] on div "Expand" at bounding box center [1227, 632] width 367 height 25
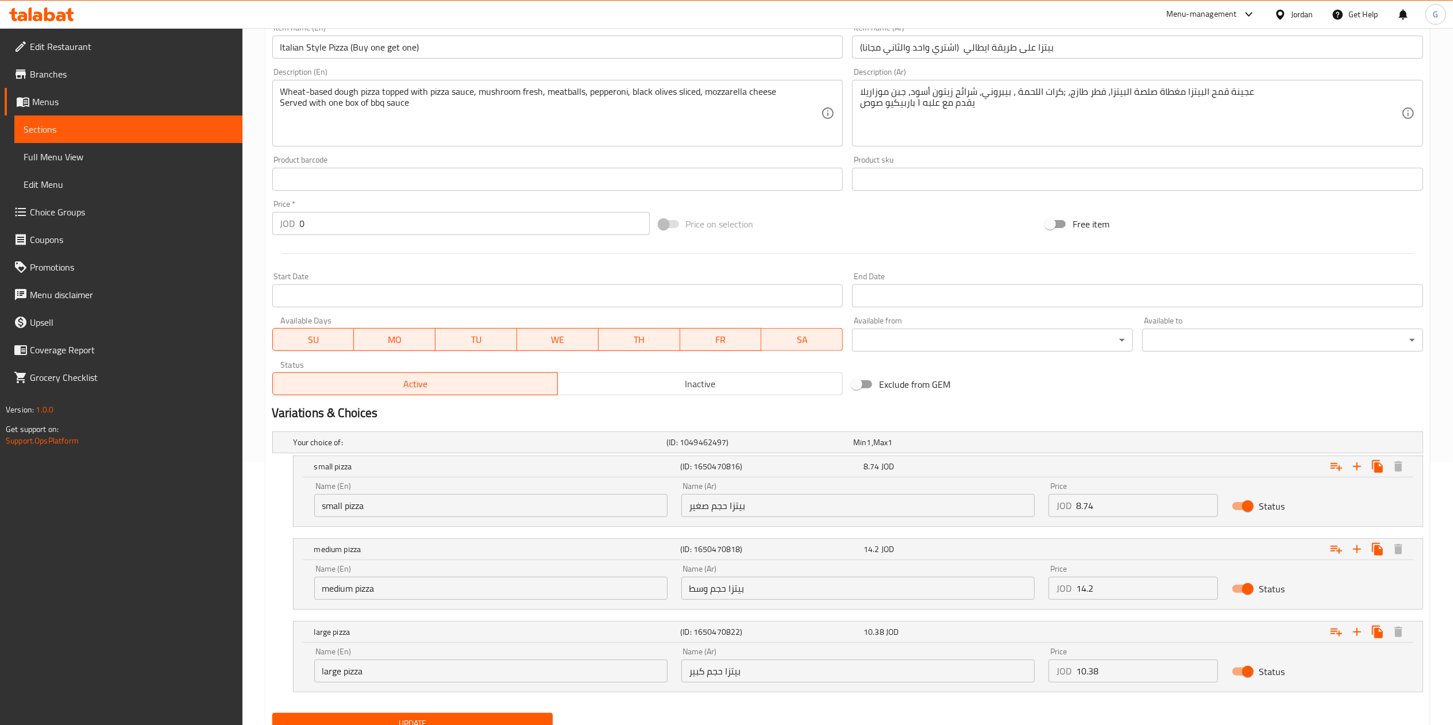
click at [1092, 674] on input "10.38" at bounding box center [1147, 671] width 142 height 23
paste input "20.76"
type input "20.76"
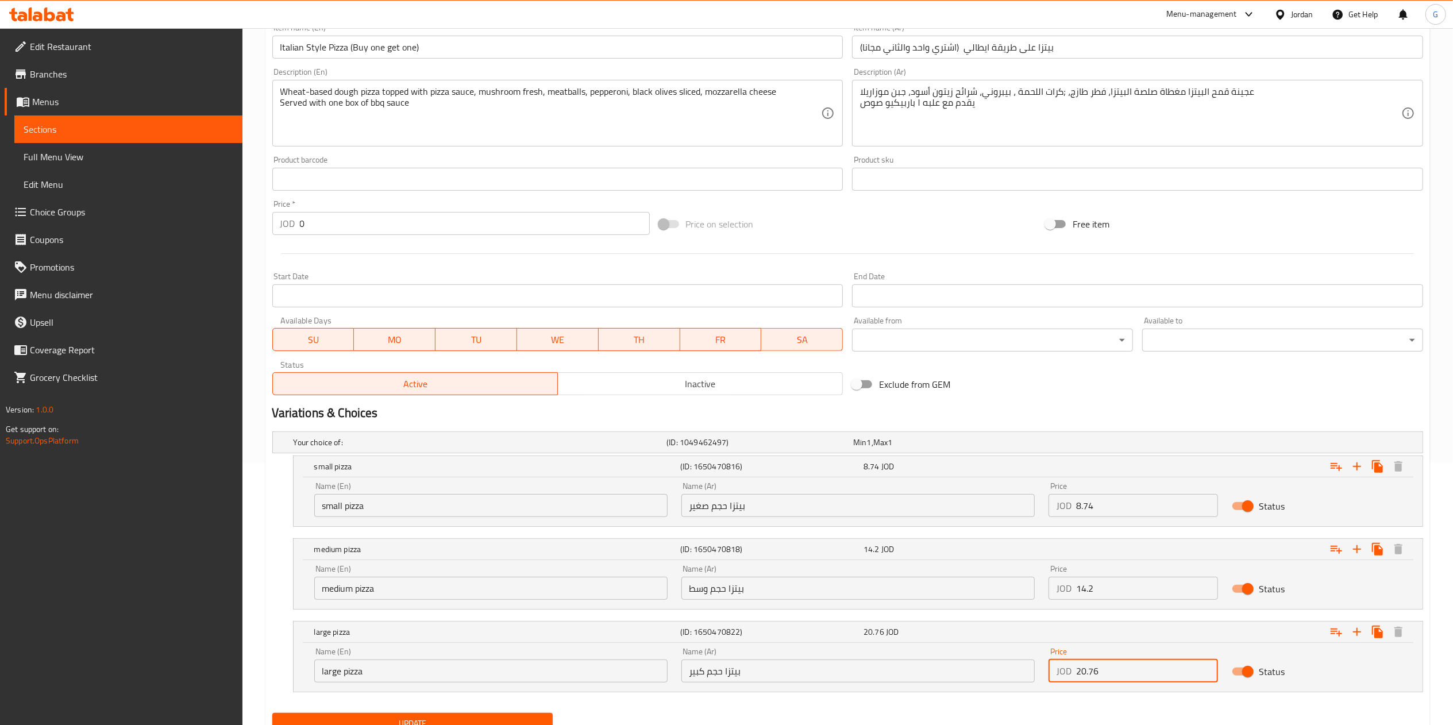
click at [489, 717] on button "Update" at bounding box center [412, 723] width 281 height 21
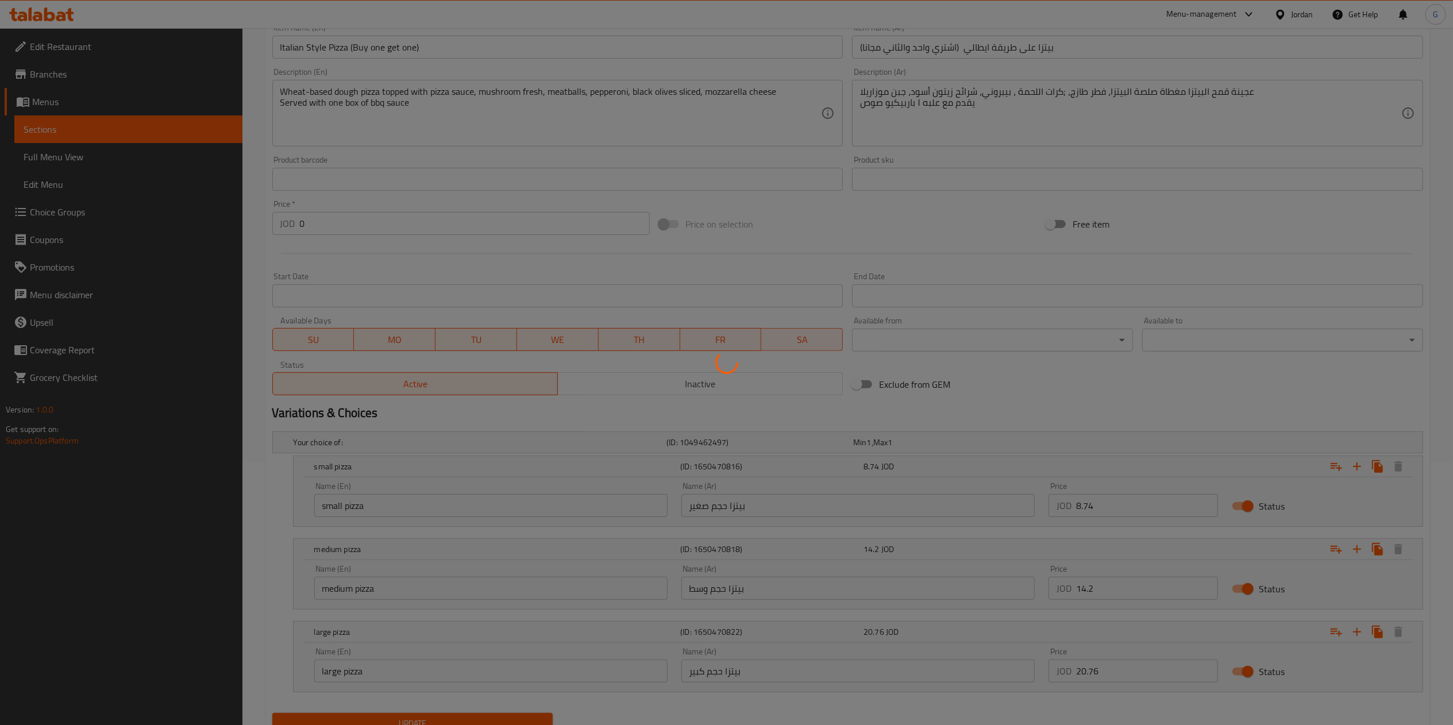
scroll to position [0, 0]
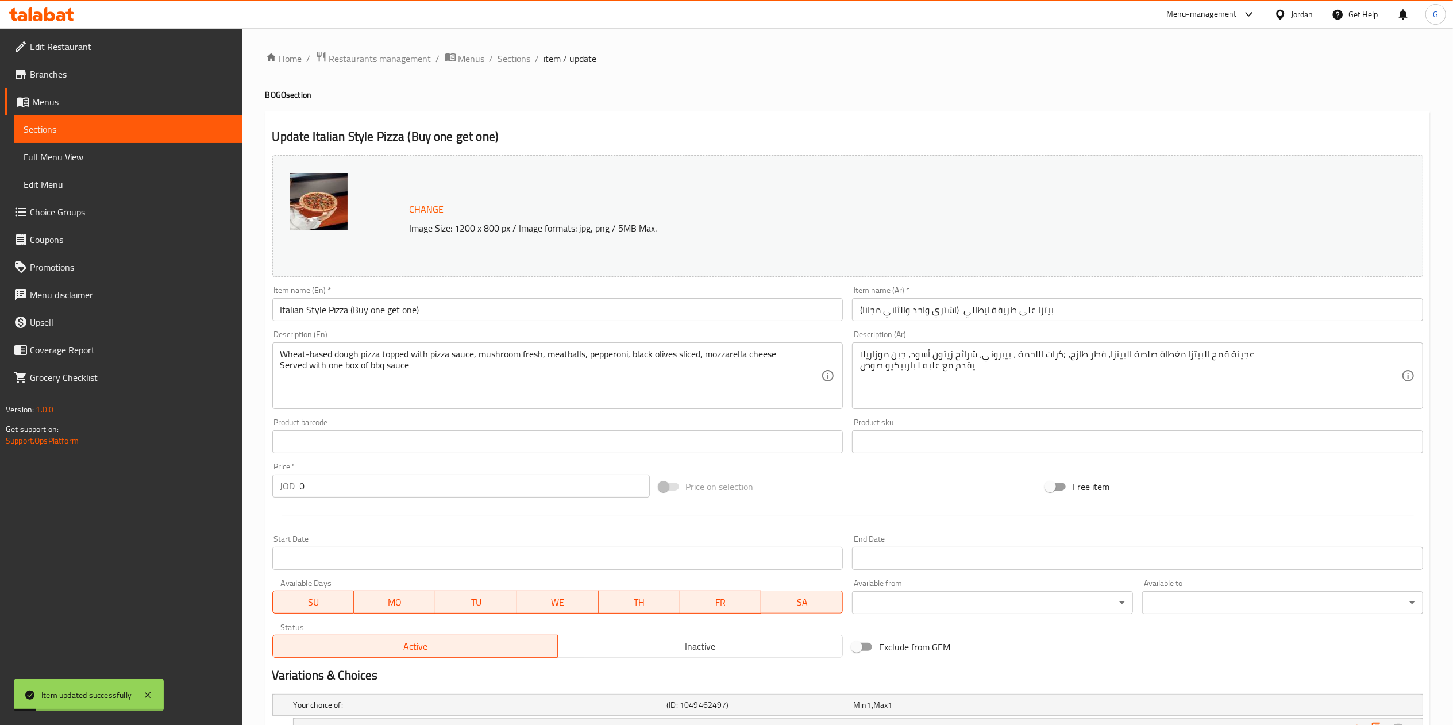
click at [513, 60] on span "Sections" at bounding box center [514, 59] width 33 height 14
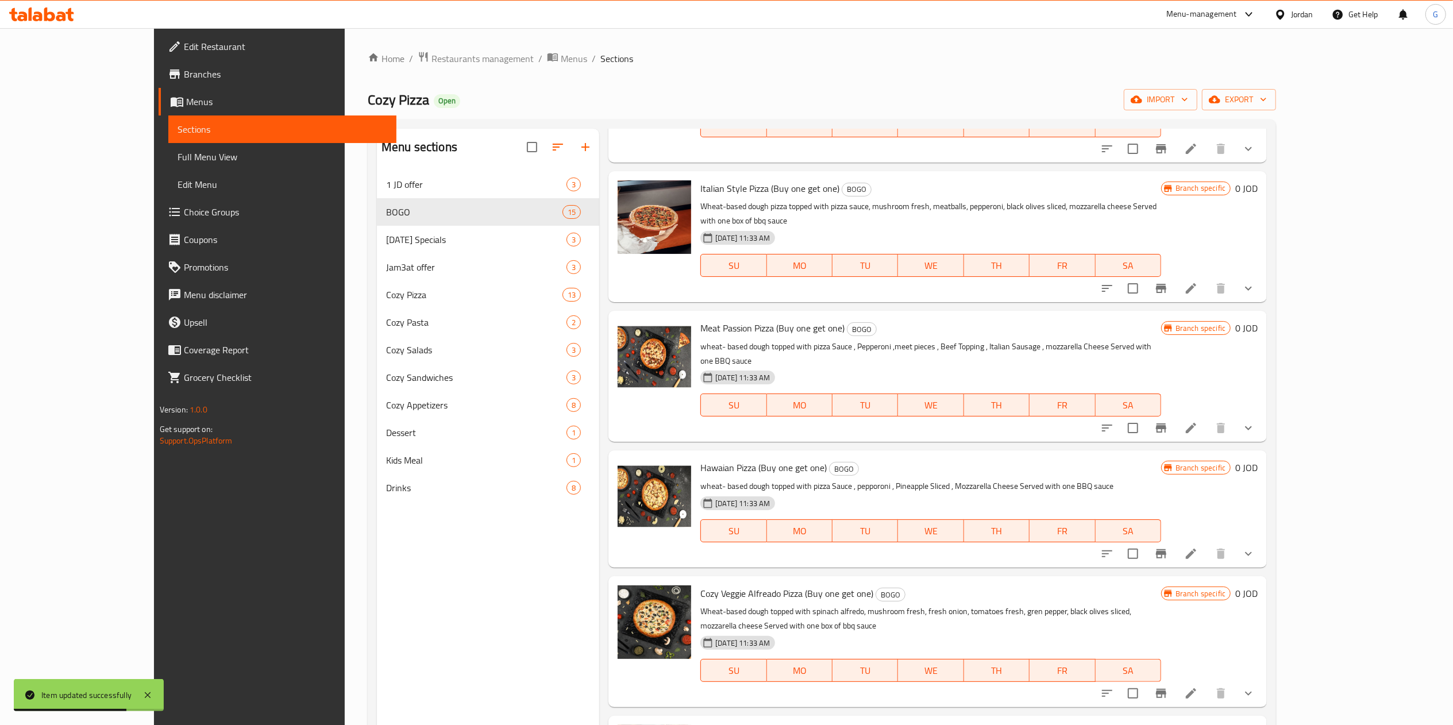
scroll to position [1081, 0]
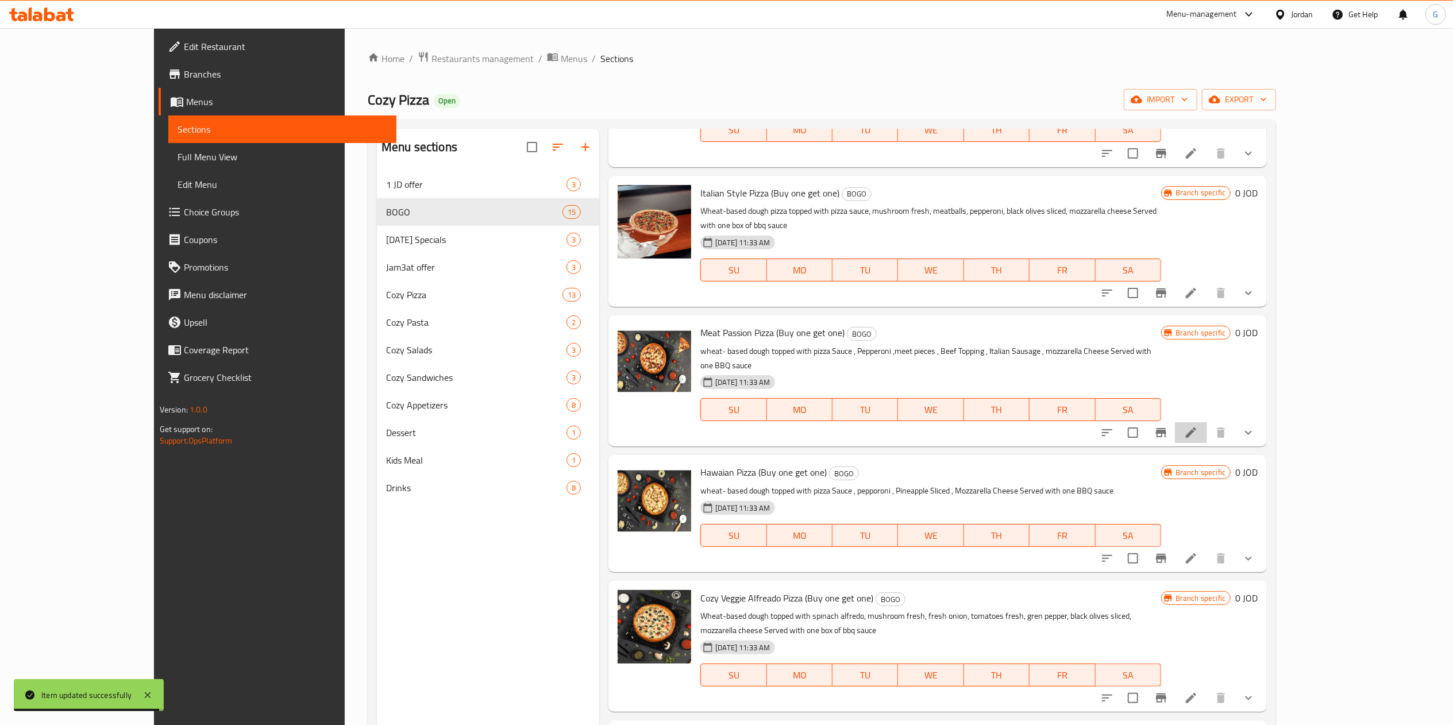
click at [1198, 426] on icon at bounding box center [1191, 433] width 14 height 14
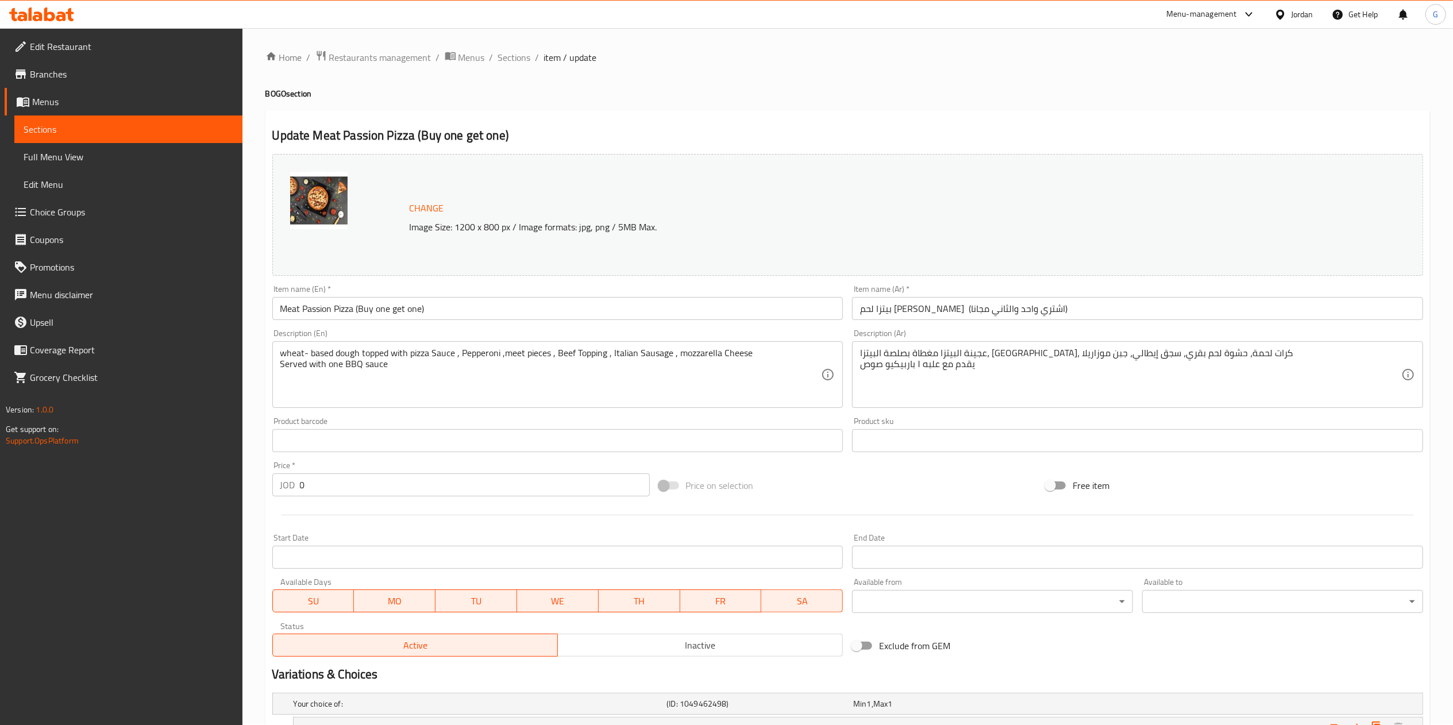
scroll to position [164, 0]
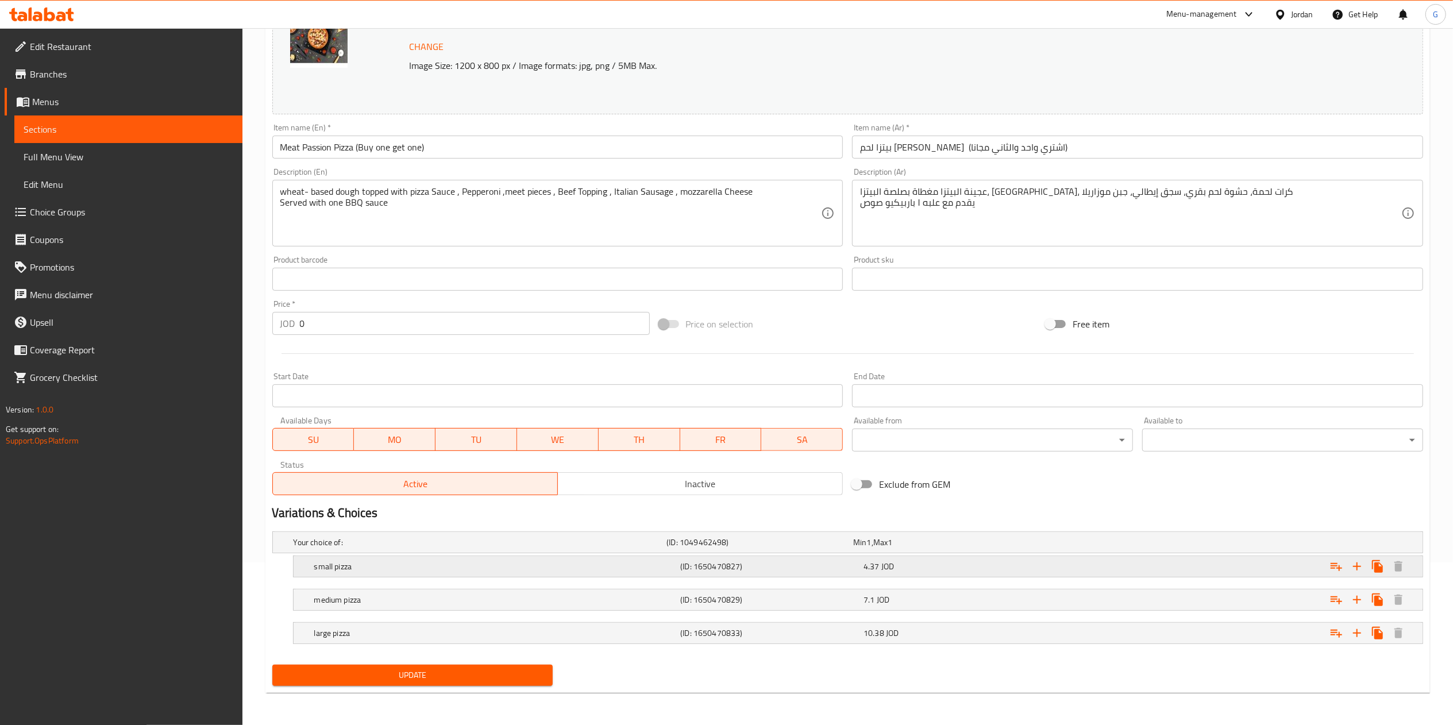
click at [952, 561] on div "4.37 JOD" at bounding box center [952, 566] width 179 height 11
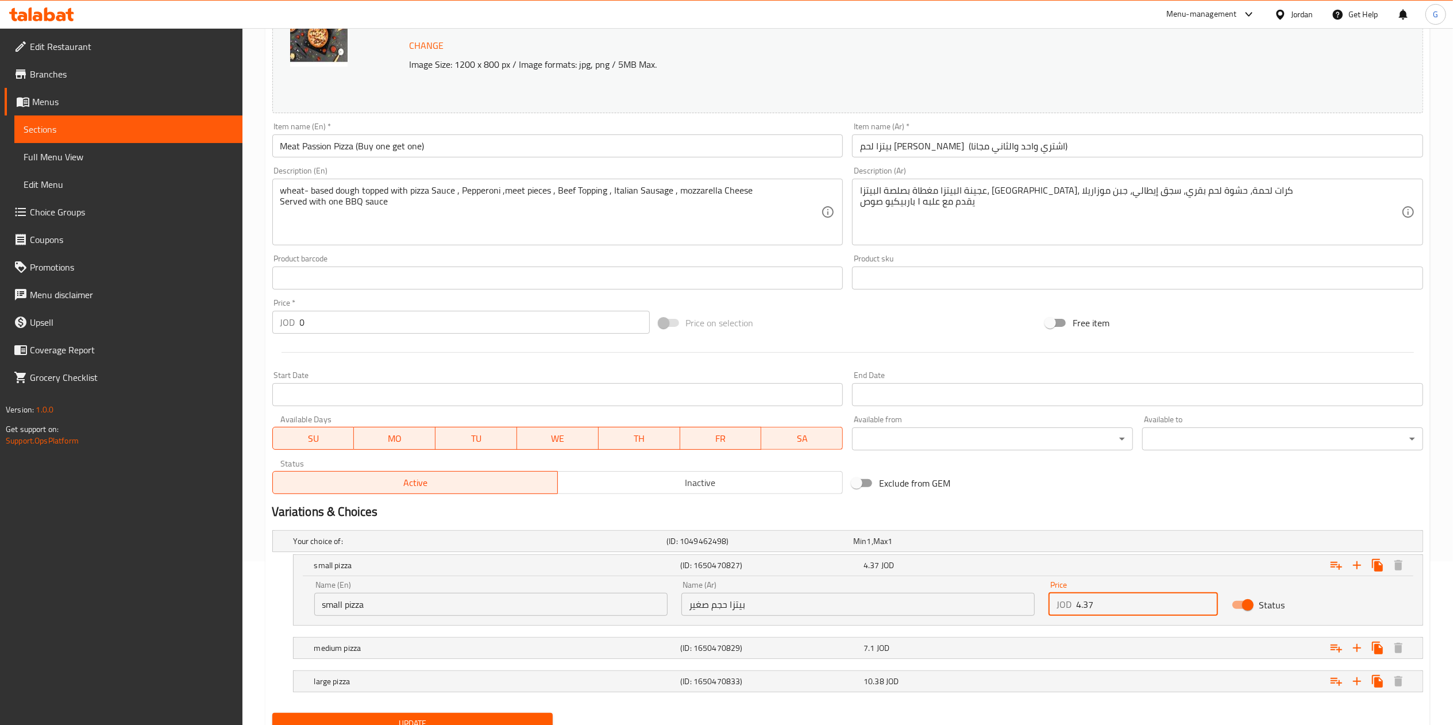
click at [1113, 599] on input "4.37" at bounding box center [1147, 604] width 142 height 23
paste input "8.74"
type input "8.74"
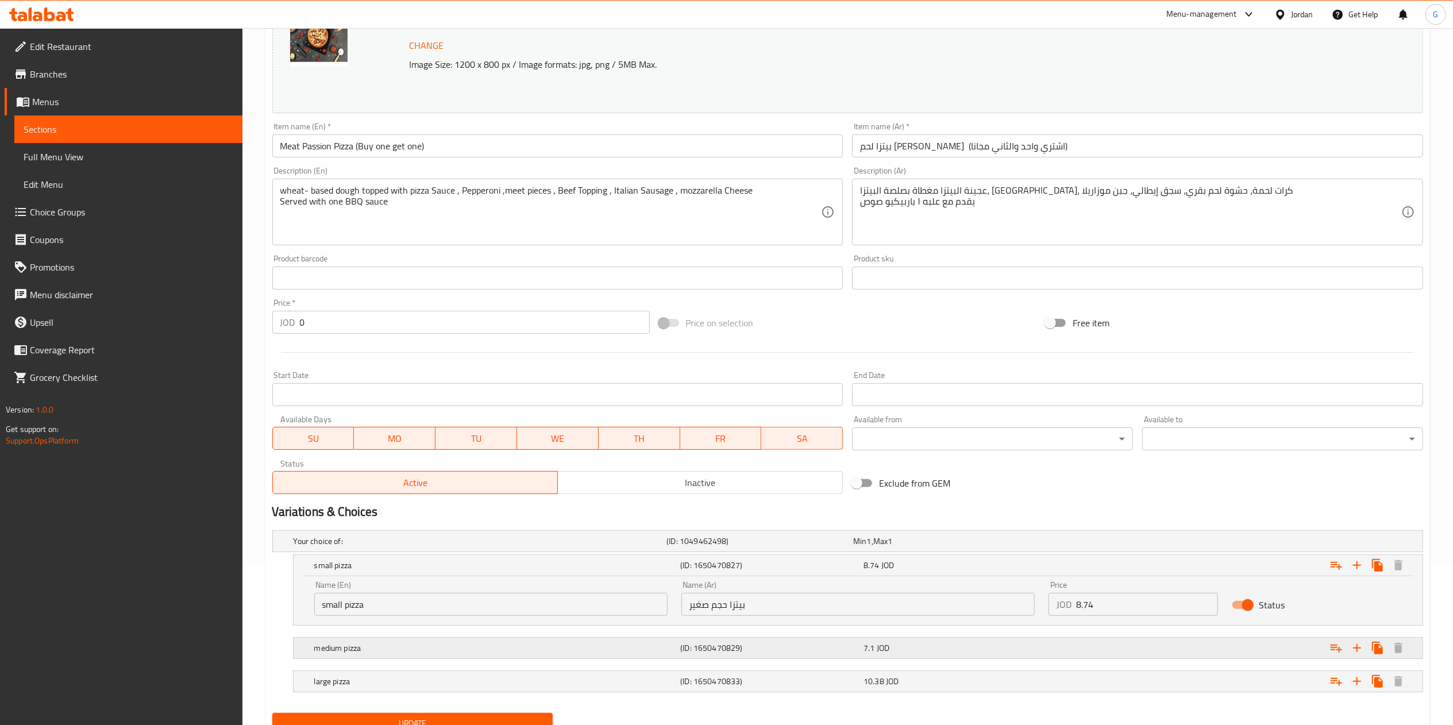
click at [1105, 645] on div "Expand" at bounding box center [1227, 647] width 367 height 25
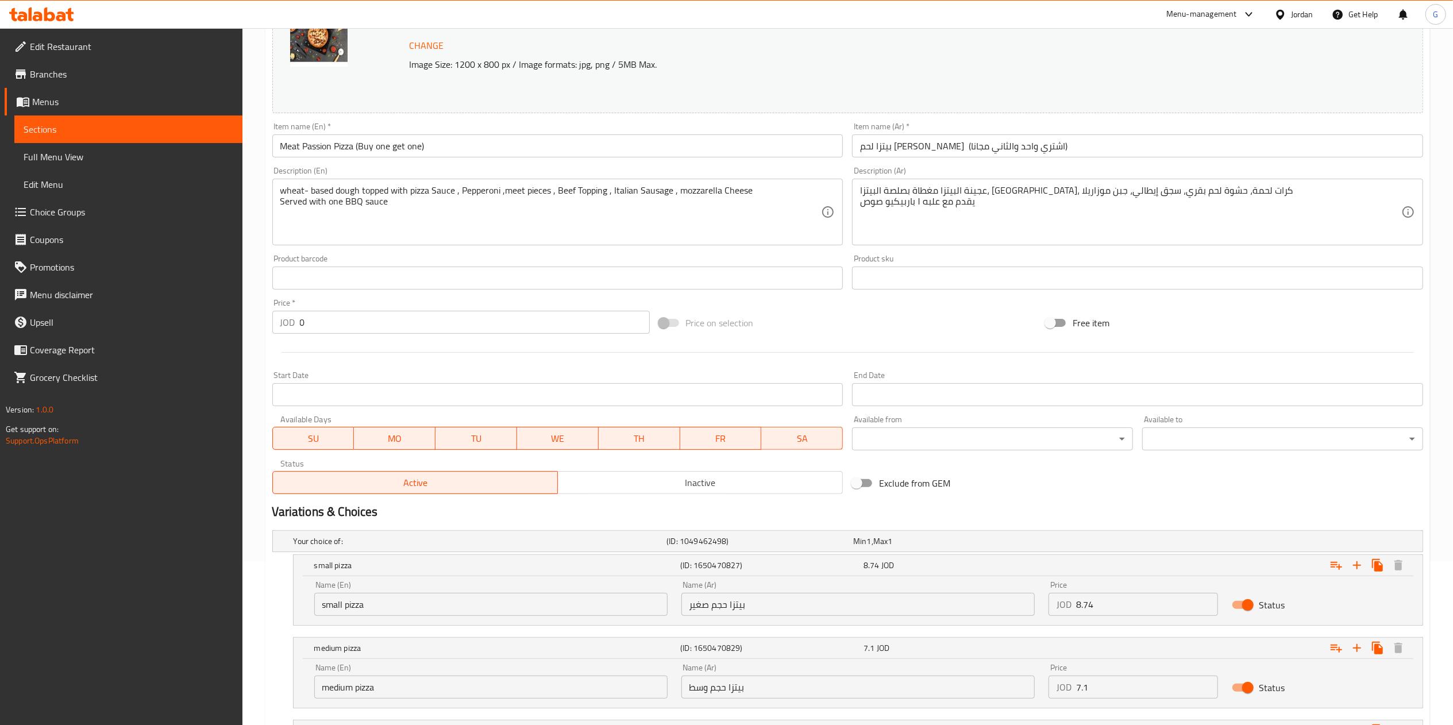
click at [1121, 689] on input "7.1" at bounding box center [1147, 687] width 142 height 23
paste input "14.2"
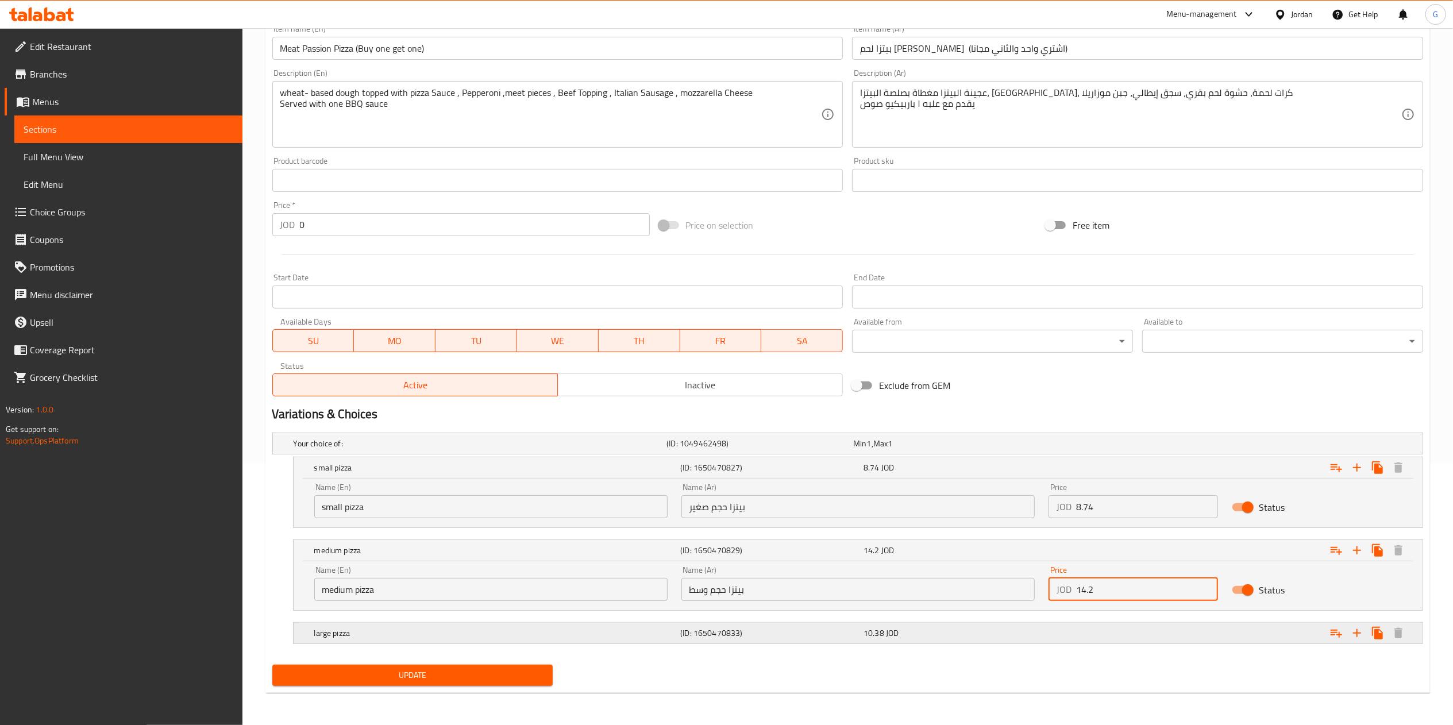
type input "14.2"
click at [1059, 628] on div "Expand" at bounding box center [1227, 632] width 367 height 25
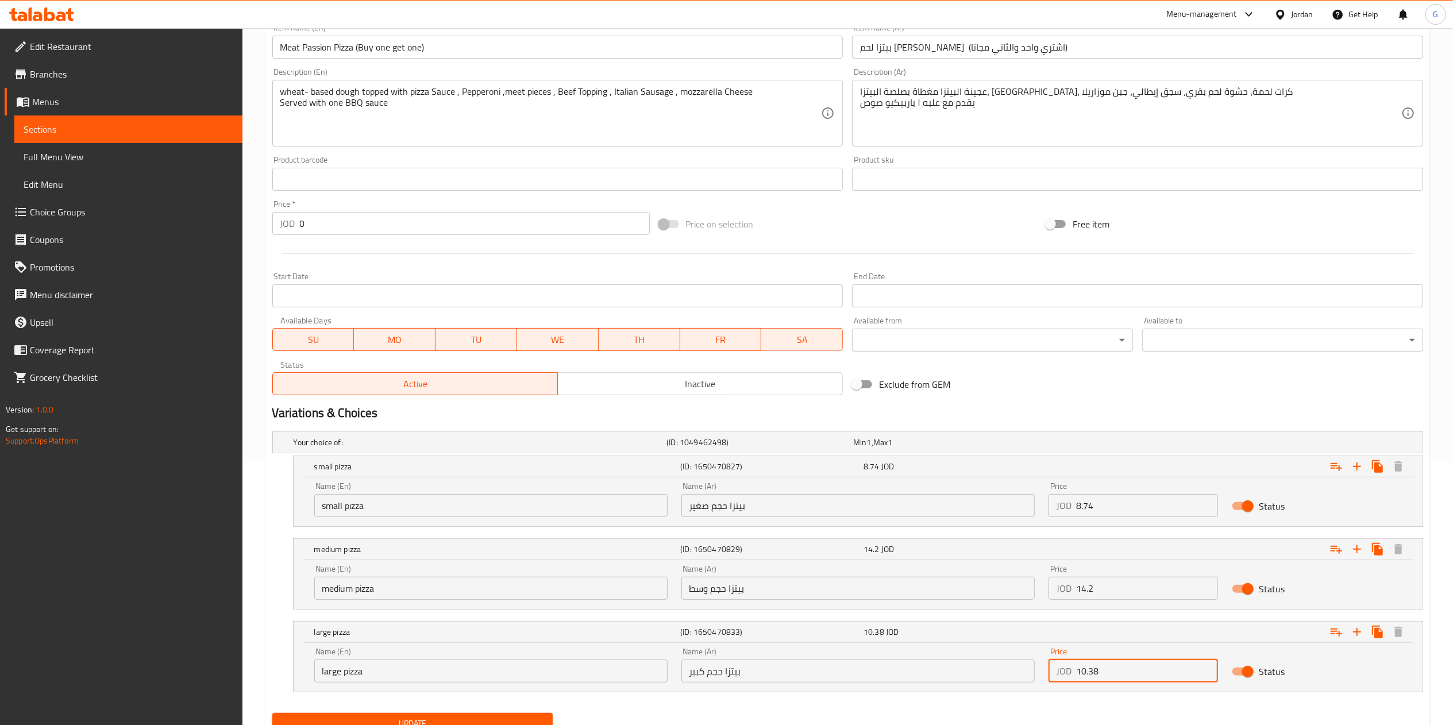
click at [1117, 666] on input "10.38" at bounding box center [1147, 671] width 142 height 23
paste input "20.76"
type input "20.76"
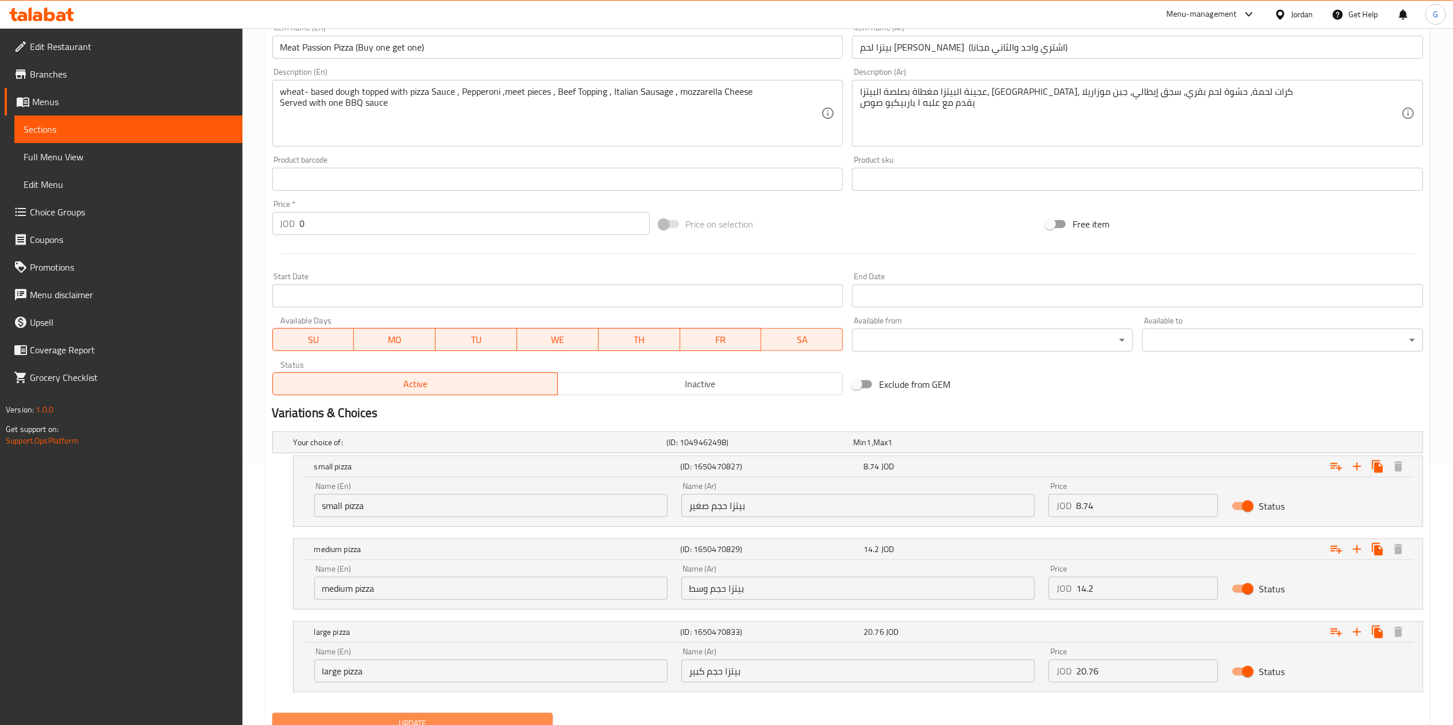
click at [479, 717] on button "Update" at bounding box center [412, 723] width 281 height 21
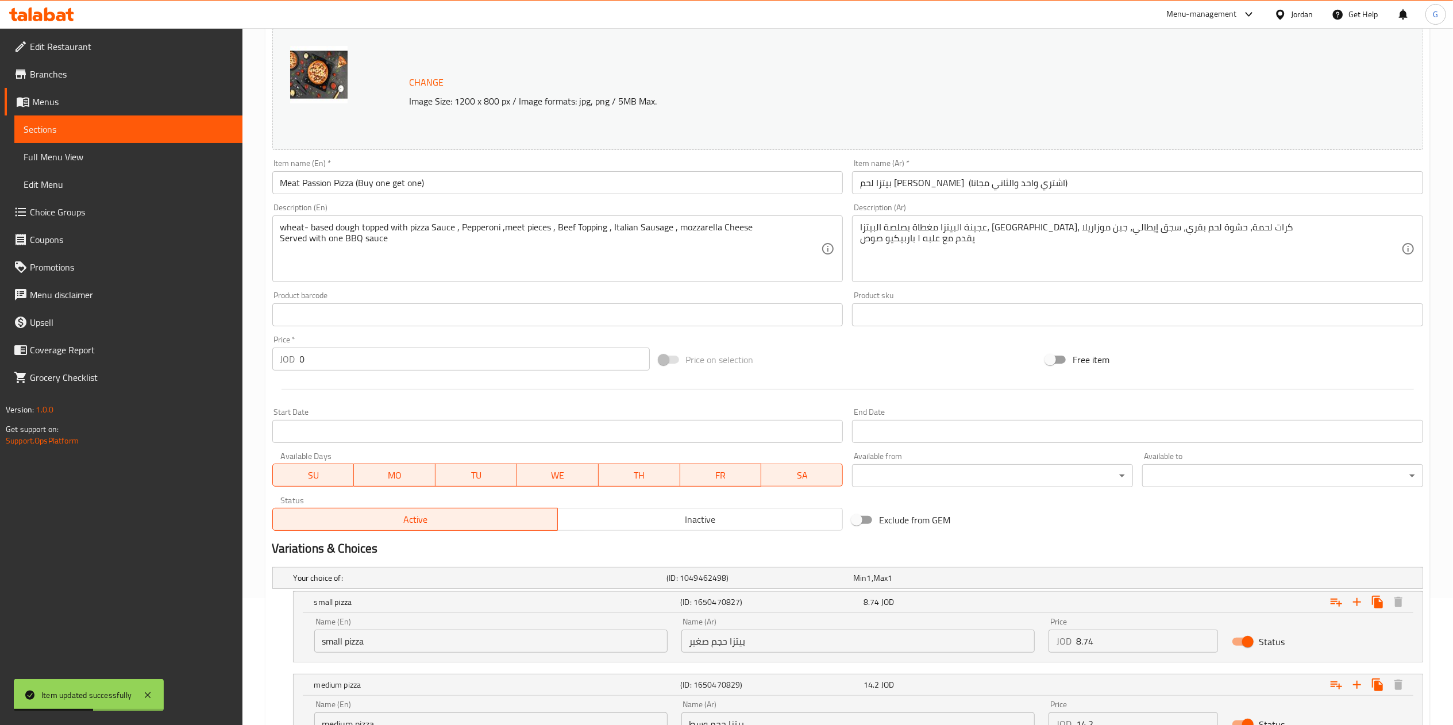
scroll to position [0, 0]
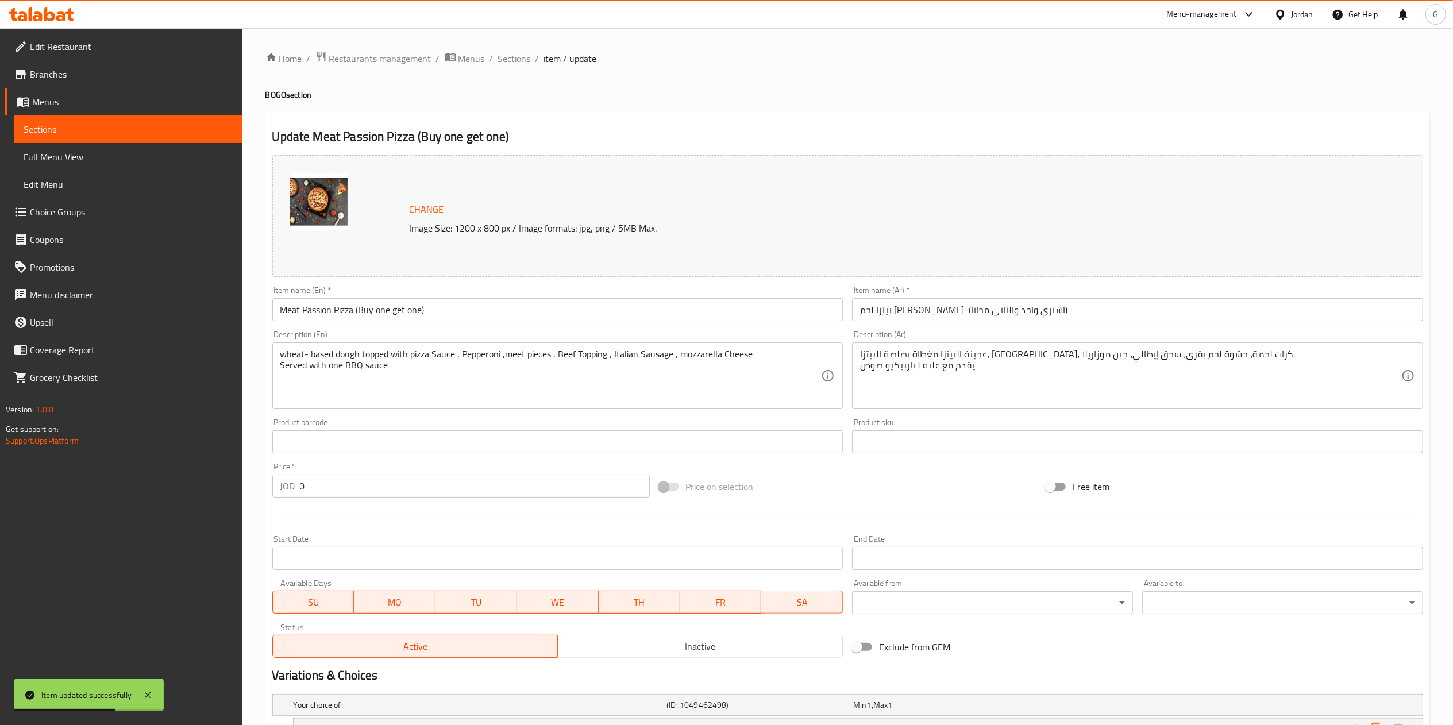
click at [519, 55] on span "Sections" at bounding box center [514, 59] width 33 height 14
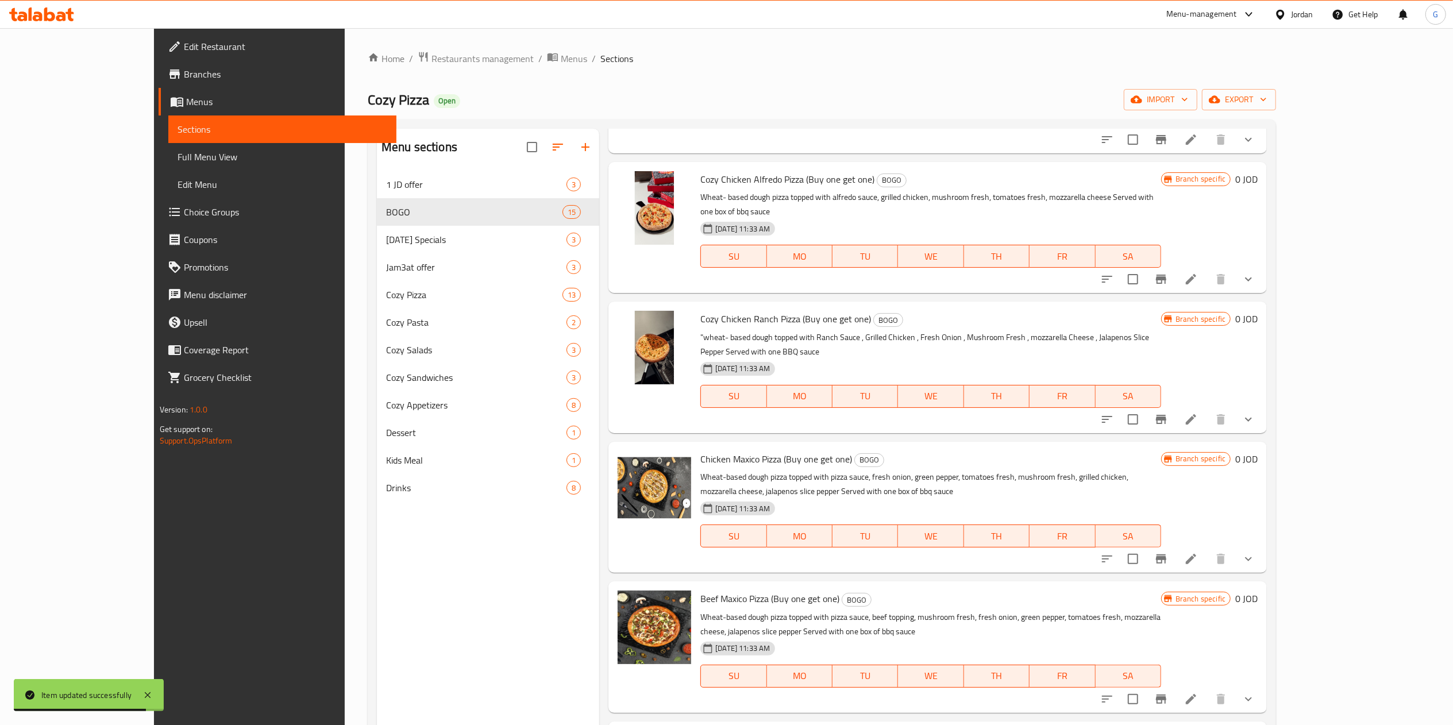
scroll to position [1103, 0]
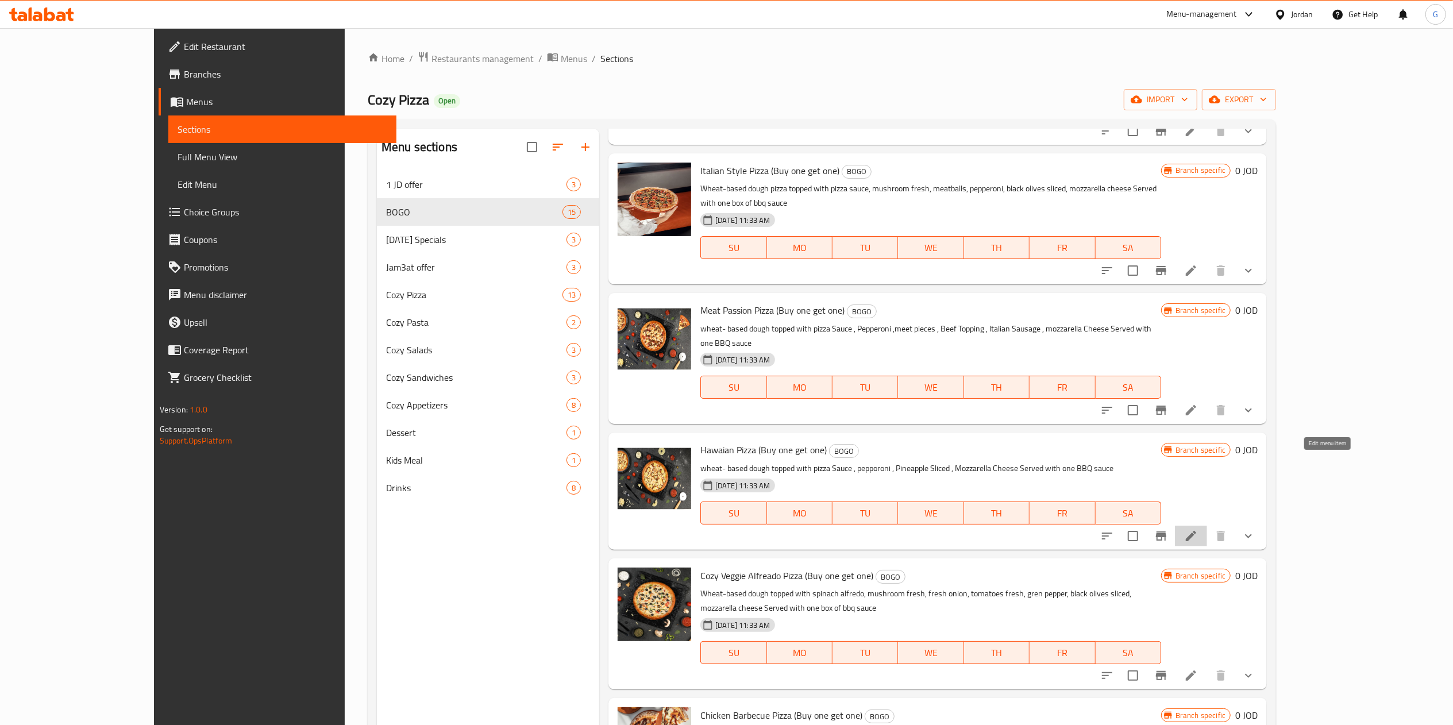
click at [1198, 529] on icon at bounding box center [1191, 536] width 14 height 14
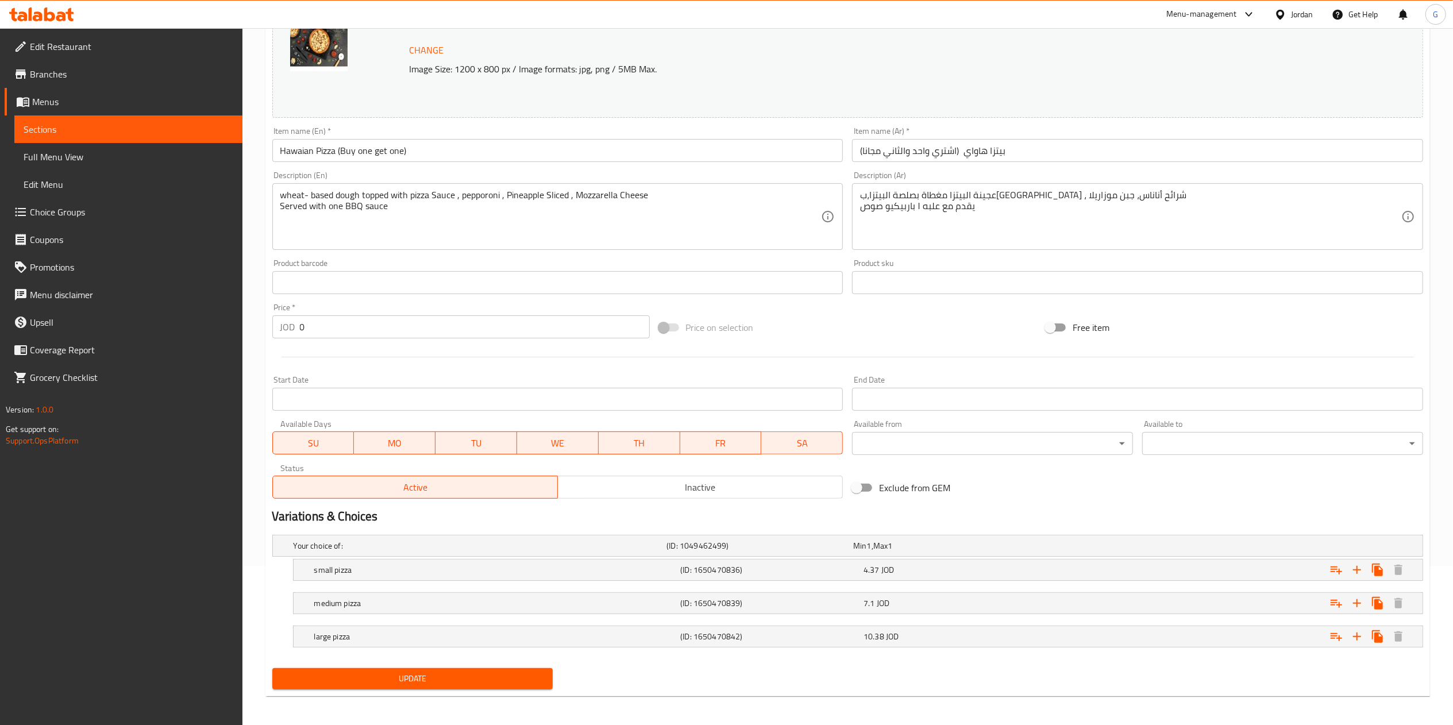
scroll to position [164, 0]
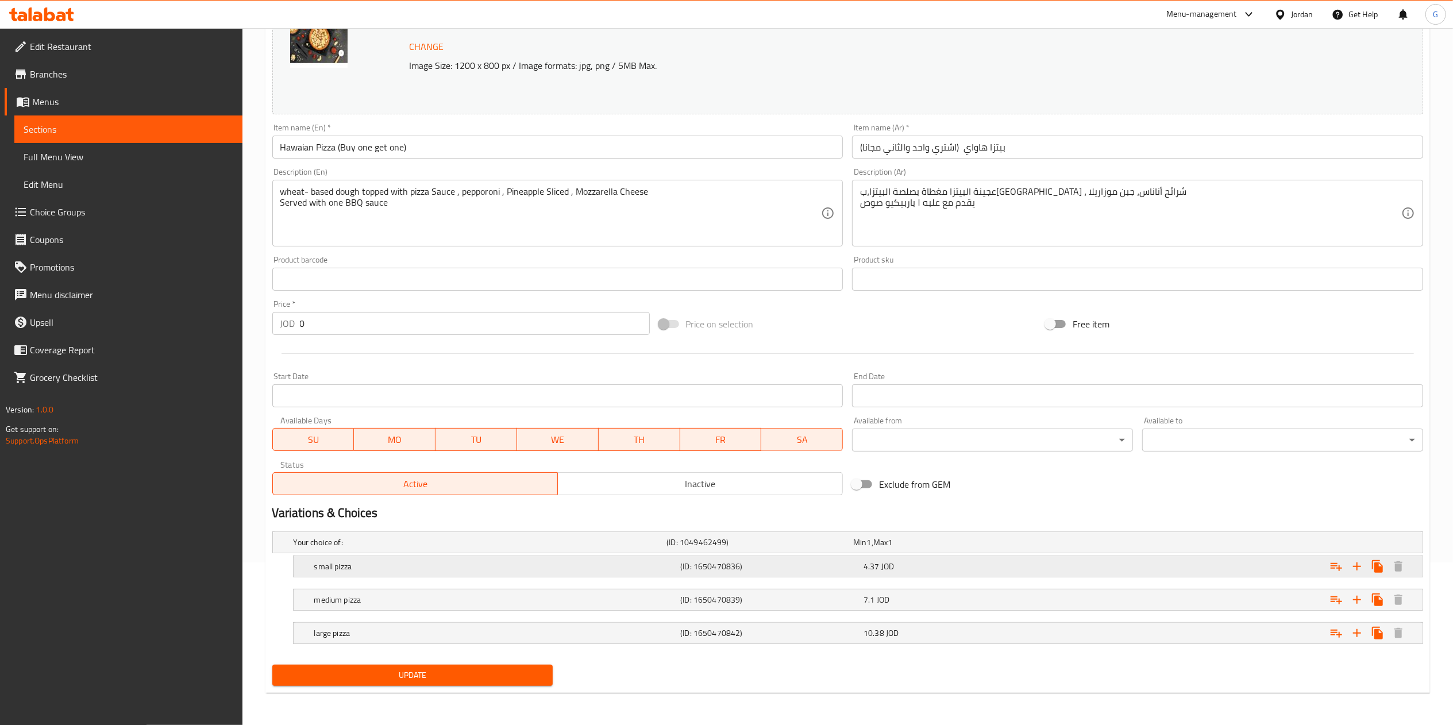
click at [1025, 563] on div "4.37 JOD" at bounding box center [952, 566] width 179 height 11
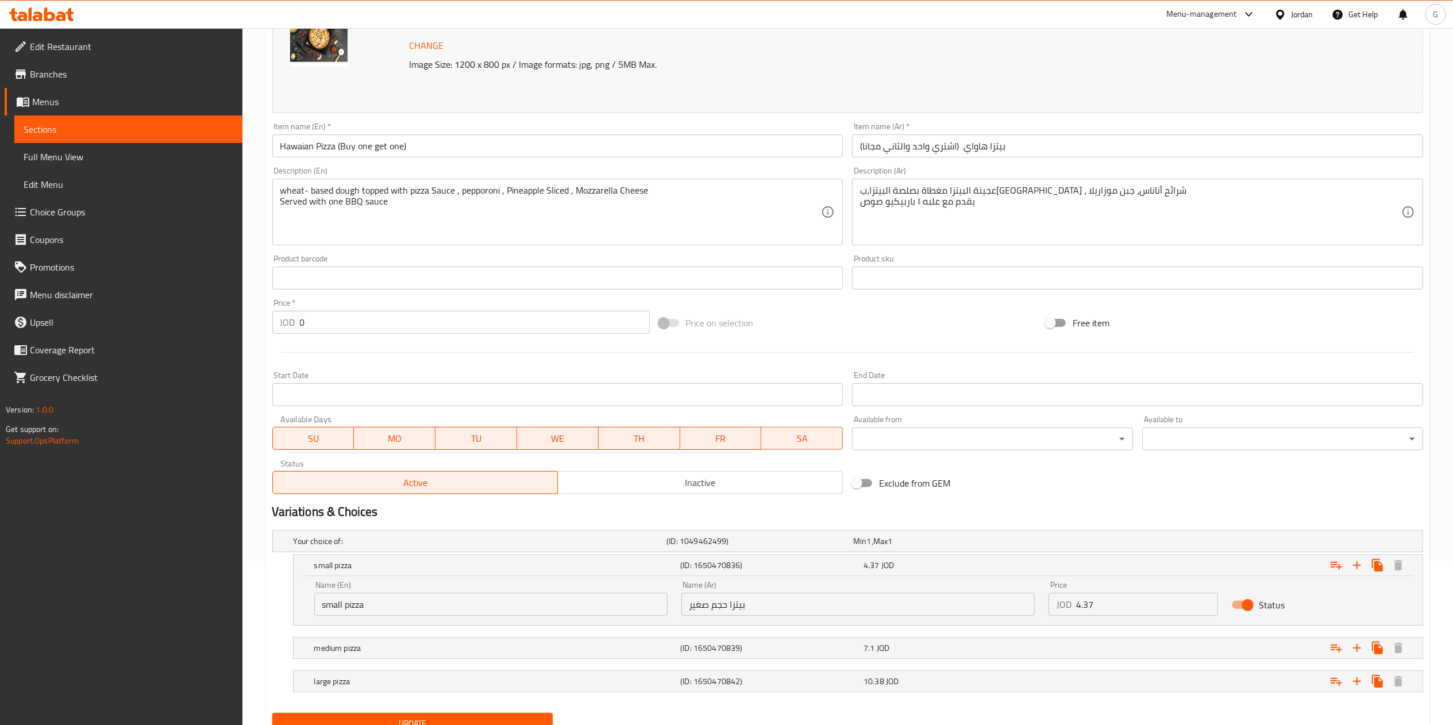
click at [1123, 601] on input "4.37" at bounding box center [1147, 604] width 142 height 23
click at [1161, 503] on div "Variations & Choices" at bounding box center [848, 512] width 1160 height 26
click at [1132, 606] on input "4.37" at bounding box center [1147, 604] width 142 height 23
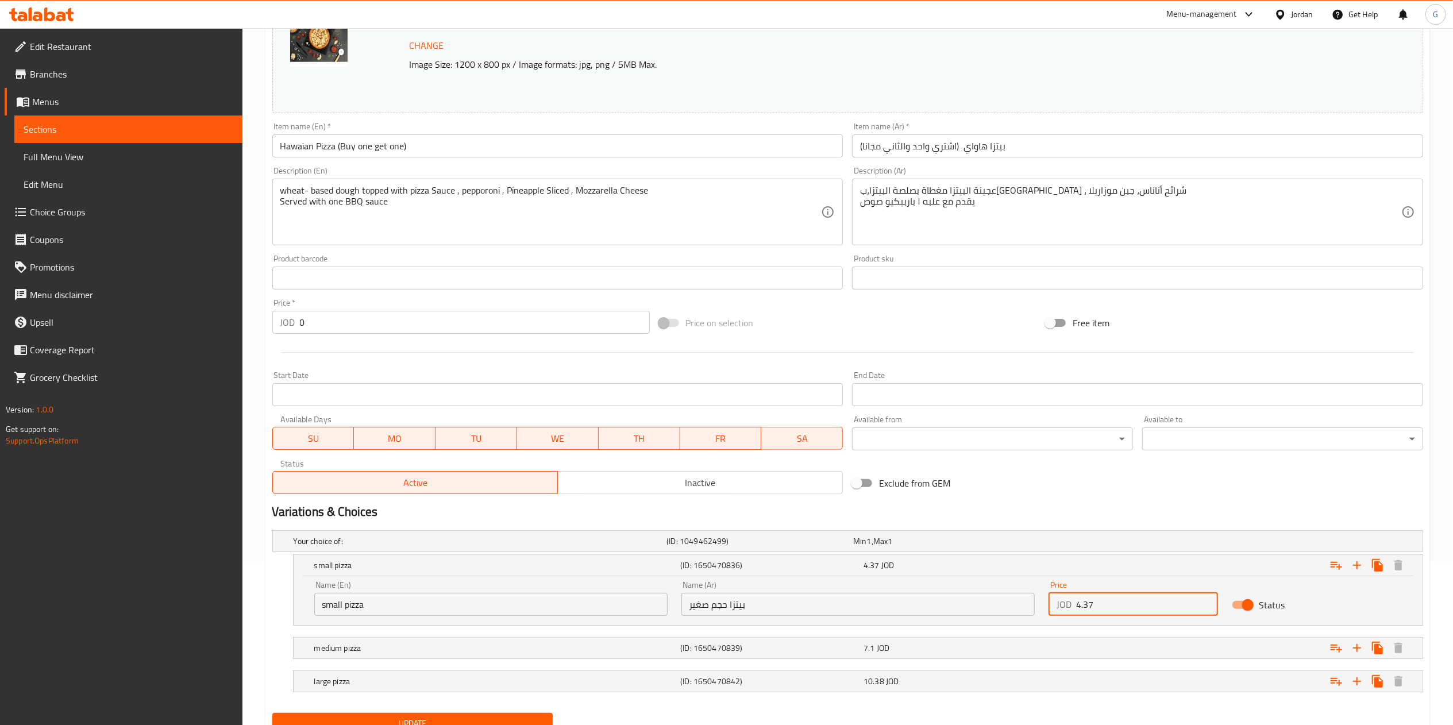
click at [1132, 606] on input "4.37" at bounding box center [1147, 604] width 142 height 23
paste input "8.74"
paste input "874"
type input "8.74874"
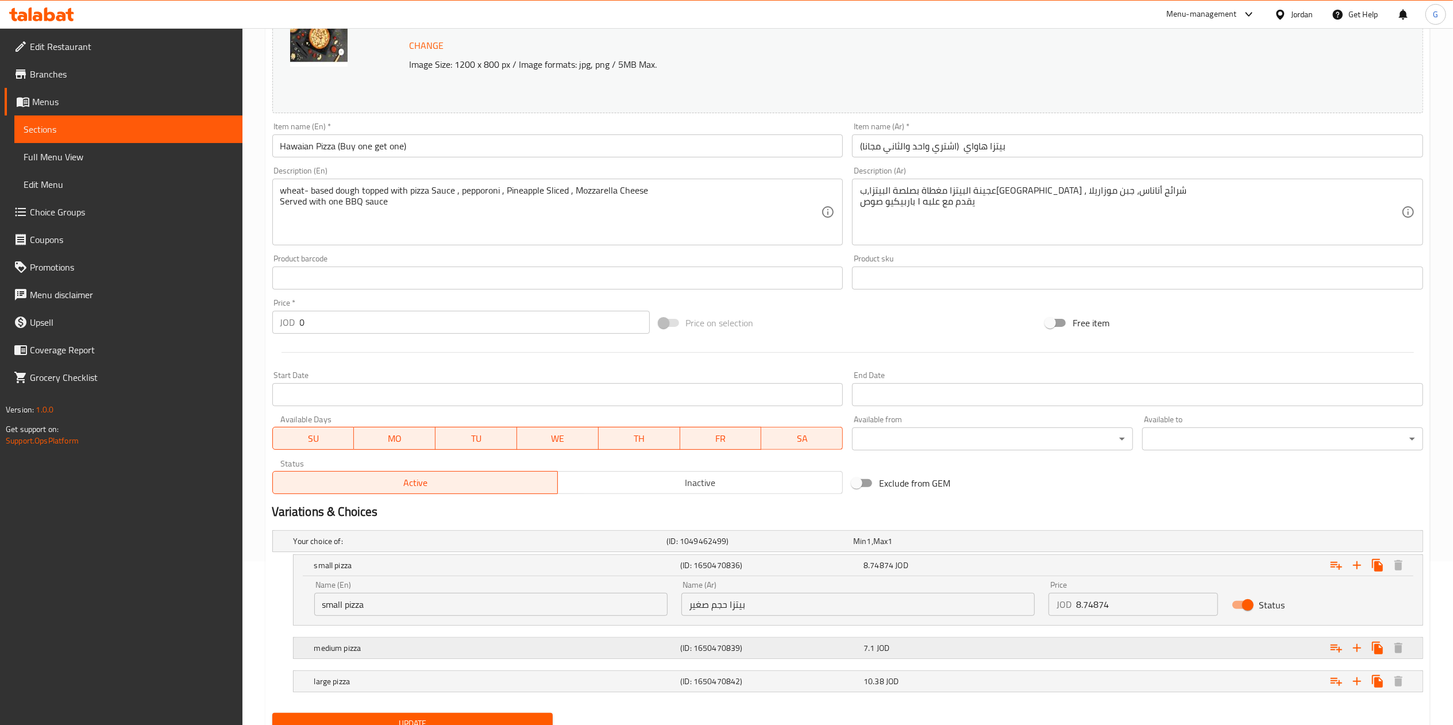
click at [1094, 645] on div "Expand" at bounding box center [1227, 647] width 367 height 25
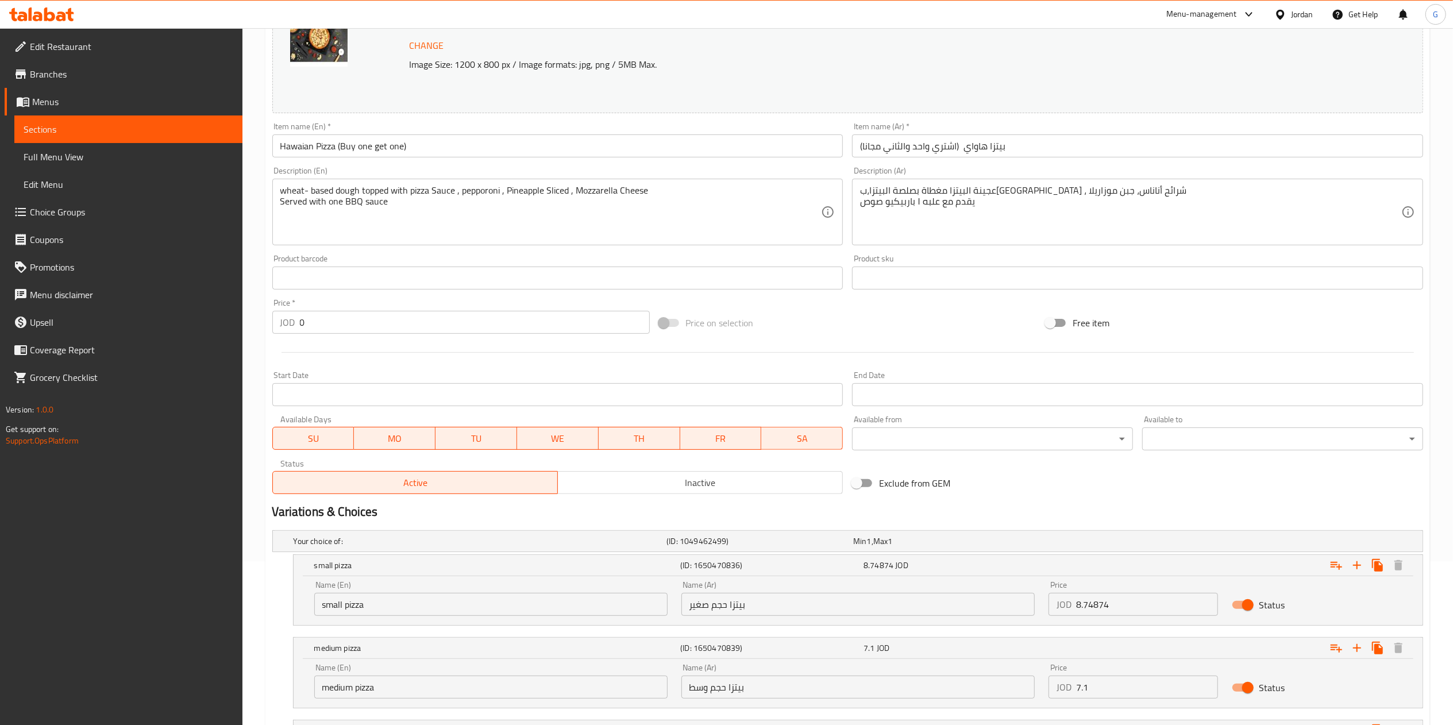
click at [1134, 684] on input "7.1" at bounding box center [1147, 687] width 142 height 23
paste input "14.2"
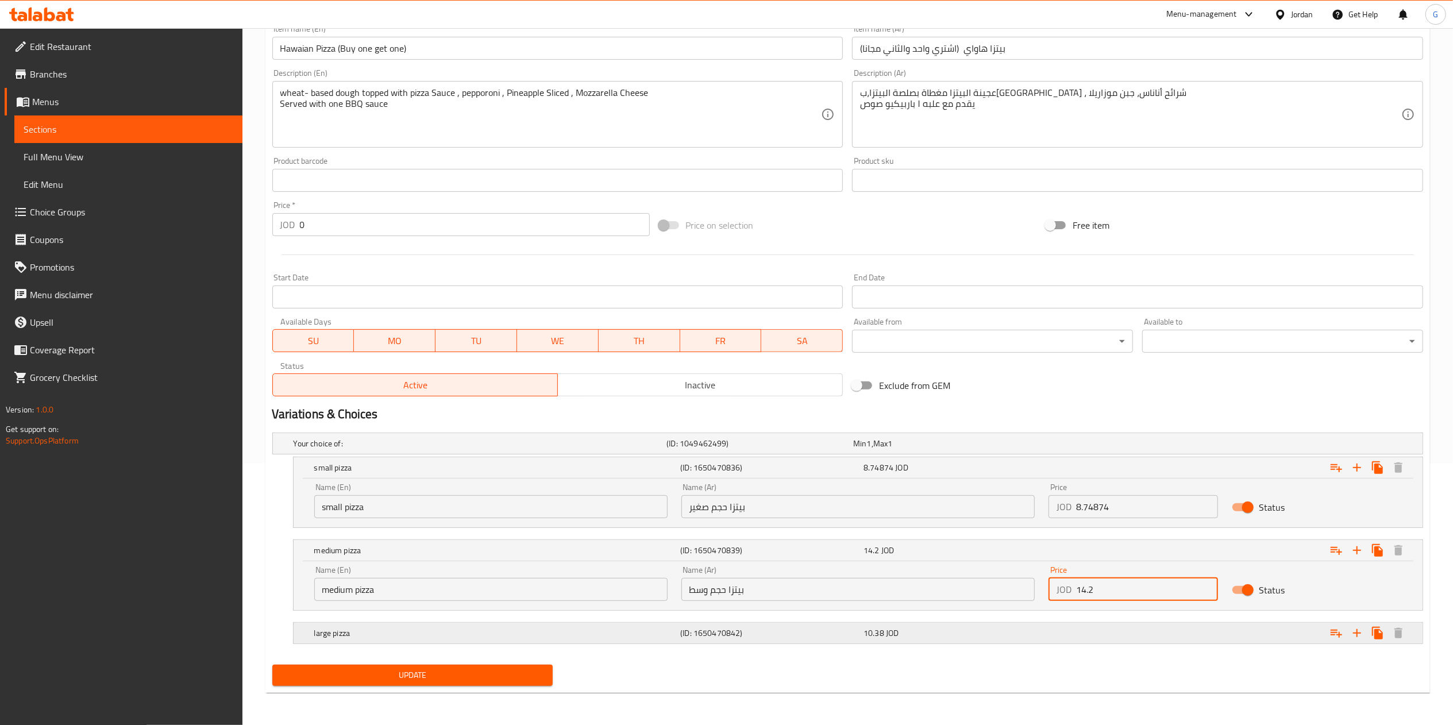
type input "14.2"
click at [1094, 620] on div "Expand" at bounding box center [1227, 632] width 367 height 25
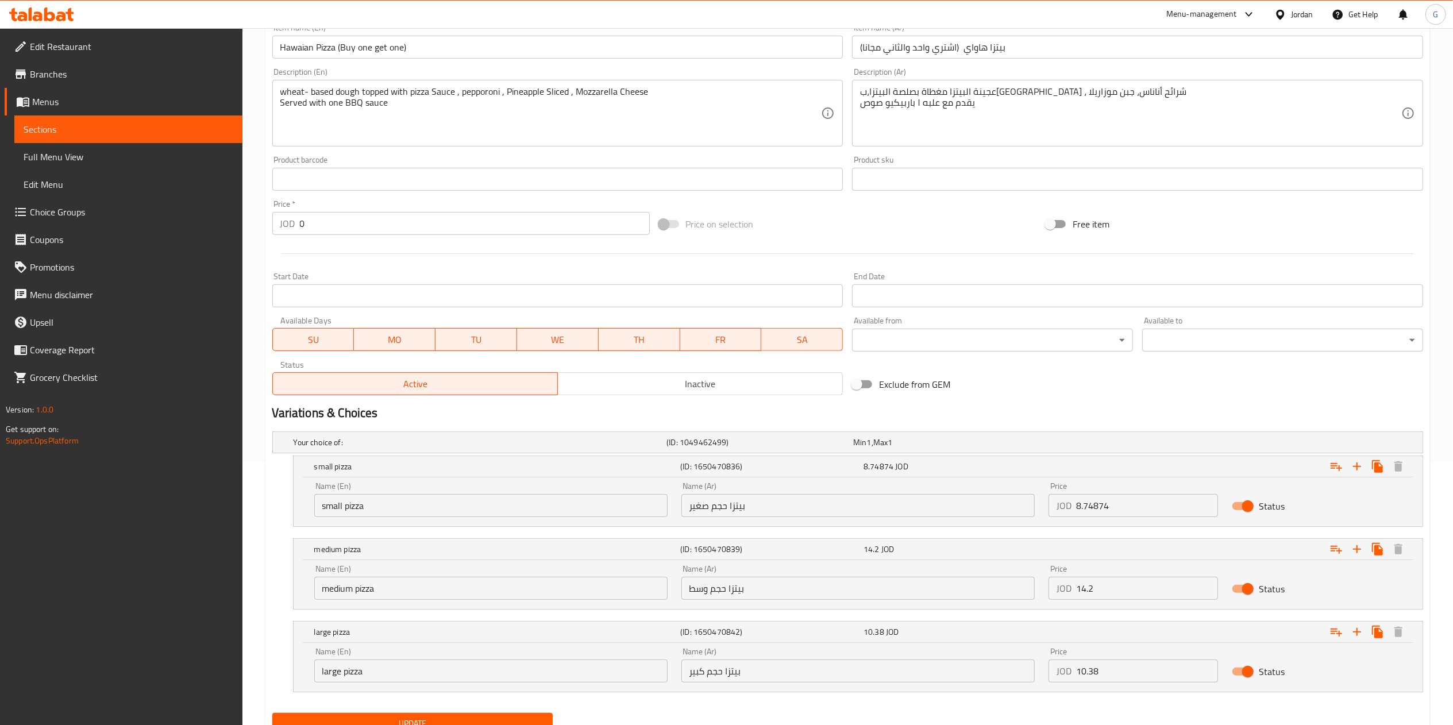
click at [1131, 666] on input "10.38" at bounding box center [1147, 671] width 142 height 23
paste input "20.76"
type input "20.76"
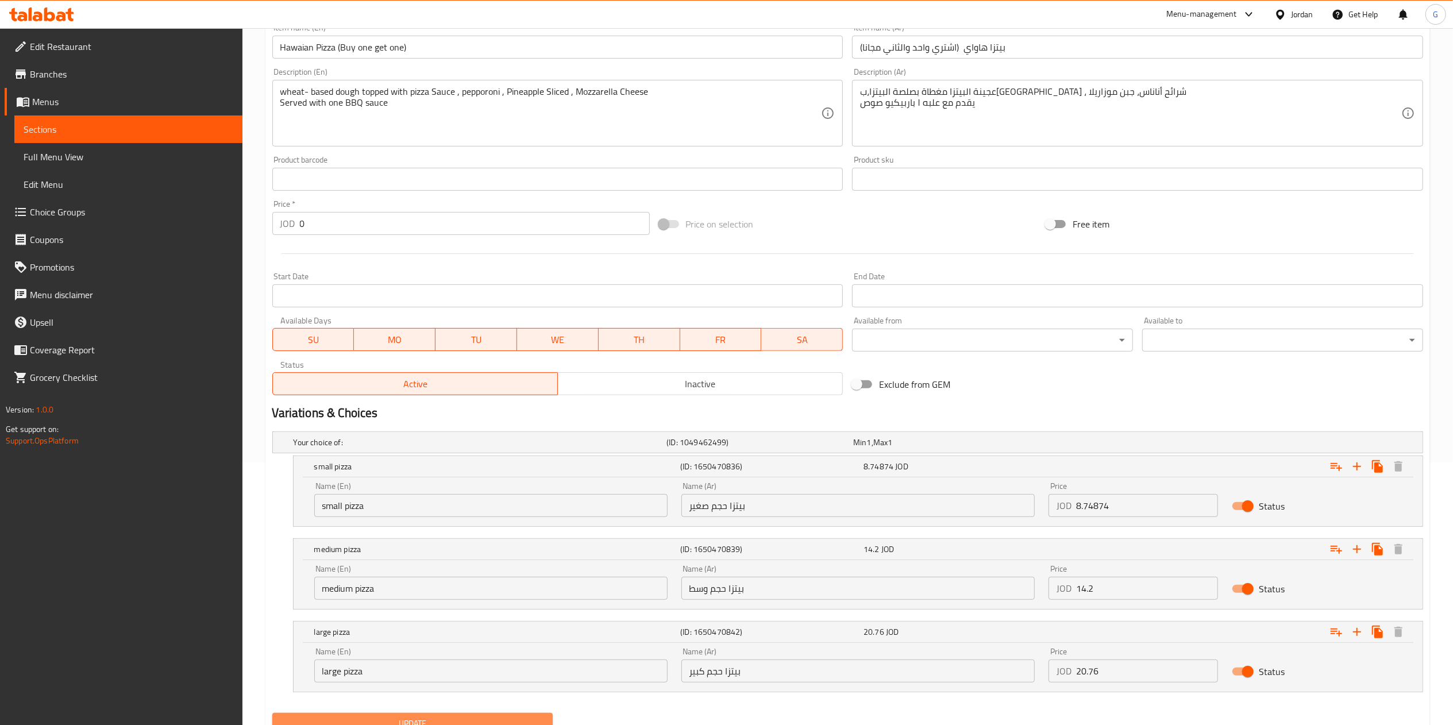
click at [507, 716] on button "Update" at bounding box center [412, 723] width 281 height 21
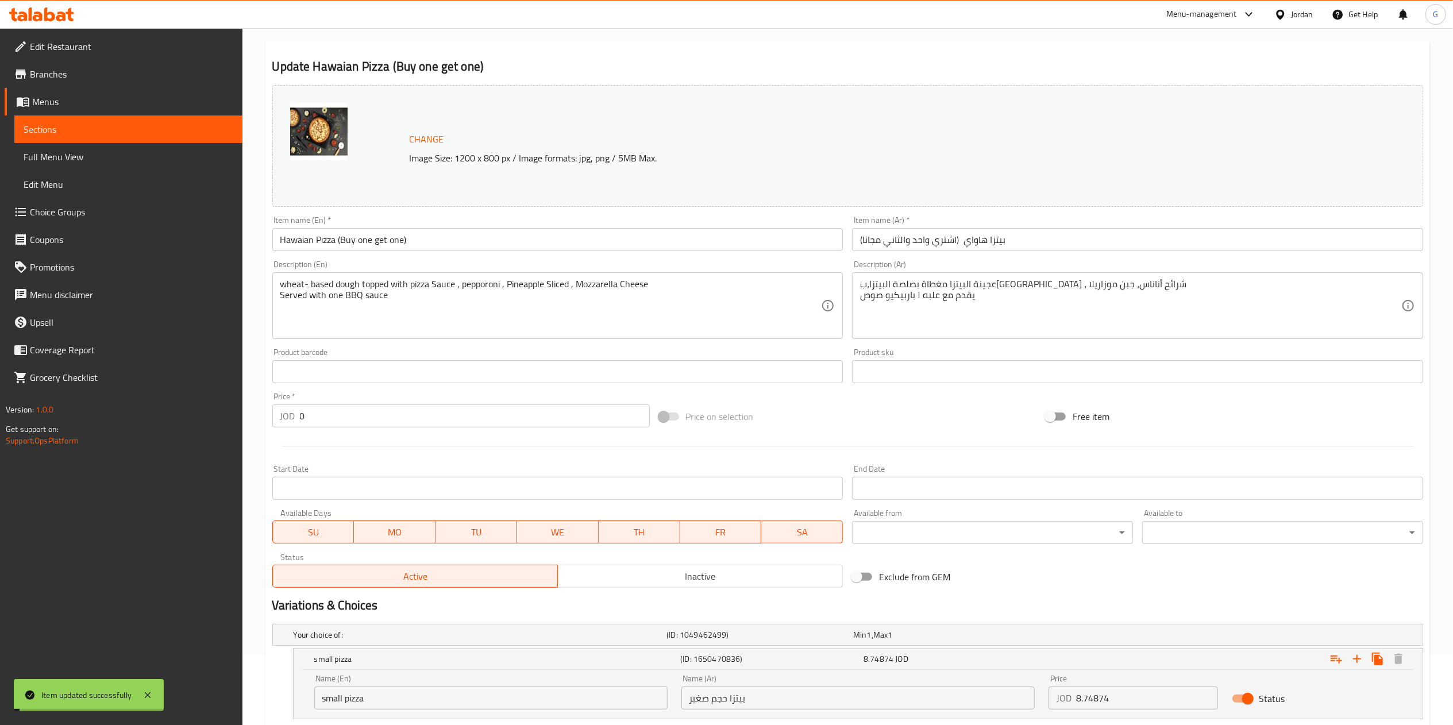
scroll to position [0, 0]
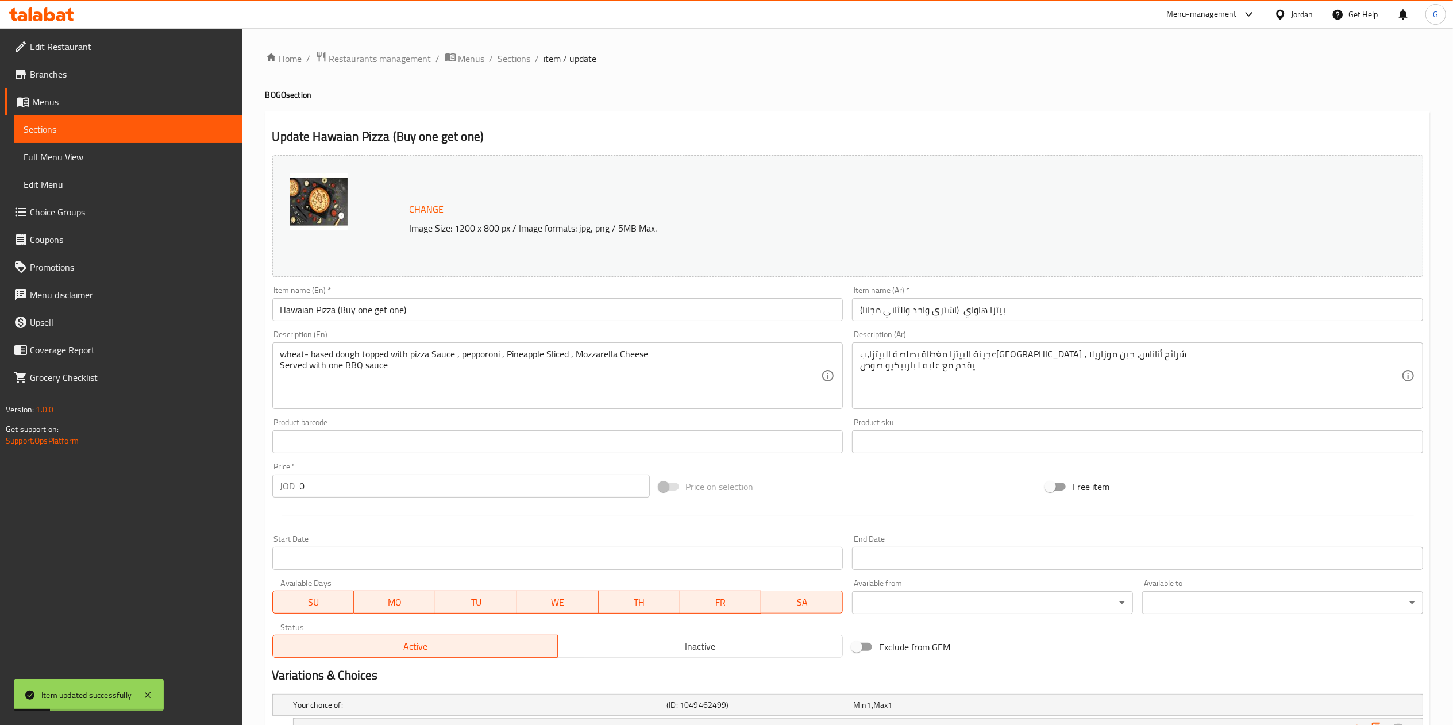
click at [519, 57] on span "Sections" at bounding box center [514, 59] width 33 height 14
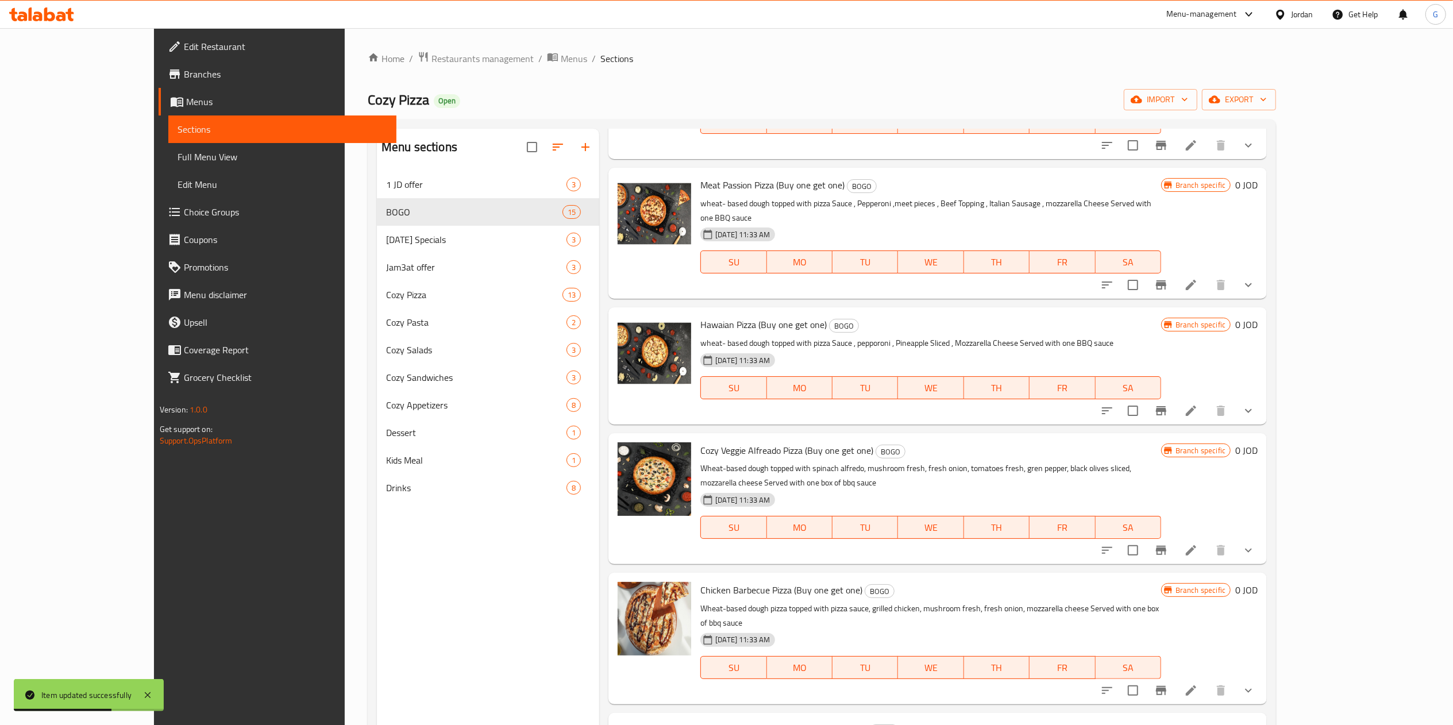
scroll to position [1205, 0]
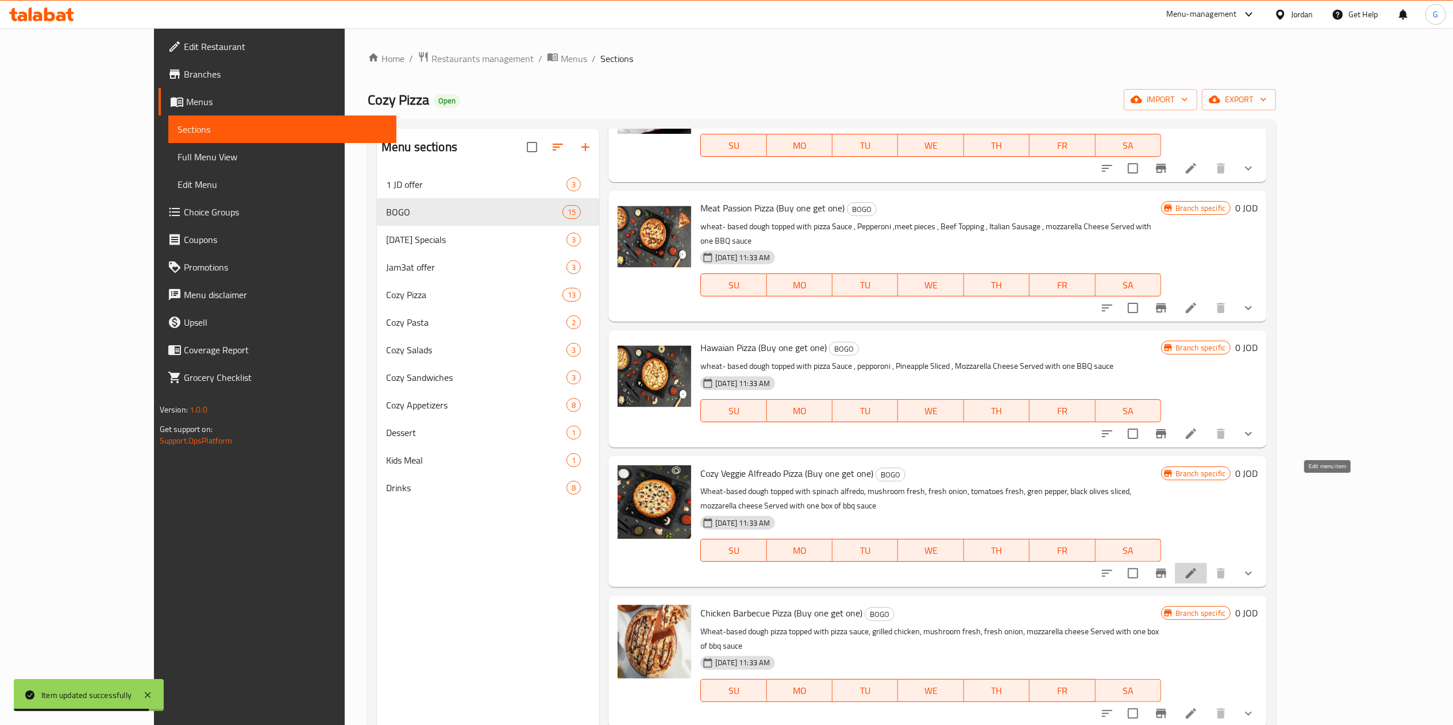
click at [1198, 566] on icon at bounding box center [1191, 573] width 14 height 14
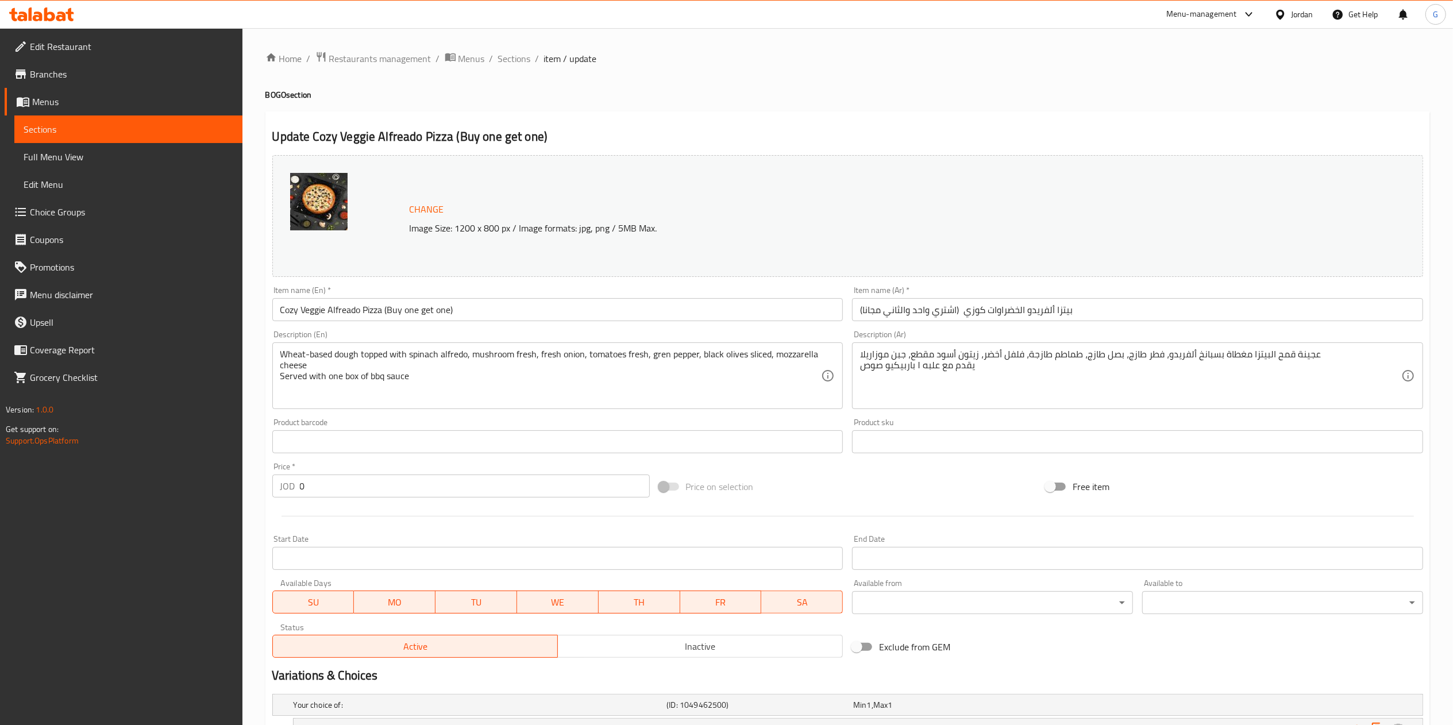
scroll to position [164, 0]
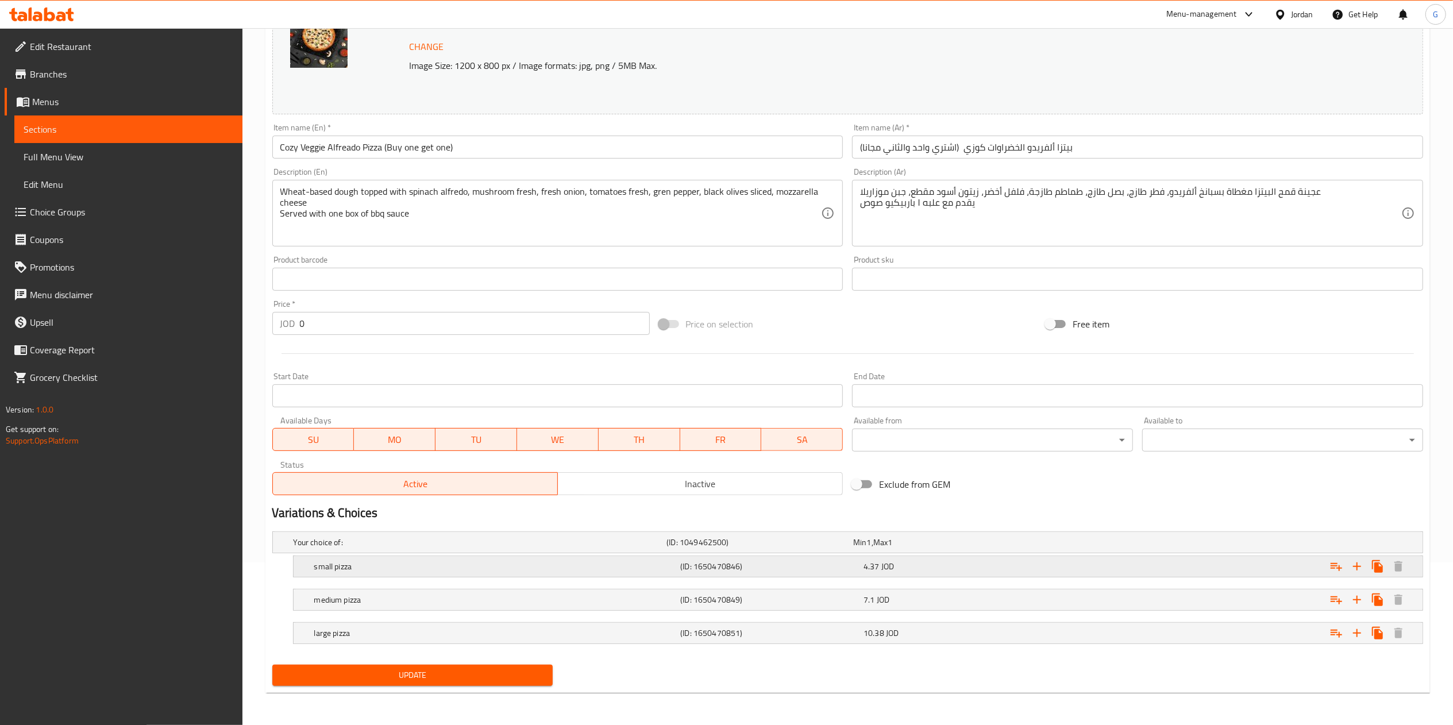
click at [940, 562] on div "4.37 JOD" at bounding box center [952, 566] width 179 height 11
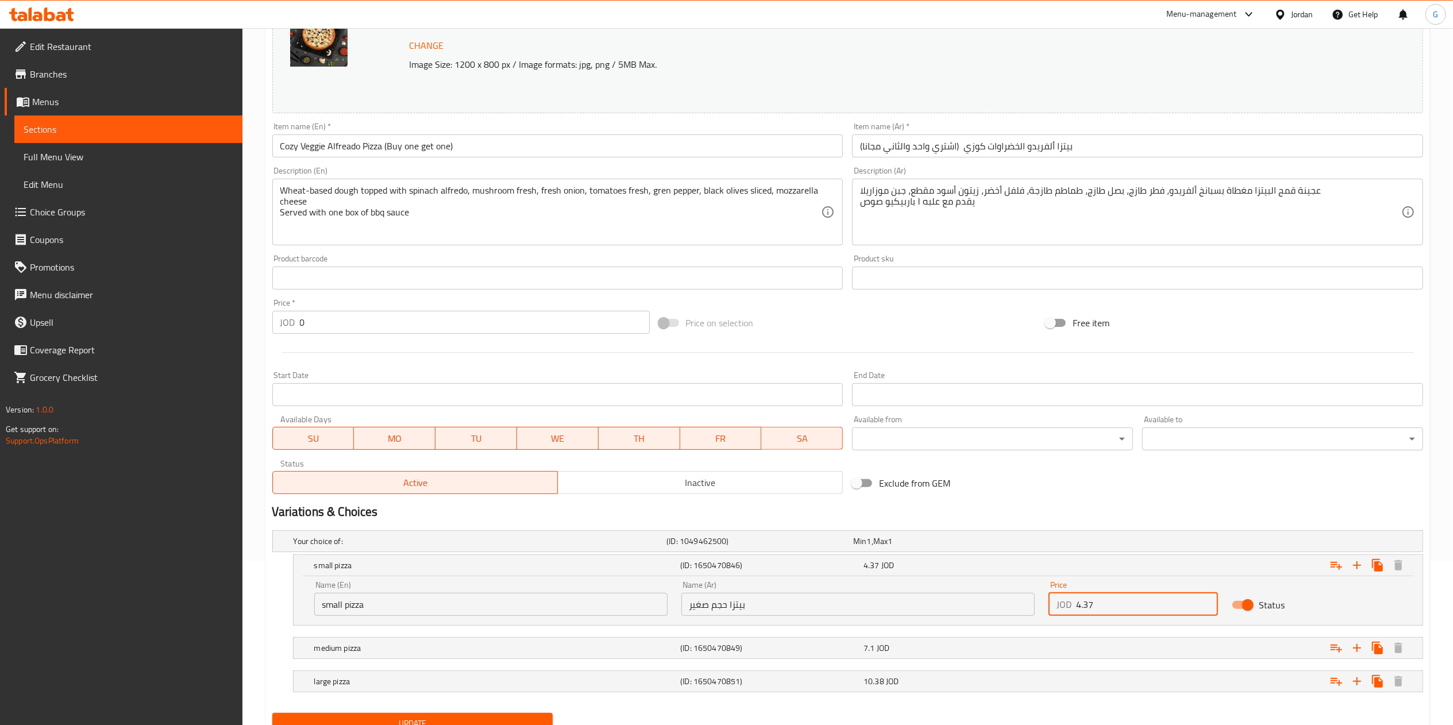
click at [1121, 602] on input "4.37" at bounding box center [1147, 604] width 142 height 23
paste input "8.74"
type input "8.74"
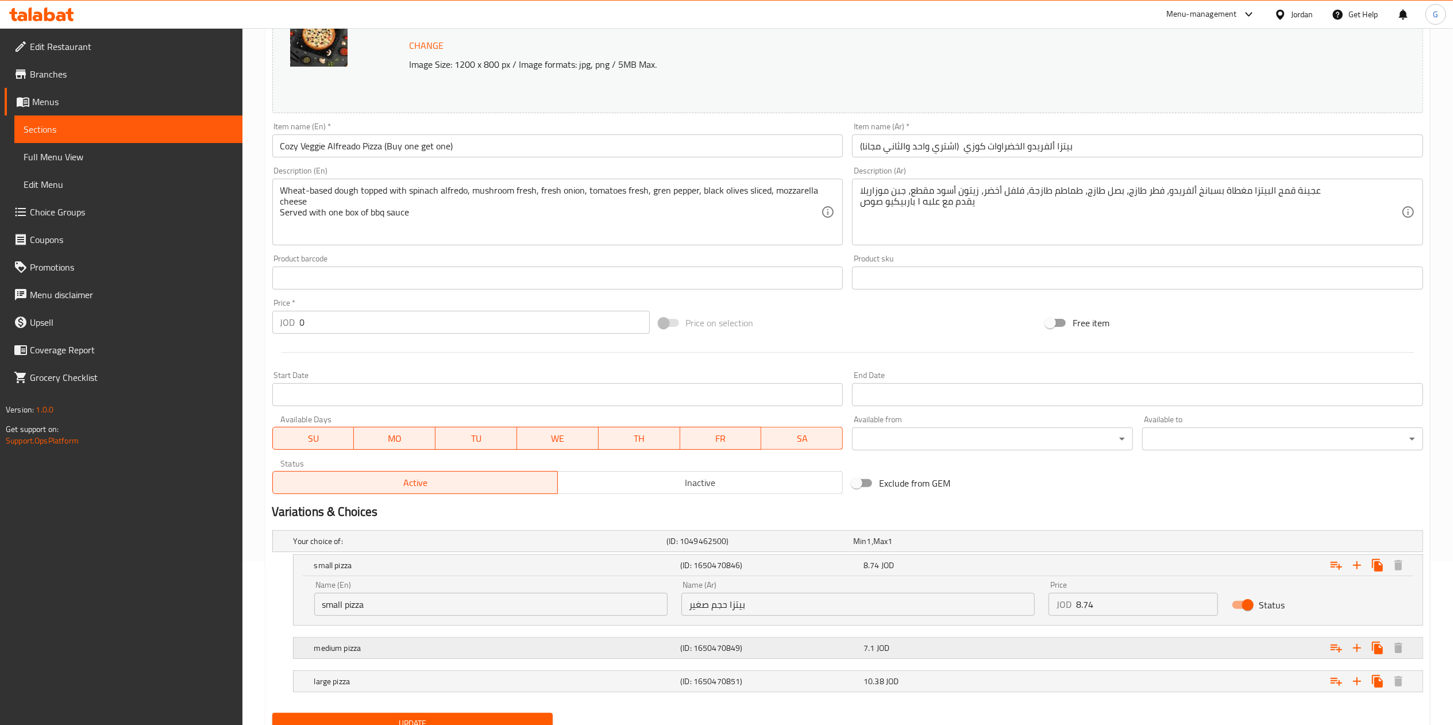
click at [1099, 653] on div "Expand" at bounding box center [1227, 647] width 367 height 25
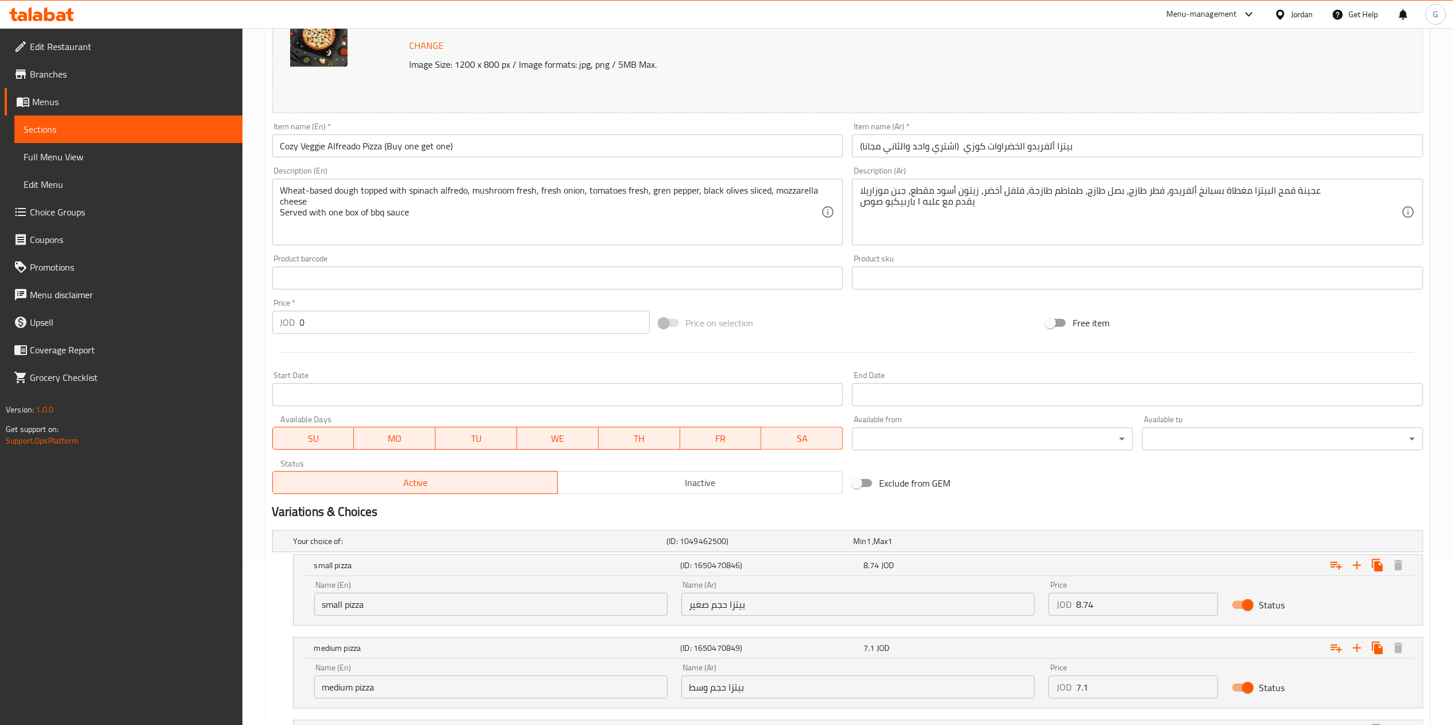
click at [1129, 677] on input "7.1" at bounding box center [1147, 687] width 142 height 23
click at [1119, 685] on input "7.1" at bounding box center [1147, 687] width 142 height 23
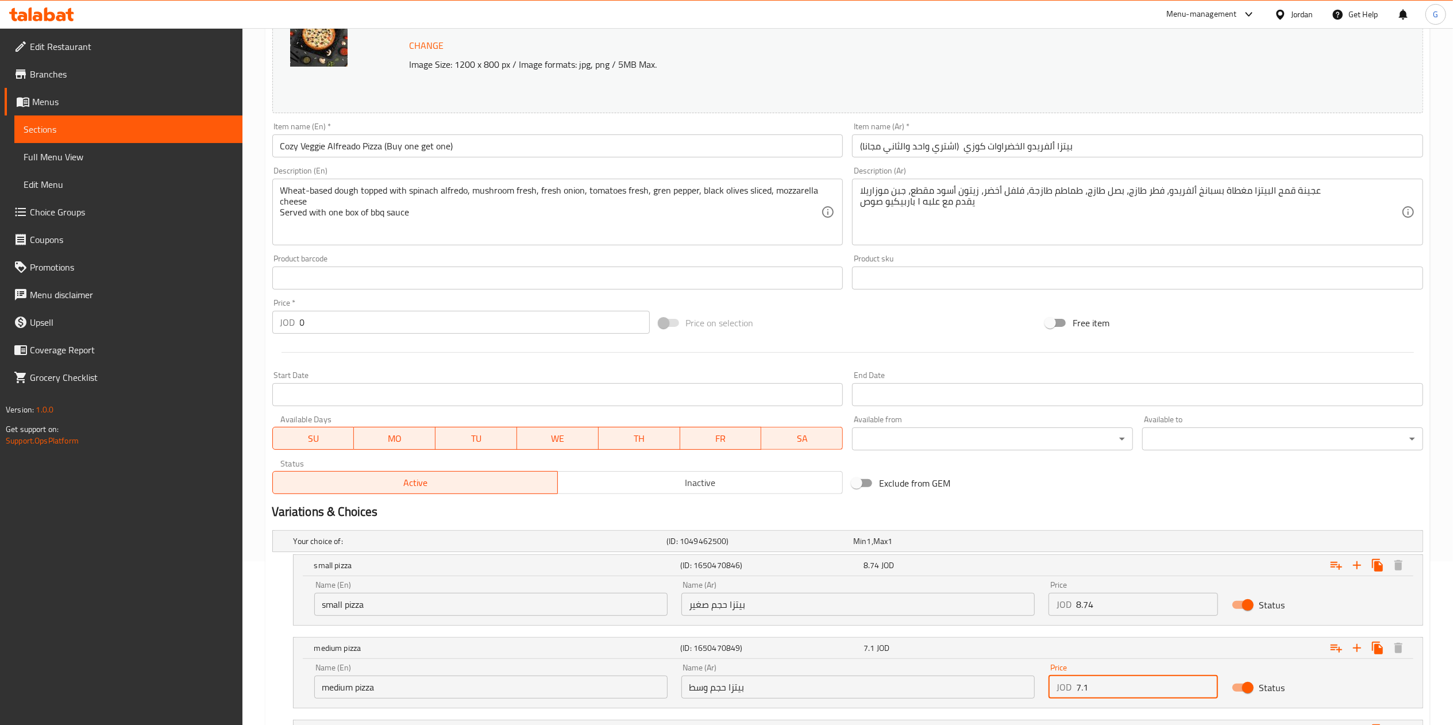
click at [1119, 685] on input "7.1" at bounding box center [1147, 687] width 142 height 23
paste input "14.2"
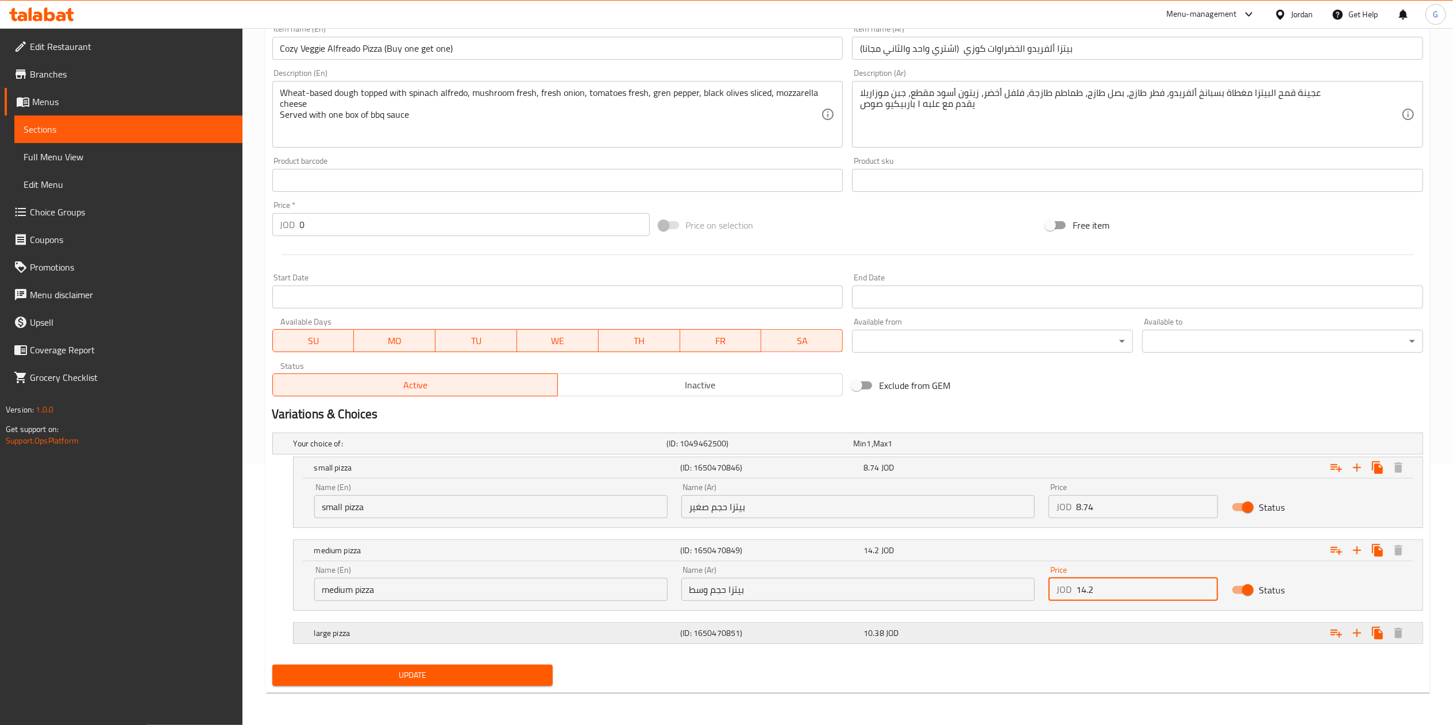
type input "14.2"
click at [1099, 634] on div "Expand" at bounding box center [1227, 632] width 367 height 25
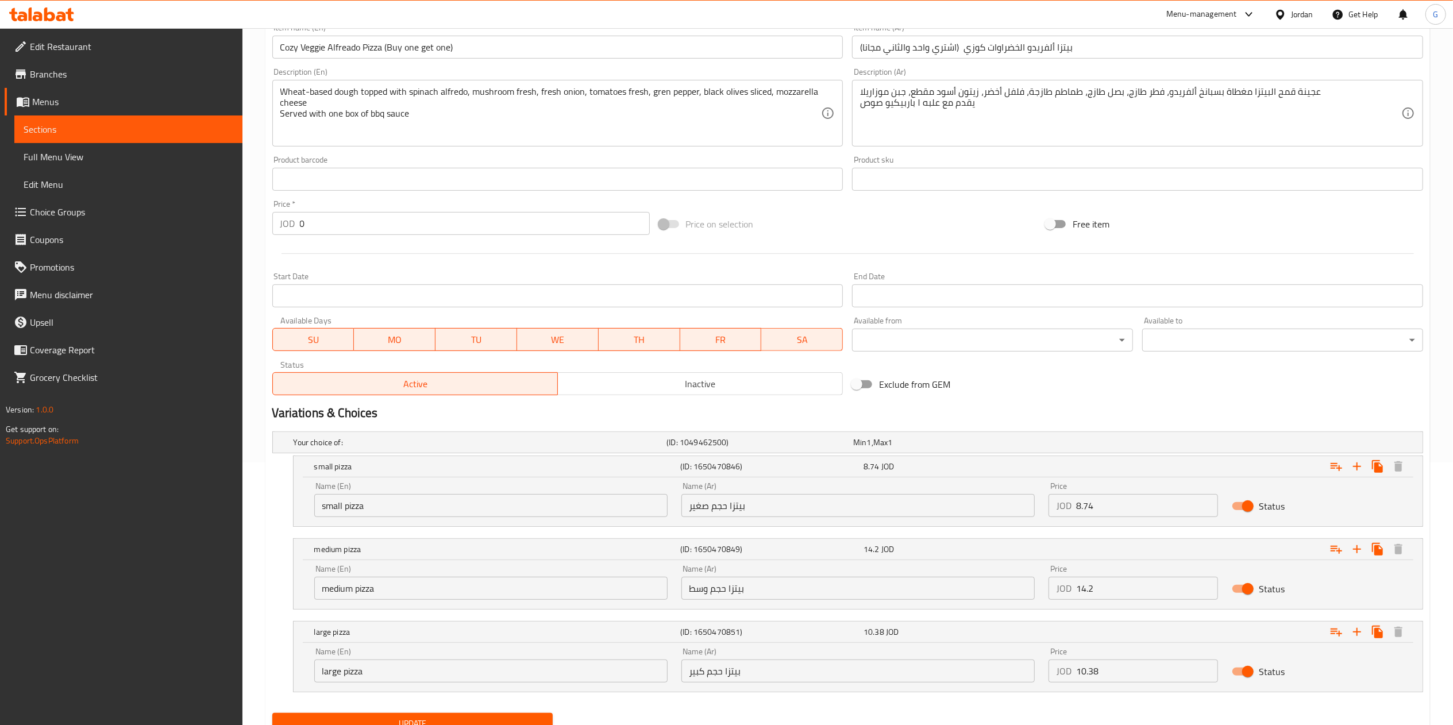
click at [1152, 675] on input "10.38" at bounding box center [1147, 671] width 142 height 23
paste input "20.76"
type input "20.76"
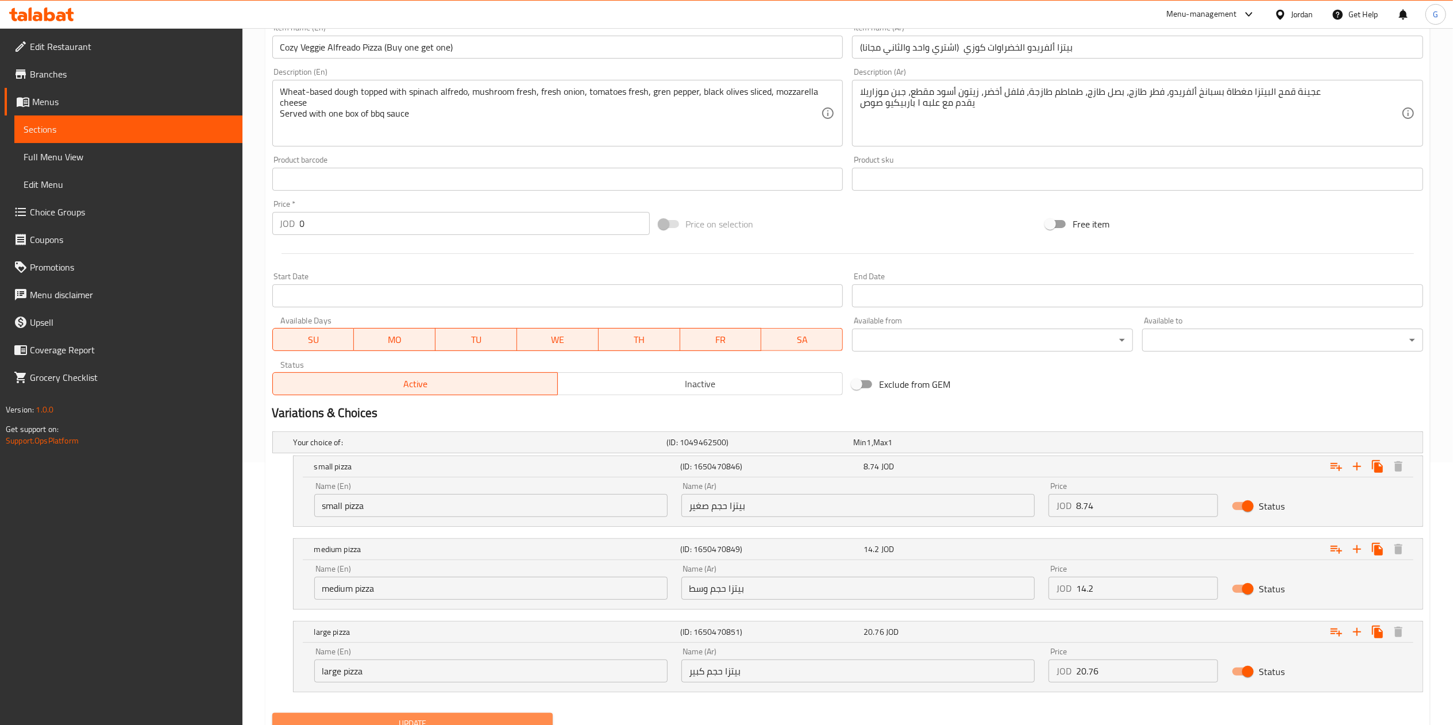
click at [506, 716] on button "Update" at bounding box center [412, 723] width 281 height 21
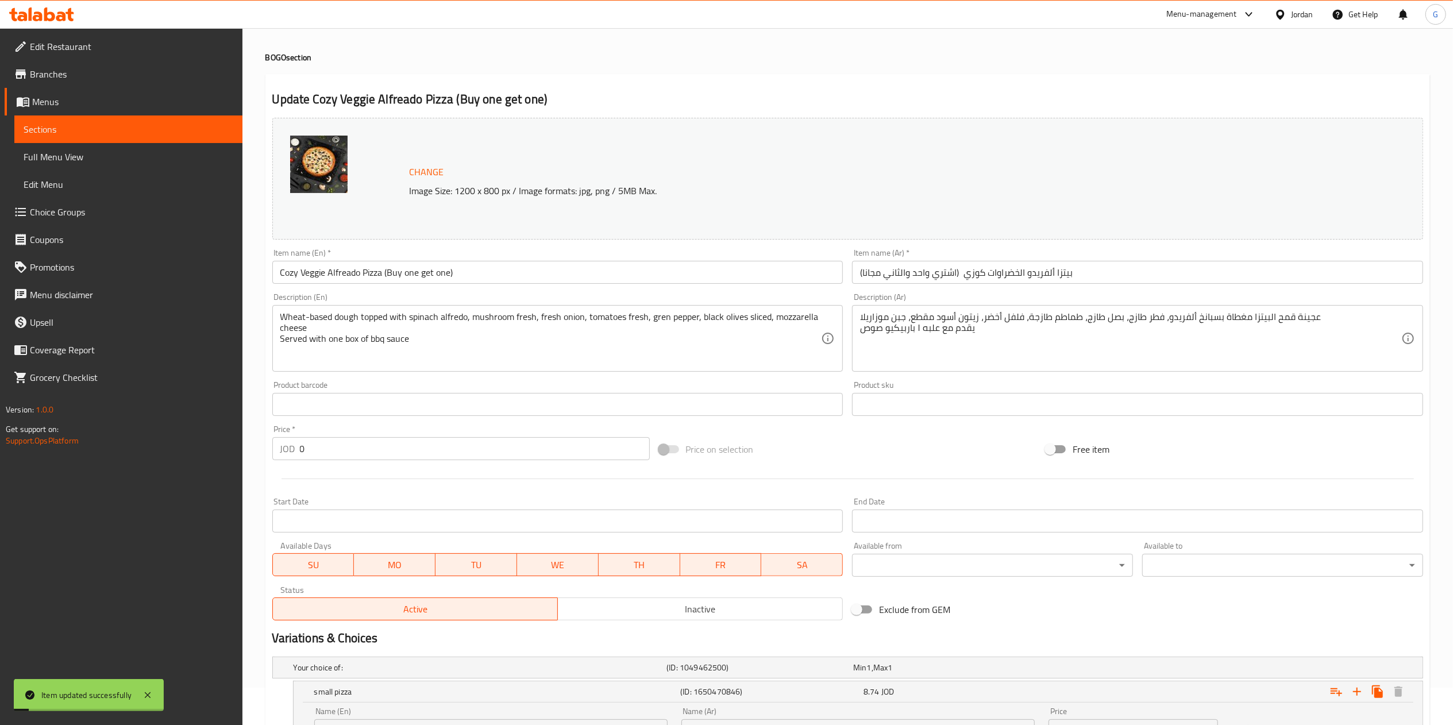
scroll to position [0, 0]
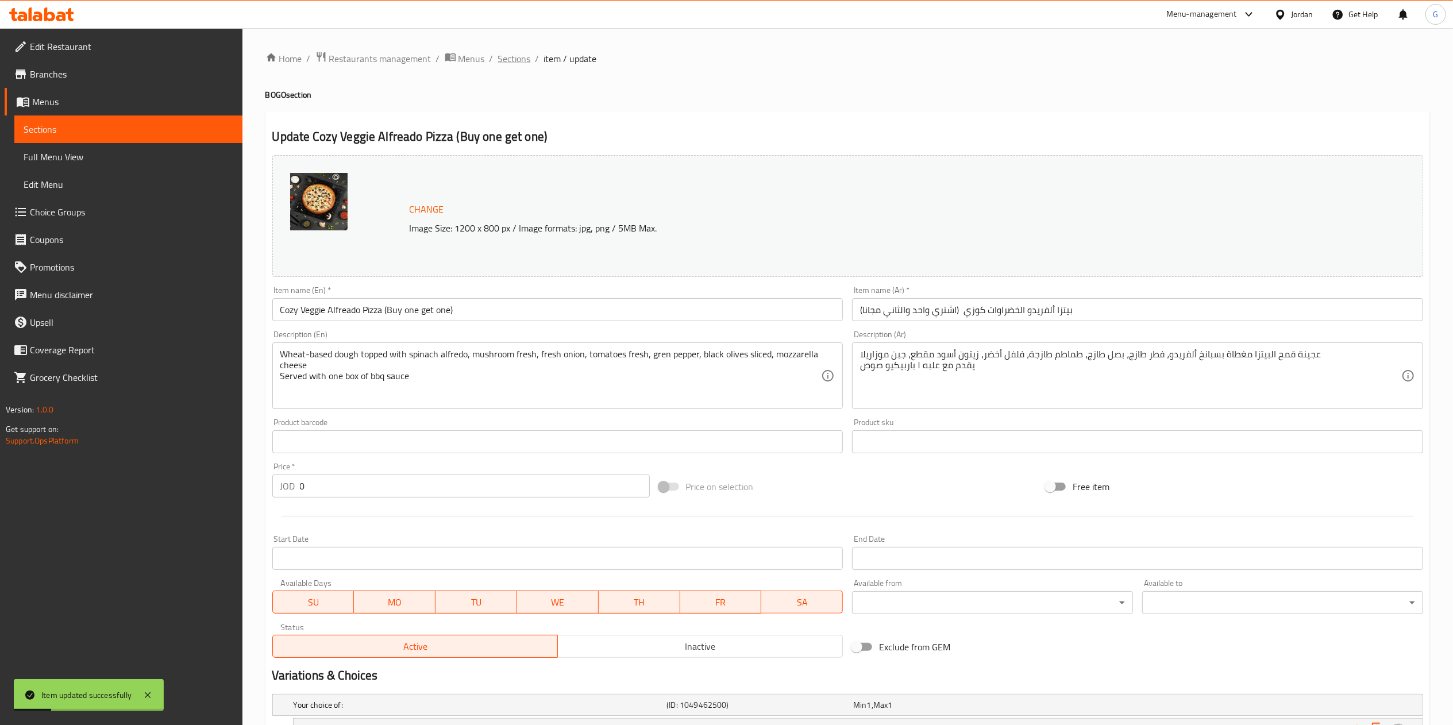
click at [520, 64] on span "Sections" at bounding box center [514, 59] width 33 height 14
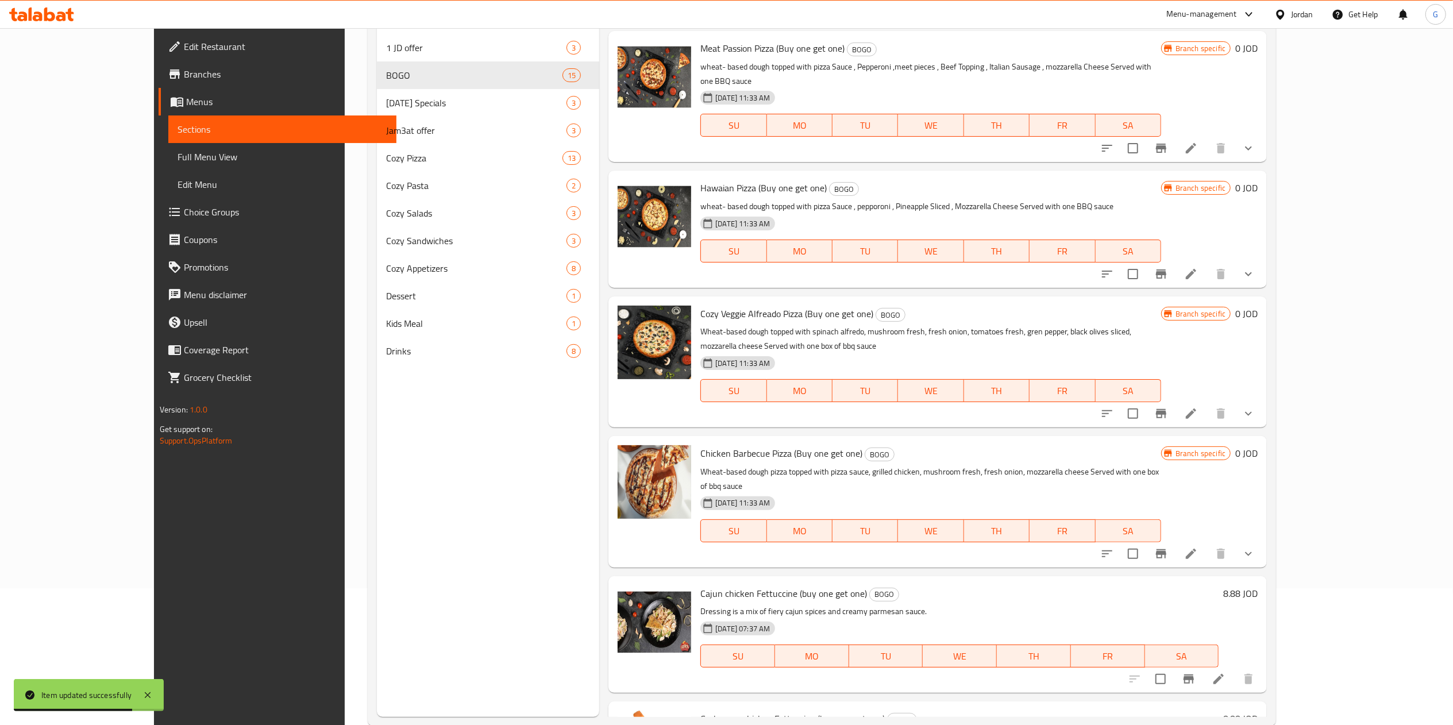
scroll to position [139, 0]
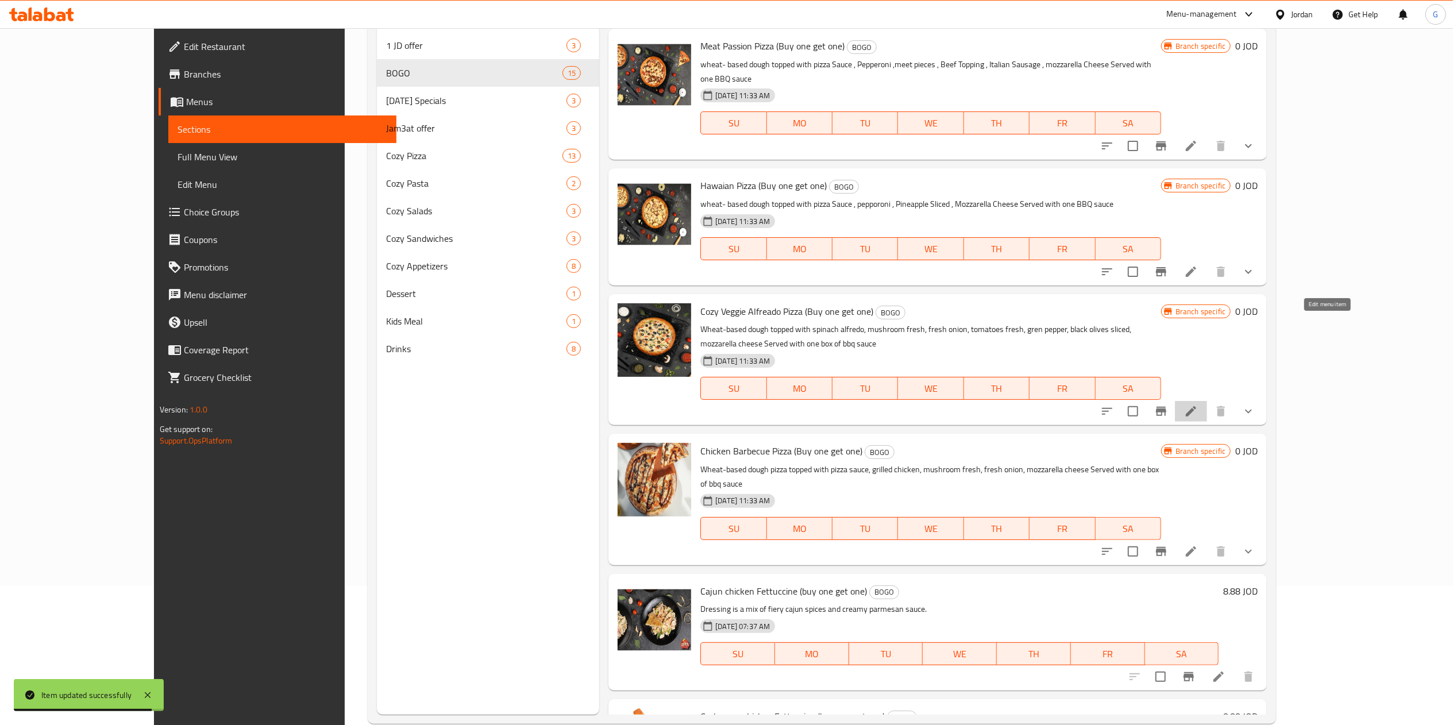
click at [1198, 404] on icon at bounding box center [1191, 411] width 14 height 14
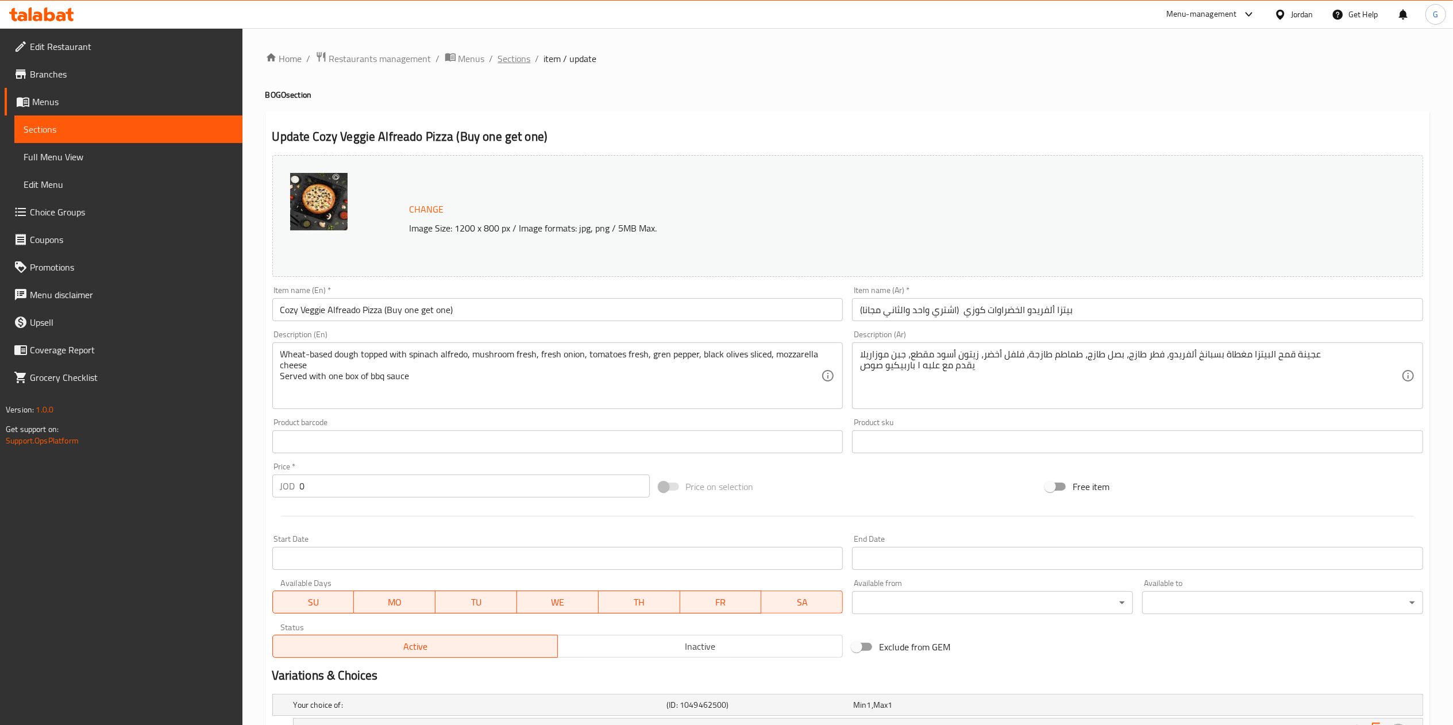
click at [512, 60] on span "Sections" at bounding box center [514, 59] width 33 height 14
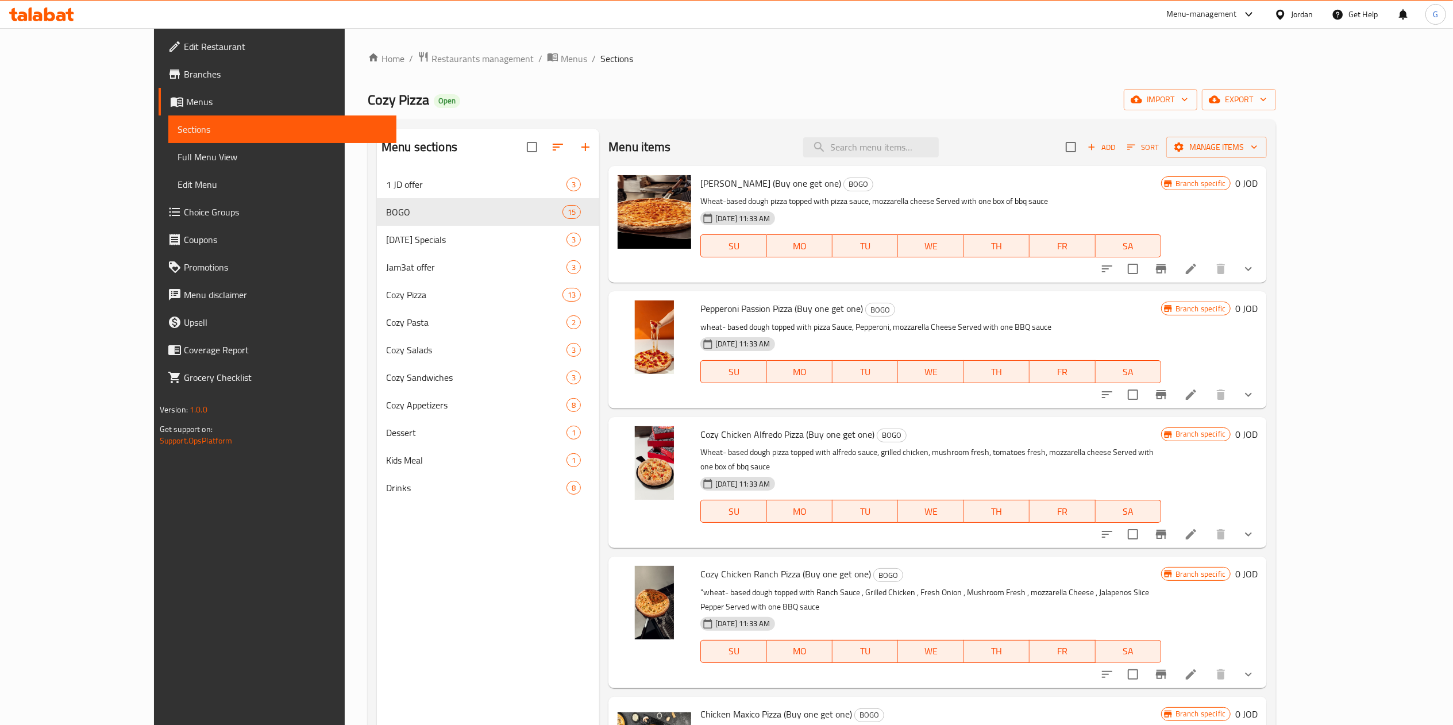
scroll to position [1228, 0]
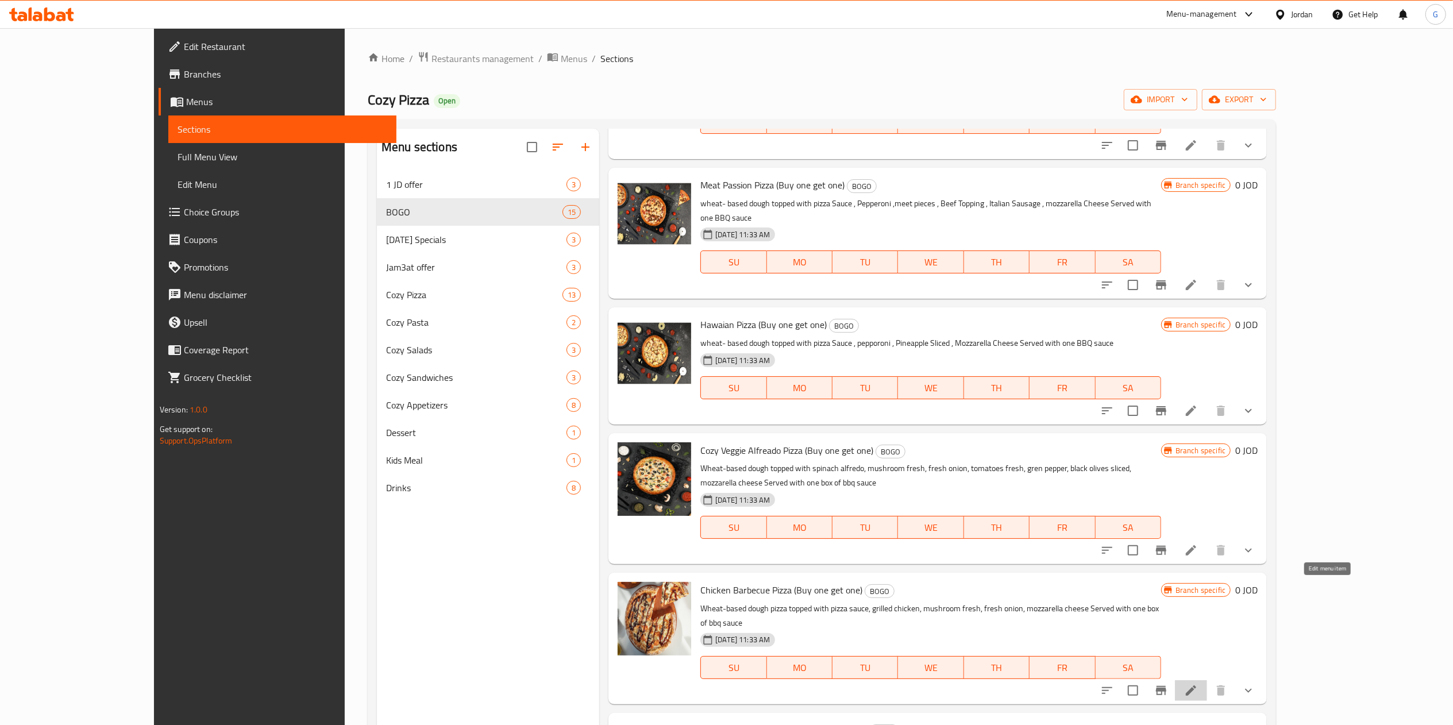
click at [1198, 684] on icon at bounding box center [1191, 691] width 14 height 14
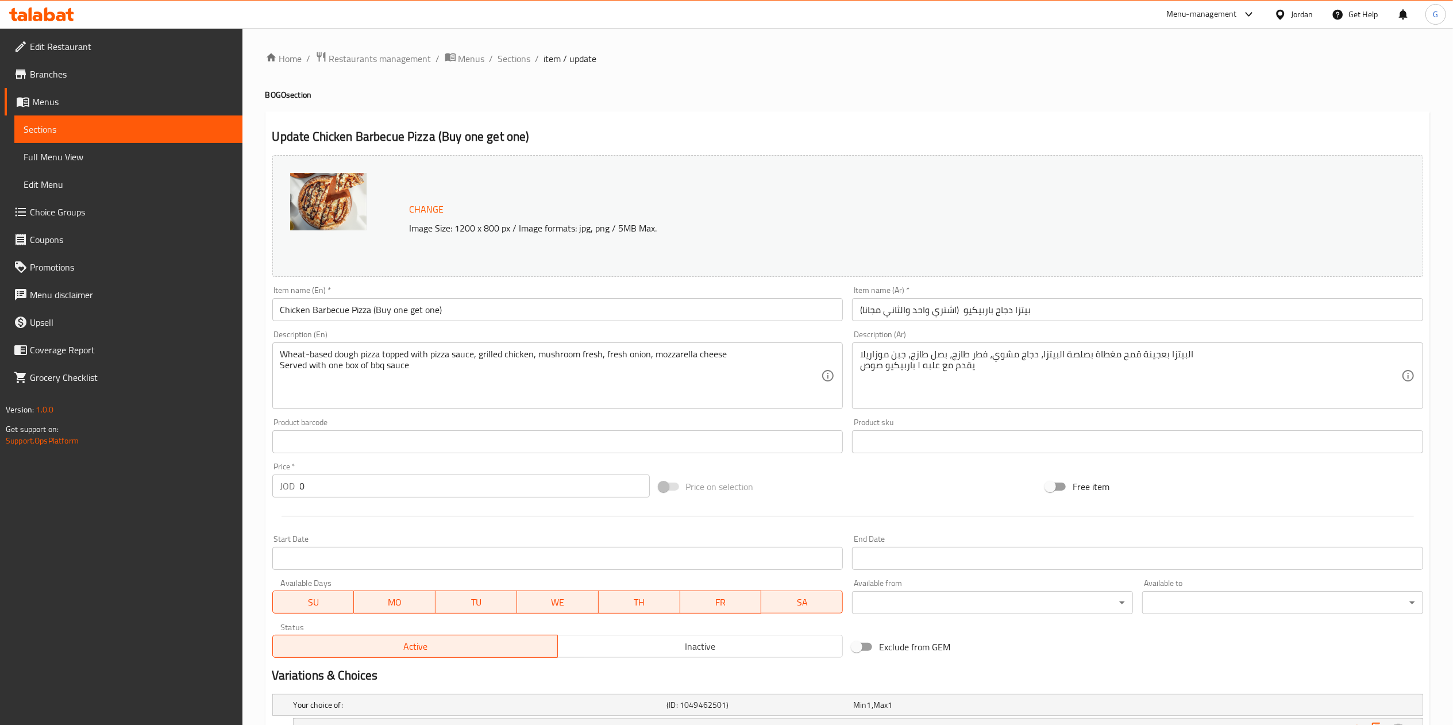
scroll to position [164, 0]
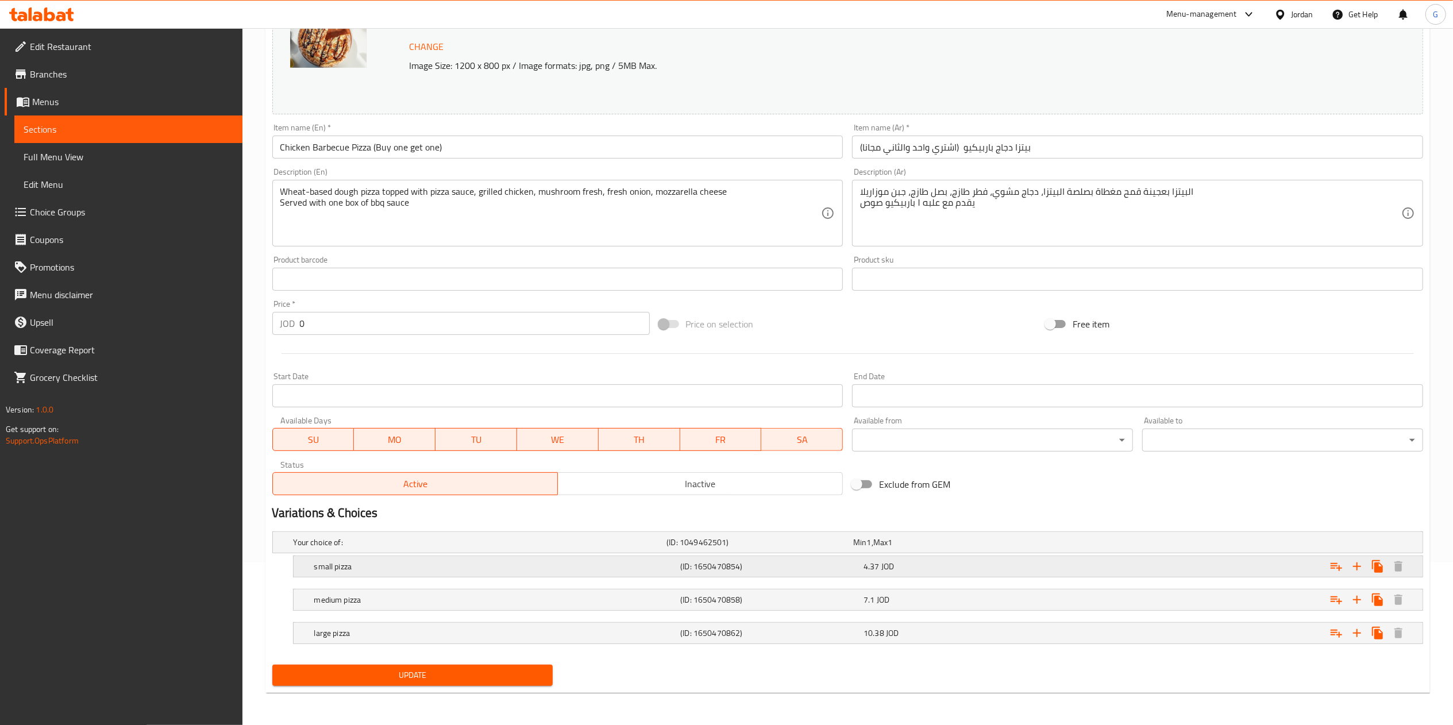
click at [899, 571] on div "4.37 JOD" at bounding box center [952, 566] width 179 height 11
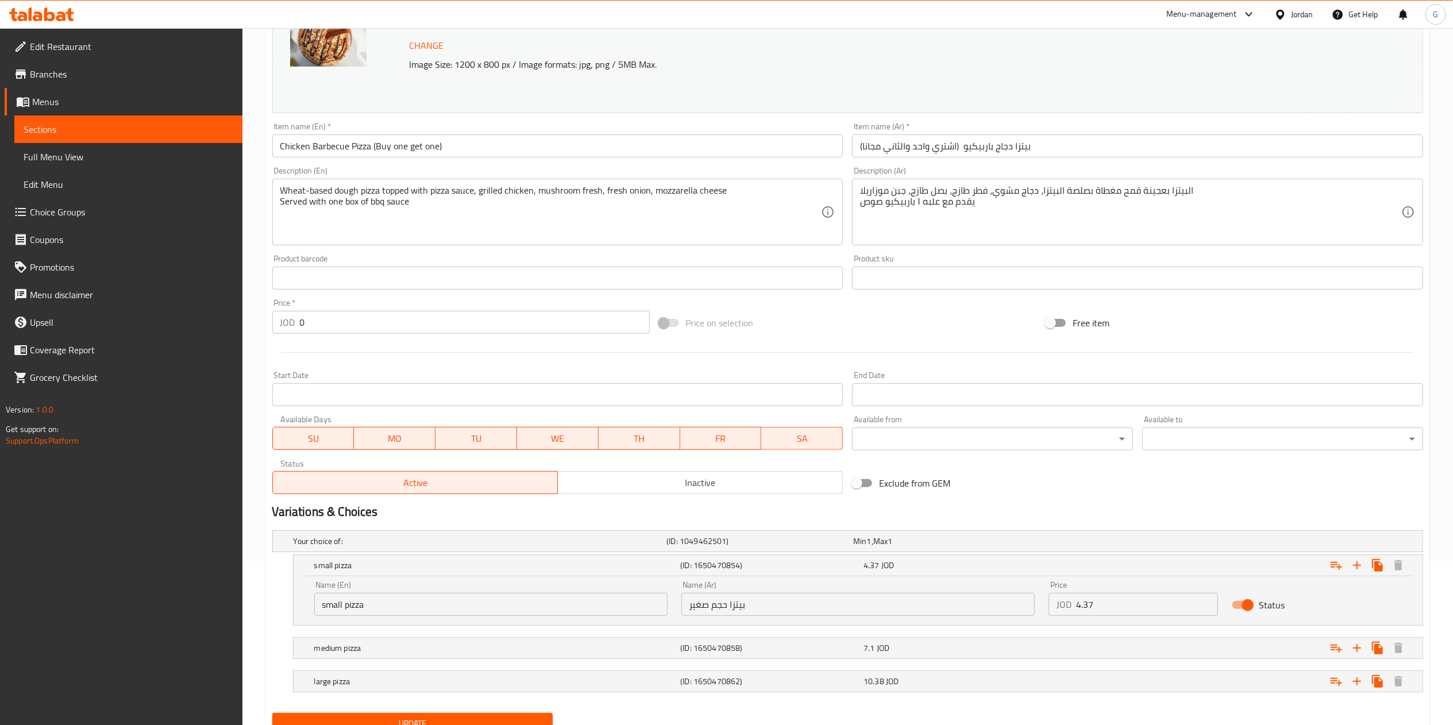
click at [1115, 597] on input "4.37" at bounding box center [1147, 604] width 142 height 23
paste input "8.74"
type input "8.74"
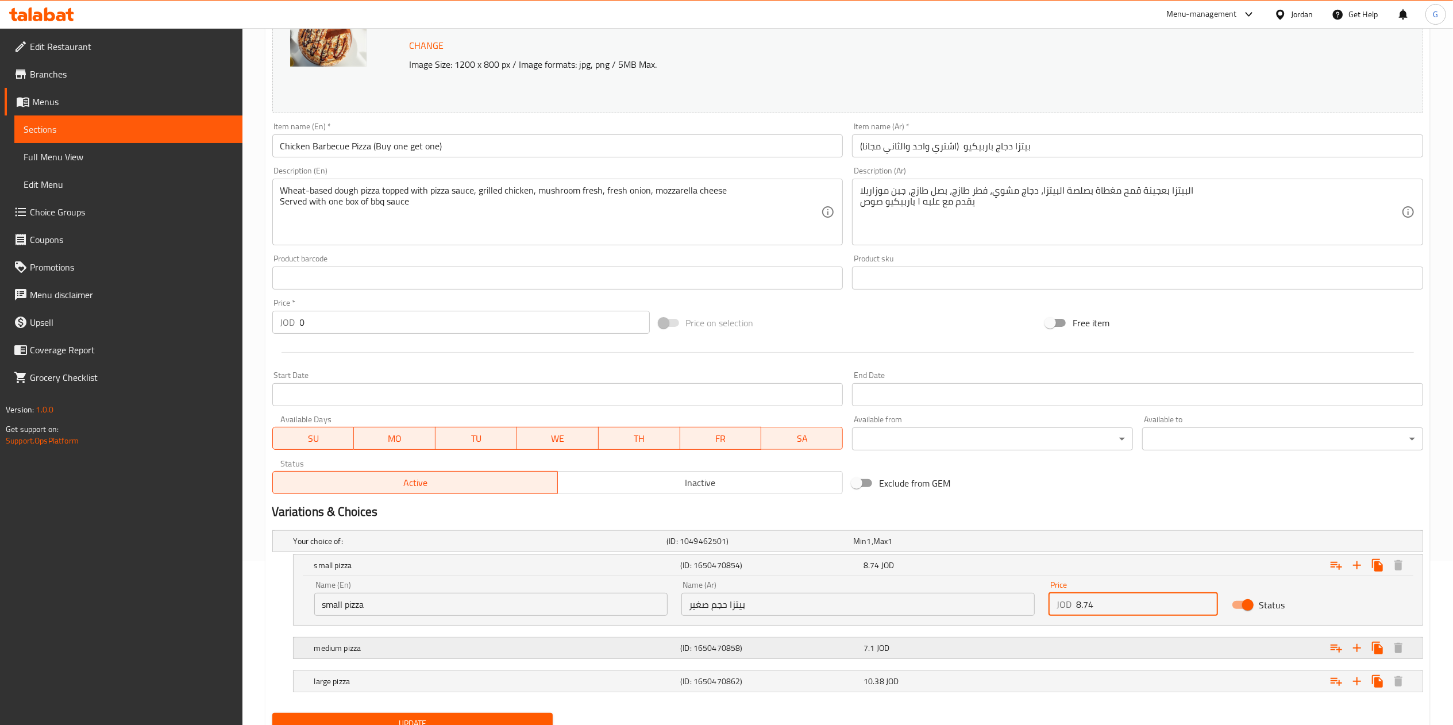
click at [1119, 645] on div "Expand" at bounding box center [1227, 647] width 367 height 25
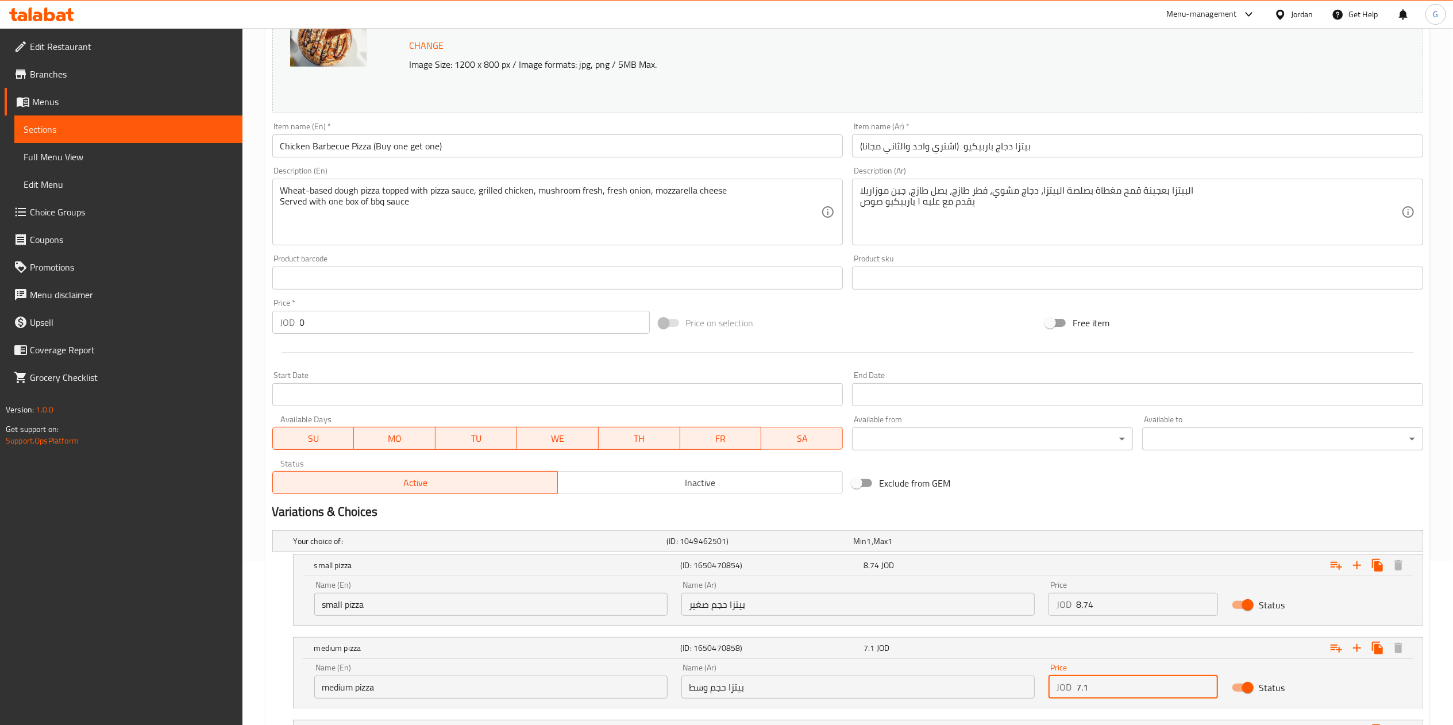
click at [1144, 687] on input "7.1" at bounding box center [1147, 687] width 142 height 23
paste input "14.2"
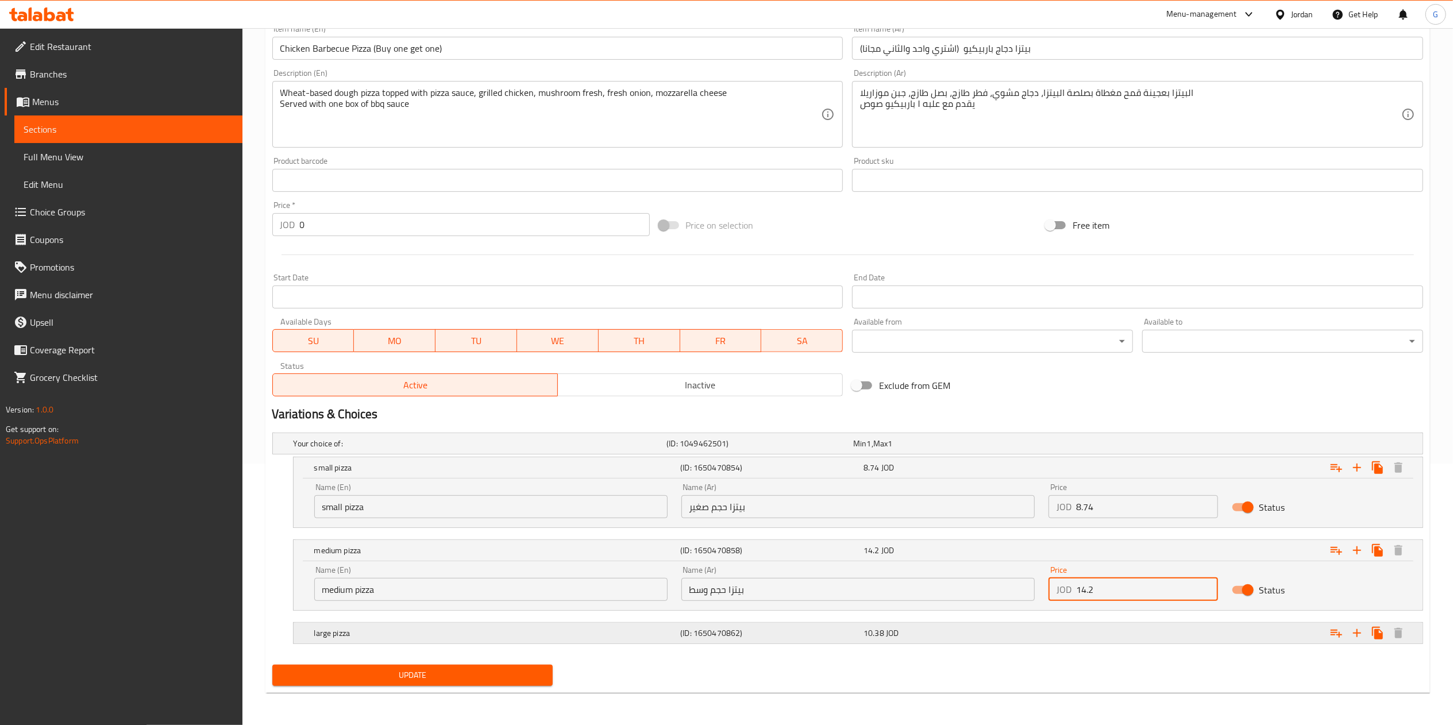
type input "14.2"
click at [1075, 629] on div "Expand" at bounding box center [1227, 632] width 367 height 25
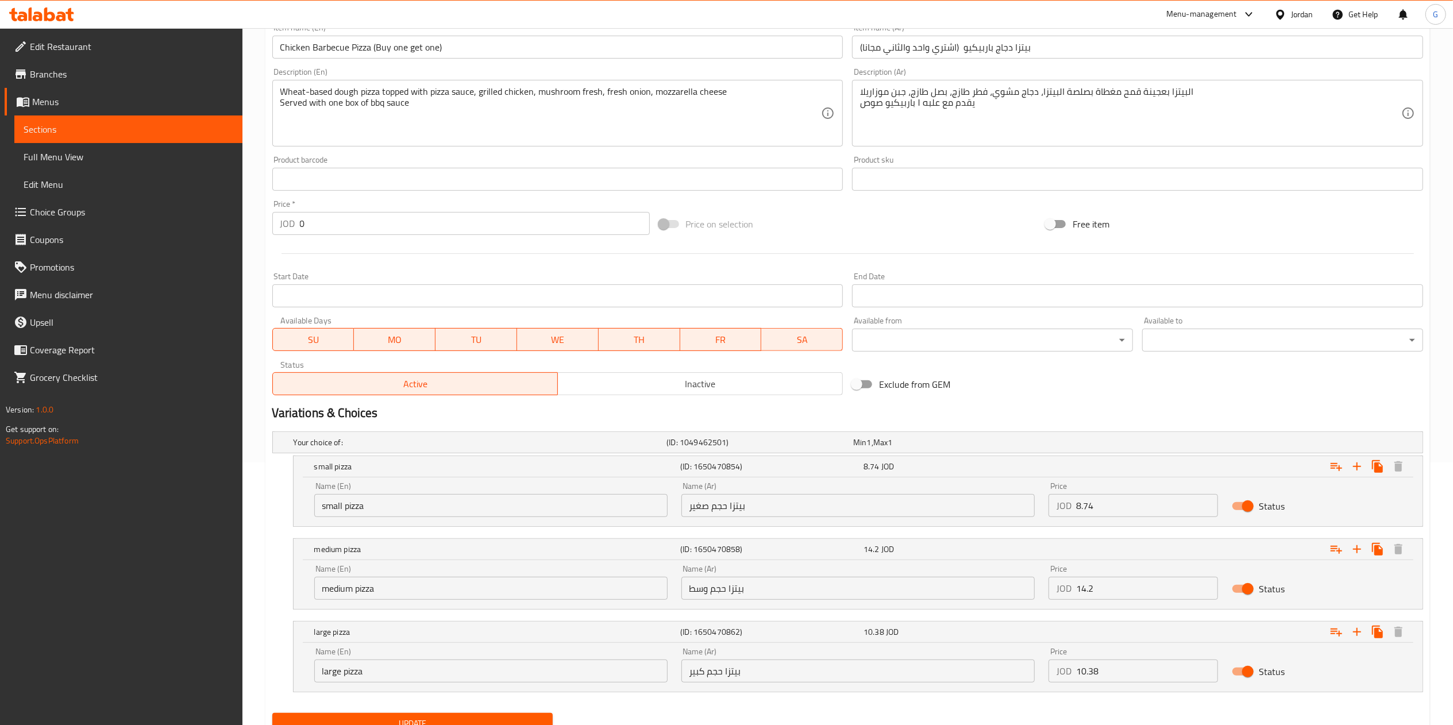
click at [1136, 671] on input "10.38" at bounding box center [1147, 671] width 142 height 23
paste input "20.76"
type input "20.76"
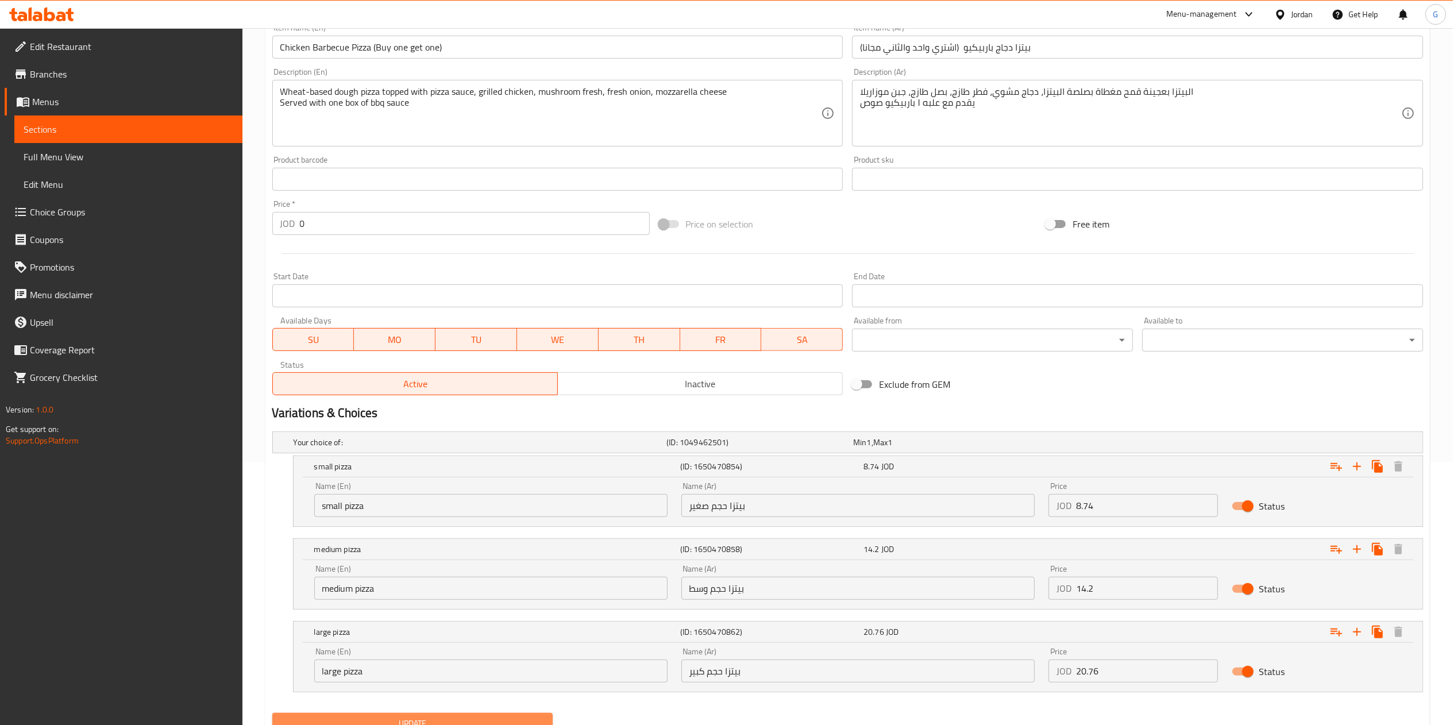
click at [440, 720] on span "Update" at bounding box center [412, 723] width 263 height 14
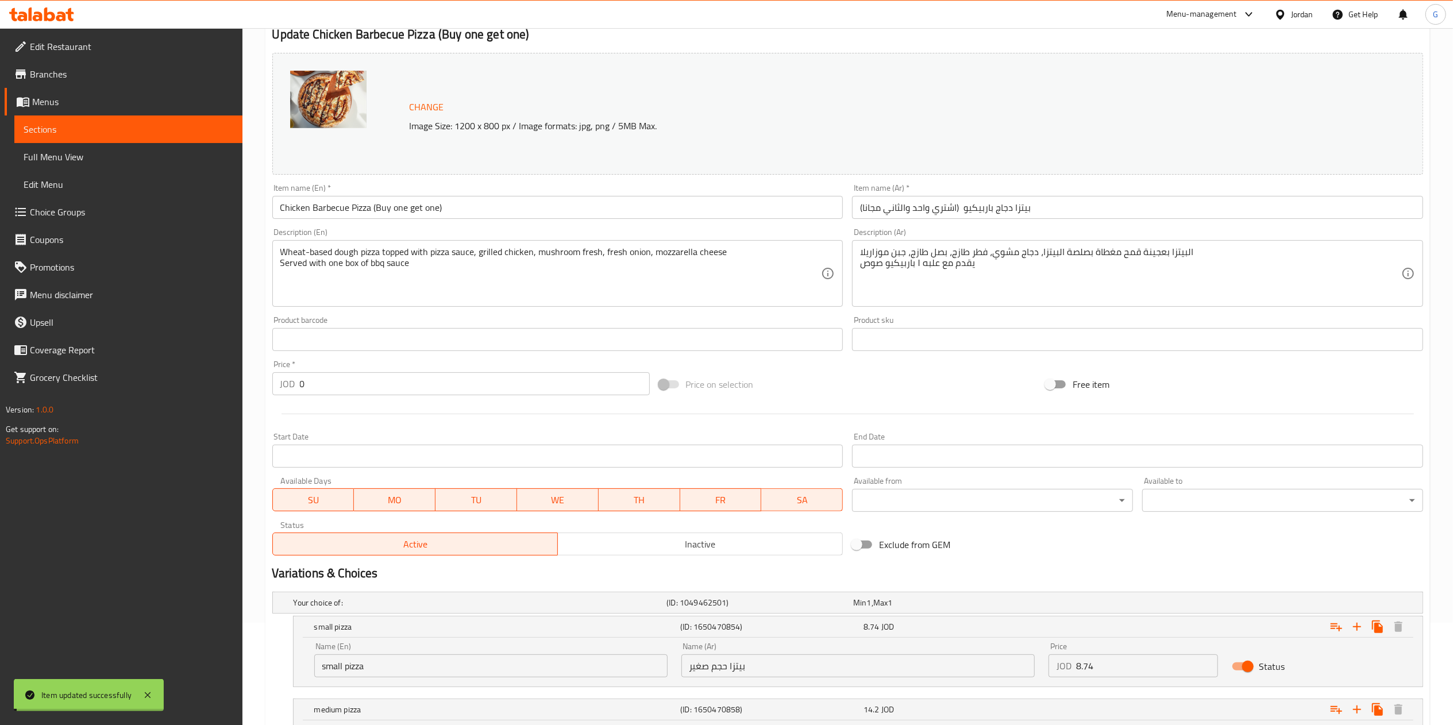
scroll to position [0, 0]
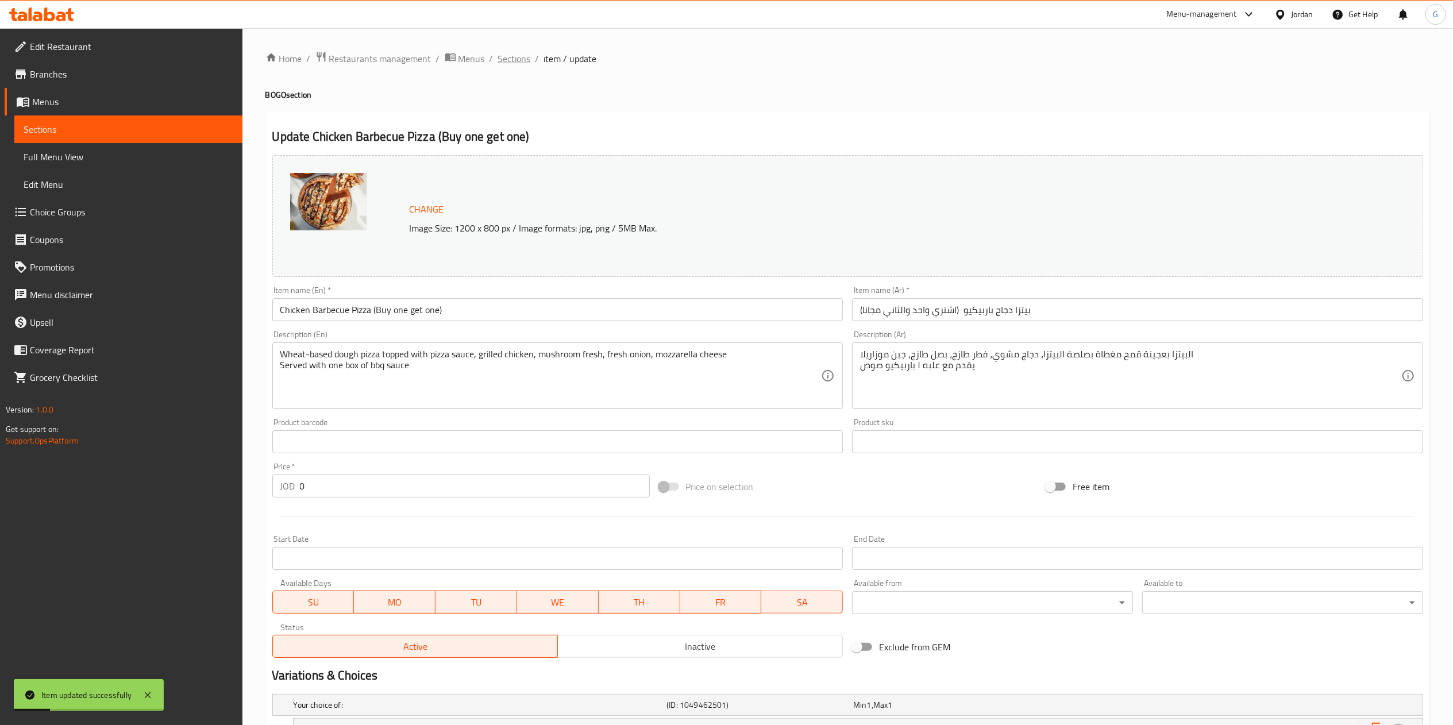
click at [527, 61] on span "Sections" at bounding box center [514, 59] width 33 height 14
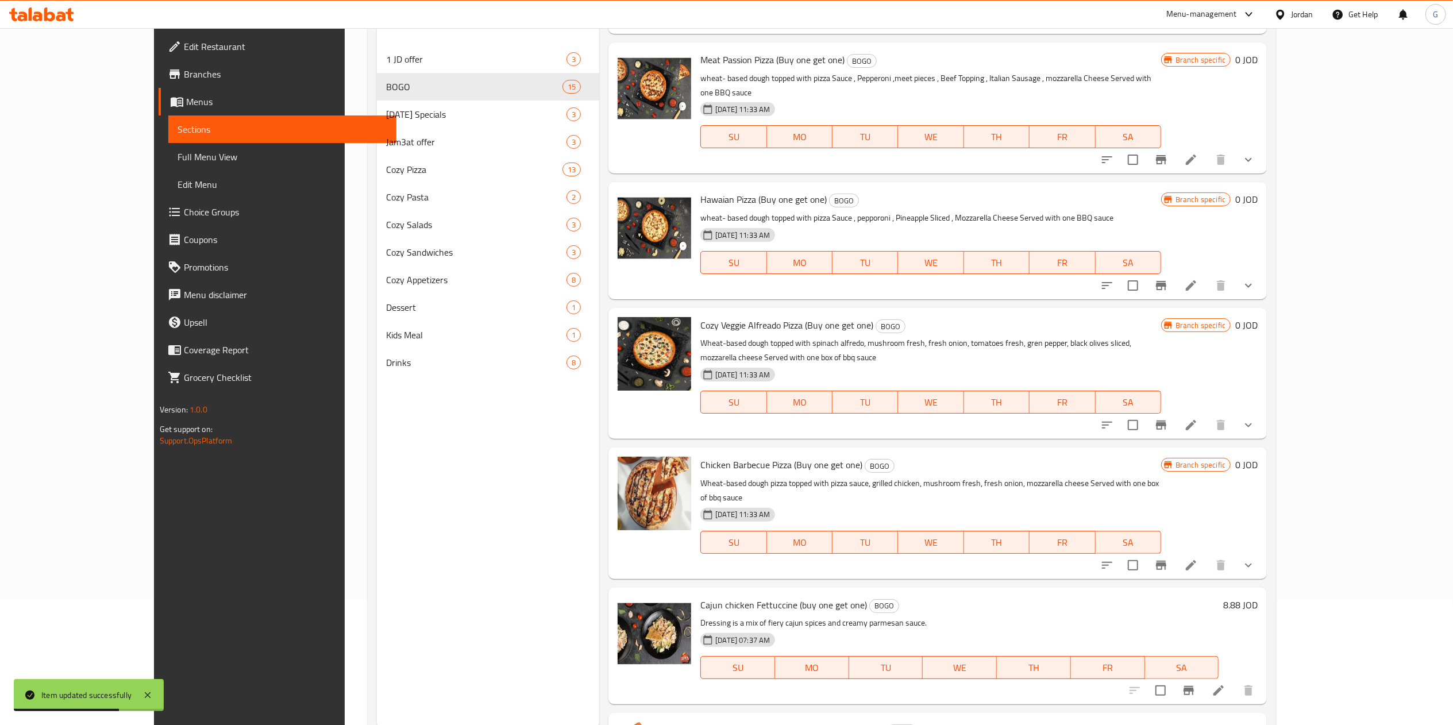
scroll to position [161, 0]
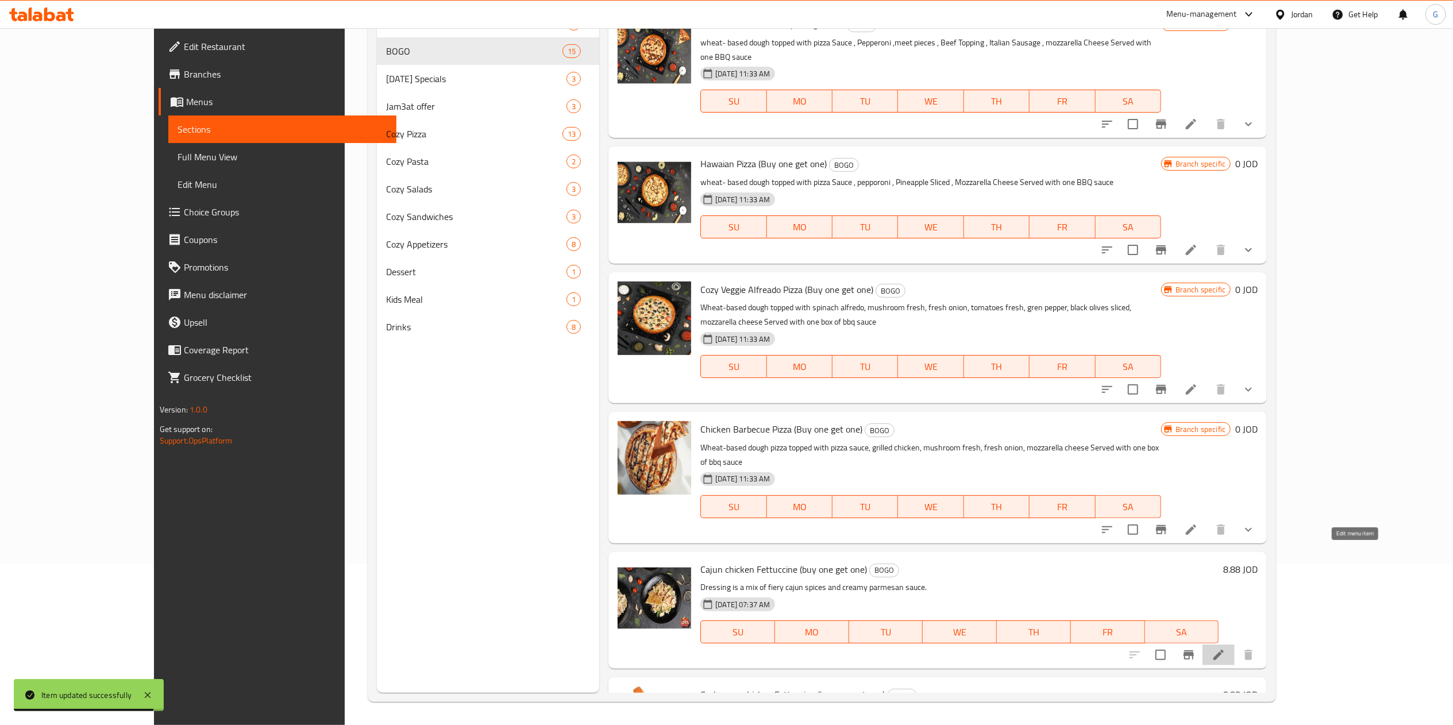
click at [1224, 650] on icon at bounding box center [1218, 655] width 10 height 10
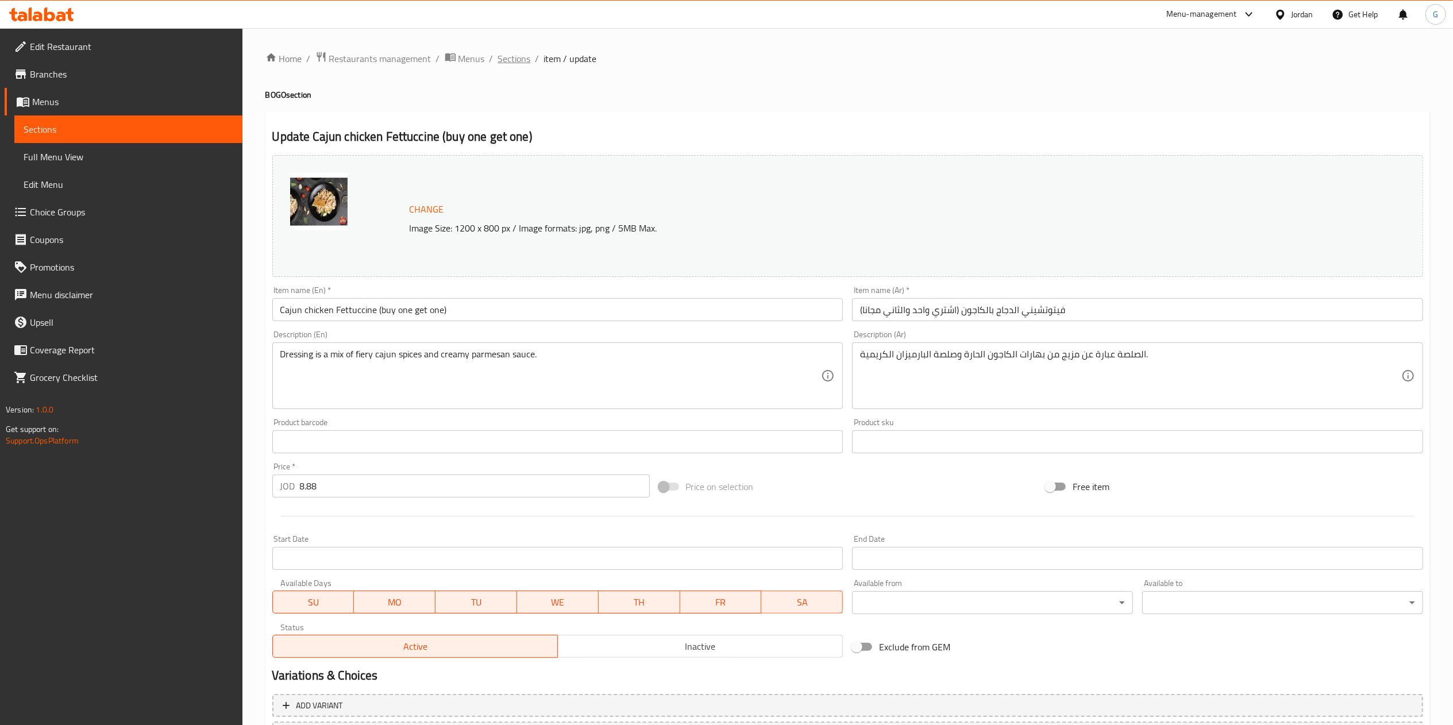
click at [522, 55] on span "Sections" at bounding box center [514, 59] width 33 height 14
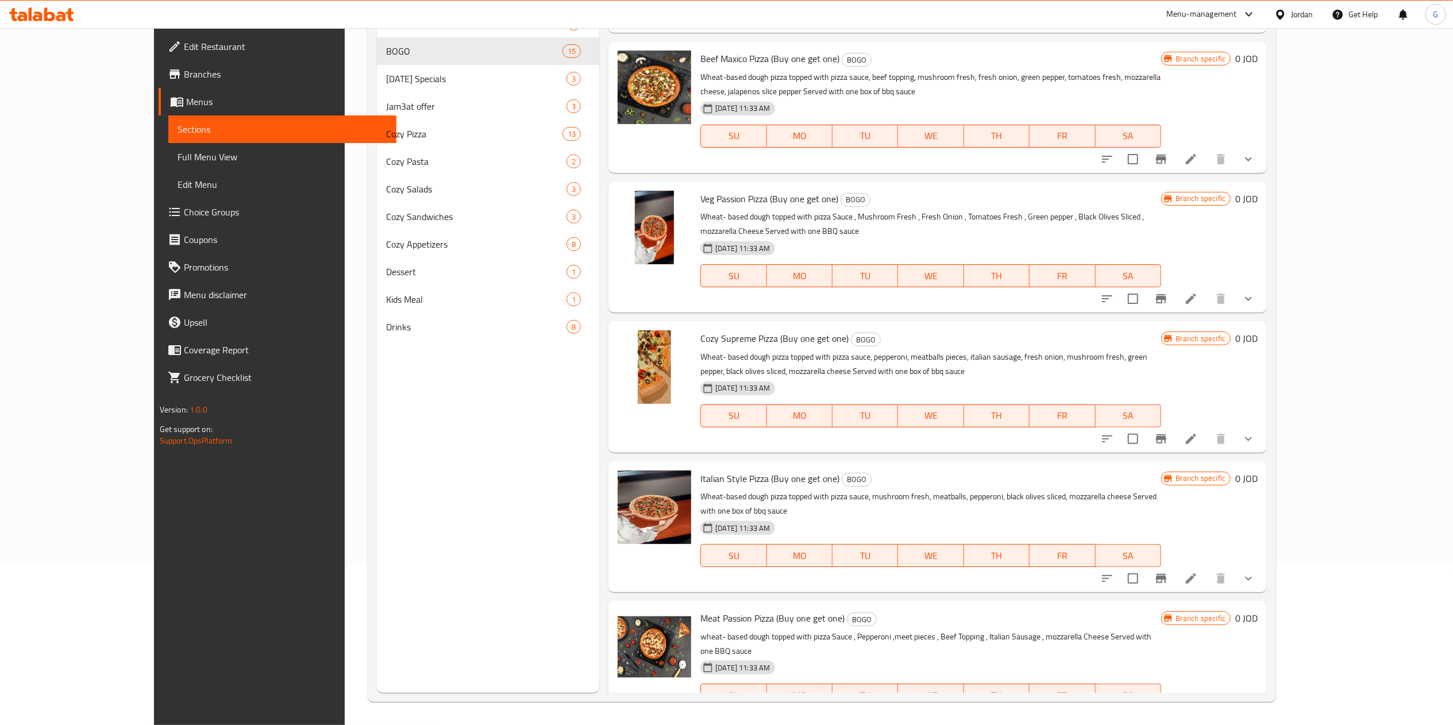
scroll to position [1228, 0]
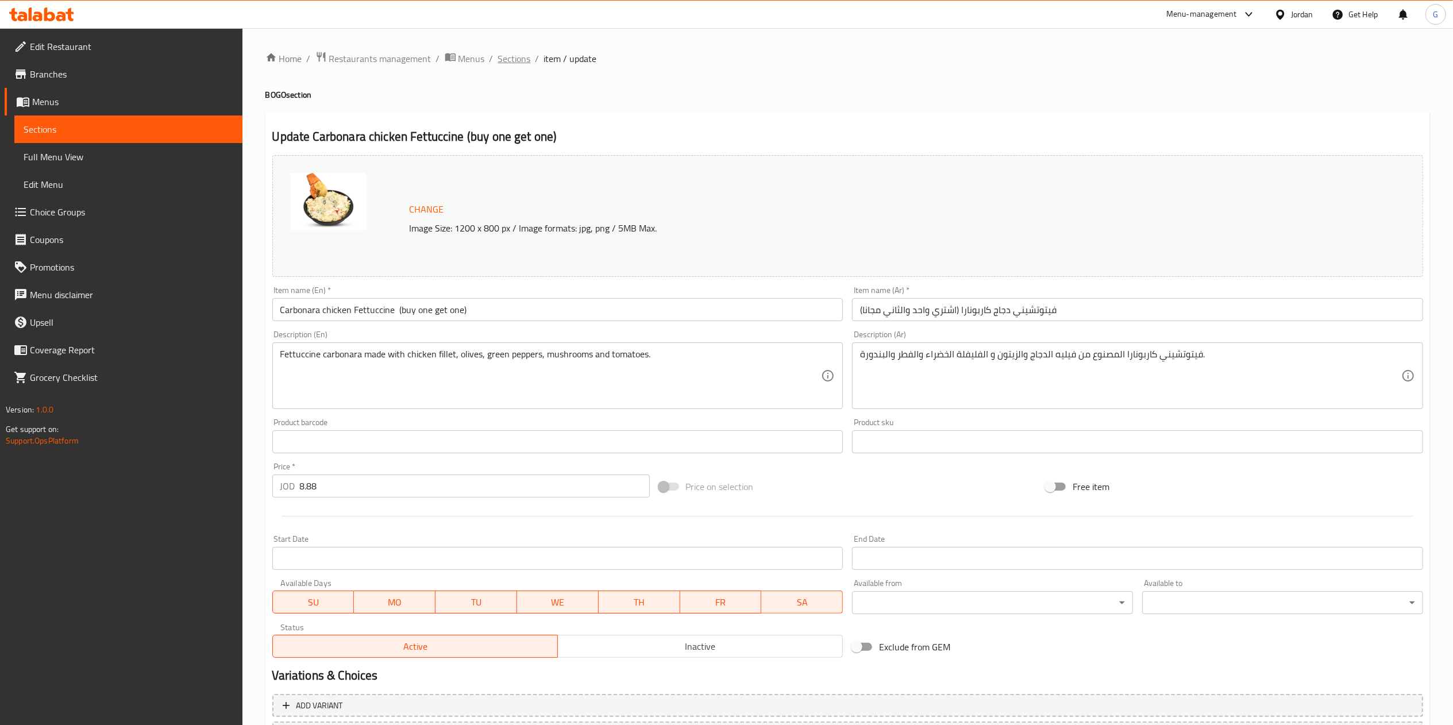
click at [511, 59] on span "Sections" at bounding box center [514, 59] width 33 height 14
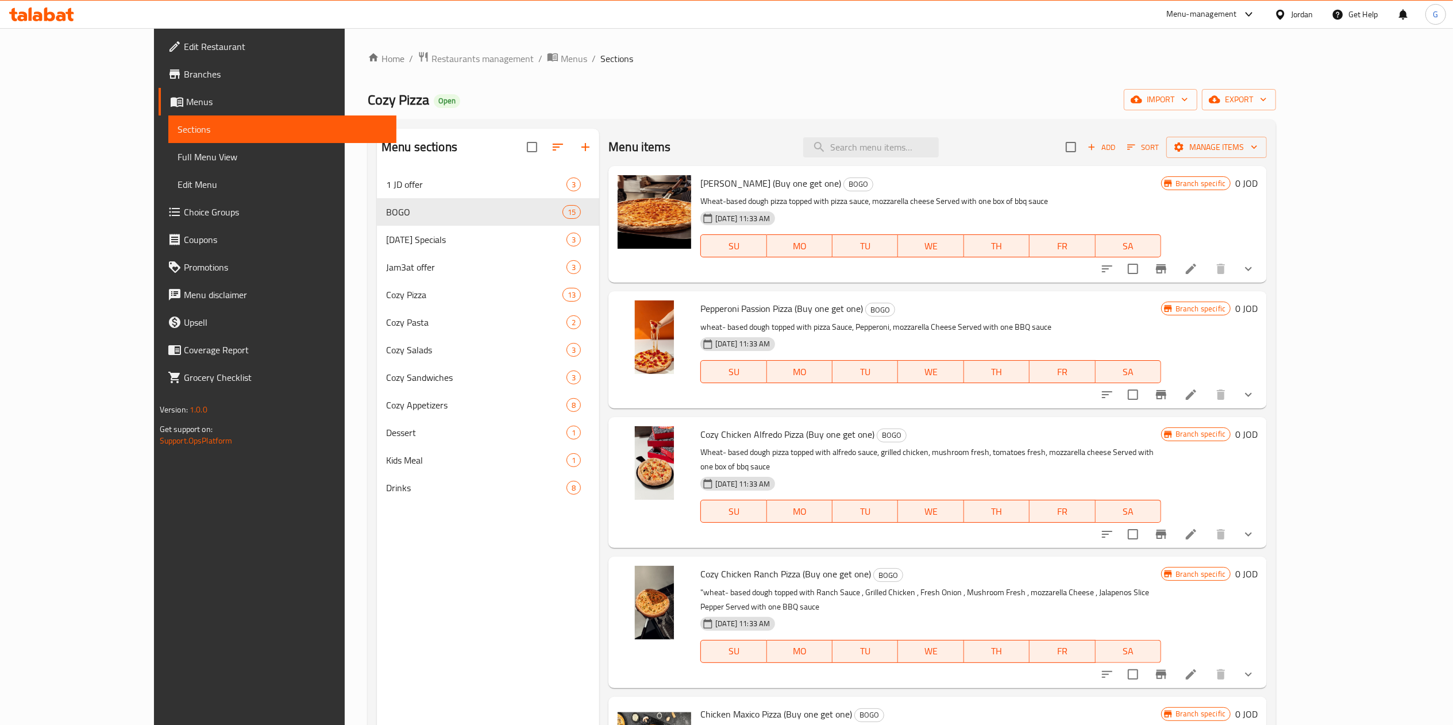
click at [60, 18] on icon at bounding box center [41, 14] width 65 height 14
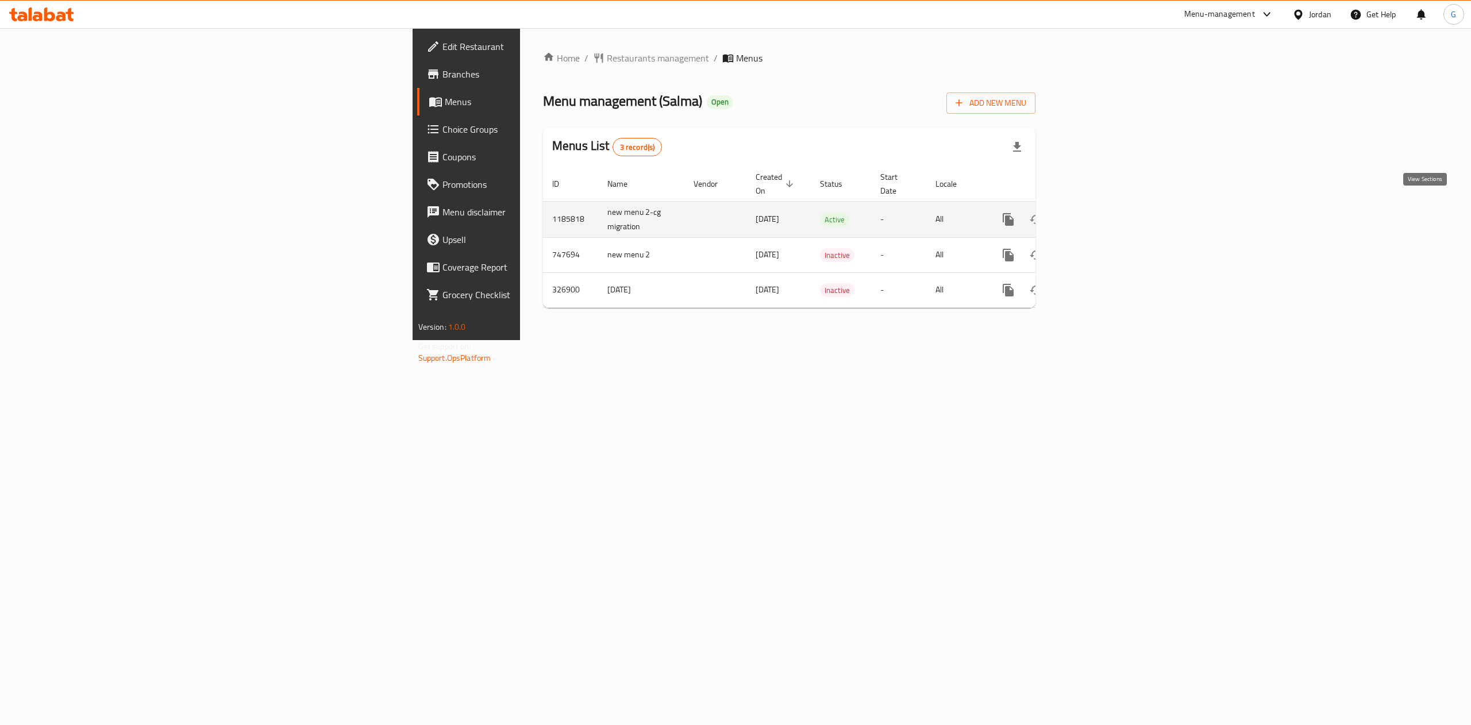
click at [1105, 221] on link "enhanced table" at bounding box center [1091, 220] width 28 height 28
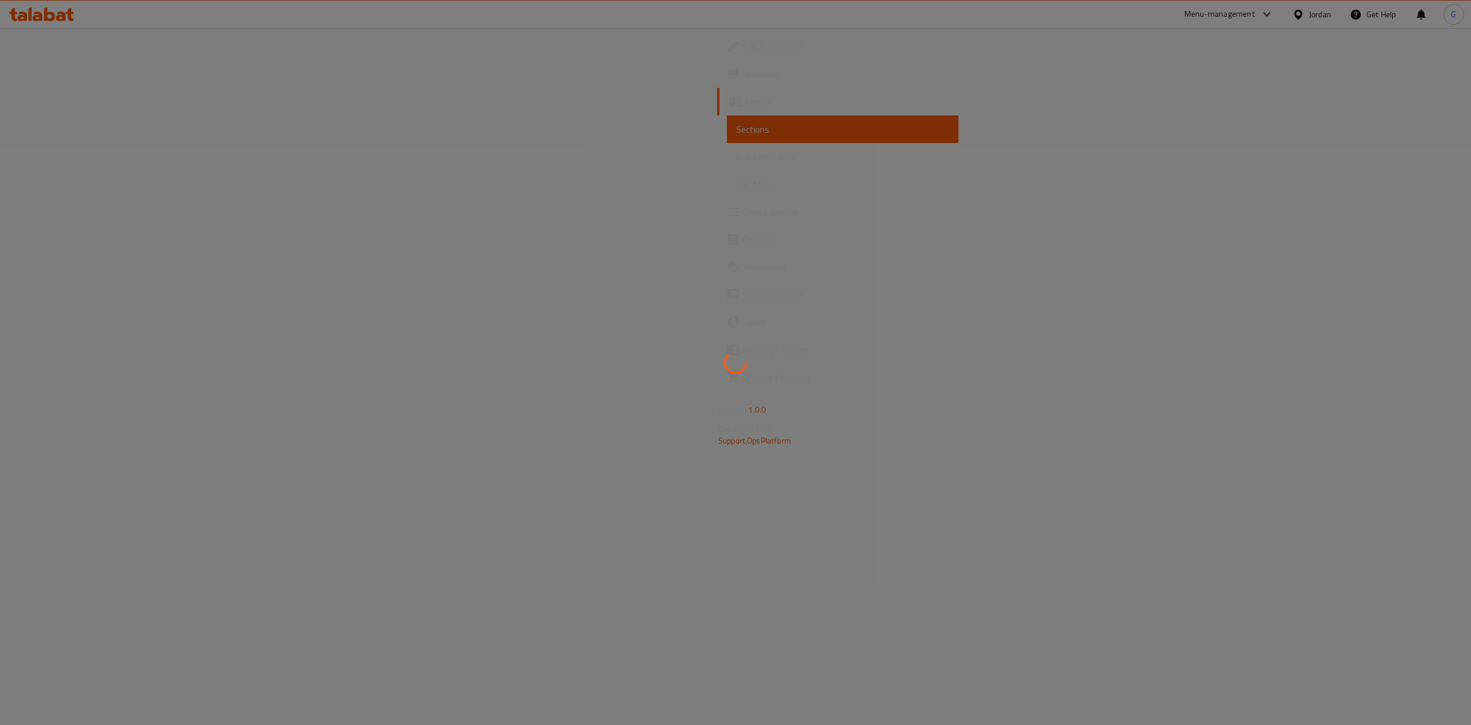
click at [1425, 221] on div at bounding box center [735, 362] width 1471 height 725
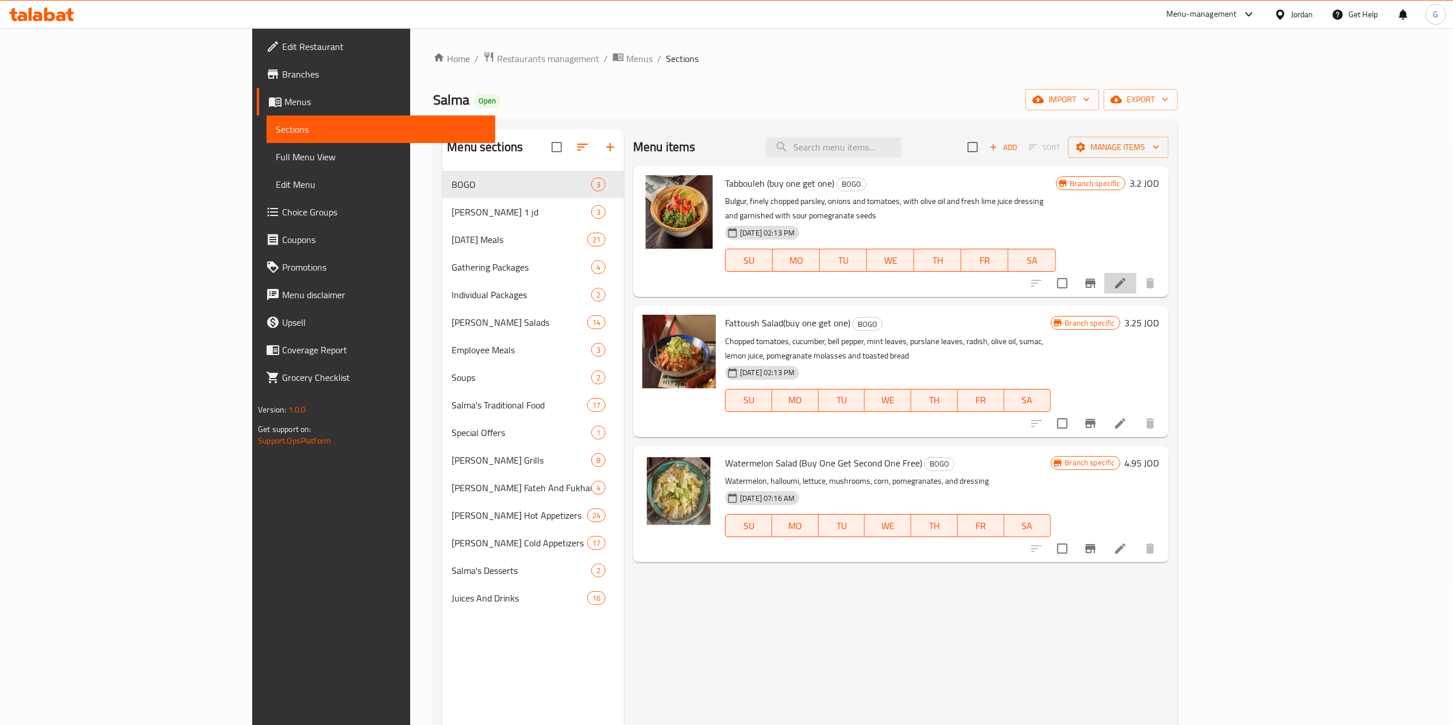
click at [1136, 273] on li at bounding box center [1120, 283] width 32 height 21
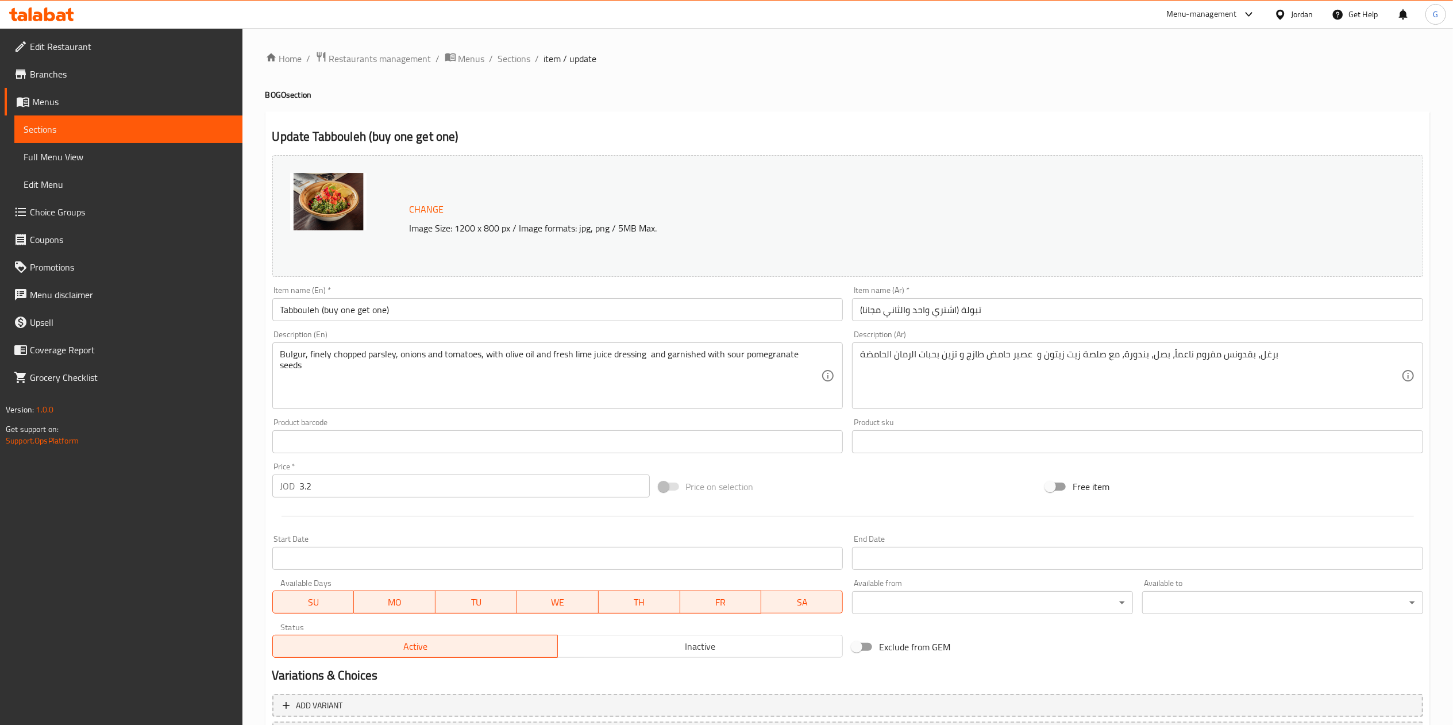
scroll to position [102, 0]
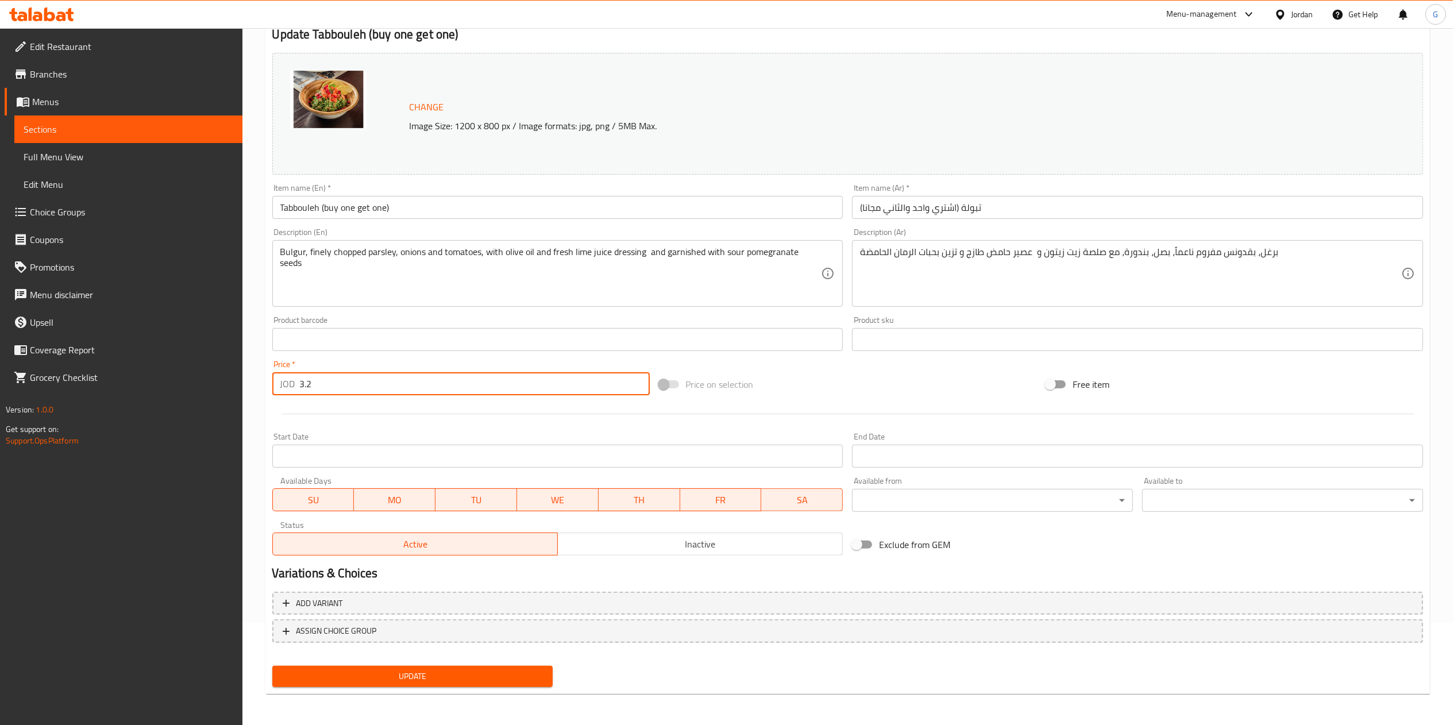
click at [332, 380] on input "3.2" at bounding box center [475, 383] width 350 height 23
type input "6.4"
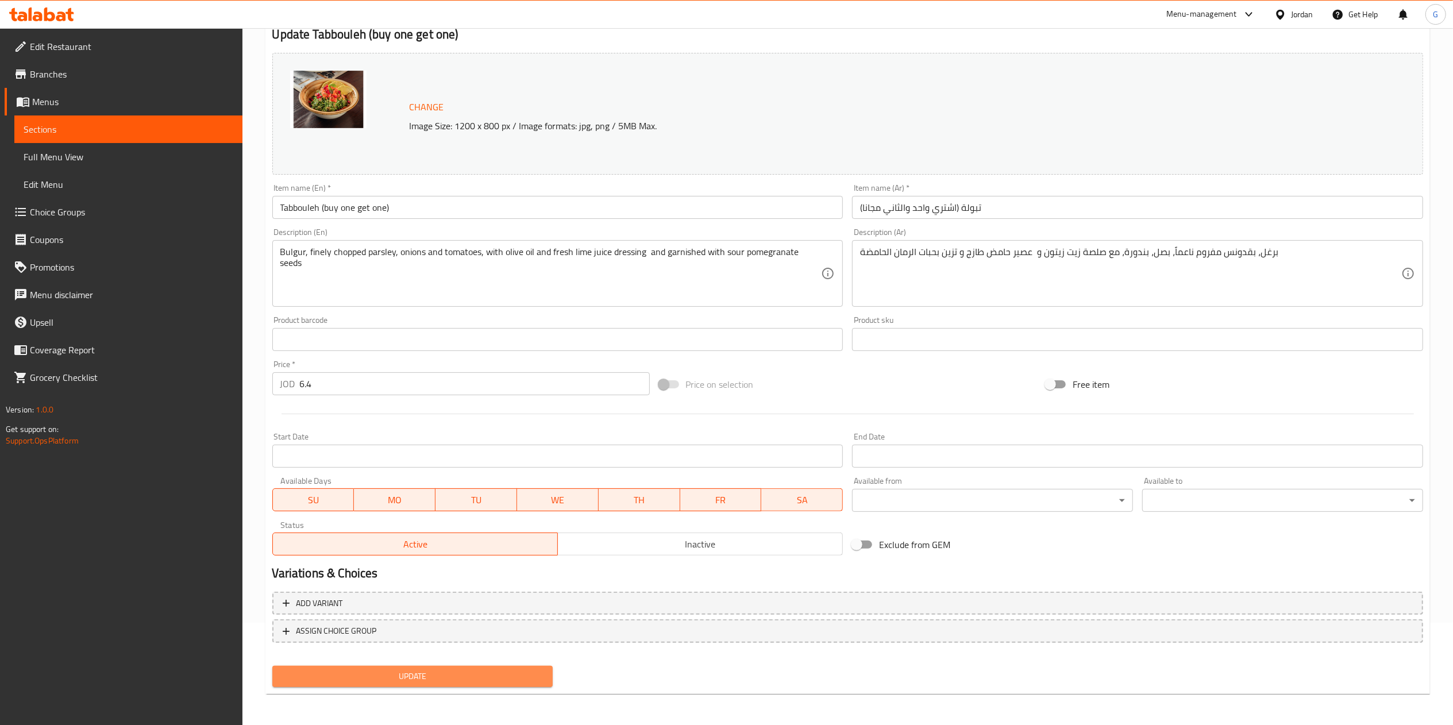
click at [411, 670] on span "Update" at bounding box center [412, 676] width 263 height 14
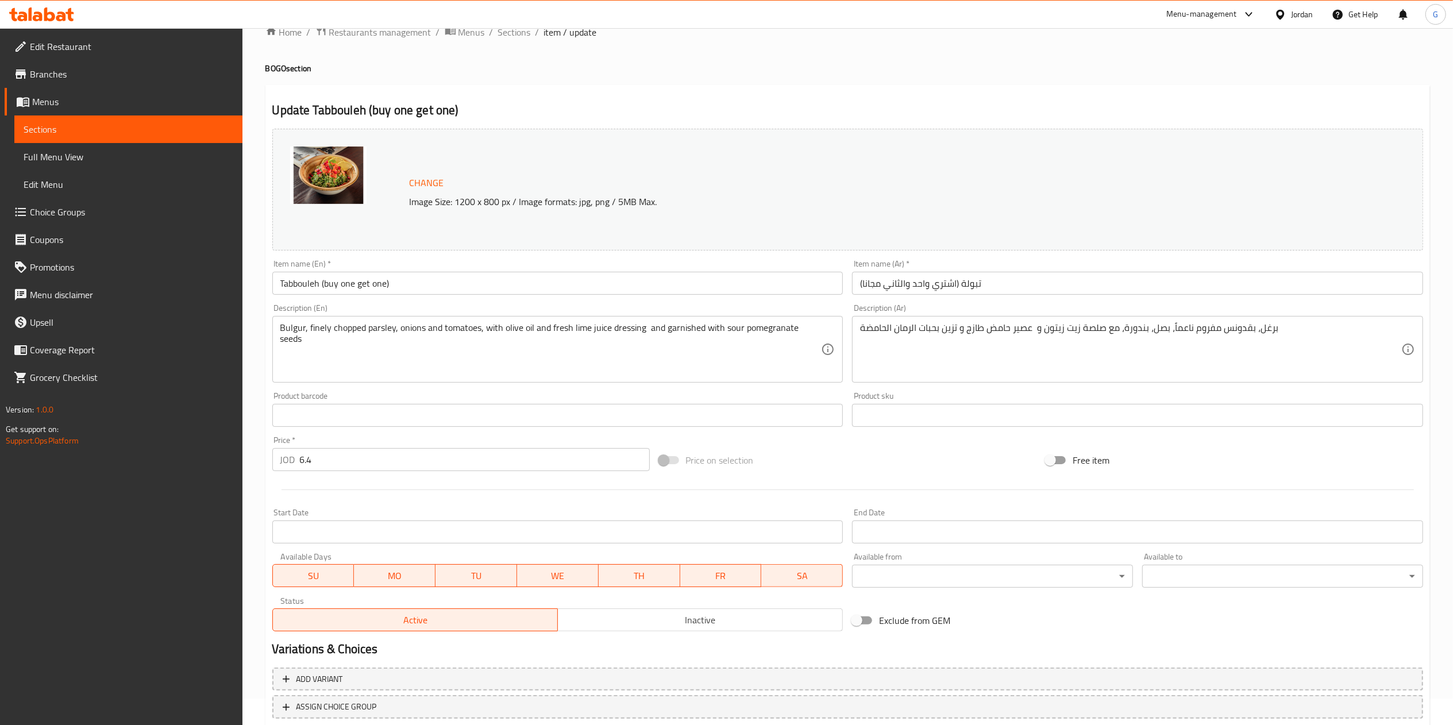
scroll to position [0, 0]
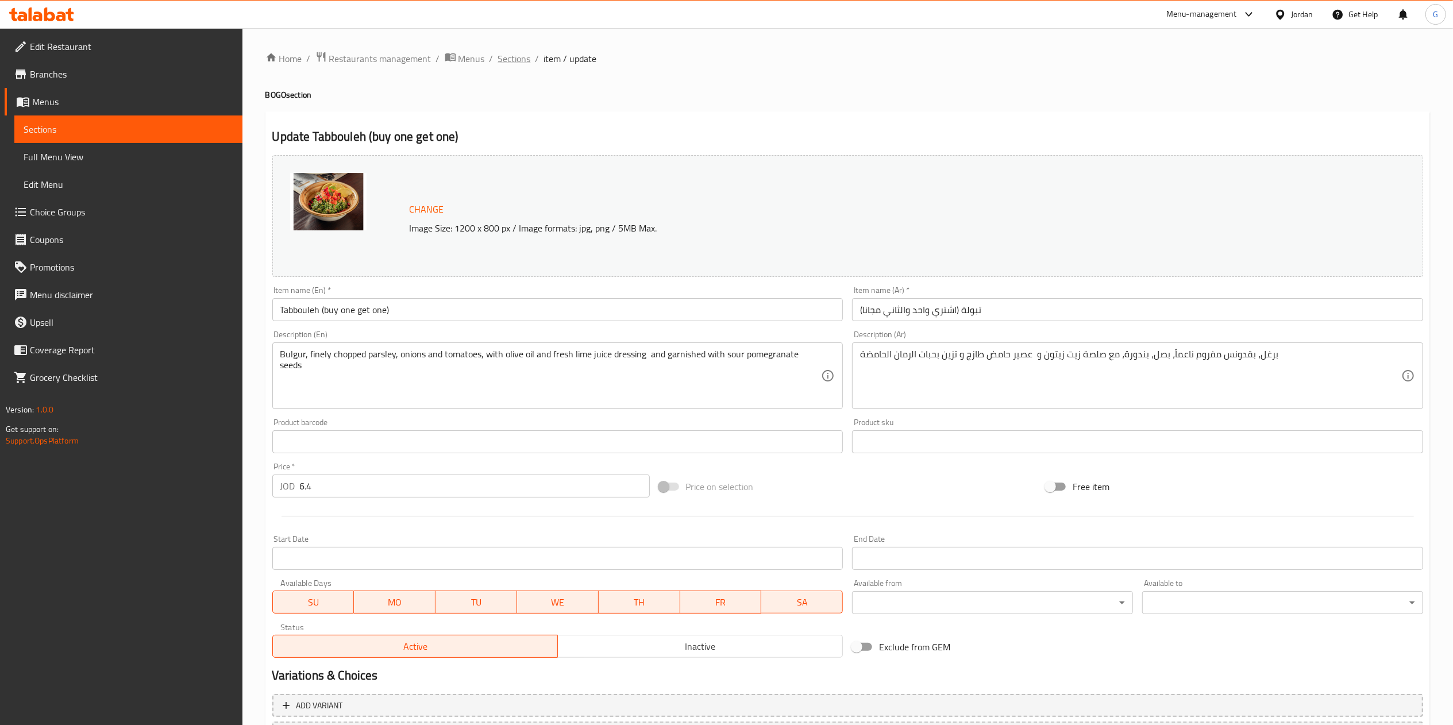
click at [518, 57] on span "Sections" at bounding box center [514, 59] width 33 height 14
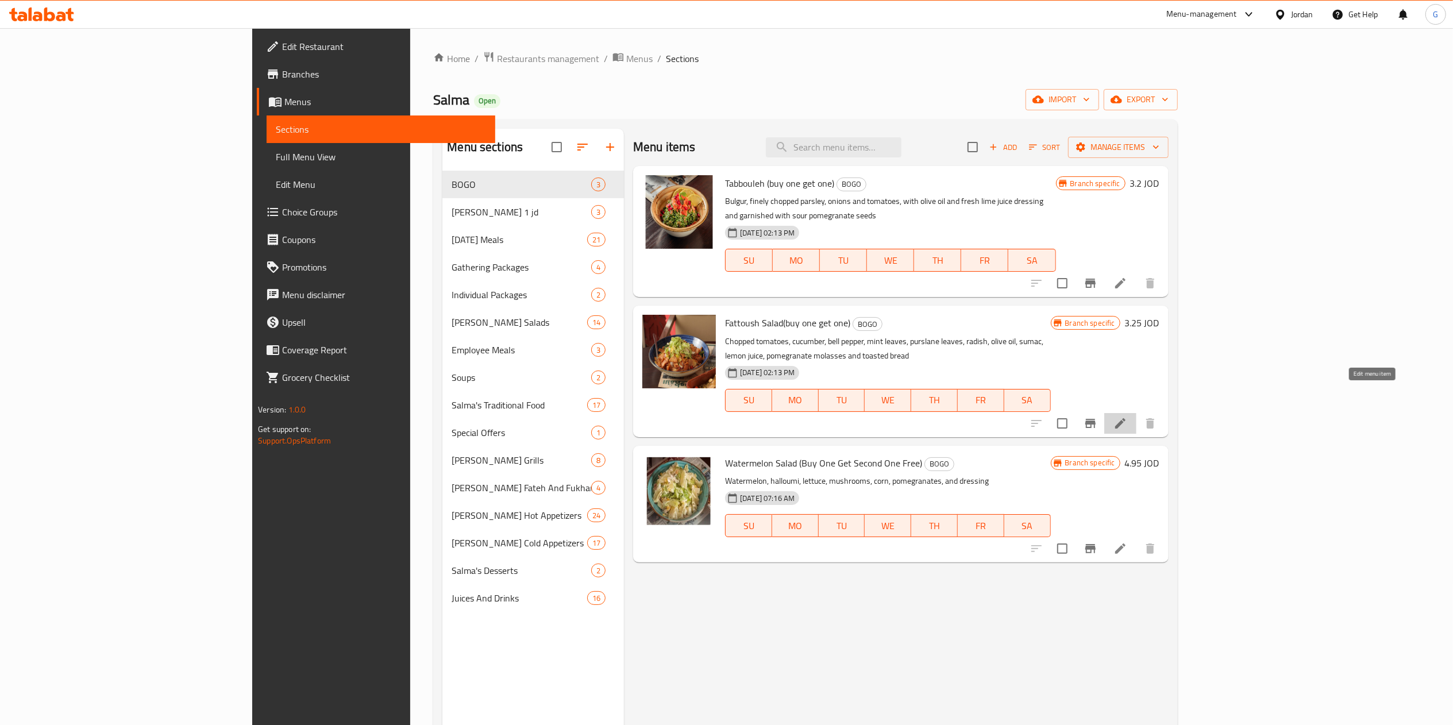
click at [1127, 417] on icon at bounding box center [1120, 424] width 14 height 14
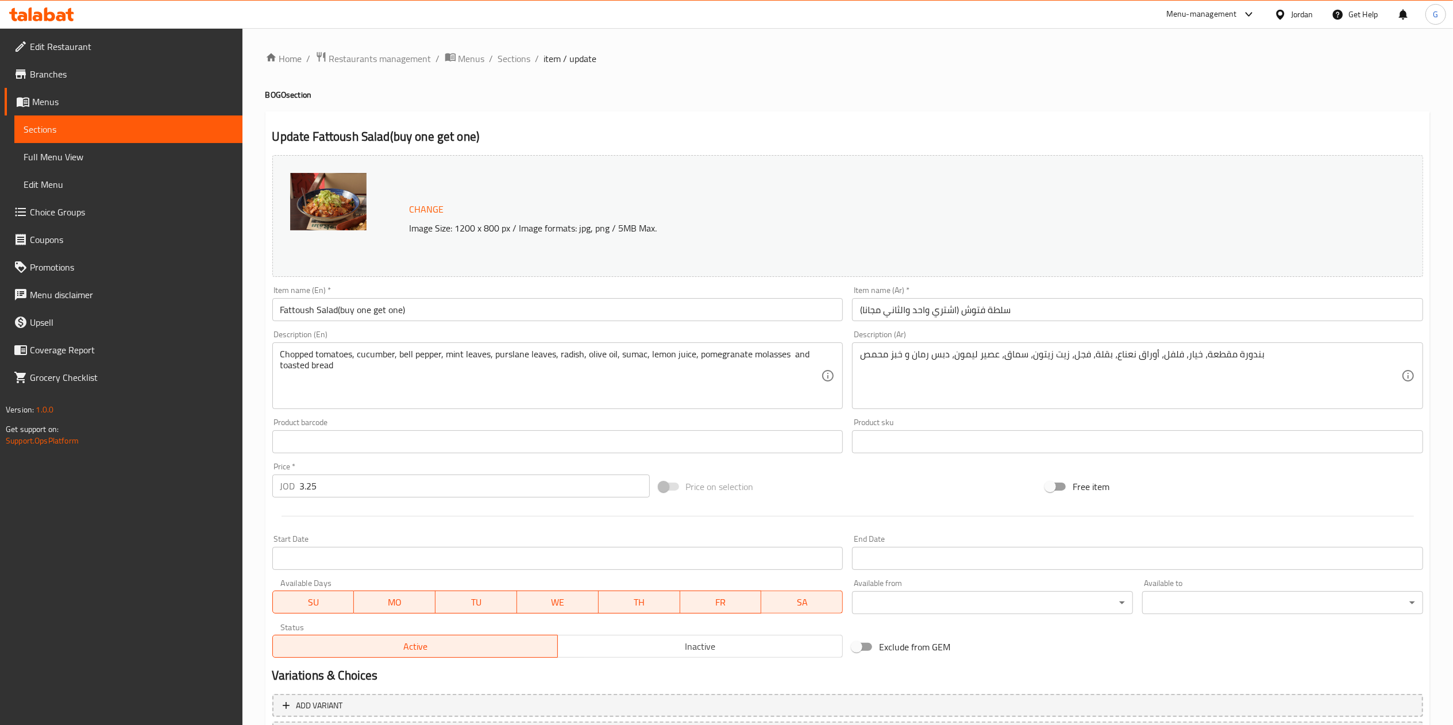
scroll to position [102, 0]
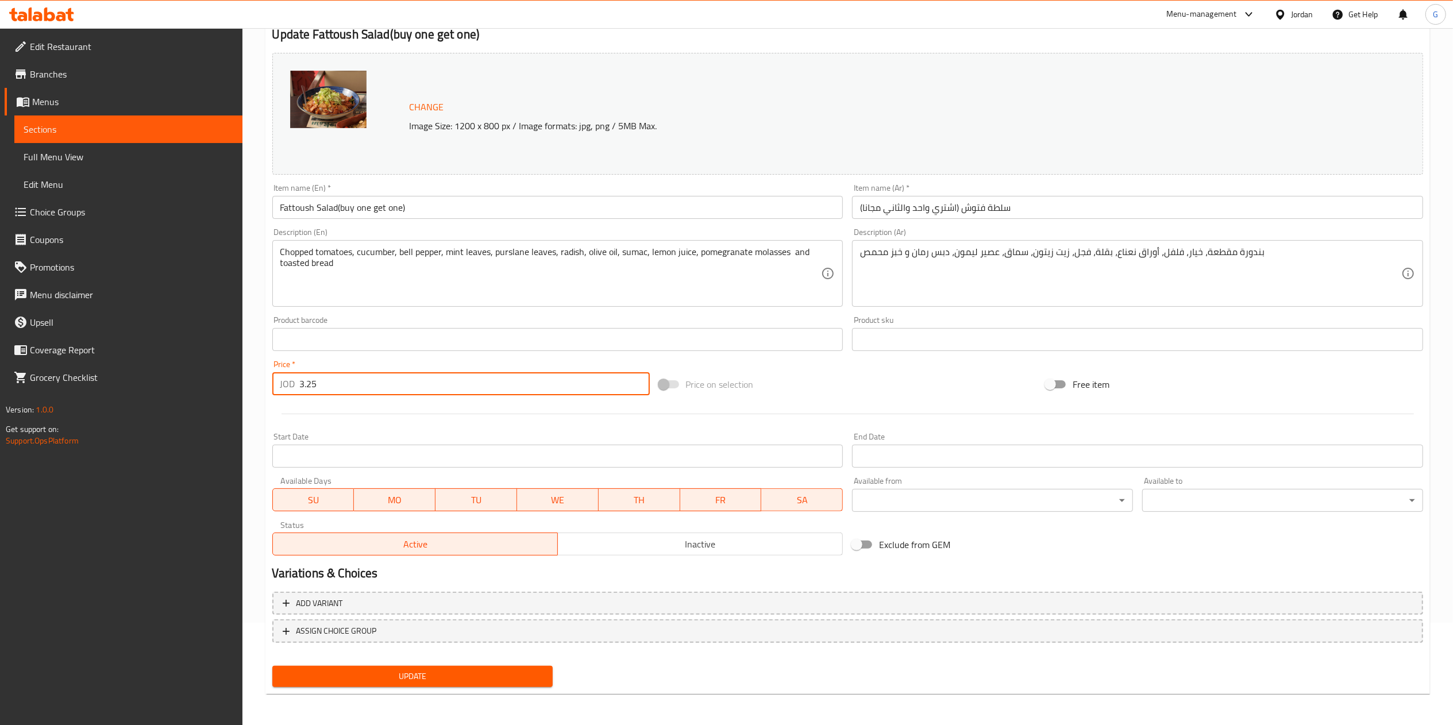
click at [349, 385] on input "3.25" at bounding box center [475, 383] width 350 height 23
type input "6.5"
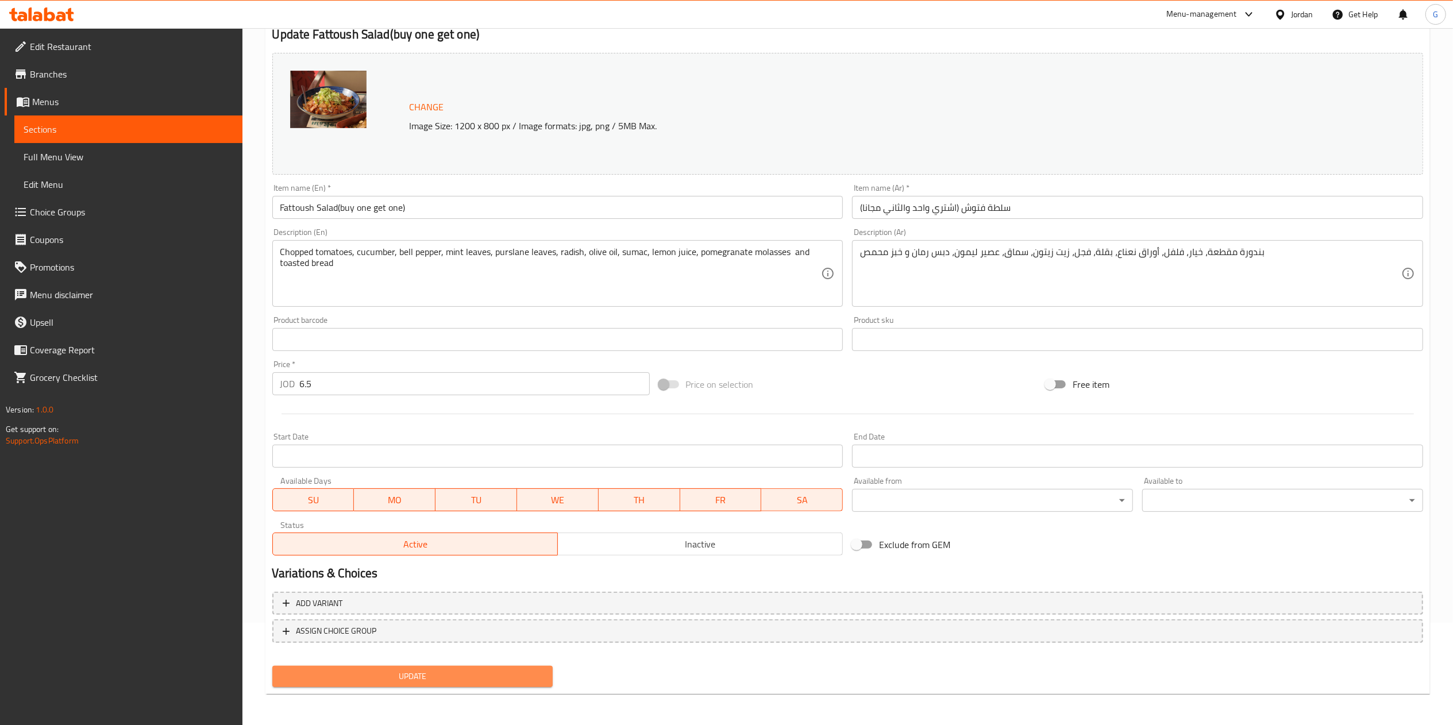
click at [444, 677] on span "Update" at bounding box center [412, 676] width 263 height 14
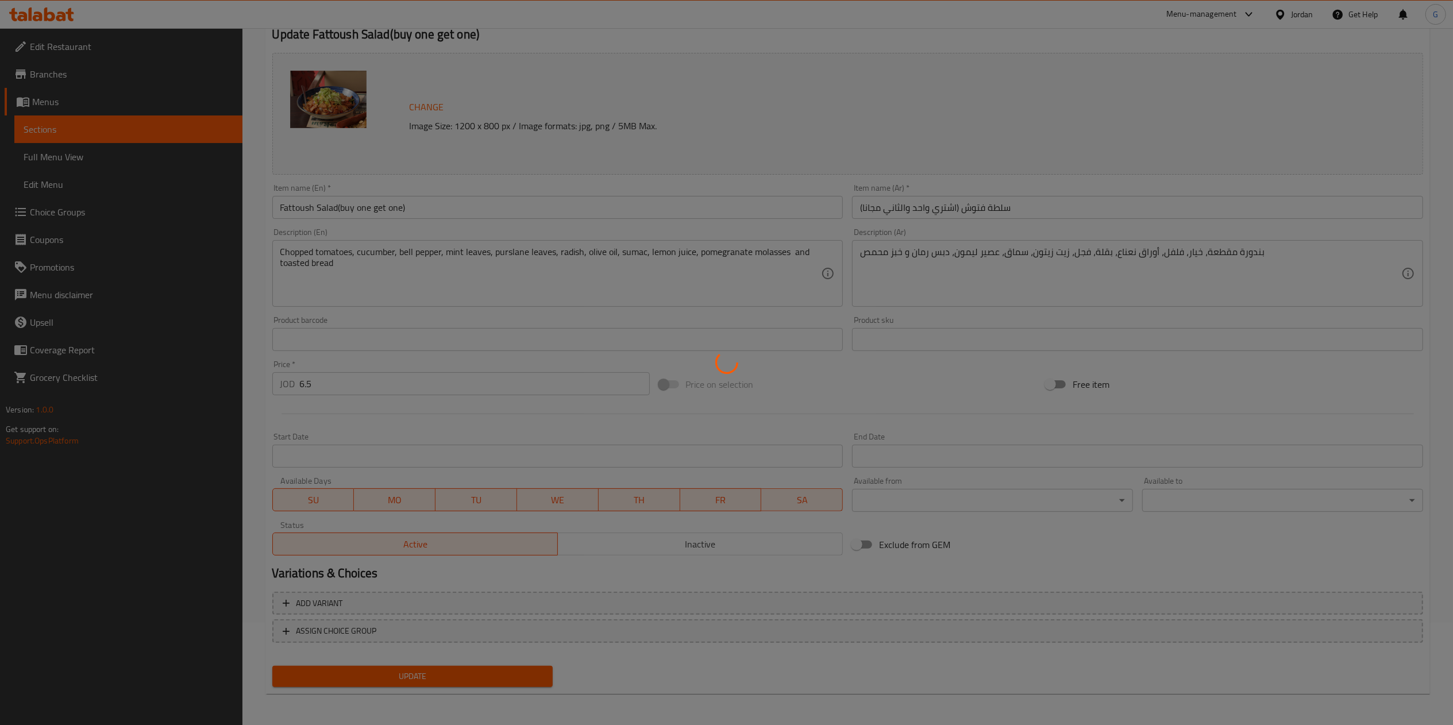
scroll to position [0, 0]
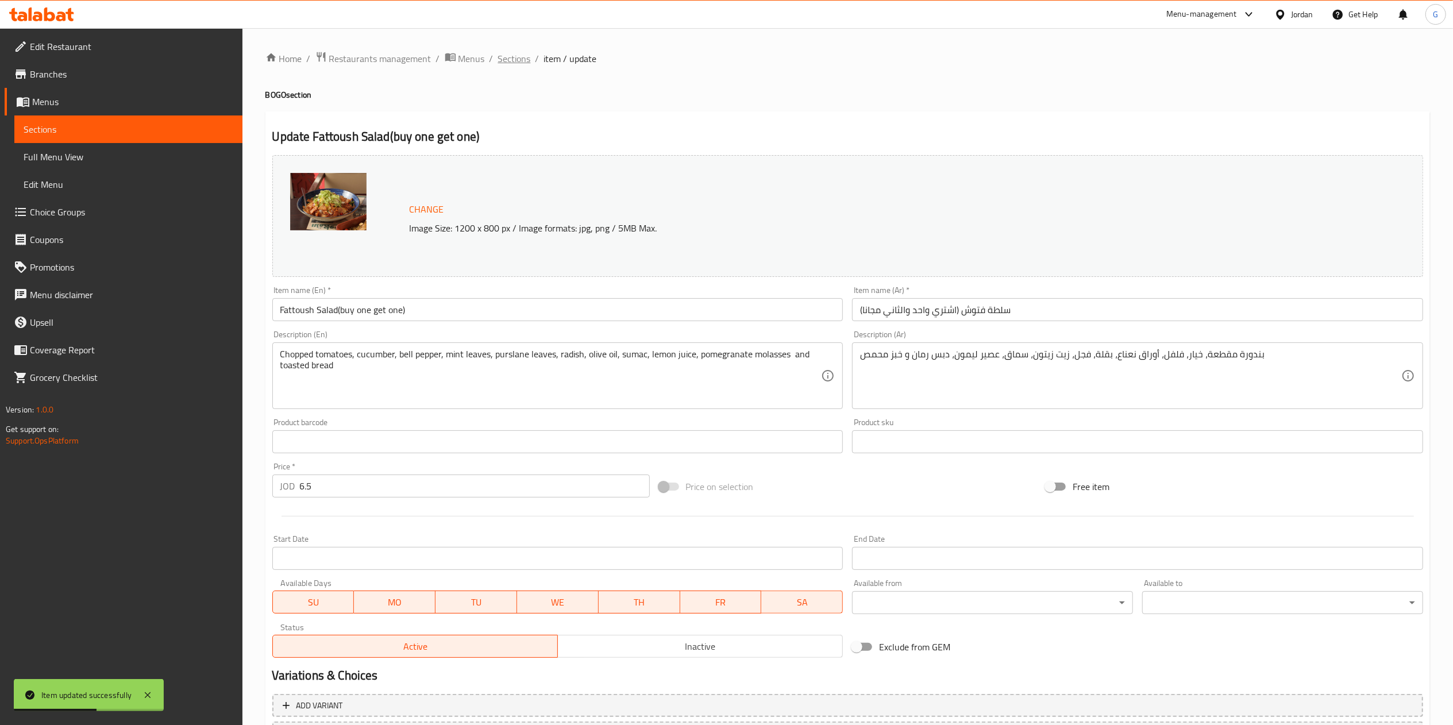
click at [512, 62] on span "Sections" at bounding box center [514, 59] width 33 height 14
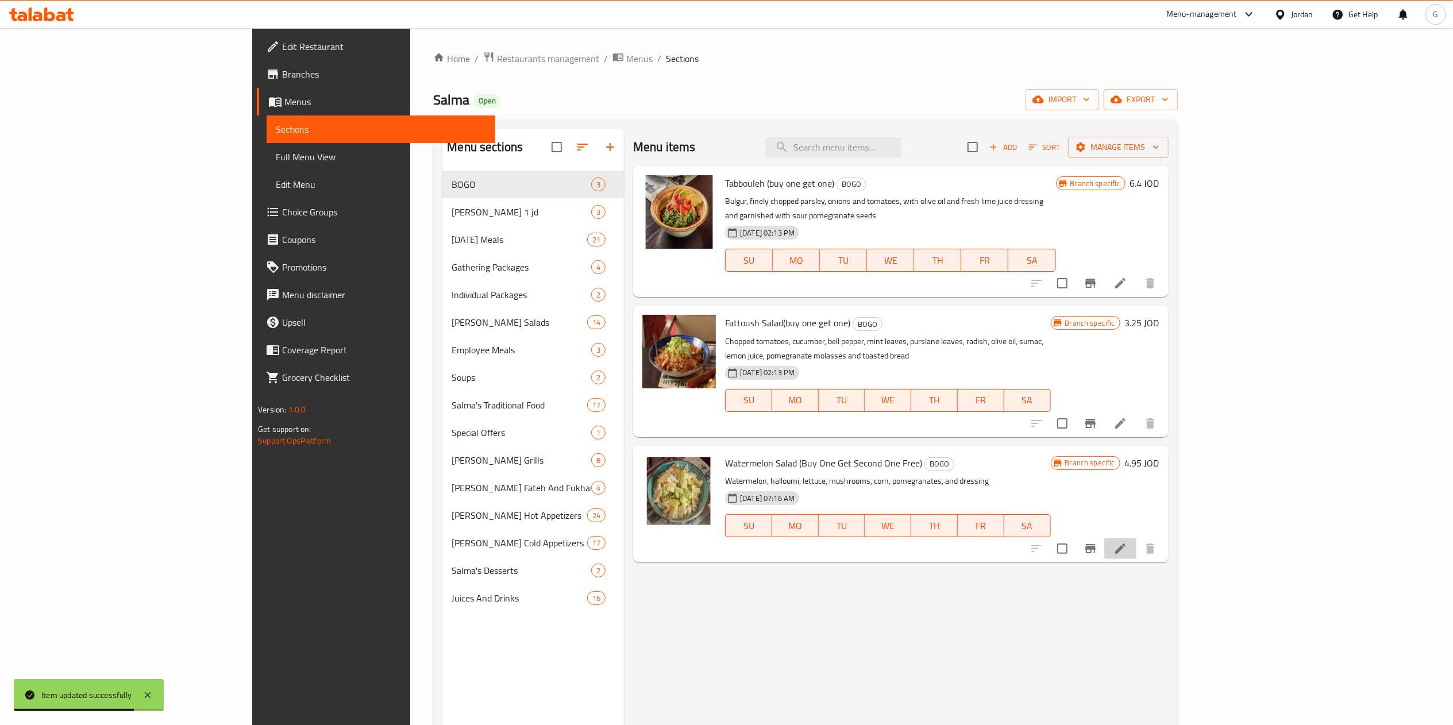
click at [1136, 538] on li at bounding box center [1120, 548] width 32 height 21
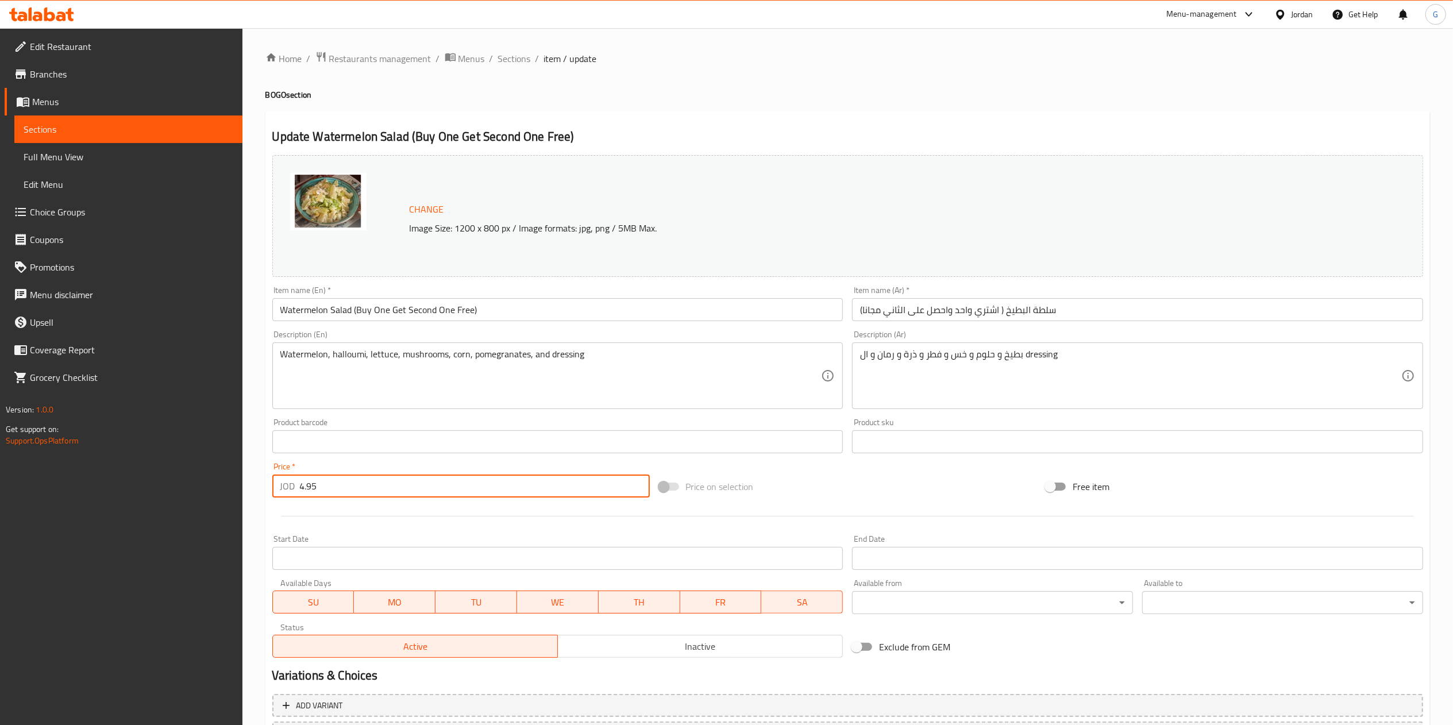
click at [432, 477] on input "4.95" at bounding box center [475, 486] width 350 height 23
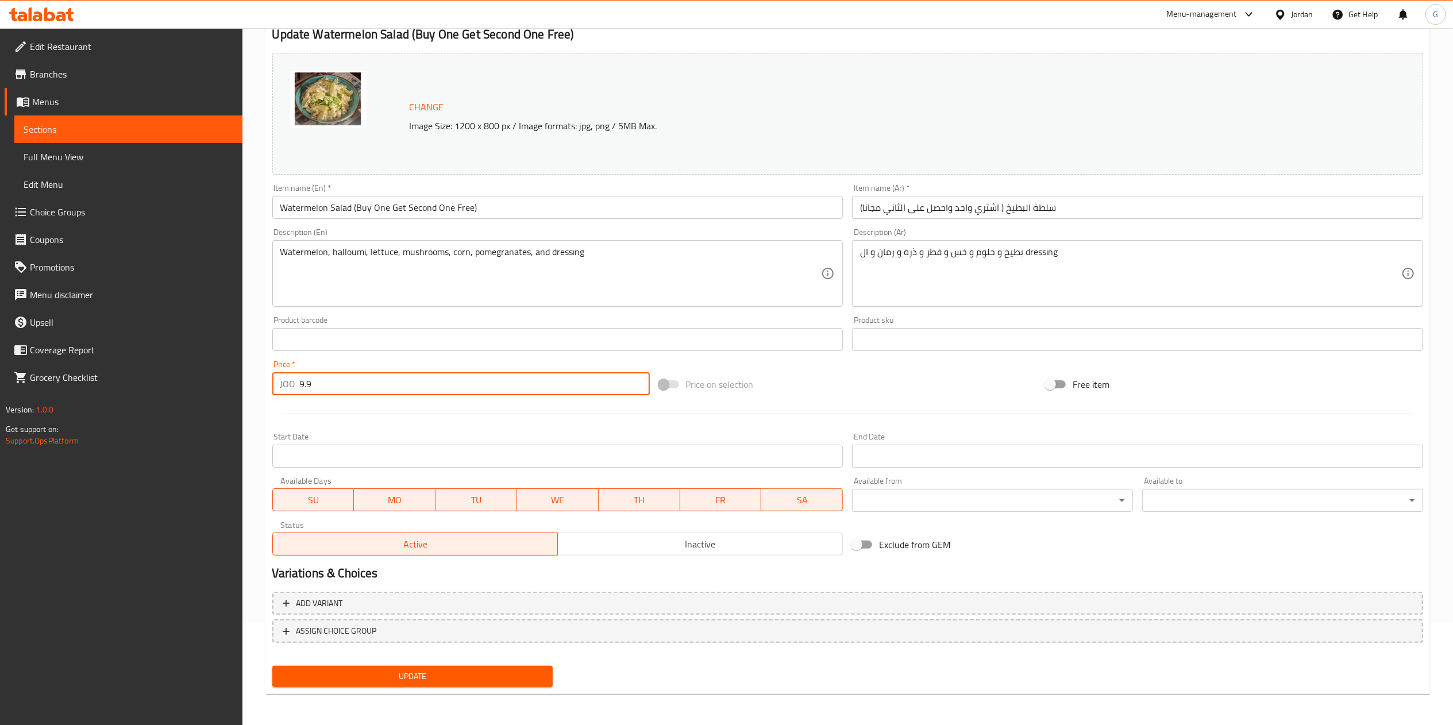
type input "9.9"
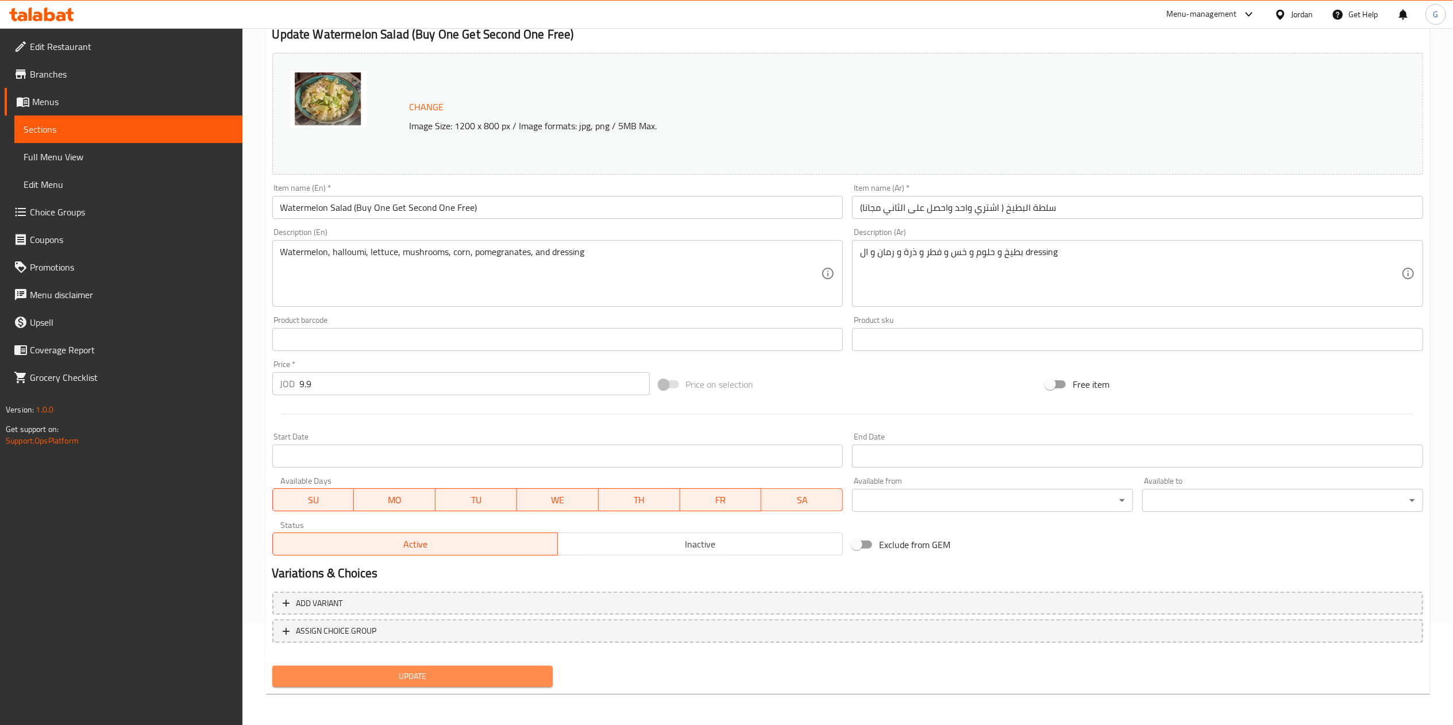
click at [480, 675] on span "Update" at bounding box center [412, 676] width 263 height 14
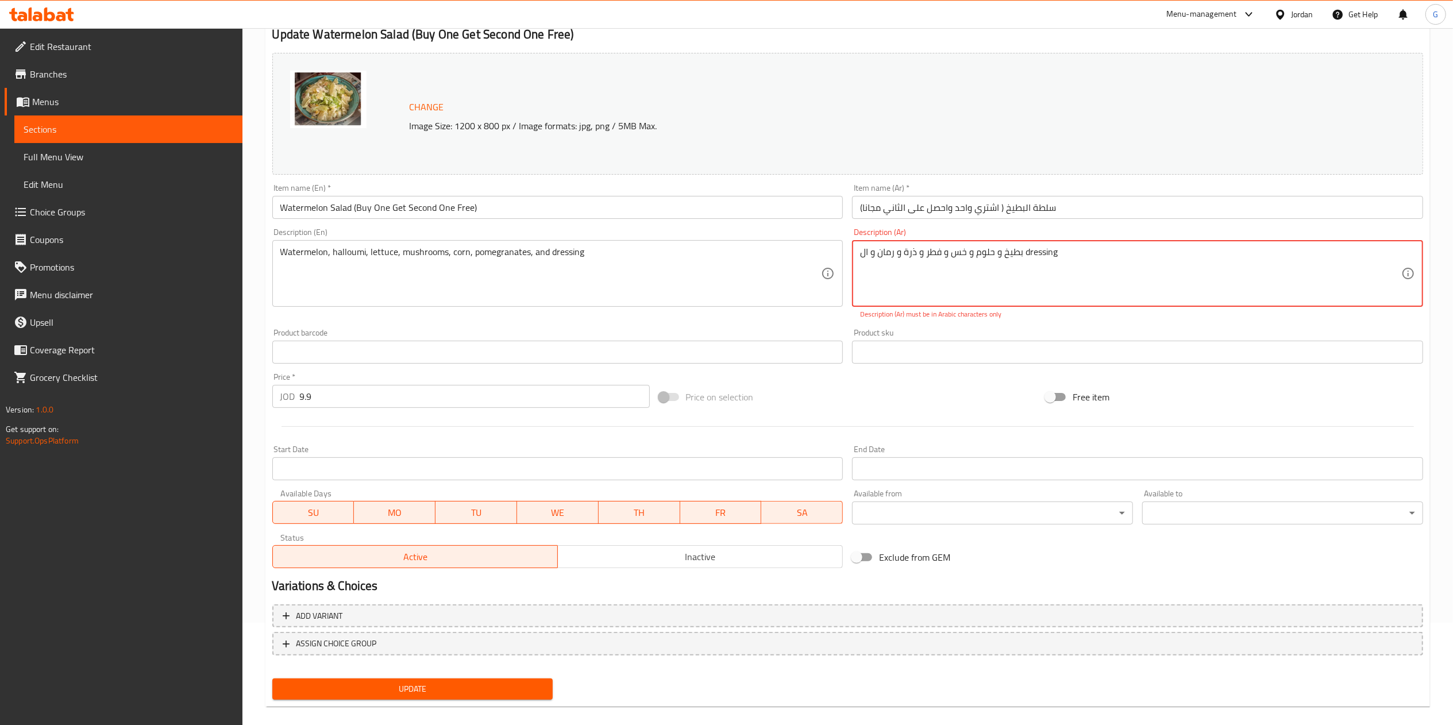
click at [1041, 247] on textarea "بطيخ و حلوم و خس و فطر و ذرة و رمان و ال dressing" at bounding box center [1130, 273] width 541 height 55
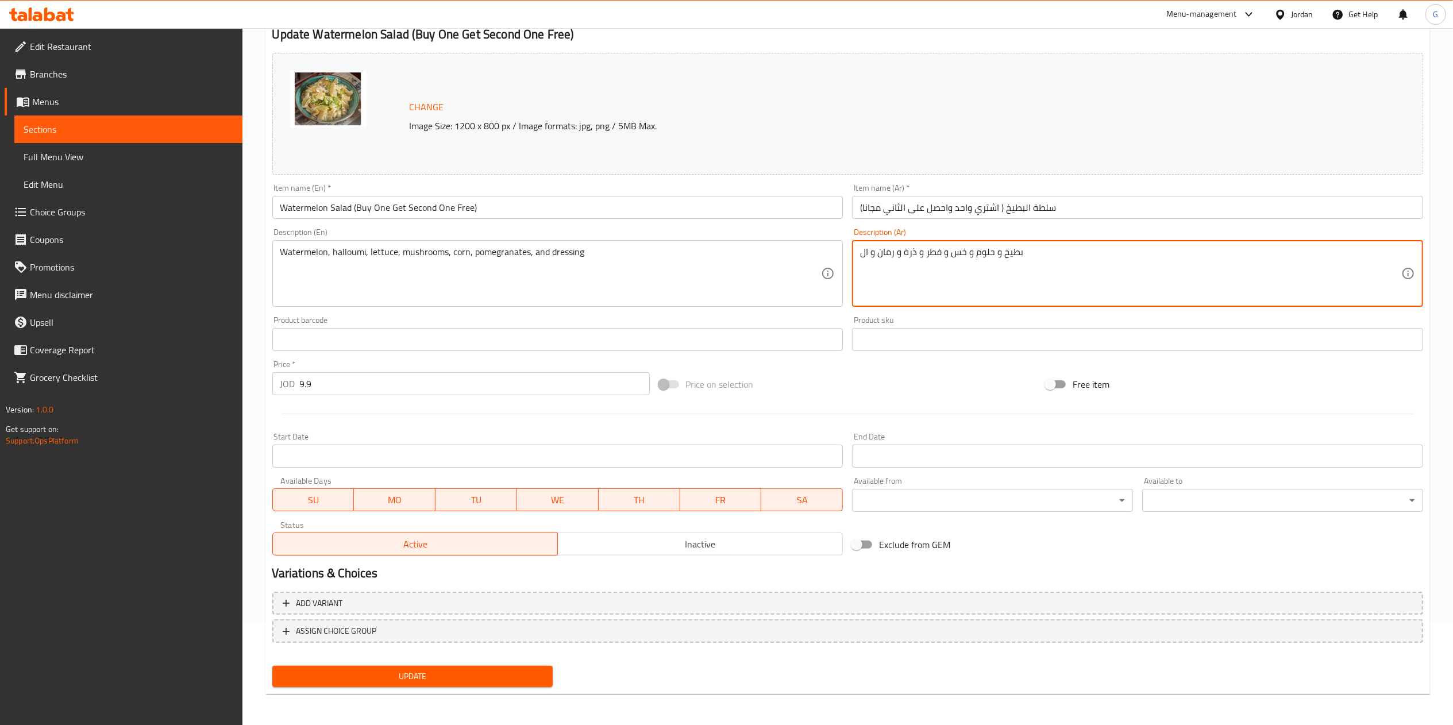
type textarea "بطيخ و حلوم و خس و فطر و ذرة و رمان و ال"
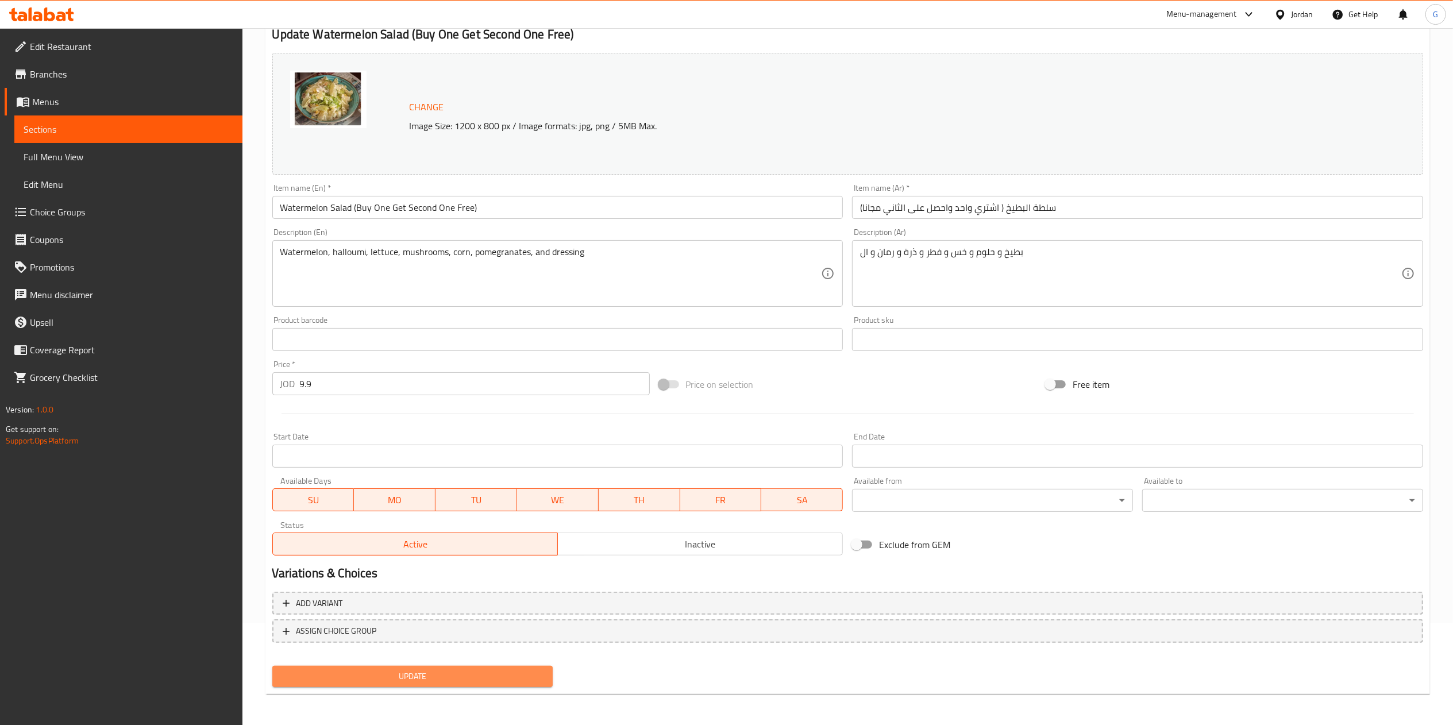
click at [433, 669] on span "Update" at bounding box center [412, 676] width 263 height 14
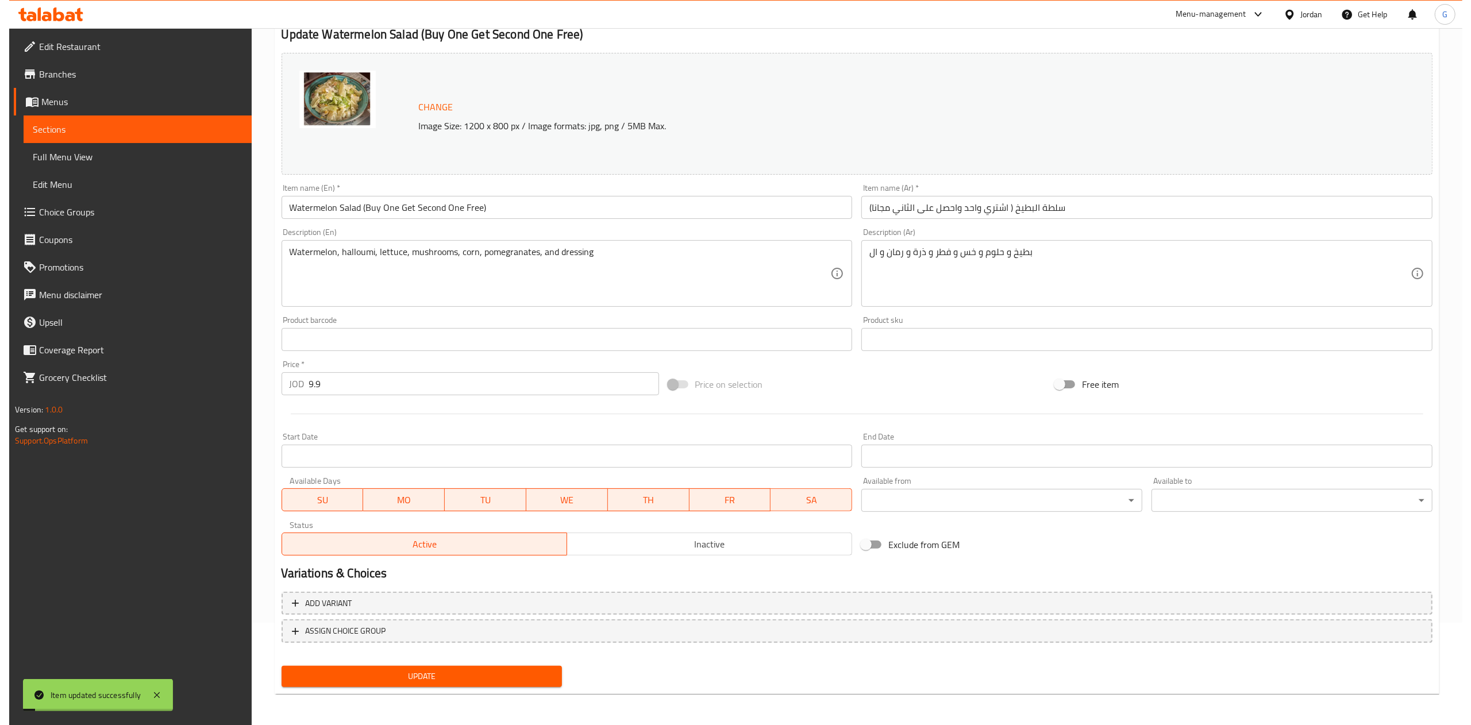
scroll to position [0, 0]
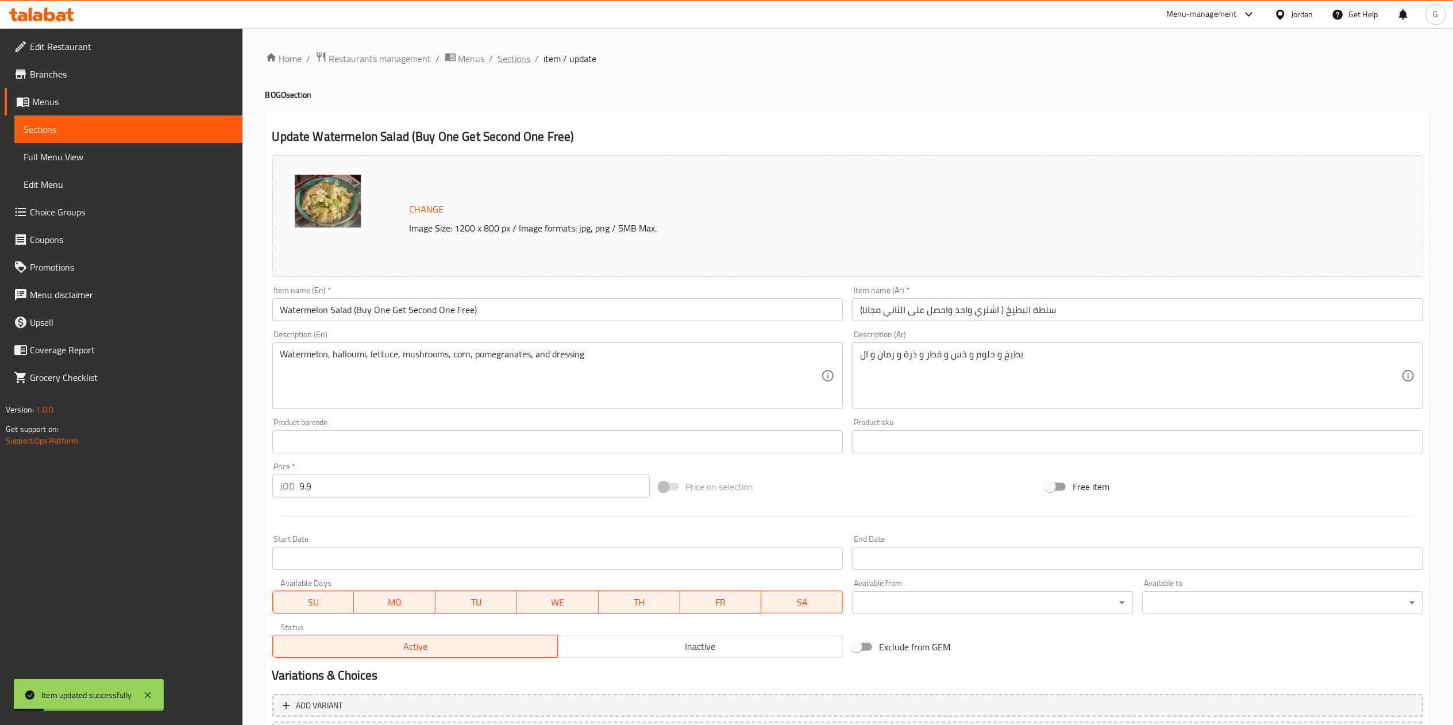
click at [508, 64] on span "Sections" at bounding box center [514, 59] width 33 height 14
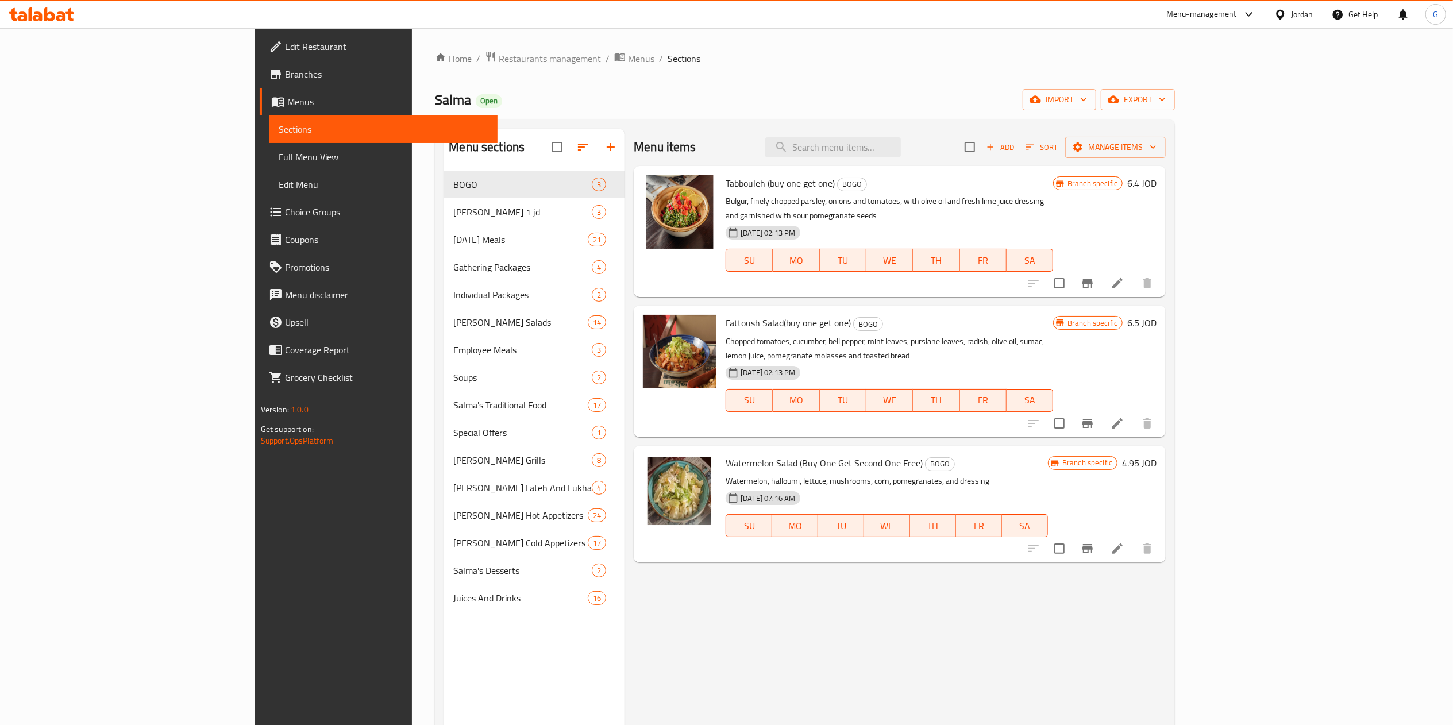
click at [499, 65] on span "Restaurants management" at bounding box center [550, 59] width 102 height 14
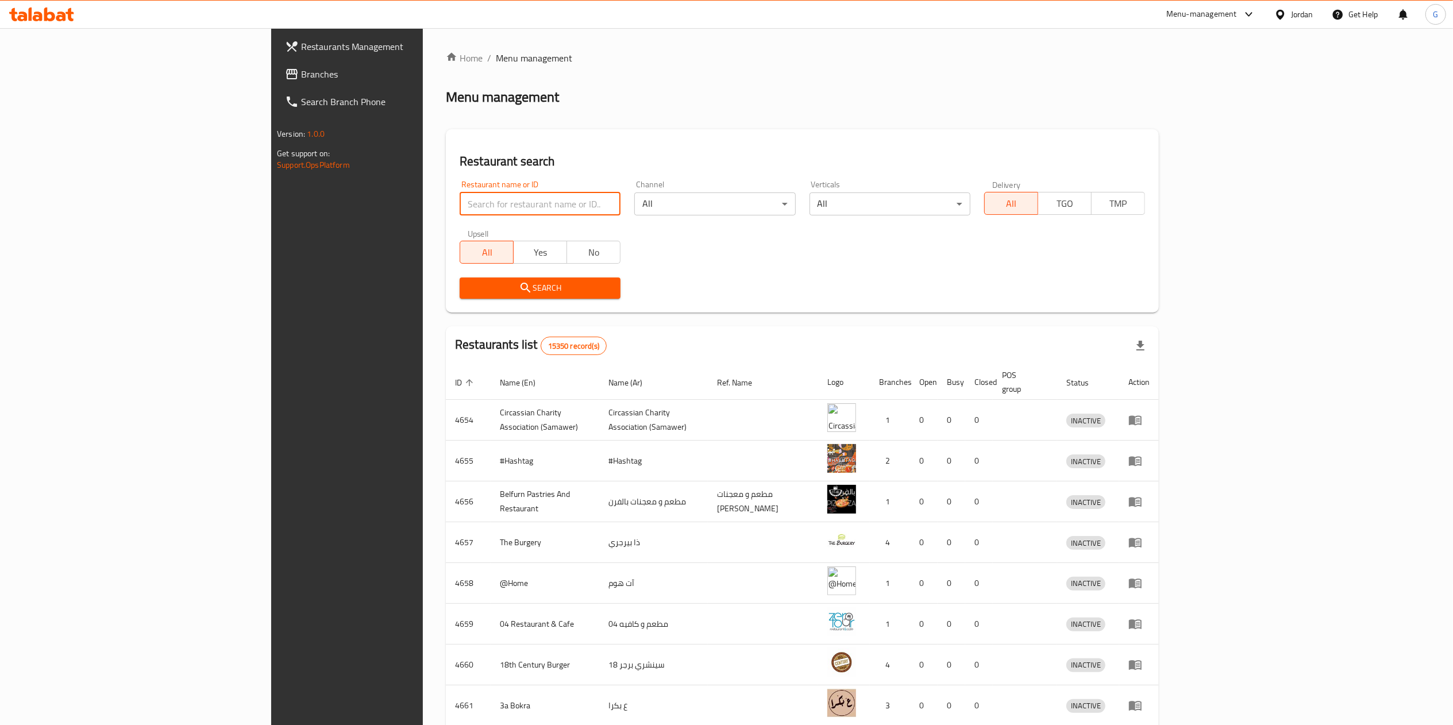
click at [460, 208] on input "search" at bounding box center [540, 203] width 161 height 23
type input "Sue’s paleo"
click at [460, 278] on button "Search" at bounding box center [540, 287] width 161 height 21
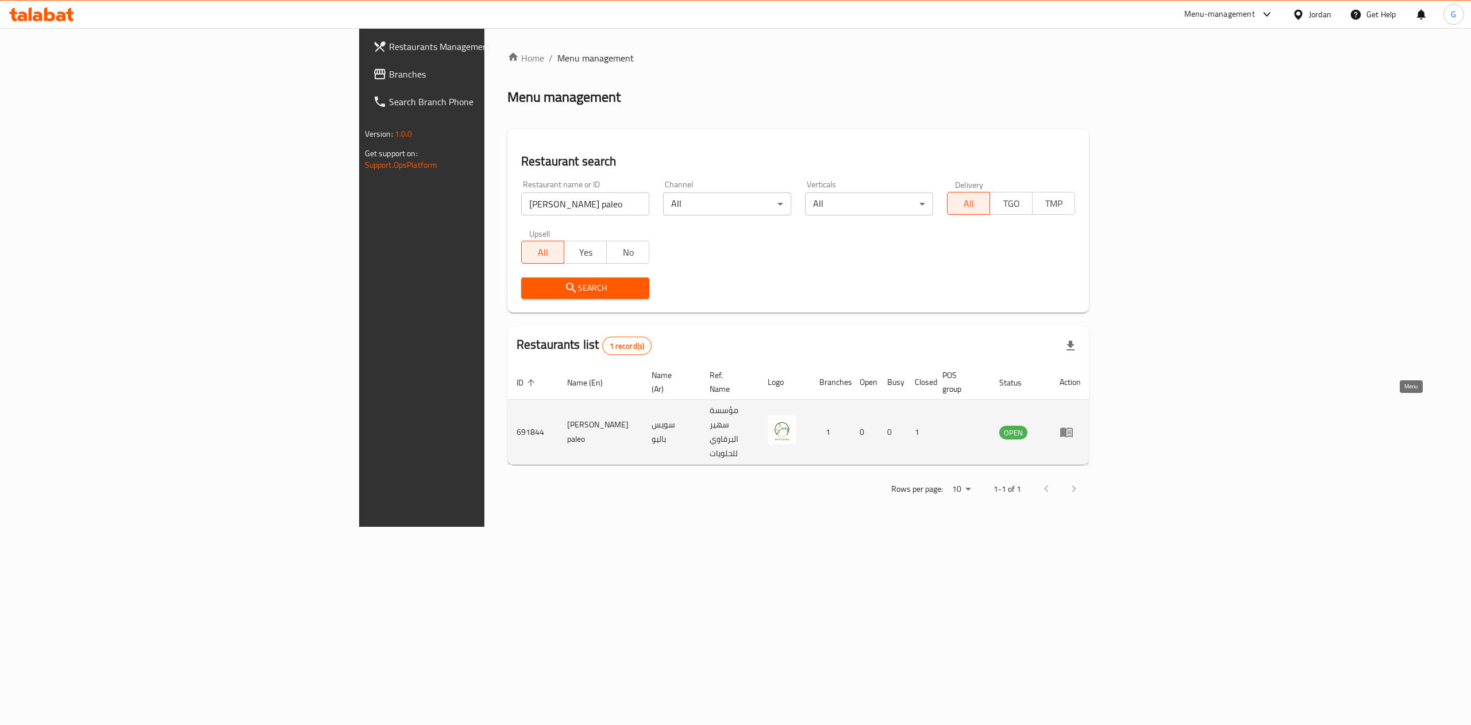
click at [1073, 428] on icon "enhanced table" at bounding box center [1066, 433] width 13 height 10
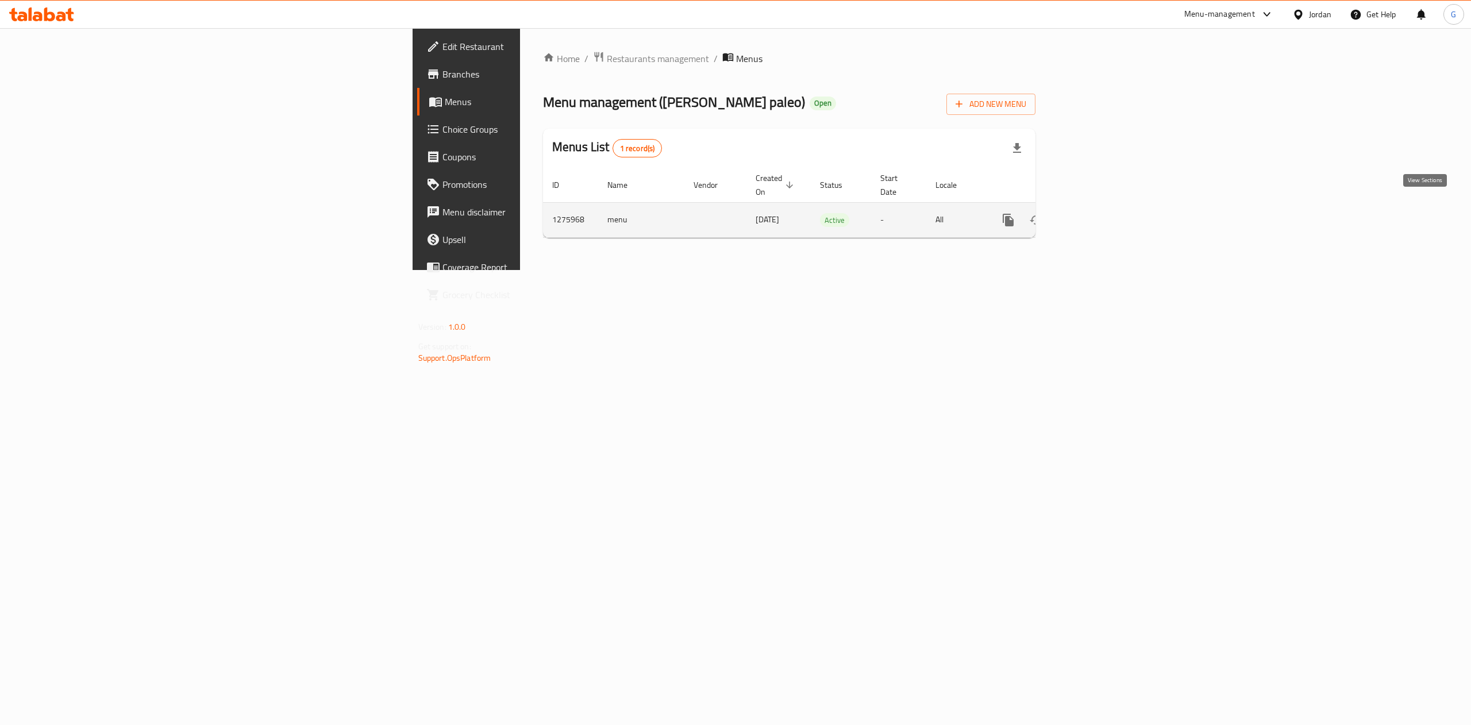
click at [1098, 213] on icon "enhanced table" at bounding box center [1091, 220] width 14 height 14
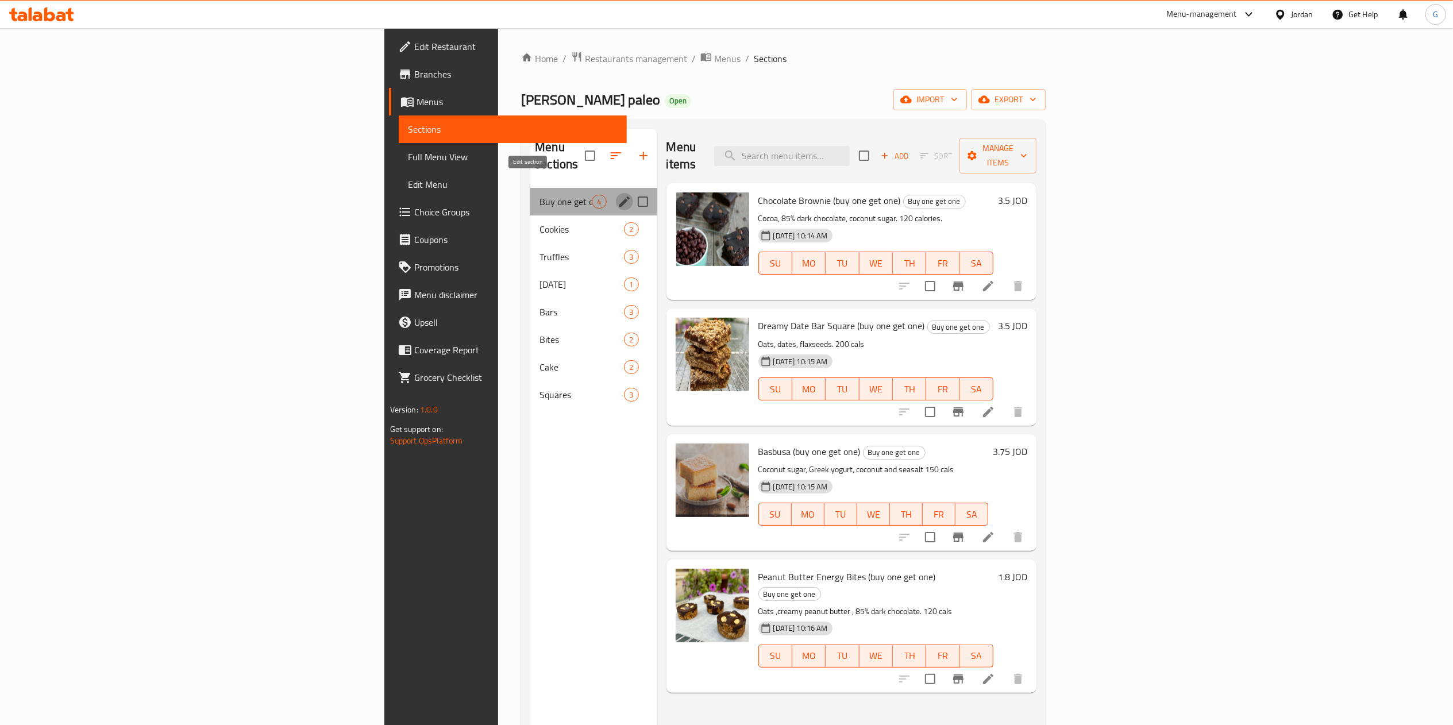
click at [618, 195] on icon "edit" at bounding box center [625, 202] width 14 height 14
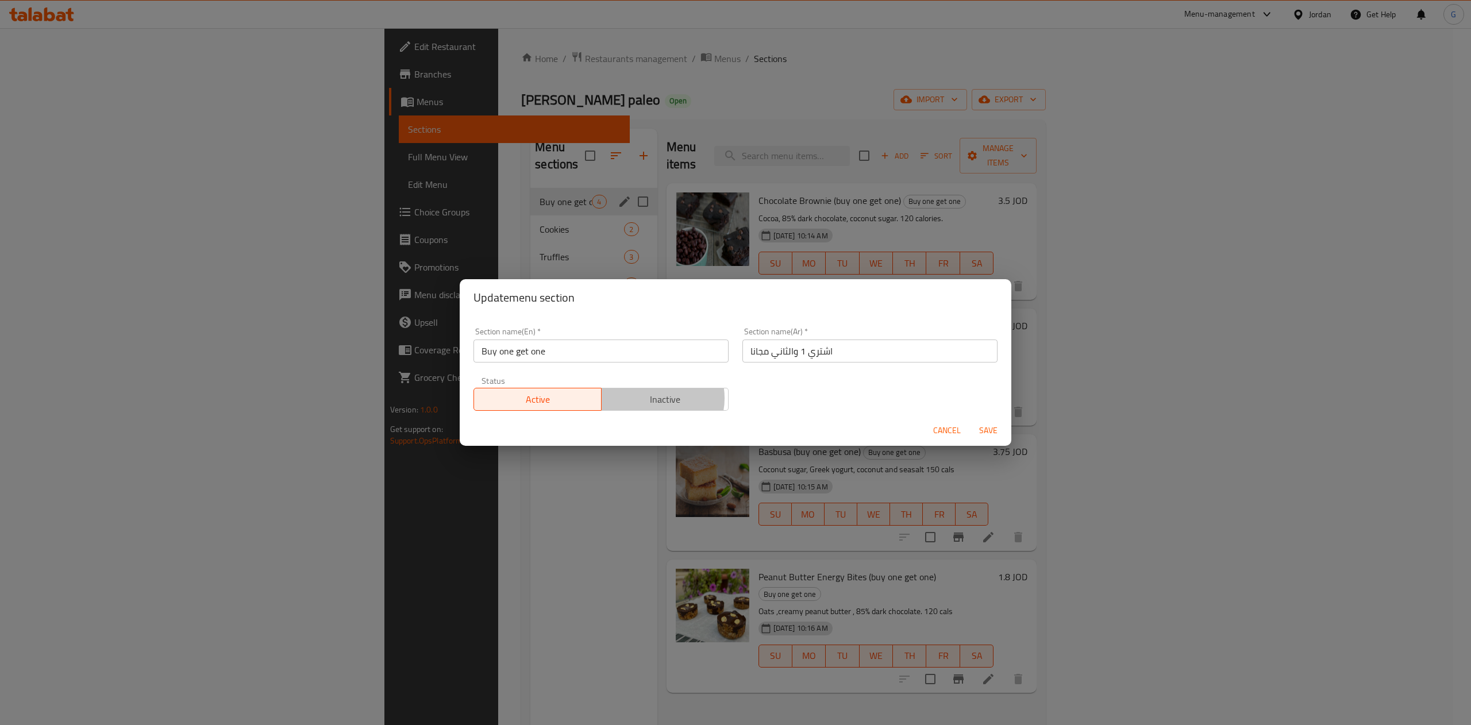
click at [650, 399] on span "Inactive" at bounding box center [665, 399] width 118 height 17
click at [992, 434] on span "Save" at bounding box center [988, 430] width 28 height 14
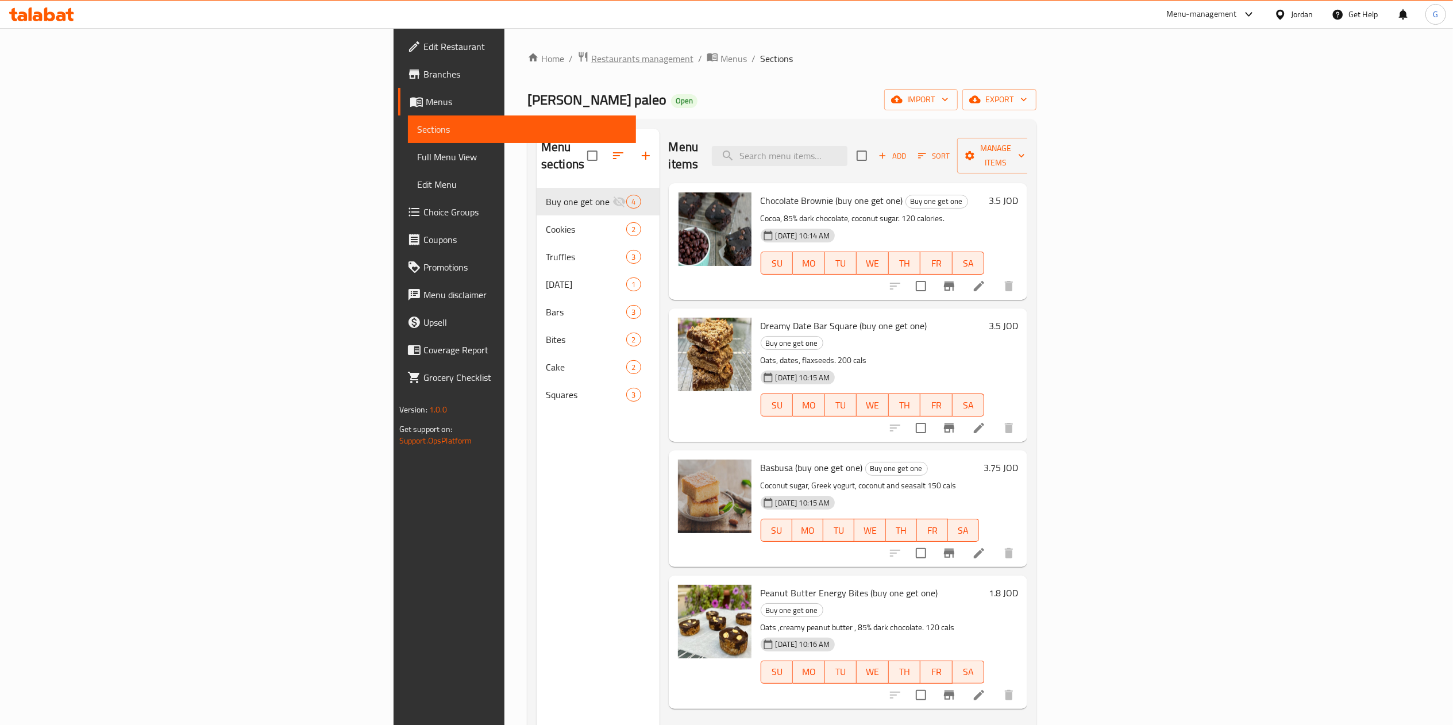
click at [591, 57] on span "Restaurants management" at bounding box center [642, 59] width 102 height 14
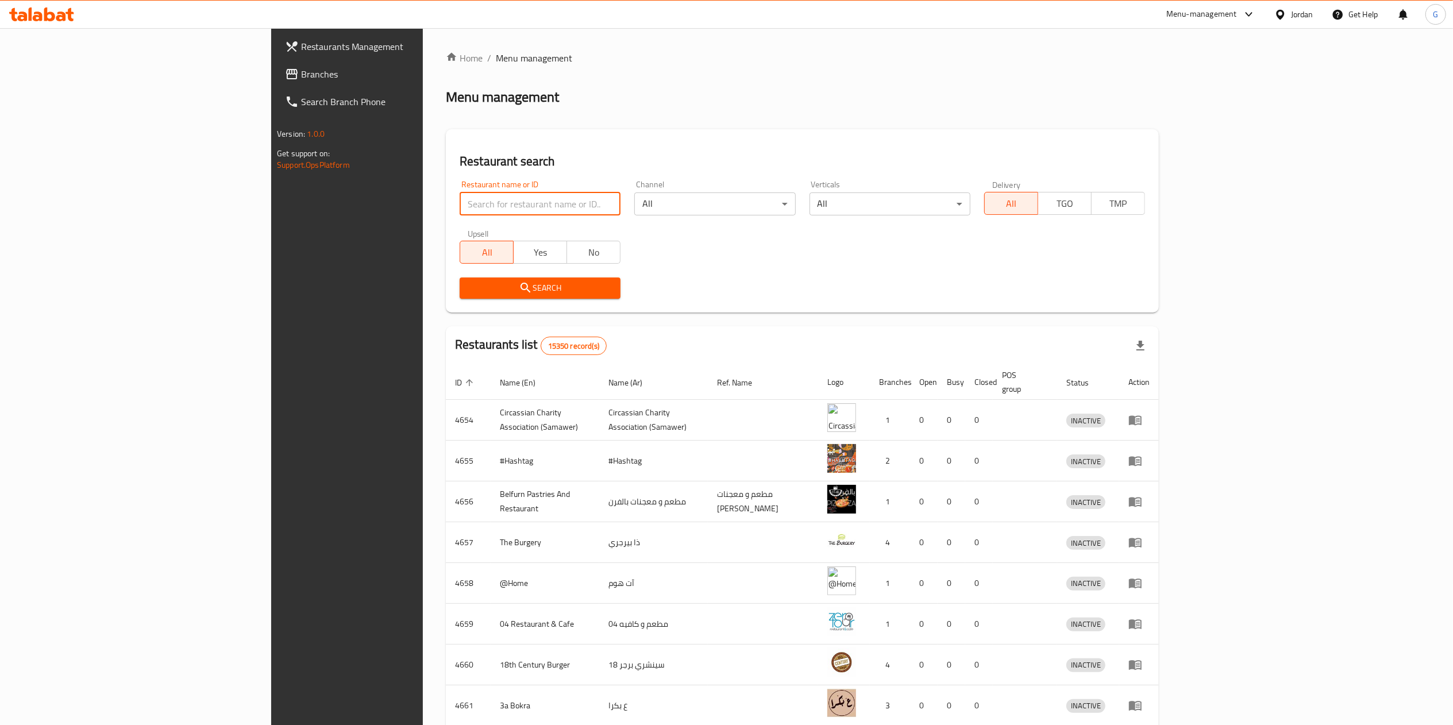
click at [485, 196] on input "search" at bounding box center [540, 203] width 161 height 23
click button "Search" at bounding box center [540, 287] width 161 height 21
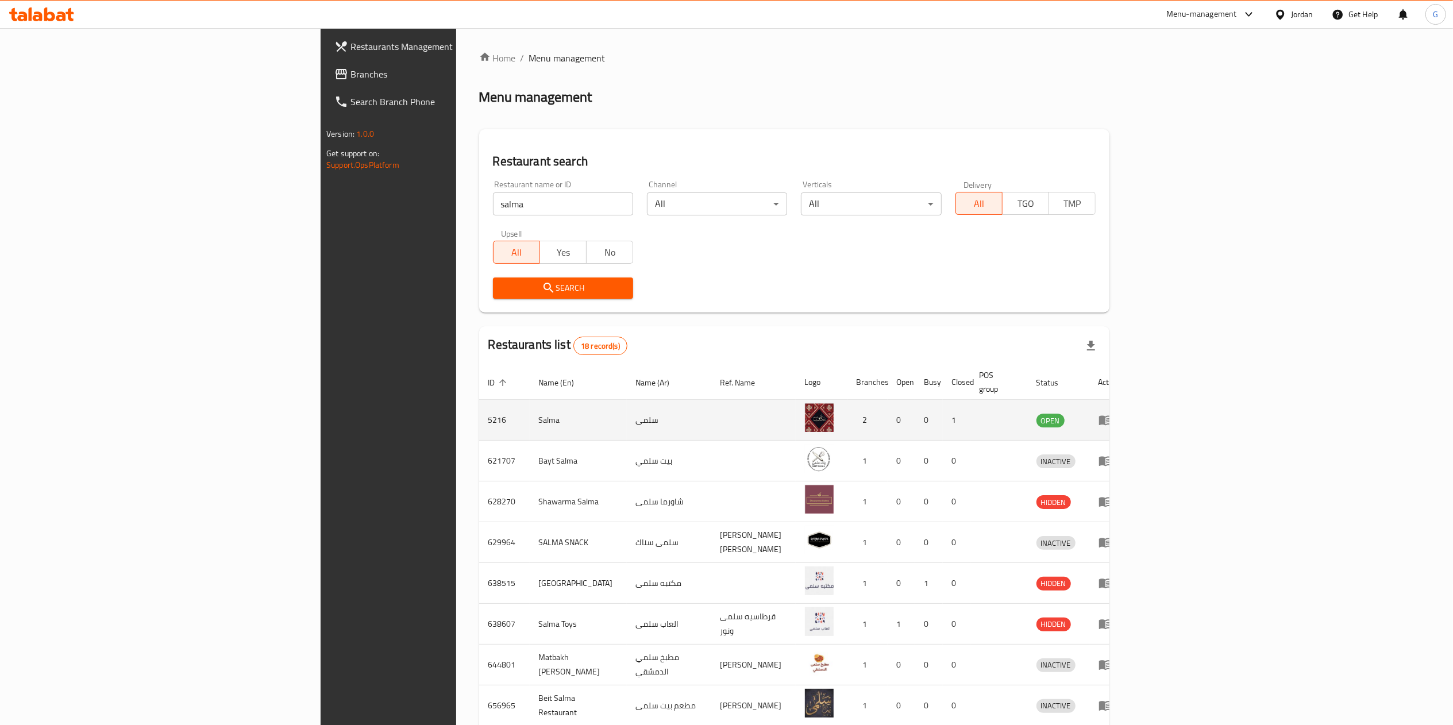
click at [479, 410] on td "5216" at bounding box center [504, 420] width 51 height 41
copy td "5216"
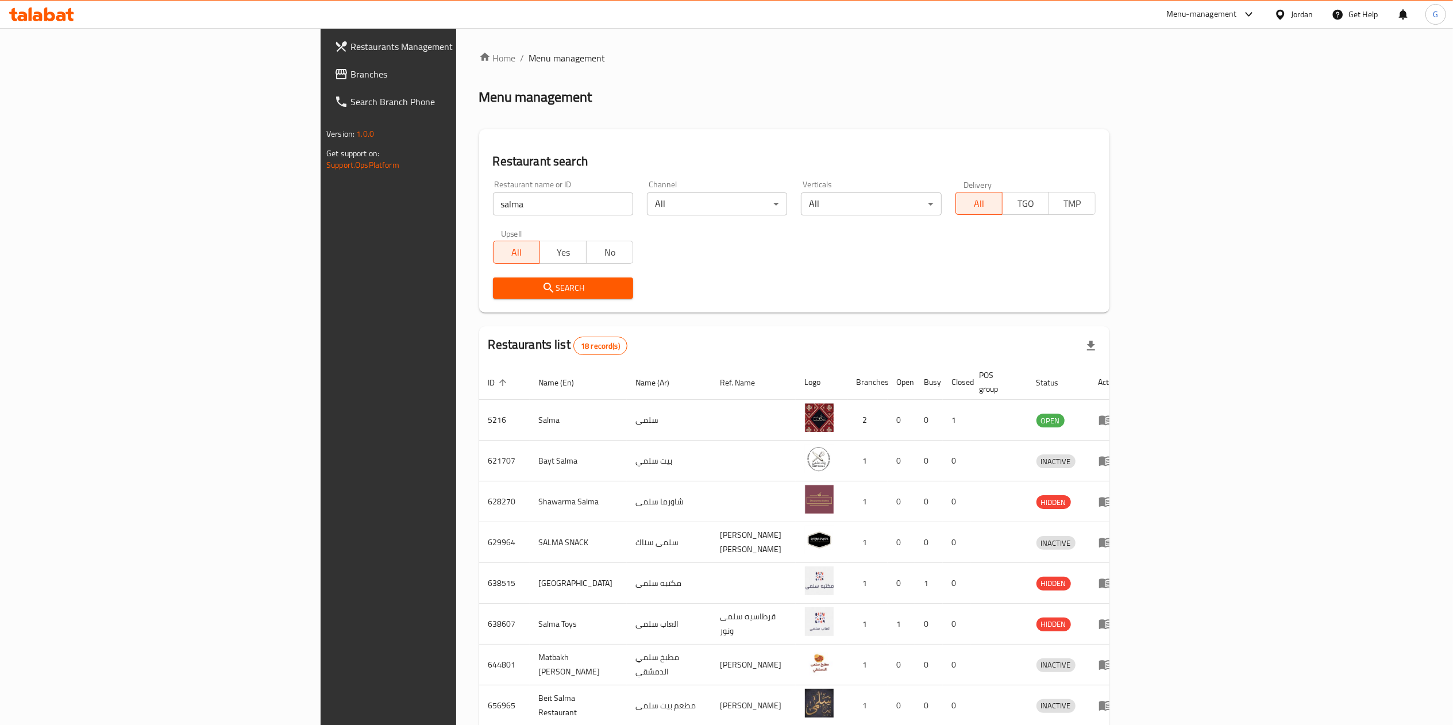
click at [493, 197] on input "salma" at bounding box center [563, 203] width 140 height 23
click button "Search" at bounding box center [563, 287] width 140 height 21
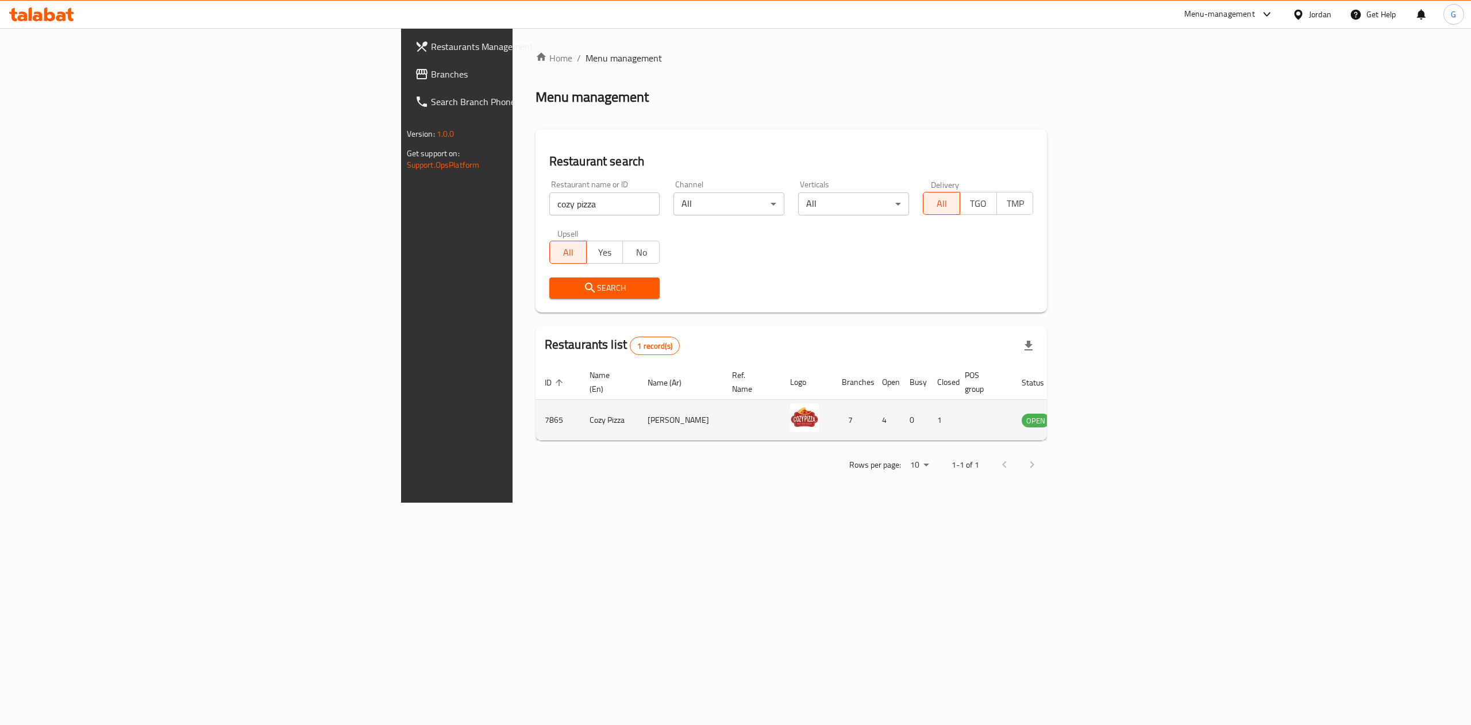
click at [535, 418] on td "7865" at bounding box center [557, 420] width 45 height 41
copy td "7865"
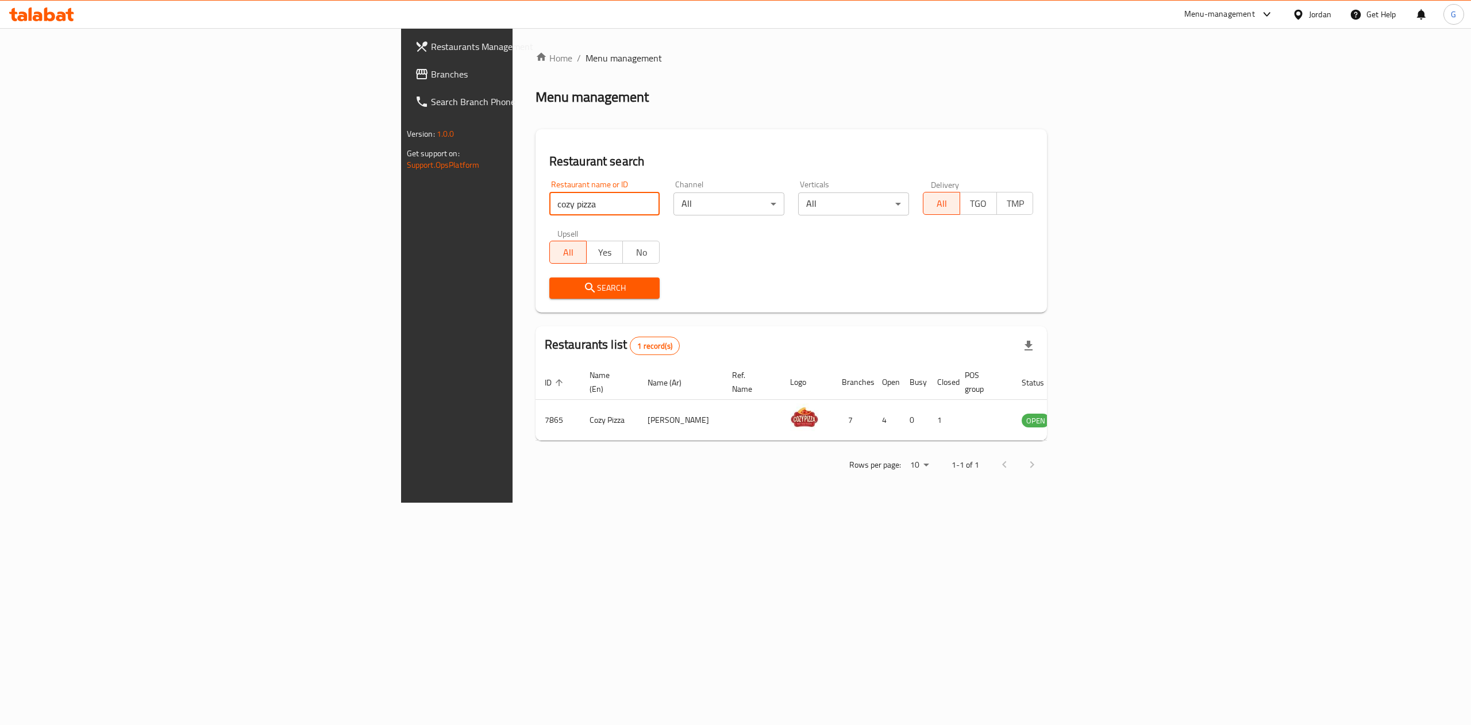
click at [549, 202] on input "cozy pizza" at bounding box center [604, 203] width 111 height 23
click button "Search" at bounding box center [604, 287] width 111 height 21
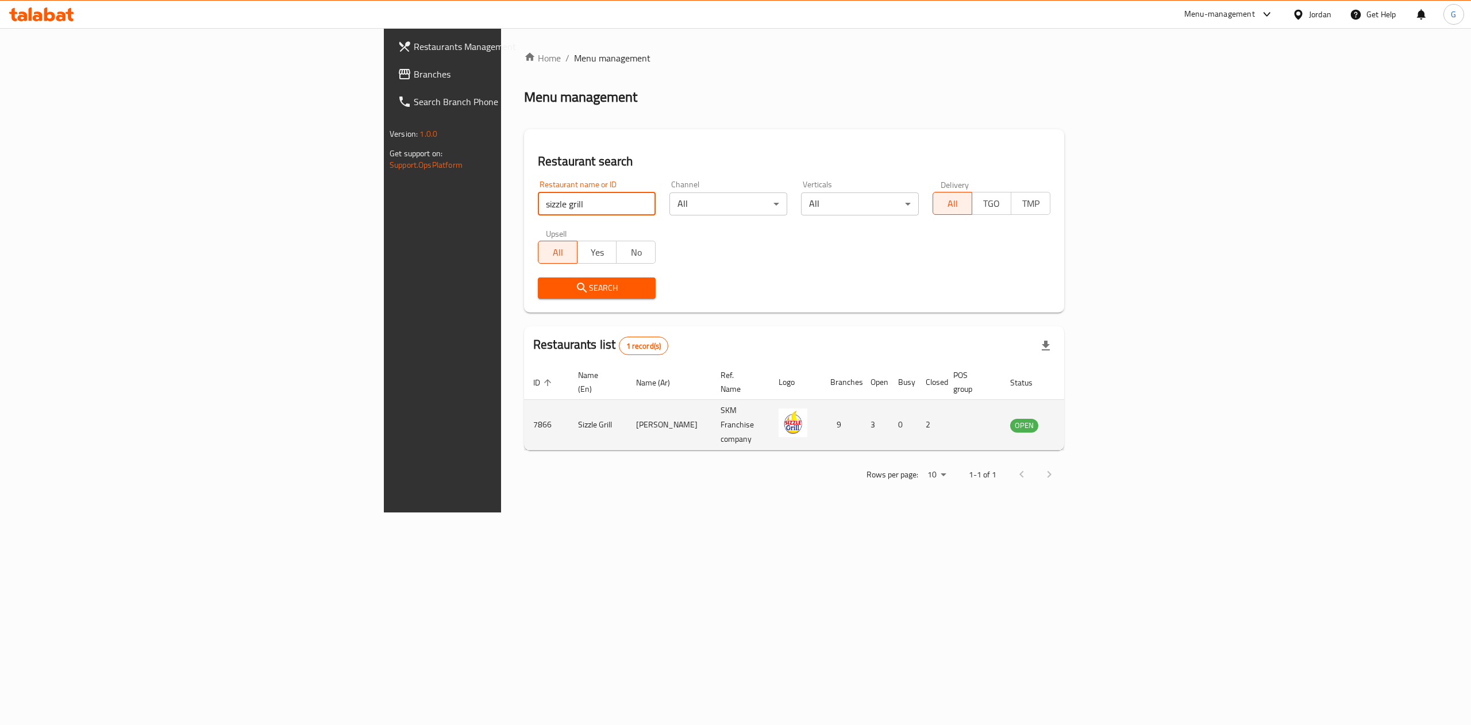
click at [524, 413] on td "7866" at bounding box center [546, 425] width 45 height 51
copy td "7866"
click at [524, 413] on td "7866" at bounding box center [546, 425] width 45 height 51
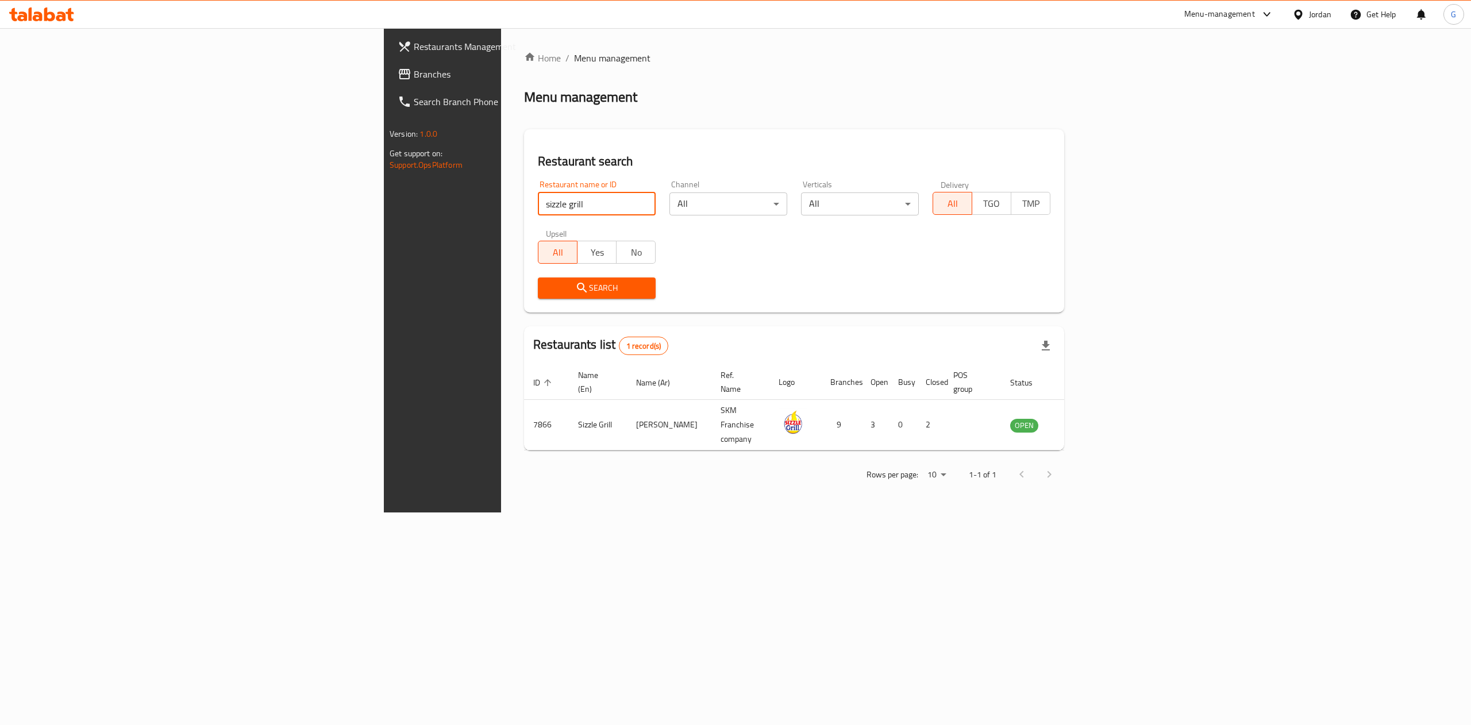
click at [538, 202] on input "sizzle grill" at bounding box center [597, 203] width 118 height 23
click button "Search" at bounding box center [597, 287] width 118 height 21
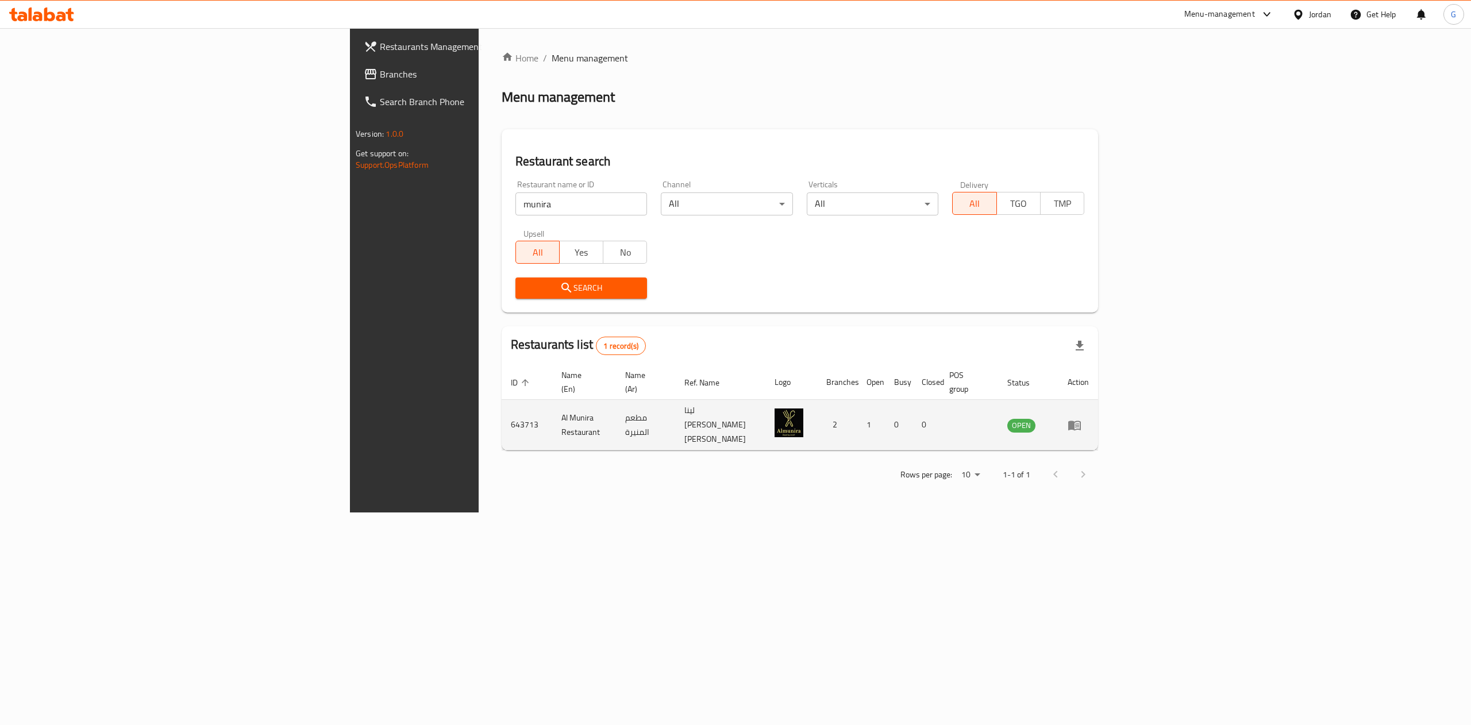
click at [502, 416] on td "643713" at bounding box center [527, 425] width 51 height 51
copy td "643713"
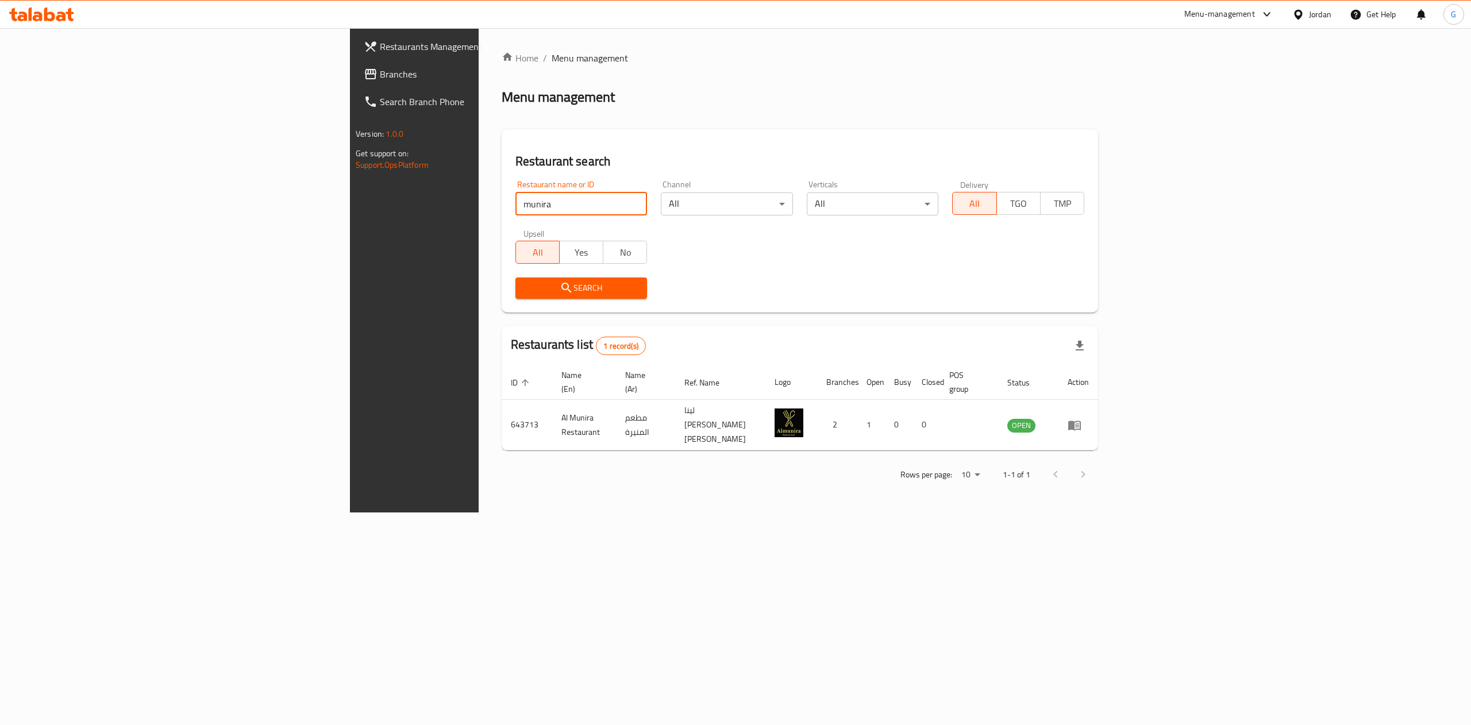
click at [515, 211] on input "munira" at bounding box center [581, 203] width 132 height 23
type input "c"
click button "Search" at bounding box center [581, 287] width 132 height 21
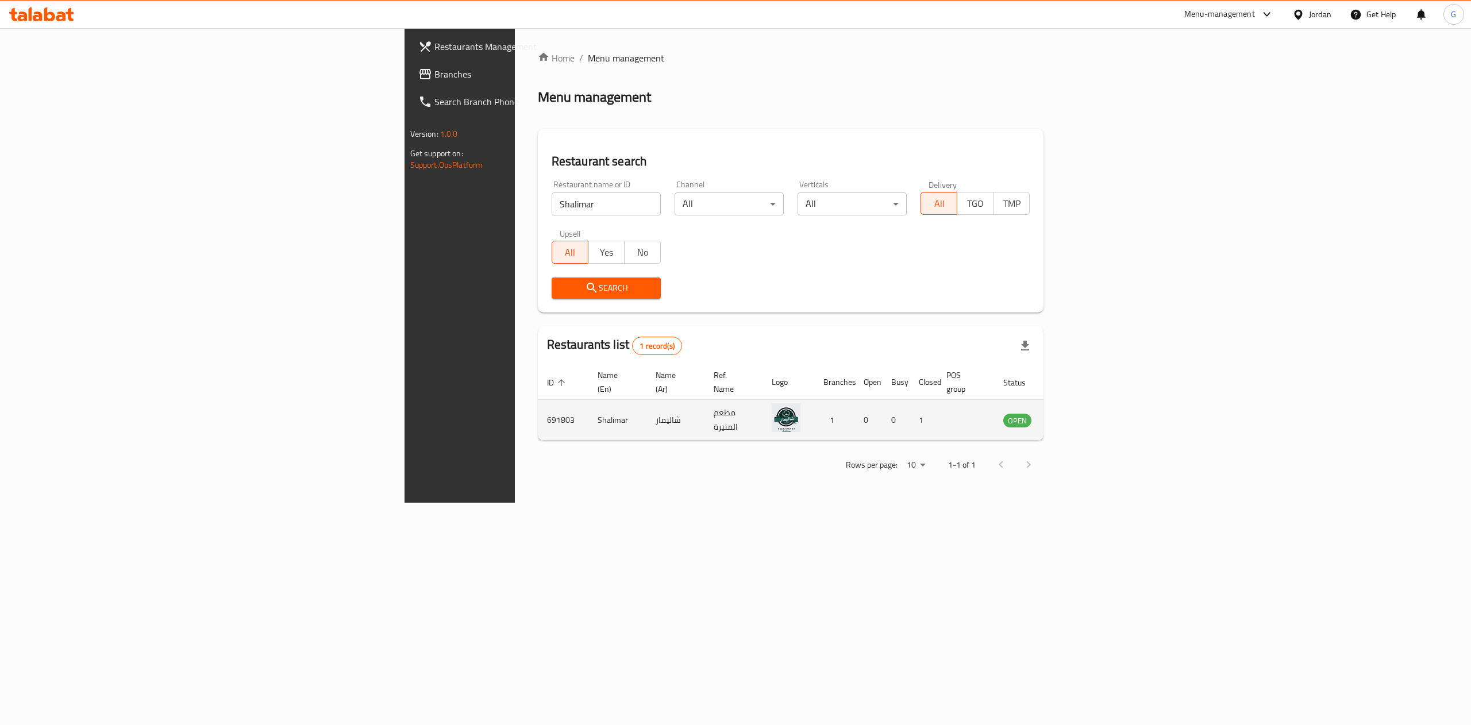
click at [538, 409] on td "691803" at bounding box center [563, 420] width 51 height 41
click at [538, 412] on td "691803" at bounding box center [563, 420] width 51 height 41
copy td "691803"
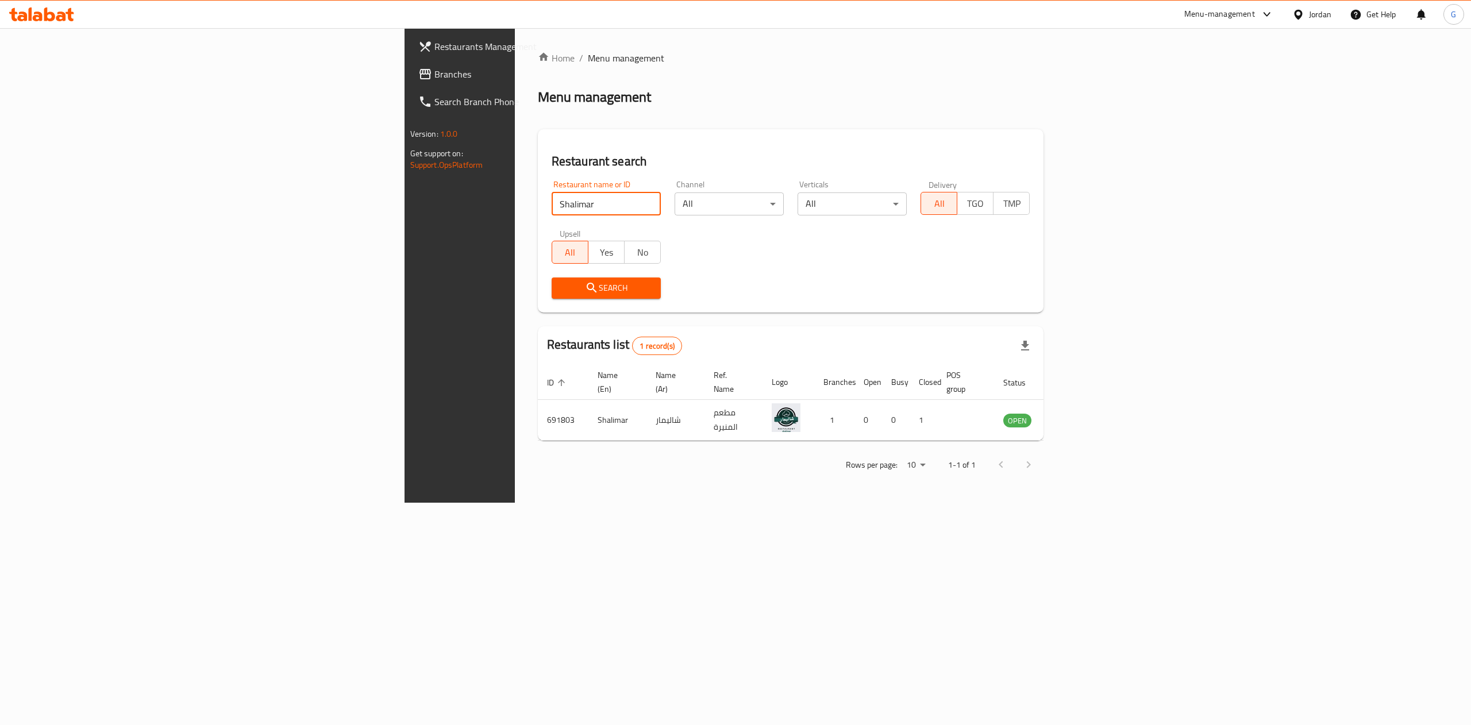
click at [552, 207] on input "Shalimar" at bounding box center [606, 203] width 109 height 23
type input "green apple"
click button "Search" at bounding box center [606, 287] width 109 height 21
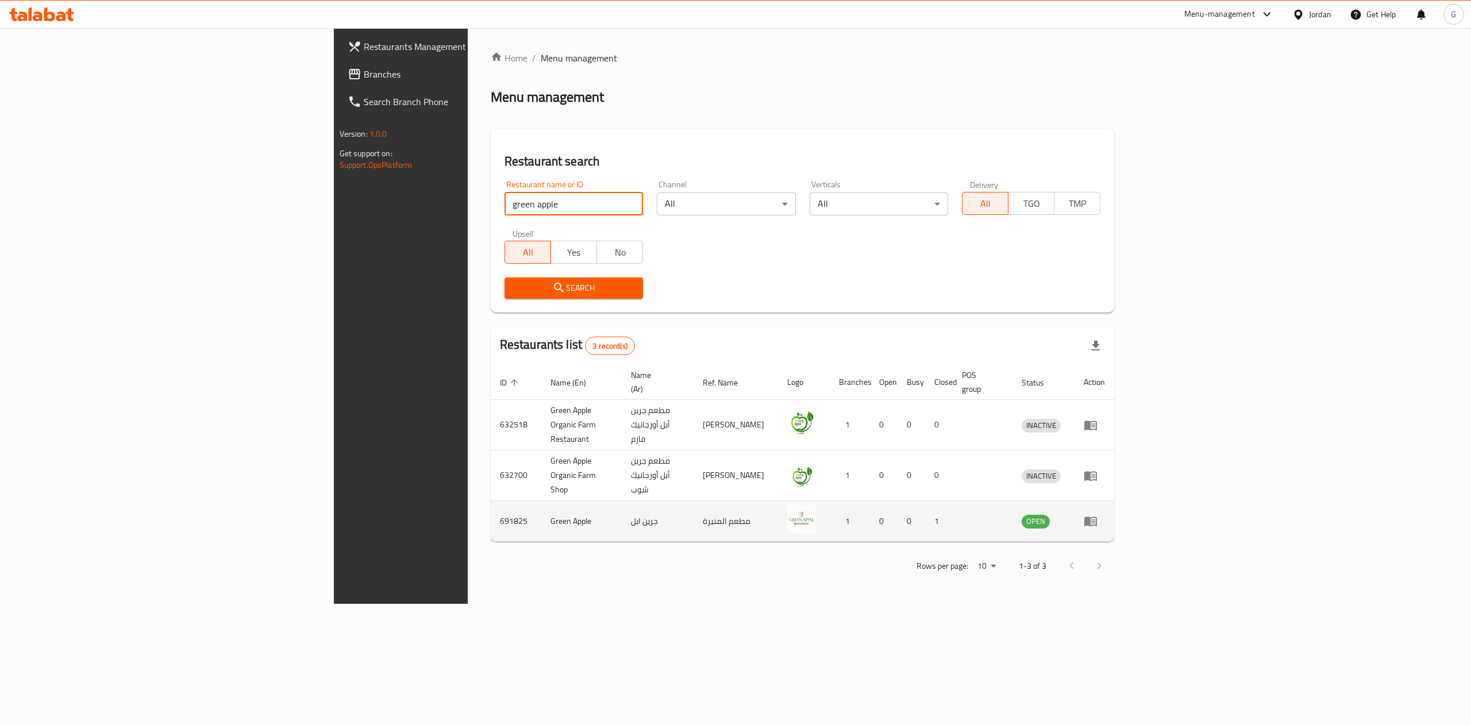
click at [491, 501] on td "691825" at bounding box center [516, 521] width 51 height 41
copy td "691825"
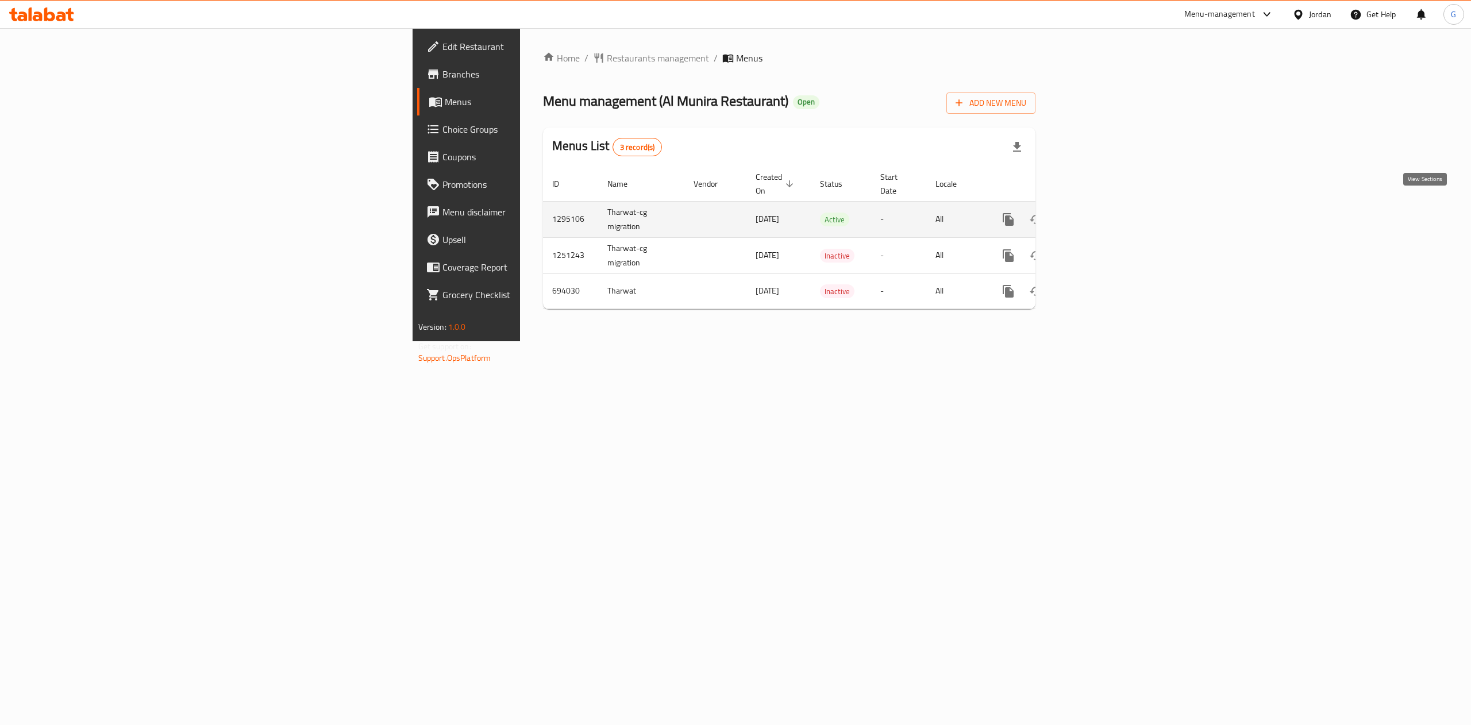
click at [1098, 213] on icon "enhanced table" at bounding box center [1091, 220] width 14 height 14
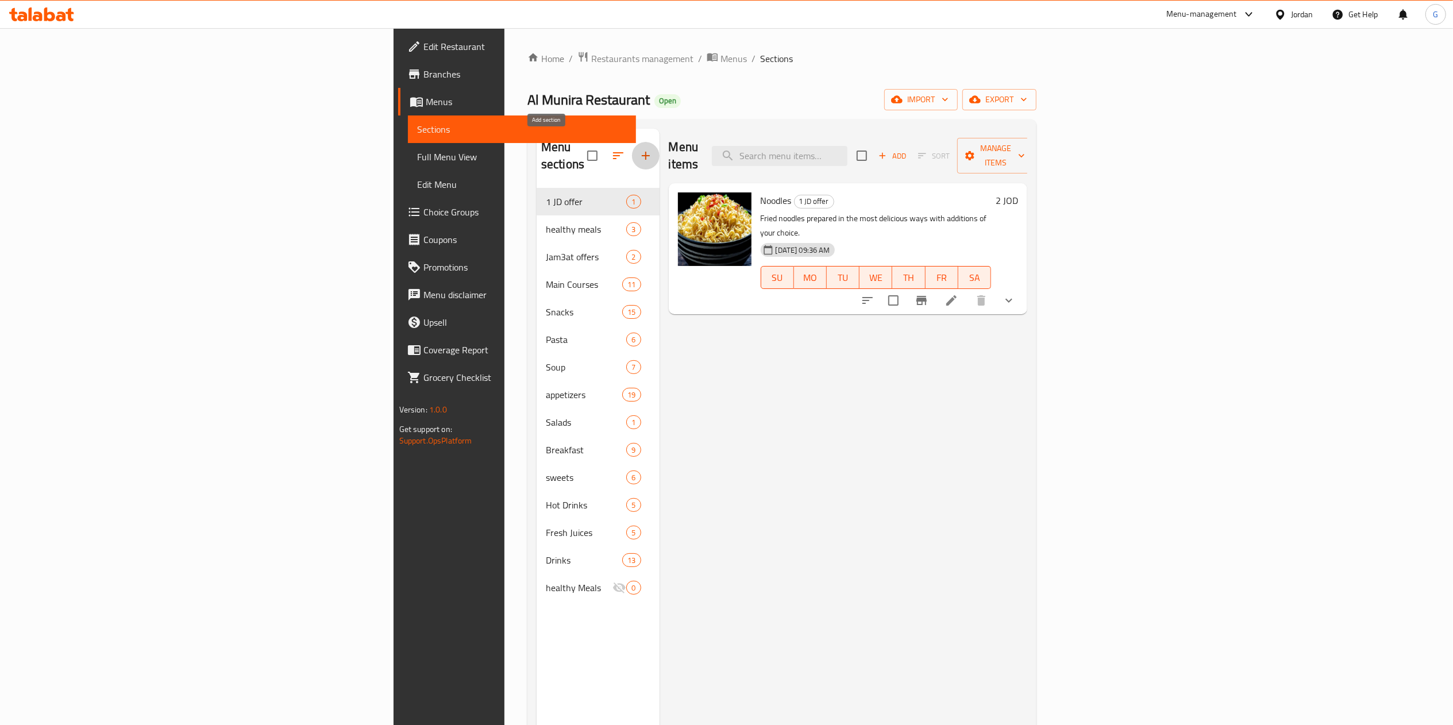
click at [639, 149] on icon "button" at bounding box center [646, 156] width 14 height 14
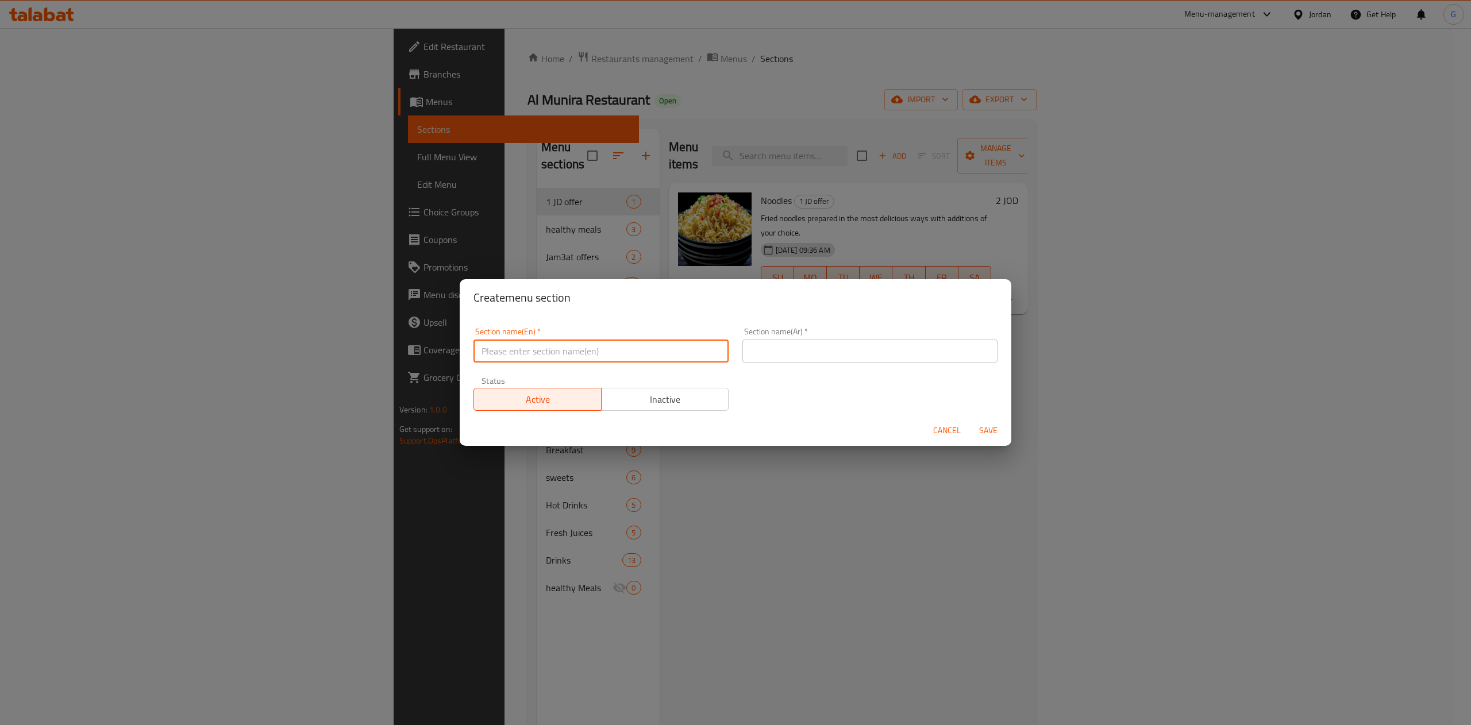
click at [574, 355] on input "text" at bounding box center [600, 351] width 255 height 23
type input "BOGO"
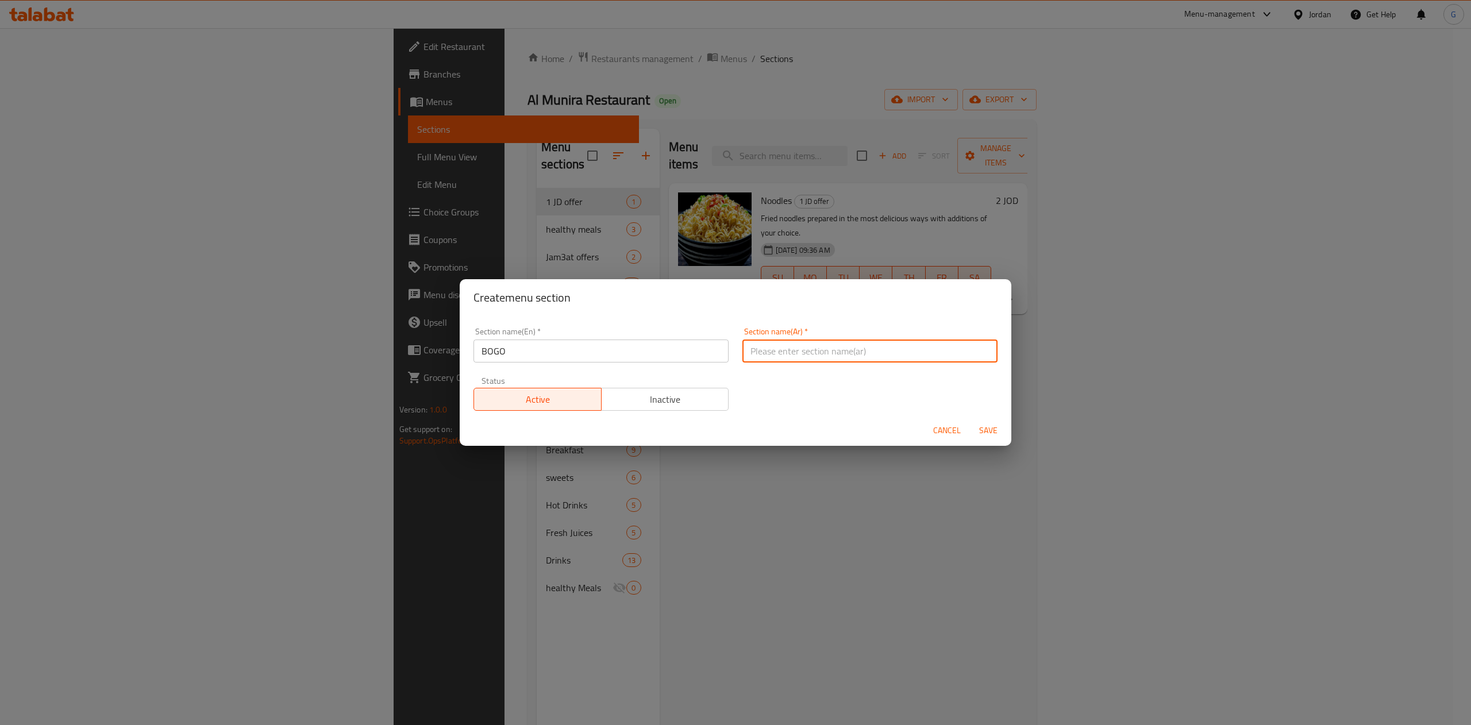
click at [811, 354] on input "text" at bounding box center [869, 351] width 255 height 23
type input "اشتري 1 والثاني مجانا"
click at [978, 427] on span "Save" at bounding box center [988, 430] width 28 height 14
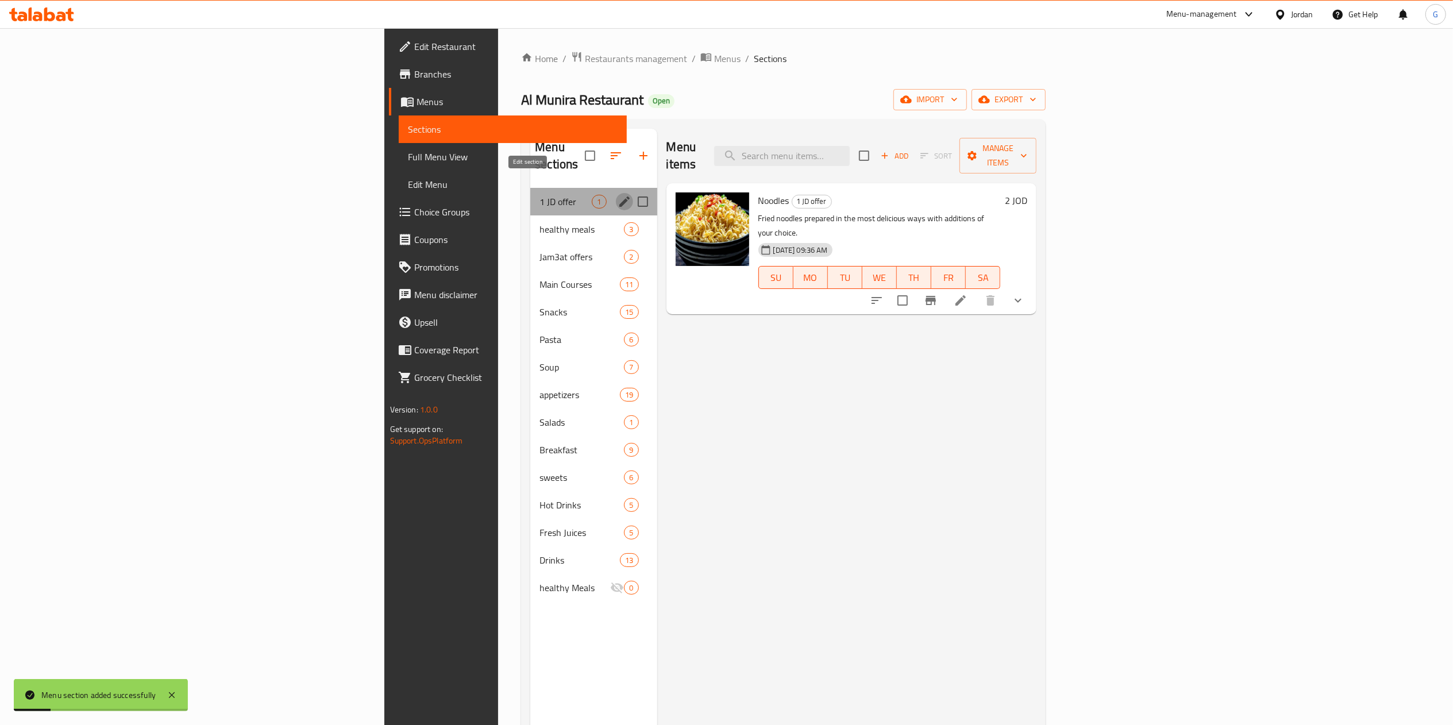
click at [618, 195] on icon "edit" at bounding box center [625, 202] width 14 height 14
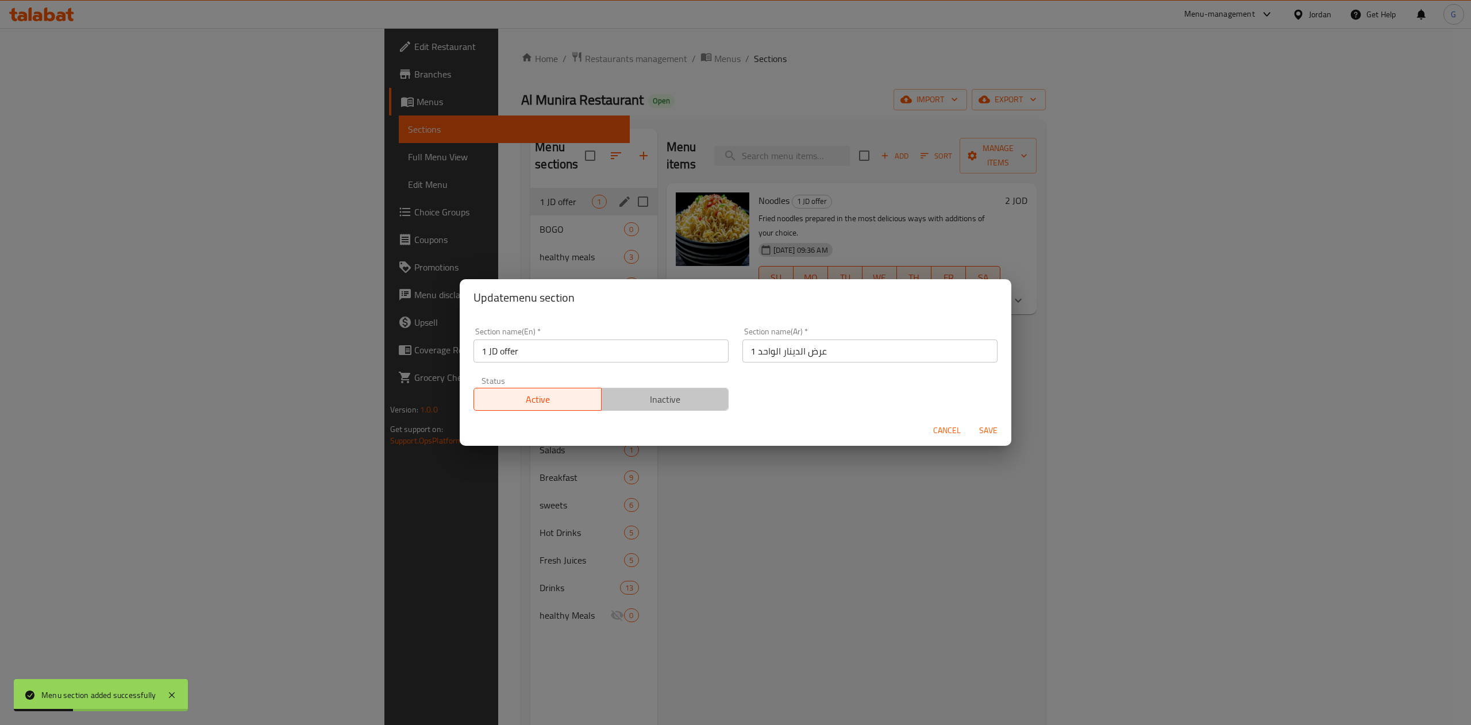
click at [695, 404] on span "Inactive" at bounding box center [665, 399] width 118 height 17
click at [984, 438] on span "Save" at bounding box center [988, 430] width 28 height 14
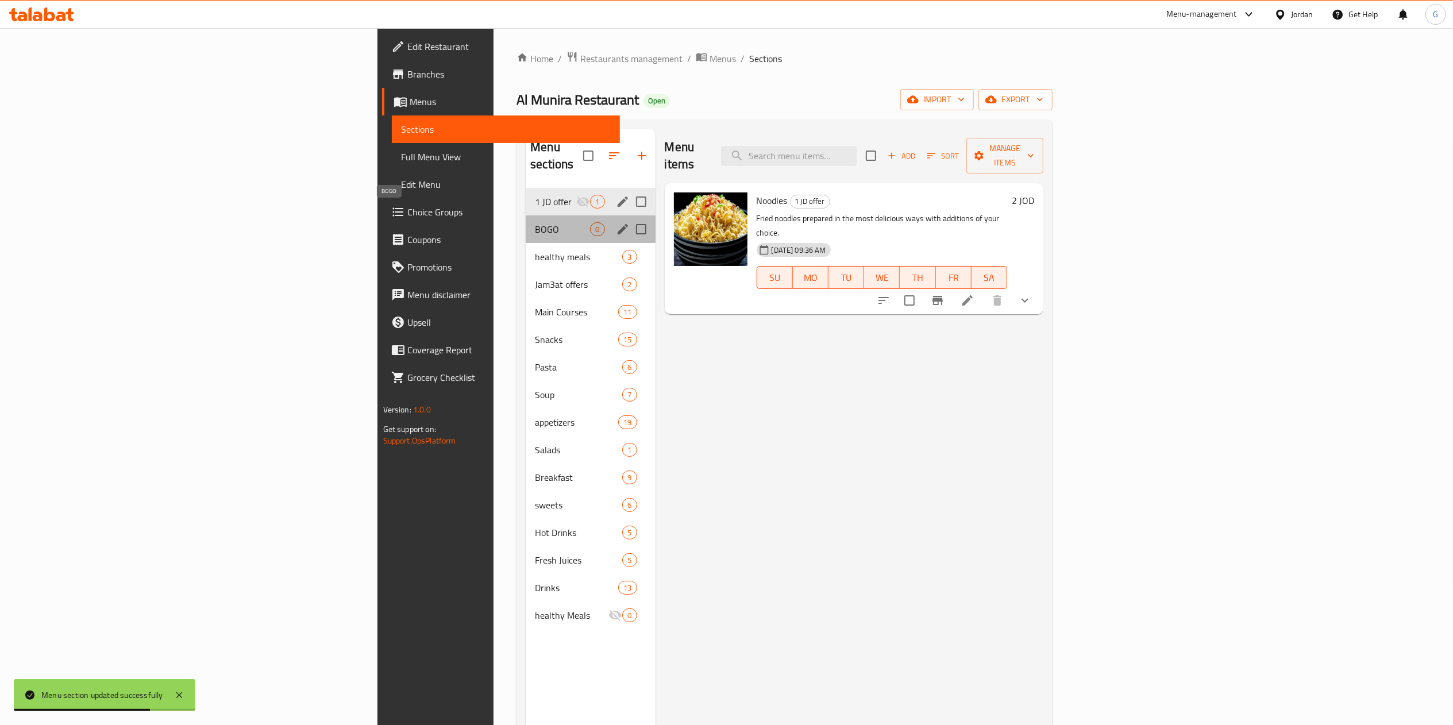
click at [535, 222] on span "BOGO" at bounding box center [562, 229] width 55 height 14
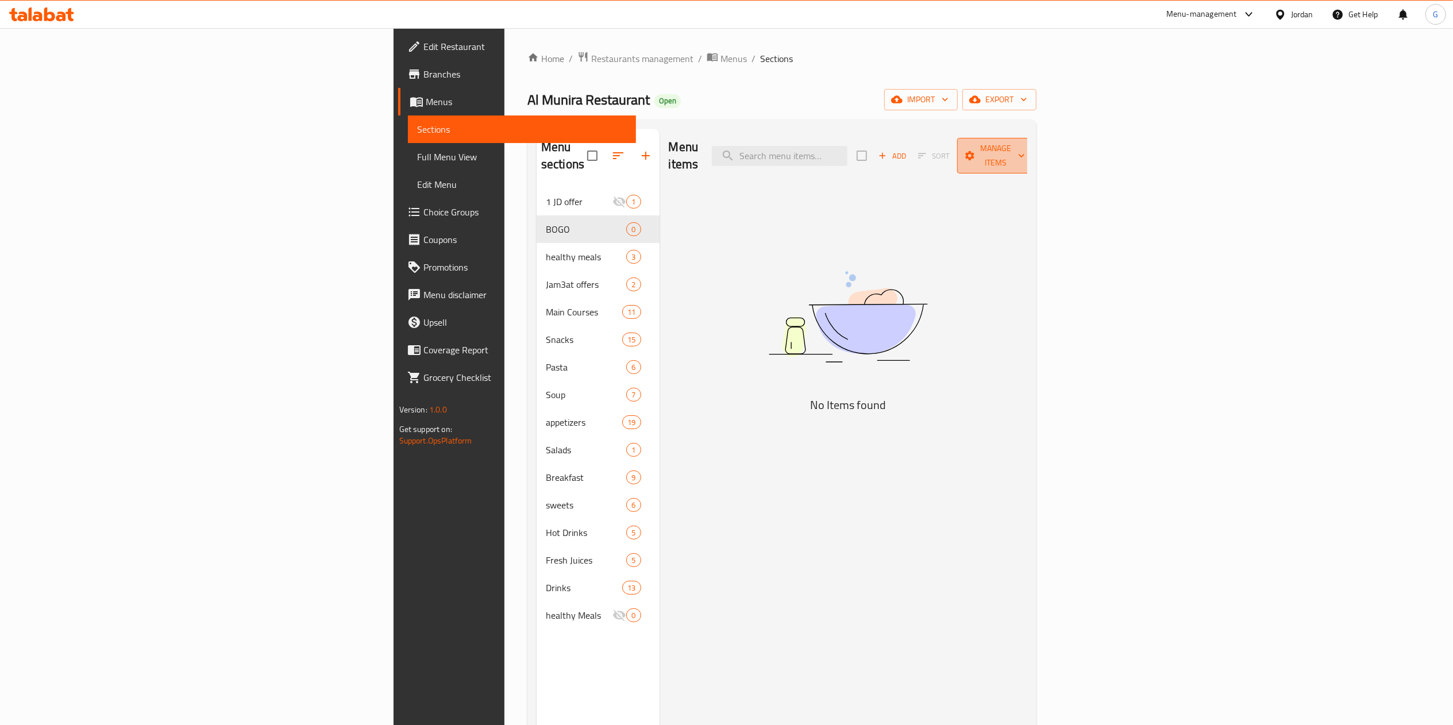
click at [1025, 141] on span "Manage items" at bounding box center [995, 155] width 59 height 29
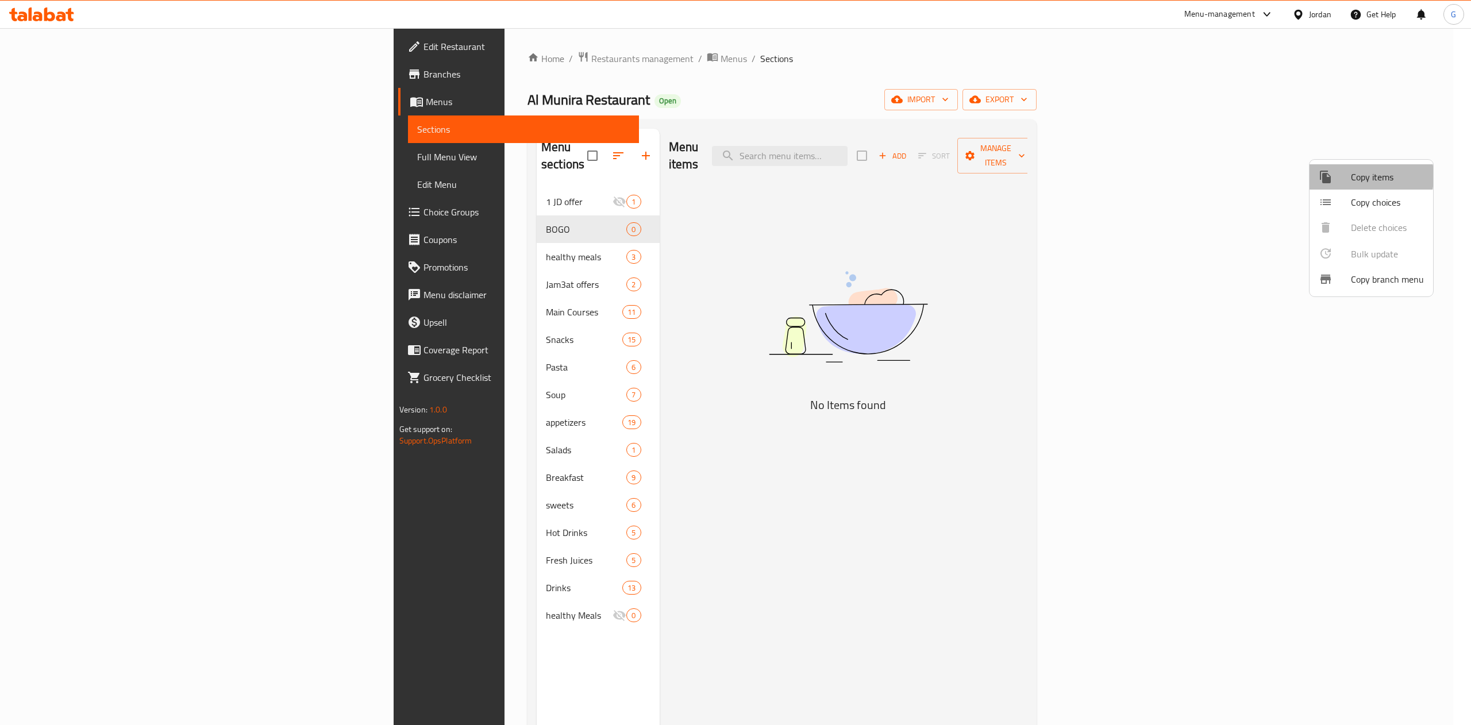
click at [1347, 176] on div at bounding box center [1334, 177] width 32 height 14
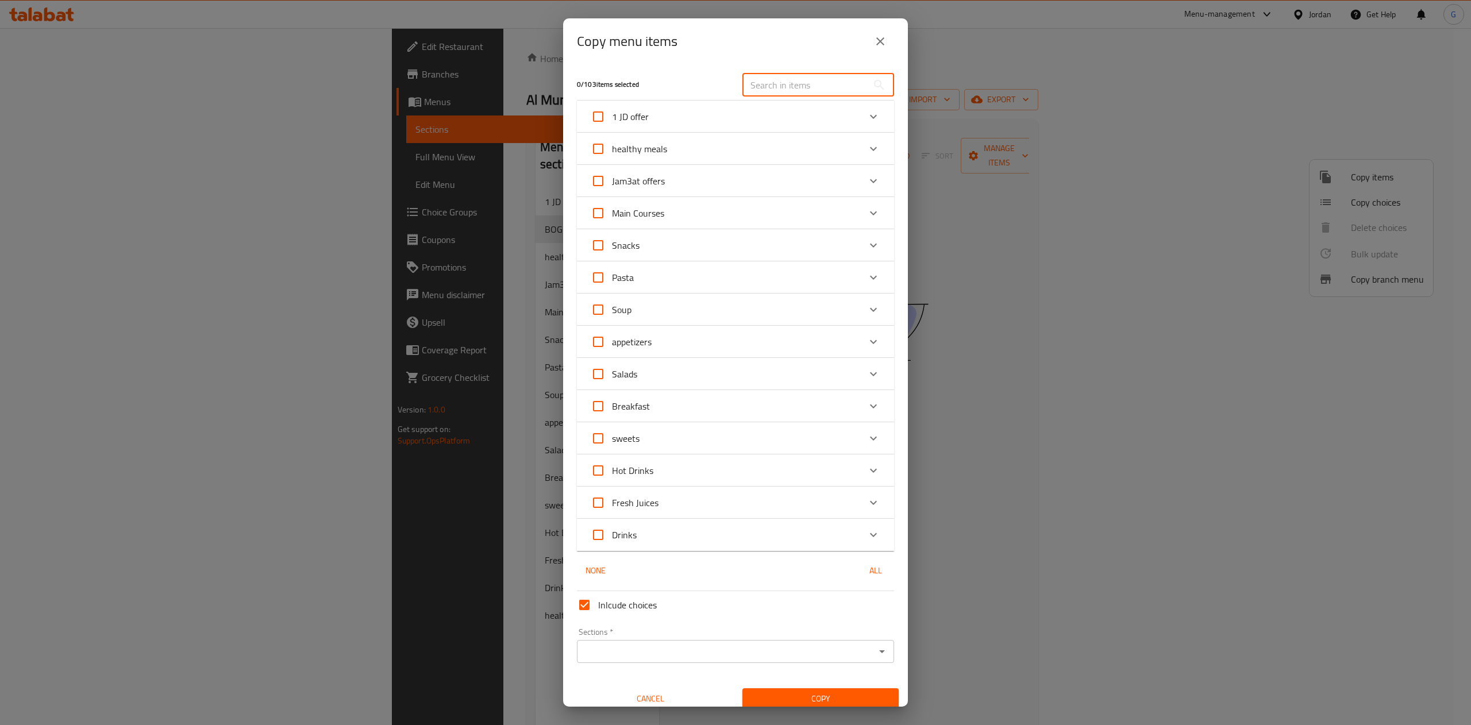
click at [810, 88] on input "text" at bounding box center [804, 85] width 125 height 23
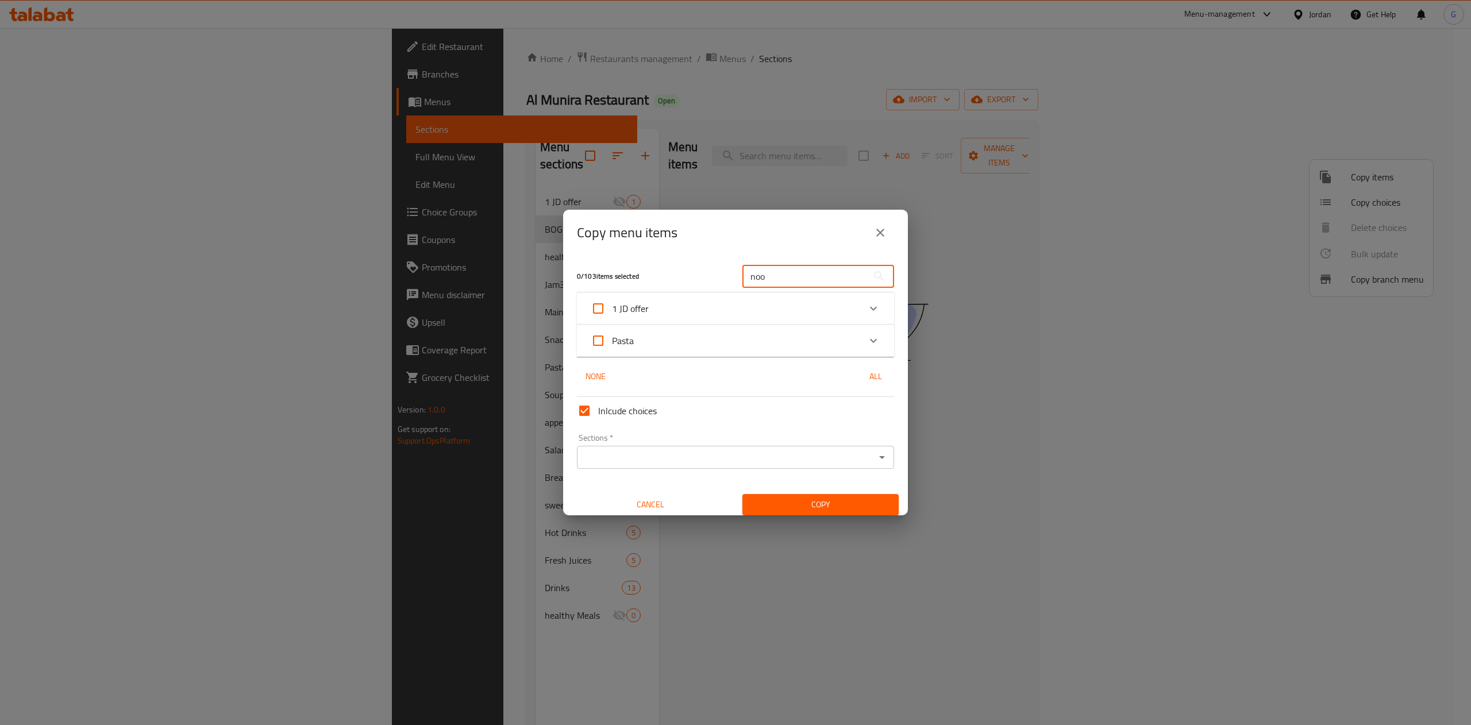
type input "noo"
click at [870, 340] on icon "Expand" at bounding box center [873, 340] width 7 height 4
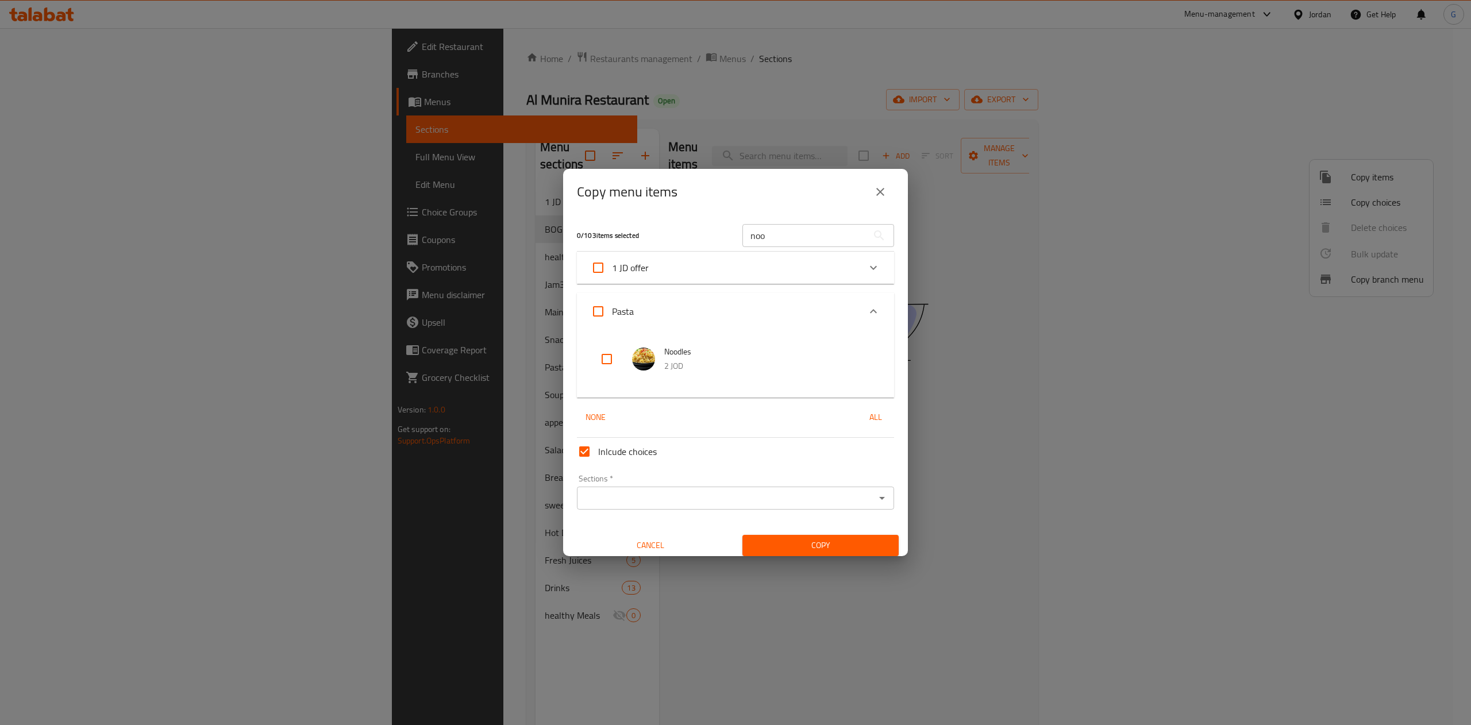
click at [605, 353] on input "checkbox" at bounding box center [607, 359] width 28 height 28
checkbox input "true"
click at [655, 510] on div "Sections   * Sections *" at bounding box center [735, 492] width 326 height 44
click at [658, 507] on div "Sections *" at bounding box center [735, 498] width 317 height 23
click at [875, 494] on icon "Open" at bounding box center [882, 498] width 14 height 14
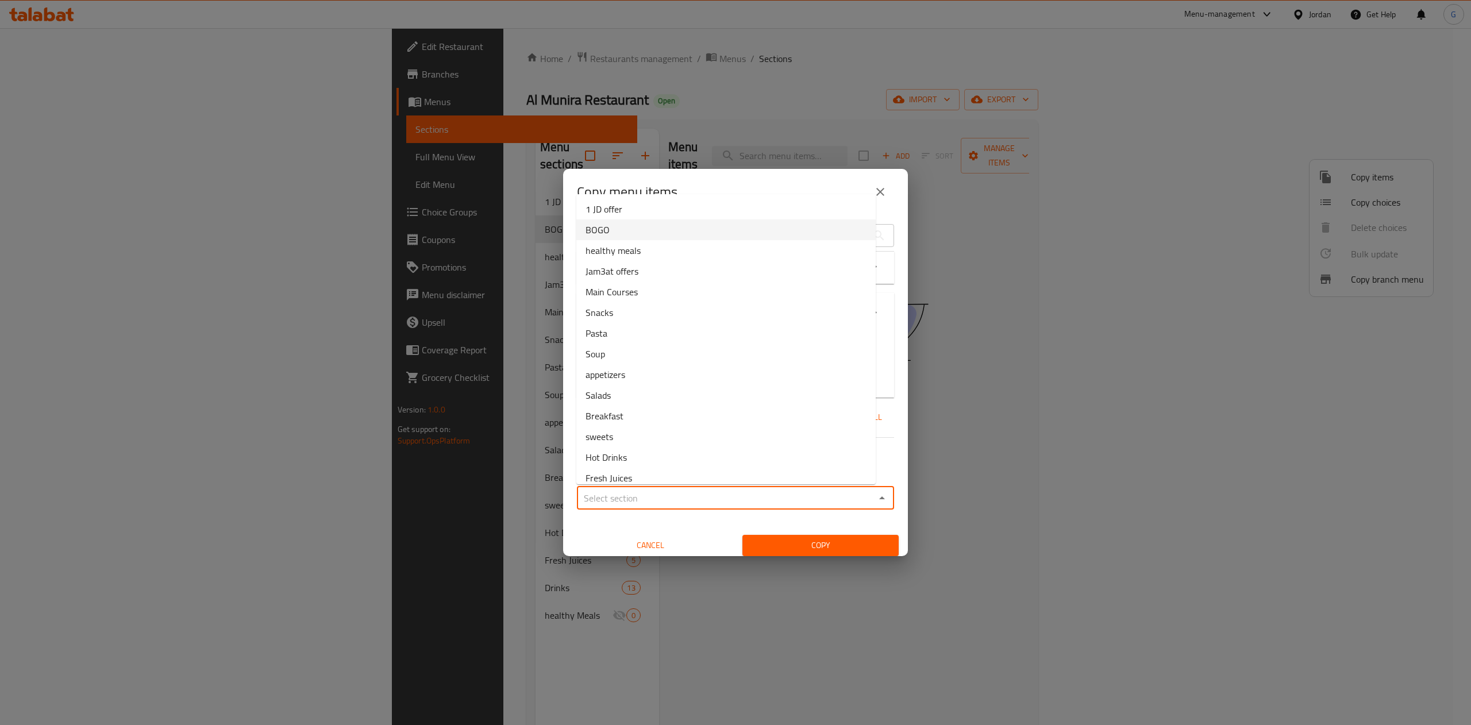
click at [661, 230] on li "BOGO" at bounding box center [725, 229] width 299 height 21
type input "BOGO"
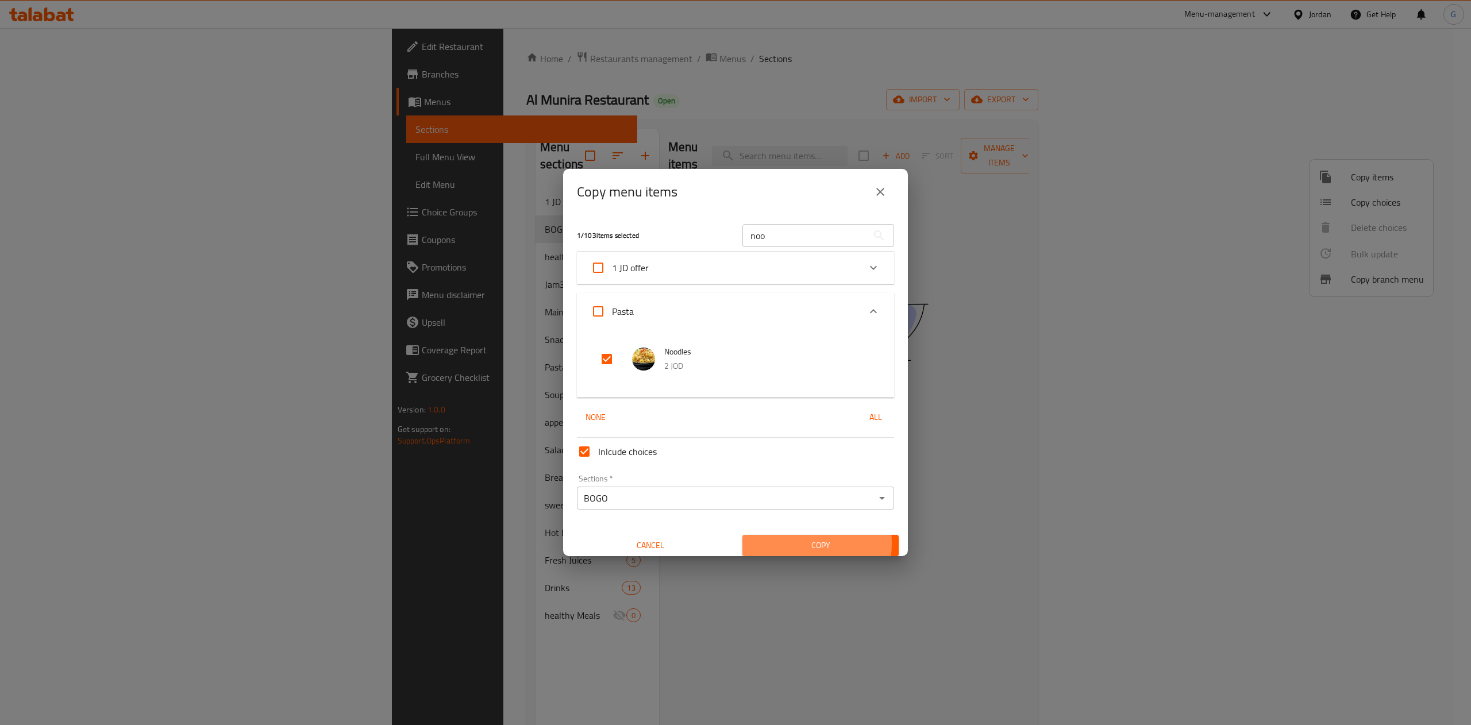
click at [782, 543] on span "Copy" at bounding box center [820, 545] width 138 height 14
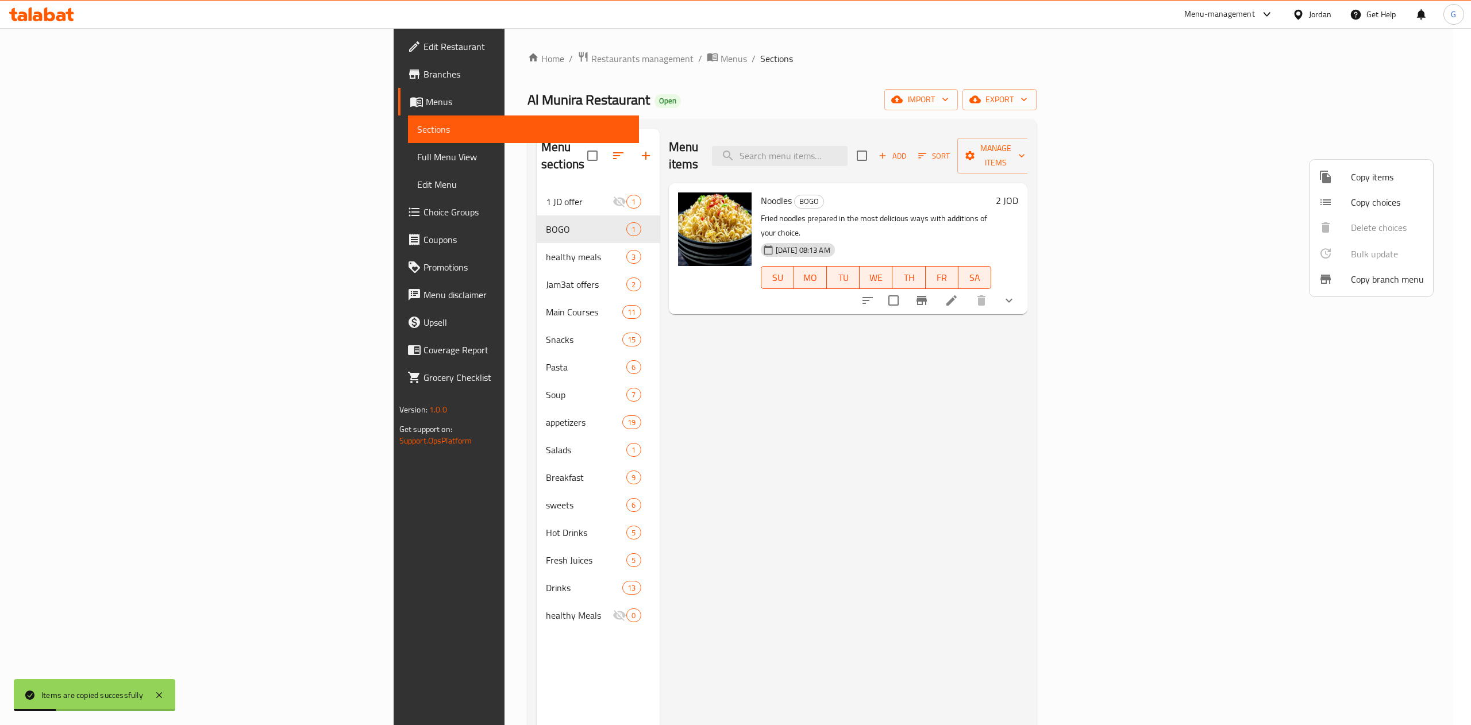
click at [1016, 457] on div at bounding box center [735, 362] width 1471 height 725
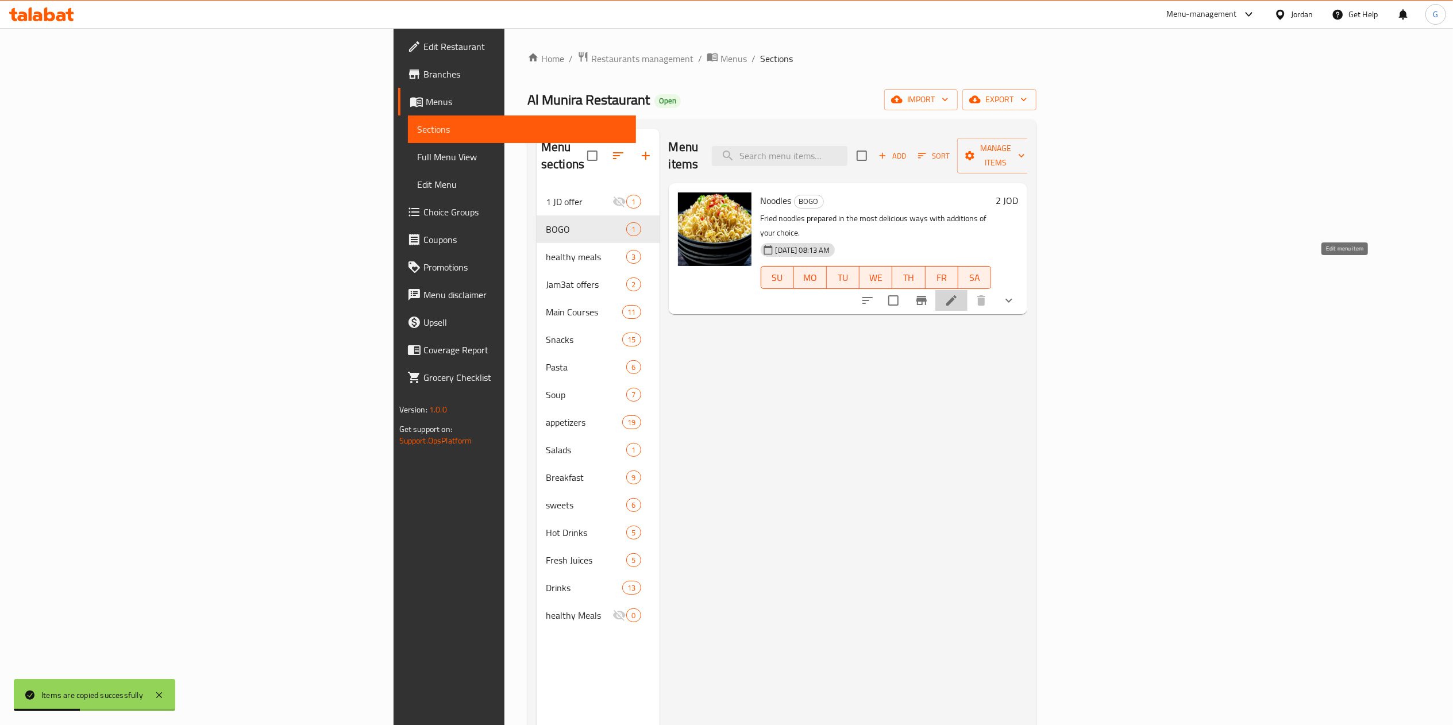
click at [957, 295] on icon at bounding box center [951, 300] width 10 height 10
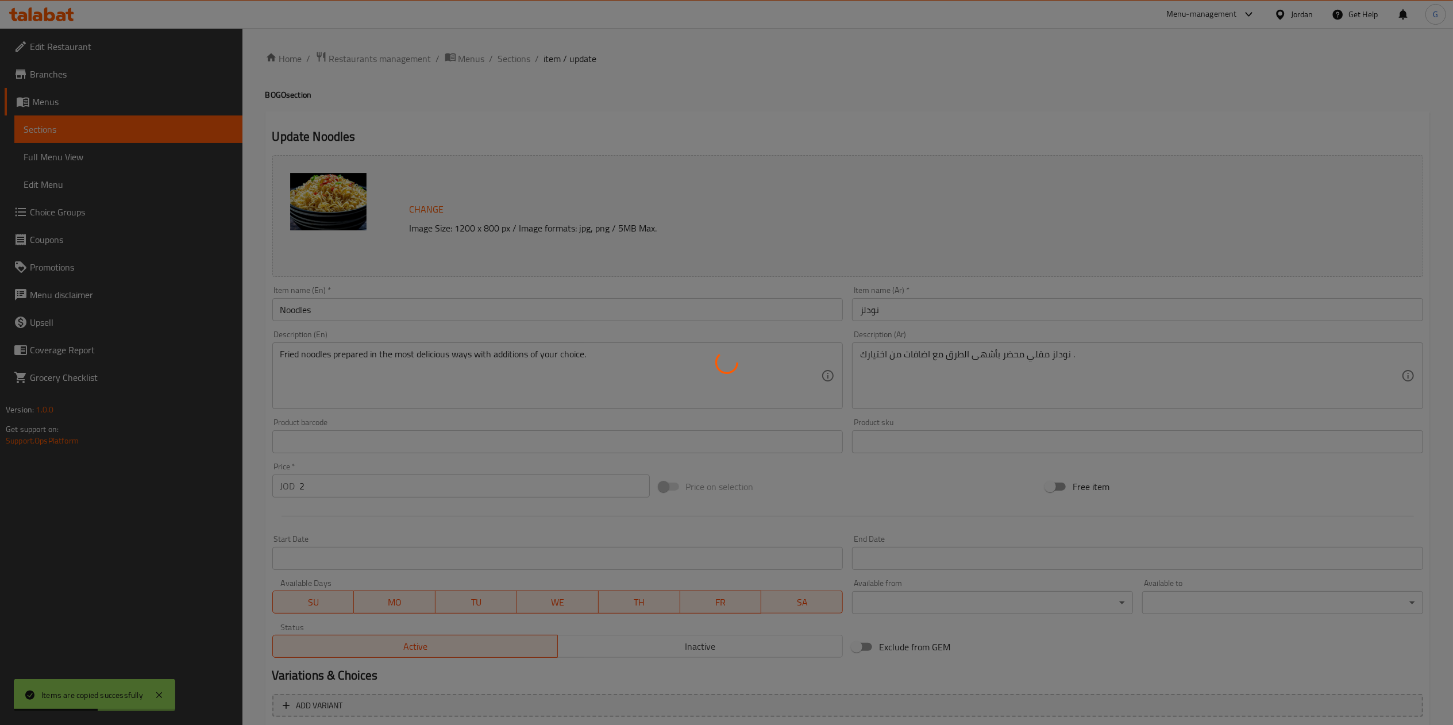
type input "اضافة اختيارات"
type input "0"
type input "الحجم"
type input "1"
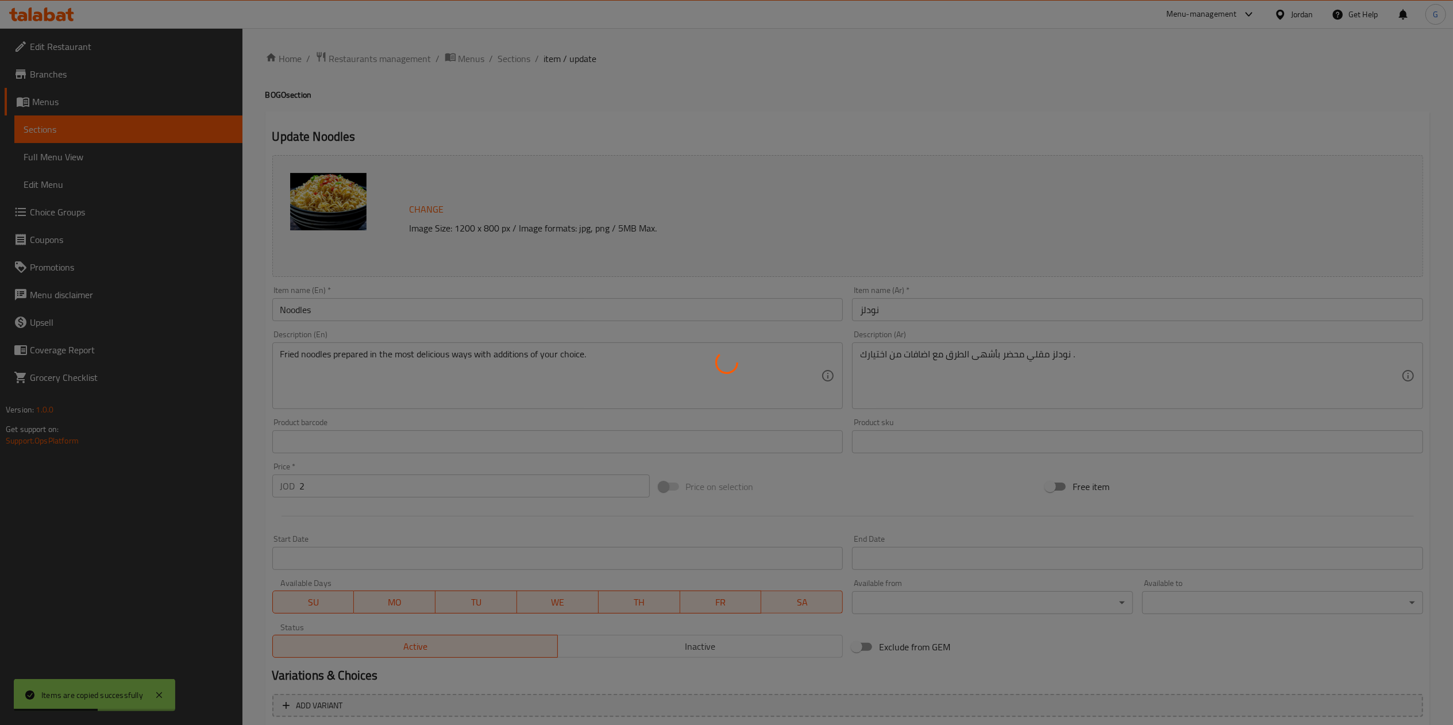
type input "1"
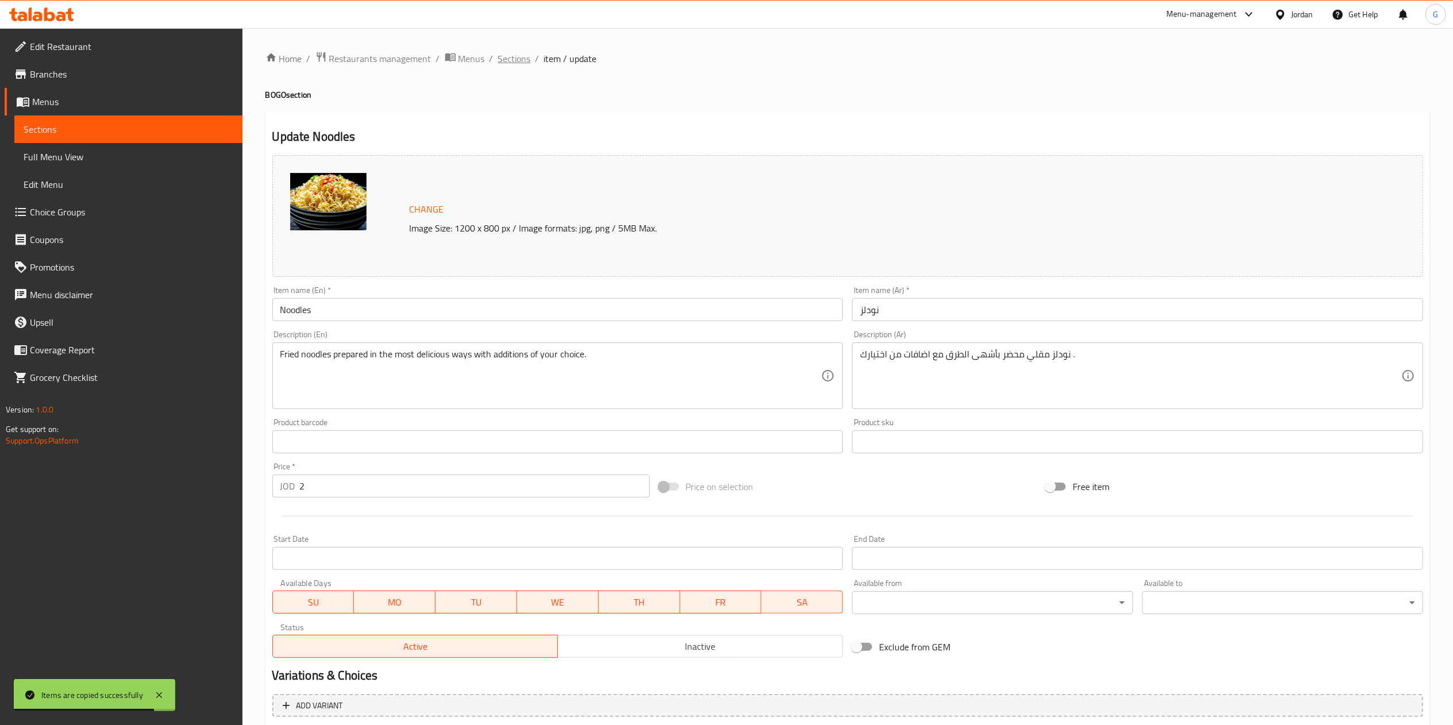
click at [499, 62] on span "Sections" at bounding box center [514, 59] width 33 height 14
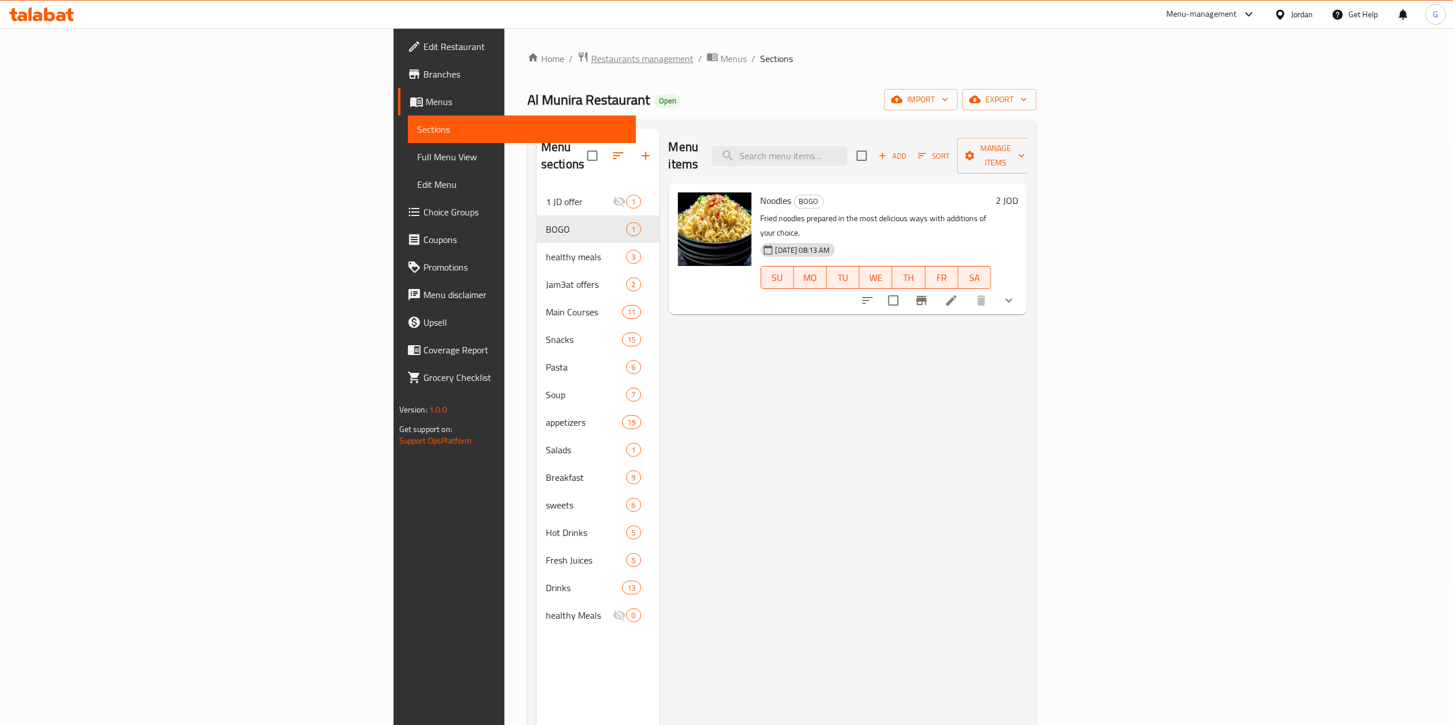
click at [591, 57] on span "Restaurants management" at bounding box center [642, 59] width 102 height 14
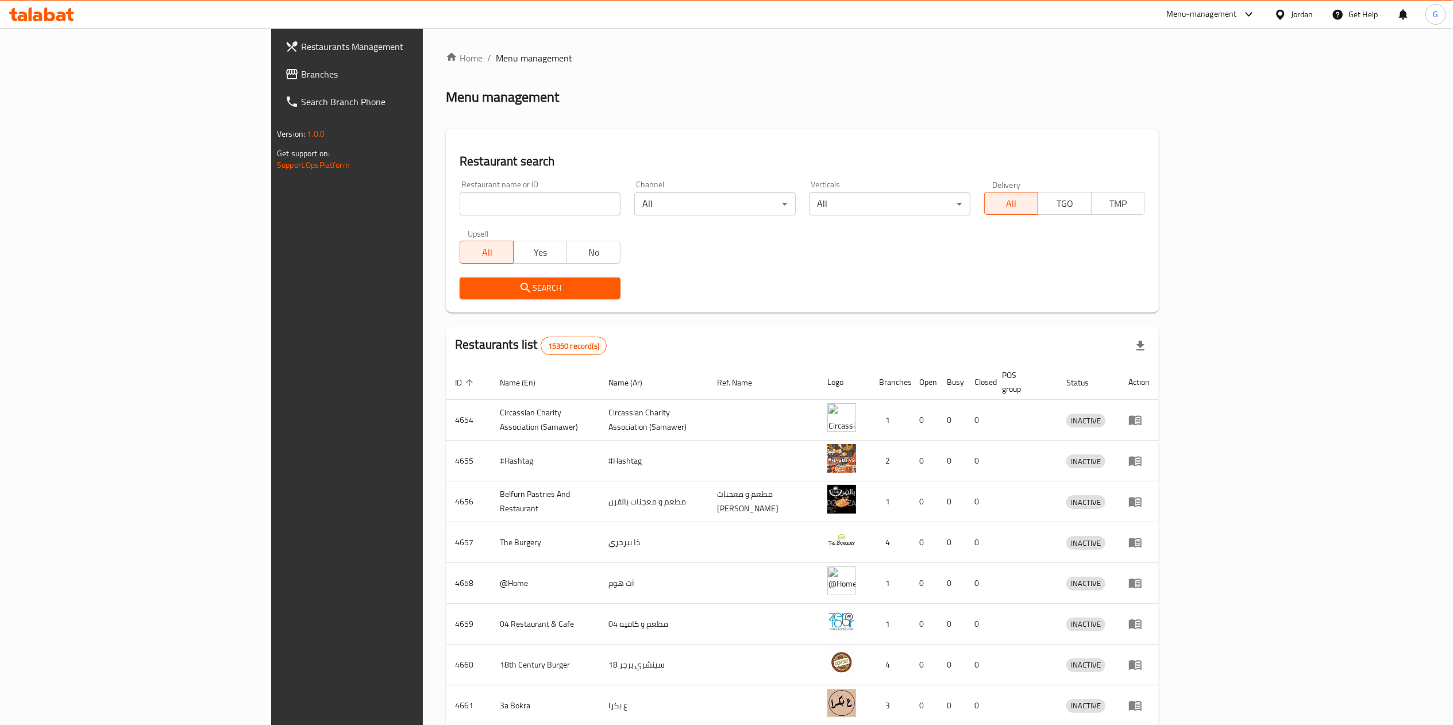
click at [446, 209] on div "Home / Menu management Menu management Restaurant search Restaurant name or ID …" at bounding box center [802, 449] width 713 height 796
click at [460, 209] on input "search" at bounding box center [540, 203] width 161 height 23
type input "Shalimar"
click at [460, 298] on button "Search" at bounding box center [540, 287] width 161 height 21
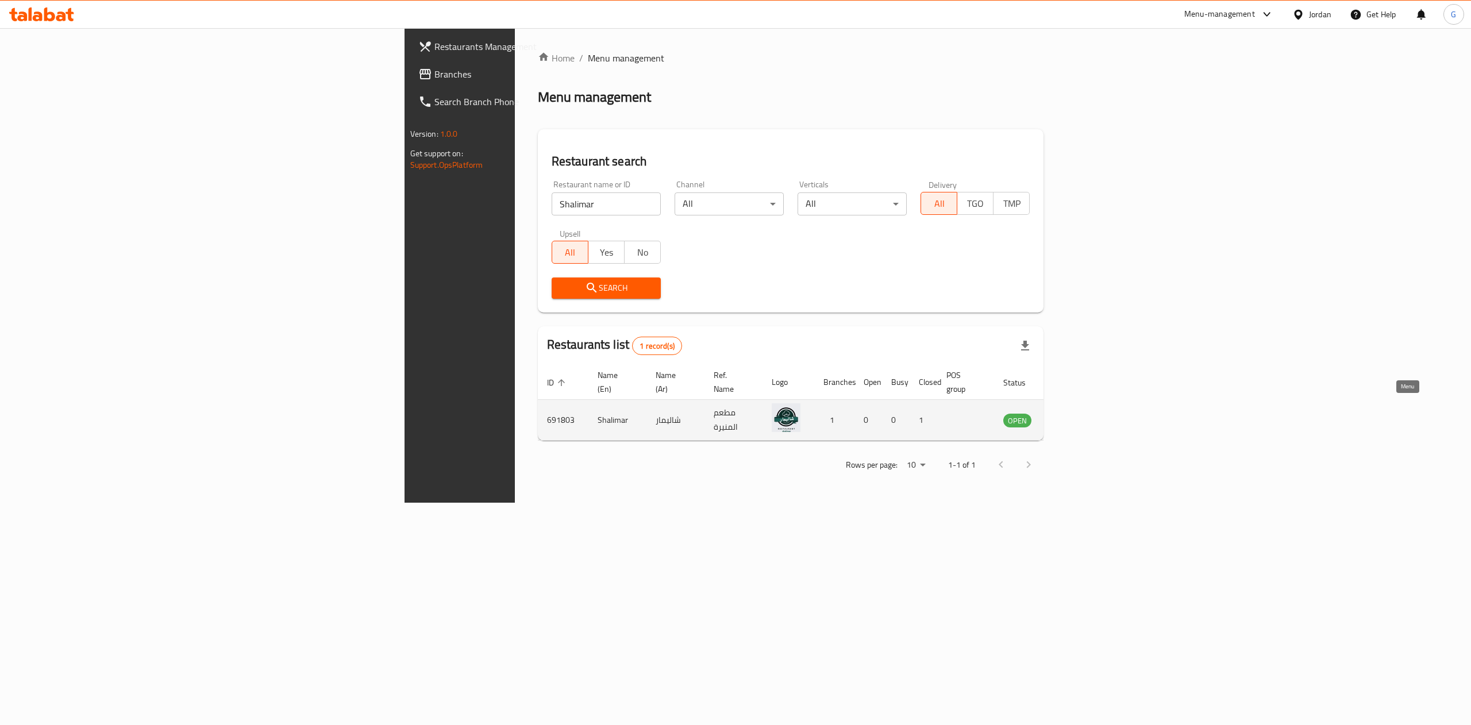
click at [1085, 413] on link "enhanced table" at bounding box center [1073, 420] width 21 height 14
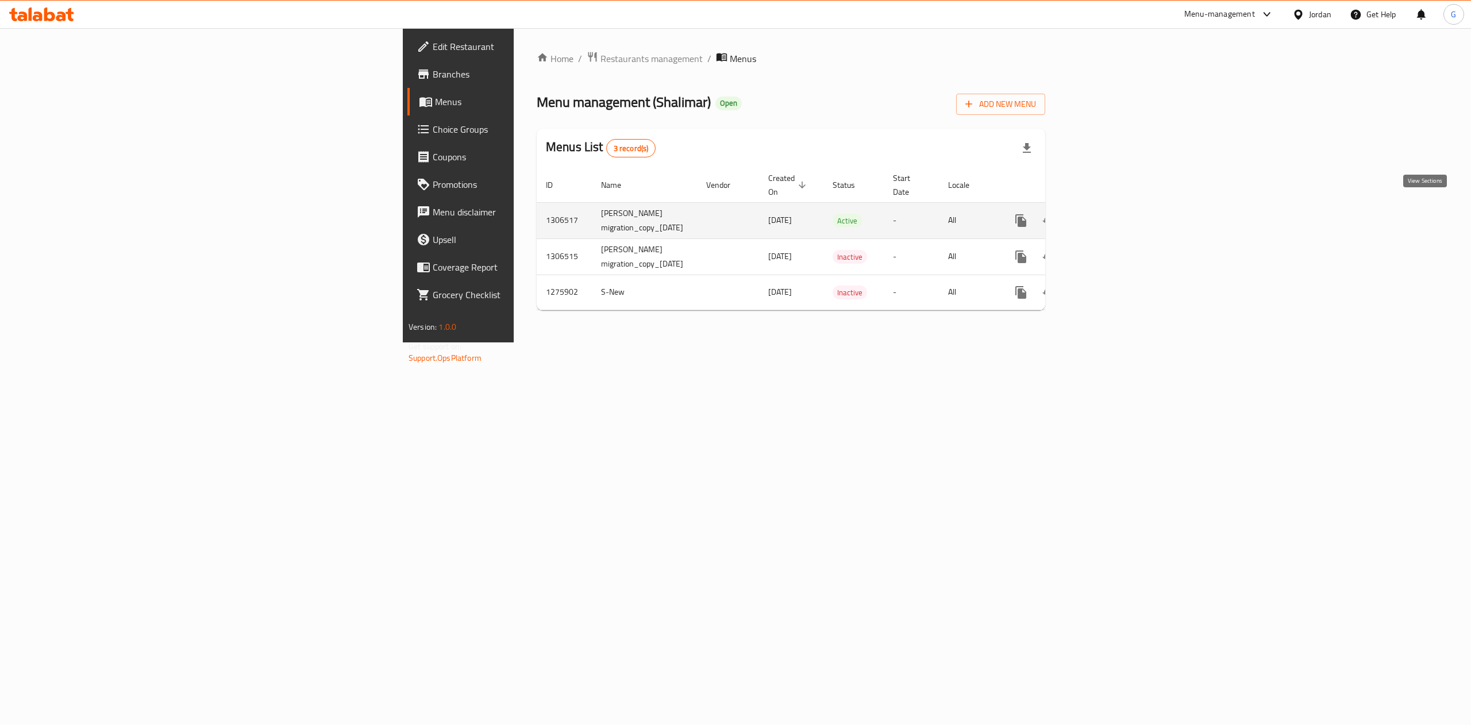
click at [1110, 214] on icon "enhanced table" at bounding box center [1104, 221] width 14 height 14
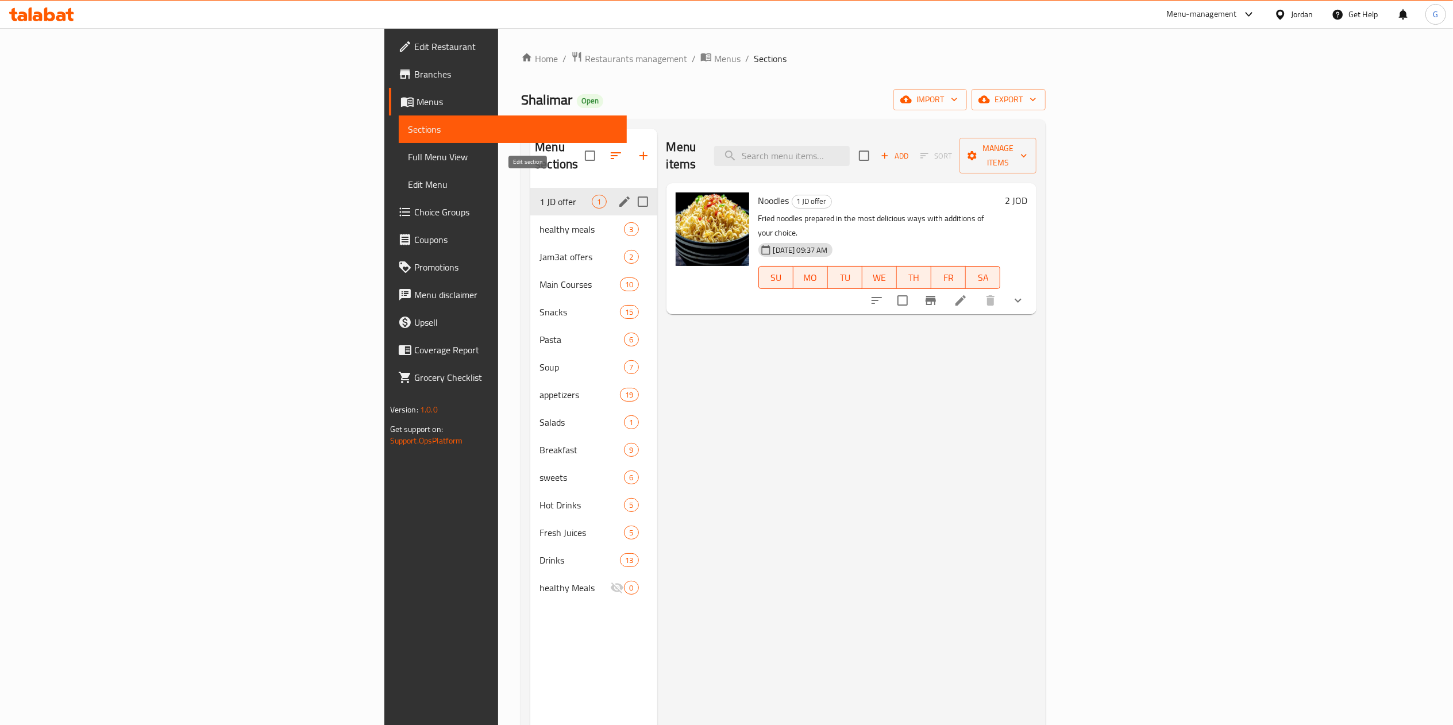
click at [618, 195] on icon "edit" at bounding box center [625, 202] width 14 height 14
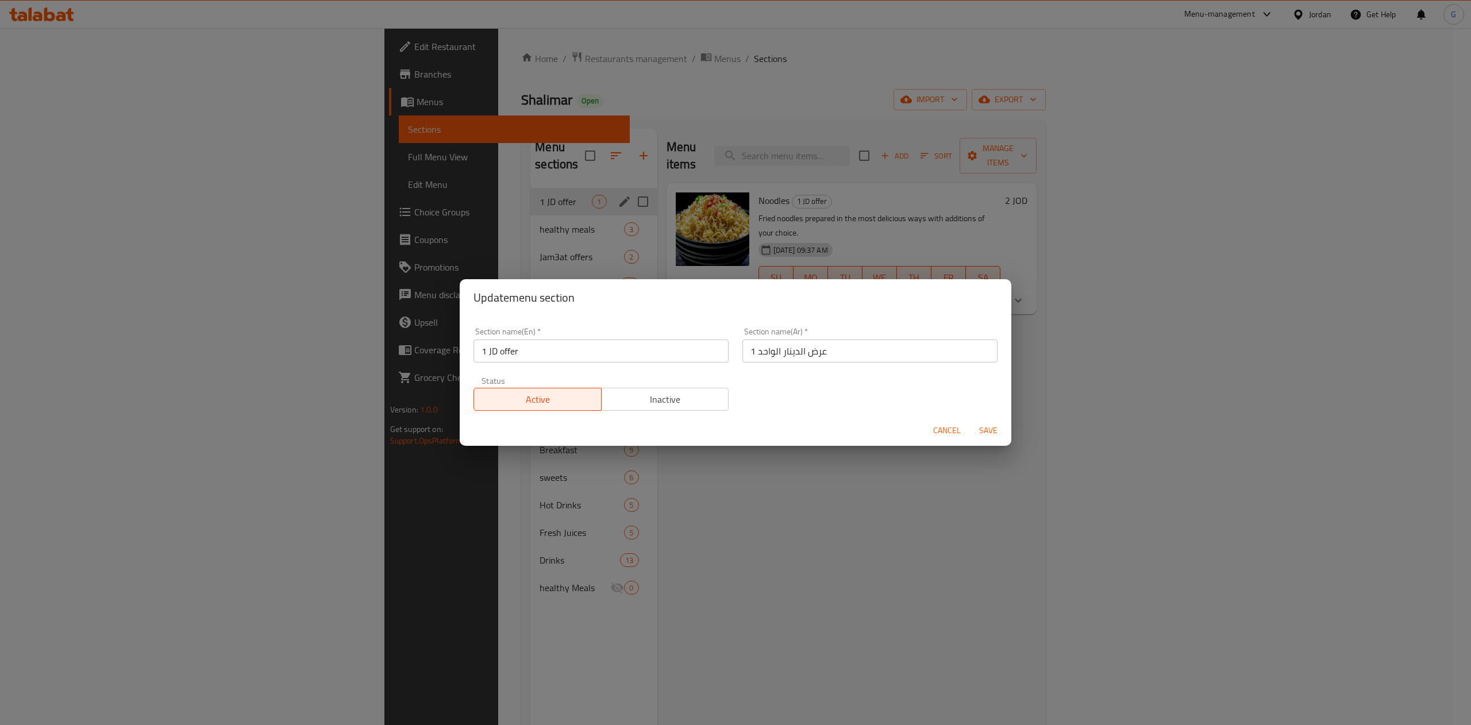
click at [674, 411] on div "Status Active Inactive" at bounding box center [600, 393] width 269 height 48
click at [655, 394] on span "Inactive" at bounding box center [665, 399] width 118 height 17
click at [989, 430] on span "Save" at bounding box center [988, 430] width 28 height 14
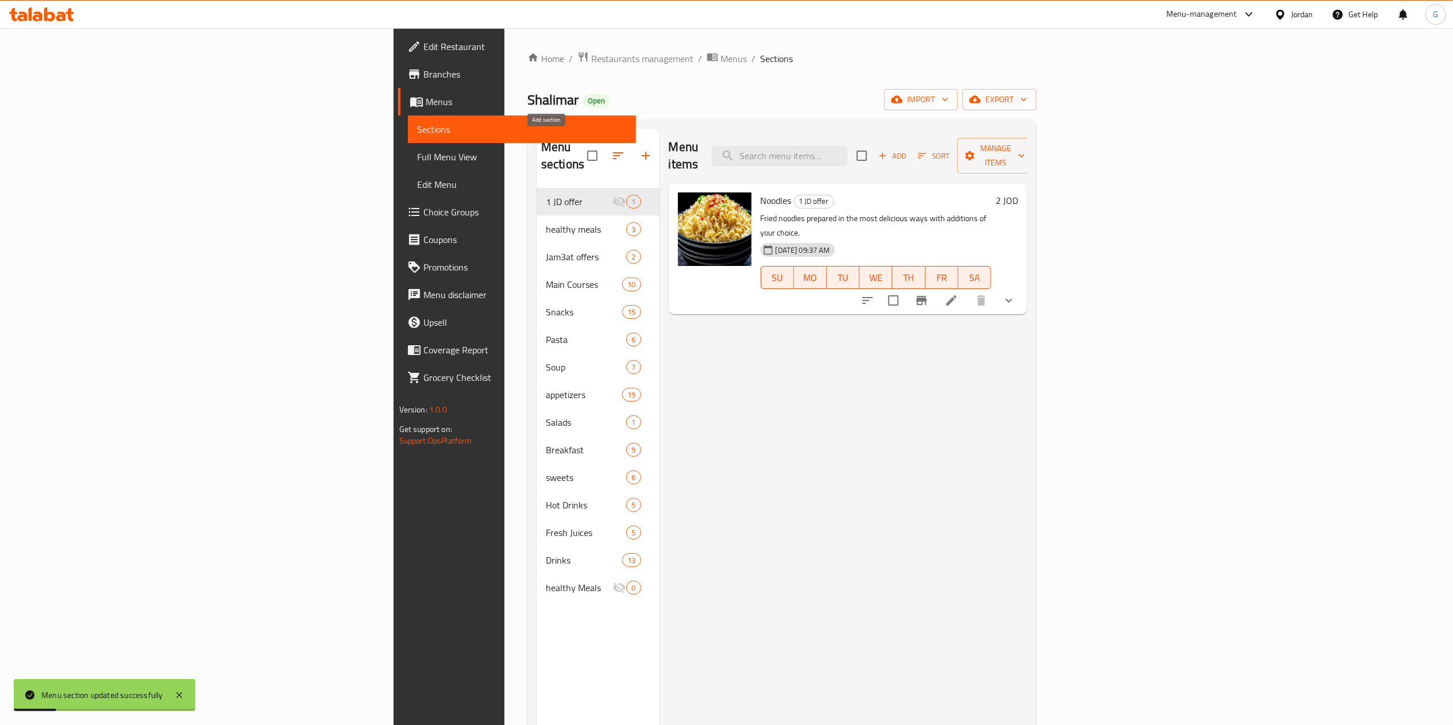
drag, startPoint x: 493, startPoint y: 183, endPoint x: 545, endPoint y: 154, distance: 59.6
click at [545, 154] on div "Menu sections 1 JD offer 1 healthy meals 3 Jam3at offers 2 Main Courses 10 Snac…" at bounding box center [598, 367] width 123 height 477
click at [639, 154] on icon "button" at bounding box center [646, 156] width 14 height 14
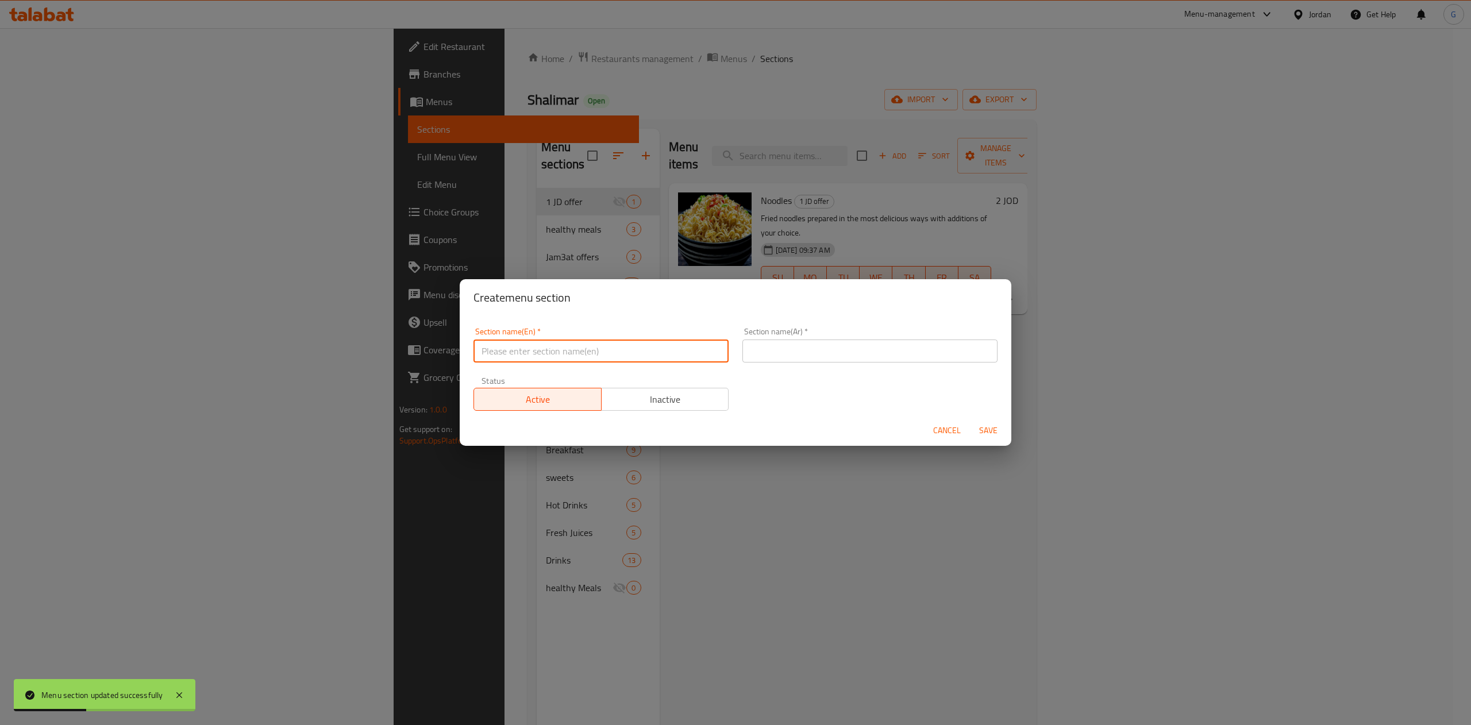
click at [583, 349] on input "text" at bounding box center [600, 351] width 255 height 23
type input "BOGO"
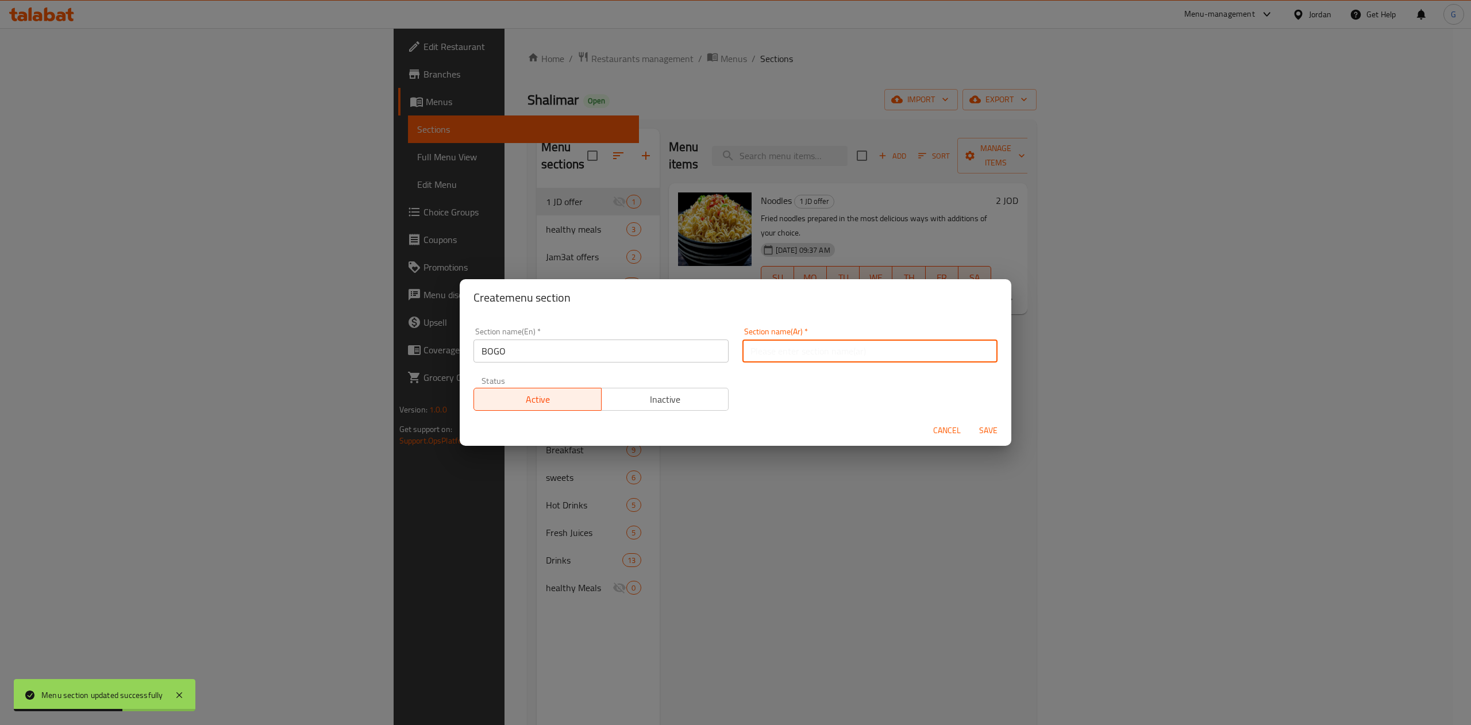
click at [803, 358] on input "text" at bounding box center [869, 351] width 255 height 23
type input "اشتري 1 والثاني مجانا"
click at [982, 425] on span "Save" at bounding box center [988, 430] width 28 height 14
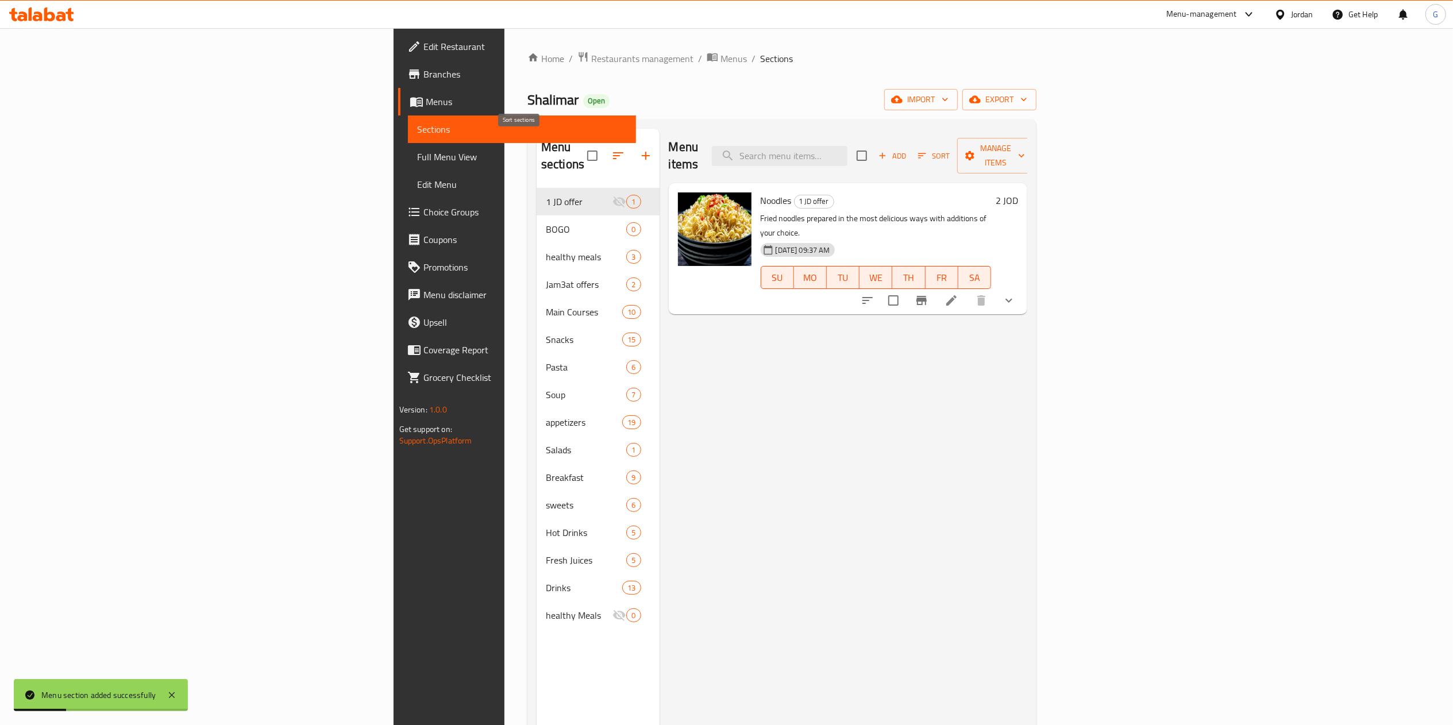
click at [604, 142] on button "button" at bounding box center [618, 156] width 28 height 28
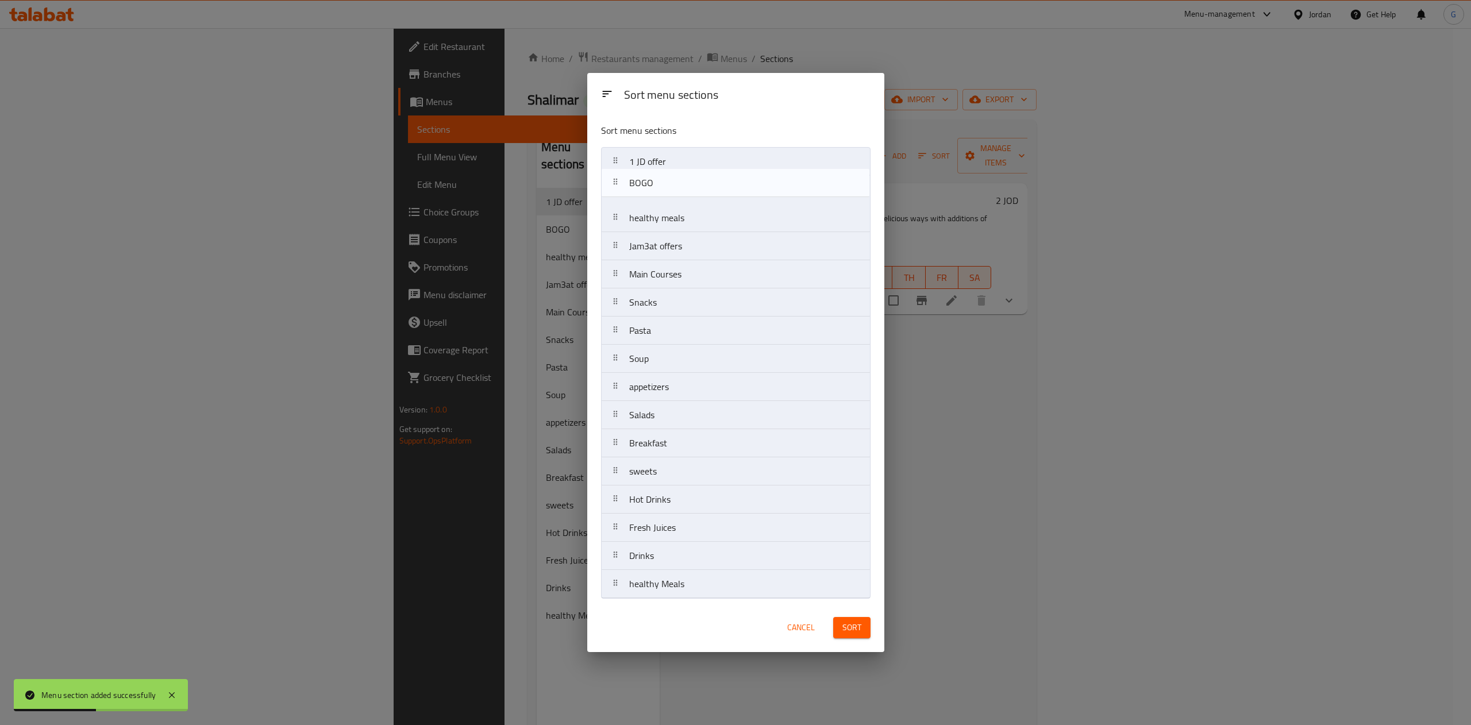
drag, startPoint x: 658, startPoint y: 187, endPoint x: 660, endPoint y: 163, distance: 24.2
click at [660, 163] on nav "1 JD offer BOGO healthy meals Jam3at offers Main Courses Snacks Pasta Soup appe…" at bounding box center [735, 373] width 269 height 452
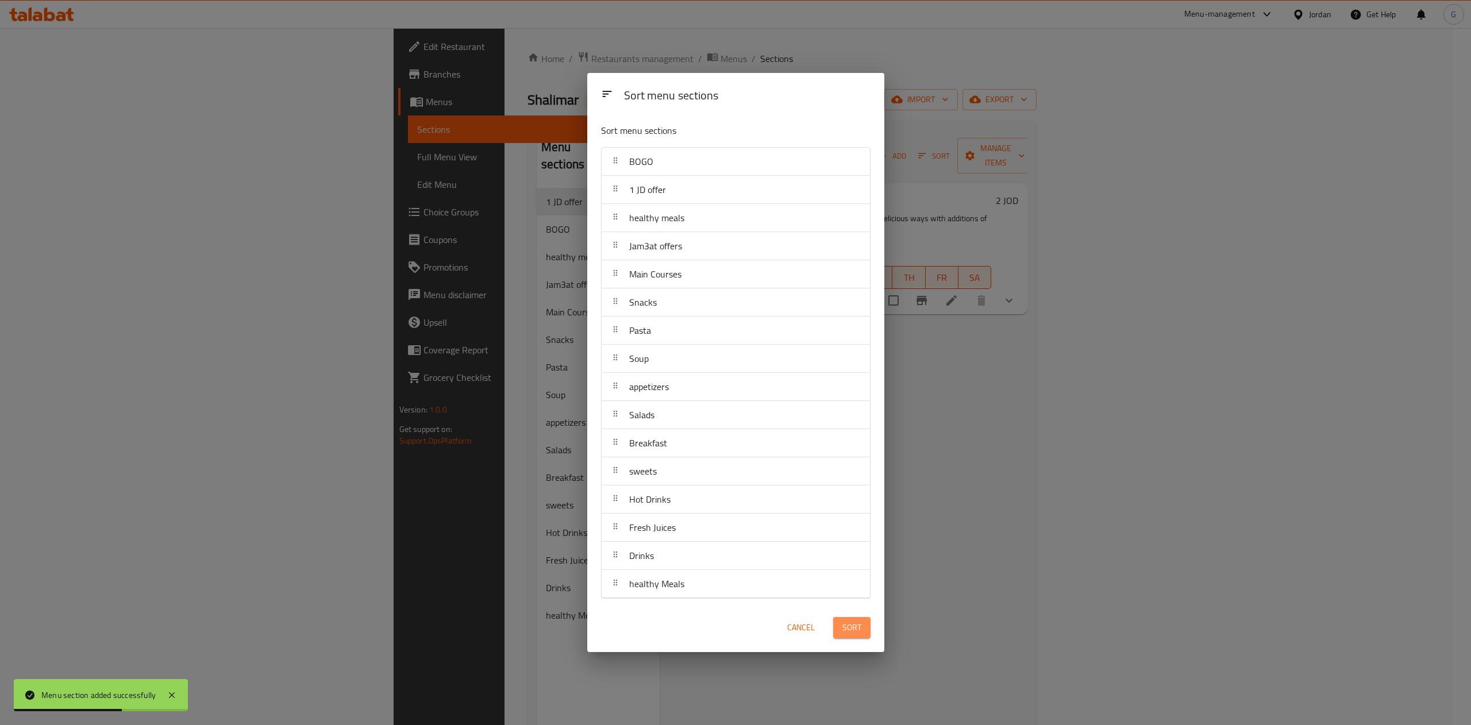
click at [855, 634] on span "Sort" at bounding box center [851, 627] width 19 height 14
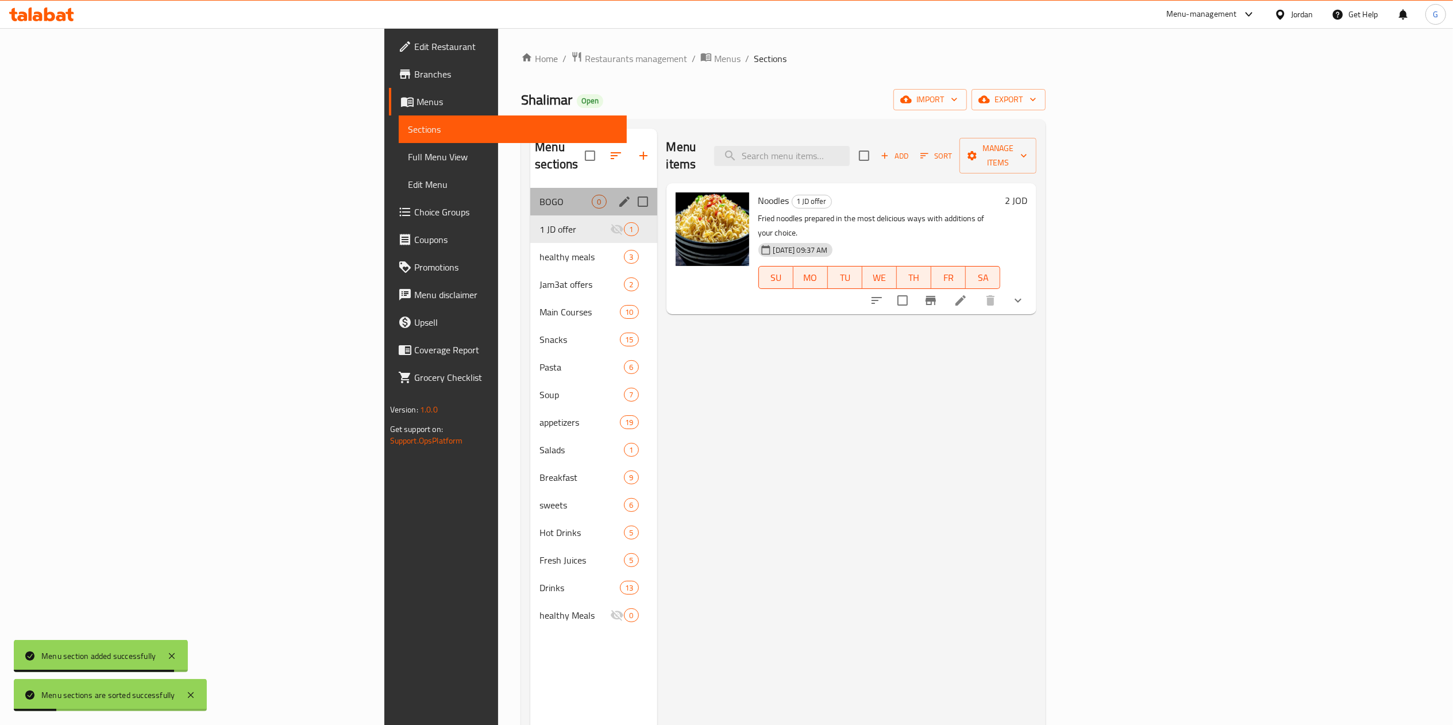
click at [530, 188] on div "BOGO 0" at bounding box center [593, 202] width 126 height 28
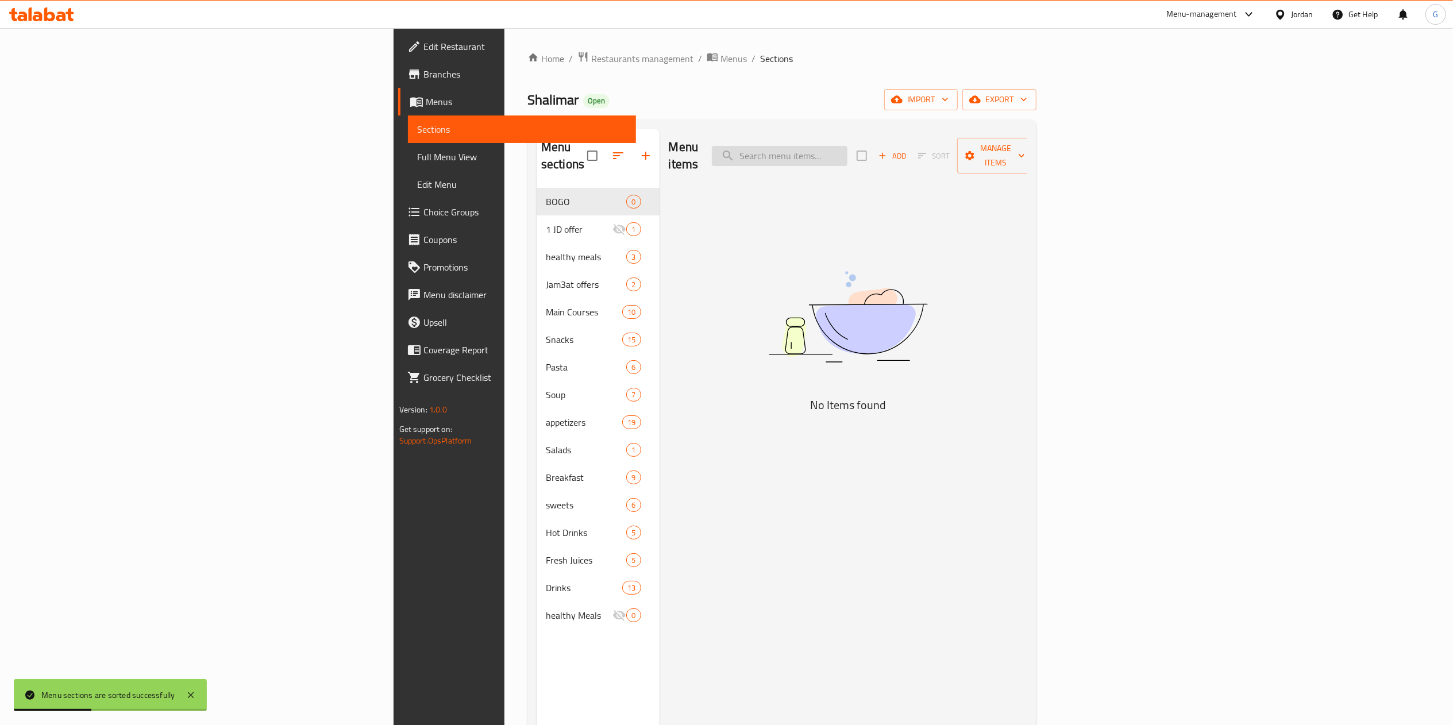
click at [847, 156] on input "search" at bounding box center [780, 156] width 136 height 20
type input "b"
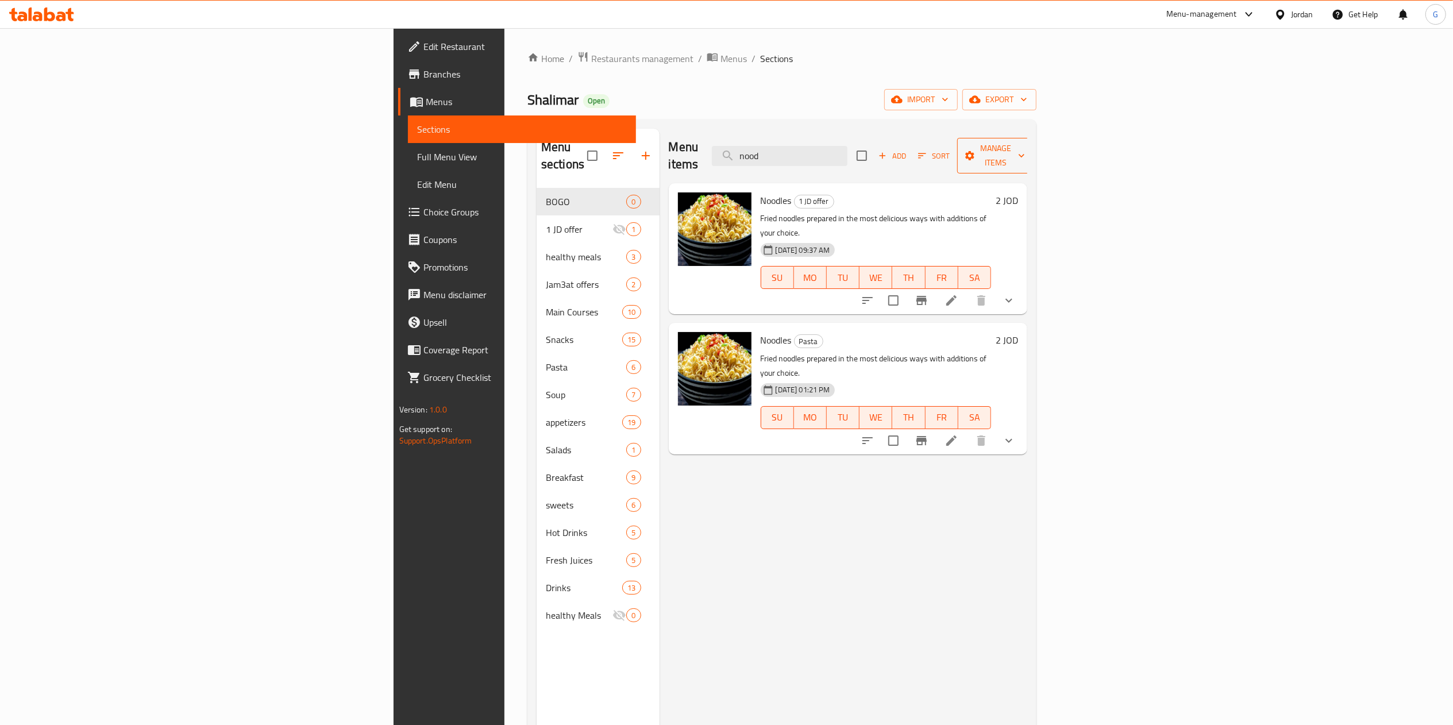
type input "nood"
click at [1034, 138] on button "Manage items" at bounding box center [995, 156] width 77 height 36
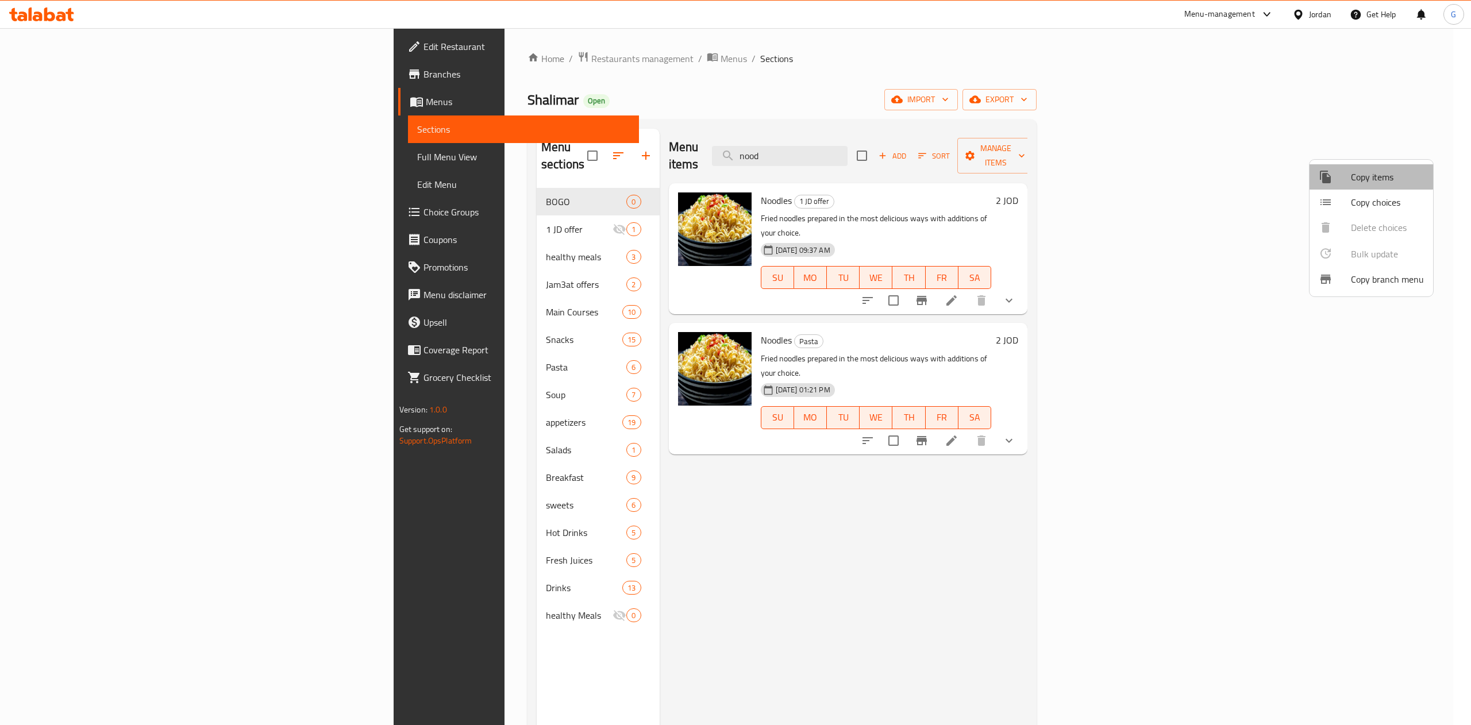
click at [1353, 170] on span "Copy items" at bounding box center [1387, 177] width 73 height 14
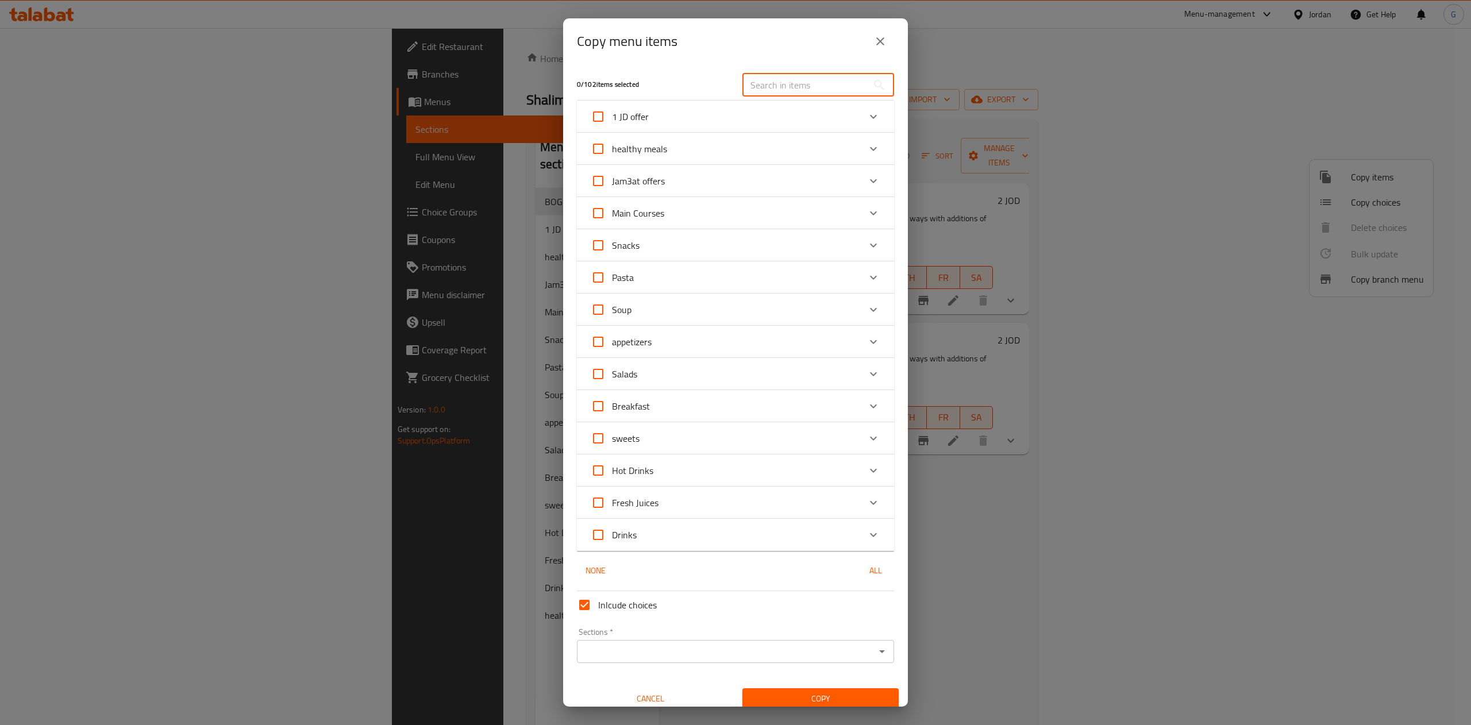
click at [784, 78] on input "text" at bounding box center [804, 85] width 125 height 23
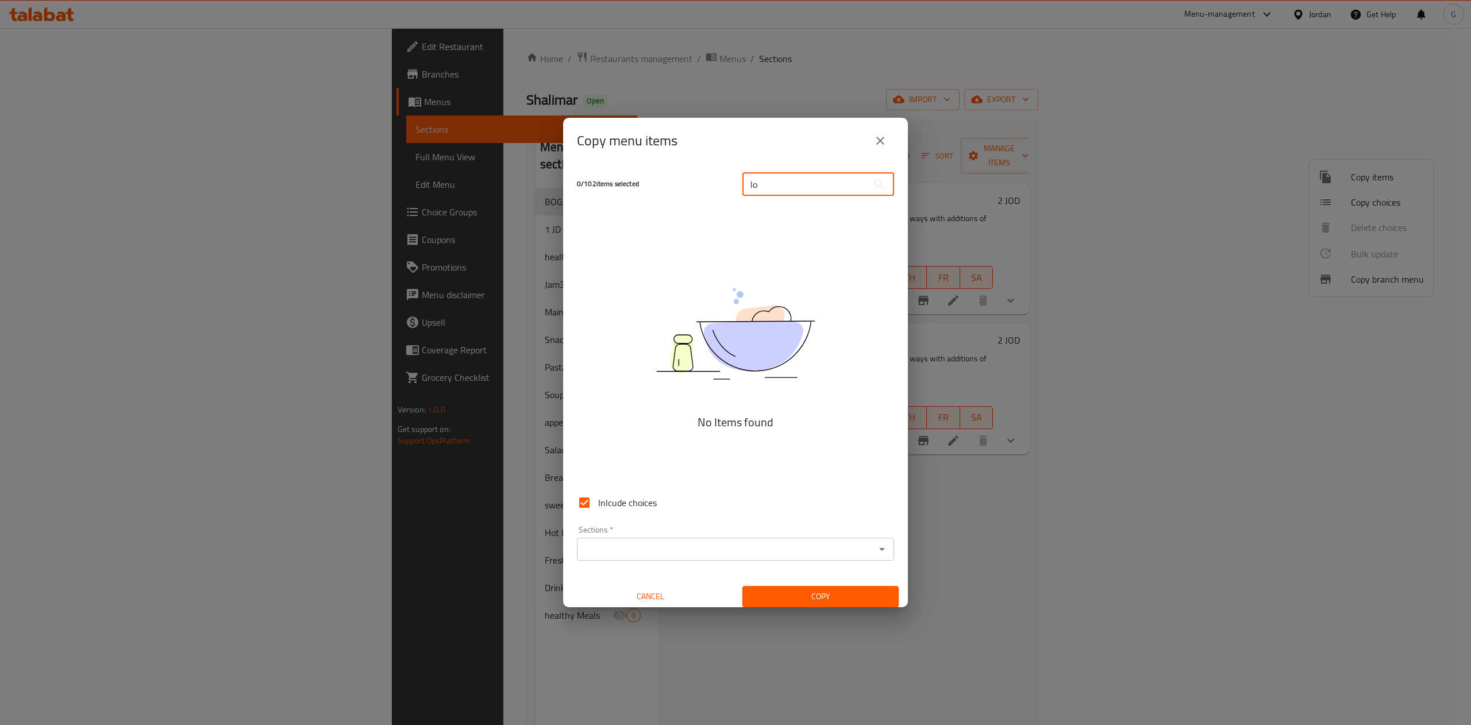
type input "l"
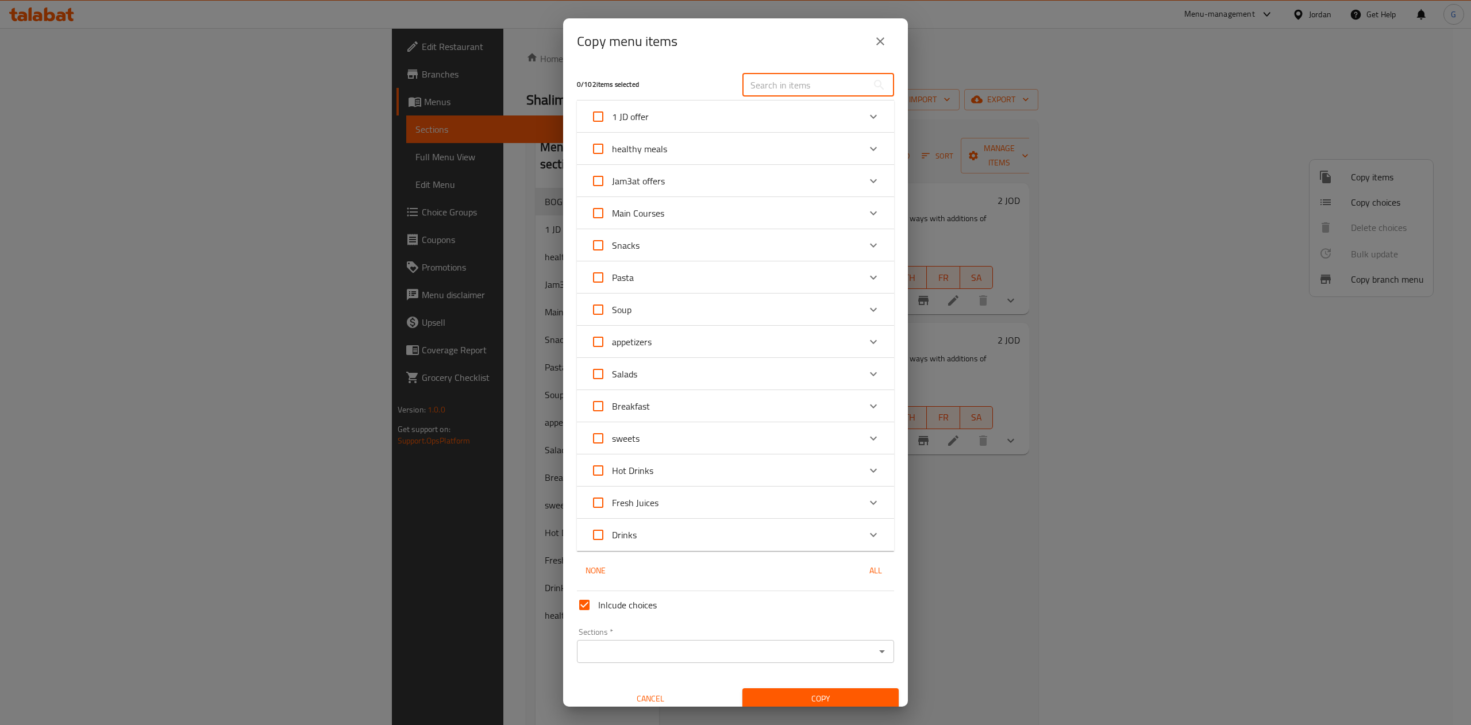
click at [796, 87] on input "text" at bounding box center [804, 85] width 125 height 23
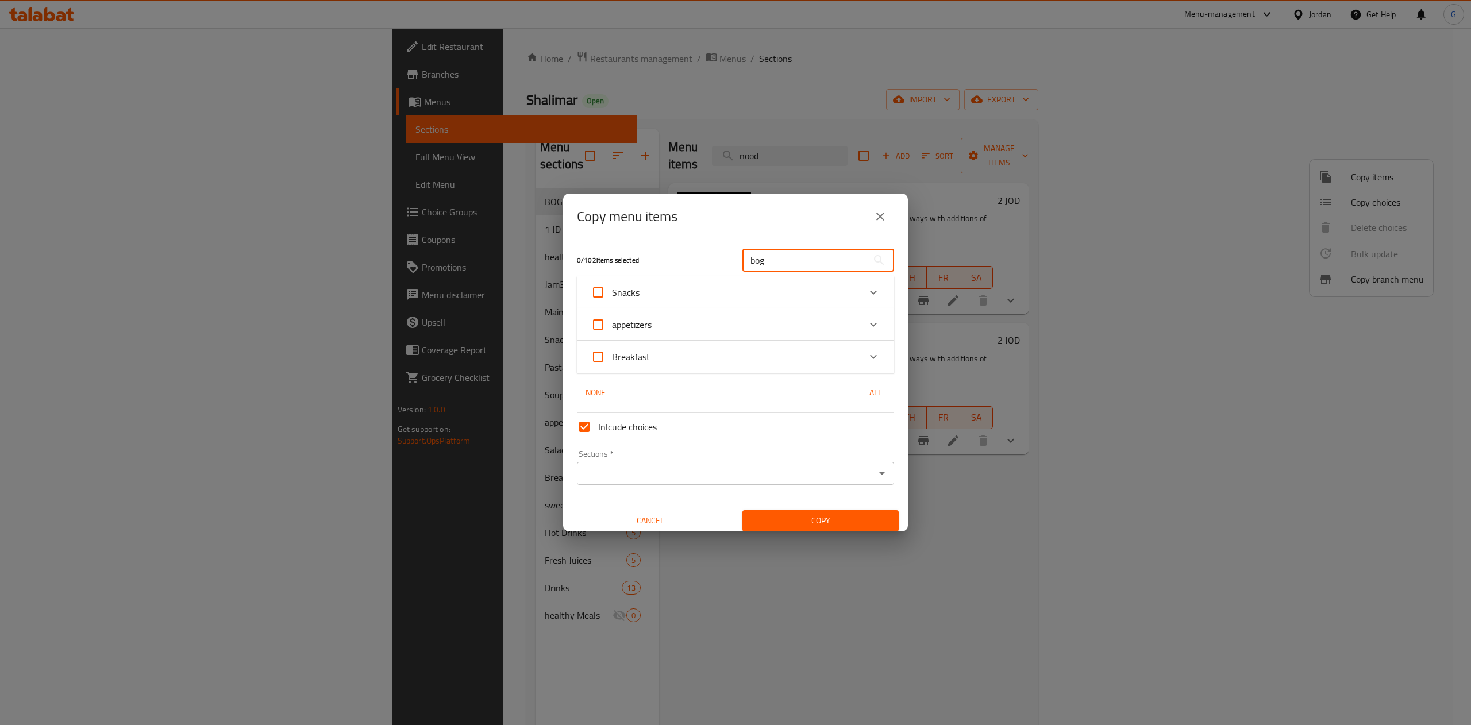
type input "bogo"
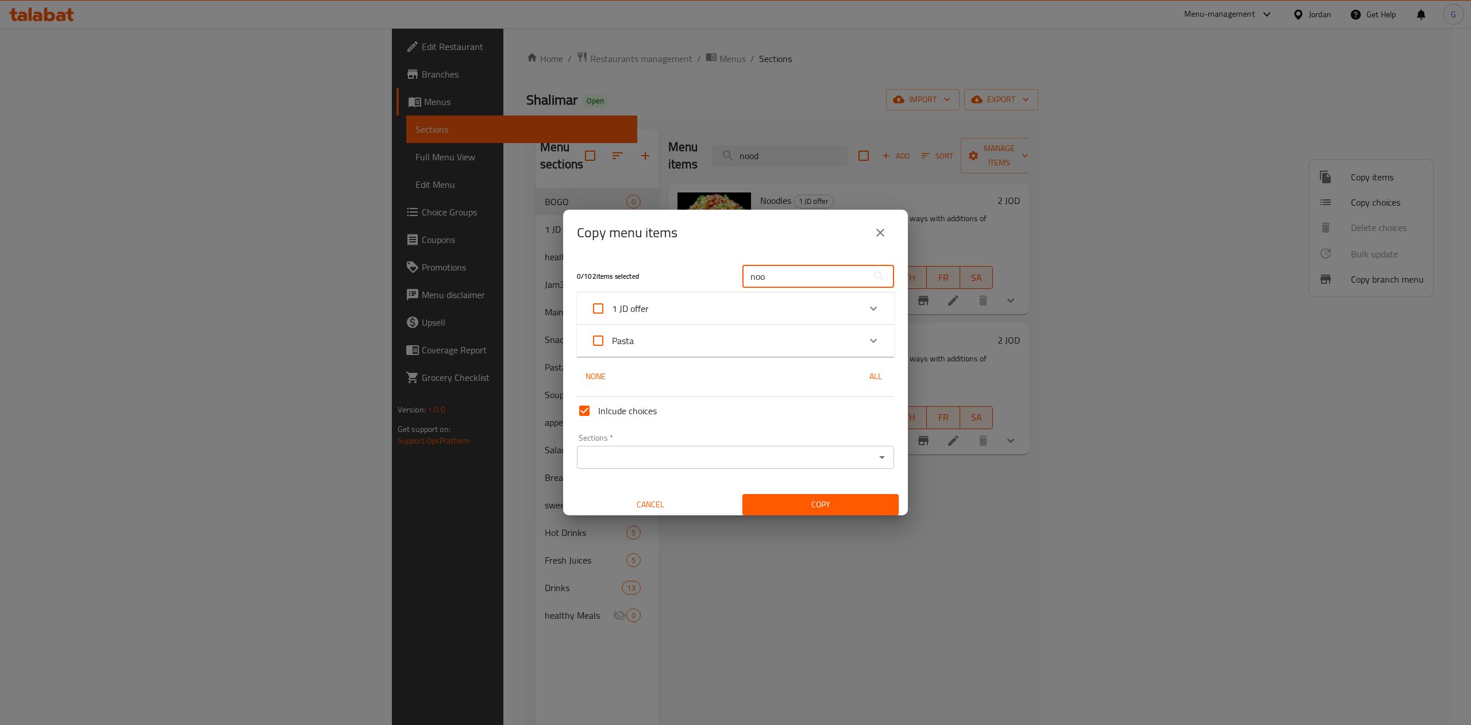
type input "noo"
click at [866, 345] on icon "Expand" at bounding box center [873, 341] width 14 height 14
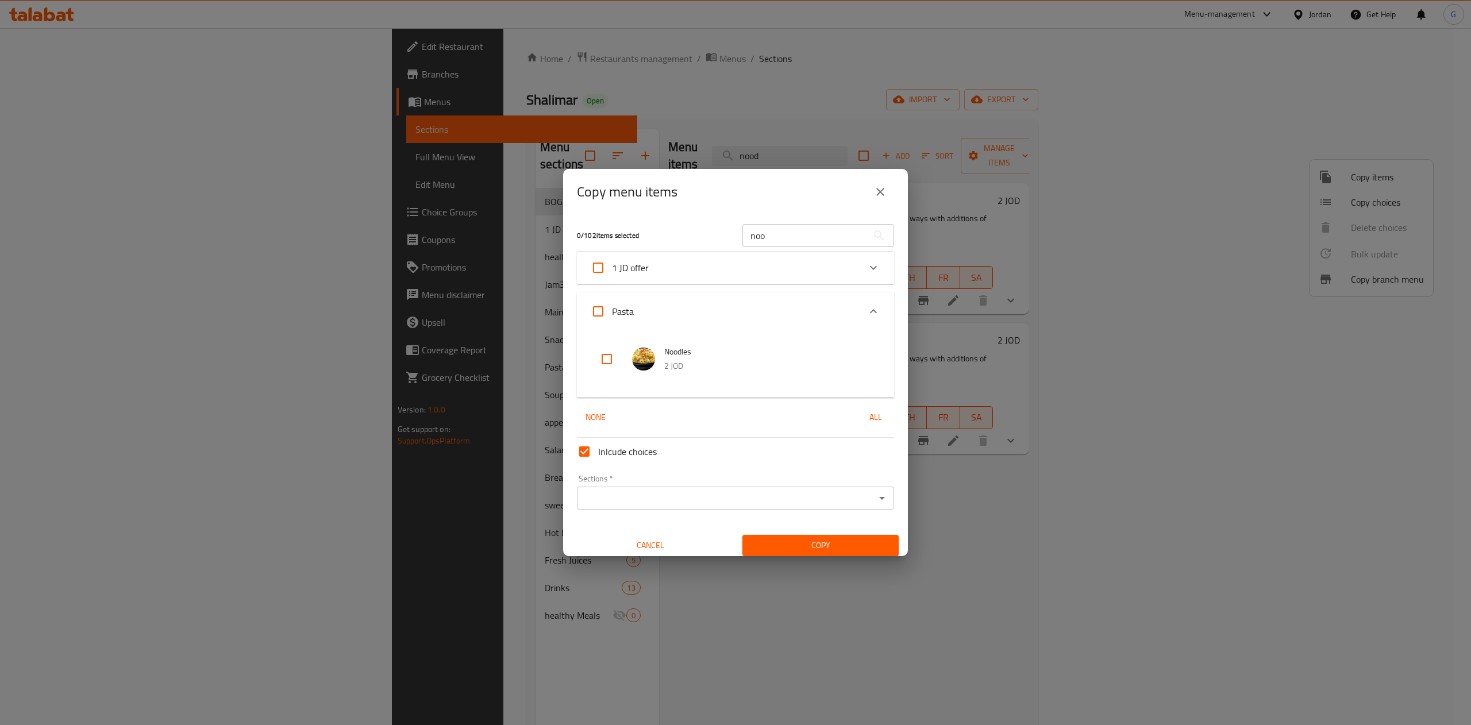
click at [612, 363] on input "checkbox" at bounding box center [607, 359] width 28 height 28
checkbox input "true"
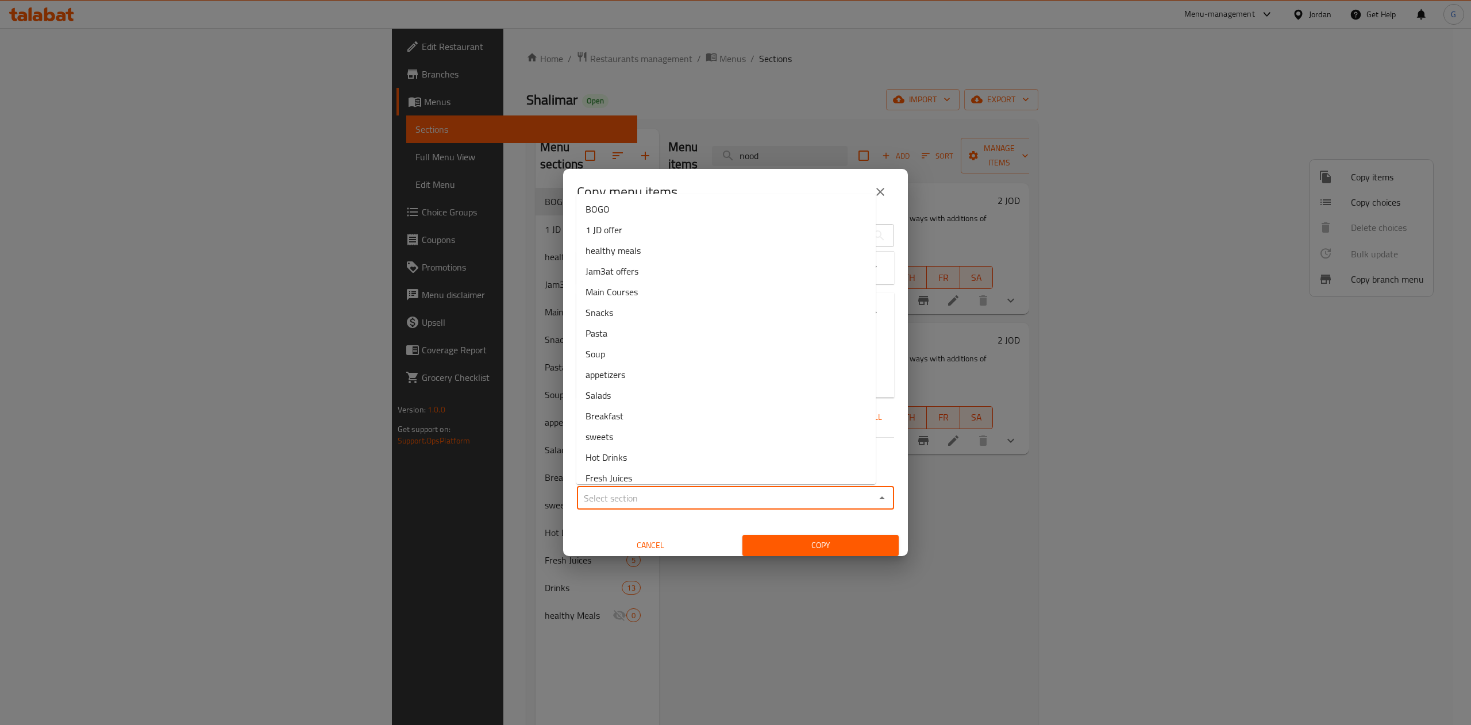
click at [705, 502] on input "Sections   *" at bounding box center [725, 498] width 291 height 16
click at [623, 218] on li "BOGO" at bounding box center [725, 209] width 299 height 21
type input "BOGO"
click at [777, 547] on span "Copy" at bounding box center [820, 545] width 138 height 14
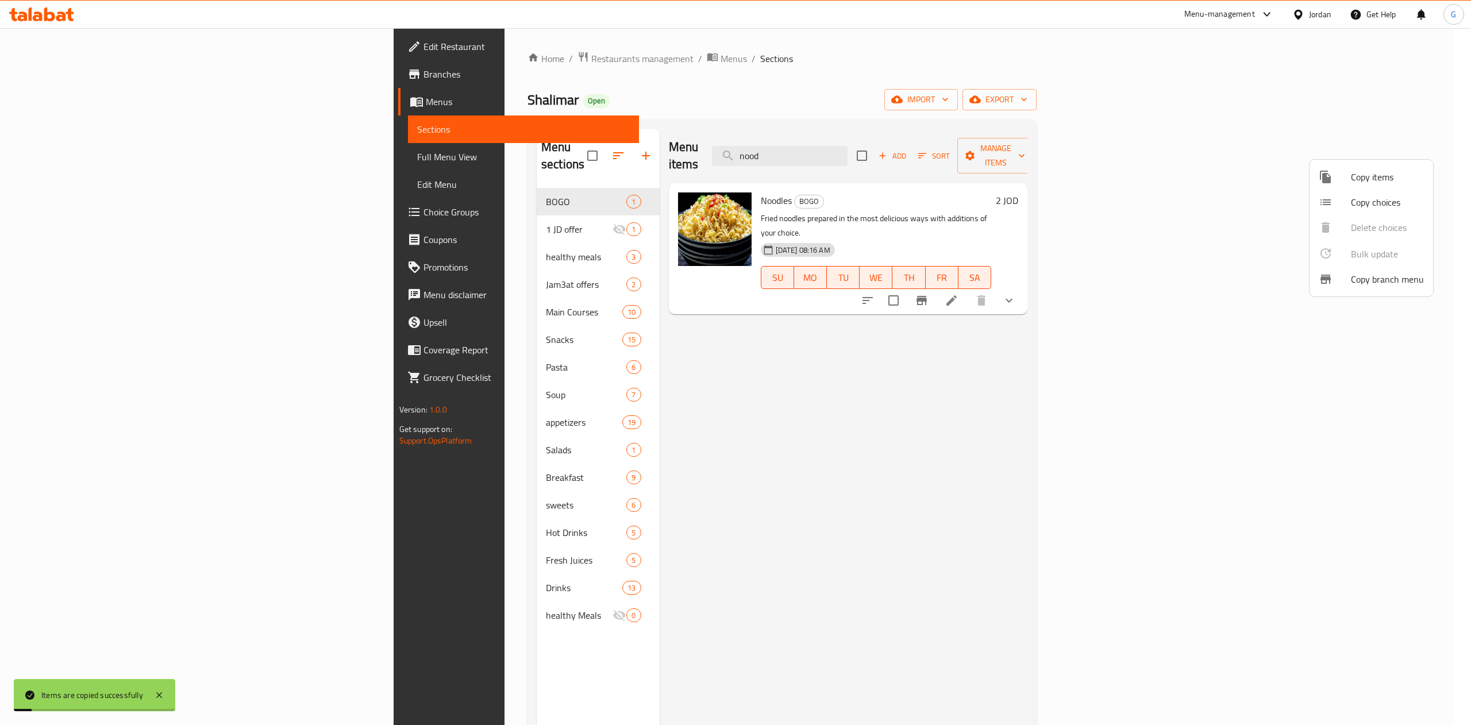
click at [405, 59] on div at bounding box center [735, 362] width 1471 height 725
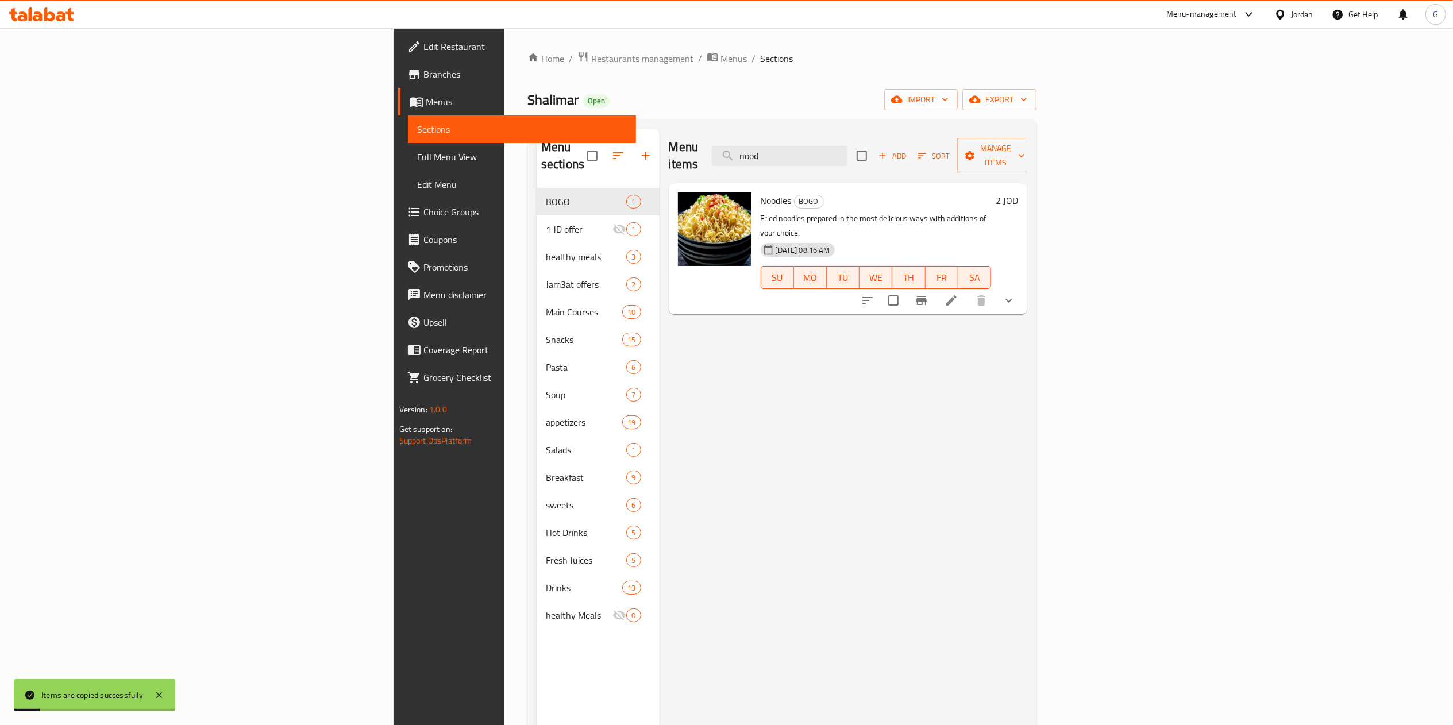
click at [591, 59] on span "Restaurants management" at bounding box center [642, 59] width 102 height 14
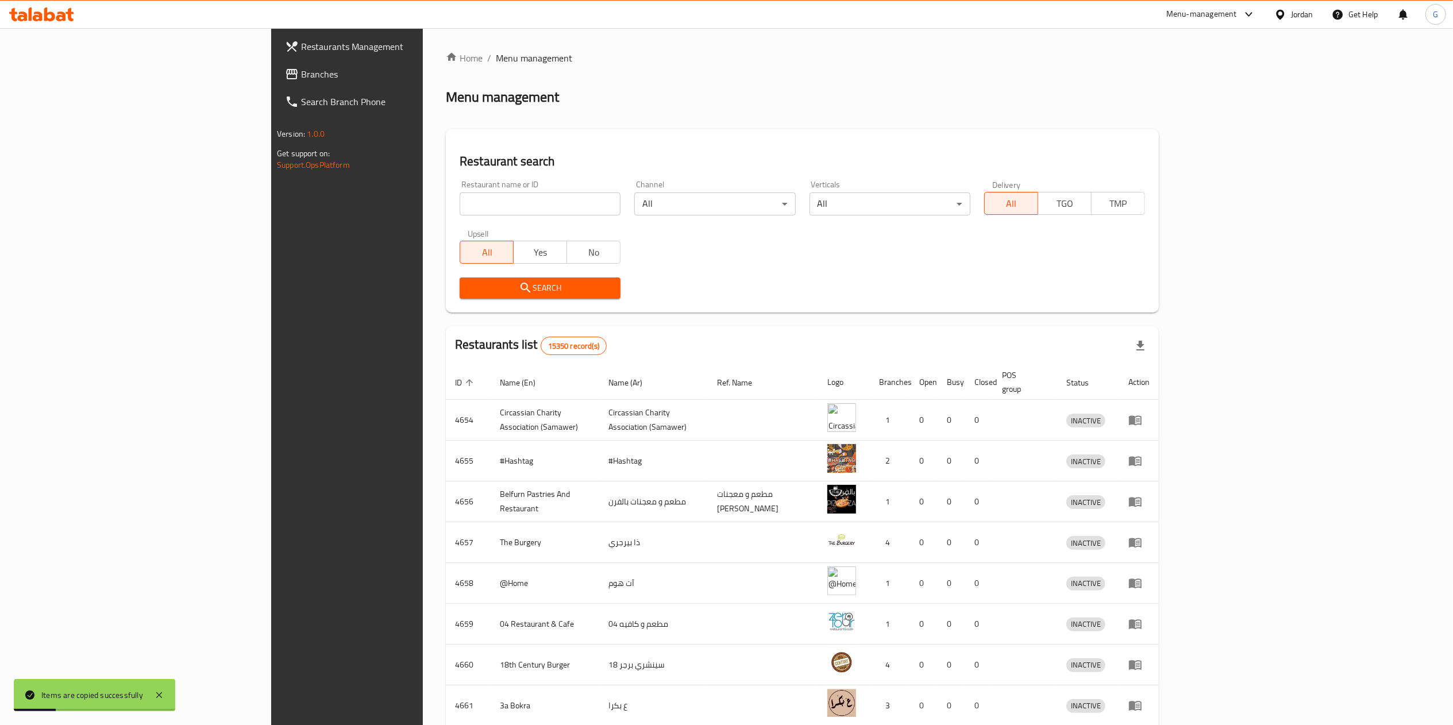
click at [520, 214] on input "search" at bounding box center [540, 203] width 161 height 23
type input "Green Apple"
click at [460, 298] on button "Search" at bounding box center [540, 287] width 161 height 21
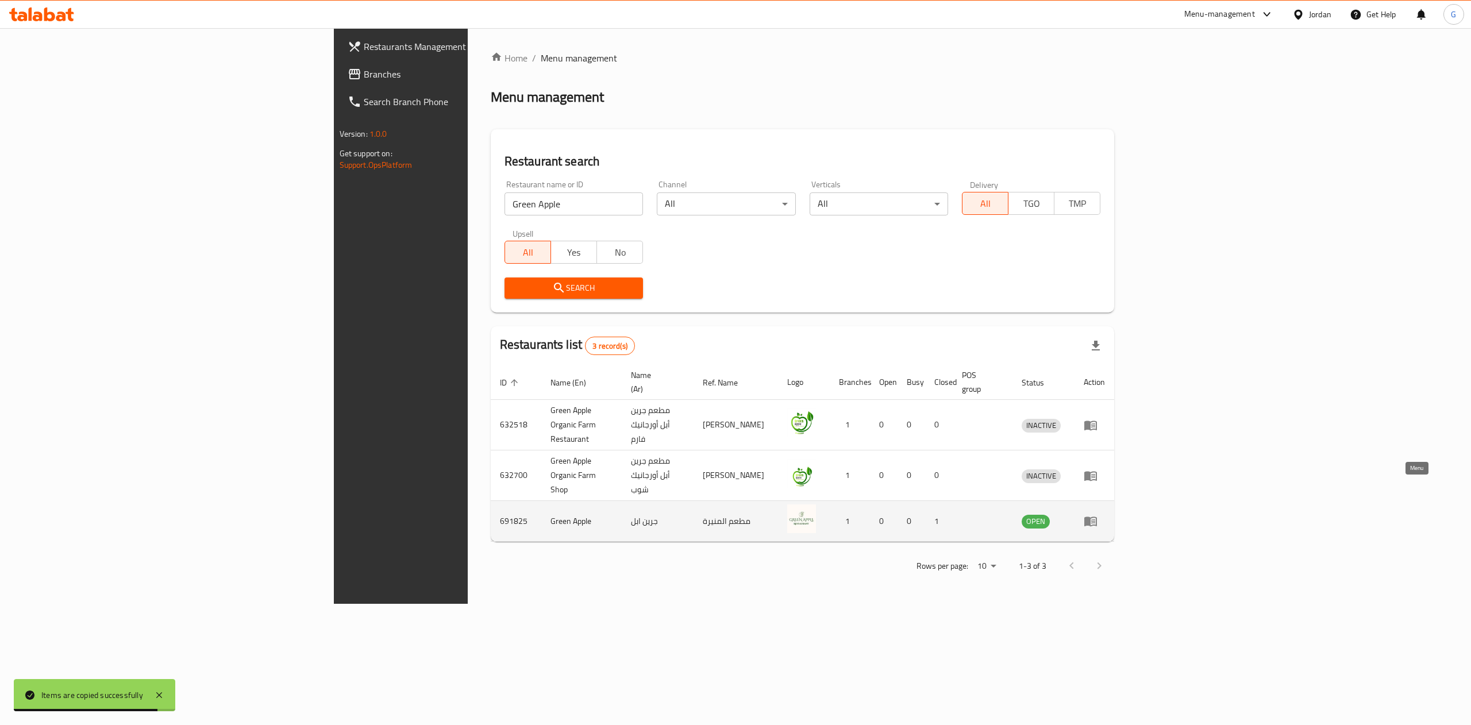
click at [1097, 517] on icon "enhanced table" at bounding box center [1090, 522] width 13 height 10
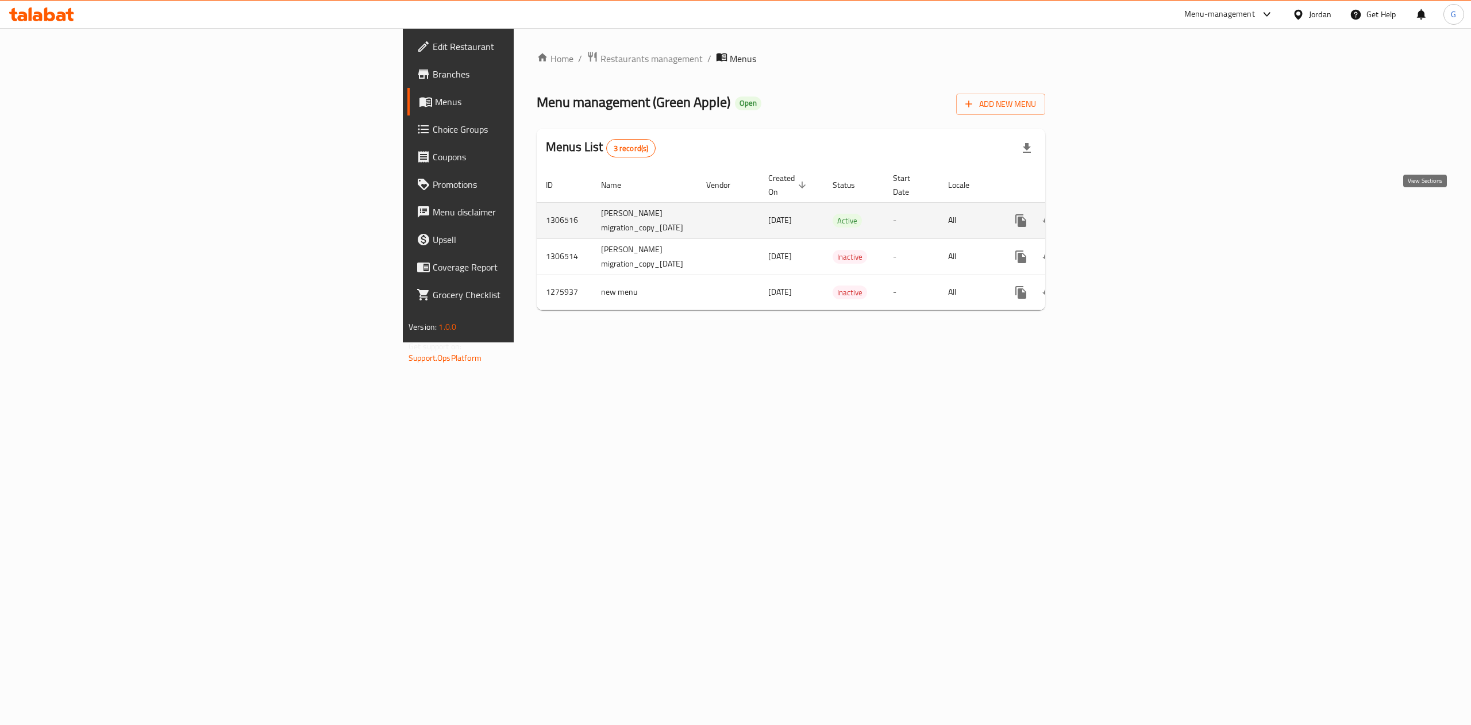
click at [1110, 214] on icon "enhanced table" at bounding box center [1104, 221] width 14 height 14
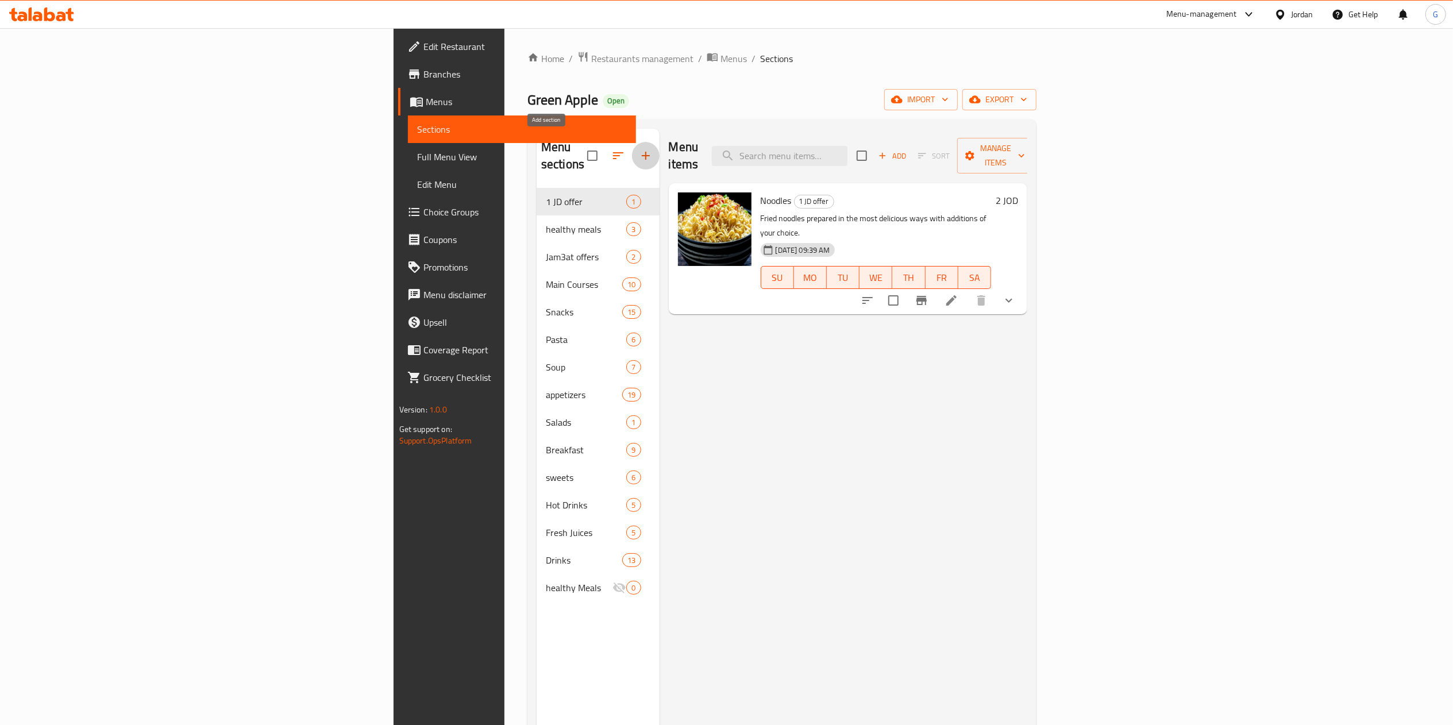
click at [632, 152] on button "button" at bounding box center [646, 156] width 28 height 28
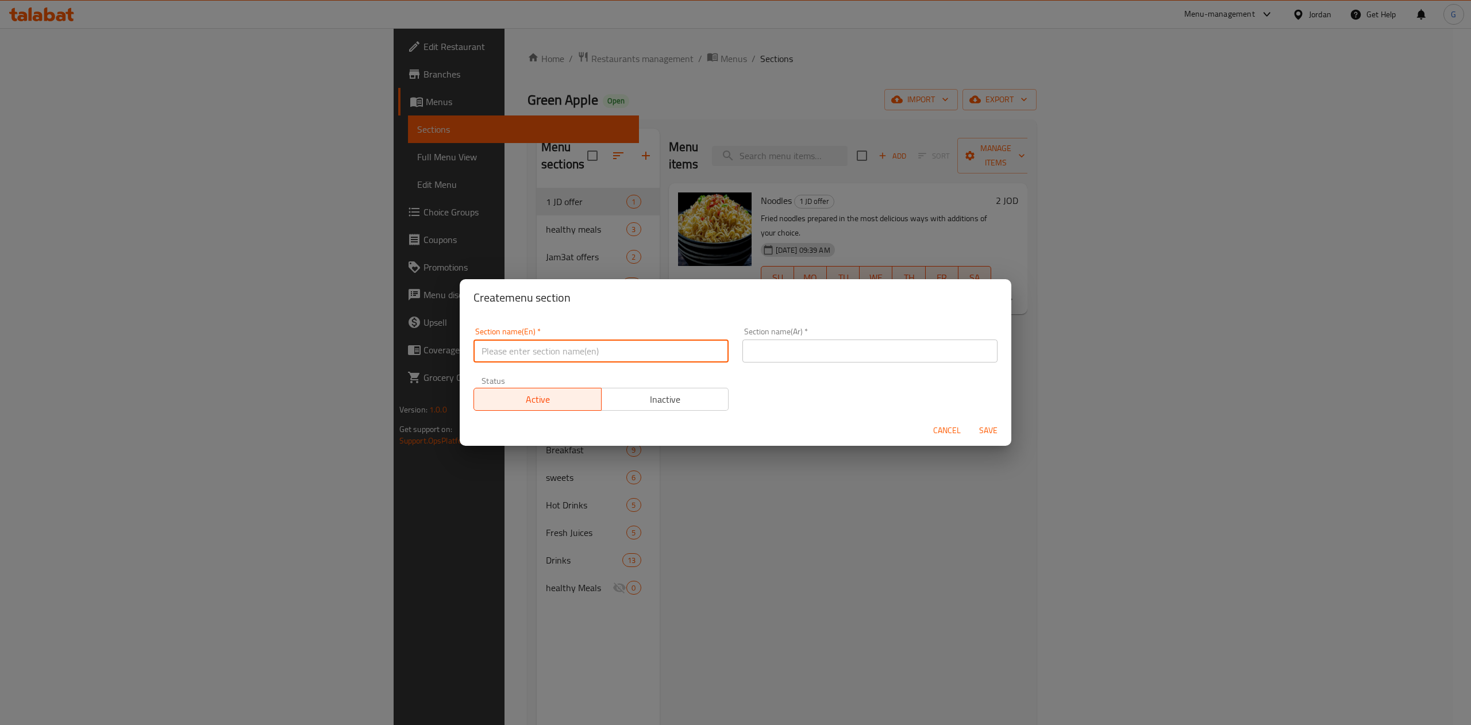
click at [603, 344] on input "text" at bounding box center [600, 351] width 255 height 23
type input "BOGO"
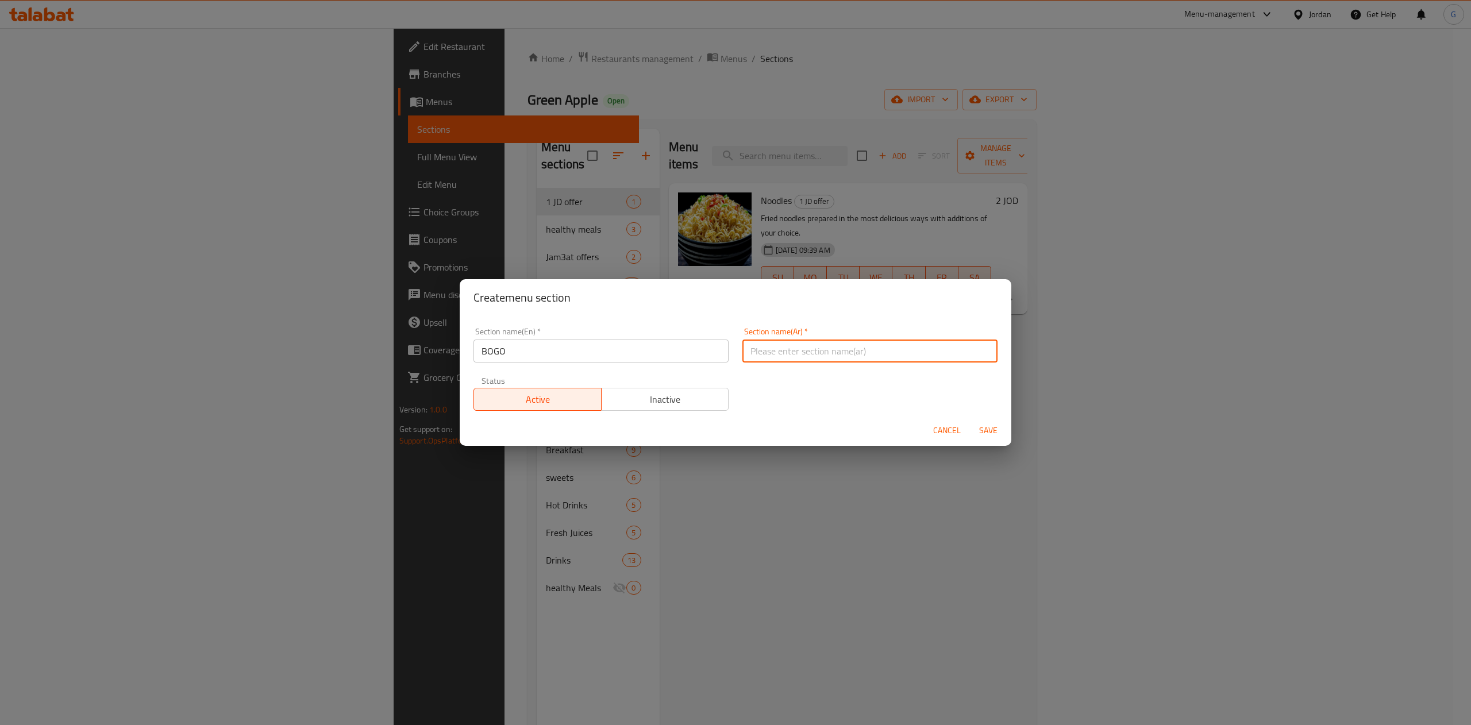
click at [748, 354] on input "text" at bounding box center [869, 351] width 255 height 23
type input "اشتري 1 والثاني مجانا"
click at [981, 423] on span "Save" at bounding box center [988, 430] width 28 height 14
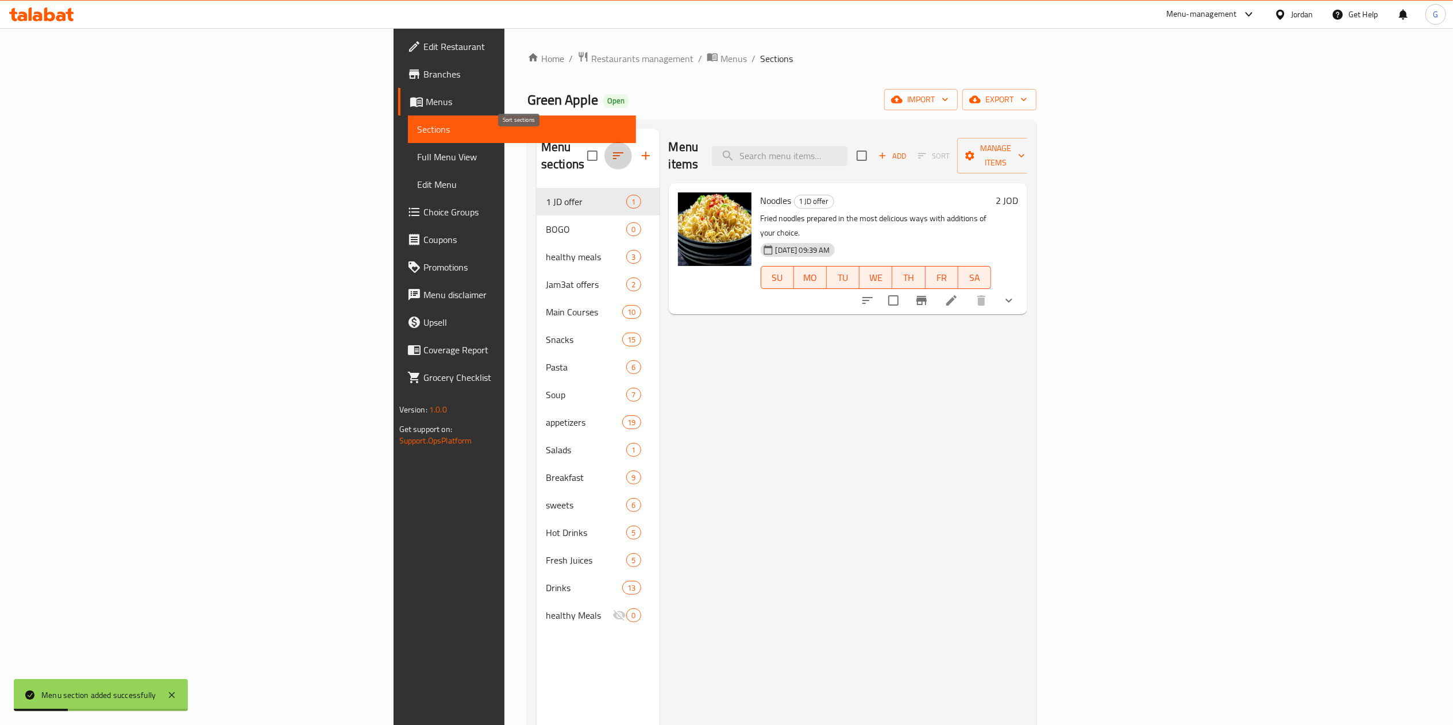
click at [604, 142] on button "button" at bounding box center [618, 156] width 28 height 28
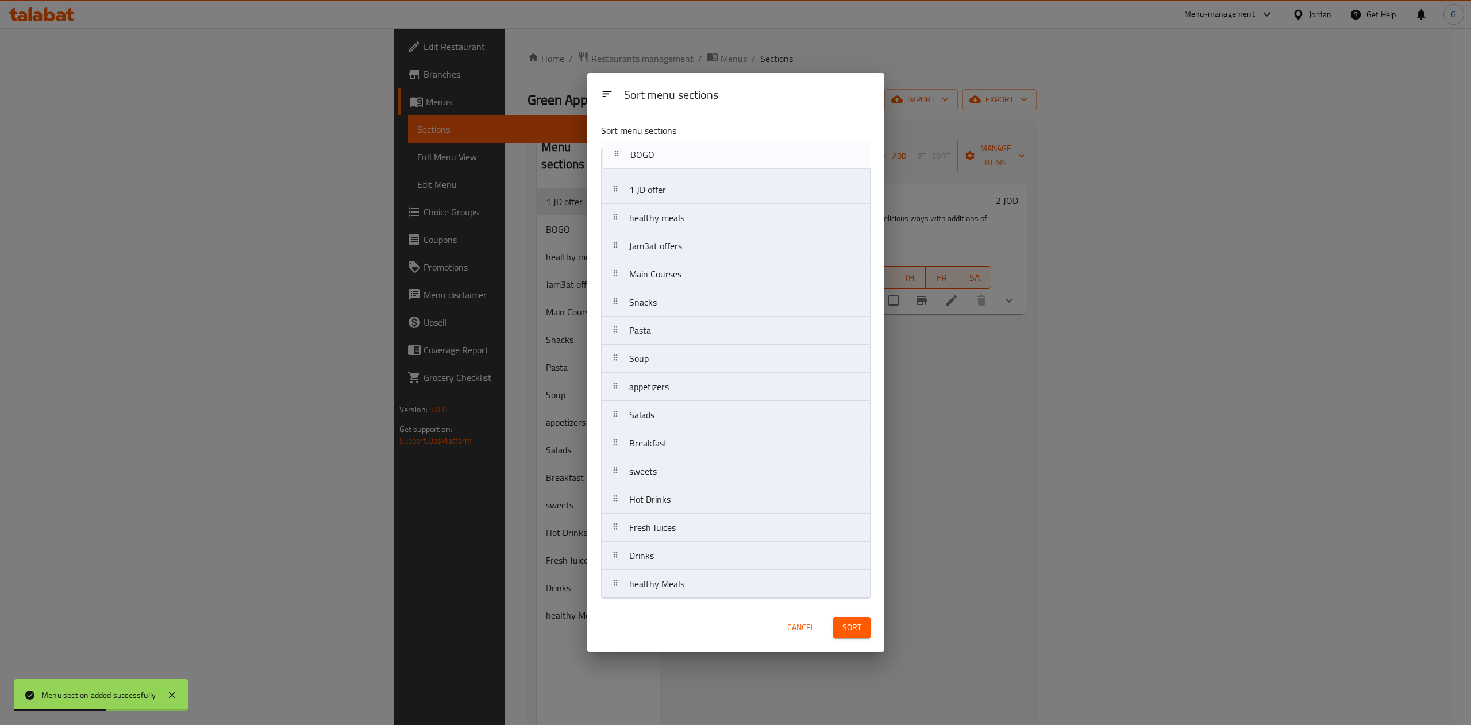
drag, startPoint x: 674, startPoint y: 200, endPoint x: 676, endPoint y: 163, distance: 37.4
click at [676, 163] on nav "1 JD offer BOGO healthy meals Jam3at offers Main Courses Snacks Pasta Soup appe…" at bounding box center [735, 373] width 269 height 452
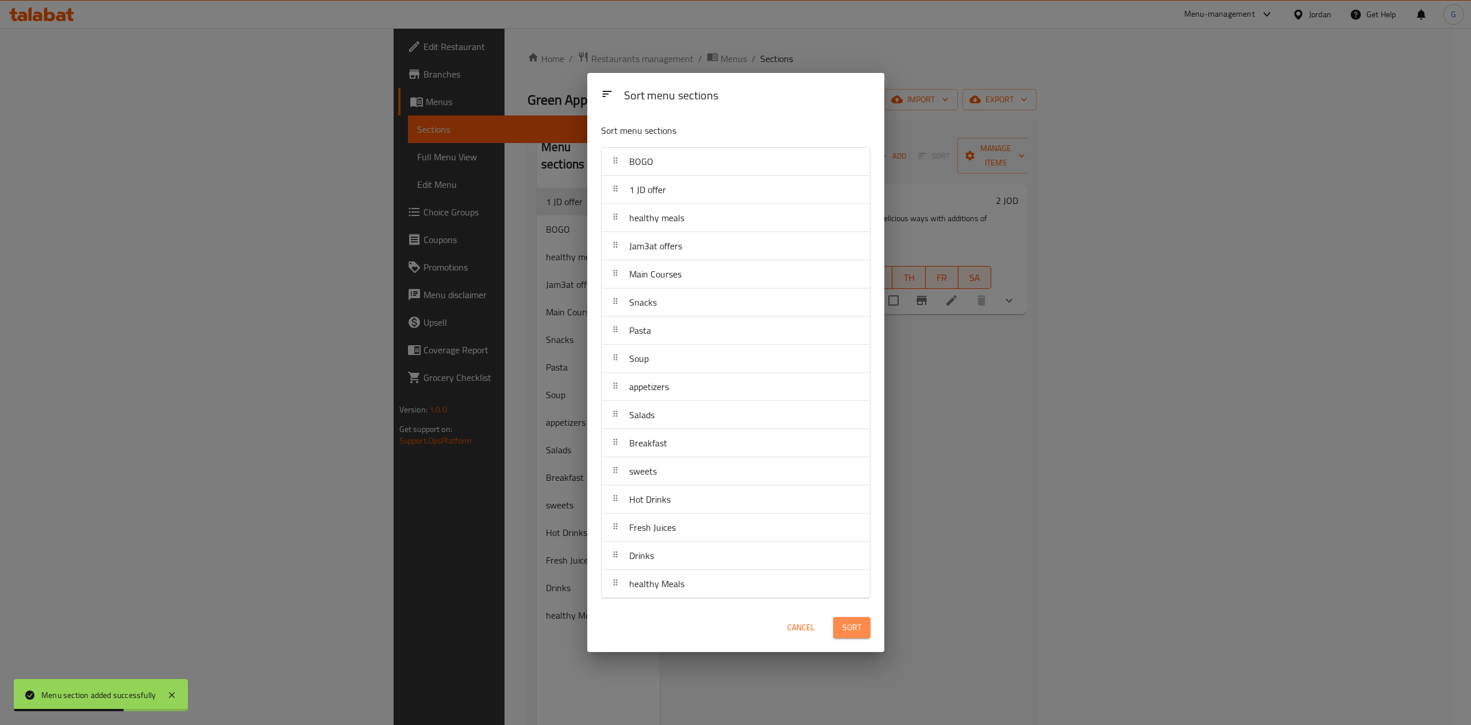
click at [862, 637] on button "Sort" at bounding box center [851, 627] width 37 height 21
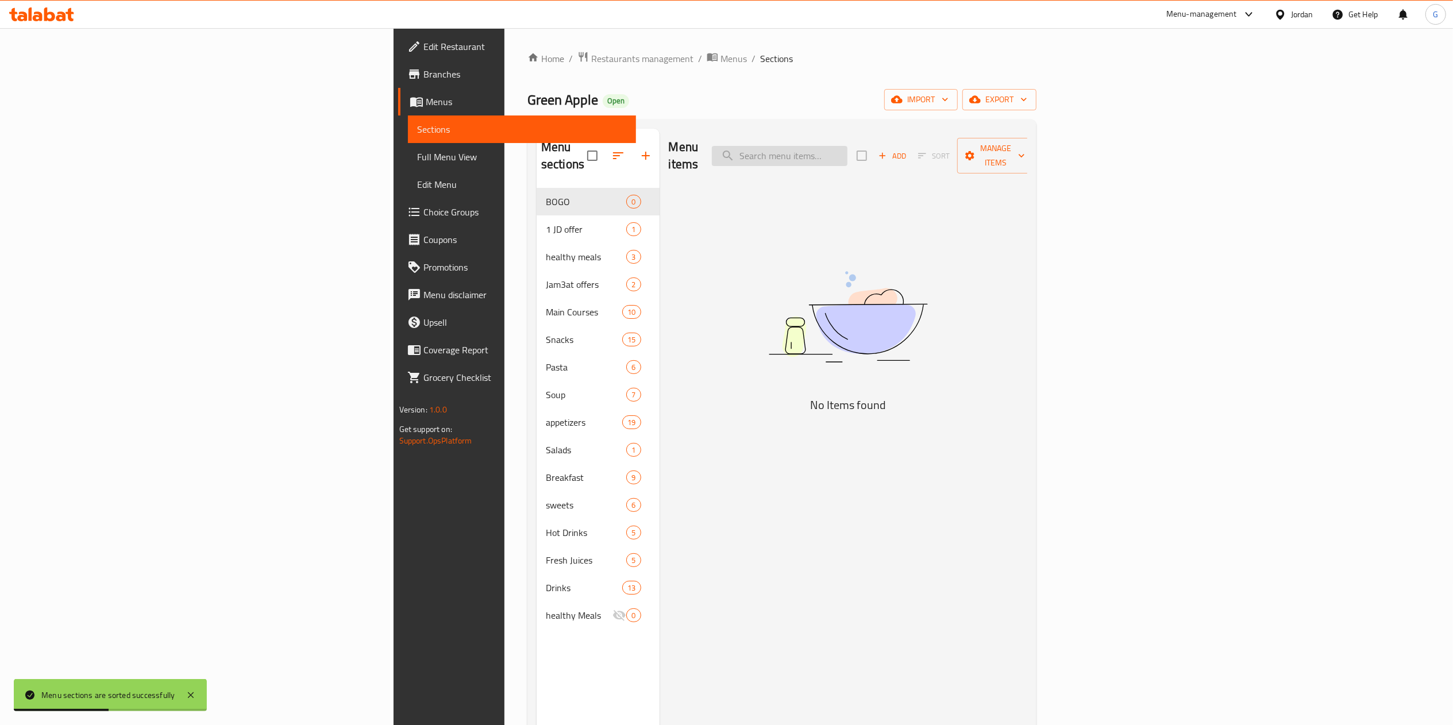
click at [847, 152] on input "search" at bounding box center [780, 156] width 136 height 20
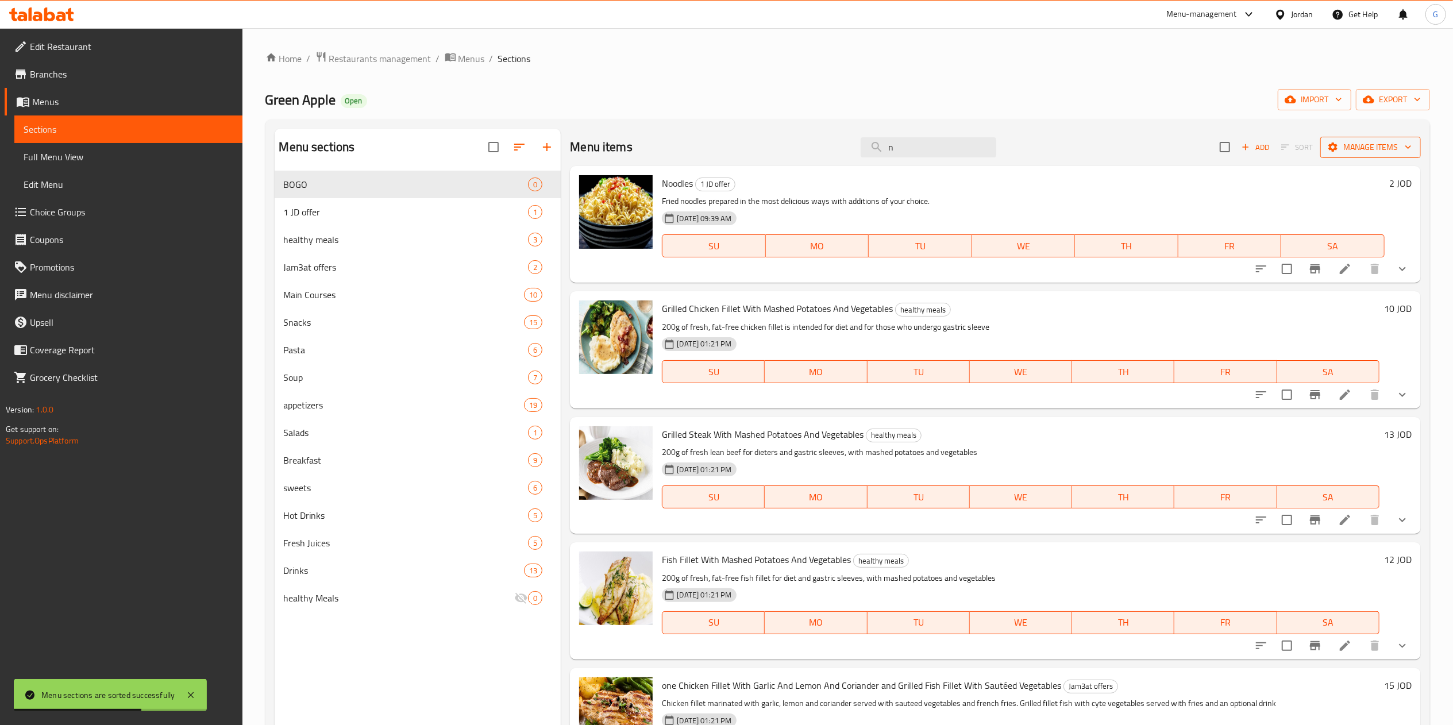
type input "n"
click at [1368, 146] on span "Manage items" at bounding box center [1370, 147] width 82 height 14
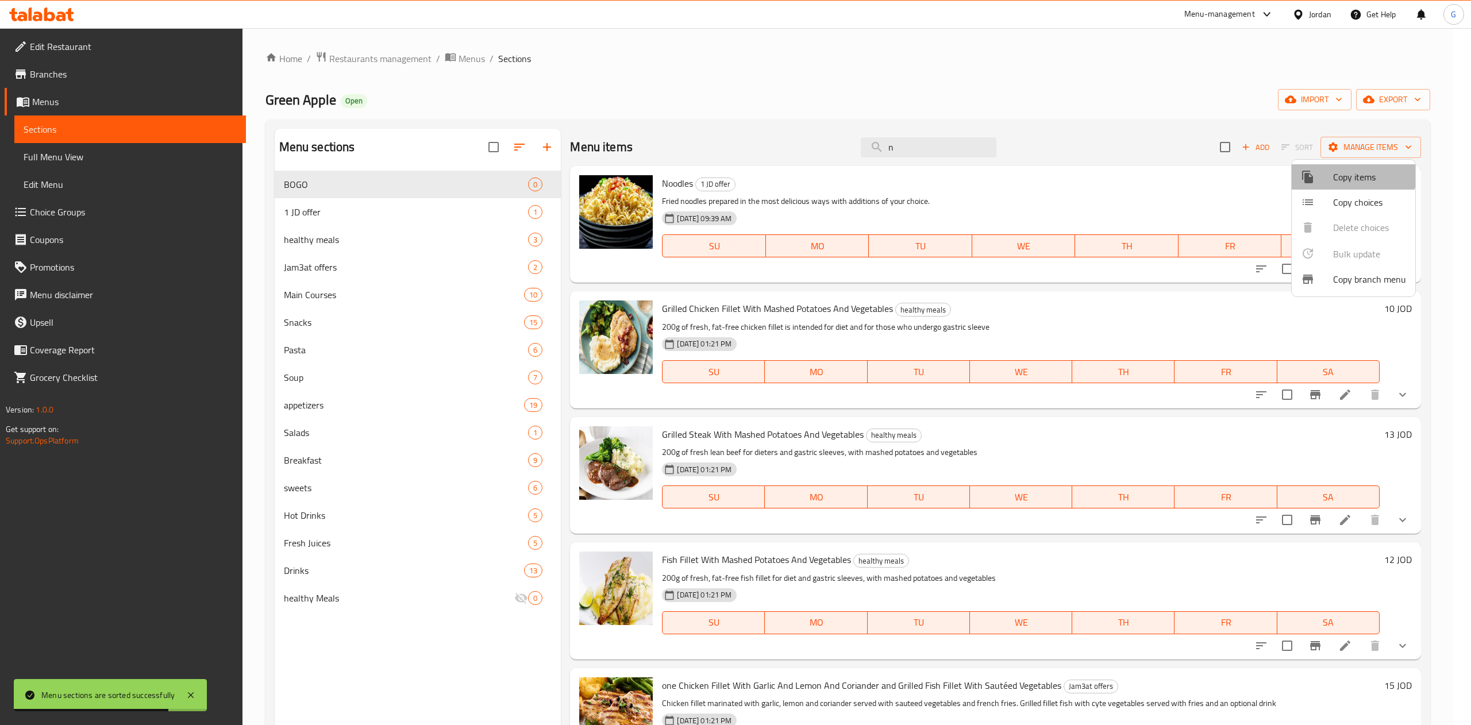
click at [1327, 172] on div at bounding box center [1317, 177] width 32 height 14
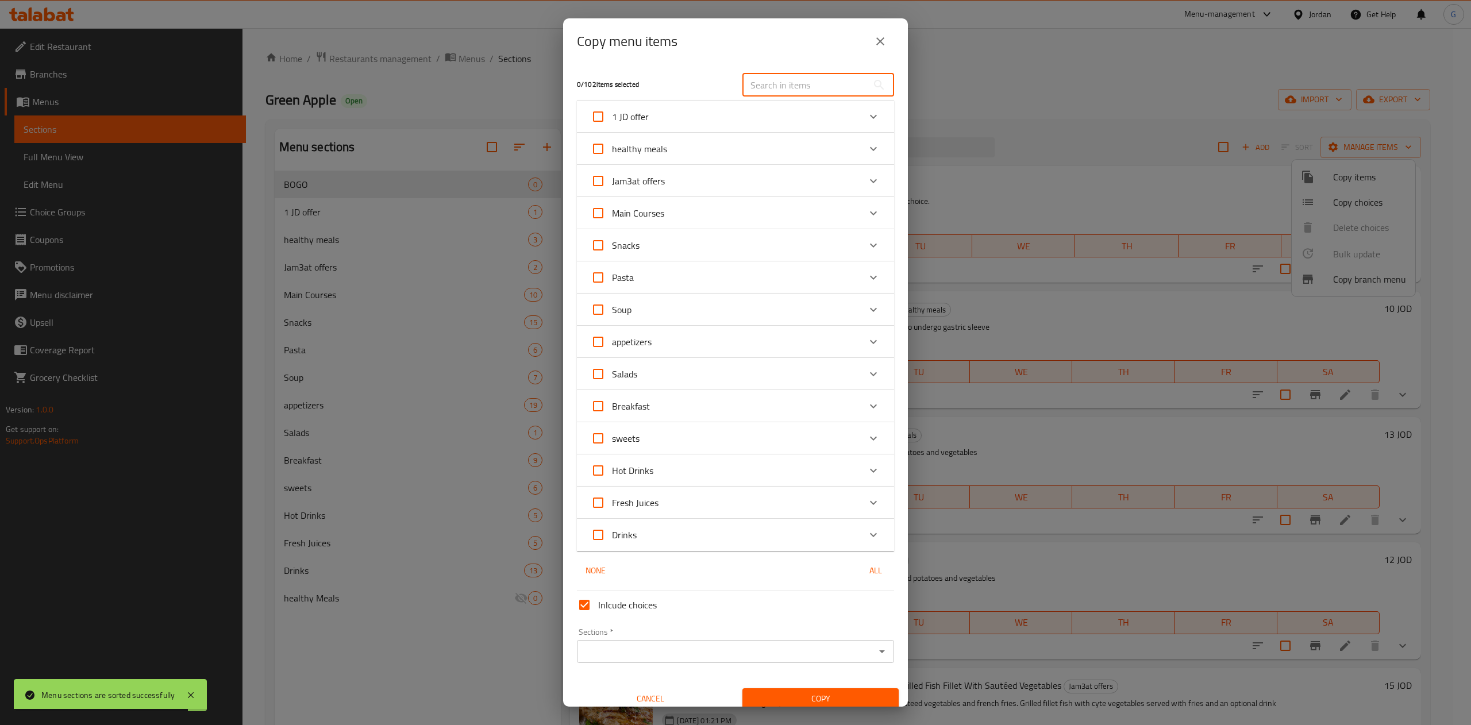
click at [826, 85] on input "text" at bounding box center [804, 85] width 125 height 23
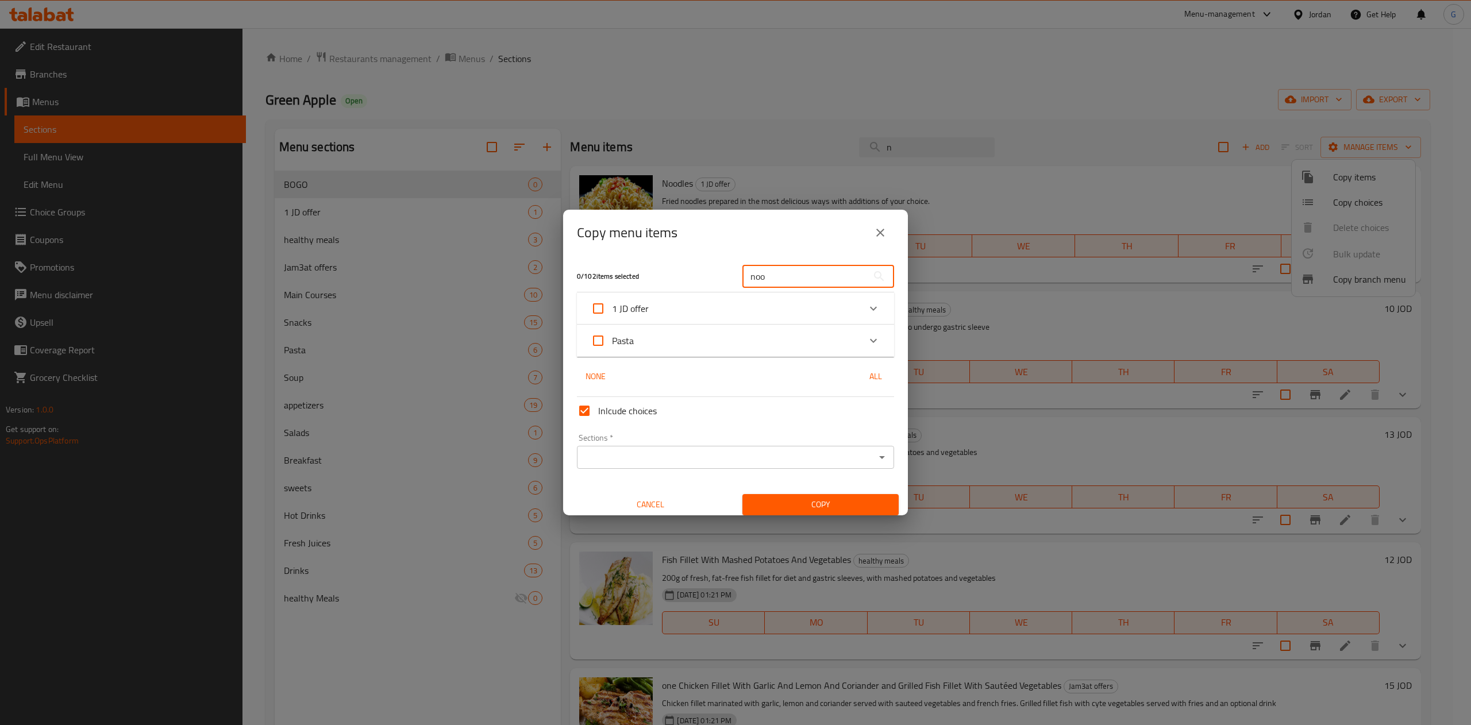
type input "noo"
click at [859, 348] on div "Expand" at bounding box center [873, 341] width 28 height 28
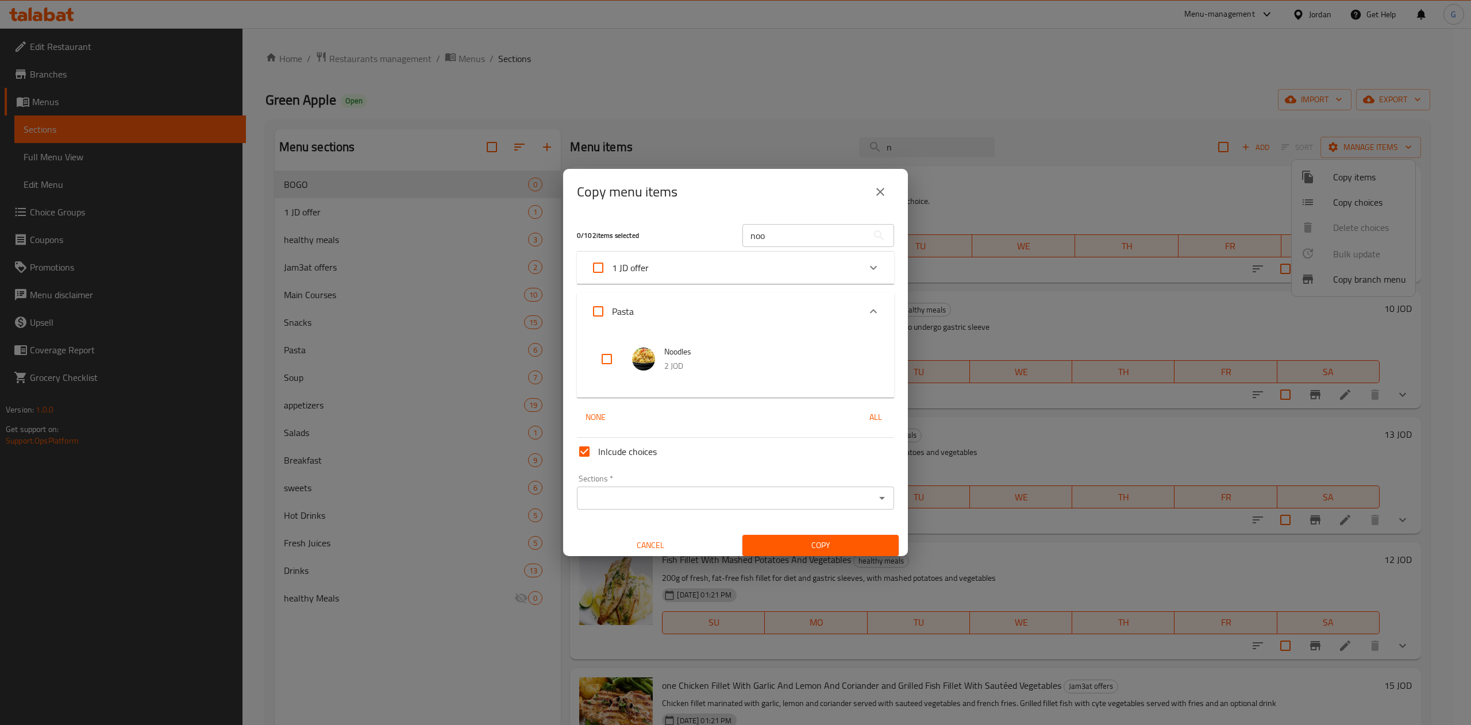
click at [608, 363] on input "checkbox" at bounding box center [607, 359] width 28 height 28
checkbox input "true"
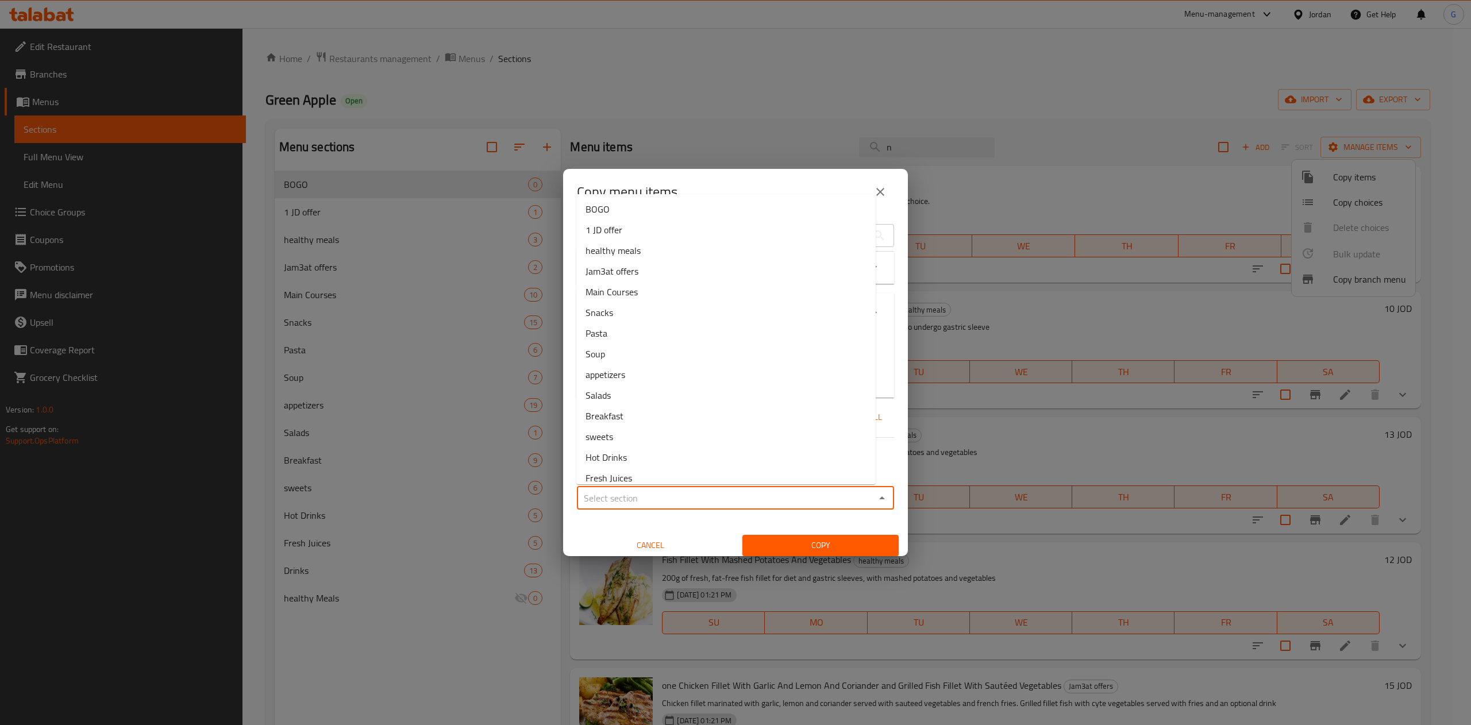
click at [661, 501] on input "Sections   *" at bounding box center [725, 498] width 291 height 16
click at [651, 209] on li "BOGO" at bounding box center [725, 209] width 299 height 21
type input "BOGO"
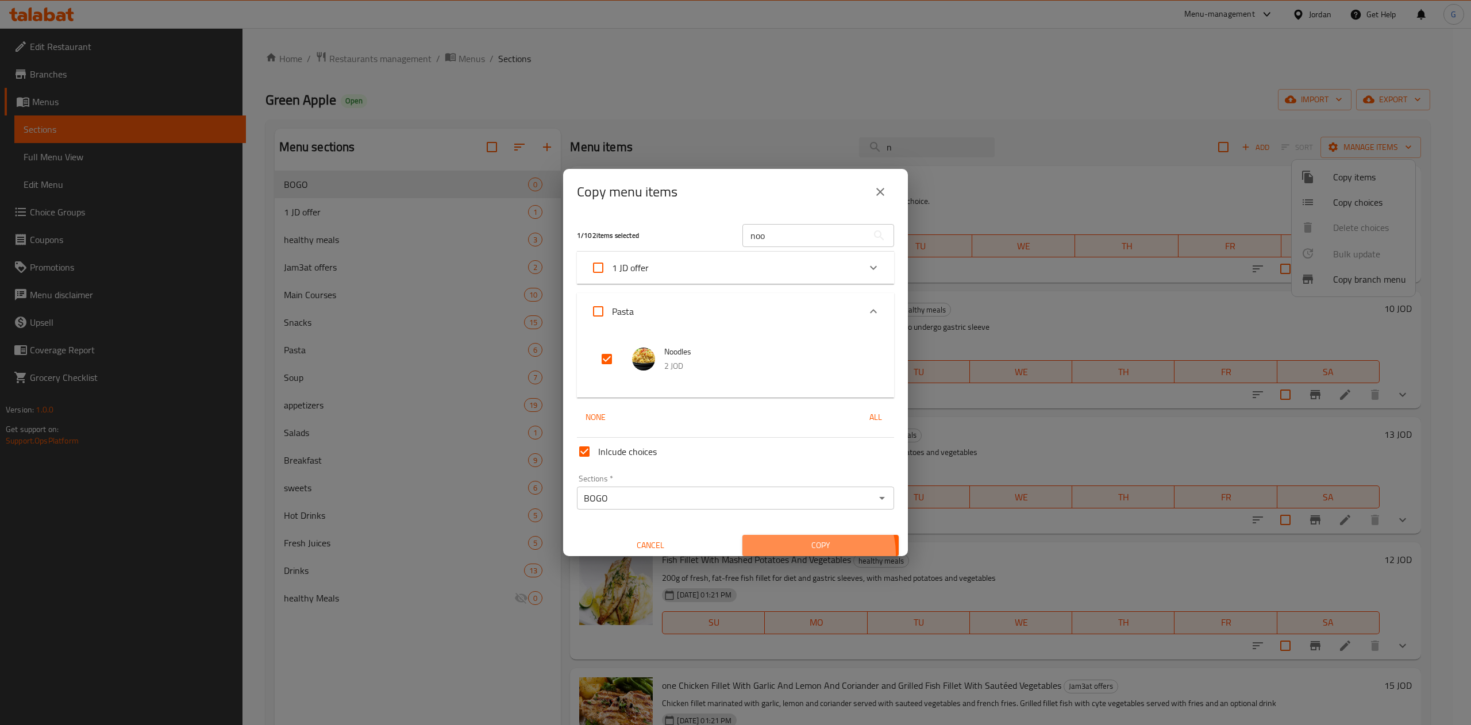
click at [809, 554] on button "Copy" at bounding box center [820, 545] width 156 height 21
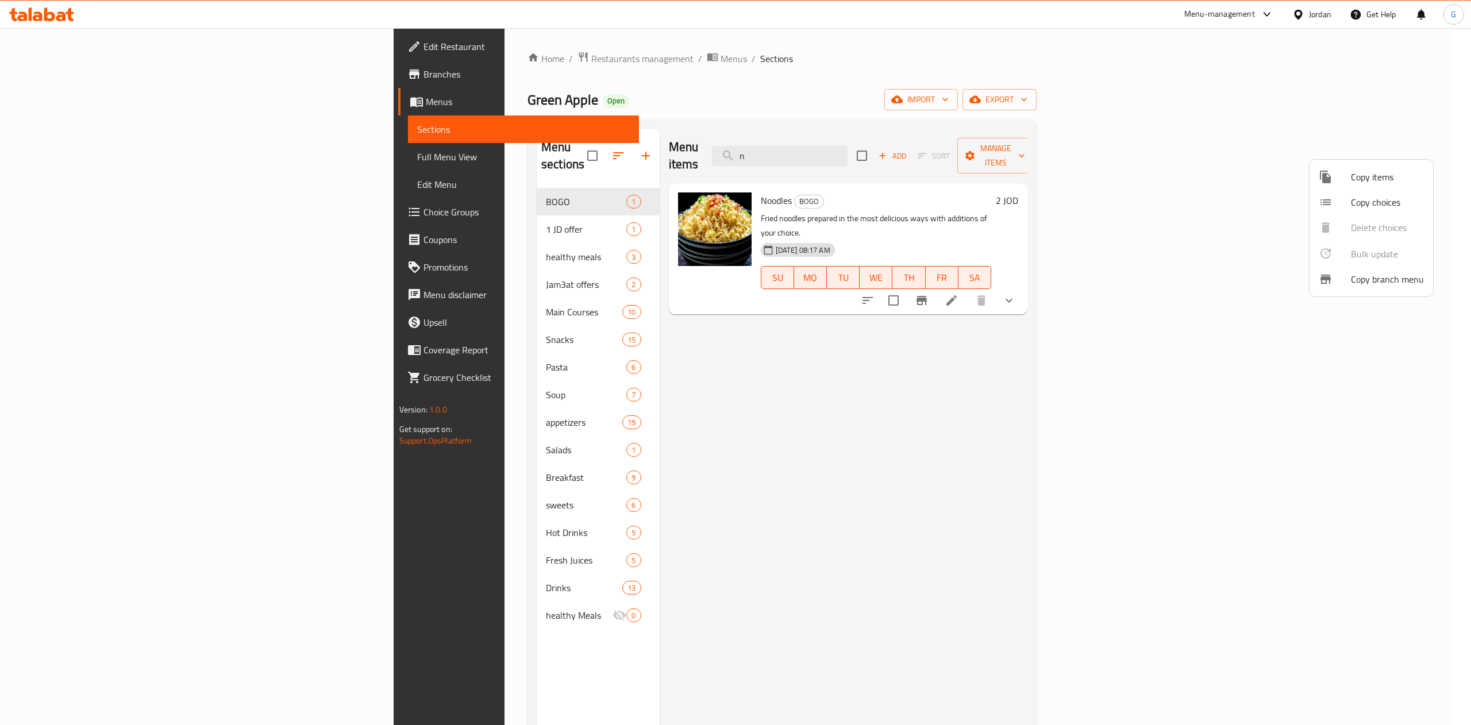
click at [398, 55] on div at bounding box center [735, 362] width 1471 height 725
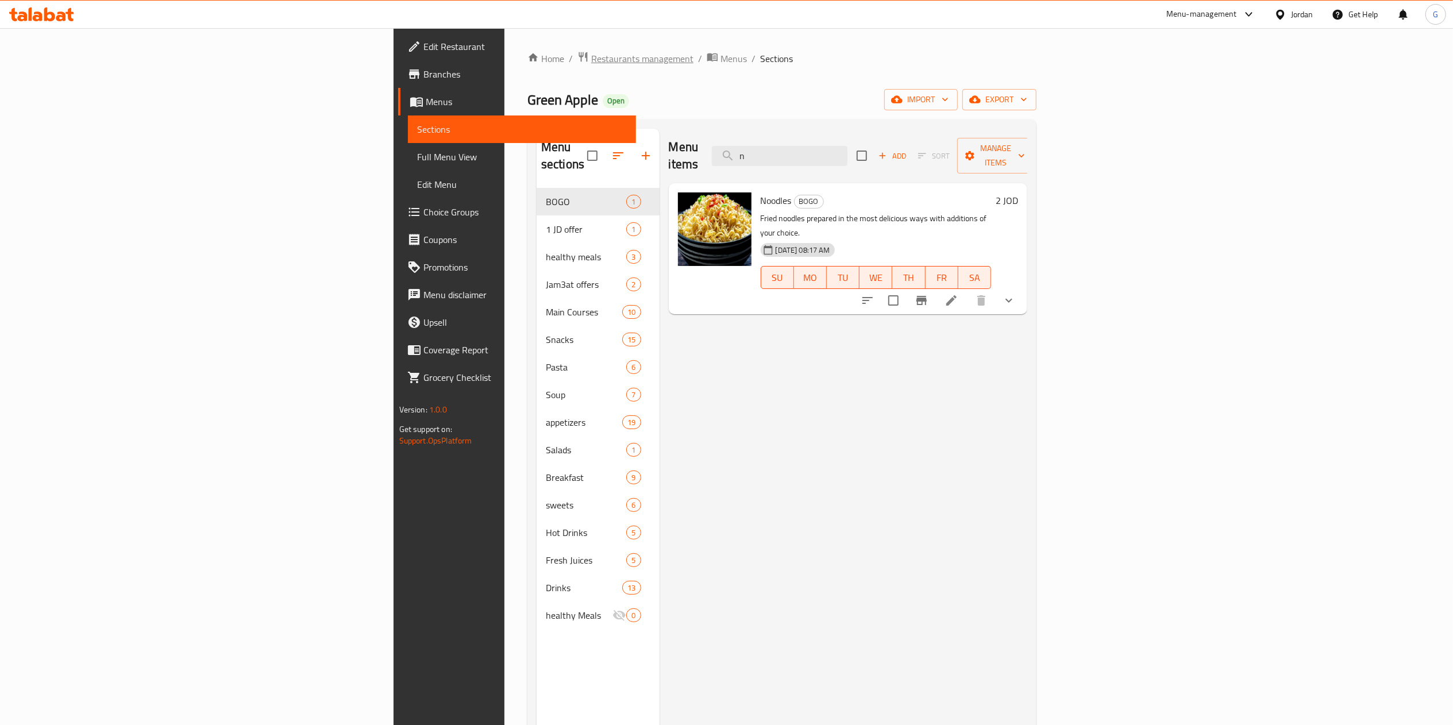
click at [591, 55] on span "Restaurants management" at bounding box center [642, 59] width 102 height 14
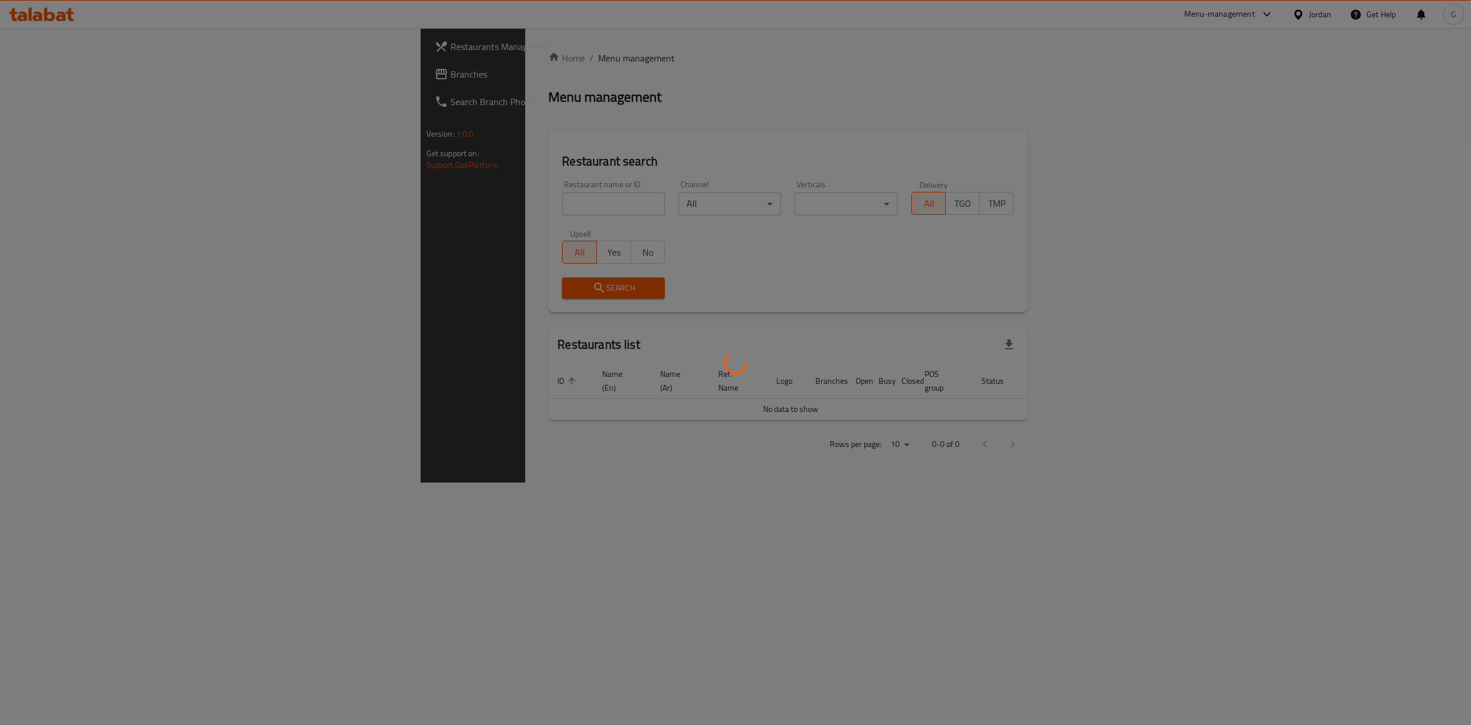
click at [437, 209] on div at bounding box center [735, 362] width 1471 height 725
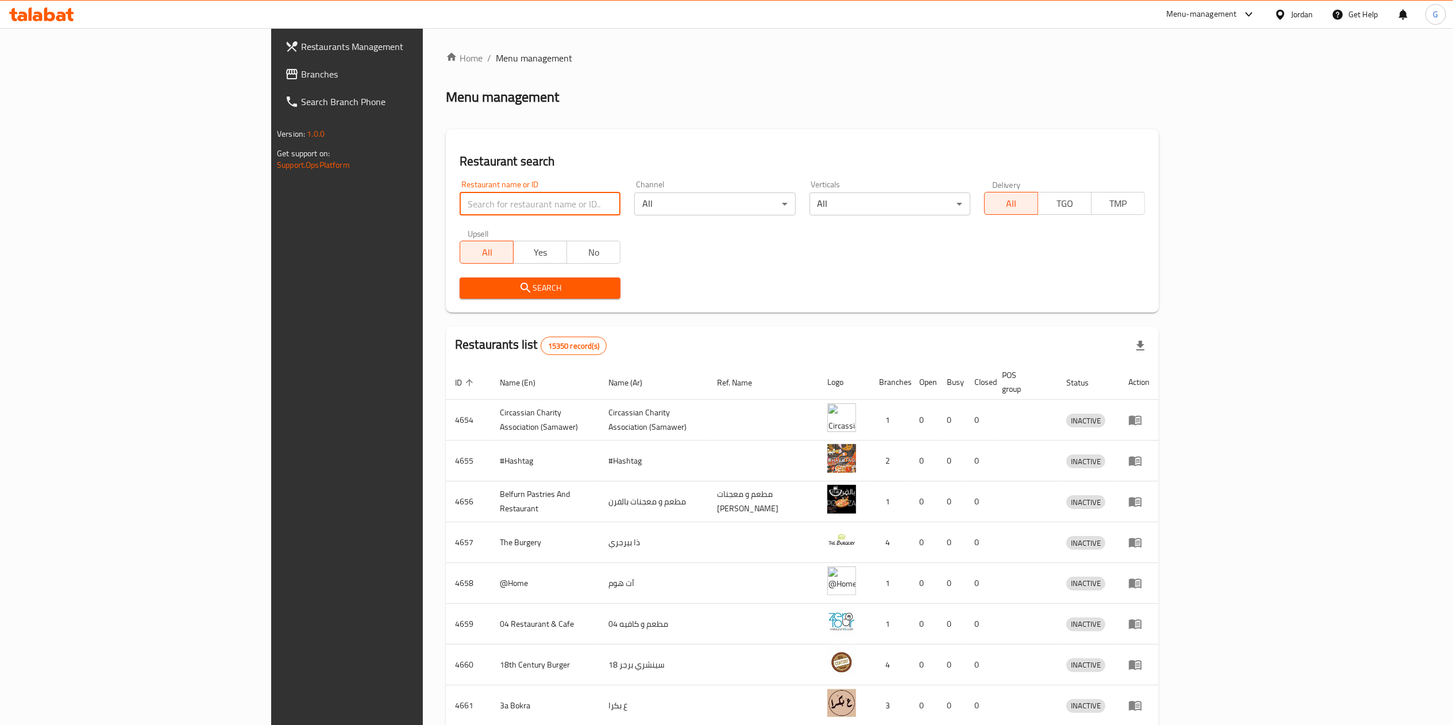
click at [460, 209] on input "search" at bounding box center [540, 203] width 161 height 23
paste input "691803"
click button "Search" at bounding box center [540, 287] width 161 height 21
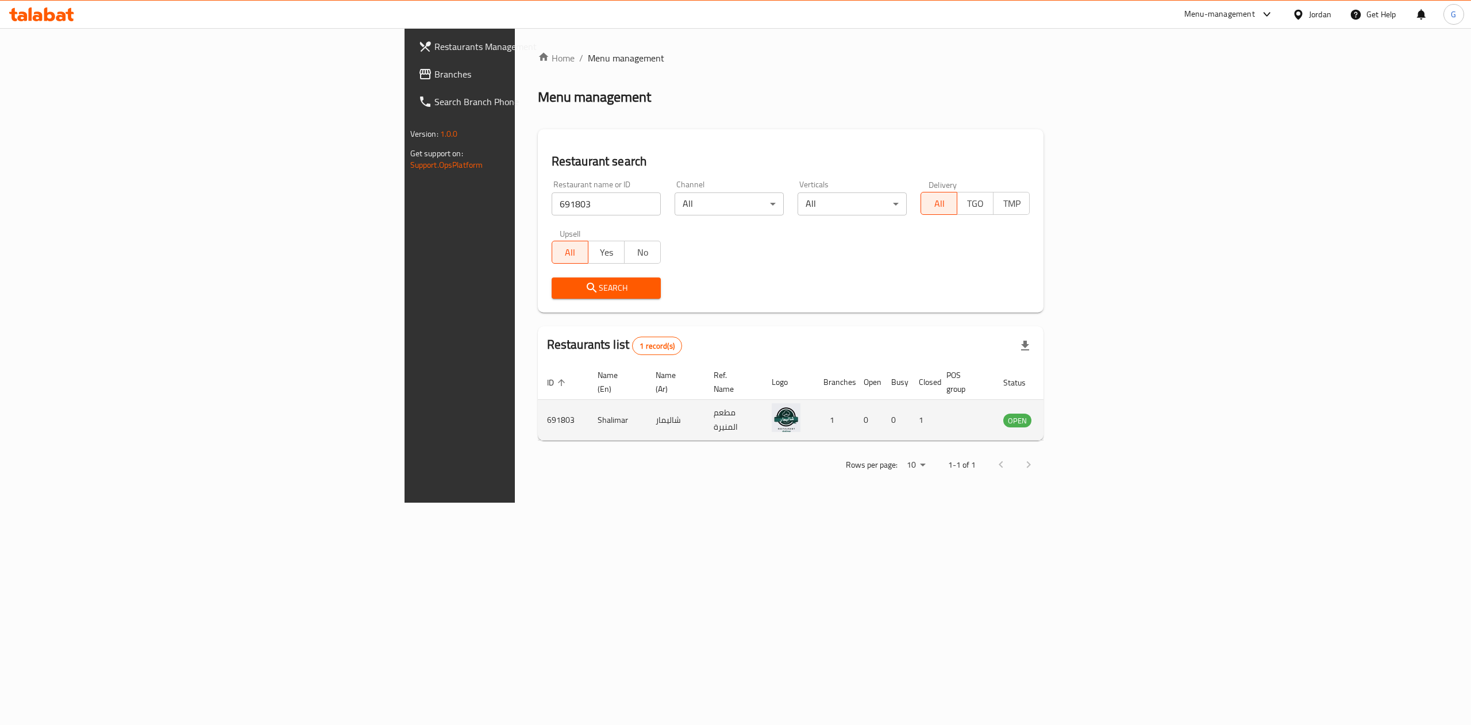
click at [588, 409] on td "Shalimar" at bounding box center [617, 420] width 58 height 41
copy td "Shalimar"
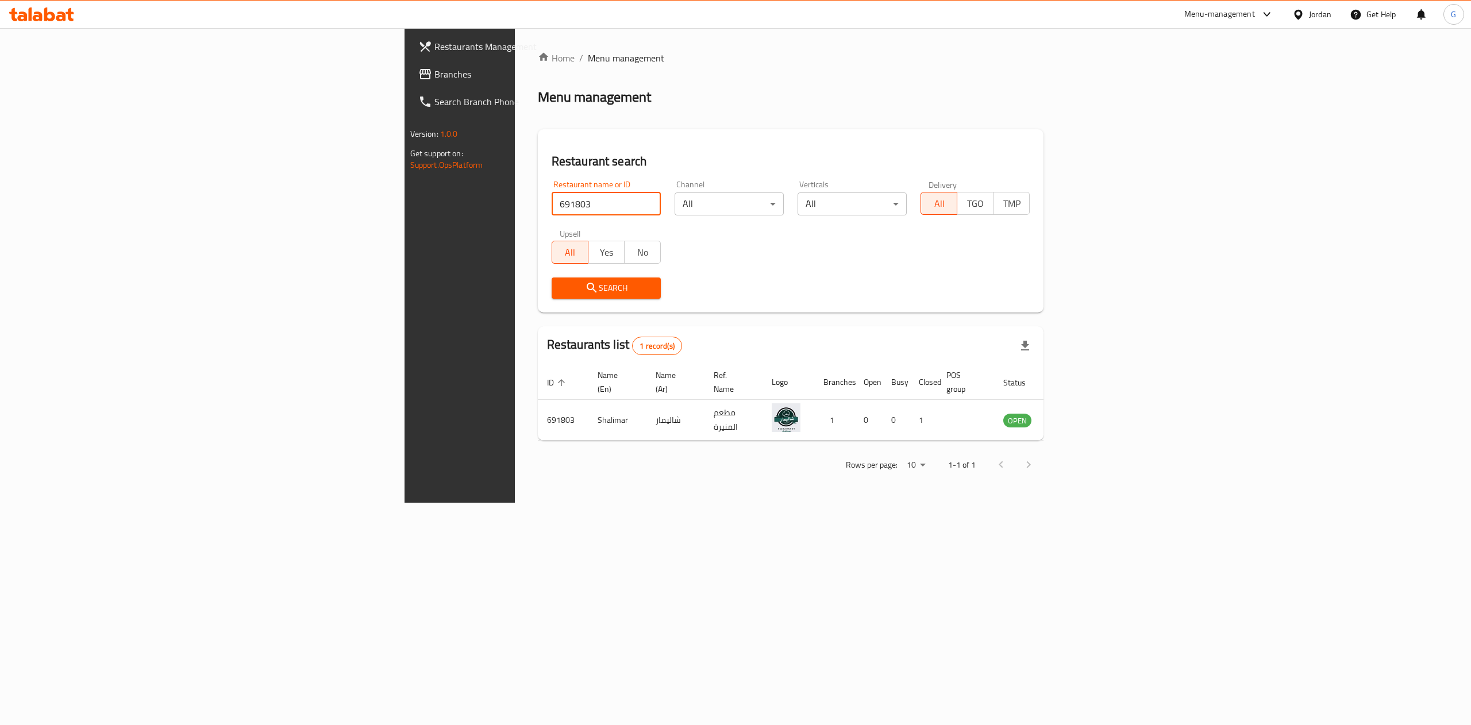
click at [552, 207] on input "691803" at bounding box center [606, 203] width 109 height 23
paste input "25"
type input "691825"
click button "Search" at bounding box center [606, 287] width 109 height 21
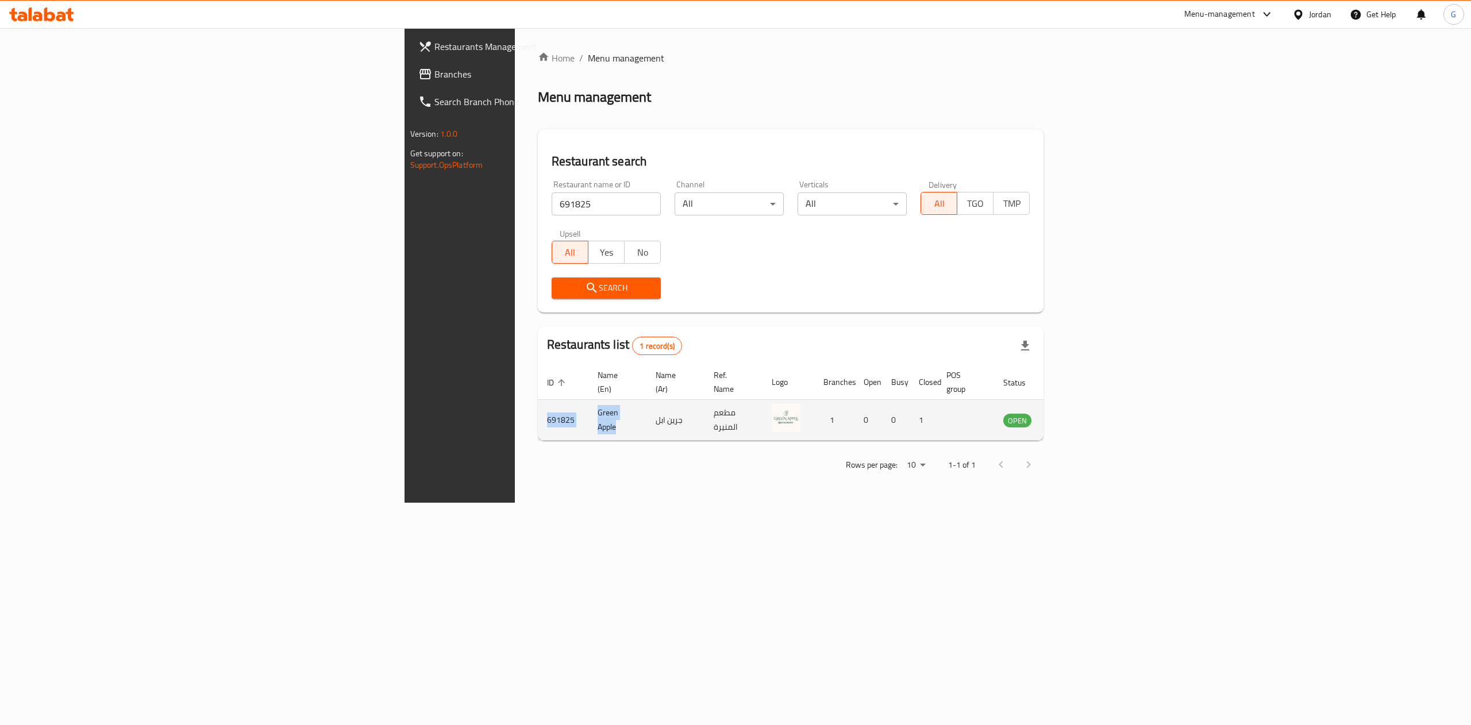
drag, startPoint x: 372, startPoint y: 407, endPoint x: 271, endPoint y: 404, distance: 101.1
click at [538, 404] on tr "691825 Green Apple جرين ابل مطعم المنيرة 1 0 0 1 OPEN" at bounding box center [816, 420] width 556 height 41
copy tr "691825 Green Apple"
click at [515, 503] on div "Home / Menu management Menu management Restaurant search Restaurant name or ID …" at bounding box center [791, 265] width 552 height 475
